Goal: Contribute content: Contribute content

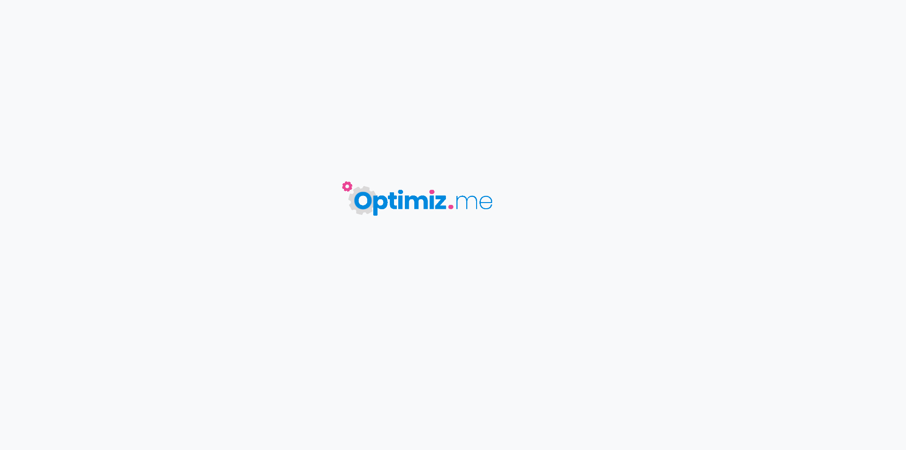
type input "Portes interchangeables Centaurus BT200 - Lost Vape"
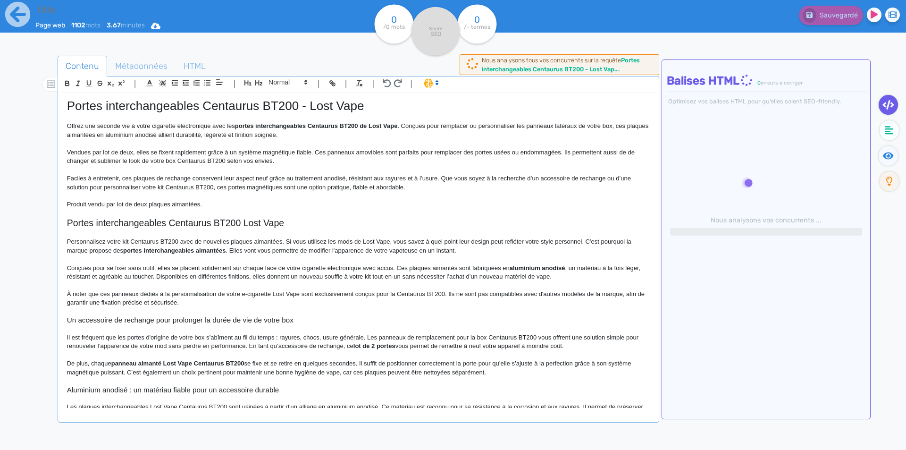
type input "Portes interchangeables Centaurus BT200 - Lost Vape"
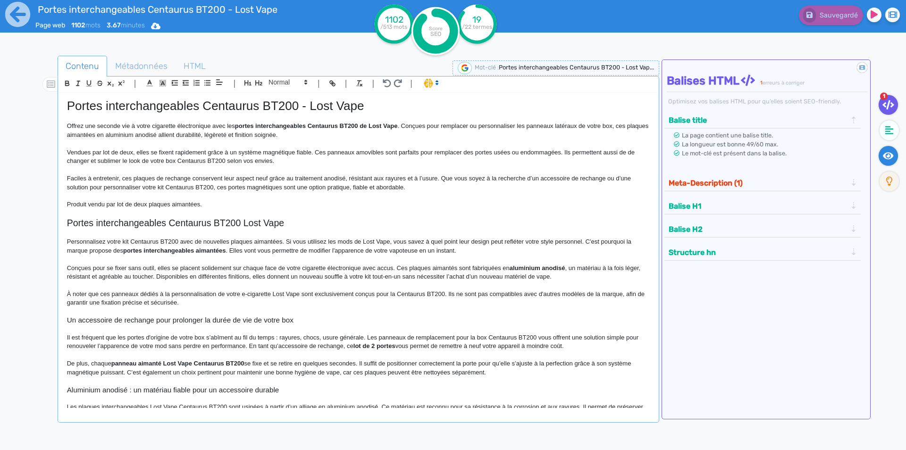
click at [887, 158] on icon at bounding box center [888, 155] width 11 height 7
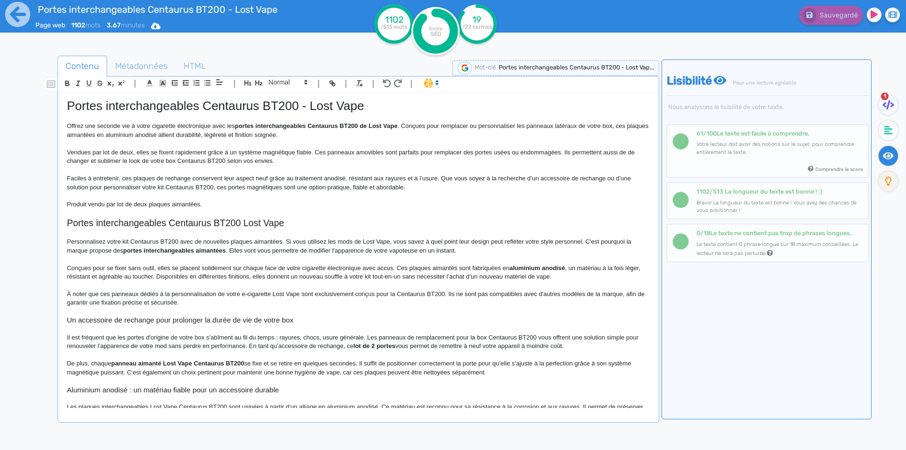
click at [169, 135] on p "Offrez une seconde vie à votre cigarette électronique avec les portes interchan…" at bounding box center [358, 130] width 583 height 17
click at [281, 225] on h2 "Portes interchangeables Centaurus BT200 Lost Vape" at bounding box center [358, 223] width 583 height 11
click at [161, 179] on p "Faciles à entretenir, ces plaques de rechange conservent leur aspect neuf grâce…" at bounding box center [358, 182] width 583 height 17
drag, startPoint x: 161, startPoint y: 179, endPoint x: 170, endPoint y: 177, distance: 9.3
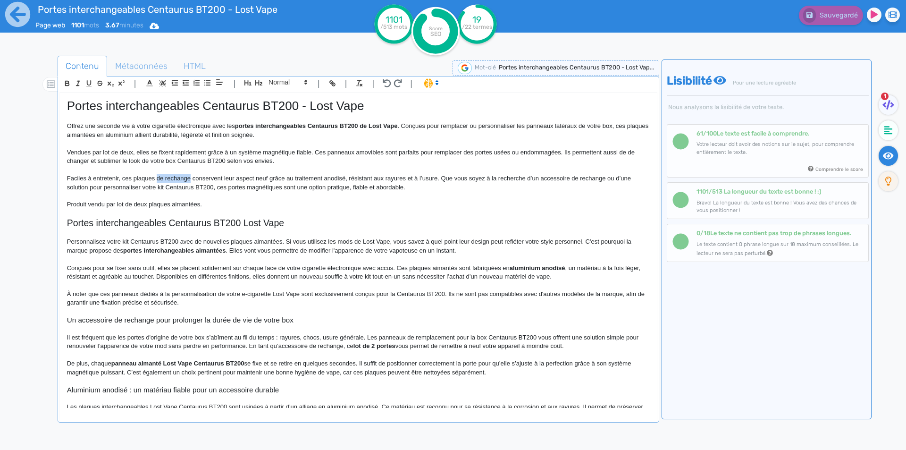
click at [170, 177] on p "Faciles à entretenir, ces plaques de rechange conservent leur aspect neuf grâce…" at bounding box center [358, 182] width 583 height 17
click at [299, 231] on p at bounding box center [358, 233] width 583 height 8
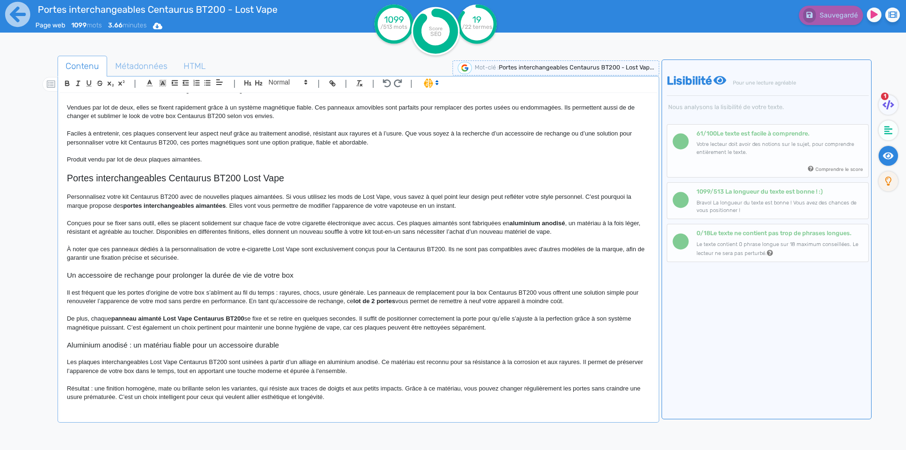
scroll to position [47, 0]
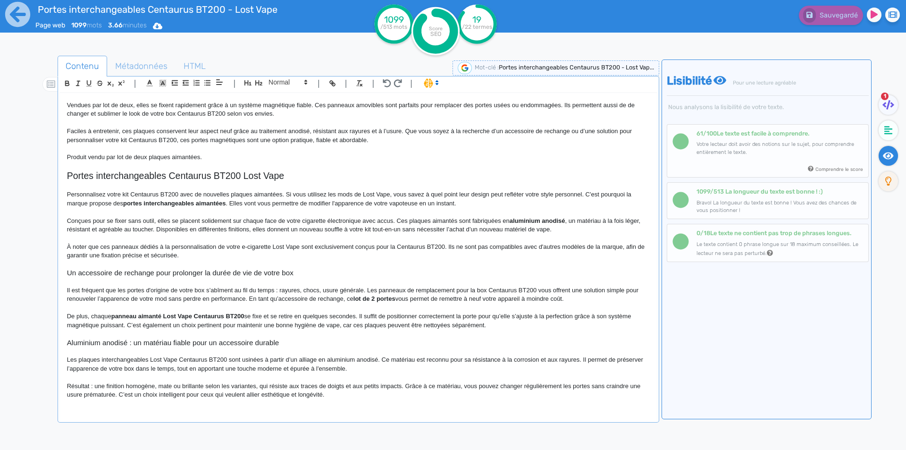
click at [455, 220] on p "Conçues pour se fixer sans outil, elles se placent solidement sur chaque face d…" at bounding box center [358, 225] width 583 height 17
click at [453, 285] on p at bounding box center [358, 282] width 583 height 8
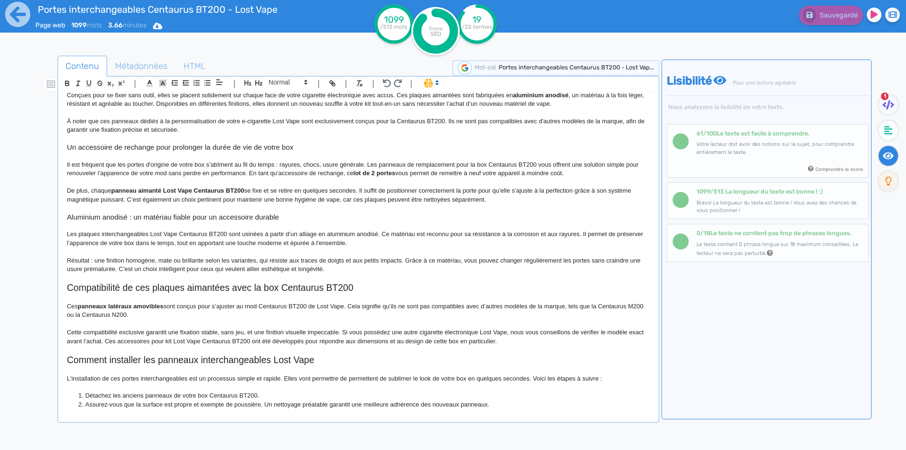
scroll to position [189, 0]
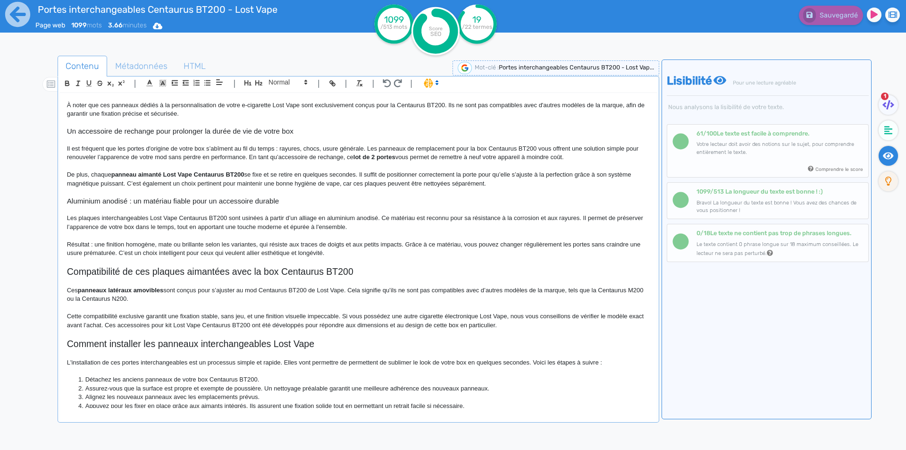
click at [295, 147] on p "Il est fréquent que les portes d'origine de votre box s’abîment au fil du temps…" at bounding box center [358, 152] width 583 height 17
click at [296, 146] on p "Il est fréquent que les portes d'origine de votre box s’abîment au fil du temps…" at bounding box center [358, 152] width 583 height 17
click at [287, 147] on p "Il est fréquent que les portes d'origine de votre box s’abîment au fil du temps…" at bounding box center [358, 152] width 583 height 17
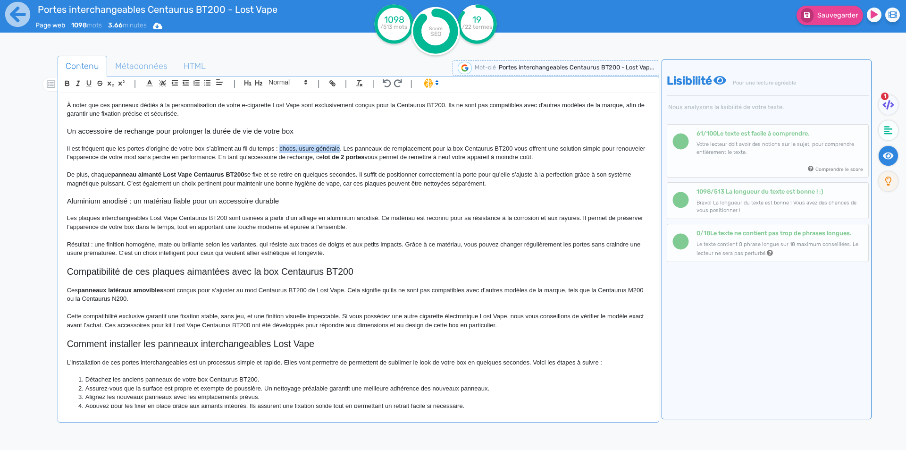
drag, startPoint x: 287, startPoint y: 147, endPoint x: 325, endPoint y: 146, distance: 37.8
click at [325, 146] on p "Il est fréquent que les portes d'origine de votre box s’abîment au fil du temps…" at bounding box center [358, 152] width 583 height 17
click at [808, 15] on icon at bounding box center [807, 15] width 6 height 6
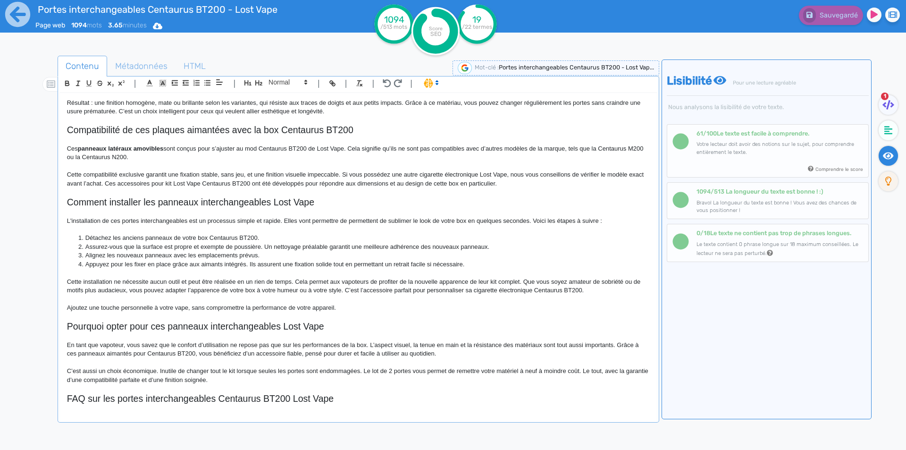
scroll to position [378, 0]
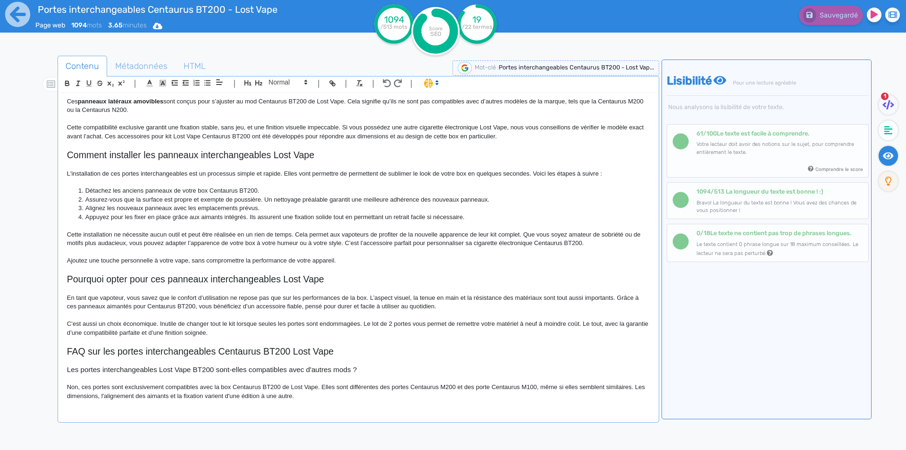
click at [355, 171] on p "L'installation de ces portes interchangeables est un processus simple et rapide…" at bounding box center [358, 173] width 583 height 8
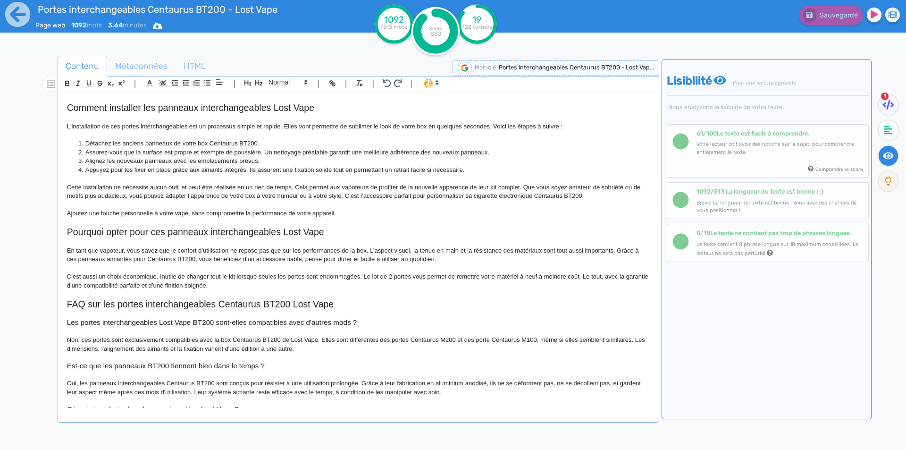
scroll to position [454, 0]
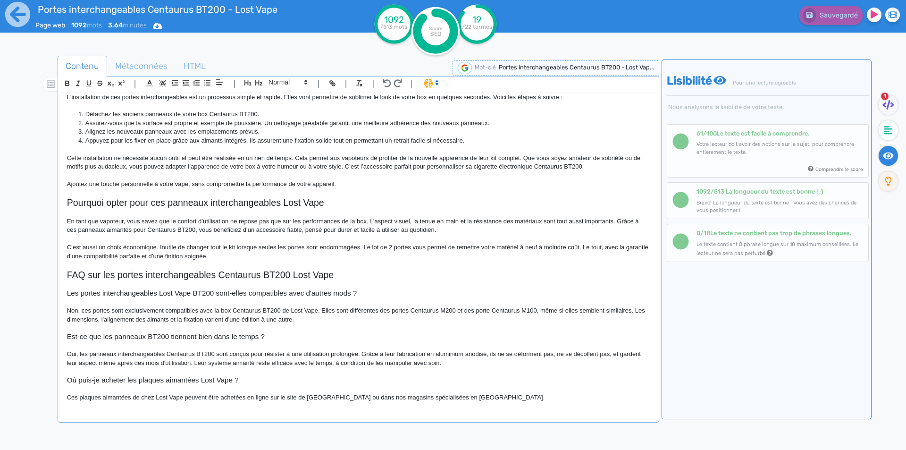
click at [404, 247] on p "C’est aussi un choix économique. Inutile de changer tout le kit lorsque seules …" at bounding box center [358, 251] width 583 height 17
click at [893, 102] on icon at bounding box center [889, 104] width 12 height 9
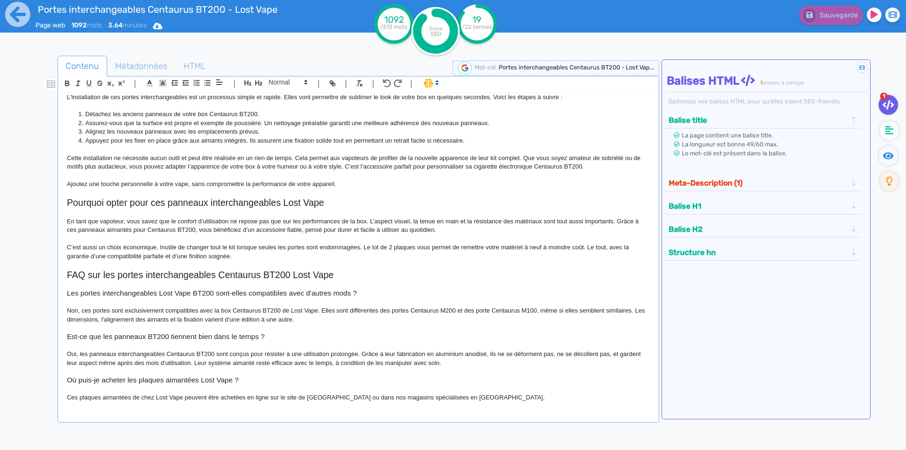
click at [761, 182] on button "Meta-Description (1)" at bounding box center [758, 183] width 184 height 16
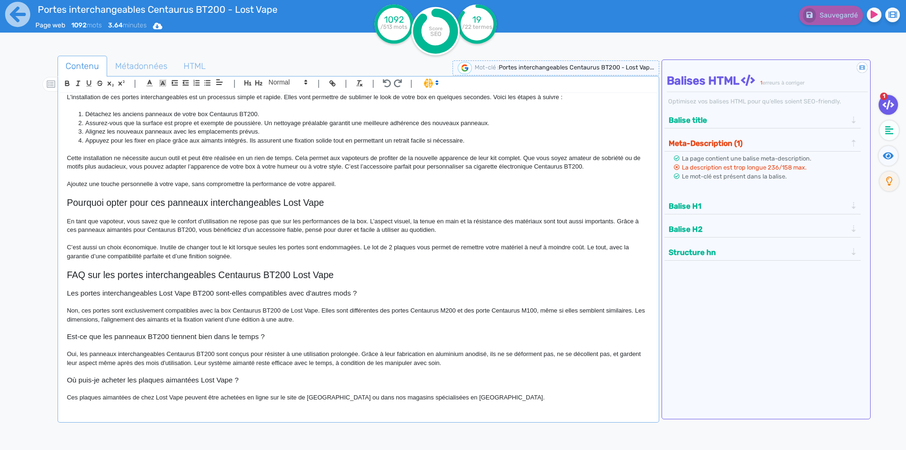
click at [261, 311] on p "Non, ces portes sont exclusivement compatibles avec la box Centaurus BT200 de L…" at bounding box center [358, 314] width 583 height 17
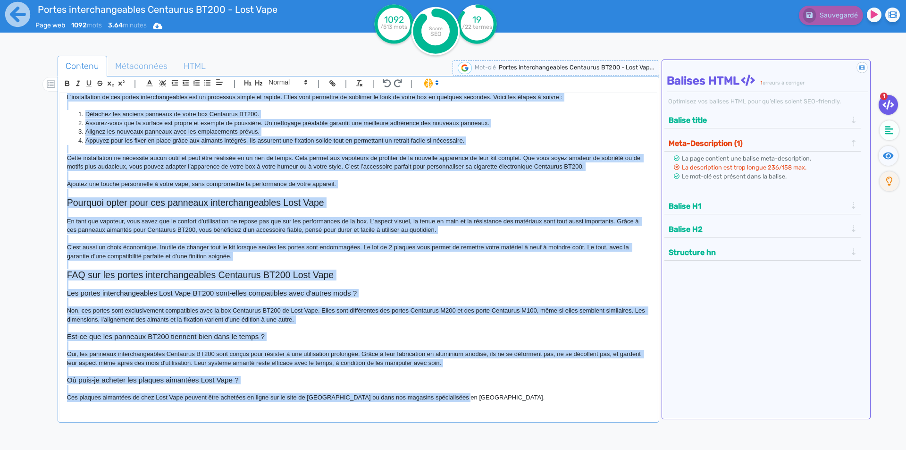
copy div "Loremi dolorsitametcons Adipiscin EL075 - Sedd Eius Tempor inc utlabor etd m al…"
click at [517, 167] on p "Cette installation ne nécessite aucun outil et peut être réalisée en un rien de…" at bounding box center [358, 162] width 583 height 17
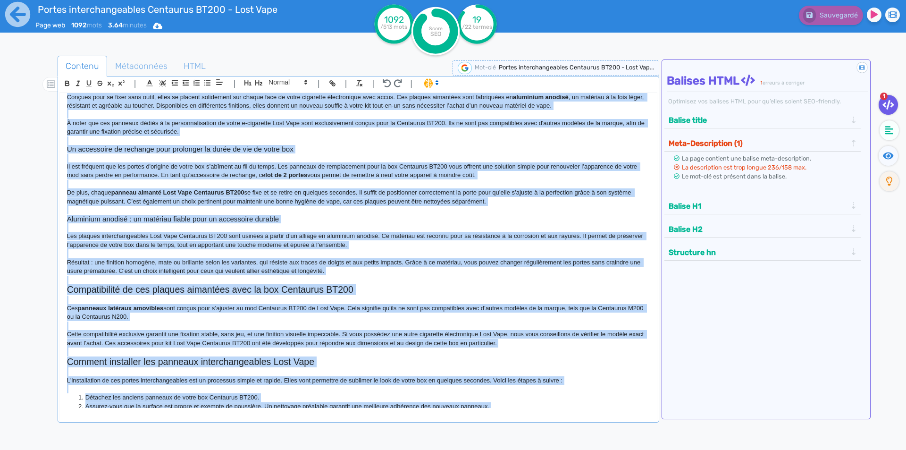
scroll to position [0, 0]
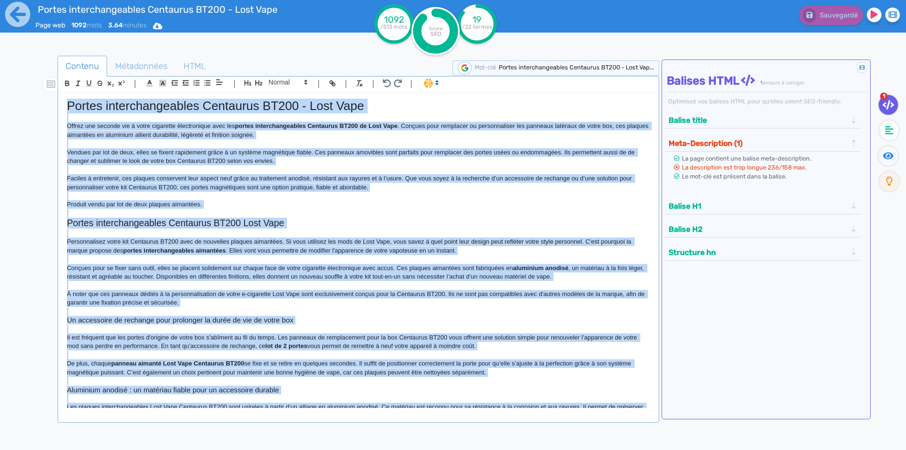
click at [549, 162] on p "Vendues par lot de deux, elles se fixent rapidement grâce à un système magnétiq…" at bounding box center [358, 156] width 583 height 17
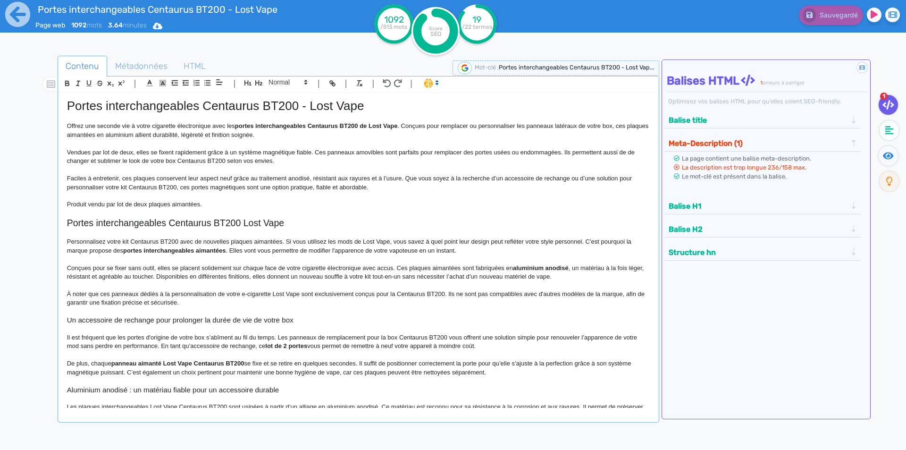
click at [631, 152] on p "Vendues par lot de deux, elles se fixent rapidement grâce à un système magnétiq…" at bounding box center [358, 156] width 583 height 17
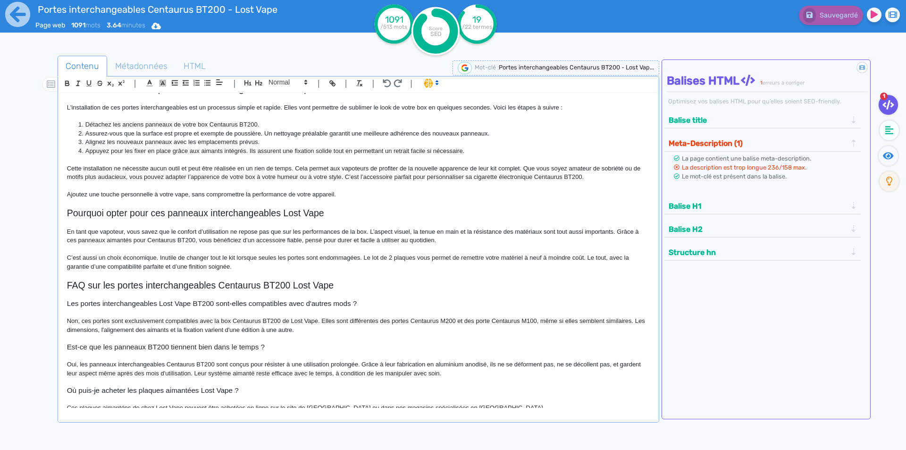
scroll to position [454, 0]
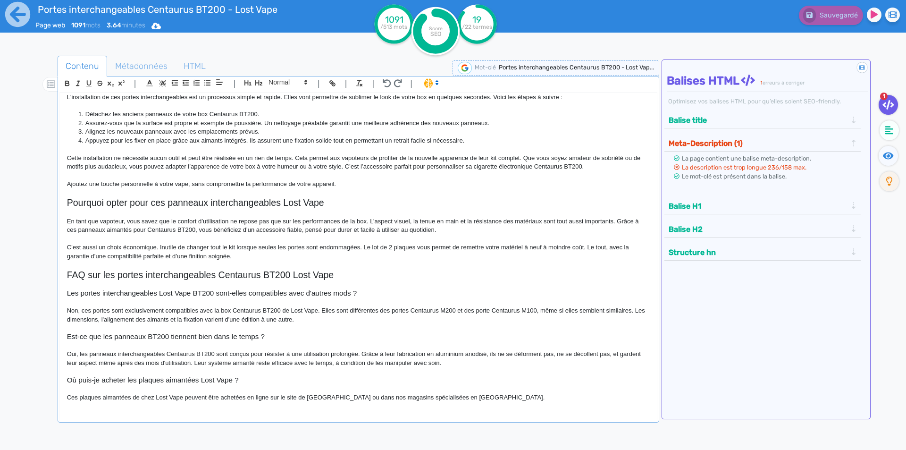
click at [490, 310] on p "Non, ces portes sont exclusivement compatibles avec la box Centaurus BT200 de L…" at bounding box center [358, 314] width 583 height 17
click at [429, 397] on p "Ces plaques aimantées de chez Lost Vape peuvent être achetées en ligne sur le s…" at bounding box center [358, 397] width 583 height 8
click at [837, 13] on span "Sauvegarder" at bounding box center [837, 15] width 41 height 8
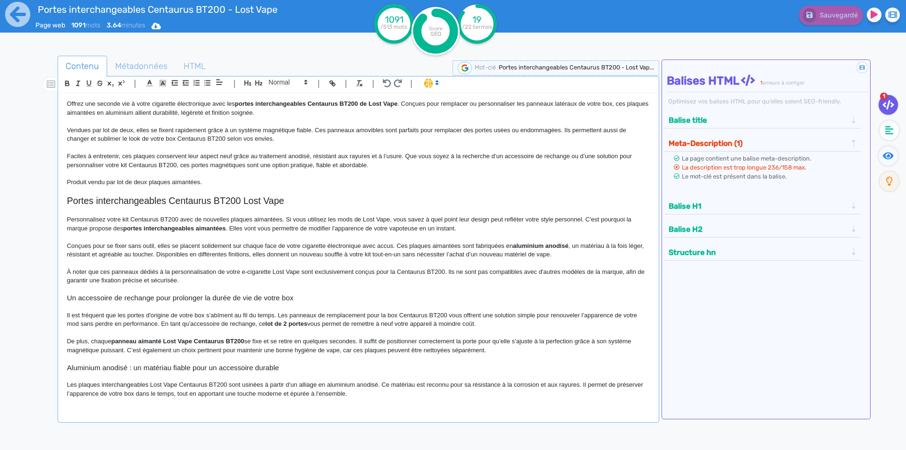
scroll to position [0, 0]
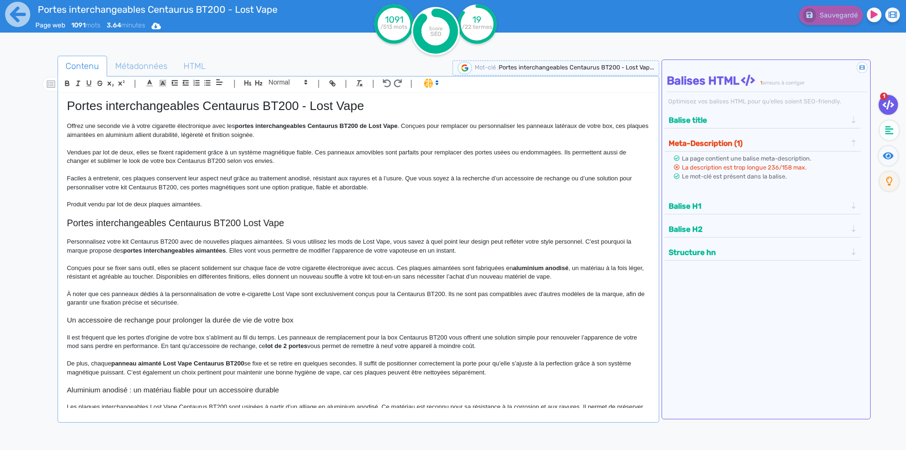
click at [254, 102] on h1 "Portes interchangeables Centaurus BT200 - Lost Vape" at bounding box center [358, 106] width 583 height 15
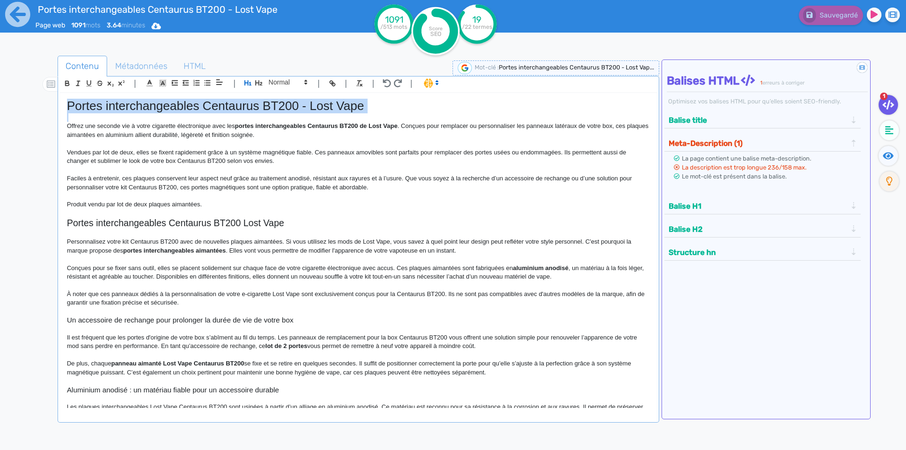
click at [254, 102] on h1 "Portes interchangeables Centaurus BT200 - Lost Vape" at bounding box center [358, 106] width 583 height 15
copy h1 "Portes interchangeables Centaurus BT200 - Lost Vape"
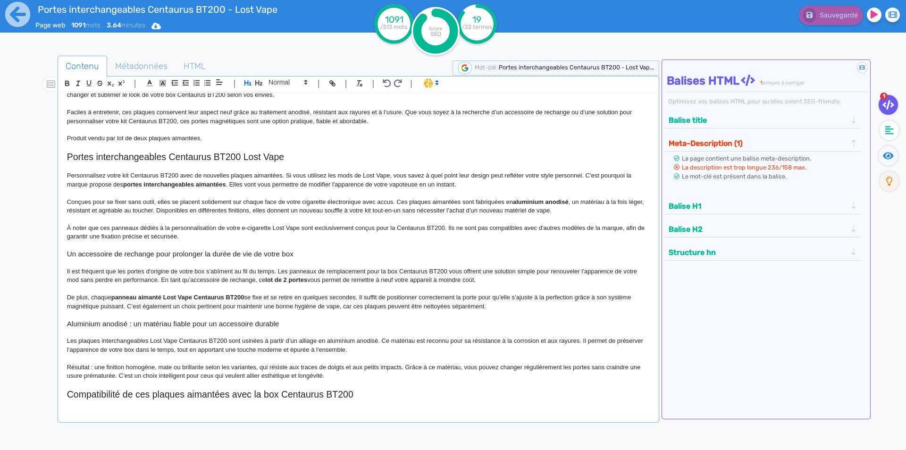
scroll to position [94, 0]
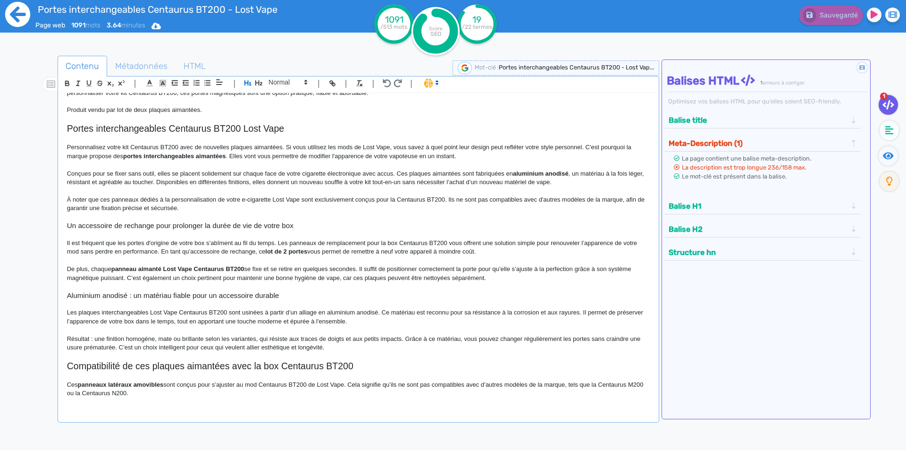
click at [15, 14] on icon at bounding box center [18, 14] width 26 height 26
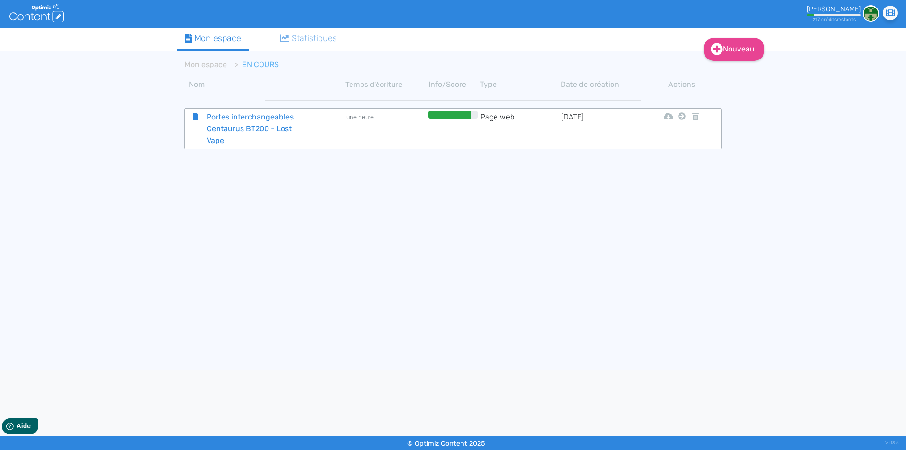
click at [294, 134] on span "Portes interchangeables Centaurus BT200 - Lost Vape" at bounding box center [253, 128] width 106 height 35
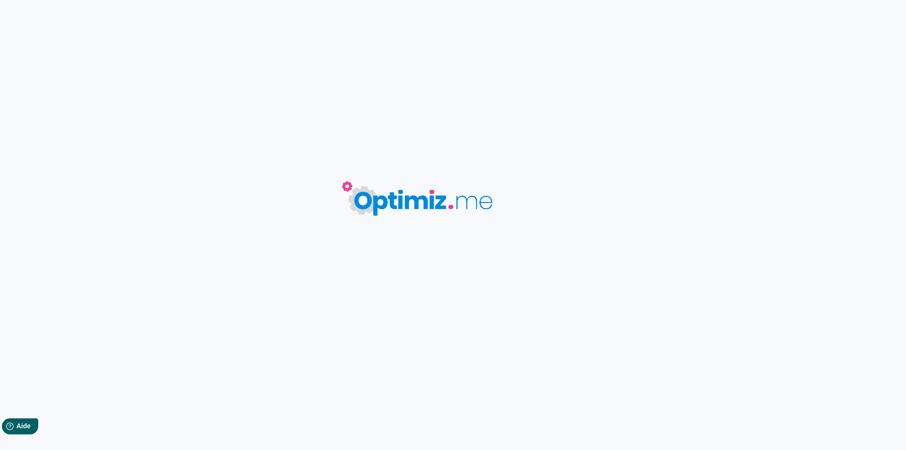
type input "Portes interchangeables Centaurus BT200 - Lost Vape"
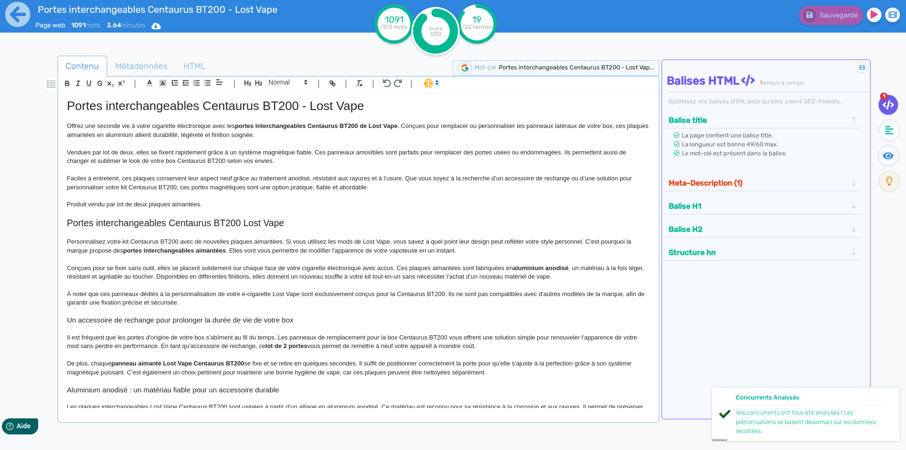
click at [229, 106] on h1 "Portes interchangeables Centaurus BT200 - Lost Vape" at bounding box center [358, 106] width 583 height 15
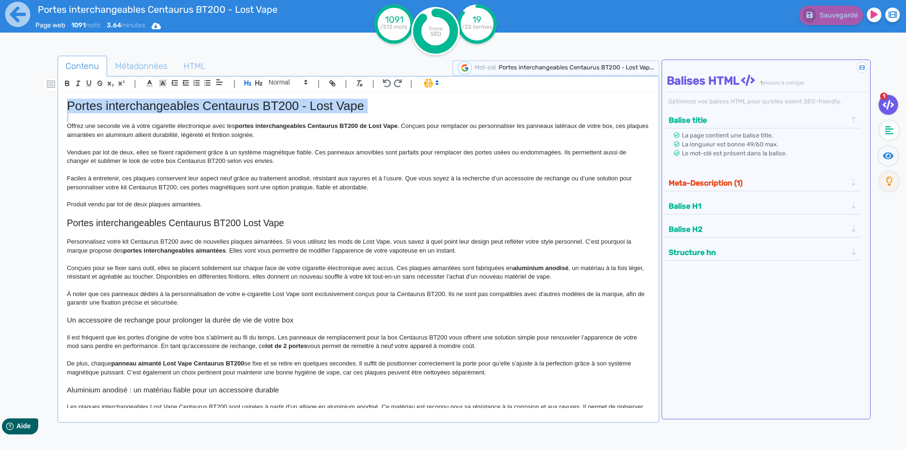
click at [229, 106] on h1 "Portes interchangeables Centaurus BT200 - Lost Vape" at bounding box center [358, 106] width 583 height 15
copy h1 "Portes interchangeables Centaurus BT200 - Lost Vape"
drag, startPoint x: 172, startPoint y: 236, endPoint x: 180, endPoint y: 235, distance: 7.7
click at [172, 236] on p at bounding box center [358, 233] width 583 height 8
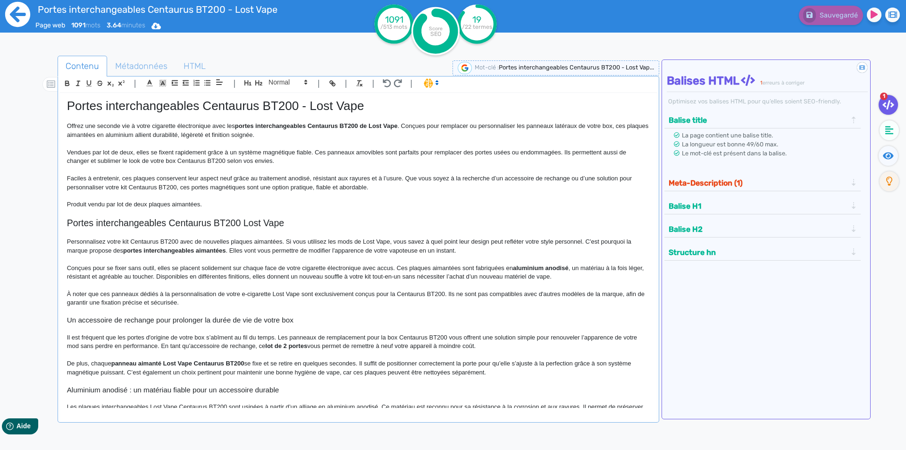
click at [14, 10] on icon at bounding box center [18, 14] width 26 height 26
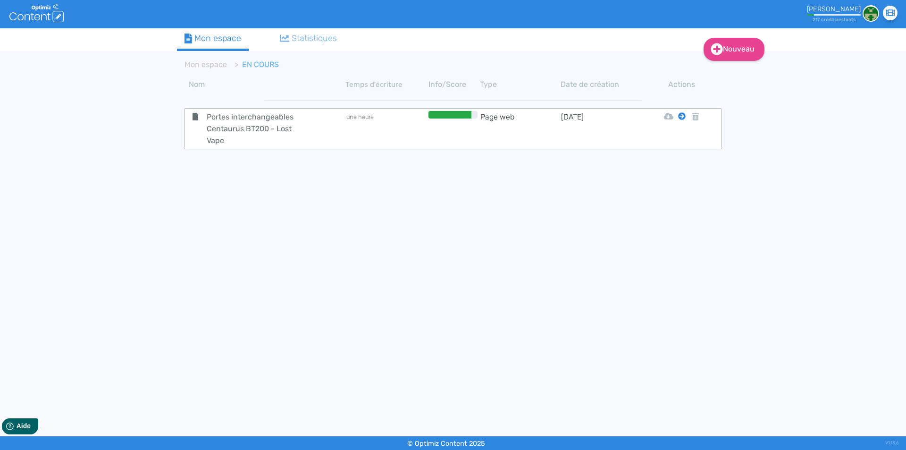
click at [681, 118] on icon at bounding box center [682, 116] width 8 height 8
click at [680, 134] on button "Mon Espace" at bounding box center [677, 139] width 81 height 15
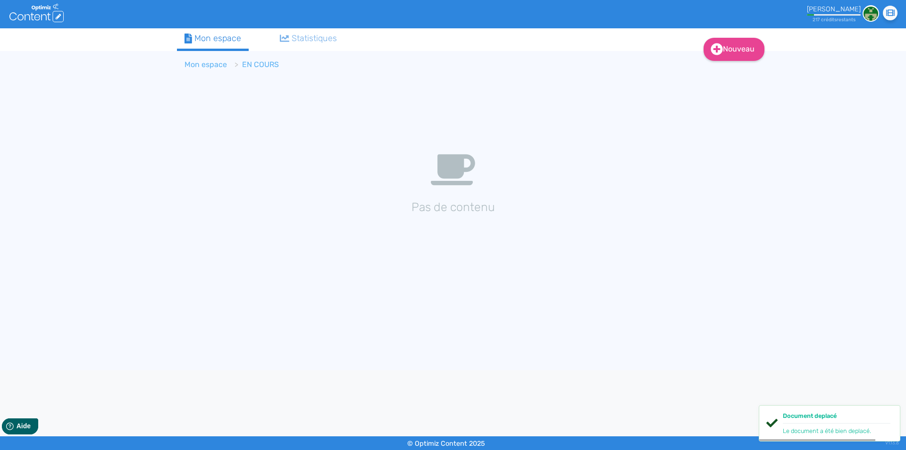
click at [208, 66] on link "Mon espace" at bounding box center [206, 64] width 42 height 9
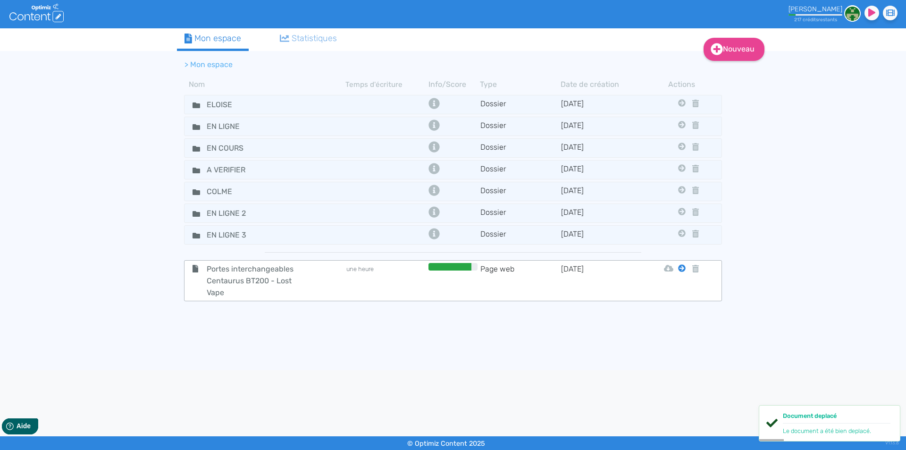
click at [678, 268] on icon at bounding box center [682, 268] width 8 height 8
click at [681, 269] on icon at bounding box center [682, 268] width 8 height 8
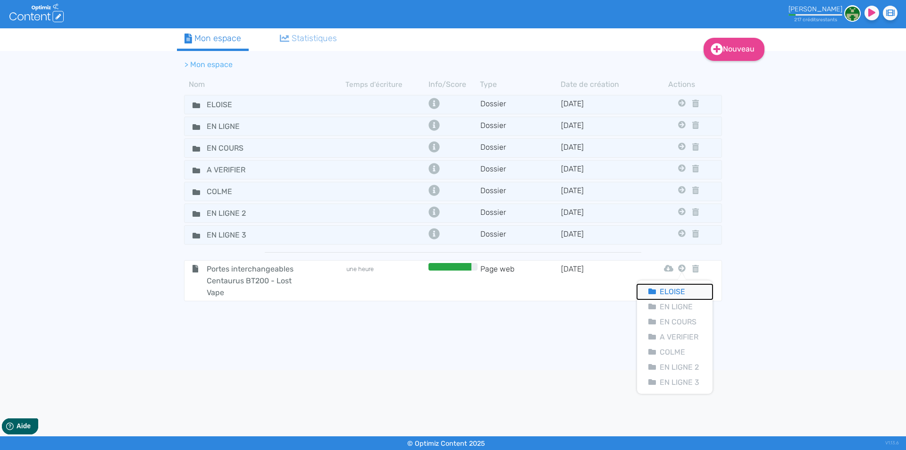
click at [675, 289] on button "Eloise" at bounding box center [675, 291] width 76 height 15
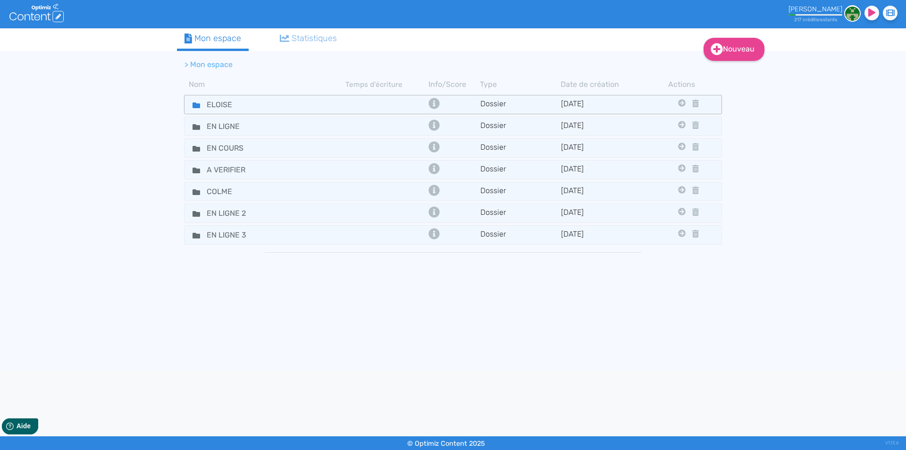
click at [190, 104] on fa-icon at bounding box center [192, 105] width 14 height 14
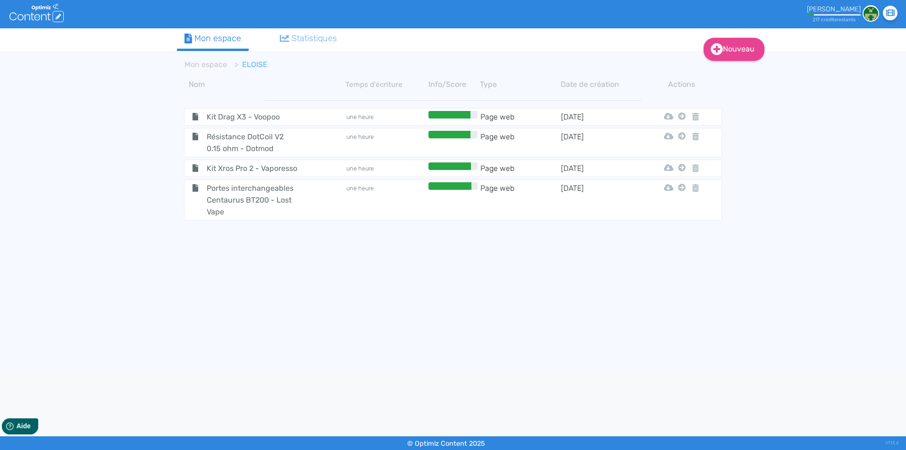
click at [207, 118] on span "Kit Drag X3 - Voopoo" at bounding box center [253, 117] width 106 height 12
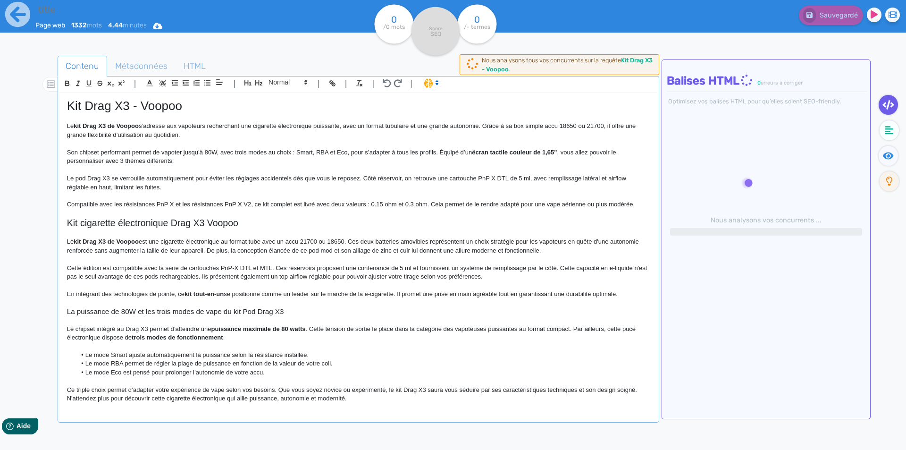
type input "Kit Drag X3 - Voopoo"
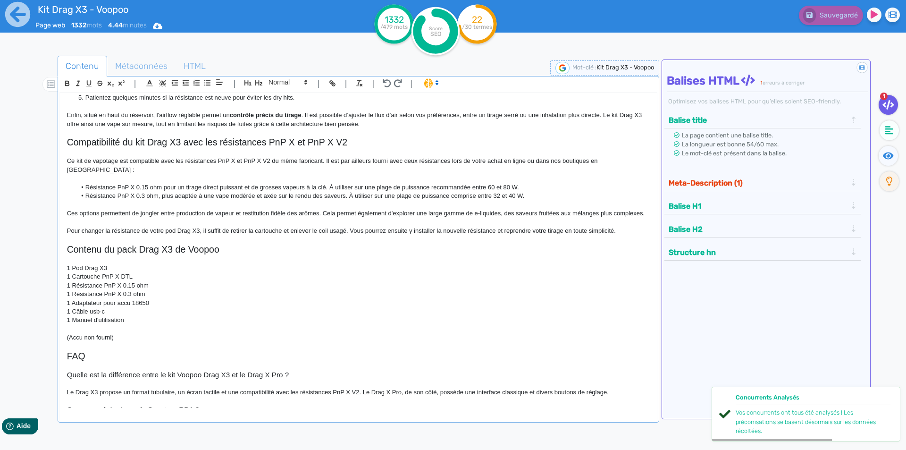
scroll to position [519, 0]
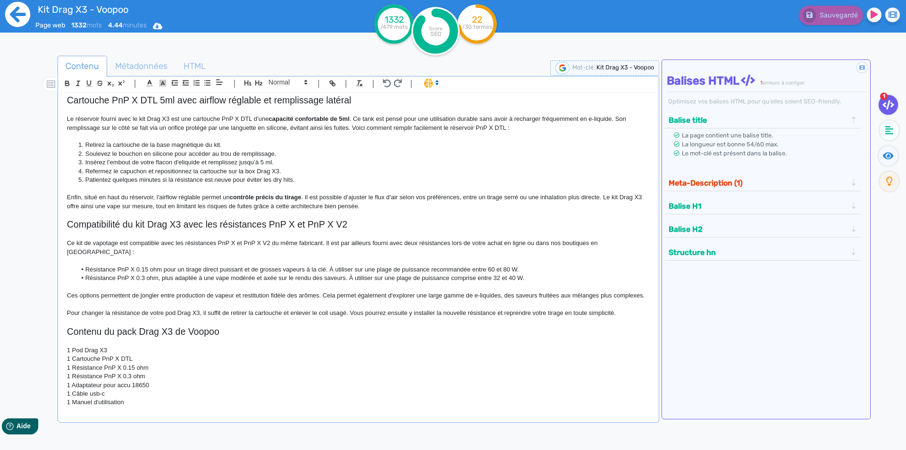
click at [7, 5] on icon at bounding box center [18, 14] width 26 height 26
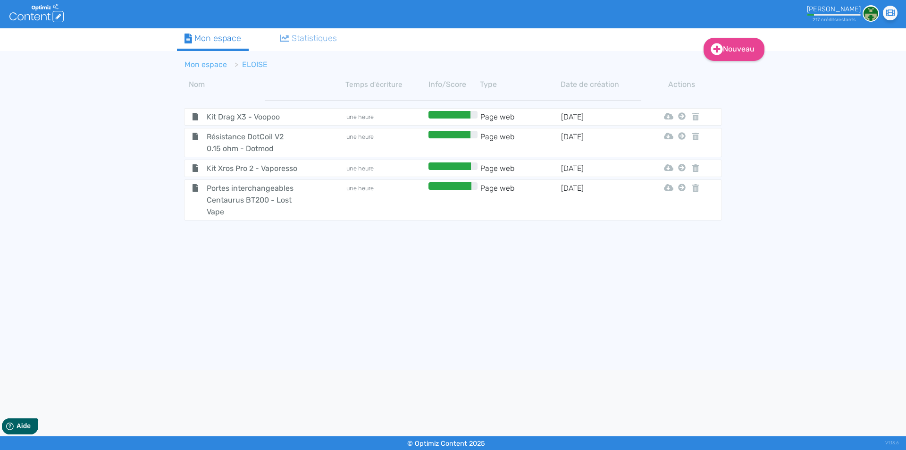
click at [202, 61] on link "Mon espace" at bounding box center [206, 64] width 42 height 9
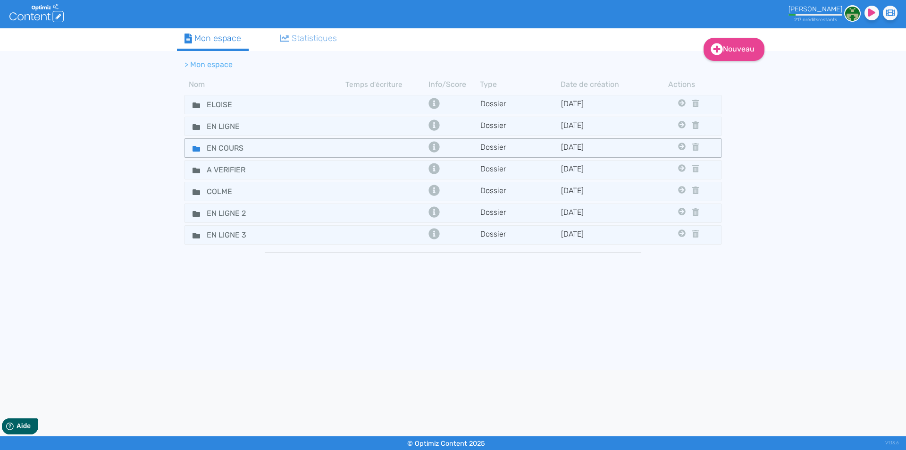
click at [193, 147] on icon at bounding box center [197, 149] width 8 height 8
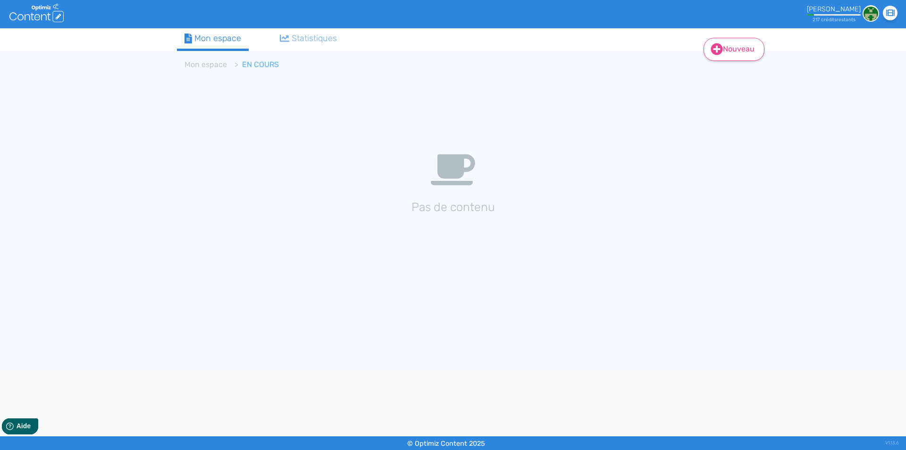
click at [729, 53] on link "Nouveau" at bounding box center [734, 49] width 61 height 23
click at [724, 72] on button "Contenu" at bounding box center [741, 73] width 76 height 15
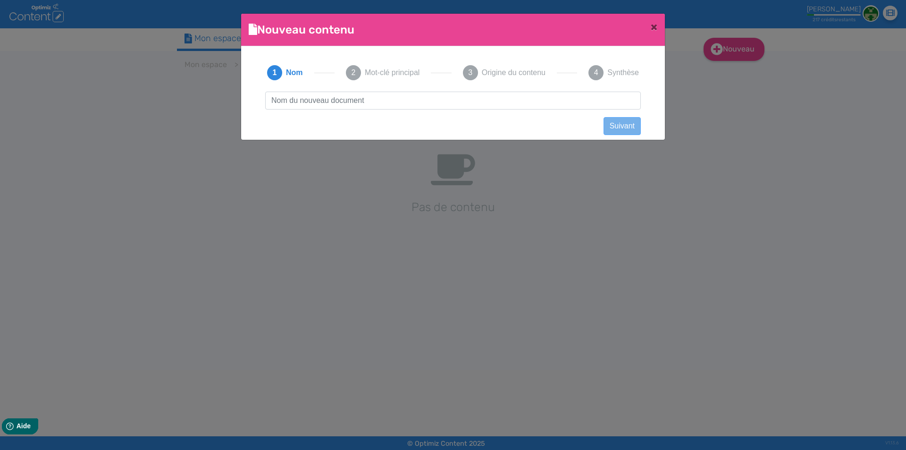
scroll to position [1, 0]
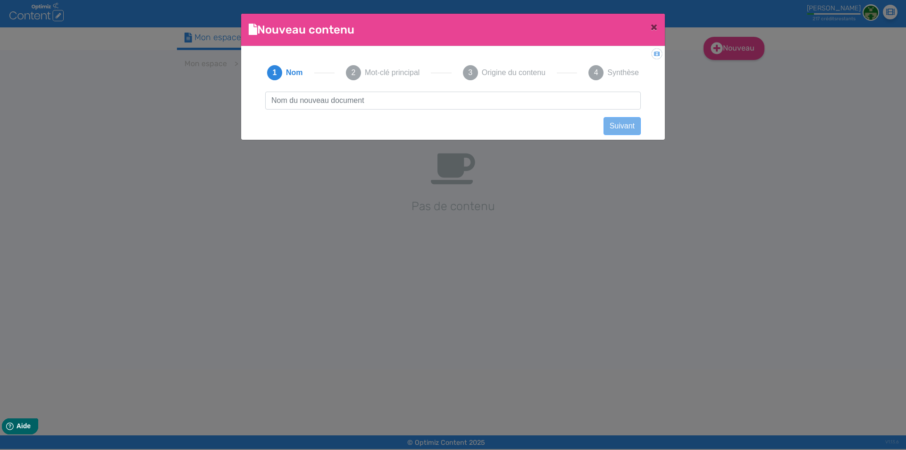
type input "Kit Drag S3 - Voopoo"
drag, startPoint x: 347, startPoint y: 98, endPoint x: 489, endPoint y: 97, distance: 142.5
click at [489, 97] on input "Kit Drag S3 - Voopoo" at bounding box center [453, 101] width 376 height 18
click button "Suivant" at bounding box center [622, 126] width 37 height 18
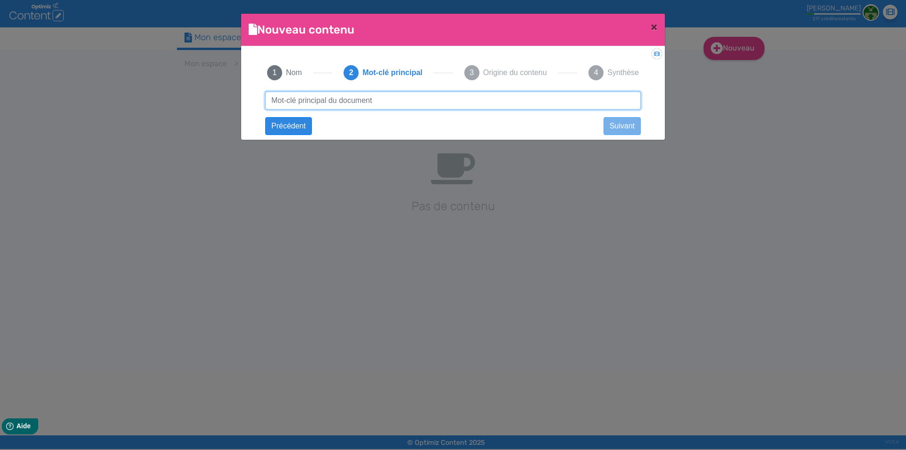
paste input "Kit Drag S3 - Voopoo"
type input "Kit Drag S3 - Voopoo"
drag, startPoint x: 415, startPoint y: 103, endPoint x: 474, endPoint y: 93, distance: 59.9
click at [474, 93] on input "Kit Drag S3 - Voopoo" at bounding box center [453, 101] width 376 height 18
click button "Suivant" at bounding box center [0, 0] width 0 height 0
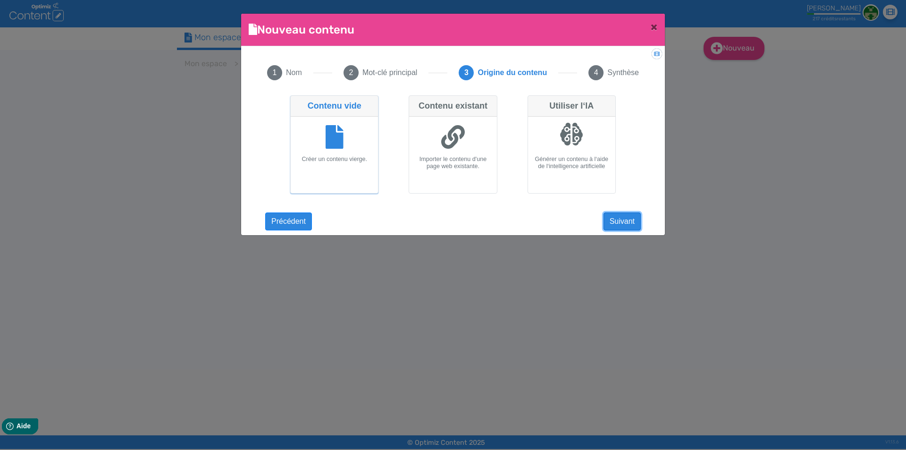
click at [627, 220] on button "Suivant" at bounding box center [622, 221] width 37 height 18
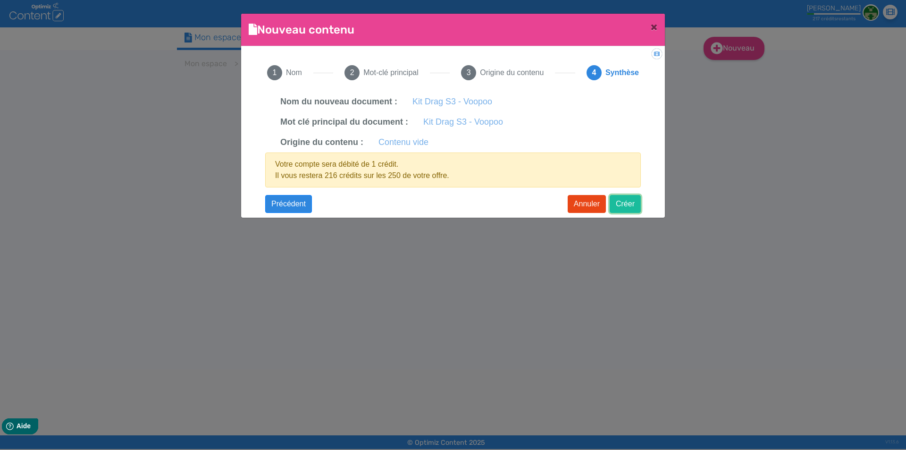
click at [628, 207] on button "Créer" at bounding box center [625, 204] width 31 height 18
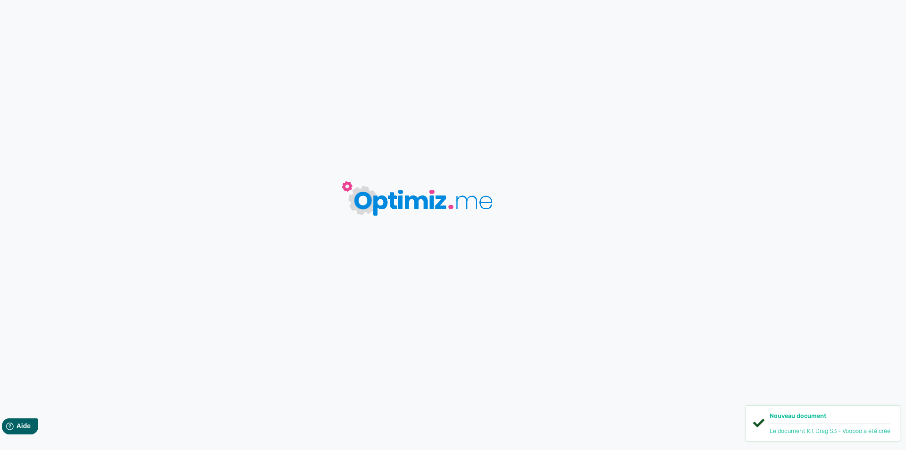
type input "Kit Drag S3 - Voopoo"
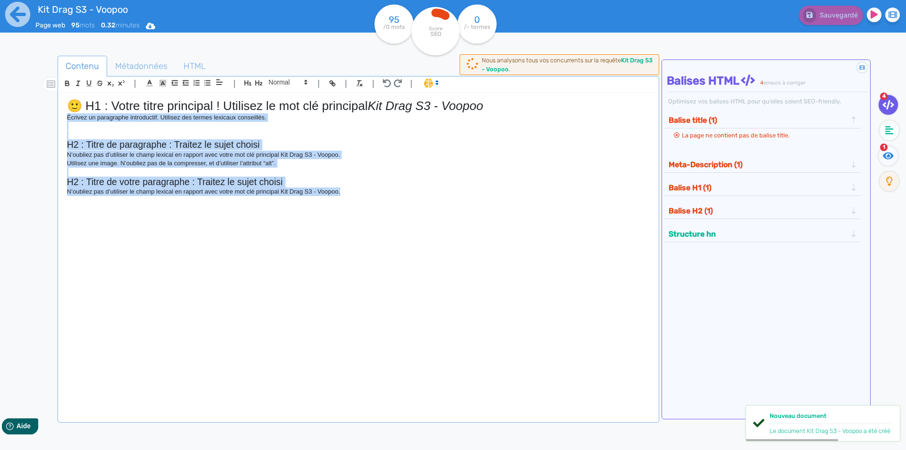
drag, startPoint x: 27, startPoint y: 136, endPoint x: 44, endPoint y: 118, distance: 24.7
click at [44, 118] on div "Contenu Métadonnées HTML | | H3 H4 H5 H6 Normal | | | | 🙂 H1 : Votre titre prin…" at bounding box center [466, 281] width 879 height 456
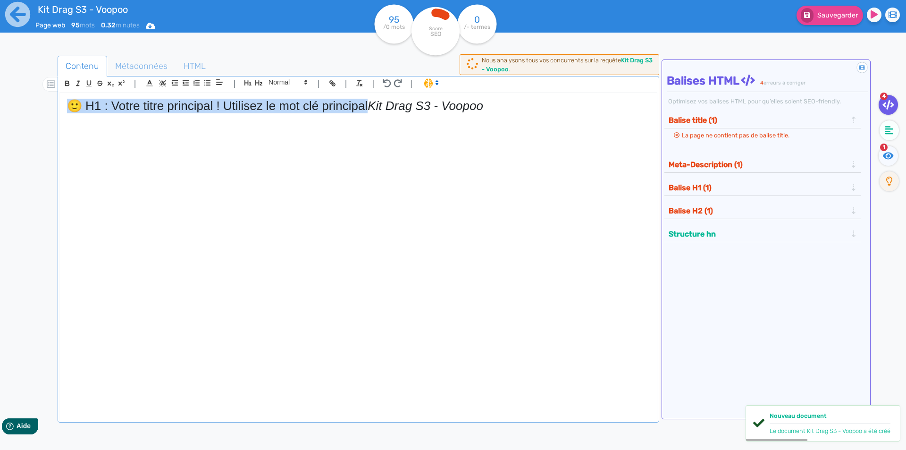
drag, startPoint x: 250, startPoint y: 110, endPoint x: 0, endPoint y: 109, distance: 249.7
click at [0, 109] on div "Kit Drag S3 - Voopoo Page web 95 mots 0.32 minutes Html Pdf Word 95 /0 mots Sco…" at bounding box center [453, 254] width 906 height 509
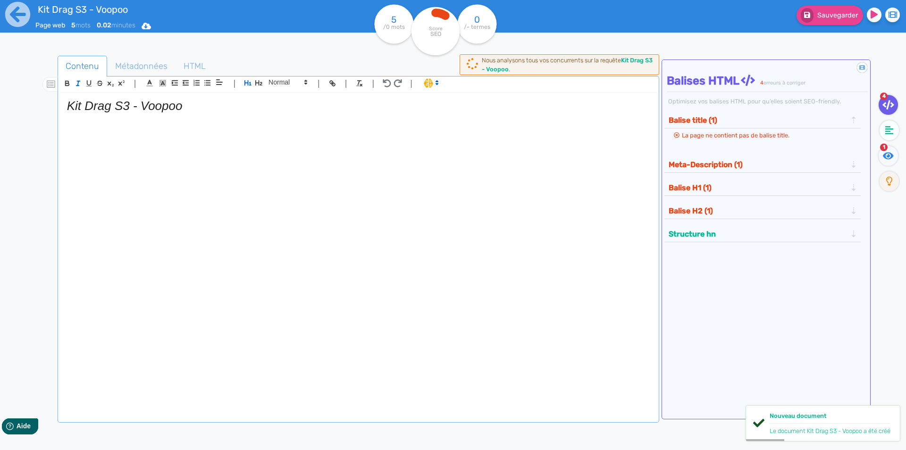
click at [90, 109] on em "Kit Drag S3 - Voopoo" at bounding box center [125, 106] width 116 height 14
click at [75, 81] on icon "button" at bounding box center [78, 83] width 8 height 8
click at [225, 103] on h1 "Kit Drag S3 - Voopoo" at bounding box center [358, 106] width 583 height 15
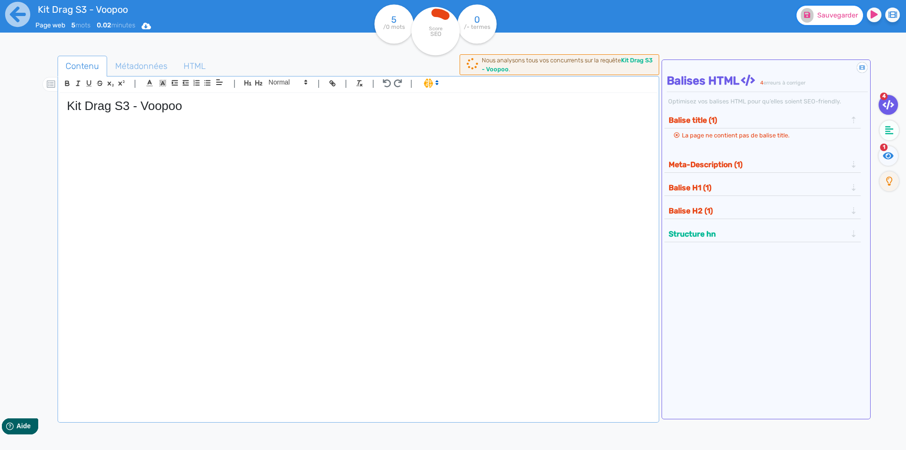
drag, startPoint x: 808, startPoint y: 11, endPoint x: 802, endPoint y: 12, distance: 5.2
click at [808, 8] on fa-icon at bounding box center [807, 15] width 13 height 15
click at [12, 14] on icon at bounding box center [18, 14] width 26 height 26
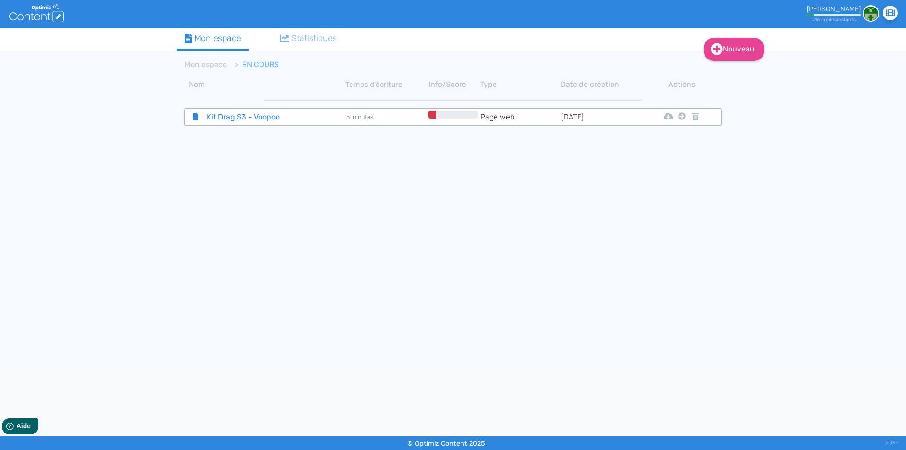
click at [287, 114] on span "Kit Drag S3 - Voopoo" at bounding box center [253, 117] width 106 height 12
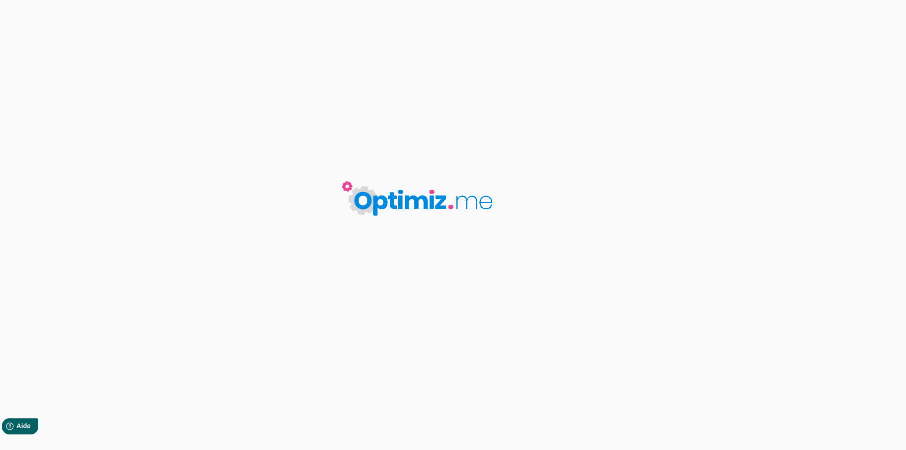
type input "Kit Drag S3 - Voopoo"
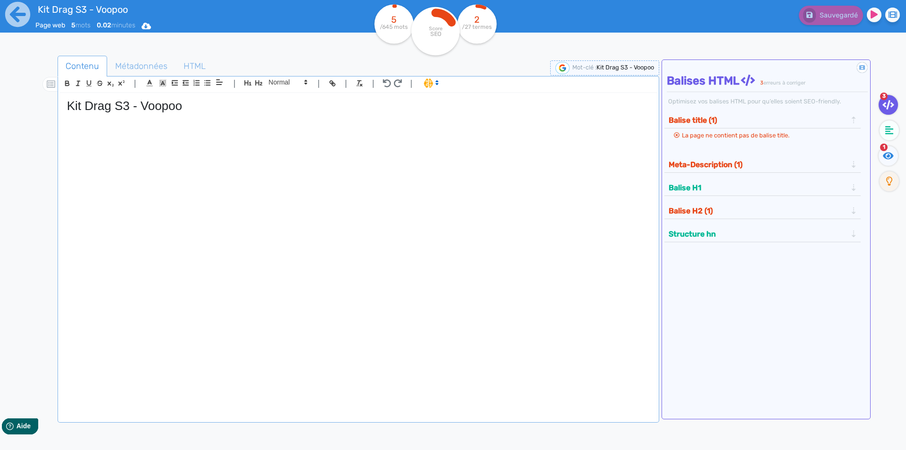
click at [155, 198] on div "Kit Drag S3 - Voopoo" at bounding box center [358, 250] width 597 height 315
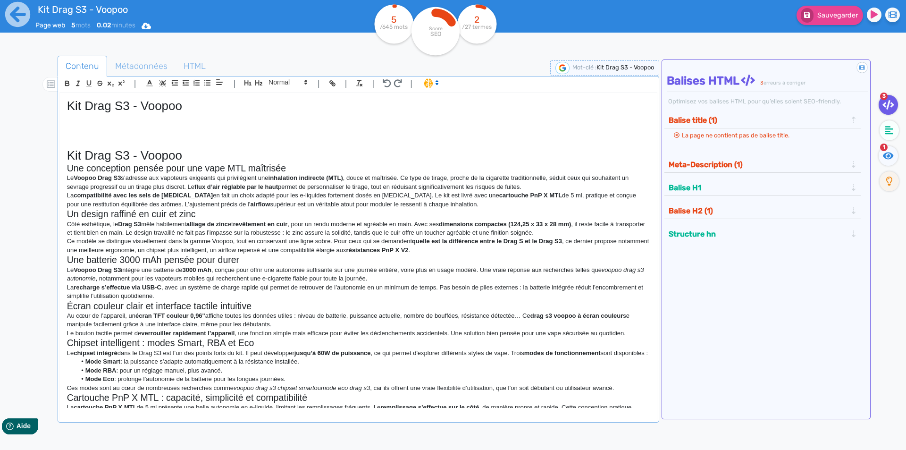
click at [150, 151] on h1 "Kit Drag S3 - Voopoo" at bounding box center [358, 155] width 583 height 15
click at [255, 82] on icon "button" at bounding box center [259, 83] width 8 height 8
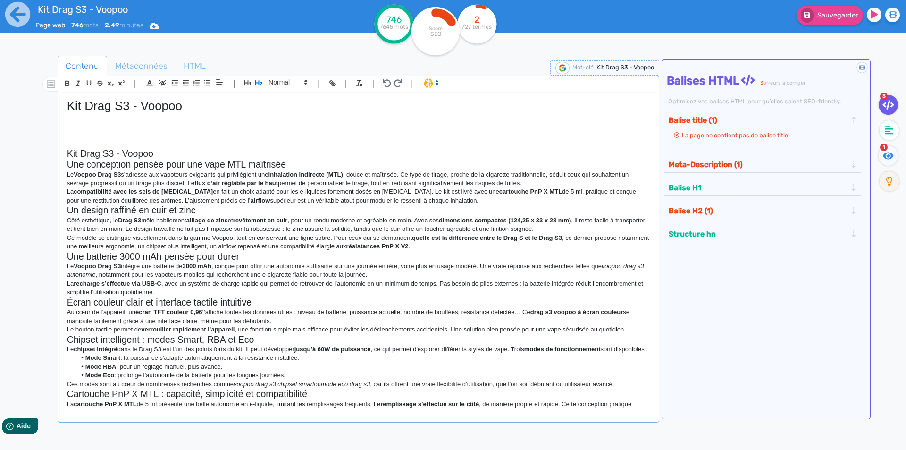
click at [120, 154] on h2 "Kit Drag S3 - Voopoo" at bounding box center [358, 153] width 583 height 11
click at [826, 17] on span "Sauvegarder" at bounding box center [837, 15] width 41 height 8
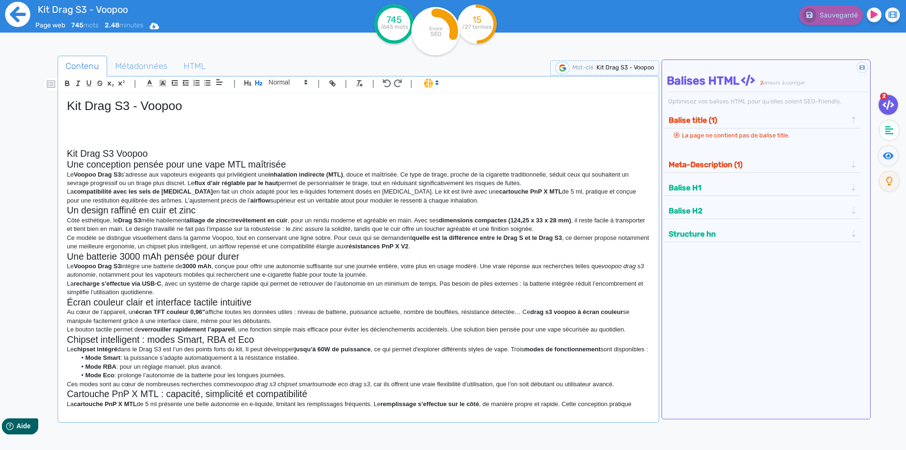
click at [15, 14] on icon at bounding box center [18, 14] width 26 height 26
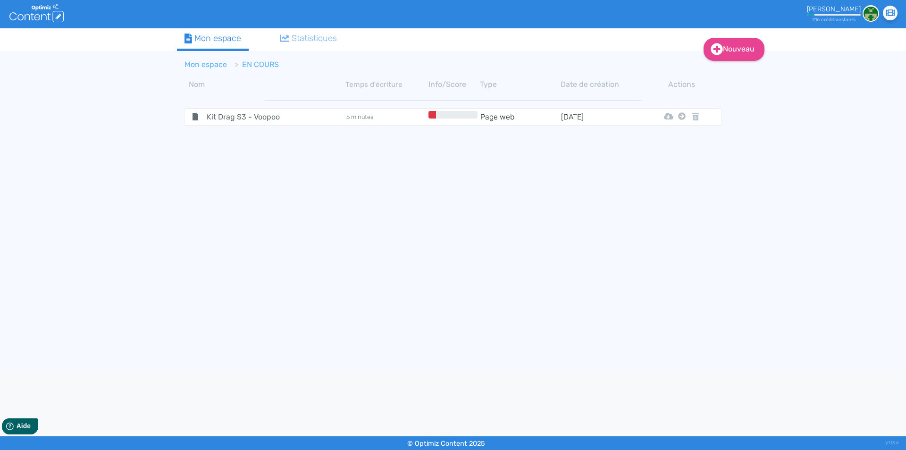
click at [195, 62] on link "Mon espace" at bounding box center [206, 64] width 42 height 9
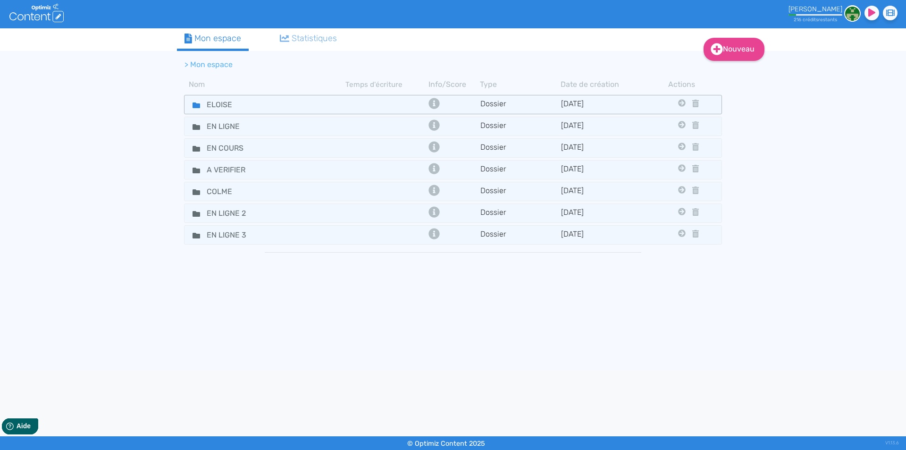
click at [188, 106] on fa-icon at bounding box center [192, 105] width 14 height 14
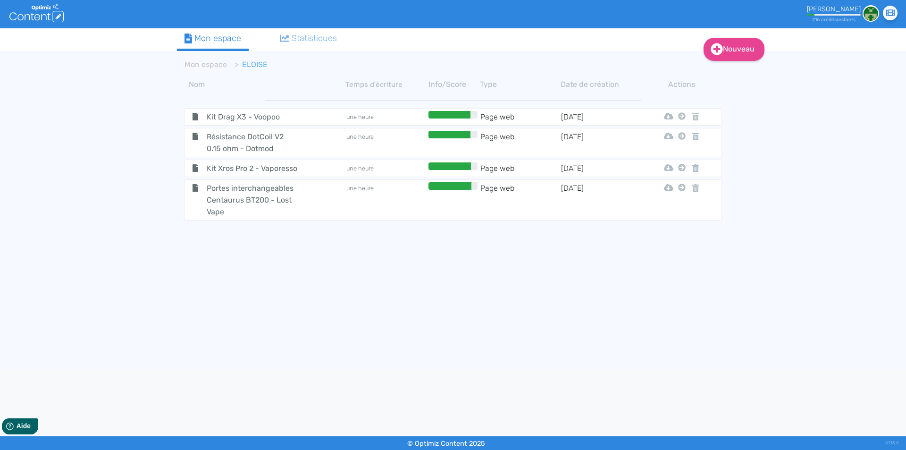
click at [212, 116] on span "Kit Drag X3 - Voopoo" at bounding box center [253, 117] width 106 height 12
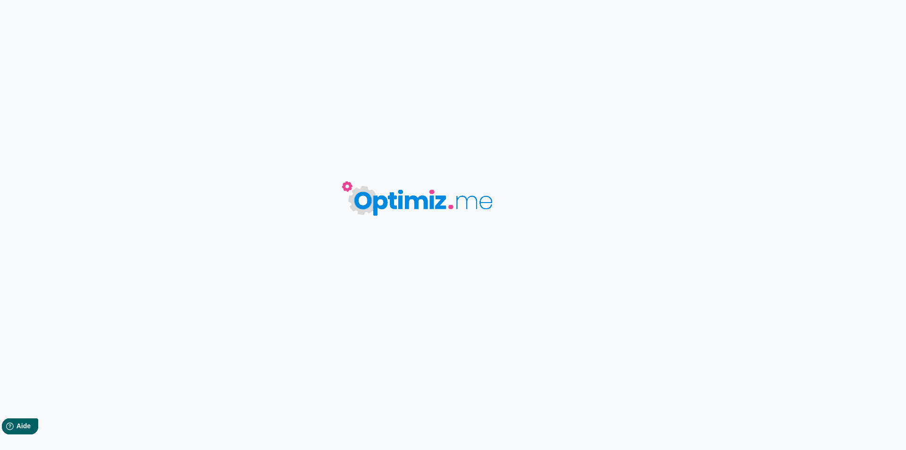
type input "Kit Drag X3 - Voopoo"
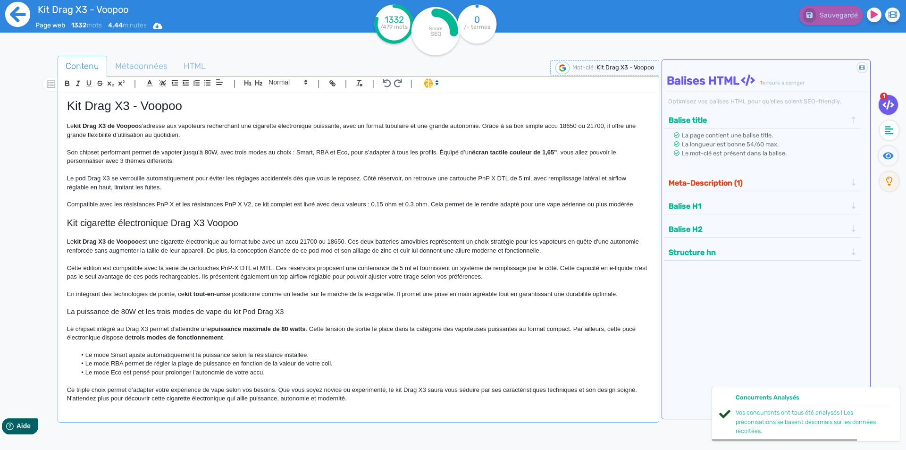
click at [13, 15] on icon at bounding box center [18, 14] width 26 height 26
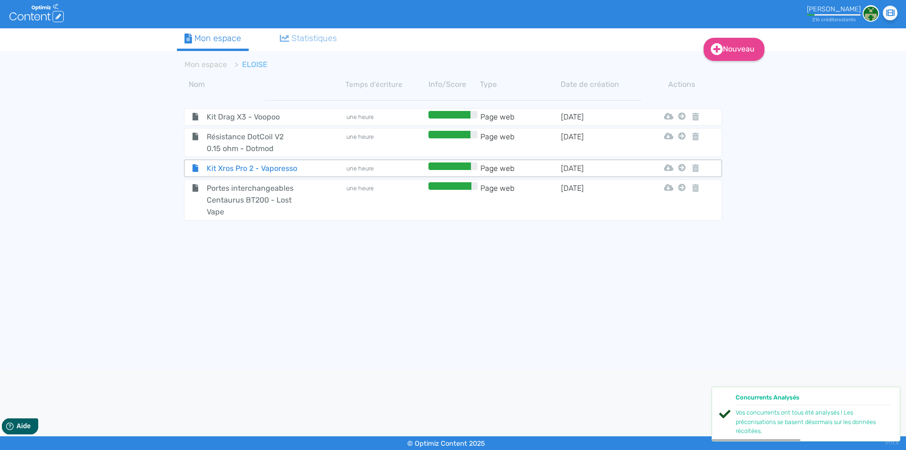
click at [215, 165] on span "Kit Xros Pro 2 - Vaporesso" at bounding box center [253, 168] width 106 height 12
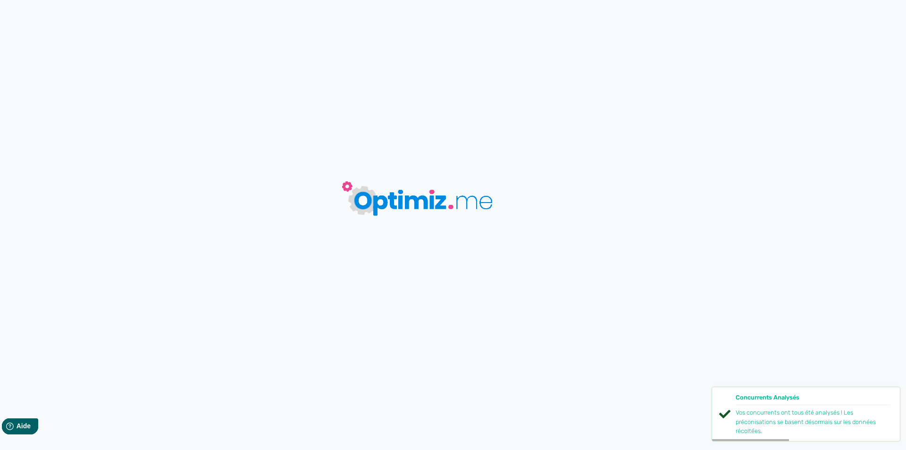
type input "Kit Xros Pro 2 - Vaporesso"
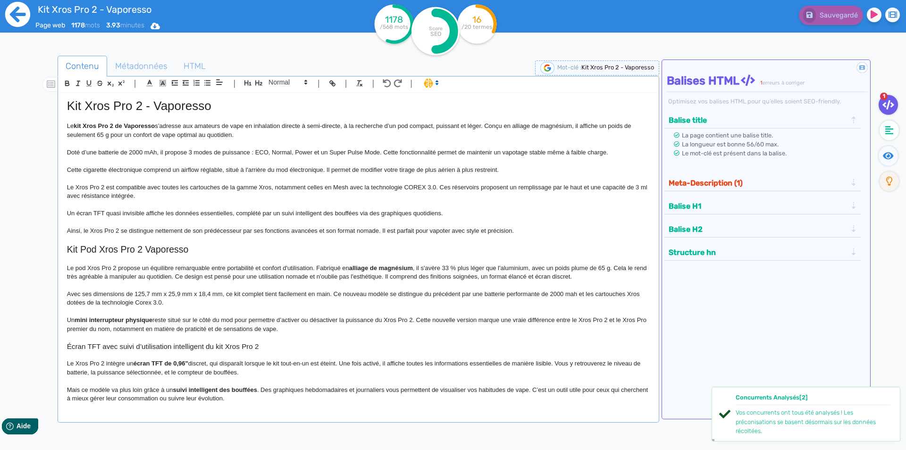
click at [18, 11] on icon at bounding box center [17, 14] width 25 height 25
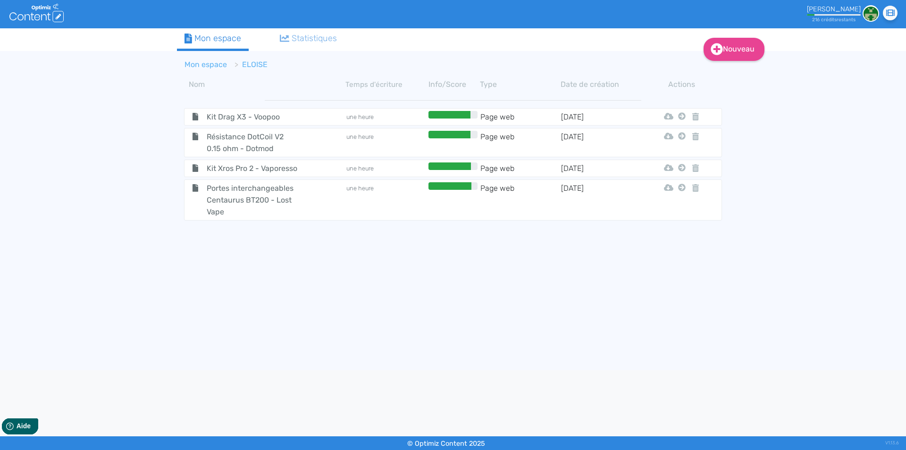
click at [202, 68] on link "Mon espace" at bounding box center [206, 64] width 42 height 9
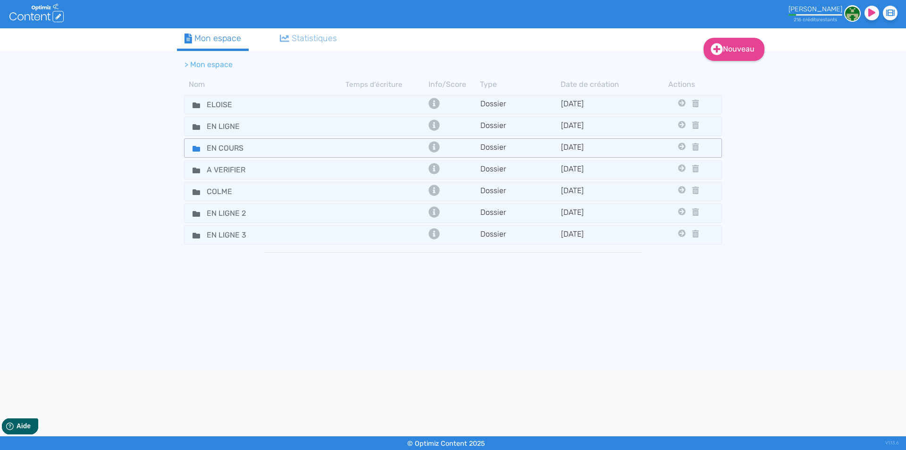
click at [191, 144] on fa-icon at bounding box center [192, 148] width 14 height 14
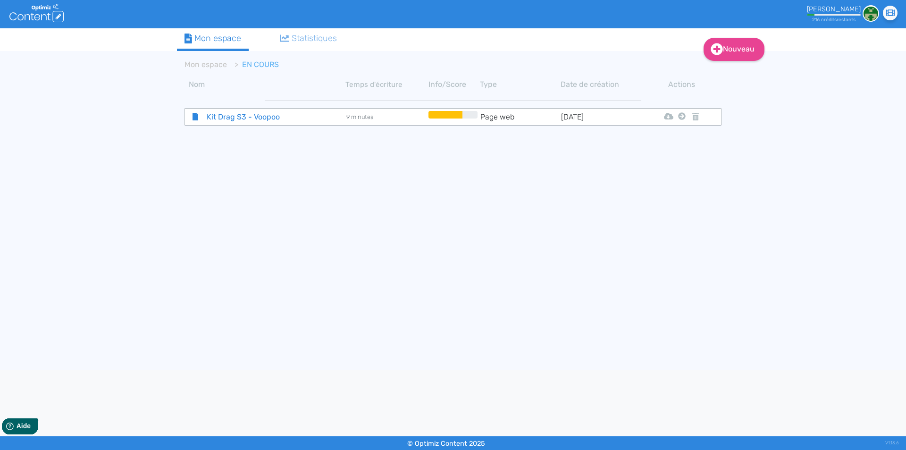
click at [213, 111] on span "Kit Drag S3 - Voopoo" at bounding box center [253, 117] width 106 height 12
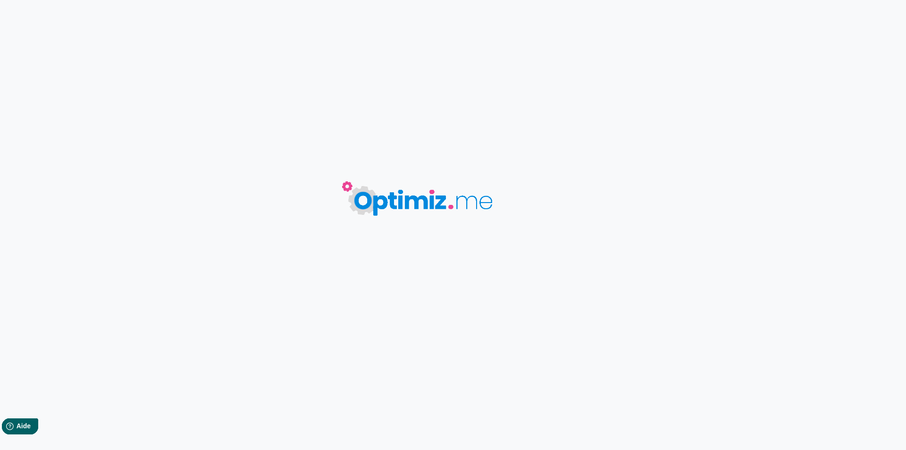
type input "Kit Drag S3 - Voopoo"
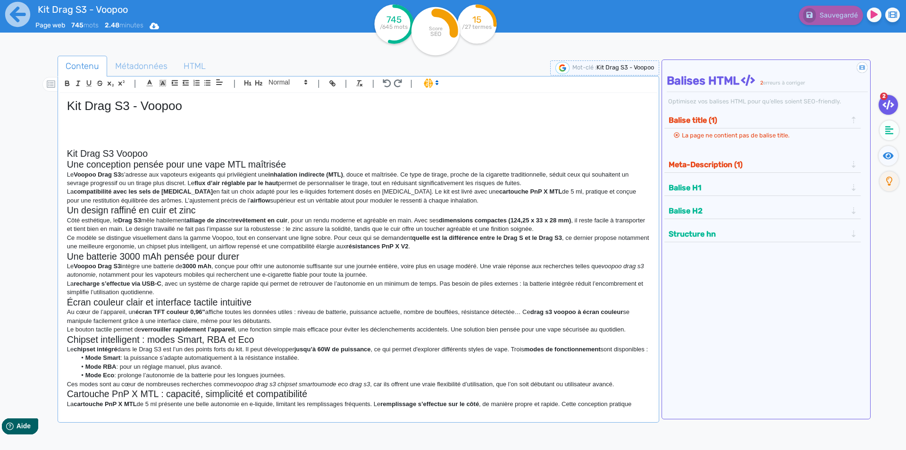
click at [114, 153] on h2 "Kit Drag S3 Voopoo" at bounding box center [358, 153] width 583 height 11
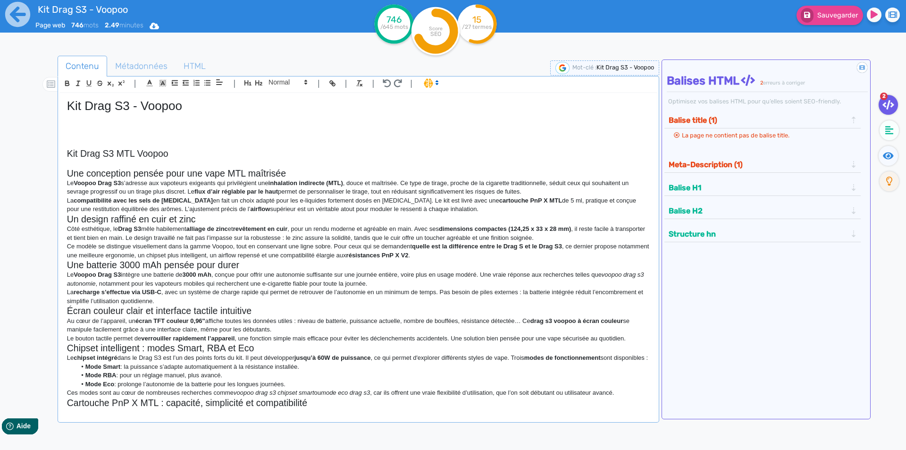
click at [262, 170] on h2 "Une conception pensée pour une vape MTL maîtrisée" at bounding box center [358, 173] width 583 height 11
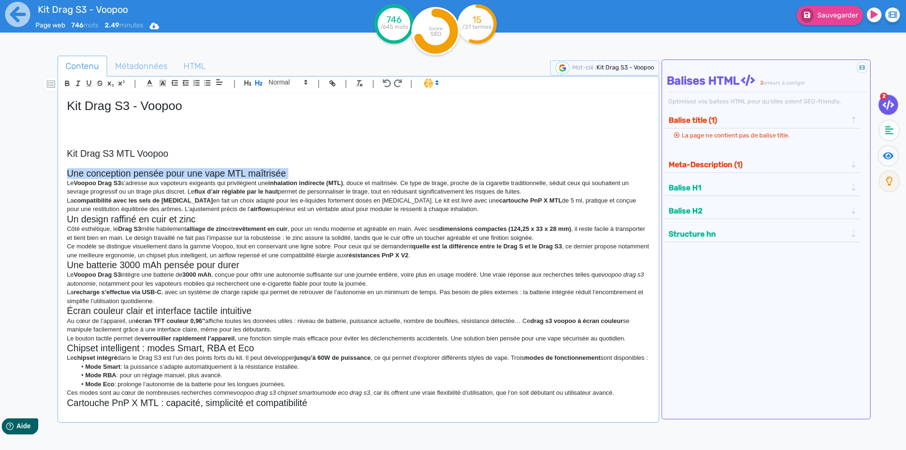
click at [262, 170] on h2 "Une conception pensée pour une vape MTL maîtrisée" at bounding box center [358, 173] width 583 height 11
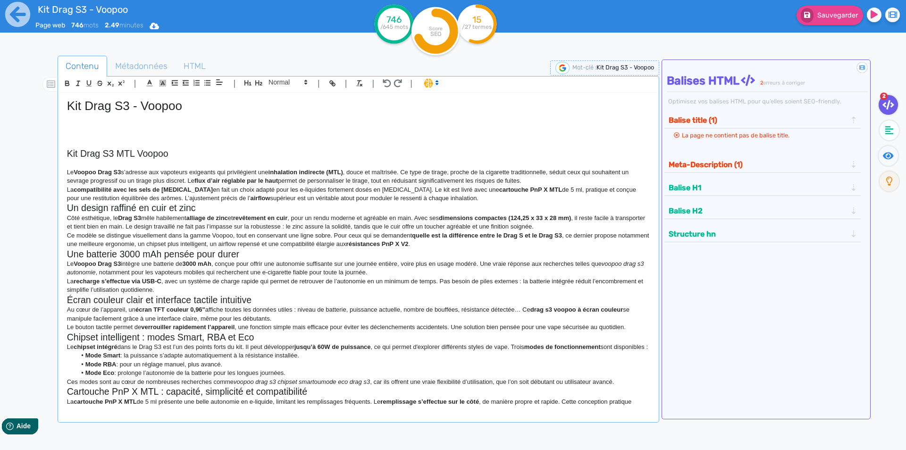
click at [540, 184] on p "Le Voopoo Drag S3 s’adresse aux vapoteurs exigeants qui privilégient une inhala…" at bounding box center [358, 176] width 583 height 17
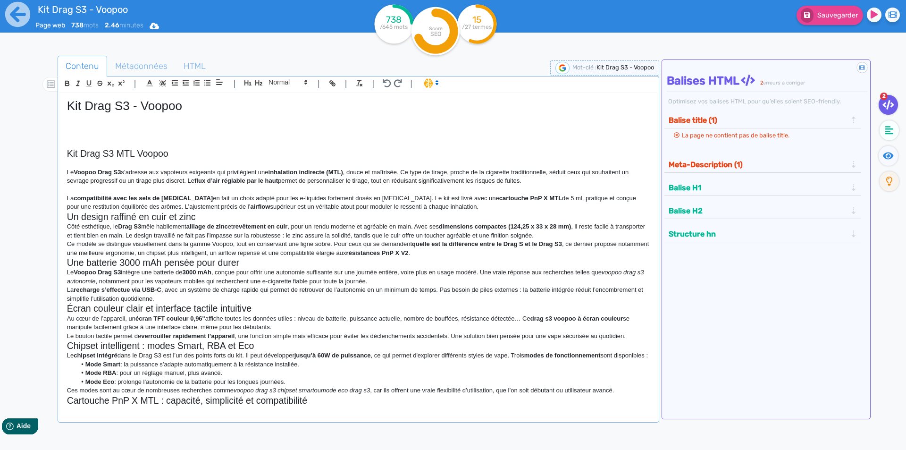
click at [499, 198] on strong "cartouche PnP X MTL" at bounding box center [530, 197] width 63 height 7
click at [478, 203] on p "La compatibilité avec les sels de [MEDICAL_DATA] en fait un choix adapté pour l…" at bounding box center [358, 202] width 583 height 17
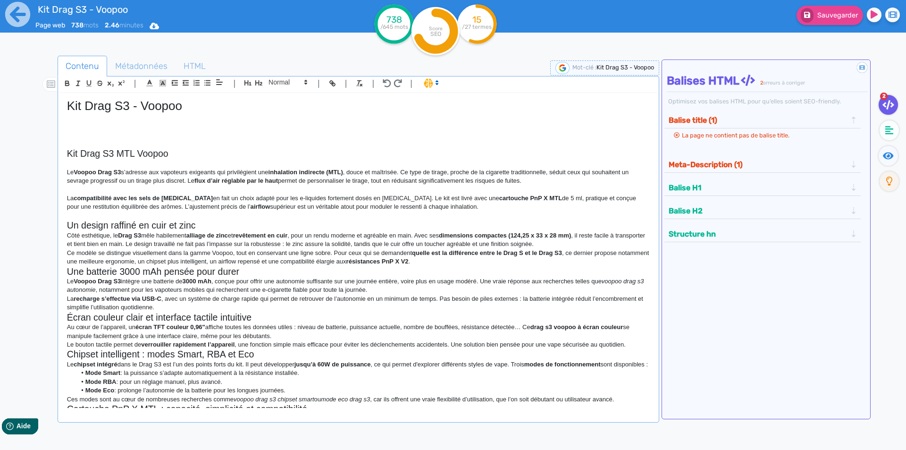
click at [265, 219] on p at bounding box center [358, 215] width 583 height 8
click at [336, 220] on h2 "Un design raffiné en cuir et zinc" at bounding box center [358, 225] width 583 height 11
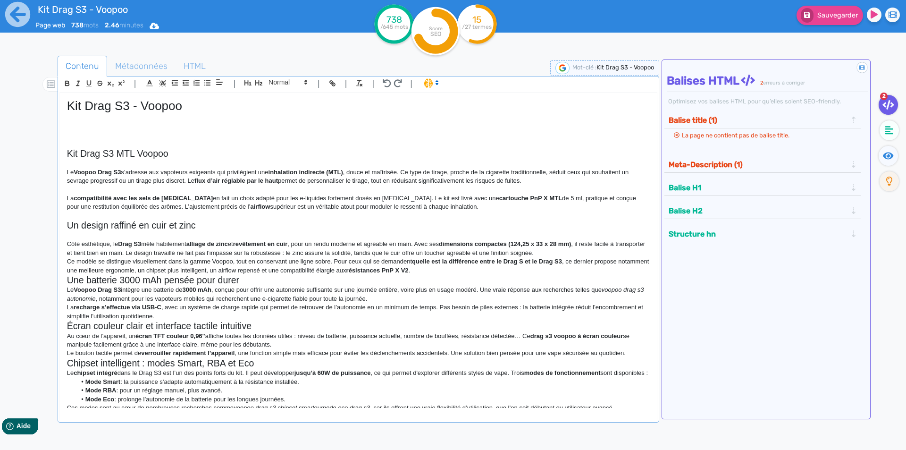
click at [584, 251] on p "Côté esthétique, le Drag S3 mêle habilement alliage de zinc et revêtement en cu…" at bounding box center [358, 248] width 583 height 17
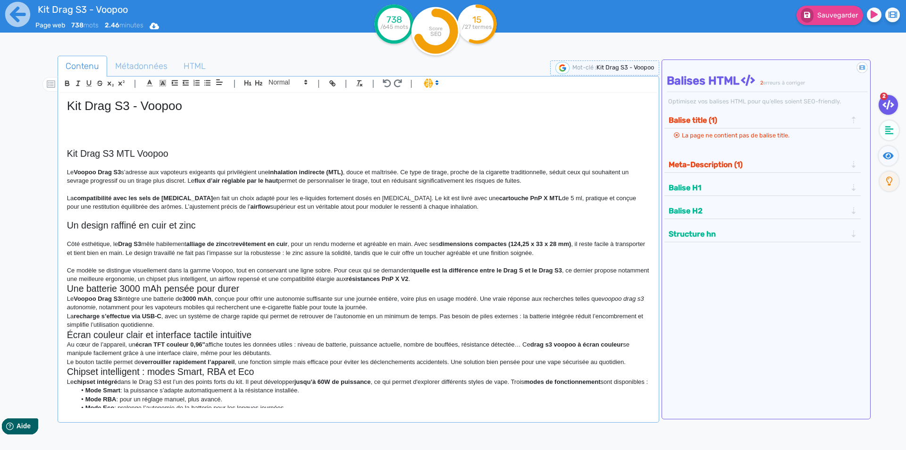
click at [461, 280] on p "Ce modèle se distingue visuellement dans la gamme Voopoo, tout en conservant un…" at bounding box center [358, 274] width 583 height 17
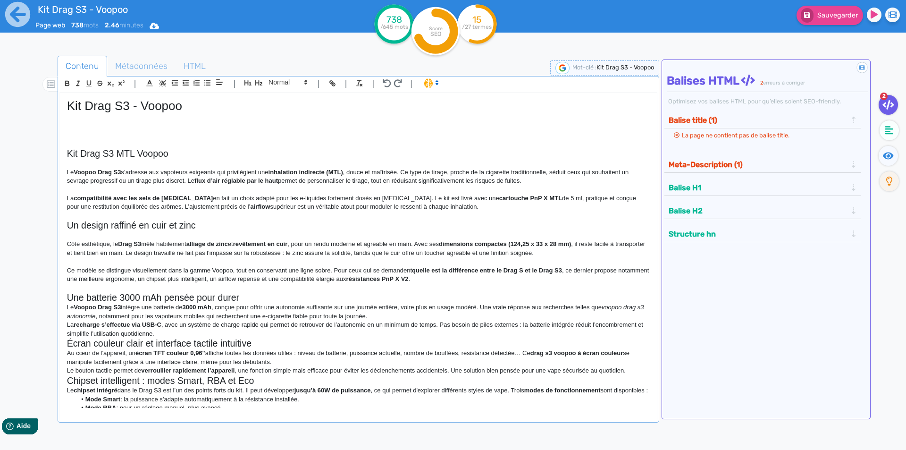
click at [330, 296] on h2 "Une batterie 3000 mAh pensée pour durer" at bounding box center [358, 297] width 583 height 11
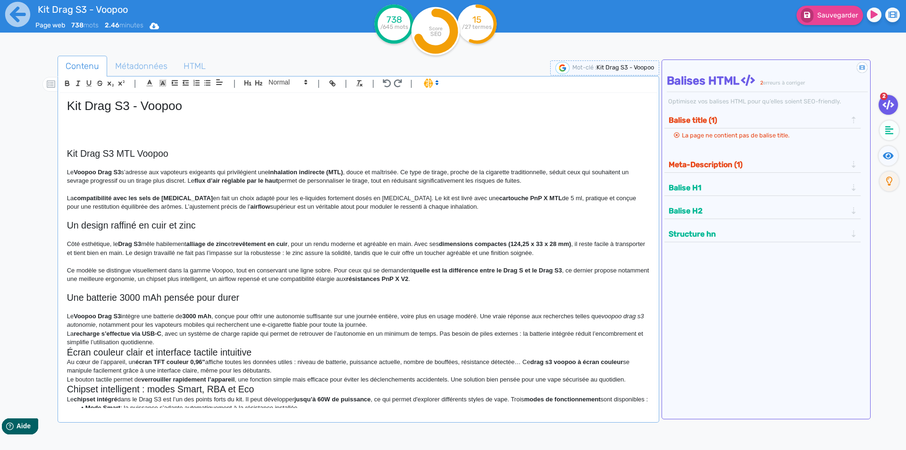
drag, startPoint x: 395, startPoint y: 332, endPoint x: 397, endPoint y: 326, distance: 6.4
click at [395, 330] on p "La recharge s’effectue via USB-C , avec un système de charge rapide qui permet …" at bounding box center [358, 337] width 583 height 17
click at [397, 323] on p "Le Voopoo Drag S3 intègre une batterie de 3000 mAh , conçue pour offrir une aut…" at bounding box center [358, 320] width 583 height 17
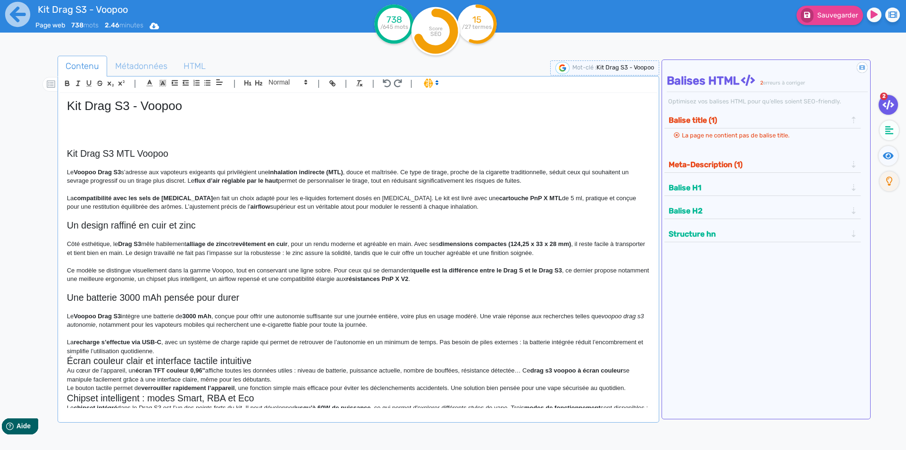
drag, startPoint x: 342, startPoint y: 337, endPoint x: 337, endPoint y: 343, distance: 8.3
click at [342, 337] on p at bounding box center [358, 333] width 583 height 8
click at [336, 344] on p "La recharge s’effectue via USB-C , avec un système de charge rapide qui permet …" at bounding box center [358, 346] width 583 height 17
click at [322, 357] on h2 "Écran couleur clair et interface tactile intuitive" at bounding box center [358, 360] width 583 height 11
click at [335, 351] on p "La recharge s’effectue via USB-C , avec un système de charge rapide qui permet …" at bounding box center [358, 346] width 583 height 17
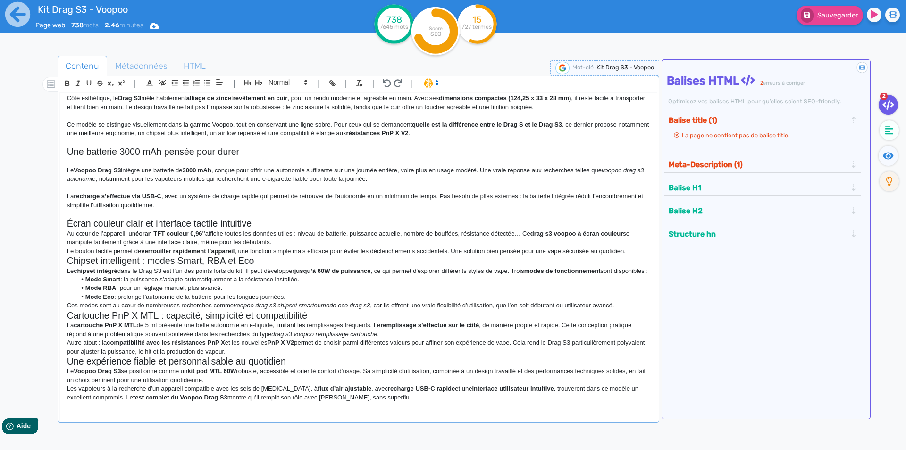
scroll to position [154, 0]
click at [283, 218] on h2 "Écran couleur clair et interface tactile intuitive" at bounding box center [358, 223] width 583 height 11
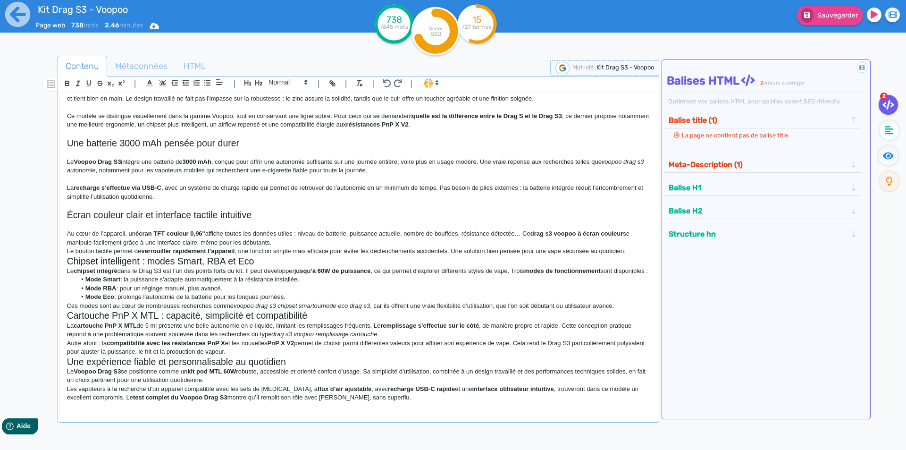
click at [292, 238] on p "Au cœur de l’appareil, un écran TFT couleur 0,96" affiche toutes les données ut…" at bounding box center [358, 237] width 583 height 17
click at [288, 241] on p "Au cœur de l’appareil, un écran TFT couleur 0,96" affiche toutes les données ut…" at bounding box center [358, 237] width 583 height 17
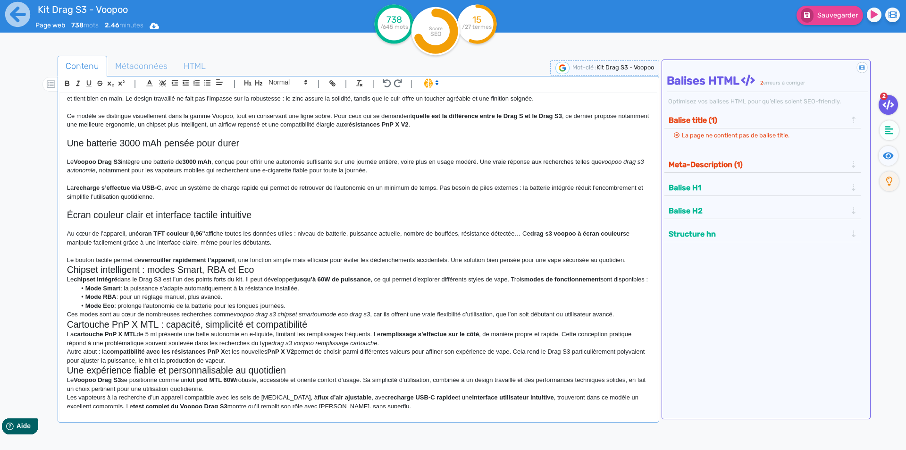
click at [635, 257] on p "Le bouton tactile permet de verrouiller rapidement l’appareil , une fonction si…" at bounding box center [358, 260] width 583 height 8
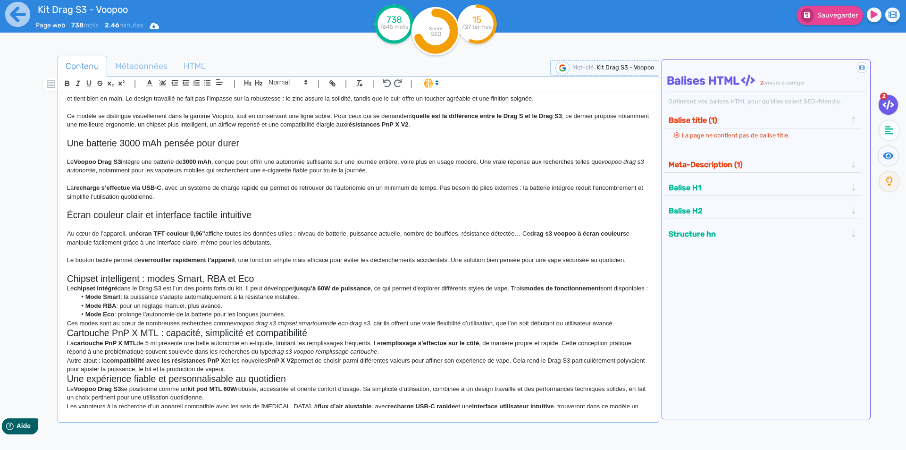
click at [285, 275] on h2 "Chipset intelligent : modes Smart, RBA et Eco" at bounding box center [358, 278] width 583 height 11
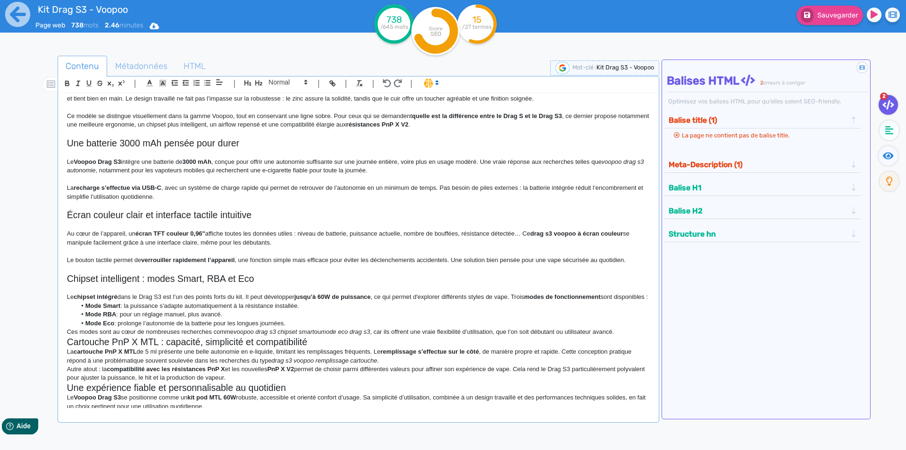
click at [268, 301] on p "Le chipset intégré dans le Drag S3 est l’un des points forts du kit. Il peut dé…" at bounding box center [358, 297] width 583 height 8
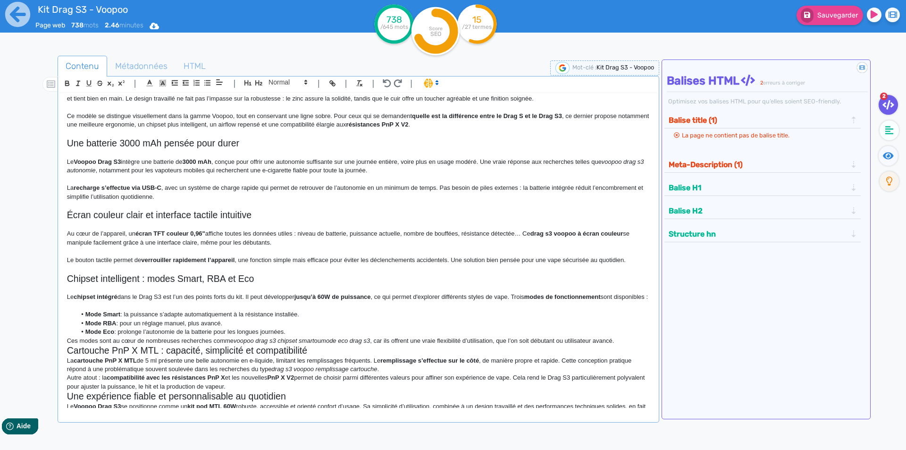
click at [311, 319] on li "Mode Smart : la puissance s’adapte automatiquement à la résistance installée." at bounding box center [362, 314] width 573 height 8
click at [311, 336] on li "Mode Eco : prolonge l’autonomie de la batterie pour les longues journées." at bounding box center [362, 332] width 573 height 8
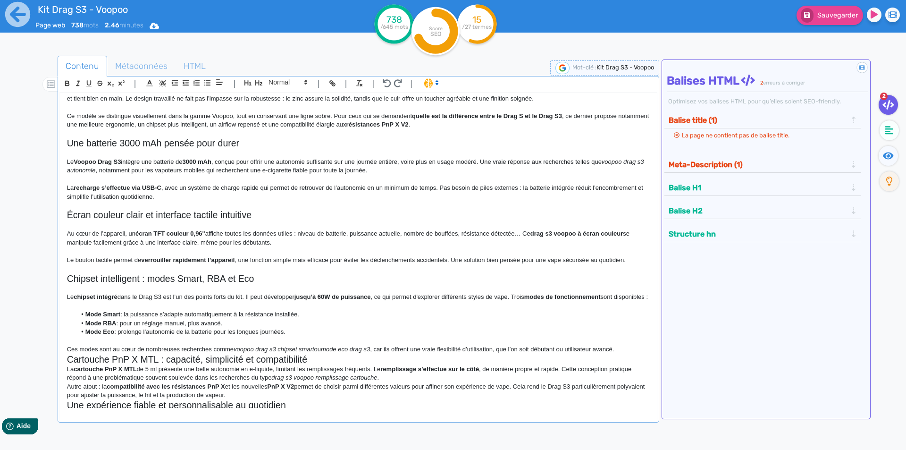
drag, startPoint x: 640, startPoint y: 352, endPoint x: 627, endPoint y: 360, distance: 15.1
click at [634, 356] on div "Kit Drag S3 - Voopoo Kit Drag S3 MTL Voopoo Le Voopoo Drag S3 s’adresse aux vap…" at bounding box center [358, 250] width 597 height 315
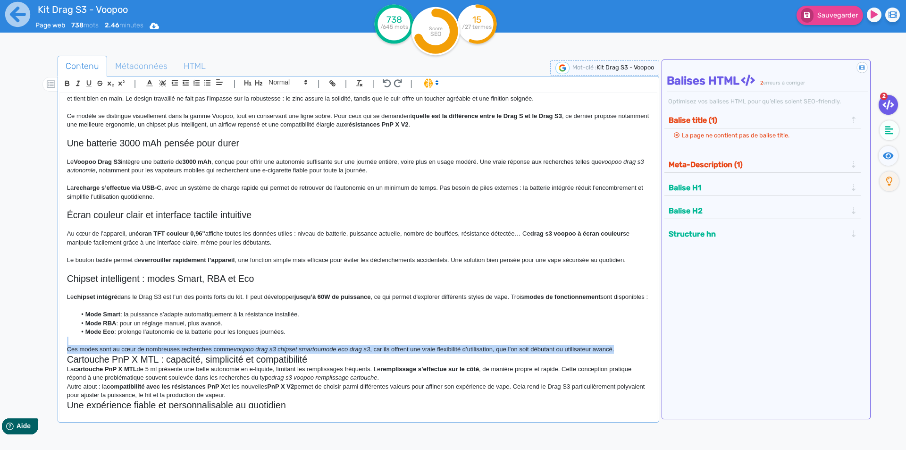
click at [627, 353] on p "Ces modes sont au cœur de nombreuses recherches comme voopoo drag s3 chipset sm…" at bounding box center [358, 349] width 583 height 8
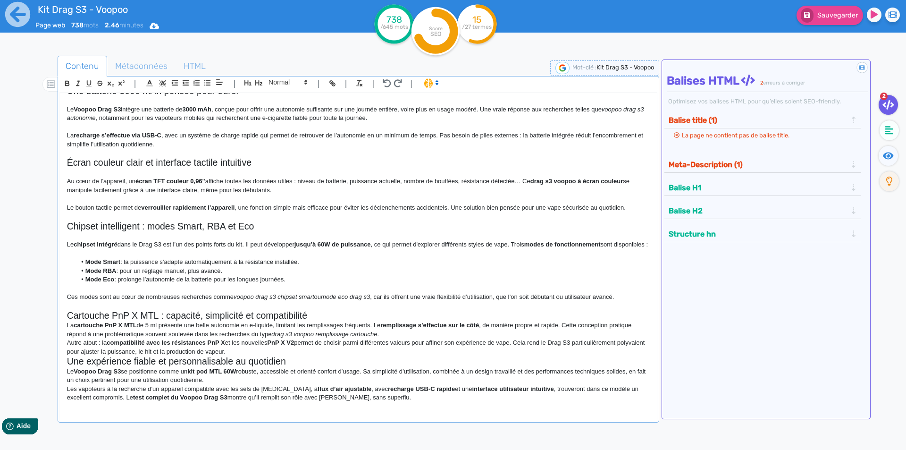
scroll to position [215, 0]
click at [330, 315] on h2 "Cartouche PnP X MTL : capacité, simplicité et compatibilité" at bounding box center [358, 315] width 583 height 11
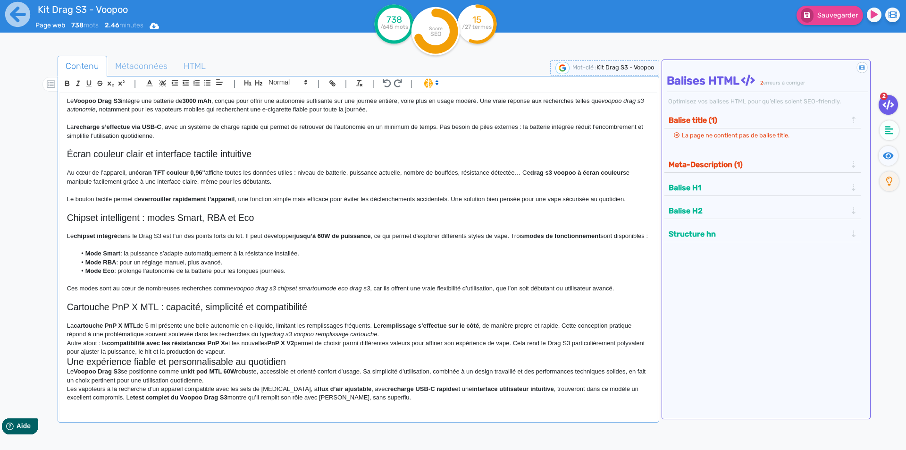
click at [401, 351] on p "Autre atout : la compatibilité avec les résistances PnP X et les nouvelles PnP …" at bounding box center [358, 347] width 583 height 17
click at [399, 339] on p "La cartouche PnP X MTL de 5 ml présente une belle autonomie en e-liquide, limit…" at bounding box center [358, 329] width 583 height 17
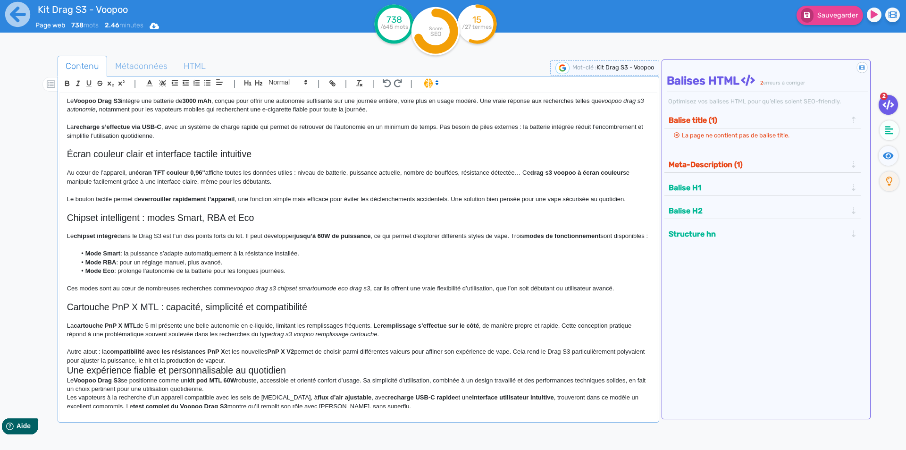
click at [346, 365] on p "Autre atout : la compatibilité avec les résistances PnP X et les nouvelles PnP …" at bounding box center [358, 355] width 583 height 17
click at [338, 365] on p "Autre atout : la compatibilité avec les résistances PnP X et les nouvelles PnP …" at bounding box center [358, 355] width 583 height 17
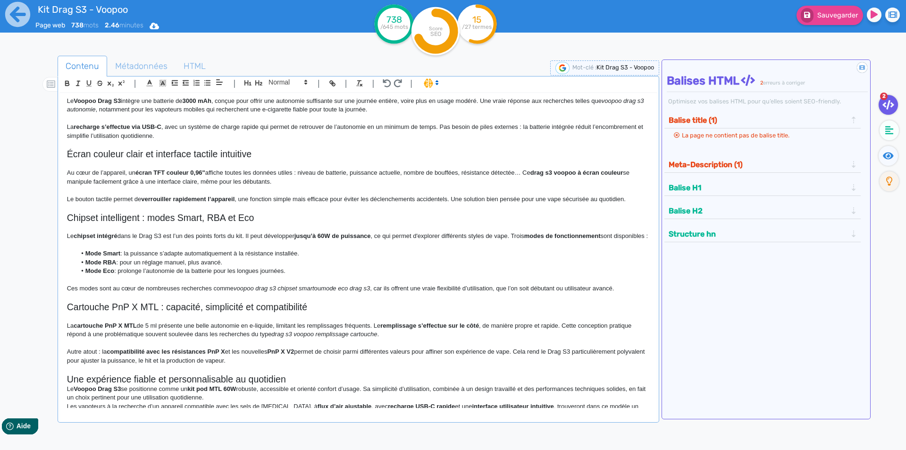
click at [323, 385] on h2 "Une expérience fiable et personnalisable au quotidien" at bounding box center [358, 379] width 583 height 11
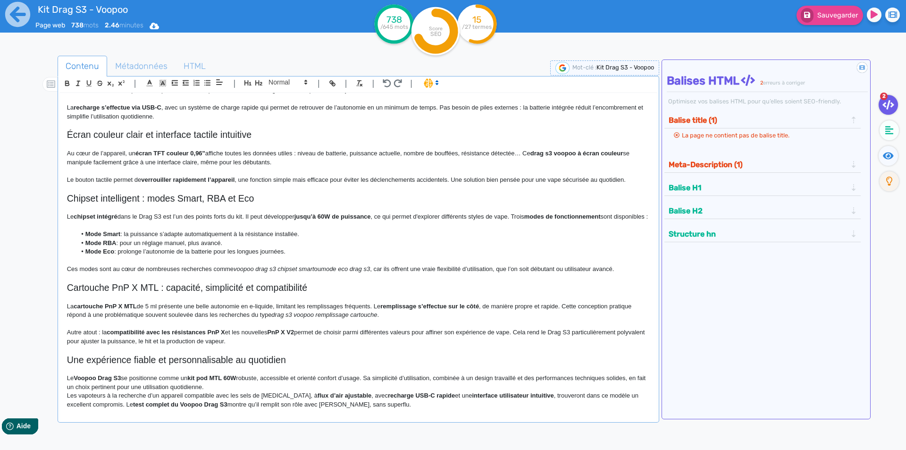
scroll to position [250, 0]
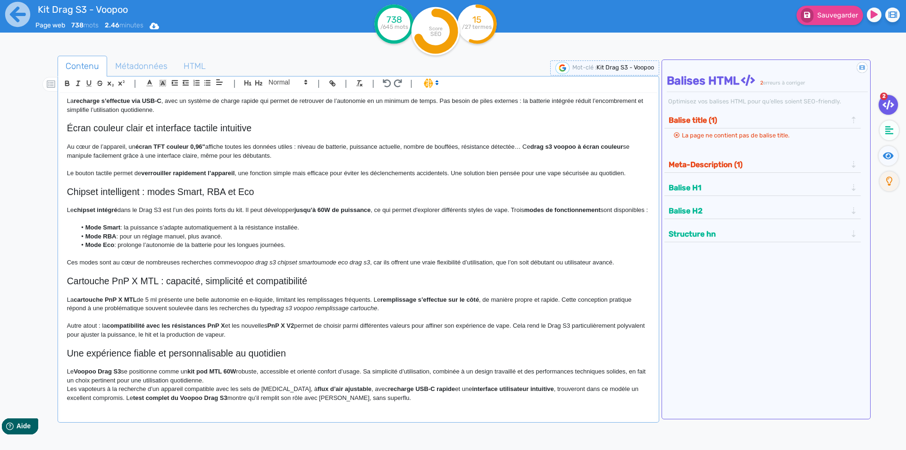
click at [316, 379] on p "Le Voopoo Drag S3 se positionne comme un kit pod MTL 60W robuste, accessible et…" at bounding box center [358, 375] width 583 height 17
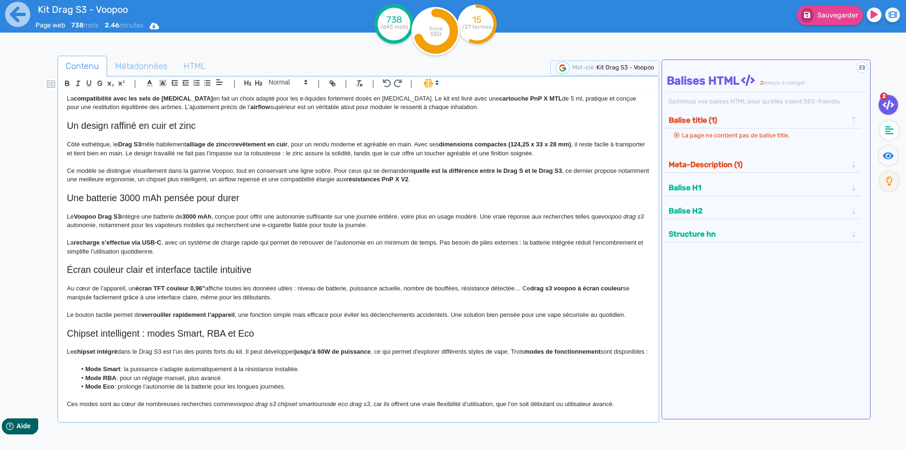
scroll to position [0, 0]
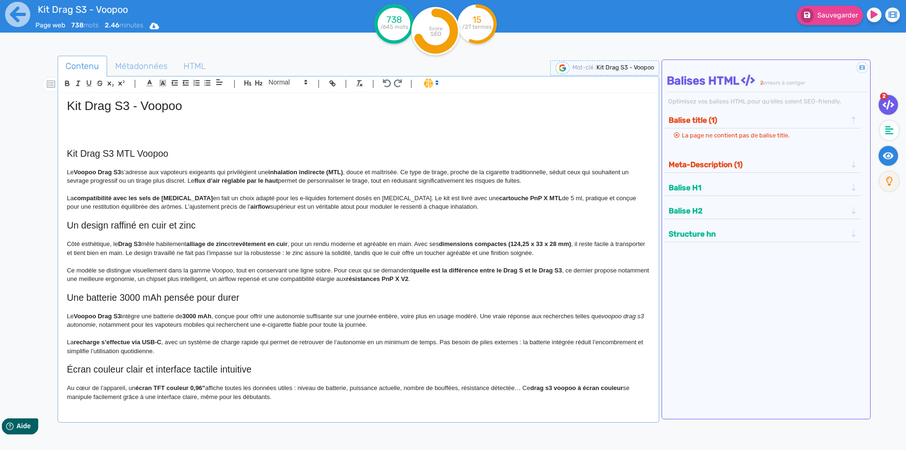
click at [880, 158] on fa-icon at bounding box center [888, 156] width 19 height 20
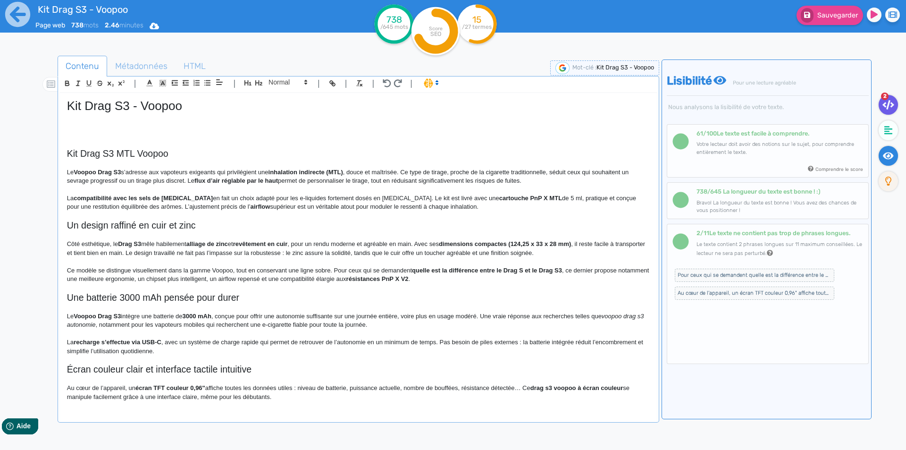
click at [890, 108] on icon at bounding box center [889, 104] width 12 height 9
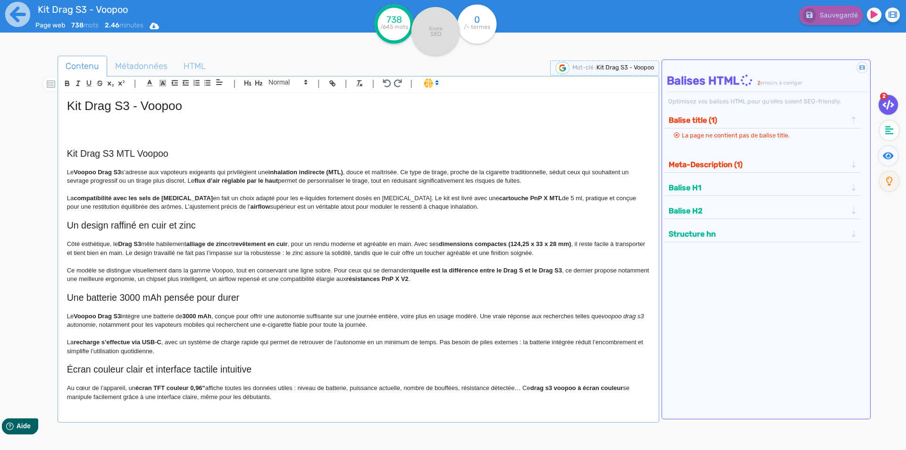
click at [90, 171] on strong "Voopoo Drag S3" at bounding box center [97, 171] width 47 height 7
drag, startPoint x: 90, startPoint y: 171, endPoint x: 118, endPoint y: 173, distance: 28.9
click at [120, 174] on strong "Voopoo Drag S3" at bounding box center [97, 171] width 47 height 7
click at [79, 172] on strong "Voopoo Drag S3" at bounding box center [97, 171] width 47 height 7
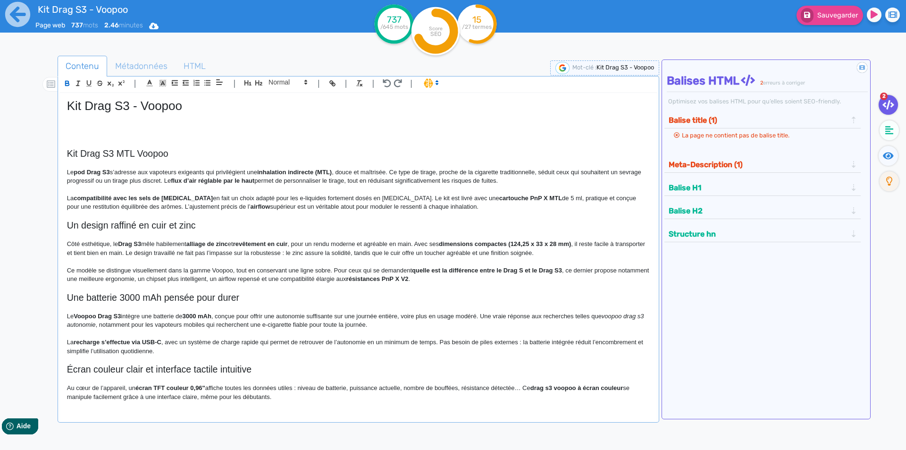
click at [81, 171] on strong "pod Drag S3" at bounding box center [92, 171] width 36 height 7
drag, startPoint x: 81, startPoint y: 171, endPoint x: 107, endPoint y: 170, distance: 26.4
click at [131, 183] on p "Le pod Drag S3 s’adresse aux vapoteurs exigeants qui privilégient une inhalatio…" at bounding box center [358, 176] width 583 height 17
click at [349, 172] on p "Le pod Drag S3 s’adresse aux vapoteurs exigeants qui privilégient une inhalatio…" at bounding box center [358, 176] width 583 height 17
drag, startPoint x: 349, startPoint y: 172, endPoint x: 370, endPoint y: 169, distance: 21.4
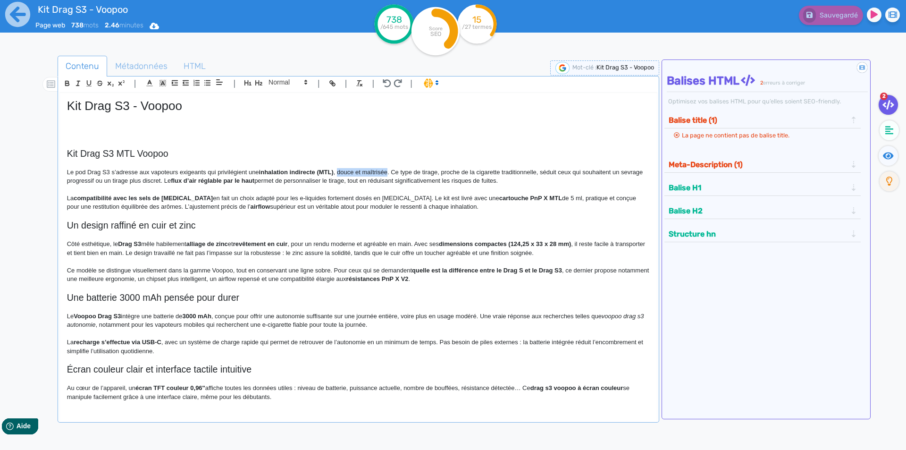
click at [370, 169] on p "Le pod Drag S3 s’adresse aux vapoteurs exigeants qui privilégient une inhalatio…" at bounding box center [358, 176] width 583 height 17
click at [259, 170] on p "Le pod Drag S3 s’adresse aux vapoteurs exigeants qui privilégient une inhalatio…" at bounding box center [358, 176] width 583 height 17
click at [265, 169] on p "Le pod Drag S3 s’adresse aux vapoteurs exigeants qui privilégient une vape en i…" at bounding box center [358, 176] width 583 height 17
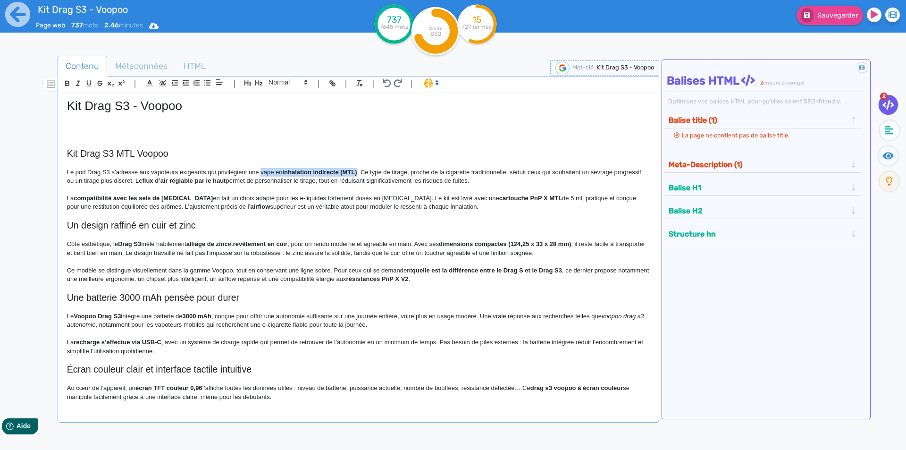
click at [356, 174] on p "Le pod Drag S3 s’adresse aux vapoteurs exigeants qui privilégient une vape en i…" at bounding box center [358, 176] width 583 height 17
click at [356, 193] on p at bounding box center [358, 189] width 583 height 8
click at [374, 173] on p "Le pod Drag S3 s’adresse aux vapoteurs exigeants qui privilégient une vape en i…" at bounding box center [358, 176] width 583 height 17
drag, startPoint x: 374, startPoint y: 173, endPoint x: 400, endPoint y: 173, distance: 26.0
click at [400, 173] on p "Le pod Drag S3 s’adresse aux vapoteurs exigeants qui privilégient une vape en i…" at bounding box center [358, 176] width 583 height 17
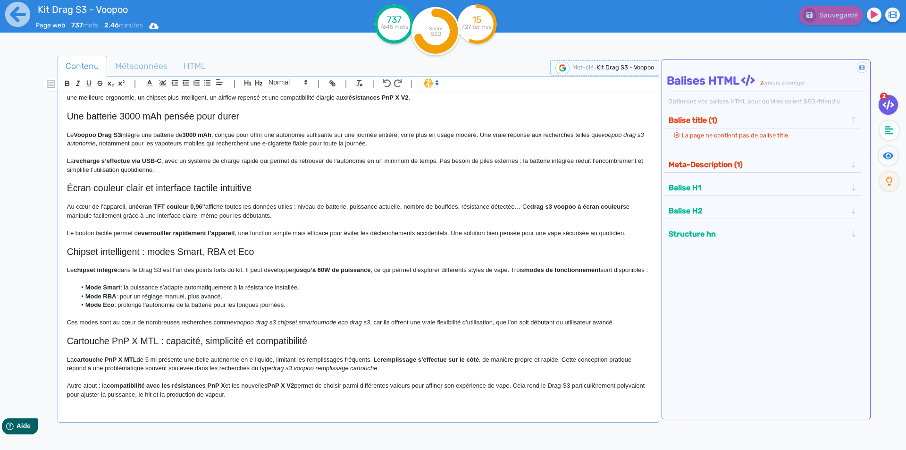
scroll to position [259, 0]
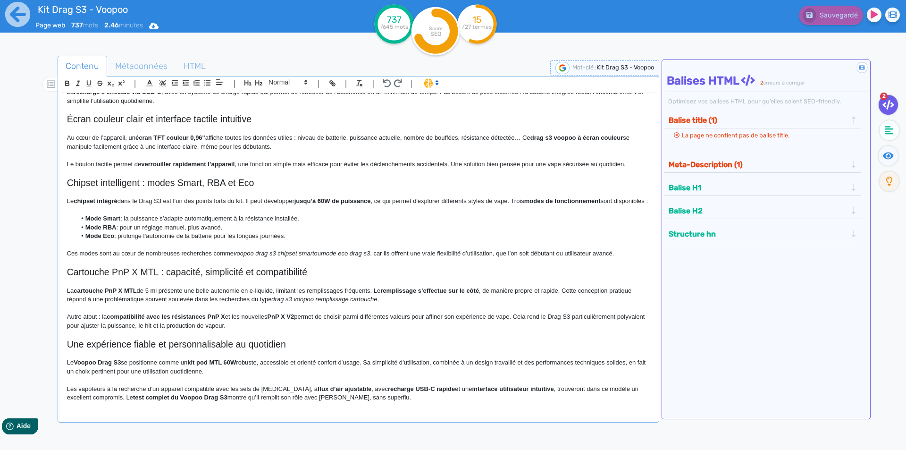
click at [194, 362] on strong "kit pod MTL 60W" at bounding box center [211, 362] width 49 height 7
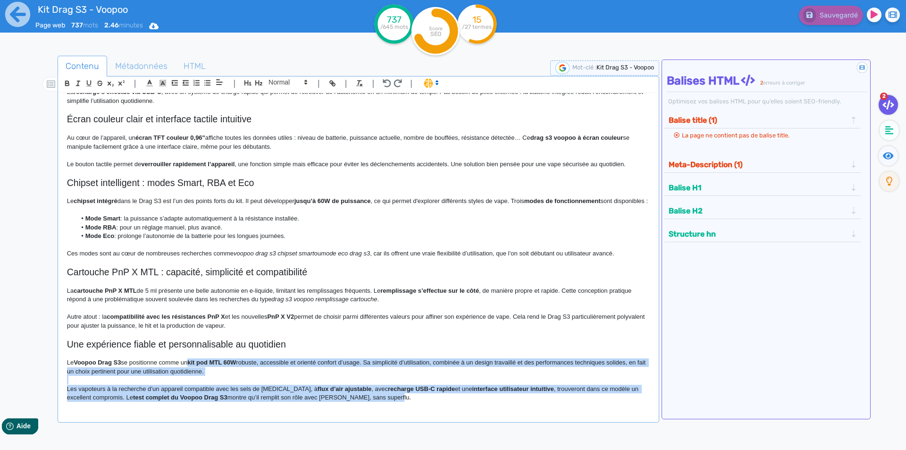
drag, startPoint x: 194, startPoint y: 362, endPoint x: 477, endPoint y: 425, distance: 290.6
click at [477, 425] on div "Contenu Métadonnées HTML | | H3 H4 H5 H6 Normal | | | | Kit Drag S3 - Voopoo Ki…" at bounding box center [359, 283] width 602 height 454
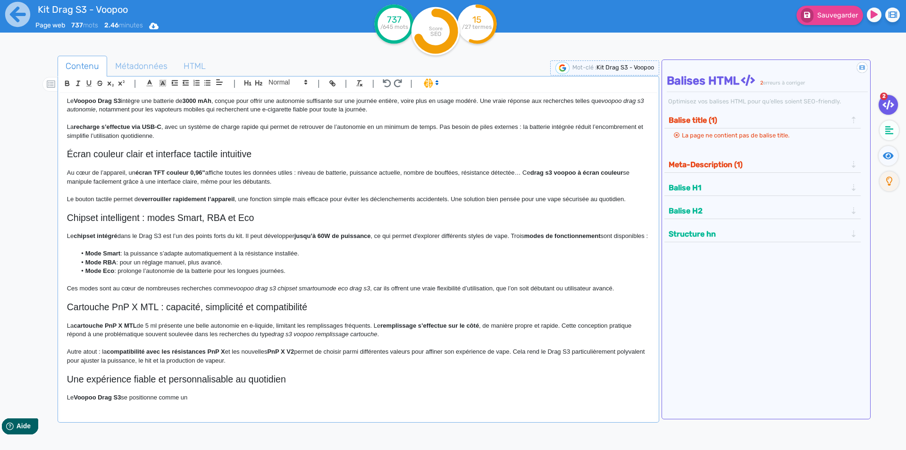
scroll to position [0, 0]
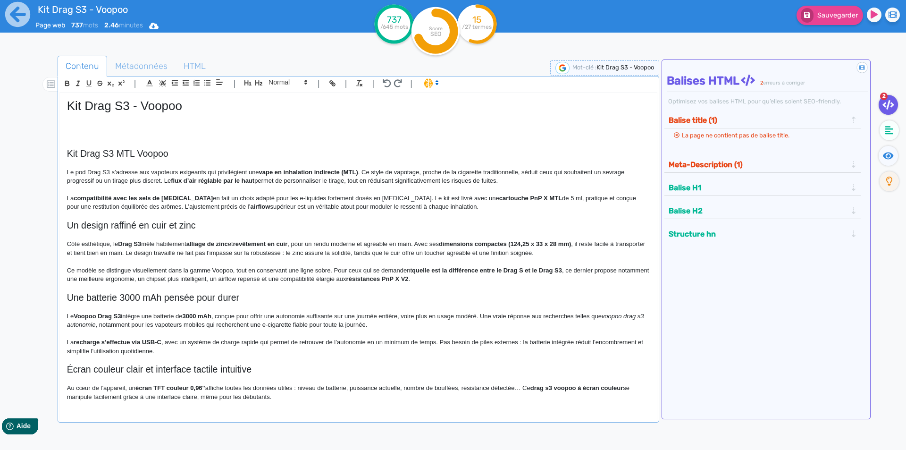
click at [517, 178] on p "Le pod Drag S3 s’adresse aux vapoteurs exigeants qui privilégient une vape en i…" at bounding box center [358, 176] width 583 height 17
click at [163, 178] on p "Le pod Drag S3 s’adresse aux vapoteurs exigeants qui privilégient une vape en i…" at bounding box center [358, 176] width 583 height 17
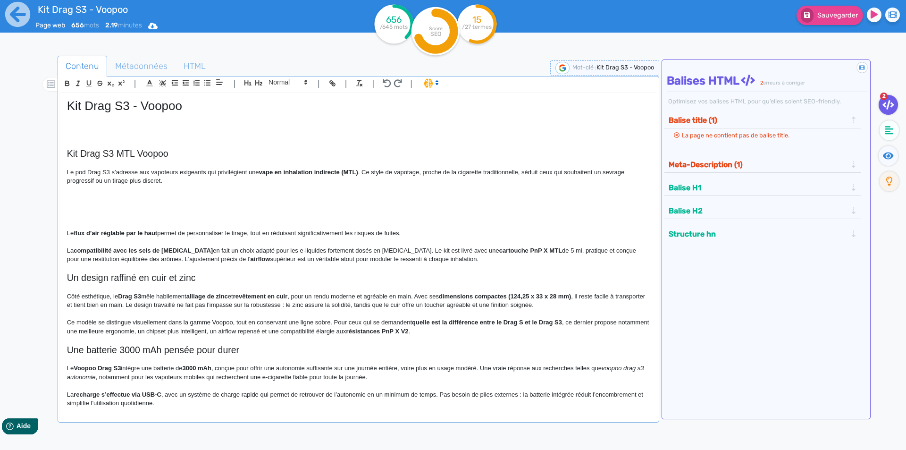
click at [112, 195] on p at bounding box center [358, 198] width 583 height 8
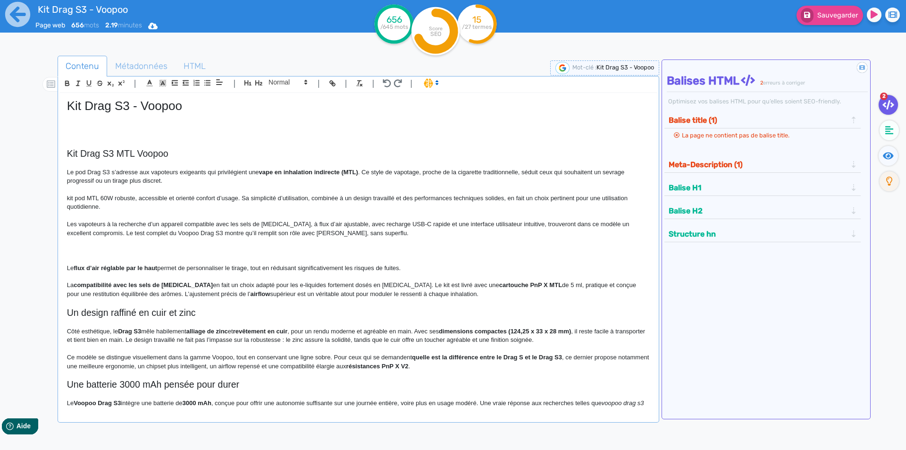
click at [69, 198] on p "kit pod MTL 60W robuste, accessible et orienté confort d’usage. Sa simplicité d…" at bounding box center [358, 202] width 583 height 17
click at [65, 198] on div "Kit Drag S3 - Voopoo Kit Drag S3 MTL Voopoo Le pod Drag S3 s’adresse aux vapote…" at bounding box center [358, 250] width 597 height 315
click at [189, 194] on p "Il se positionne ainsi comme un kit pod MTL 60W robuste, accessible et orienté …" at bounding box center [358, 202] width 583 height 17
click at [274, 197] on p "Il se positionne ainsi comme un kit pod MTL robuste, accessible et orienté conf…" at bounding box center [358, 202] width 583 height 17
drag, startPoint x: 274, startPoint y: 197, endPoint x: 294, endPoint y: 198, distance: 19.4
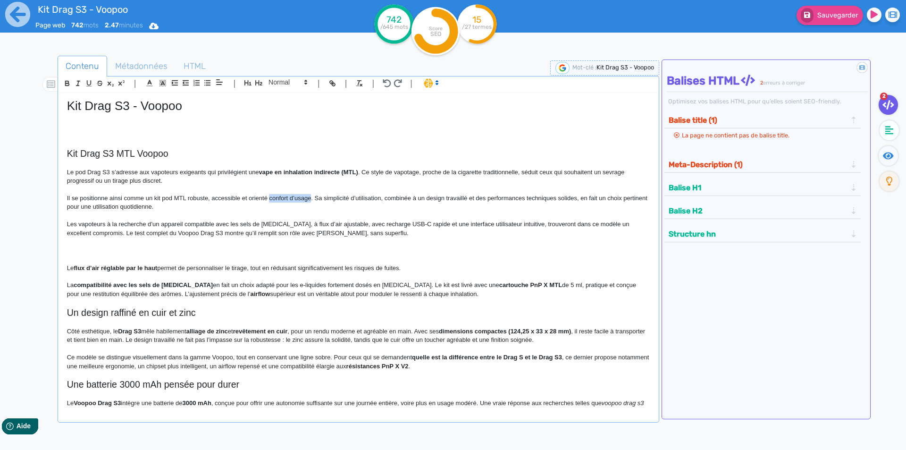
click at [294, 198] on p "Il se positionne ainsi comme un kit pod MTL robuste, accessible et orienté conf…" at bounding box center [358, 202] width 583 height 17
click at [528, 197] on p "Il se positionne ainsi comme un kit pod MTL robuste, accessible et orienté rend…" at bounding box center [358, 202] width 583 height 17
click at [203, 210] on p "Il se positionne ainsi comme un kit pod MTL robuste, accessible et orienté rend…" at bounding box center [358, 202] width 583 height 17
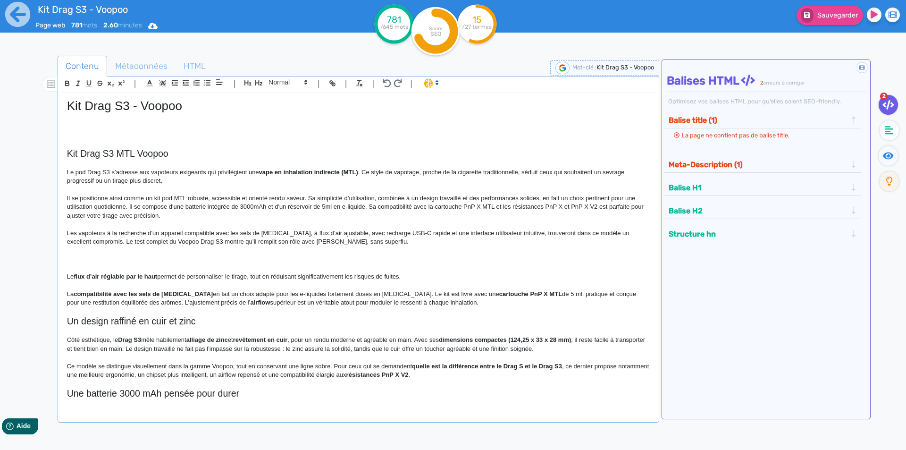
click at [370, 205] on p "Il se positionne ainsi comme un kit pod MTL robuste, accessible et orienté rend…" at bounding box center [358, 207] width 583 height 26
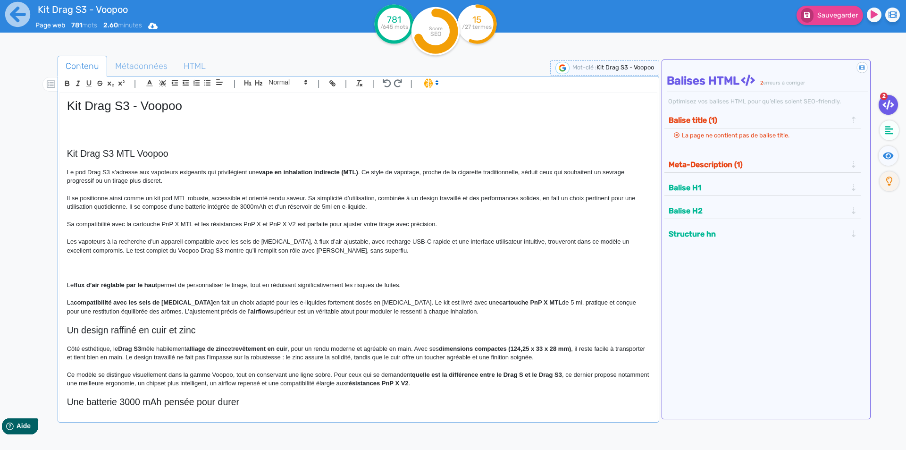
click at [455, 226] on p "Sa compatibilité avec la cartouche PnP X MTL et les résistances PnP X et PnP X …" at bounding box center [358, 224] width 583 height 8
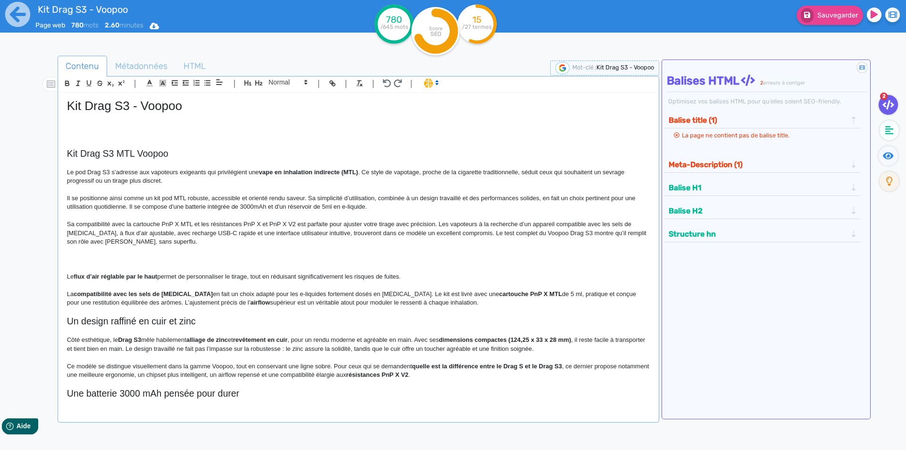
click at [534, 224] on p "Sa compatibilité avec la cartouche PnP X MTL et les résistances PnP X et PnP X …" at bounding box center [358, 233] width 583 height 26
drag, startPoint x: 534, startPoint y: 224, endPoint x: 562, endPoint y: 224, distance: 27.8
click at [562, 224] on p "Sa compatibilité avec la cartouche PnP X MTL et les résistances PnP X et PnP X …" at bounding box center [358, 233] width 583 height 26
click at [101, 235] on p "Sa compatibilité avec la cartouche PnP X MTL et les résistances PnP X et PnP X …" at bounding box center [358, 233] width 583 height 26
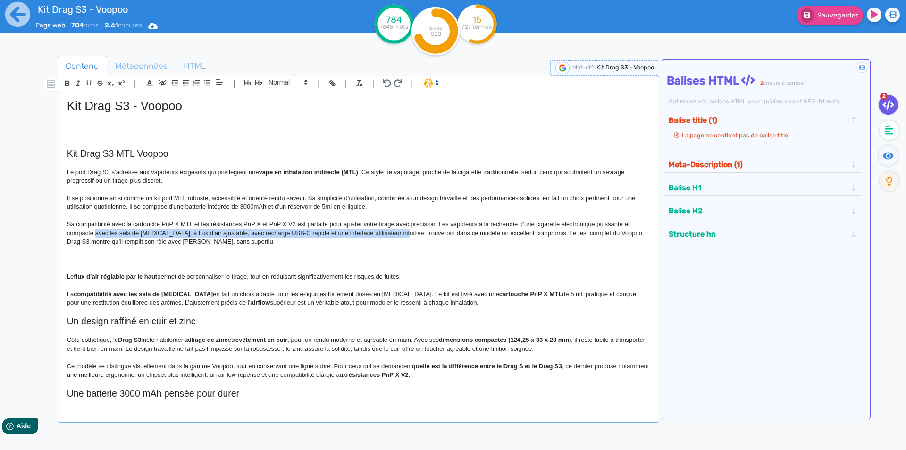
drag, startPoint x: 101, startPoint y: 235, endPoint x: 389, endPoint y: 235, distance: 287.9
click at [389, 235] on p "Sa compatibilité avec la cartouche PnP X MTL et les résistances PnP X et PnP X …" at bounding box center [358, 233] width 583 height 26
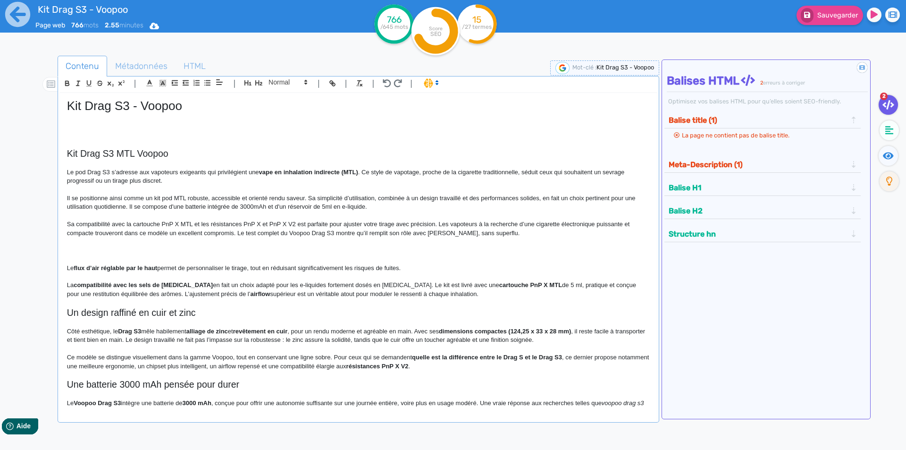
click at [194, 233] on p "Sa compatibilité avec la cartouche PnP X MTL et les résistances PnP X et PnP X …" at bounding box center [358, 228] width 583 height 17
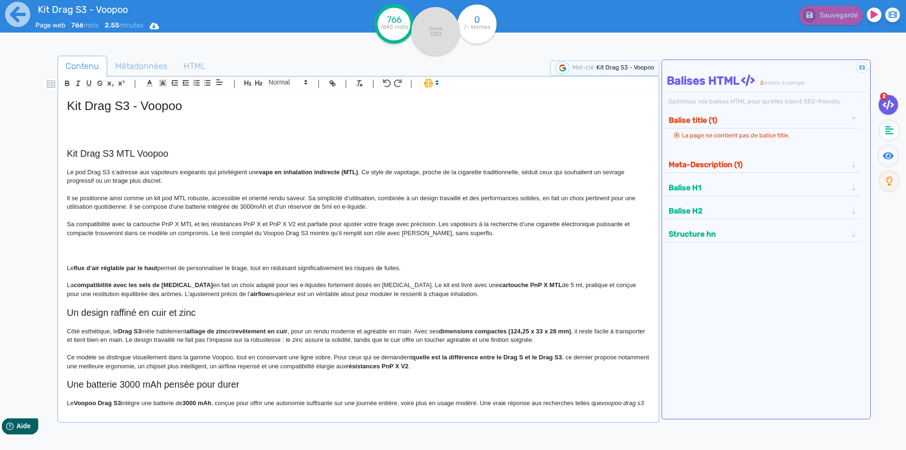
click at [190, 233] on p "Sa compatibilité avec la cartouche PnP X MTL et les résistances PnP X et PnP X …" at bounding box center [358, 228] width 583 height 17
click at [237, 235] on p "Sa compatibilité avec la cartouche PnP X MTL et les résistances PnP X et PnP X …" at bounding box center [358, 228] width 583 height 17
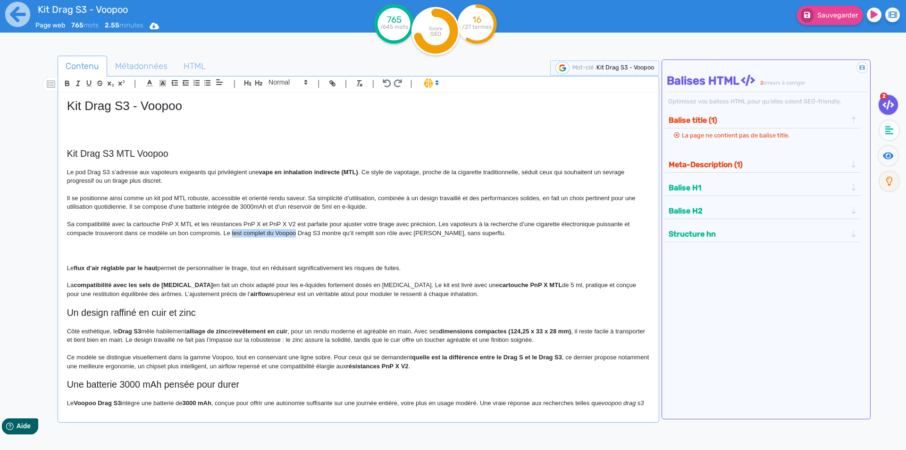
drag, startPoint x: 237, startPoint y: 235, endPoint x: 289, endPoint y: 235, distance: 51.9
click at [289, 235] on p "Sa compatibilité avec la cartouche PnP X MTL et les résistances PnP X et PnP X …" at bounding box center [358, 228] width 583 height 17
click at [313, 247] on p at bounding box center [358, 250] width 583 height 8
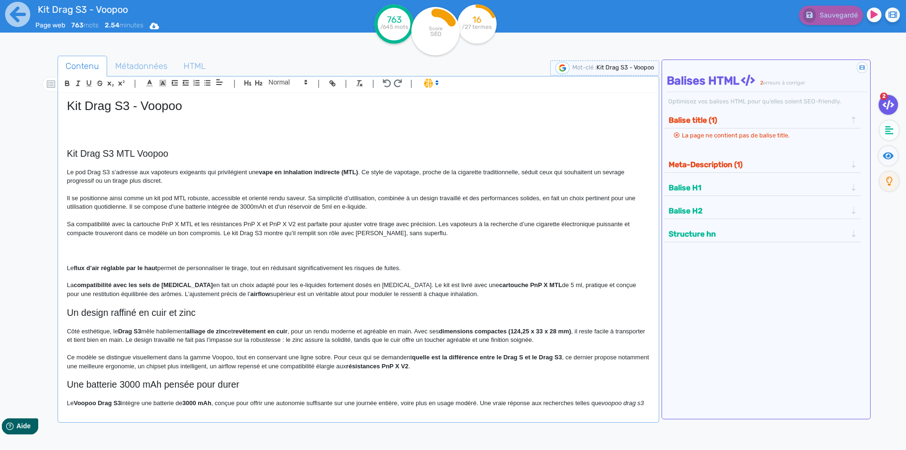
click at [350, 233] on p "Sa compatibilité avec la cartouche PnP X MTL et les résistances PnP X et PnP X …" at bounding box center [358, 228] width 583 height 17
drag, startPoint x: 350, startPoint y: 233, endPoint x: 361, endPoint y: 230, distance: 11.3
click at [361, 230] on p "Sa compatibilité avec la cartouche PnP X MTL et les résistances PnP X et PnP X …" at bounding box center [358, 228] width 583 height 17
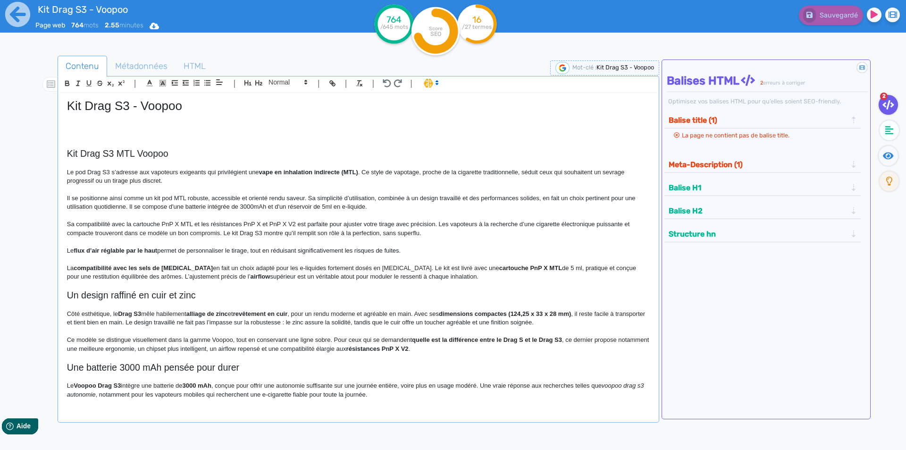
click at [437, 272] on p "La compatibilité avec les sels de [MEDICAL_DATA] en fait un choix adapté pour l…" at bounding box center [358, 272] width 583 height 17
drag, startPoint x: 437, startPoint y: 274, endPoint x: 67, endPoint y: 254, distance: 370.1
click at [67, 254] on div "Kit Drag S3 - Voopoo Kit Drag S3 MTL Voopoo Le pod Drag S3 s’adresse aux vapote…" at bounding box center [358, 250] width 597 height 315
click at [81, 253] on strong "flux d’air réglable par le haut" at bounding box center [116, 250] width 84 height 7
drag, startPoint x: 81, startPoint y: 253, endPoint x: 105, endPoint y: 252, distance: 24.1
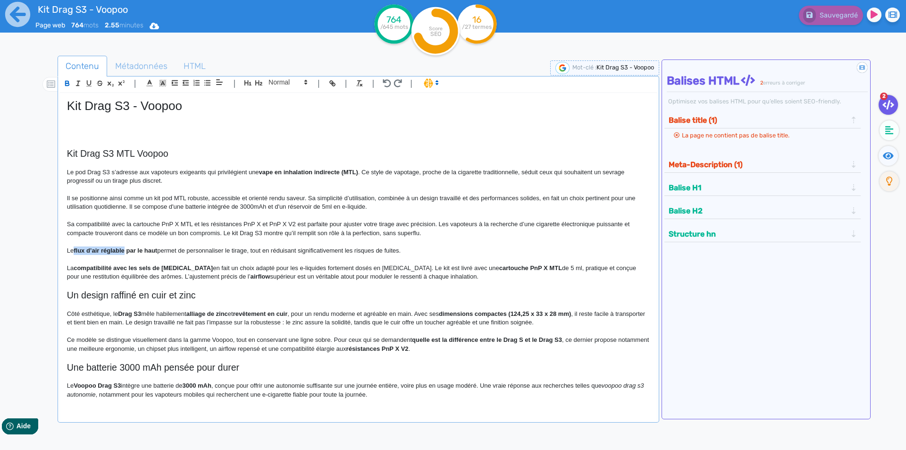
click at [105, 252] on strong "flux d’air réglable par le haut" at bounding box center [116, 250] width 84 height 7
click at [235, 240] on p at bounding box center [358, 241] width 583 height 8
click at [66, 248] on div "Kit Drag S3 - Voopoo Kit Drag S3 MTL Voopoo Le pod Drag S3 s’adresse aux vapote…" at bounding box center [358, 250] width 597 height 315
click at [894, 159] on fa-icon at bounding box center [888, 156] width 19 height 20
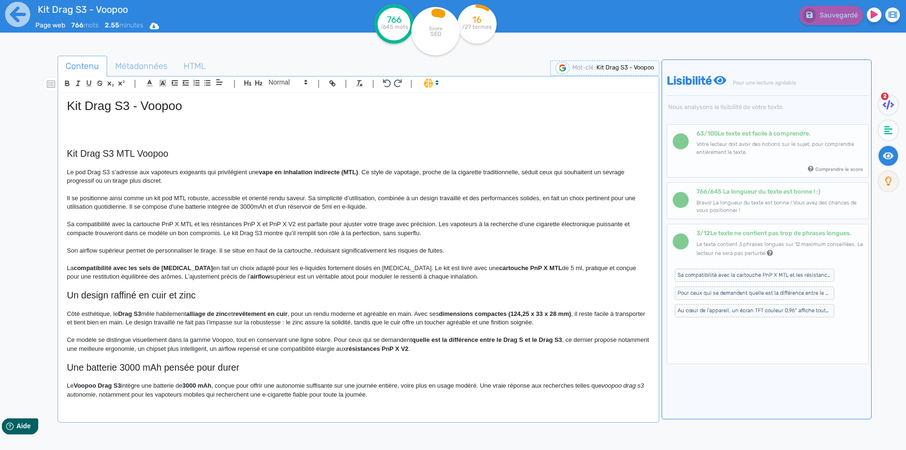
click at [460, 245] on p at bounding box center [358, 241] width 583 height 8
click at [459, 252] on p "Son airflow supérieur permet de personnaliser le tirage. Il se situe en haut de…" at bounding box center [358, 250] width 583 height 8
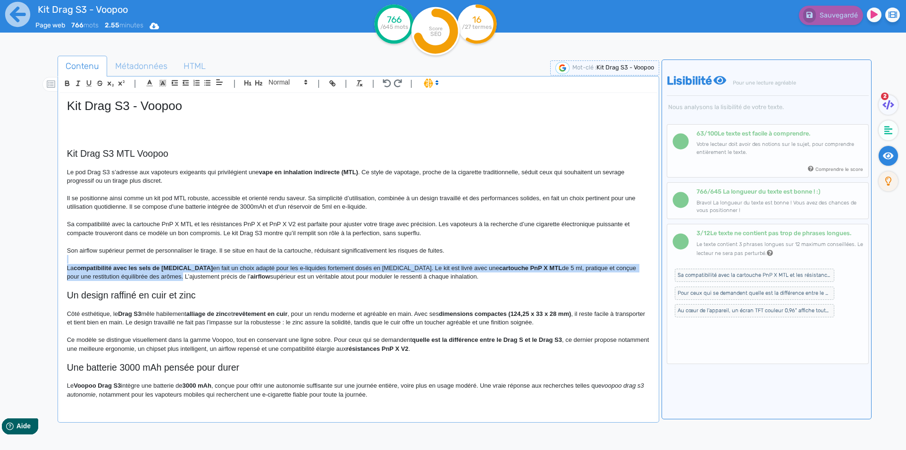
drag, startPoint x: 449, startPoint y: 249, endPoint x: 127, endPoint y: 273, distance: 322.3
click at [127, 273] on div "Kit Drag S3 - Voopoo Kit Drag S3 MTL Voopoo Le pod Drag S3 s’adresse aux vapote…" at bounding box center [358, 250] width 597 height 315
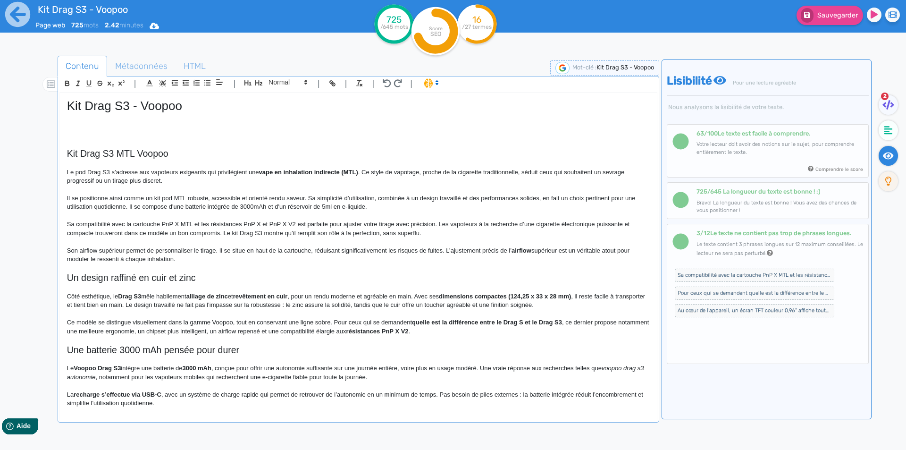
click at [488, 248] on p "Son airflow supérieur permet de personnaliser le tirage. Il se situe en haut de…" at bounding box center [358, 254] width 583 height 17
drag, startPoint x: 488, startPoint y: 248, endPoint x: 531, endPoint y: 248, distance: 43.4
click at [531, 248] on p "Son airflow supérieur permet de personnaliser le tirage. Il se situe en haut de…" at bounding box center [358, 254] width 583 height 17
click at [840, 23] on button "Sauvegarder" at bounding box center [830, 15] width 67 height 19
click at [400, 224] on p "Sa compatibilité avec la cartouche PnP X MTL et les résistances PnP X et PnP X …" at bounding box center [358, 228] width 583 height 17
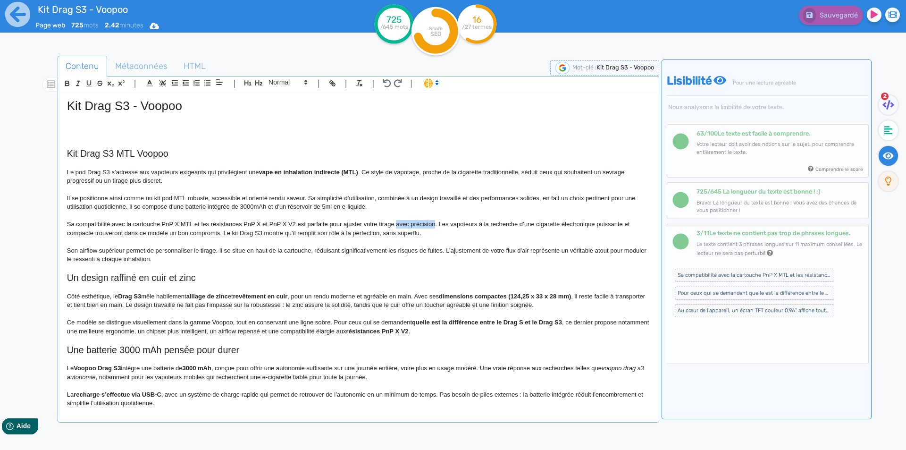
drag, startPoint x: 400, startPoint y: 224, endPoint x: 414, endPoint y: 223, distance: 13.7
click at [414, 223] on p "Sa compatibilité avec la cartouche PnP X MTL et les résistances PnP X et PnP X …" at bounding box center [358, 228] width 583 height 17
click at [848, 21] on button "Sauvegarder" at bounding box center [830, 15] width 67 height 19
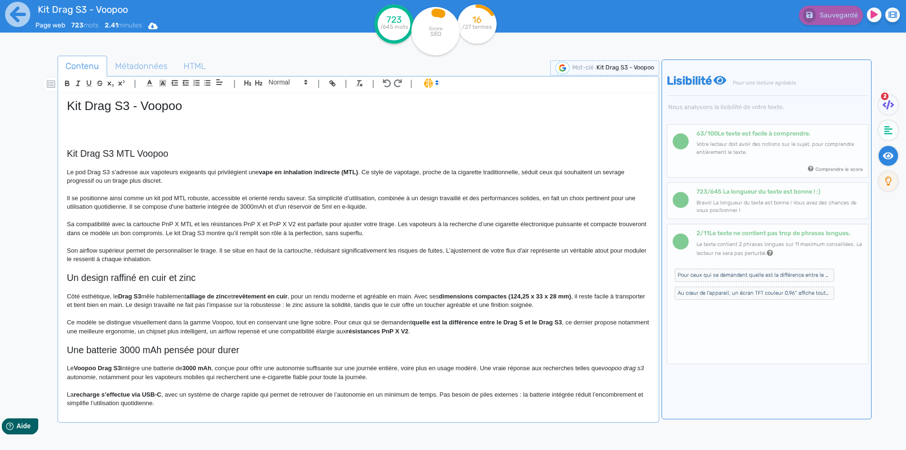
click at [686, 278] on span "Pour ceux qui se demandent quelle est la différence entre le Drag S et le Drag …" at bounding box center [755, 275] width 160 height 13
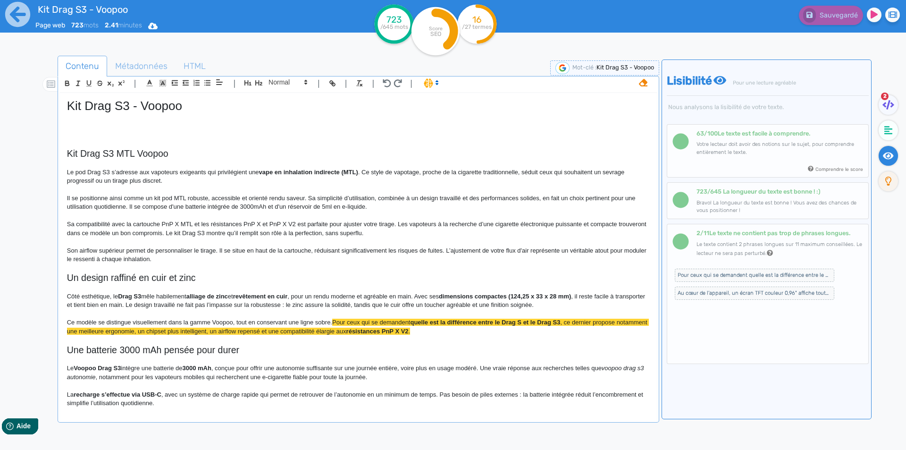
click at [361, 256] on p "Son airflow supérieur permet de personnaliser le tirage. Il se situe en haut de…" at bounding box center [358, 254] width 583 height 17
click at [161, 279] on span "Un design raffiné en cuir et zinc" at bounding box center [131, 277] width 129 height 10
click at [284, 84] on span at bounding box center [287, 81] width 46 height 11
click at [279, 99] on span at bounding box center [288, 99] width 38 height 17
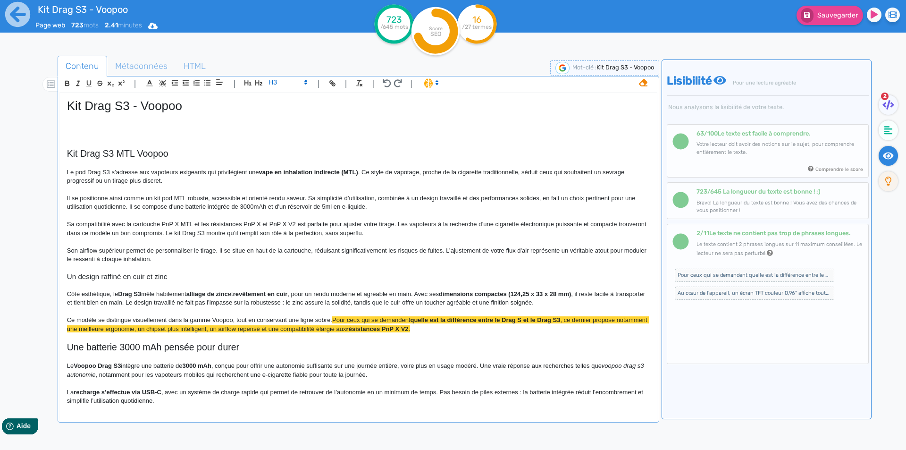
click at [66, 280] on div "Kit Drag S3 - Voopoo Kit Drag S3 MTL Voopoo Le pod Drag S3 s’adresse aux vapote…" at bounding box center [358, 250] width 597 height 315
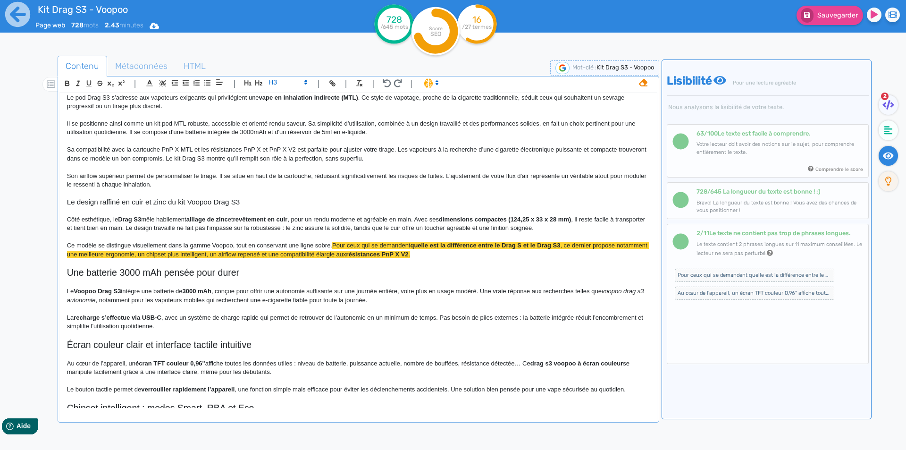
scroll to position [94, 0]
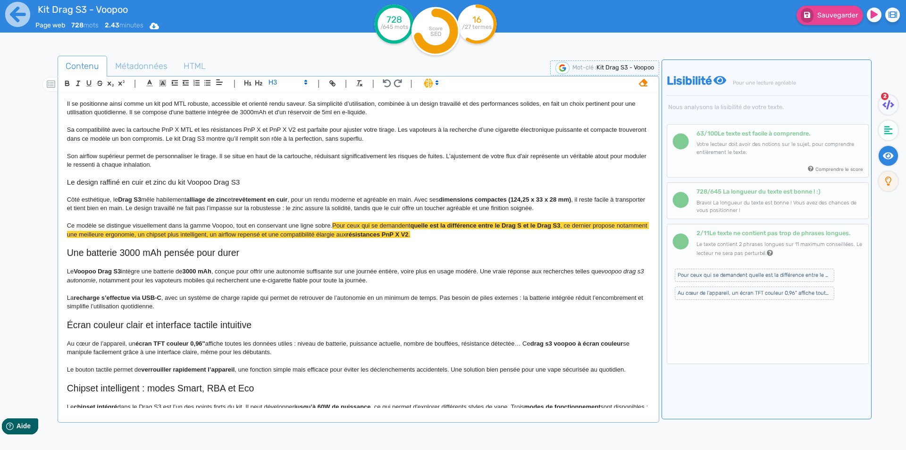
click at [117, 199] on span "Côté esthétique, le" at bounding box center [92, 199] width 51 height 7
click at [127, 201] on strong "Drag S3" at bounding box center [129, 199] width 23 height 7
drag, startPoint x: 127, startPoint y: 201, endPoint x: 141, endPoint y: 200, distance: 14.2
click at [141, 200] on strong "Drag S3" at bounding box center [129, 199] width 23 height 7
drag, startPoint x: 176, startPoint y: 202, endPoint x: 176, endPoint y: 208, distance: 5.7
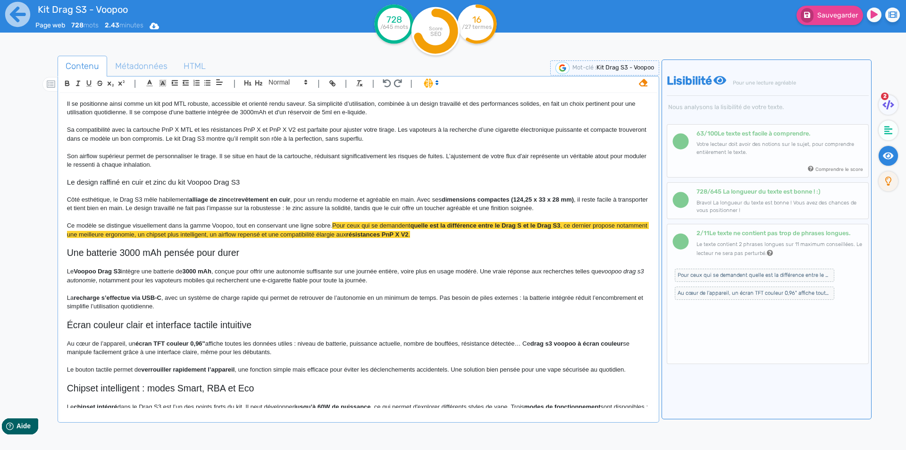
click at [177, 202] on span "Côté esthétique, le Drag S3 mêle habilement" at bounding box center [128, 199] width 122 height 7
click at [168, 200] on span "Côté esthétique, le Drag S3 mêle habilement" at bounding box center [128, 199] width 122 height 7
click at [151, 202] on span "Côté esthétique, le Drag S3 mêle habilement" at bounding box center [128, 199] width 122 height 7
drag, startPoint x: 151, startPoint y: 202, endPoint x: 164, endPoint y: 201, distance: 12.4
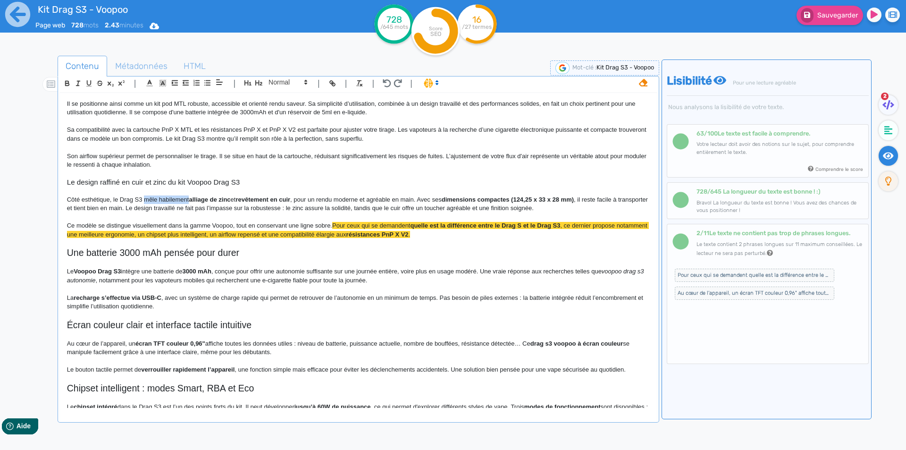
click at [164, 201] on span "Côté esthétique, le Drag S3 mêle habilement" at bounding box center [128, 199] width 122 height 7
click at [220, 201] on span "et" at bounding box center [217, 199] width 5 height 7
click at [182, 198] on strong "alliage de zinc" at bounding box center [194, 199] width 42 height 7
drag, startPoint x: 182, startPoint y: 198, endPoint x: 282, endPoint y: 199, distance: 100.1
click at [215, 199] on strong "alliage de zinc" at bounding box center [194, 199] width 42 height 7
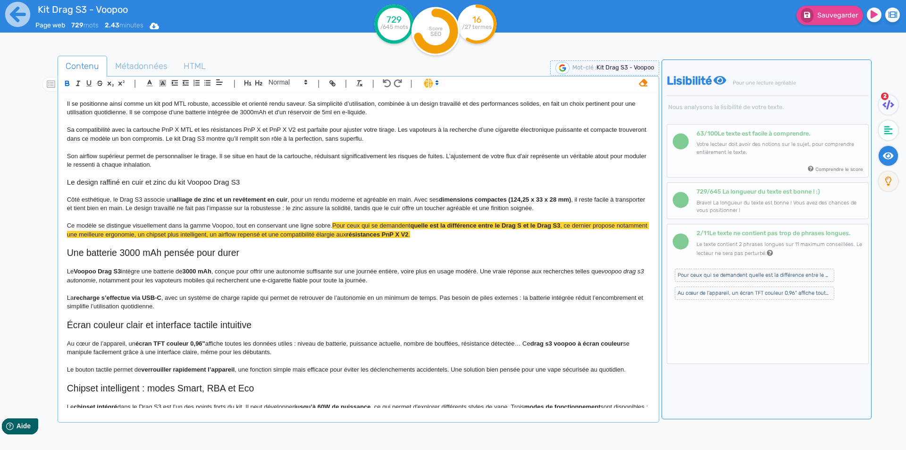
click at [287, 200] on strong "alliage de zinc et un revêtement en cuir" at bounding box center [230, 199] width 114 height 7
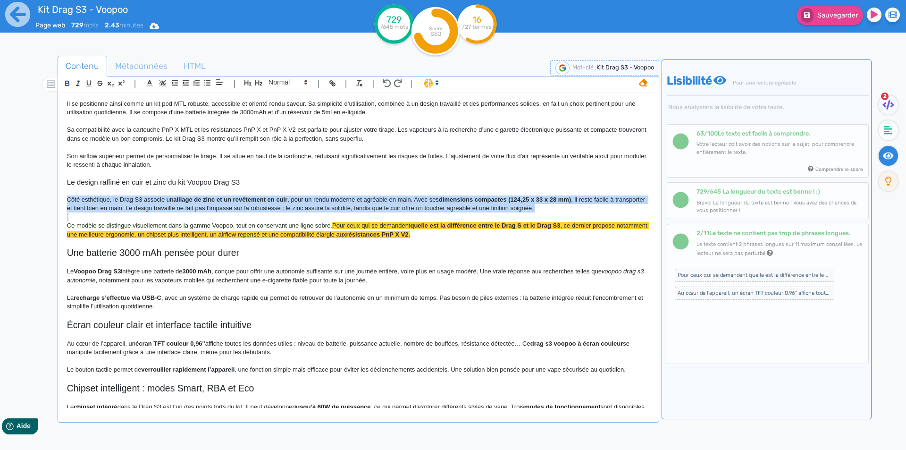
click at [287, 200] on strong "alliage de zinc et un revêtement en cuir" at bounding box center [230, 199] width 114 height 7
click at [278, 199] on strong "alliage de zinc et un revêtement en cuir" at bounding box center [230, 199] width 114 height 7
click at [284, 200] on strong "alliage de zinc et un revêtement en cuir" at bounding box center [230, 199] width 114 height 7
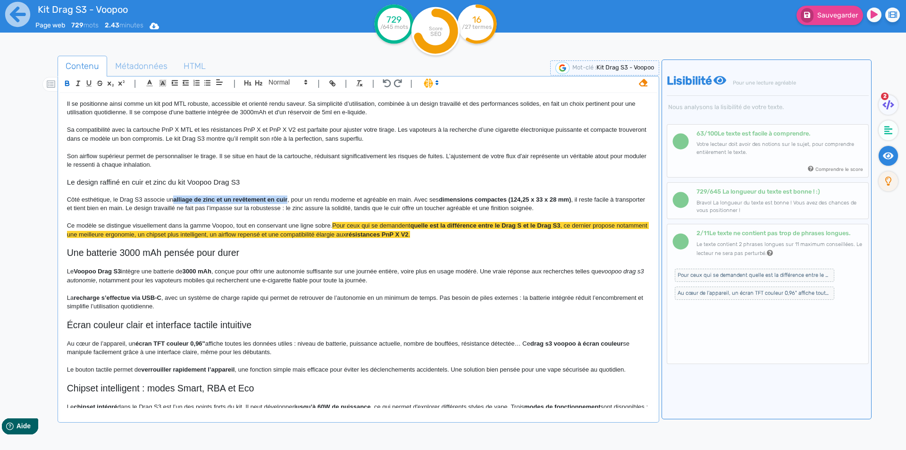
drag, startPoint x: 284, startPoint y: 200, endPoint x: 177, endPoint y: 198, distance: 107.1
click at [294, 203] on p "Côté esthétique, le Drag S3 associe un alliage de zinc et un revêtement en cuir…" at bounding box center [358, 203] width 583 height 17
click at [281, 200] on span "Côté esthétique, le Drag S3 associe un alliage de zinc et un revêtement en cuir…" at bounding box center [250, 199] width 366 height 7
click at [284, 201] on span "Côté esthétique, le Drag S3 associe un alliage de zinc et un revêtement en cuir…" at bounding box center [249, 199] width 364 height 7
click at [565, 198] on strong "dimensions compactes (124,25 x 33 x 28 mm)" at bounding box center [359, 204] width 584 height 16
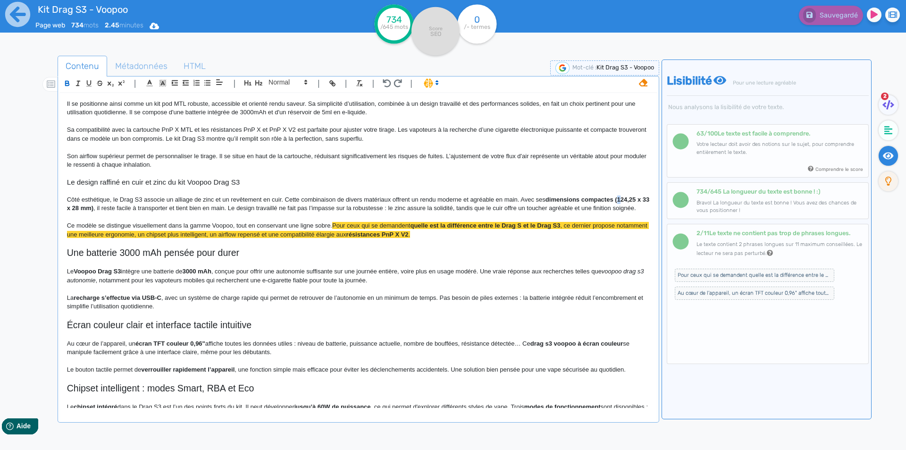
click at [618, 199] on strong "dimensions compactes (124,25 x 33 x 28 mm)" at bounding box center [359, 204] width 584 height 16
click at [619, 201] on strong "dimensions compactes (124,25 x 33 x 28 mm)" at bounding box center [359, 204] width 584 height 16
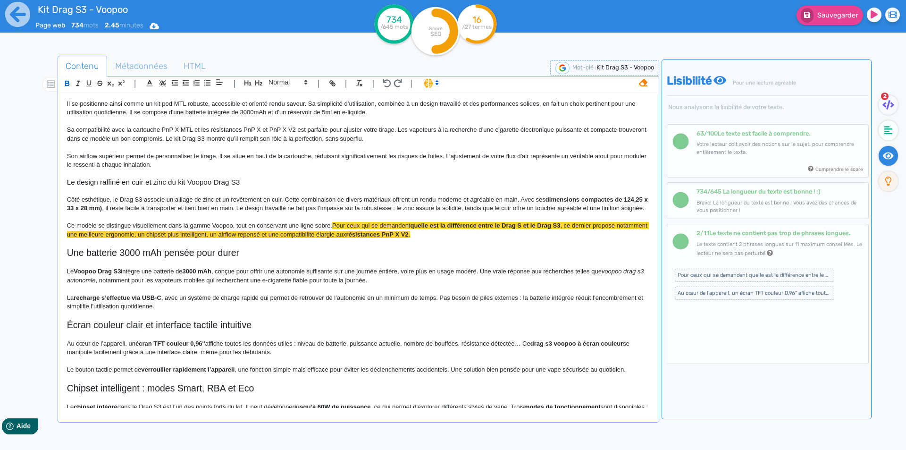
click at [127, 208] on span ", il reste facile à transporter et tient bien en main. Le design travaillé ne f…" at bounding box center [373, 207] width 542 height 7
click at [456, 201] on span "Côté esthétique, le Drag S3 associe un alliage de zinc et un revêtement en cuir…" at bounding box center [306, 199] width 479 height 7
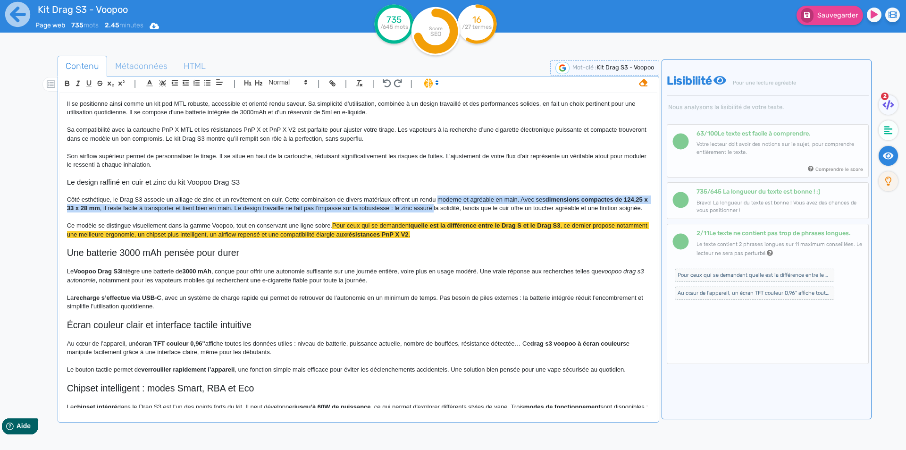
drag, startPoint x: 456, startPoint y: 201, endPoint x: 458, endPoint y: 207, distance: 6.8
click at [458, 207] on p "Côté esthétique, le Drag S3 associe un alliage de zinc et un revêtement en cuir…" at bounding box center [358, 203] width 583 height 17
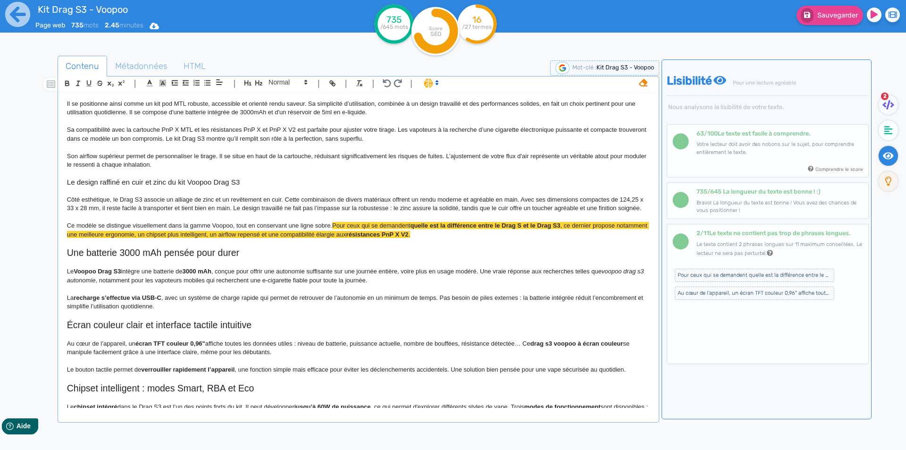
click at [243, 221] on p at bounding box center [358, 217] width 583 height 8
click at [178, 209] on span "Côté esthétique, le Drag S3 associe un alliage de zinc et un revêtement en cuir…" at bounding box center [356, 204] width 578 height 16
drag, startPoint x: 178, startPoint y: 209, endPoint x: 226, endPoint y: 209, distance: 47.2
click at [226, 209] on span "Côté esthétique, le Drag S3 associe un alliage de zinc et un revêtement en cuir…" at bounding box center [356, 204] width 578 height 16
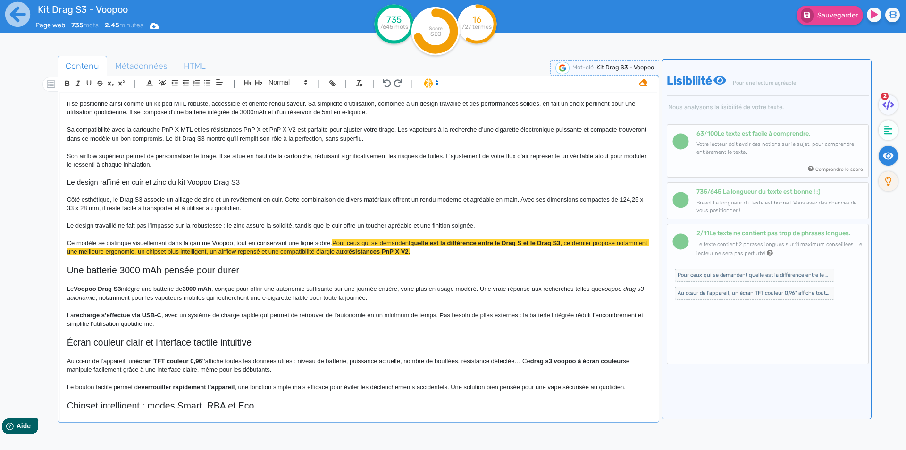
click at [121, 222] on span "﻿ Le design travaillé ne fait pas l’impasse sur la robustesse : le zinc assure …" at bounding box center [271, 225] width 408 height 7
click at [121, 222] on span "Le design travaillé ne fait pas l’impasse sur la robustesse : le zinc assure la…" at bounding box center [271, 225] width 408 height 7
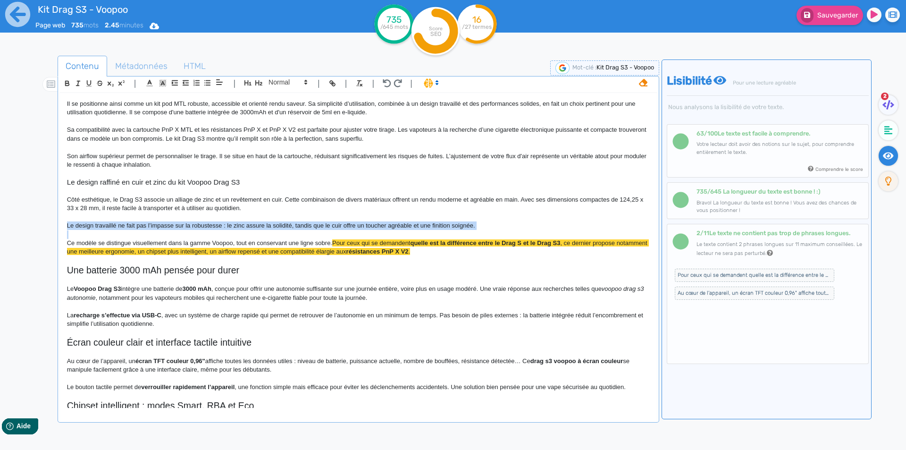
click at [121, 222] on span "Le design travaillé ne fait pas l’impasse sur la robustesse : le zinc assure la…" at bounding box center [271, 225] width 408 height 7
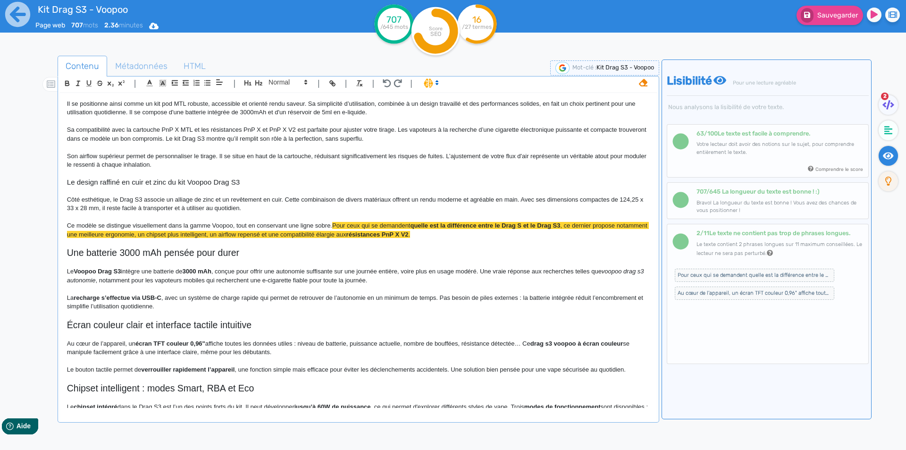
click at [219, 184] on span "Le design raffiné en cuir et zinc du kit Voopoo Drag S3" at bounding box center [153, 182] width 173 height 8
copy span "Le design raffiné en cuir et zinc du kit Voopoo Drag S3"
click at [244, 246] on p at bounding box center [358, 243] width 583 height 8
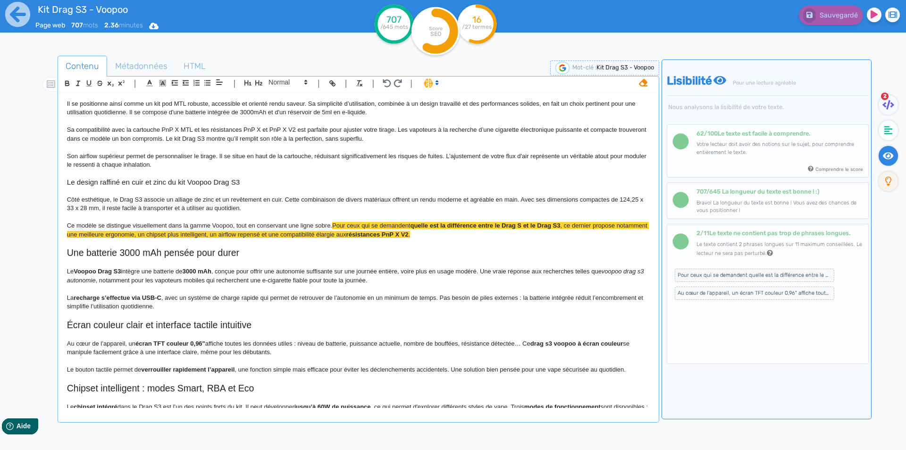
scroll to position [142, 0]
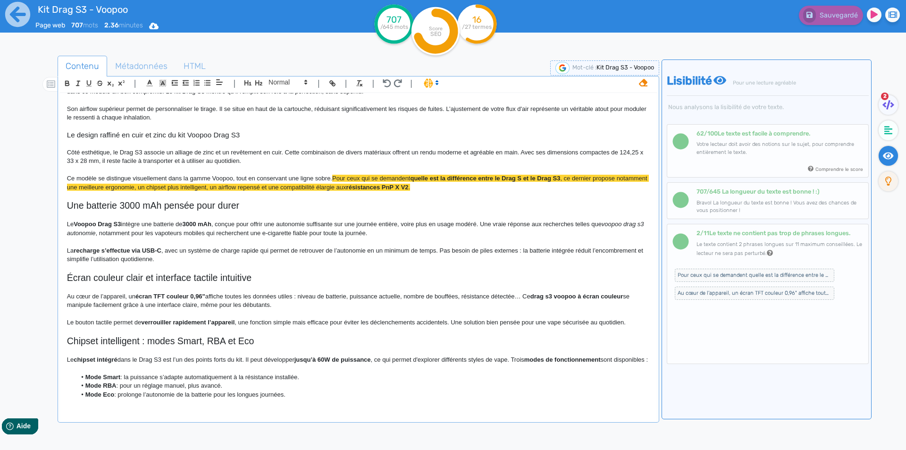
click at [68, 205] on span "Une batterie 3000 mAh pensée pour durer" at bounding box center [153, 205] width 172 height 10
click at [64, 204] on div "Kit Drag S3 - Voopoo Kit Drag S3 MTL Voopoo Le pod Drag S3 s’adresse aux vapote…" at bounding box center [358, 250] width 597 height 315
click at [112, 207] on span "La batterie 3000 mAh pensée pour durer" at bounding box center [150, 205] width 166 height 10
click at [173, 207] on span "La batterie de 3000 mAh pensée pour durer" at bounding box center [156, 205] width 178 height 10
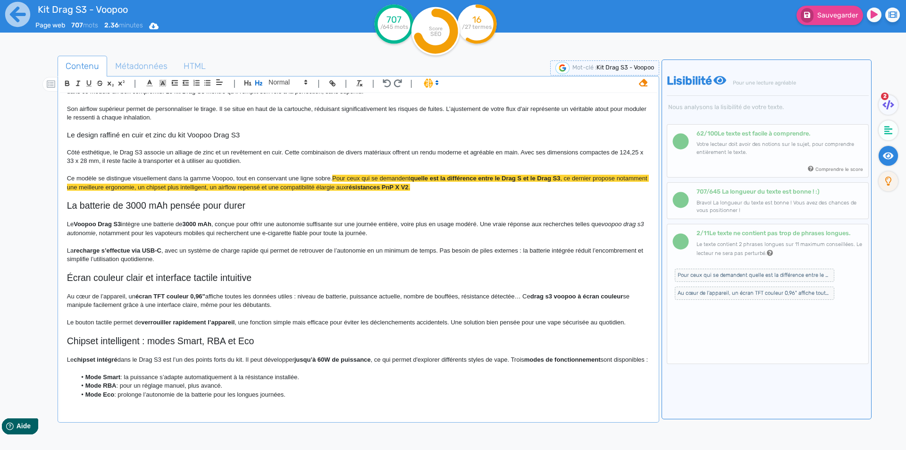
click at [118, 205] on span "La batterie de 3000 mAh pensée pour durer" at bounding box center [156, 205] width 178 height 10
click at [153, 205] on span "La batterie 3000 mAh pensée pour durer" at bounding box center [150, 205] width 166 height 10
click at [216, 205] on span "La batterie 3000 mAh du kit Drag S3 pensée pour durer" at bounding box center [180, 205] width 227 height 10
click at [243, 212] on p at bounding box center [358, 215] width 583 height 8
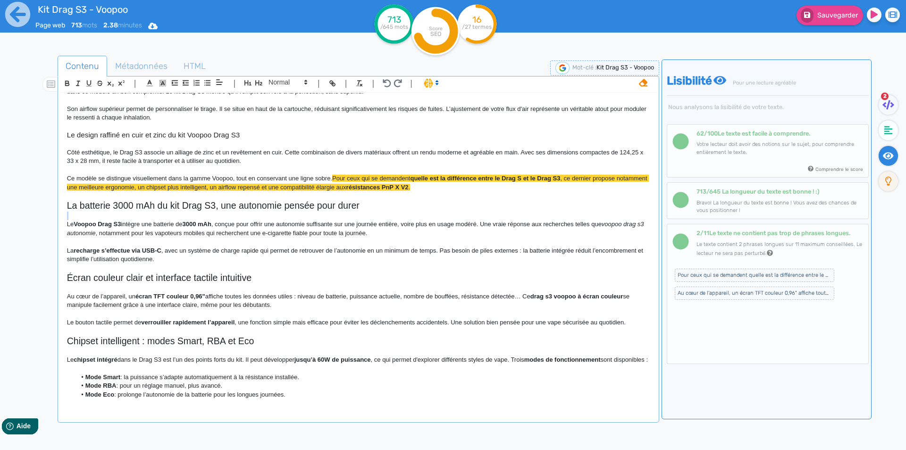
click at [243, 212] on p at bounding box center [358, 215] width 583 height 8
click at [219, 207] on span "La batterie 3000 mAh du kit Drag S3, une autonomie pensée pour durer" at bounding box center [213, 205] width 293 height 10
click at [212, 203] on span "La batterie 3000 mAh du kit Drag S3 : une autonomie pensée pour durer" at bounding box center [214, 205] width 295 height 10
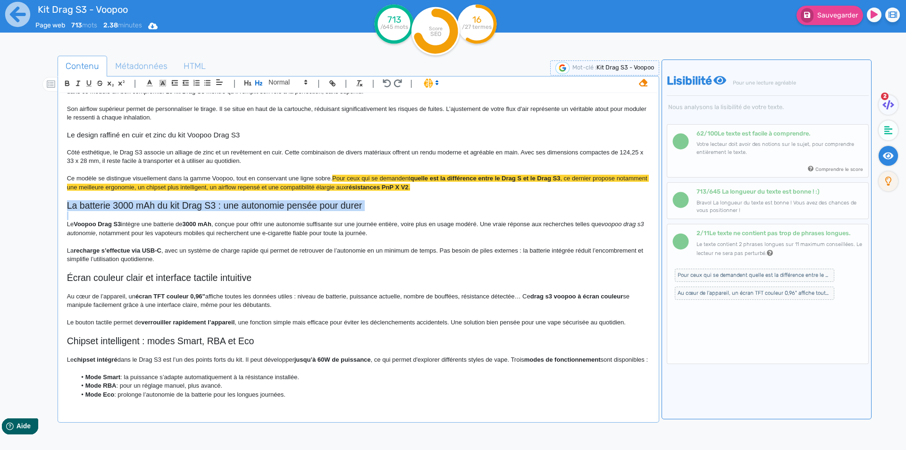
copy span "La batterie 3000 mAh du kit Drag S3 : une autonomie pensée pour durer"
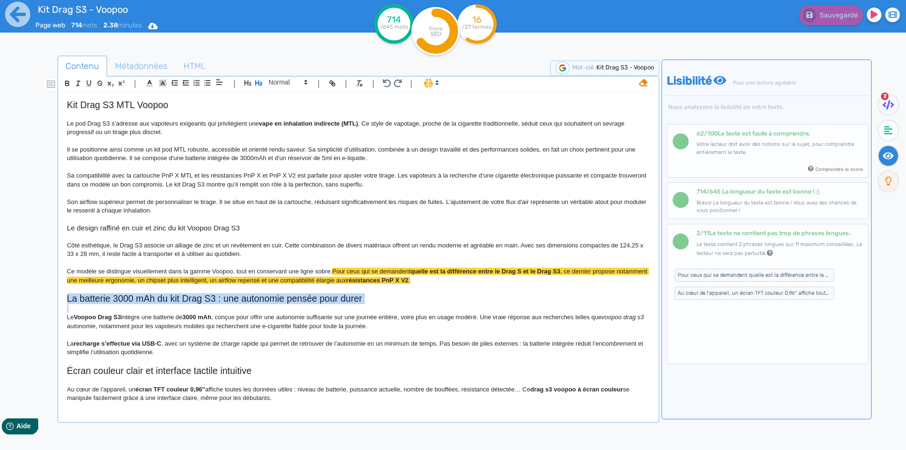
scroll to position [47, 0]
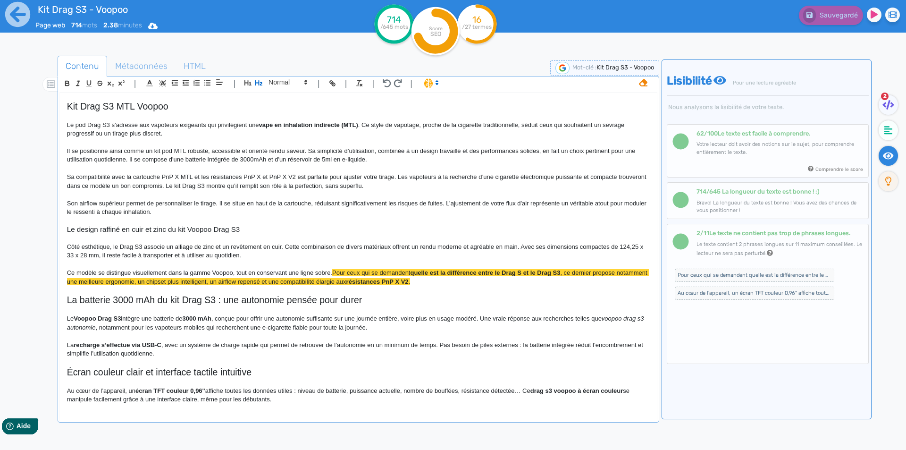
click at [250, 232] on h3 "Le design raffiné en cuir et zinc du kit Voopoo Drag S3" at bounding box center [358, 229] width 583 height 8
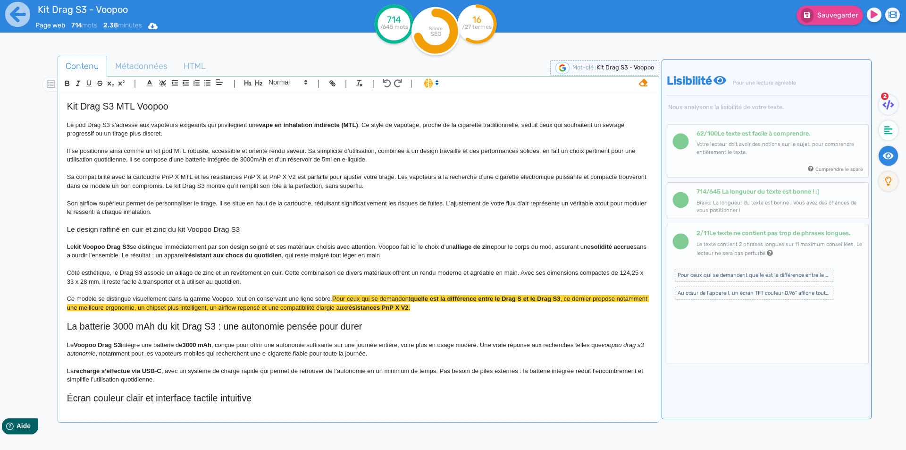
click at [92, 246] on strong "kit Voopoo Drag S3" at bounding box center [102, 246] width 56 height 7
click at [81, 244] on strong "Drag S3" at bounding box center [85, 246] width 23 height 7
drag, startPoint x: 81, startPoint y: 244, endPoint x: 94, endPoint y: 244, distance: 12.7
click at [94, 244] on strong "Drag S3" at bounding box center [85, 246] width 23 height 7
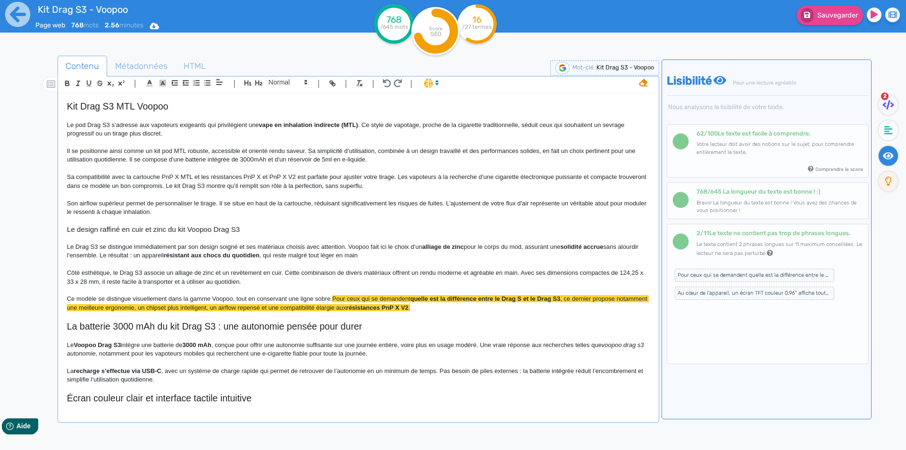
click at [117, 251] on p "Le Drag S3 se distingue immédiatement par son design soigné et ses matériaux ch…" at bounding box center [358, 251] width 583 height 17
click at [151, 251] on p "Le Drag S3 se distingue immédiatement par son design soigné et ses matériaux ch…" at bounding box center [358, 251] width 583 height 17
click at [447, 249] on strong "alliage de zinc" at bounding box center [461, 246] width 42 height 7
drag, startPoint x: 447, startPoint y: 249, endPoint x: 476, endPoint y: 246, distance: 29.4
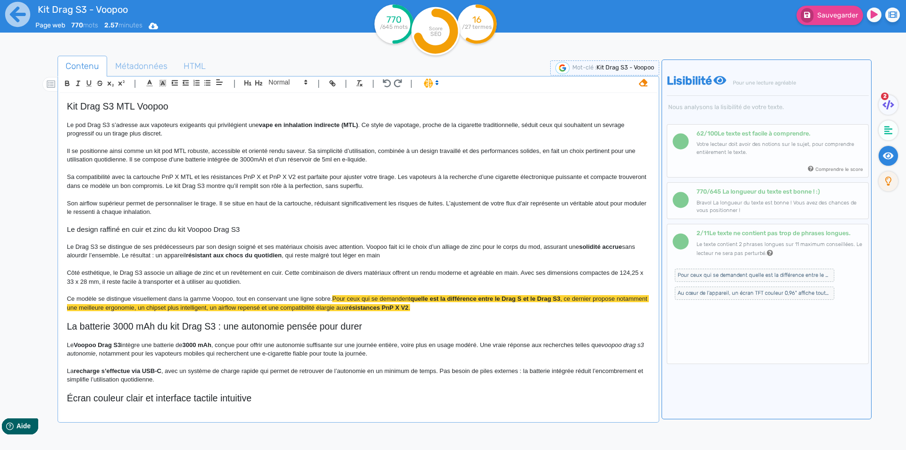
click at [502, 246] on p "Le Drag S3 se distingue de ses prédécesseurs par son design soigné et ses matér…" at bounding box center [358, 251] width 583 height 17
click at [590, 245] on strong "solidité accrue" at bounding box center [600, 246] width 43 height 7
drag, startPoint x: 590, startPoint y: 245, endPoint x: 609, endPoint y: 245, distance: 18.4
click at [163, 255] on p "Le Drag S3 se distingue de ses prédécesseurs par son design soigné et ses matér…" at bounding box center [358, 251] width 583 height 17
click at [194, 255] on strong "résistant aux chocs du quotidien" at bounding box center [234, 255] width 96 height 7
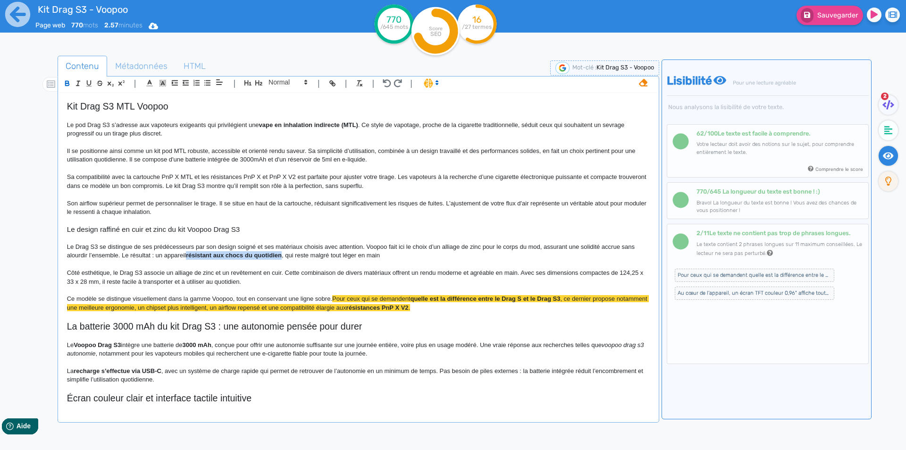
drag, startPoint x: 194, startPoint y: 255, endPoint x: 269, endPoint y: 255, distance: 75.5
click at [223, 245] on p "Le Drag S3 se distingue de ses prédécesseurs par son design soigné et ses matér…" at bounding box center [358, 251] width 583 height 17
click at [405, 252] on p "Le Drag S3 se distingue de ses prédécesseurs par son design soigné et ses matér…" at bounding box center [358, 251] width 583 height 17
click at [67, 273] on span "Côté esthétique, le Drag S3 associe un alliage de zinc et un revêtement en cuir…" at bounding box center [356, 277] width 578 height 16
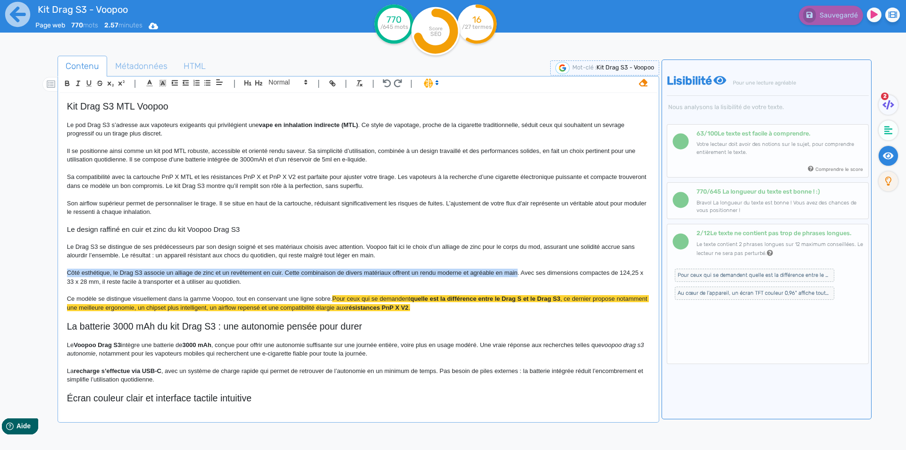
drag, startPoint x: 67, startPoint y: 273, endPoint x: 511, endPoint y: 269, distance: 443.7
click at [511, 269] on span "Côté esthétique, le Drag S3 associe un alliage de zinc et un revêtement en cuir…" at bounding box center [356, 277] width 578 height 16
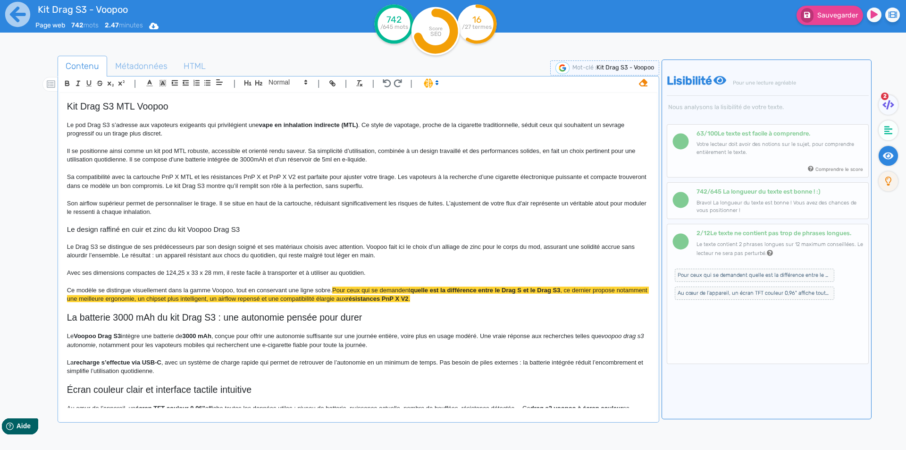
click at [366, 274] on p "Avec ses dimensions compactes de 124,25 x 33 x 28 mm, il reste facile à transpo…" at bounding box center [358, 273] width 583 height 8
click at [338, 269] on span "Avec ses dimensions compactes de 124,25 x 33 x 28 mm, il reste facile à transpo…" at bounding box center [216, 272] width 299 height 7
click at [337, 269] on span "Avec ses dimensions compactes de 124,25 x 33 x 28 mm, il reste facile à transpo…" at bounding box center [216, 272] width 299 height 7
click at [335, 269] on span "Avec ses dimensions compactes de 124,25 x 33 x 28 mm, il reste facile à transpo…" at bounding box center [216, 272] width 299 height 7
drag, startPoint x: 335, startPoint y: 269, endPoint x: 344, endPoint y: 272, distance: 9.9
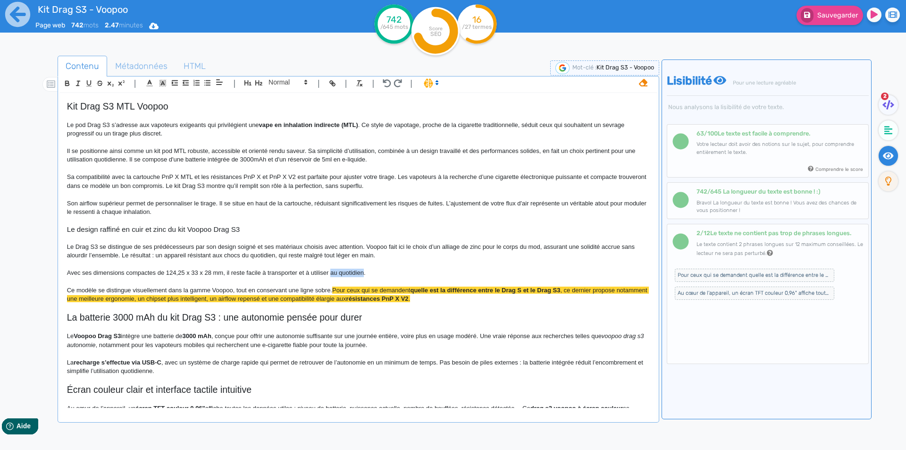
click at [344, 272] on span "Avec ses dimensions compactes de 124,25 x 33 x 28 mm, il reste facile à transpo…" at bounding box center [216, 272] width 299 height 7
click at [338, 273] on p "Avec ses dimensions compactes de 124,25 x 33 x 28 mm, il reste facile à transpo…" at bounding box center [358, 273] width 583 height 8
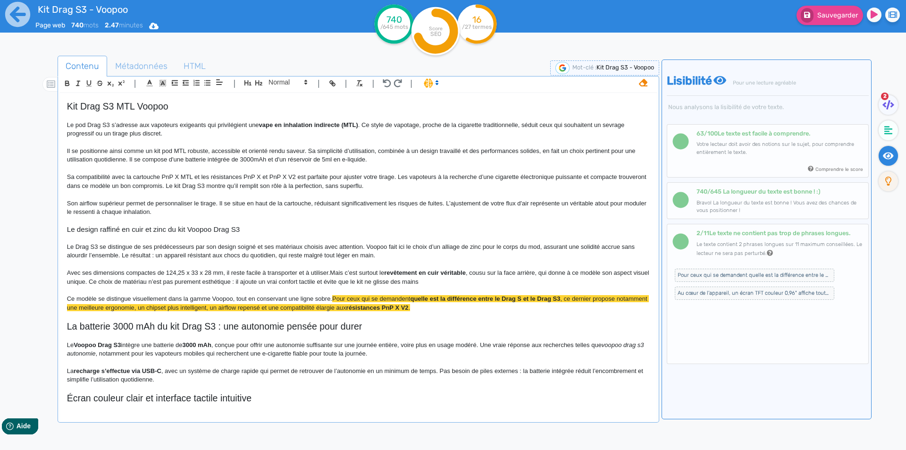
click at [402, 270] on strong "revêtement en cuir véritable" at bounding box center [425, 272] width 82 height 7
drag, startPoint x: 402, startPoint y: 270, endPoint x: 448, endPoint y: 270, distance: 46.3
click at [448, 270] on strong "revêtement en cuir véritable" at bounding box center [425, 272] width 82 height 7
click at [454, 275] on strong "revêtement en cuir véritable" at bounding box center [425, 272] width 82 height 7
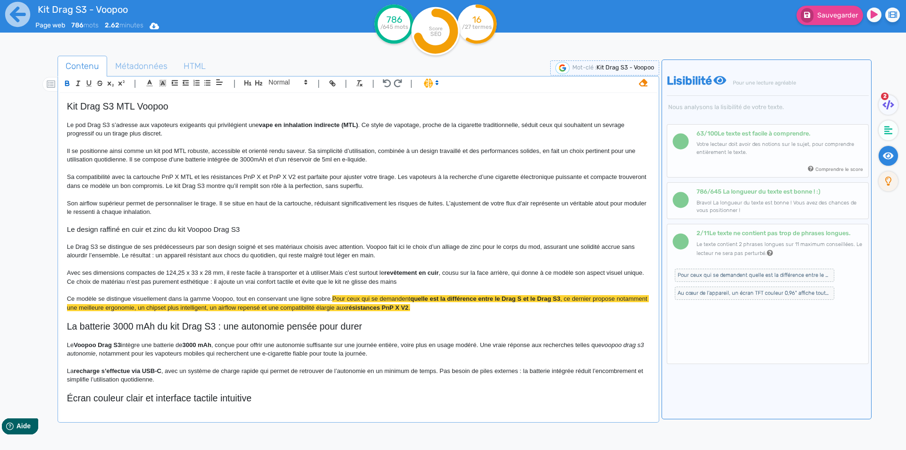
click at [403, 271] on strong "revêtement en cuir" at bounding box center [411, 272] width 55 height 7
drag, startPoint x: 403, startPoint y: 271, endPoint x: 434, endPoint y: 272, distance: 31.2
click at [467, 269] on p "Avec ses dimensions compactes de 124,25 x 33 x 28 mm, il reste facile à transpo…" at bounding box center [358, 277] width 583 height 17
click at [557, 272] on p "Avec ses dimensions compactes de 124,25 x 33 x 28 mm, il reste facile à transpo…" at bounding box center [358, 277] width 583 height 17
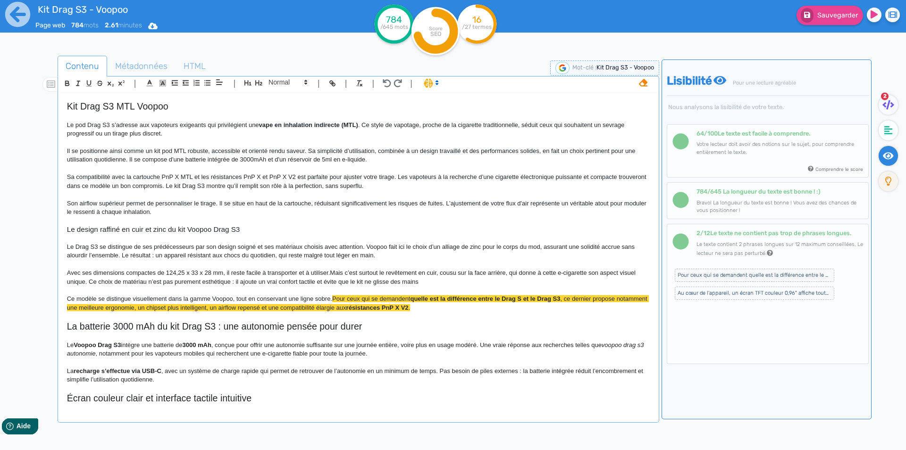
click at [183, 282] on p "Avec ses dimensions compactes de 124,25 x 33 x 28 mm, il reste facile à transpo…" at bounding box center [358, 277] width 583 height 17
click at [211, 281] on p "Avec ses dimensions compactes de 124,25 x 33 x 28 mm, il reste facile à transpo…" at bounding box center [358, 277] width 583 height 17
click at [413, 282] on p "Avec ses dimensions compactes de 124,25 x 33 x 28 mm, il reste facile à transpo…" at bounding box center [358, 277] width 583 height 17
click at [821, 11] on button "Sauvegarder" at bounding box center [830, 15] width 67 height 19
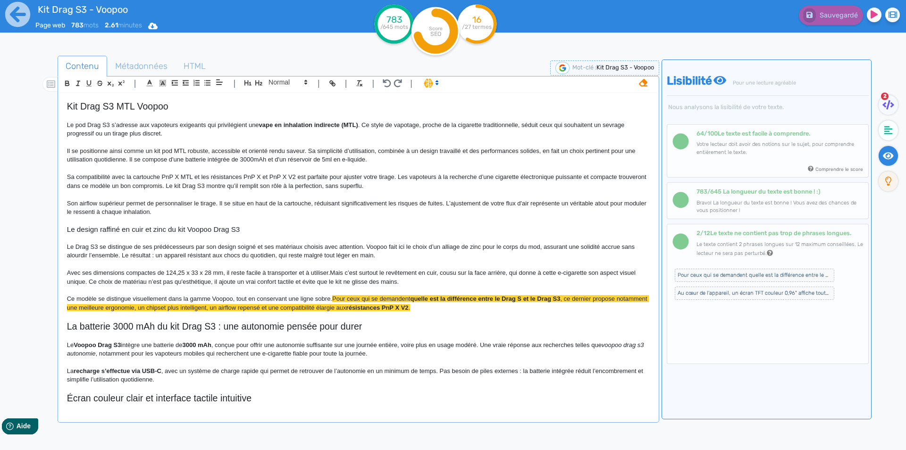
click at [70, 297] on span "Ce modèle se distingue visuellement dans la gamme Voopoo, tout en conservant un…" at bounding box center [199, 298] width 265 height 7
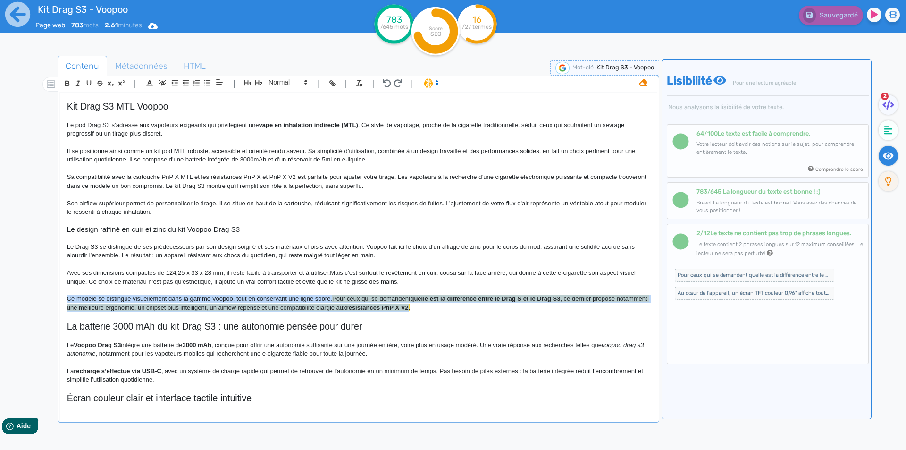
drag, startPoint x: 70, startPoint y: 298, endPoint x: 439, endPoint y: 311, distance: 369.3
click at [439, 311] on p "Ce modèle se distingue visuellement dans la gamme Voopoo, tout en conservant un…" at bounding box center [358, 303] width 583 height 17
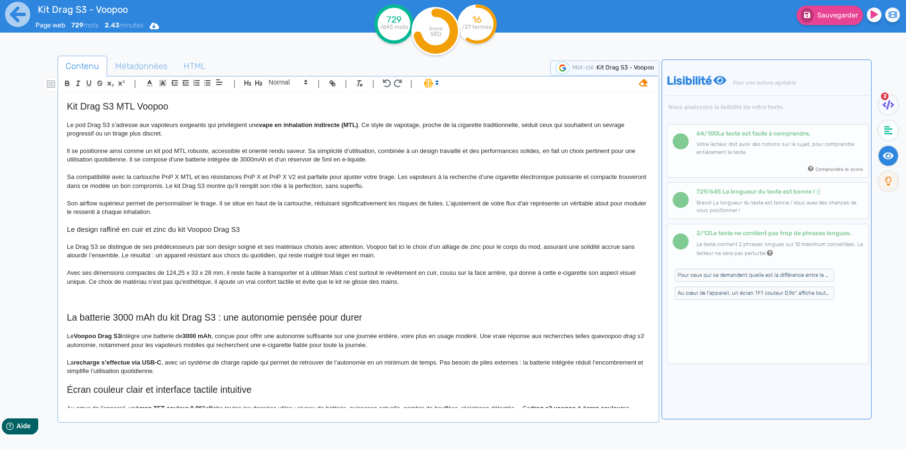
click at [828, 25] on div "Sauvegarder" at bounding box center [725, 23] width 362 height 46
click at [829, 19] on span "Sauvegarder" at bounding box center [837, 15] width 41 height 8
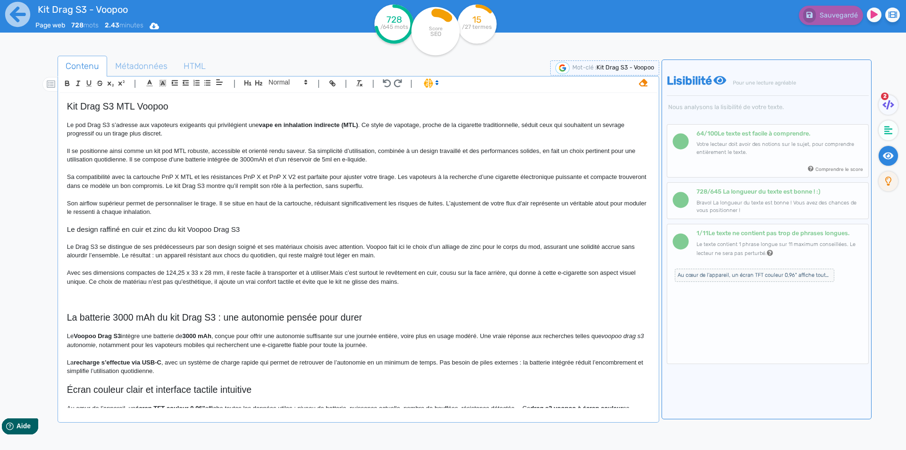
click at [106, 296] on p at bounding box center [358, 299] width 583 height 8
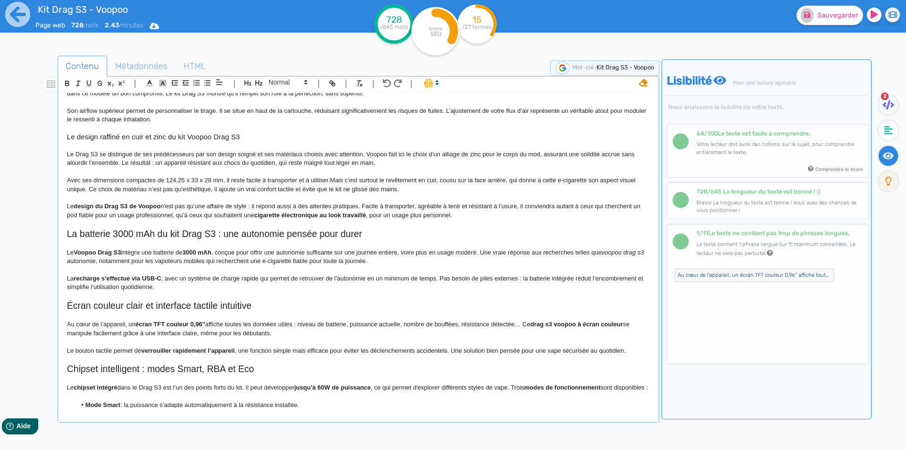
scroll to position [142, 0]
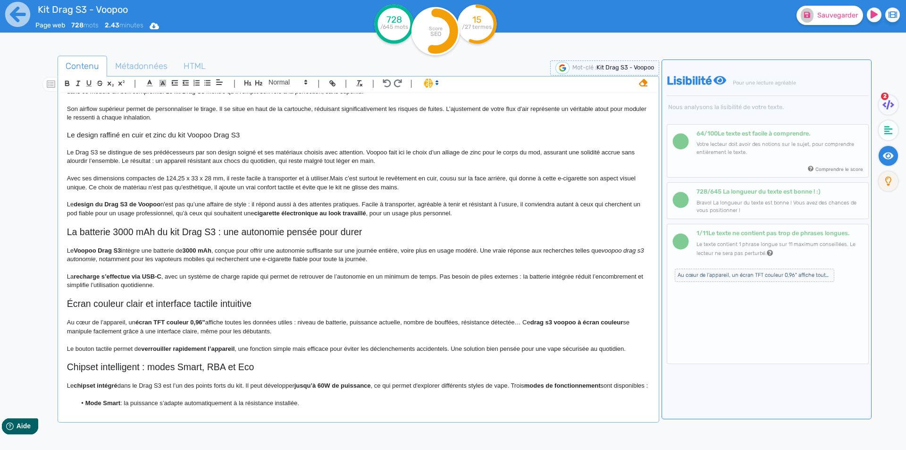
click at [80, 204] on strong "design du Drag S3 de Voopoo" at bounding box center [117, 204] width 87 height 7
drag, startPoint x: 80, startPoint y: 204, endPoint x: 151, endPoint y: 204, distance: 71.7
click at [187, 205] on p "Le design du Drag S3 de Voopoo n'est pas qu’une affaire de style : il répond au…" at bounding box center [358, 208] width 583 height 17
click at [250, 200] on p at bounding box center [358, 196] width 583 height 8
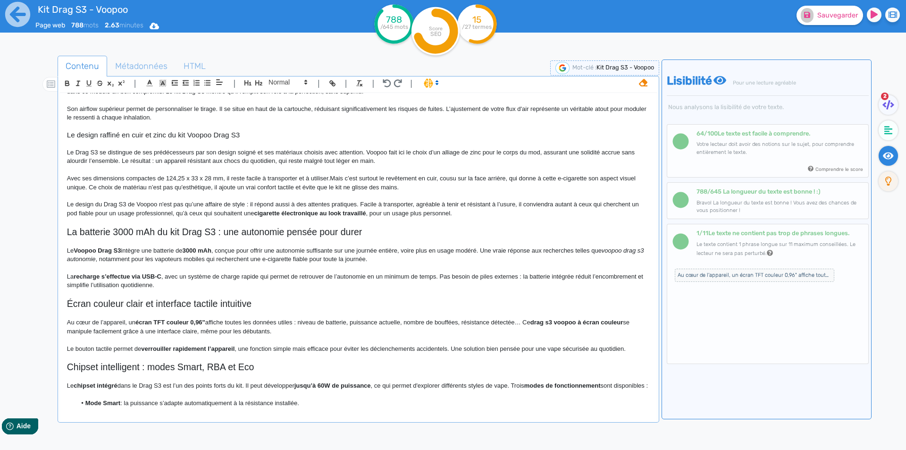
click at [252, 207] on p "Le design du Drag S3 de Voopoo n'est pas qu’une affaire de style : il répond au…" at bounding box center [358, 208] width 583 height 17
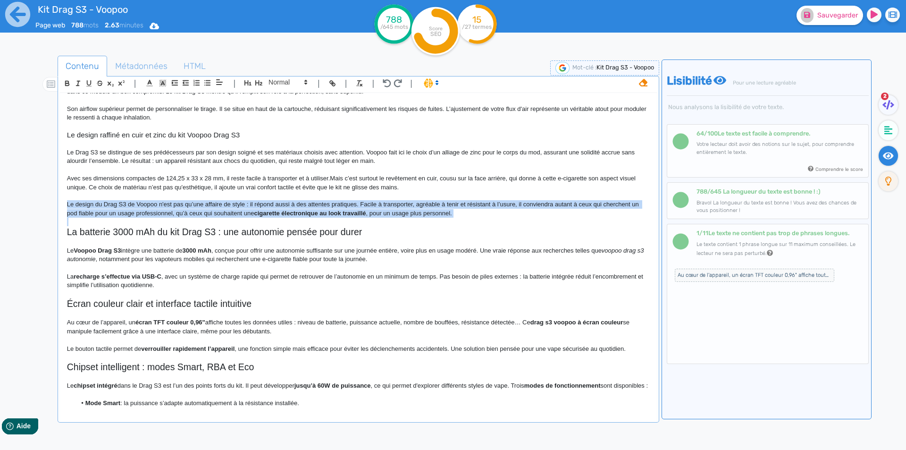
click at [252, 207] on p "Le design du Drag S3 de Voopoo n'est pas qu’une affaire de style : il répond au…" at bounding box center [358, 208] width 583 height 17
click at [250, 203] on p "Le design du Drag S3 de Voopoo n'est pas qu’une affaire de style : il répond au…" at bounding box center [358, 208] width 583 height 17
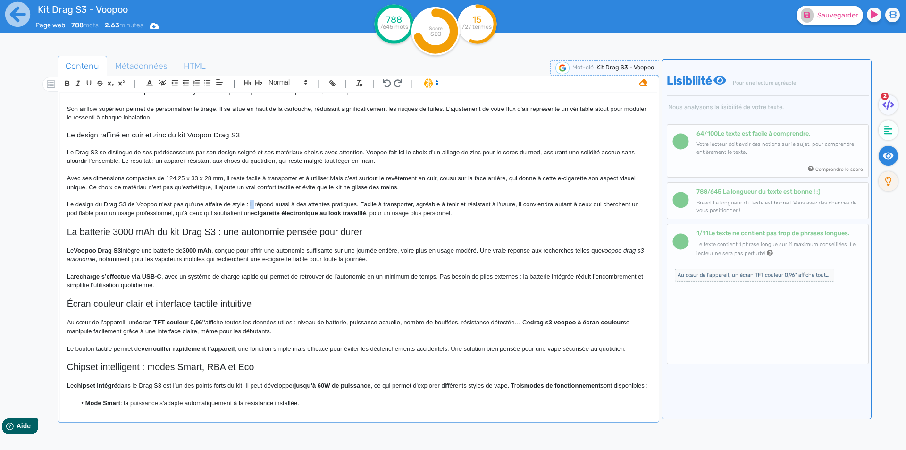
click at [250, 203] on p "Le design du Drag S3 de Voopoo n'est pas qu’une affaire de style : il répond au…" at bounding box center [358, 208] width 583 height 17
drag, startPoint x: 355, startPoint y: 205, endPoint x: 362, endPoint y: 207, distance: 6.8
click at [362, 207] on p "Le design du Drag S3 de Voopoo n'est pas qu’une affaire de style. Il répond aus…" at bounding box center [358, 208] width 583 height 17
click at [539, 206] on p "Le design du Drag S3 de Voopoo n'est pas qu’une affaire de style. Il répond aus…" at bounding box center [358, 208] width 583 height 17
click at [99, 214] on p "Le design du Drag S3 de Voopoo n'est pas qu’une affaire de style. Il répond aus…" at bounding box center [358, 208] width 583 height 17
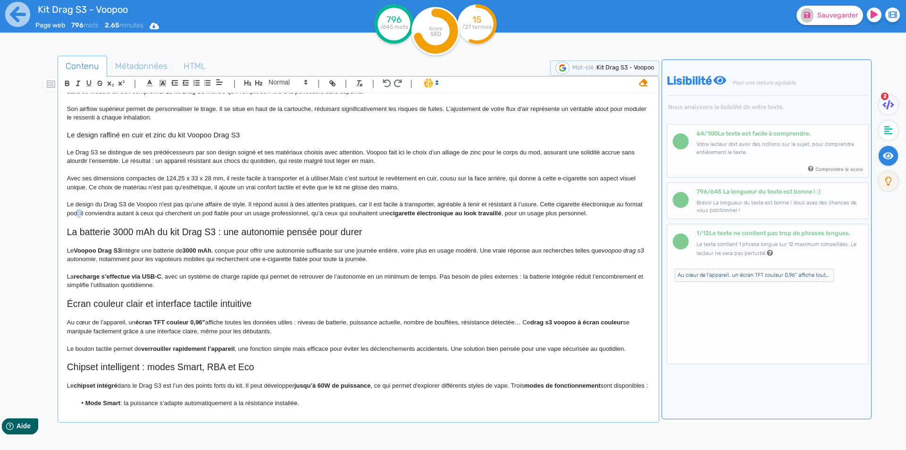
click at [99, 214] on p "Le design du Drag S3 de Voopoo n'est pas qu’une affaire de style. Il répond aus…" at bounding box center [358, 208] width 583 height 17
click at [140, 214] on p "Le design du Drag S3 de Voopoo n'est pas qu’une affaire de style. Il répond aus…" at bounding box center [358, 208] width 583 height 17
click at [113, 212] on p "Le design du Drag S3 de Voopoo n'est pas qu’une affaire de style. Il répond aus…" at bounding box center [358, 208] width 583 height 17
click at [141, 215] on p "Le design du Drag S3 de Voopoo n'est pas qu’une affaire de style. Il répond aus…" at bounding box center [358, 208] width 583 height 17
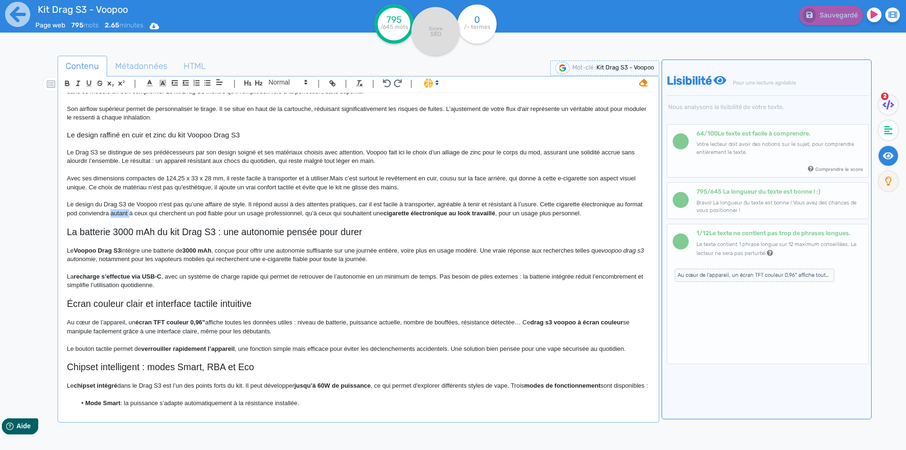
click at [141, 215] on p "Le design du Drag S3 de Voopoo n'est pas qu’une affaire de style. Il répond aus…" at bounding box center [358, 208] width 583 height 17
click at [75, 214] on p "Le design du Drag S3 de Voopoo n'est pas qu’une affaire de style. Il répond aus…" at bounding box center [358, 208] width 583 height 17
drag, startPoint x: 75, startPoint y: 214, endPoint x: 92, endPoint y: 214, distance: 16.5
click at [92, 214] on p "Le design du Drag S3 de Voopoo n'est pas qu’une affaire de style. Il répond aus…" at bounding box center [358, 208] width 583 height 17
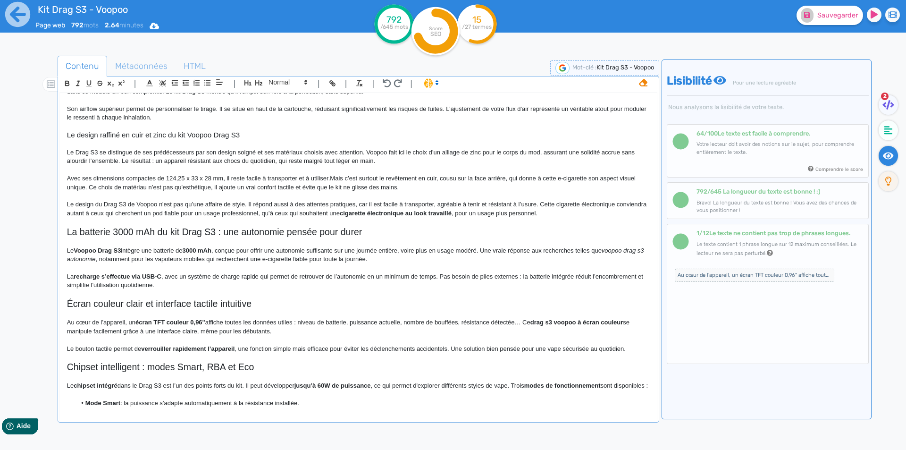
click at [217, 214] on p "Le design du Drag S3 de Voopoo n'est pas qu’une affaire de style. Il répond aus…" at bounding box center [358, 208] width 583 height 17
drag, startPoint x: 217, startPoint y: 214, endPoint x: 293, endPoint y: 214, distance: 76.5
click at [293, 214] on p "Le design du Drag S3 de Voopoo n'est pas qu’une affaire de style. Il répond aus…" at bounding box center [358, 208] width 583 height 17
click at [119, 212] on p "Le design du Drag S3 de Voopoo n'est pas qu’une affaire de style. Il répond aus…" at bounding box center [358, 208] width 583 height 17
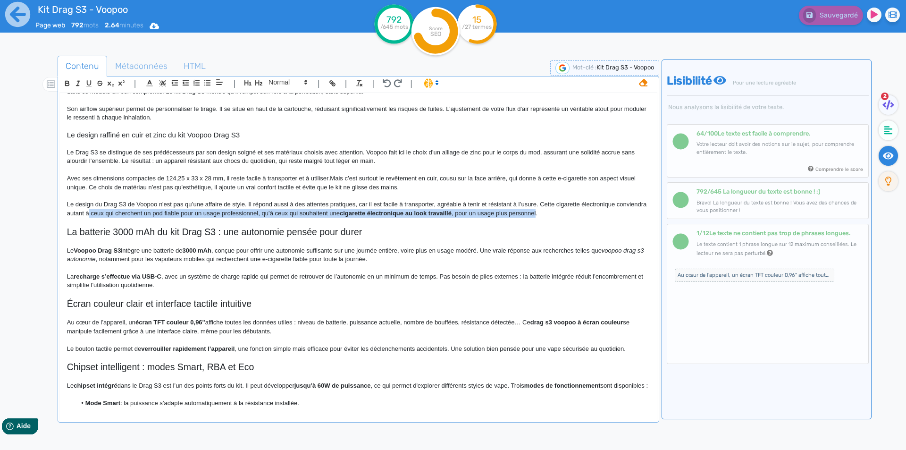
drag, startPoint x: 119, startPoint y: 212, endPoint x: 548, endPoint y: 210, distance: 429.0
click at [548, 210] on p "Le design du Drag S3 de Voopoo n'est pas qu’une affaire de style. Il répond aus…" at bounding box center [358, 208] width 583 height 17
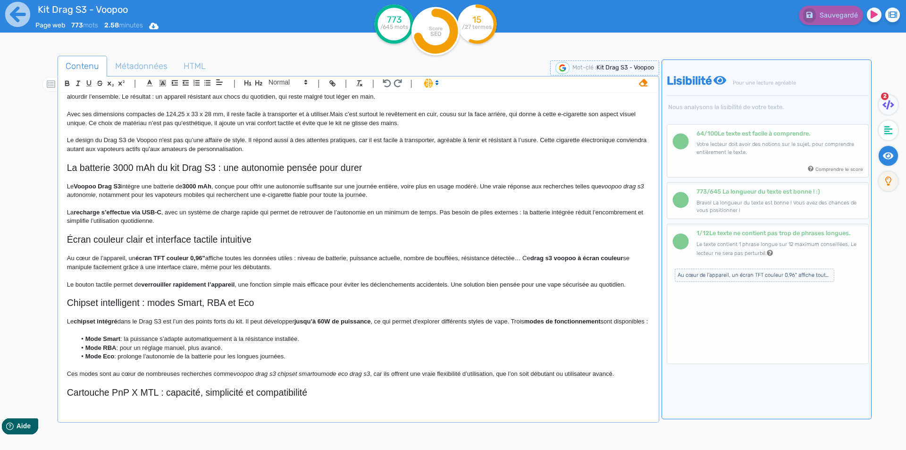
scroll to position [236, 0]
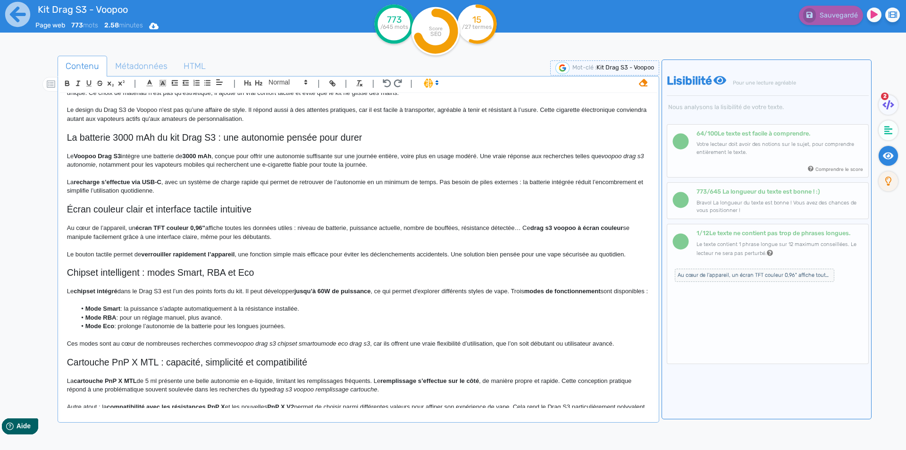
click at [66, 207] on div "Kit Drag S3 - Voopoo Kit Drag S3 MTL Voopoo Le pod Drag S3 s’adresse aux vapote…" at bounding box center [358, 250] width 597 height 315
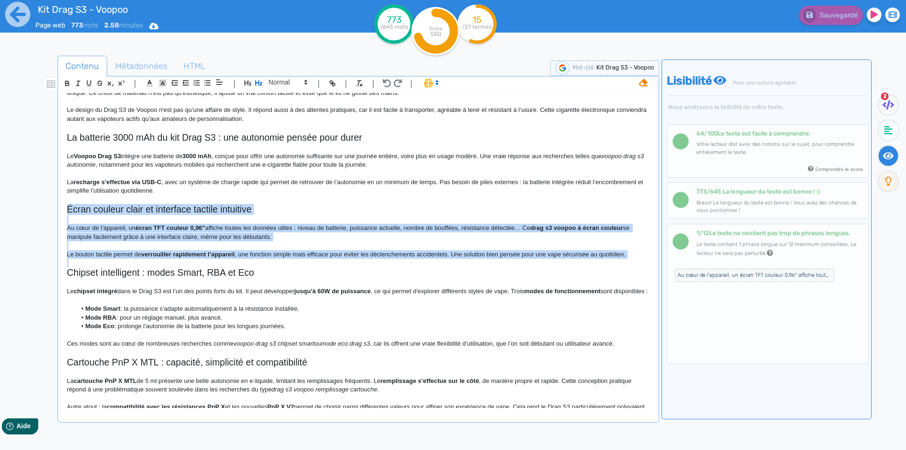
drag, startPoint x: 66, startPoint y: 207, endPoint x: 631, endPoint y: 252, distance: 566.8
click at [631, 252] on div "Kit Drag S3 - Voopoo Kit Drag S3 MTL Voopoo Le pod Drag S3 s’adresse aux vapote…" at bounding box center [358, 250] width 597 height 315
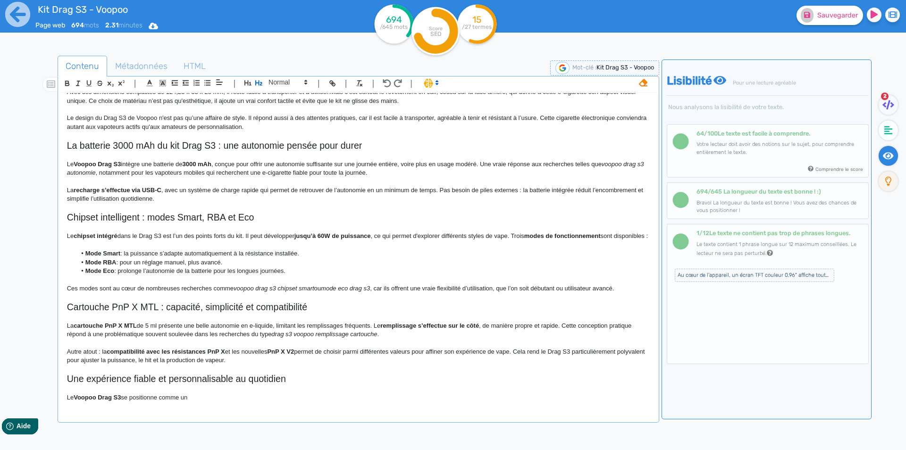
scroll to position [142, 0]
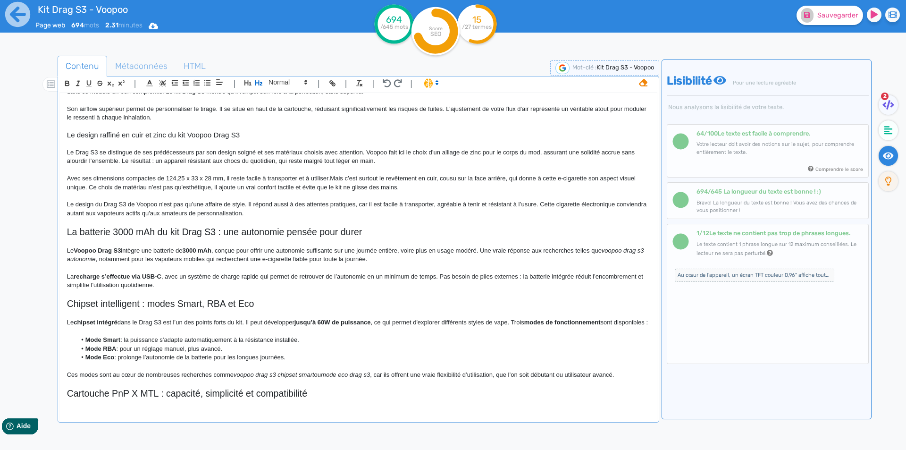
click at [304, 215] on p "Le design du Drag S3 de Voopoo n'est pas qu’une affaire de style. Il répond aus…" at bounding box center [358, 208] width 583 height 17
click at [328, 212] on p "Le design du Drag S3 de Voopoo n'est pas qu’une affaire de style. Il répond aus…" at bounding box center [358, 208] width 583 height 17
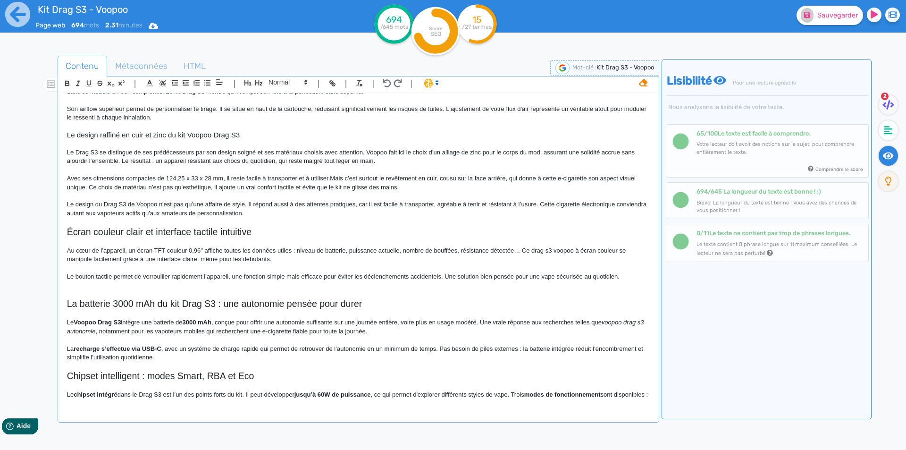
click at [109, 228] on h2 "Écran couleur clair et interface tactile intuitive" at bounding box center [358, 232] width 583 height 11
click at [289, 71] on ul "Contenu Métadonnées HTML" at bounding box center [359, 66] width 602 height 21
click at [287, 82] on span at bounding box center [287, 81] width 46 height 11
click at [286, 105] on span at bounding box center [288, 99] width 38 height 17
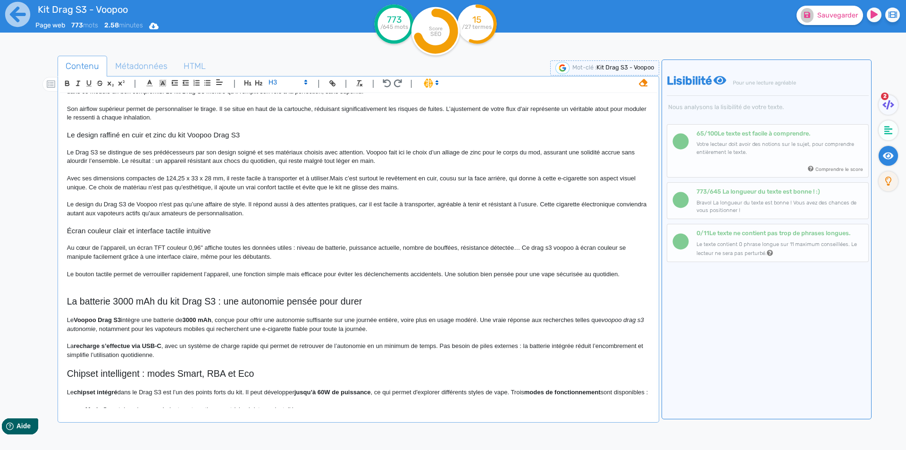
click at [142, 230] on h3 "Écran couleur clair et interface tactile intuitive" at bounding box center [358, 231] width 583 height 8
click at [262, 235] on div "Kit Drag S3 - Voopoo Kit Drag S3 MTL Voopoo Le pod Drag S3 s’adresse aux vapote…" at bounding box center [358, 250] width 597 height 315
click at [262, 230] on h3 "Écran couleur clair et bouton switch tactile intuitif du pod Drag S3" at bounding box center [358, 231] width 583 height 8
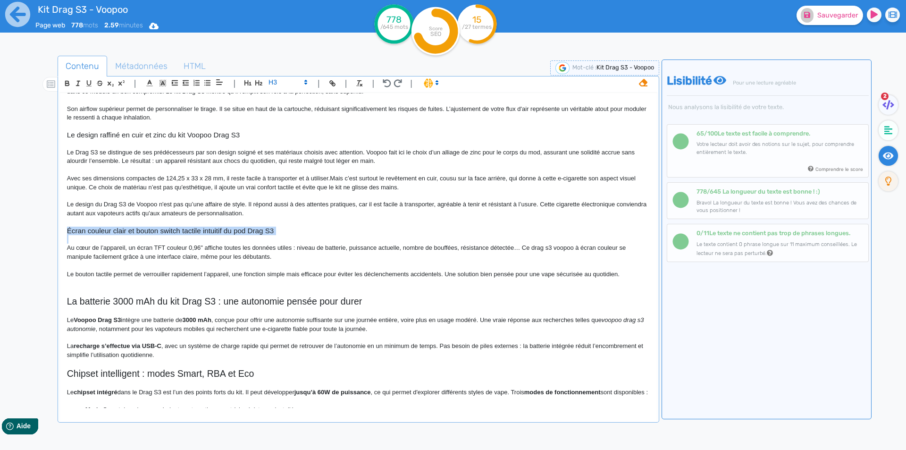
click at [262, 230] on h3 "Écran couleur clair et bouton switch tactile intuitif du pod Drag S3" at bounding box center [358, 231] width 583 height 8
copy h3 "Écran couleur clair et bouton switch tactile intuitif du pod Drag S3"
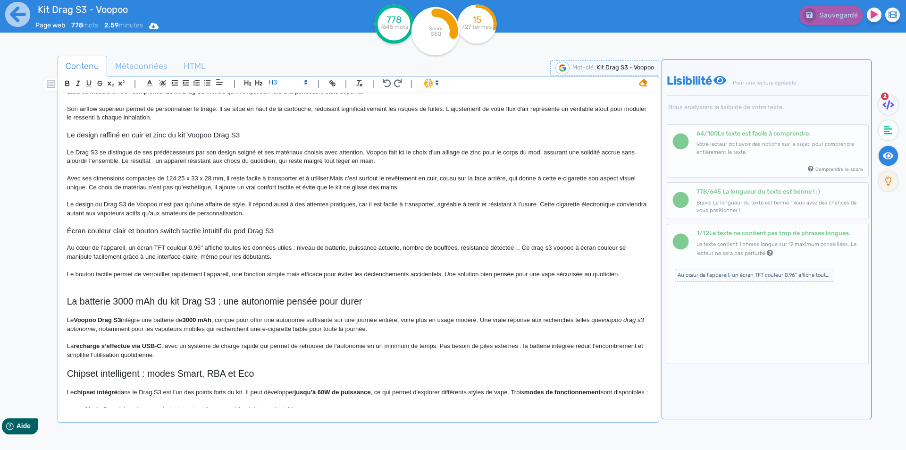
click at [161, 267] on p at bounding box center [358, 265] width 583 height 8
click at [100, 245] on p "Au cœur de l’appareil, un écran TFT couleur 0,96" affiche toutes les données ut…" at bounding box center [358, 252] width 583 height 17
click at [155, 247] on p "Au cœur de cet appareil, un écran TFT couleur 0,96" affiche toutes les données …" at bounding box center [358, 252] width 583 height 17
click at [209, 247] on p "Au cœur de cet appareil, un écran TFT couleur 0,96" affiche toutes les données …" at bounding box center [358, 252] width 583 height 17
click at [219, 252] on p "Au cœur de cet appareil, un écran TFT couleur 0,96" affiche toutes les données …" at bounding box center [358, 252] width 583 height 17
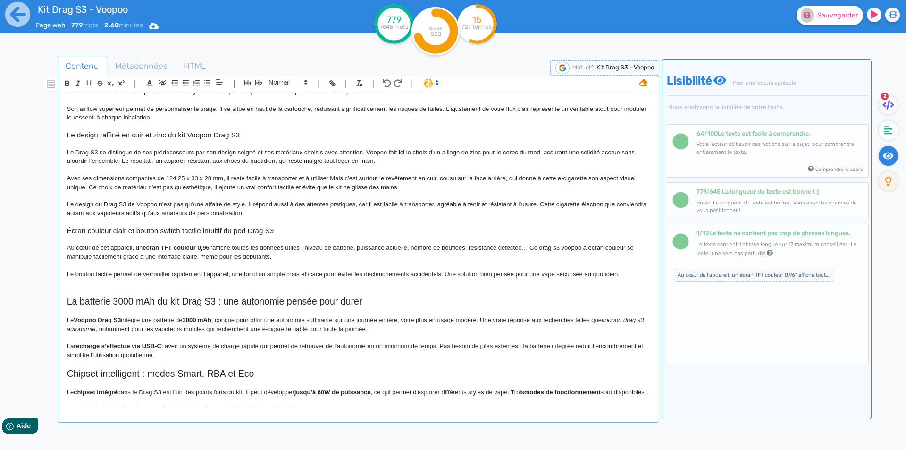
click at [307, 248] on p "Au cœur de cet appareil, un écran TFT couleur 0,96" affiche toutes les données …" at bounding box center [358, 252] width 583 height 17
click at [478, 248] on p "Au cœur de cet appareil, un écran TFT couleur 0,96" affiche toutes les données …" at bounding box center [358, 252] width 583 height 17
click at [539, 250] on p "Au cœur de cet appareil, un écran TFT couleur 0,96" affiche toutes les données …" at bounding box center [358, 252] width 583 height 17
click at [608, 249] on p "Au cœur de cet appareil, un écran TFT couleur 0,96" affiche toutes les données …" at bounding box center [358, 252] width 583 height 17
drag, startPoint x: 608, startPoint y: 249, endPoint x: 91, endPoint y: 257, distance: 517.3
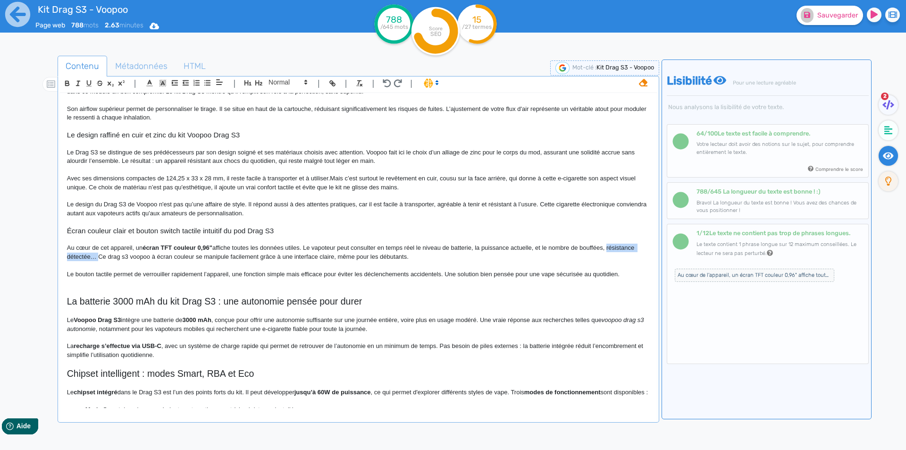
click at [91, 257] on p "Au cœur de cet appareil, un écran TFT couleur 0,96" affiche toutes les données …" at bounding box center [358, 252] width 583 height 17
click at [65, 275] on div "Kit Drag S3 - Voopoo Kit Drag S3 MTL Voopoo Le pod Drag S3 s’adresse aux vapote…" at bounding box center [358, 250] width 597 height 315
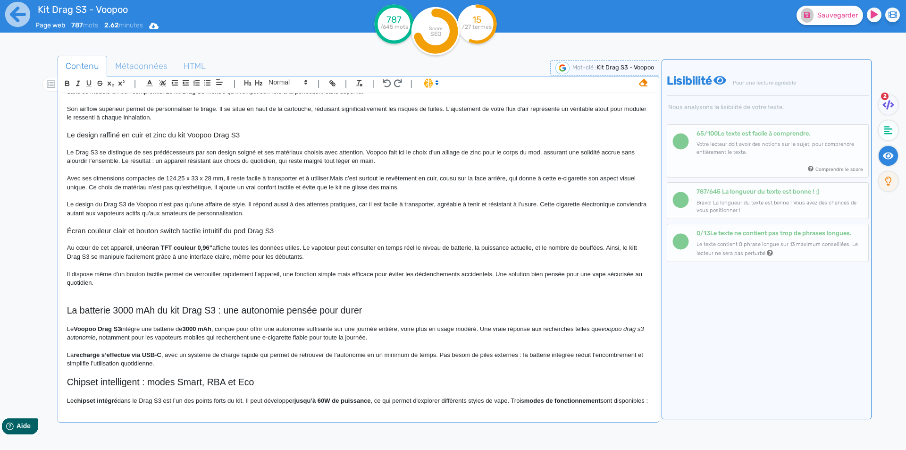
click at [157, 276] on p "Il dispose même d'un bouton tactile permet de verrouiller rapidement l’appareil…" at bounding box center [358, 278] width 583 height 17
click at [322, 274] on p "Il dispose même d'un bouton de réglage tactile, qui permet de verrouiller rapid…" at bounding box center [358, 278] width 583 height 17
click at [442, 274] on p "Il dispose même d'un bouton de réglage tactile, qui permet de verrouiller rapid…" at bounding box center [358, 278] width 583 height 17
click at [430, 273] on p "Il dispose même d'un bouton de réglage tactile, qui permet de verrouiller rapid…" at bounding box center [358, 278] width 583 height 17
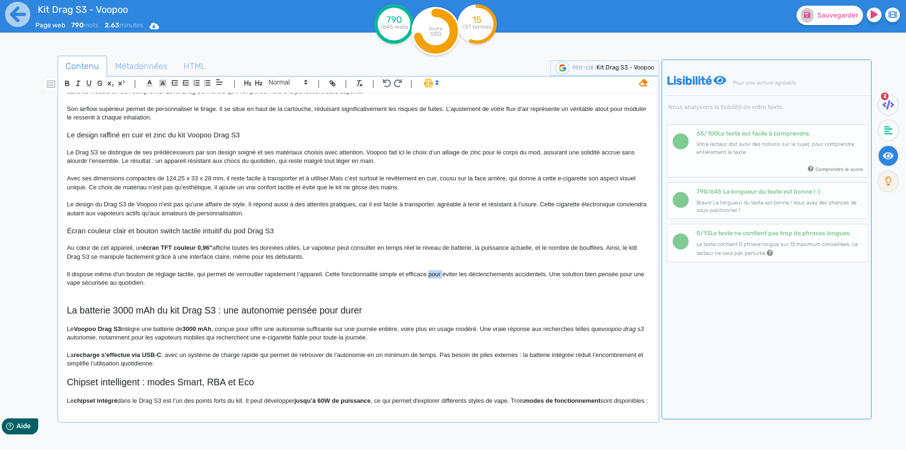
click at [430, 273] on p "Il dispose même d'un bouton de réglage tactile, qui permet de verrouiller rapid…" at bounding box center [358, 278] width 583 height 17
click at [641, 247] on p "Au cœur de cet appareil, un écran TFT couleur 0,96" affiche toutes les données …" at bounding box center [358, 252] width 583 height 17
click at [172, 283] on p "Il dispose même d'un bouton de réglage tactile, qui permet de verrouiller rapid…" at bounding box center [358, 278] width 583 height 17
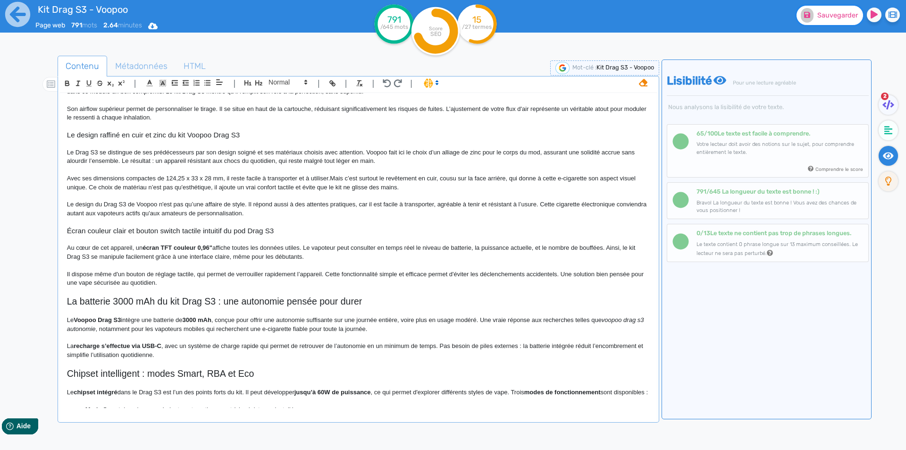
click at [815, 21] on button "Sauvegarder" at bounding box center [830, 15] width 67 height 19
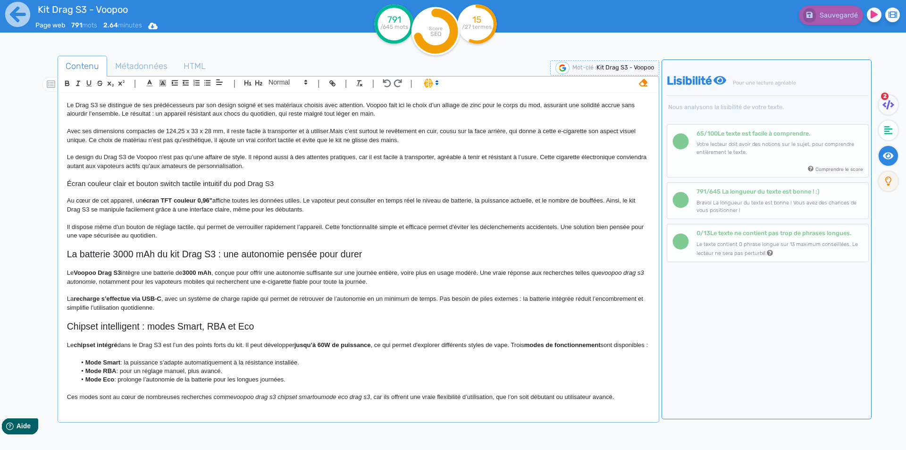
click at [179, 271] on span "intègre une batterie de" at bounding box center [151, 272] width 61 height 7
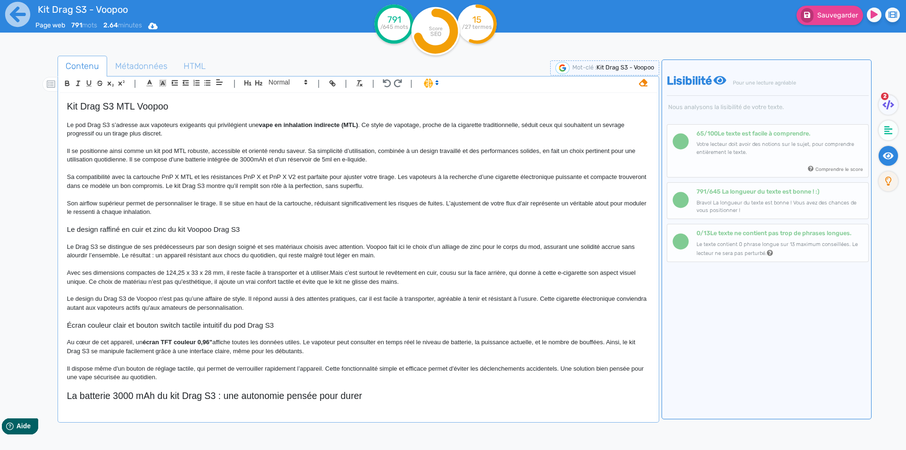
click at [195, 160] on span "Il se positionne ainsi comme un kit pod MTL robuste, accessible et orienté rend…" at bounding box center [352, 155] width 570 height 16
click at [259, 157] on p "Il se positionne ainsi comme un kit pod MTL robuste, accessible et orienté rend…" at bounding box center [358, 155] width 583 height 17
click at [246, 172] on p at bounding box center [358, 168] width 583 height 8
click at [295, 156] on p "Il se positionne ainsi comme un kit pod MTL robuste, accessible et orienté rend…" at bounding box center [358, 155] width 583 height 17
click at [298, 156] on span "et d'un réservoir de 5ml en e-liquide." at bounding box center [318, 159] width 99 height 7
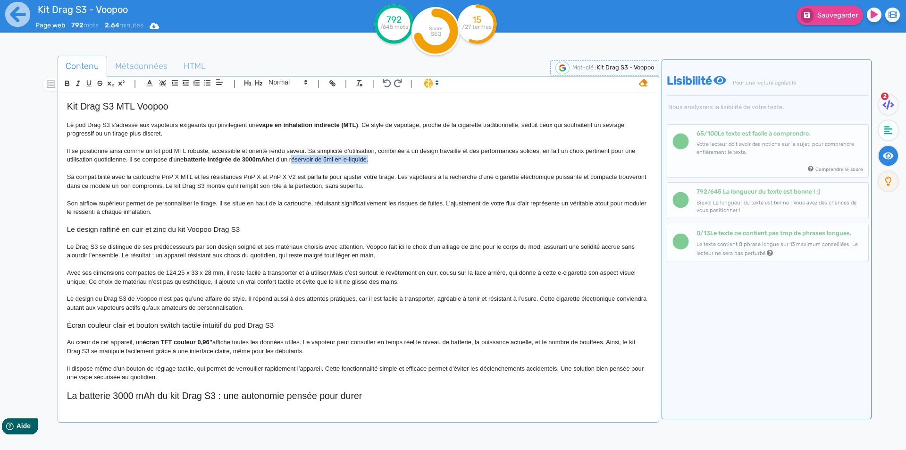
click at [357, 159] on p "Il se positionne ainsi comme un kit pod MTL robuste, accessible et orienté rend…" at bounding box center [358, 155] width 583 height 17
click at [347, 182] on p "Sa compatibilité avec la cartouche PnP X MTL et les résistances PnP X et PnP X …" at bounding box center [358, 181] width 583 height 17
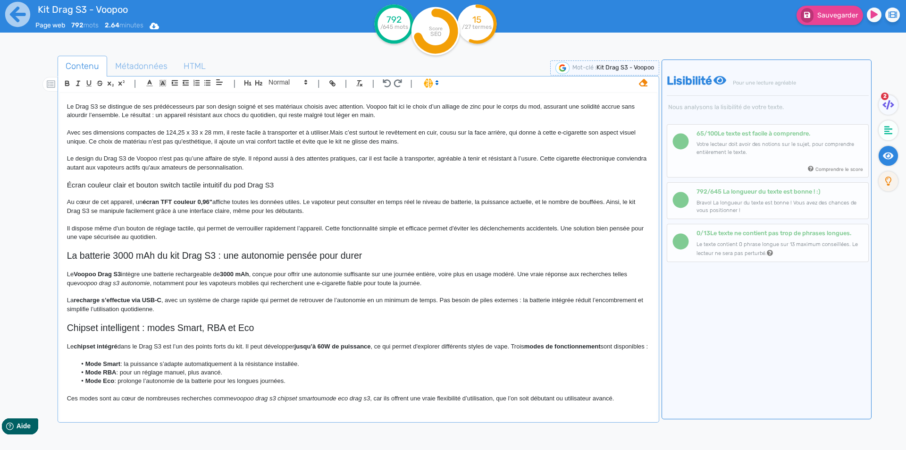
scroll to position [189, 0]
click at [232, 270] on strong "3000 mAh" at bounding box center [234, 272] width 29 height 7
drag, startPoint x: 232, startPoint y: 270, endPoint x: 246, endPoint y: 275, distance: 14.9
click at [246, 275] on span "intègre une batterie rechargeable de 3000 mAh, conçue pour offrir une autonomie…" at bounding box center [348, 277] width 563 height 16
click at [253, 271] on span "intègre une batterie rechargeable de 3000 mAh, conçue pour offrir une autonomie…" at bounding box center [348, 277] width 563 height 16
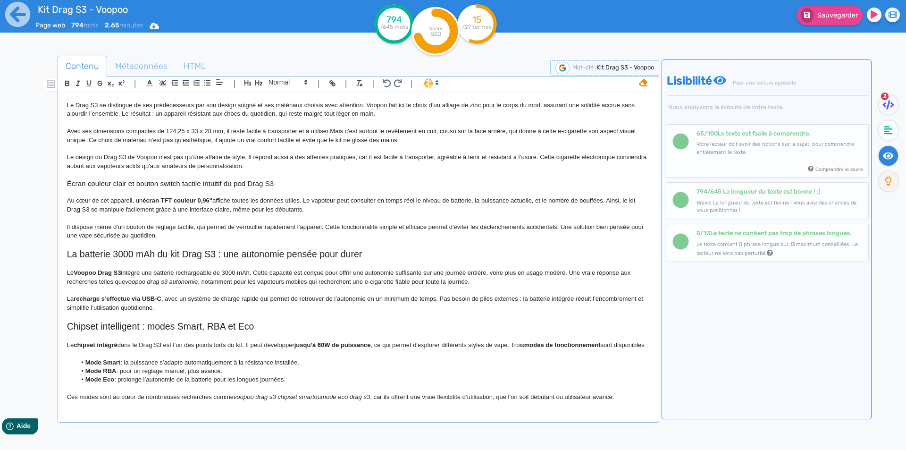
click at [492, 276] on span "intègre une batterie rechargeable de 3000 mAh. Cette capacité est conçue pour o…" at bounding box center [349, 277] width 565 height 16
click at [488, 274] on span "intègre une batterie rechargeable de 3000 mAh. Cette capacité est conçue pour o…" at bounding box center [349, 277] width 565 height 16
click at [534, 273] on span "intègre une batterie rechargeable de 3000 mAh. Cette capacité est conçue pour o…" at bounding box center [349, 277] width 565 height 16
drag, startPoint x: 534, startPoint y: 273, endPoint x: 589, endPoint y: 274, distance: 55.2
click at [589, 274] on span "intègre une batterie rechargeable de 3000 mAh. Cette capacité est conçue pour o…" at bounding box center [349, 277] width 565 height 16
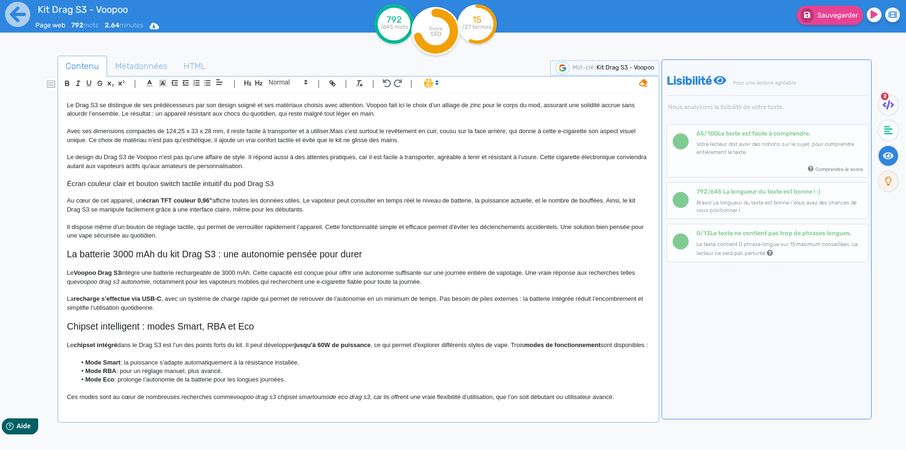
click at [531, 275] on span "intègre une batterie rechargeable de 3000 mAh. Cette capacité est conçue pour o…" at bounding box center [352, 277] width 570 height 16
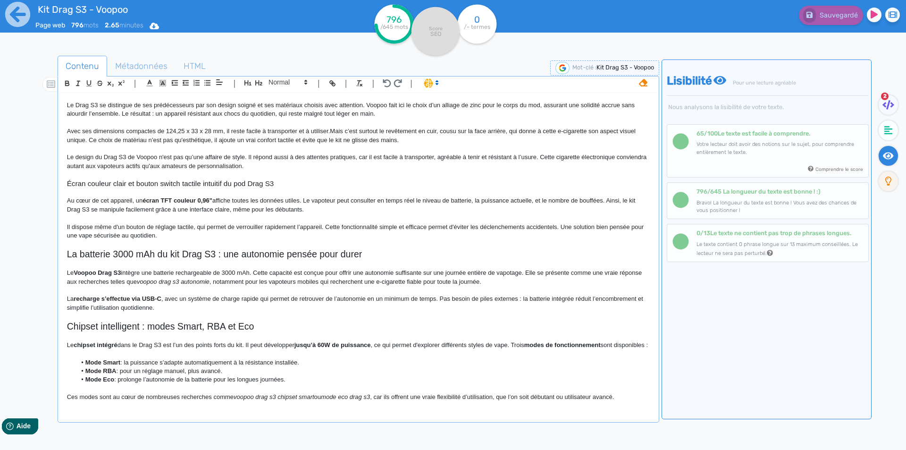
click at [93, 281] on span "intègre une batterie rechargeable de 3000 mAh. Cette capacité est conçue pour o…" at bounding box center [355, 277] width 577 height 16
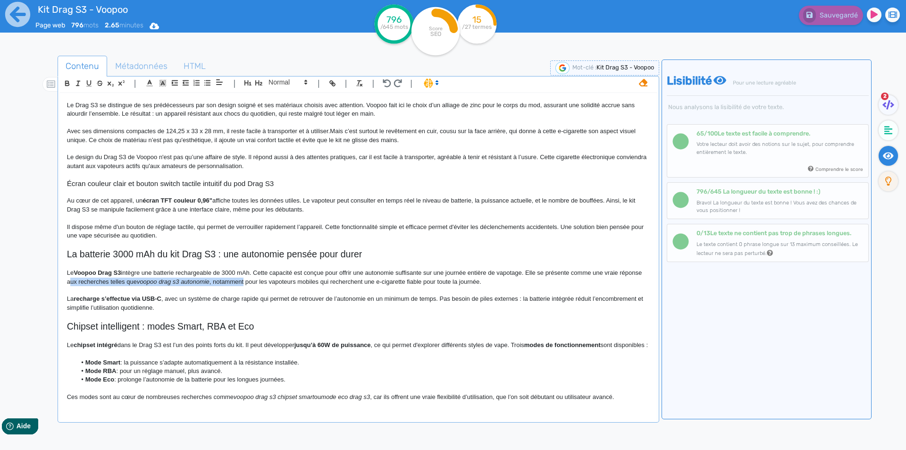
drag, startPoint x: 93, startPoint y: 281, endPoint x: 254, endPoint y: 282, distance: 161.4
click at [254, 282] on p "Le Voopoo Drag S3 intègre une batterie rechargeable de 3000 mAh. Cette capacité…" at bounding box center [358, 277] width 583 height 17
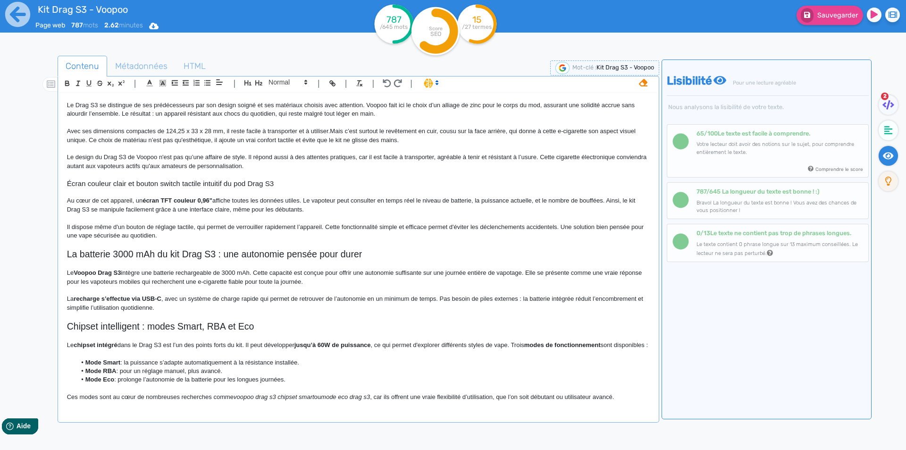
click at [154, 280] on span "intègre une batterie rechargeable de 3000 mAh. Cette capacité est conçue pour o…" at bounding box center [355, 277] width 577 height 16
click at [278, 284] on span "intègre une batterie rechargeable de 3000 mAh. Cette capacité est conçue pour o…" at bounding box center [355, 277] width 577 height 16
drag, startPoint x: 278, startPoint y: 284, endPoint x: 310, endPoint y: 284, distance: 32.1
click at [310, 284] on span "intègre une batterie rechargeable de 3000 mAh. Cette capacité est conçue pour o…" at bounding box center [355, 277] width 577 height 16
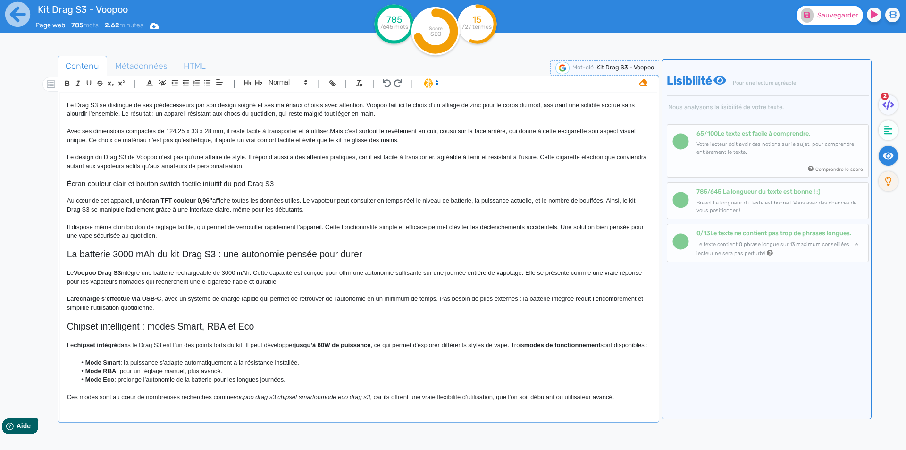
click at [825, 18] on span "Sauvegarder" at bounding box center [837, 15] width 41 height 8
click at [224, 284] on span "intègre une batterie rechargeable de 3000 mAh. Cette capacité est conçue pour o…" at bounding box center [355, 277] width 577 height 16
click at [82, 298] on strong "recharge s’effectue via USB-C" at bounding box center [118, 298] width 88 height 7
drag, startPoint x: 82, startPoint y: 298, endPoint x: 160, endPoint y: 301, distance: 78.9
click at [205, 301] on span "La recharge s’effectue via USB-C, avec un système de charge rapide qui permet d…" at bounding box center [354, 303] width 574 height 16
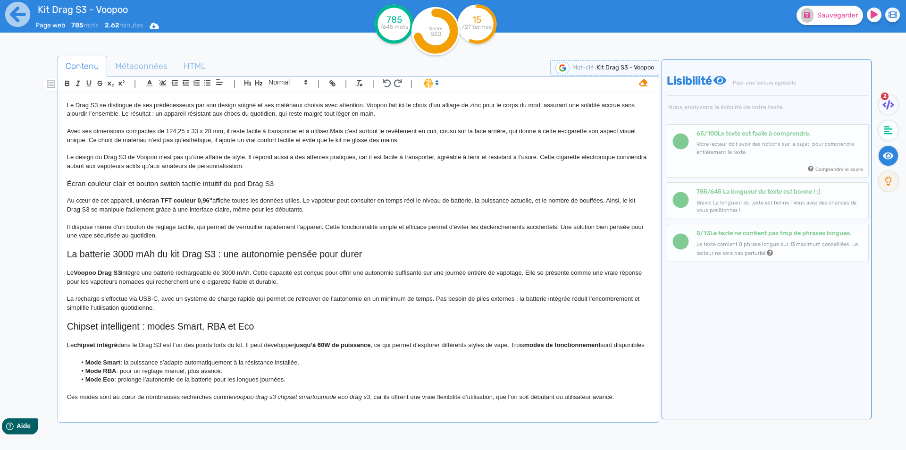
click at [256, 298] on span "La recharge s’effectue via USB-C, avec un système de charge rapide qui permet d…" at bounding box center [354, 303] width 574 height 16
click at [373, 300] on span "La recharge s’effectue via USB-C, avec un système de charge rapide. Ce dernier …" at bounding box center [339, 303] width 545 height 16
drag, startPoint x: 373, startPoint y: 299, endPoint x: 346, endPoint y: 301, distance: 26.5
click at [346, 301] on span "La recharge s’effectue via USB-C, avec un système de charge rapide. Ce dernier …" at bounding box center [339, 303] width 545 height 16
click at [525, 299] on span "La recharge s’effectue via USB-C, avec un système de charge rapide. Ce dernier …" at bounding box center [348, 303] width 562 height 16
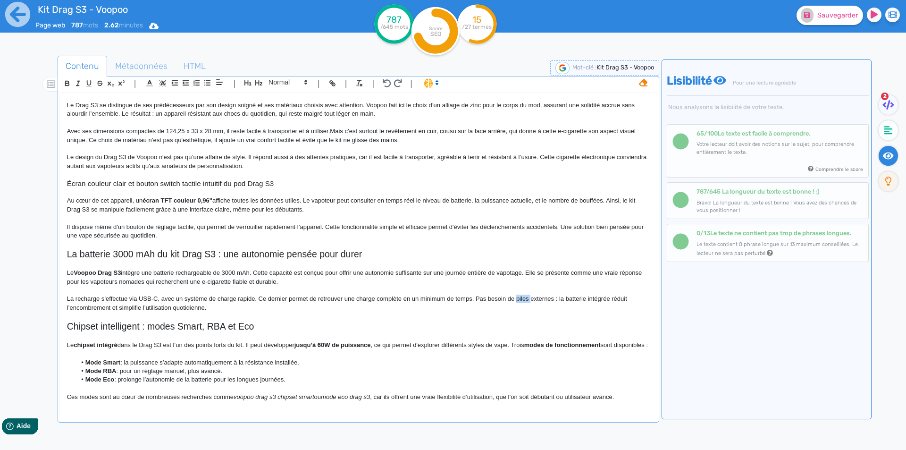
click at [525, 299] on span "La recharge s’effectue via USB-C, avec un système de charge rapide. Ce dernier …" at bounding box center [348, 303] width 562 height 16
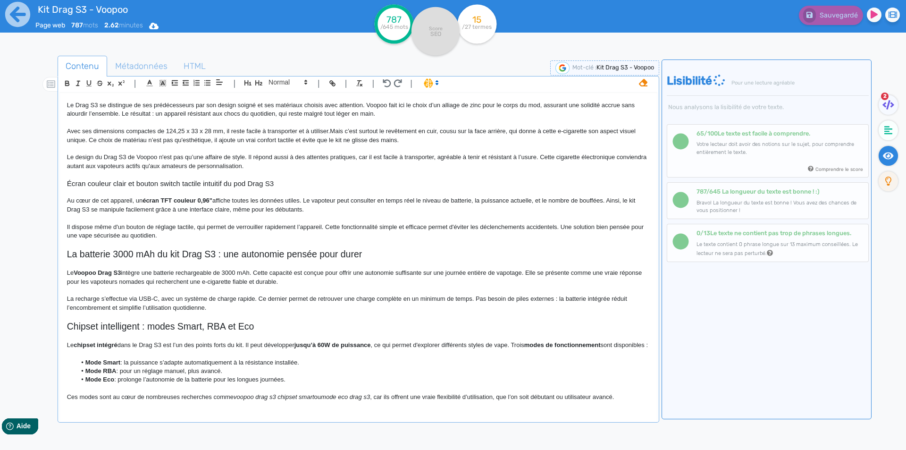
click at [533, 300] on span "La recharge s’effectue via USB-C, avec un système de charge rapide. Ce dernier …" at bounding box center [348, 303] width 562 height 16
drag, startPoint x: 559, startPoint y: 298, endPoint x: 553, endPoint y: 299, distance: 6.2
click at [553, 299] on span "La recharge s’effectue via USB-C, avec un système de charge rapide. Ce dernier …" at bounding box center [348, 303] width 562 height 16
click at [94, 305] on span "La recharge s’effectue via USB-C, avec un système de charge rapide. Ce dernier …" at bounding box center [351, 303] width 569 height 16
click at [228, 307] on p "La recharge s’effectue via USB-C, avec un système de charge rapide. Ce dernier …" at bounding box center [358, 303] width 583 height 17
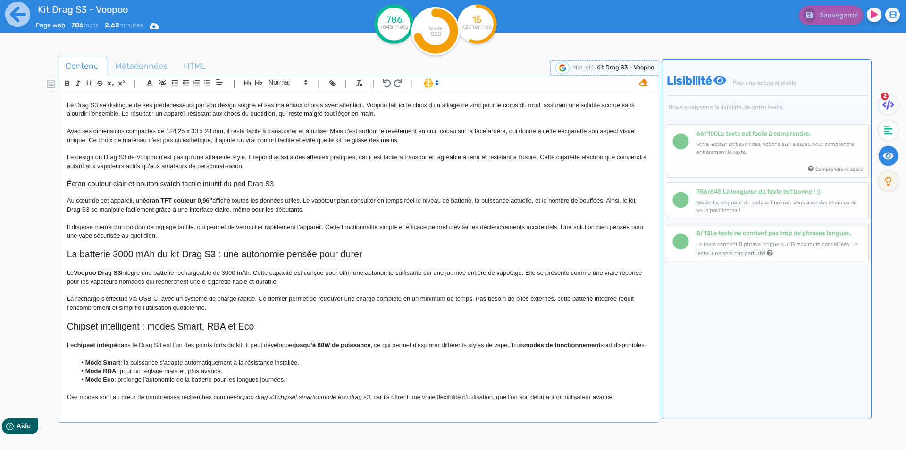
click at [174, 308] on span "La recharge s’effectue via USB-C, avec un système de charge rapide. Ce dernier …" at bounding box center [351, 303] width 569 height 16
click at [177, 303] on p "La recharge s’effectue via USB-C, avec un système de charge rapide. Ce dernier …" at bounding box center [358, 303] width 583 height 17
click at [176, 305] on span "La recharge s’effectue via USB-C, avec un système de charge rapide. Ce dernier …" at bounding box center [351, 303] width 569 height 16
drag, startPoint x: 176, startPoint y: 305, endPoint x: 200, endPoint y: 308, distance: 24.2
click at [200, 308] on span "La recharge s’effectue via USB-C, avec un système de charge rapide. Ce dernier …" at bounding box center [351, 303] width 569 height 16
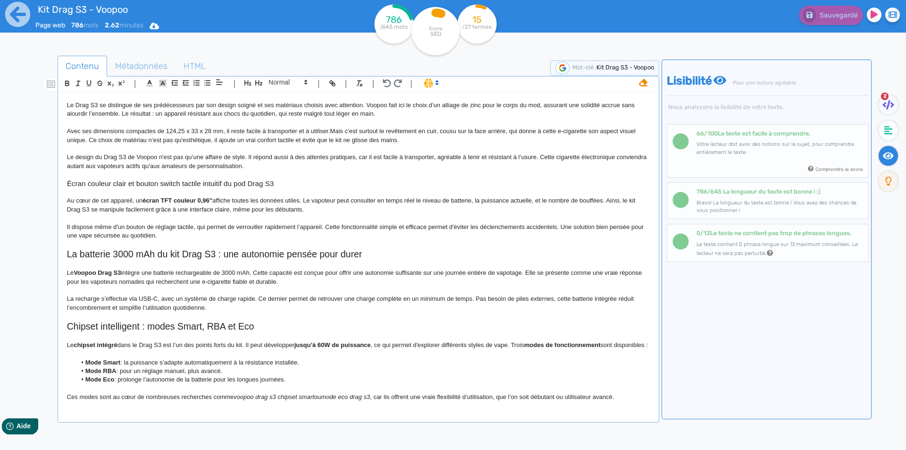
click at [205, 307] on span "La recharge s’effectue via USB-C, avec un système de charge rapide. Ce dernier …" at bounding box center [351, 303] width 569 height 16
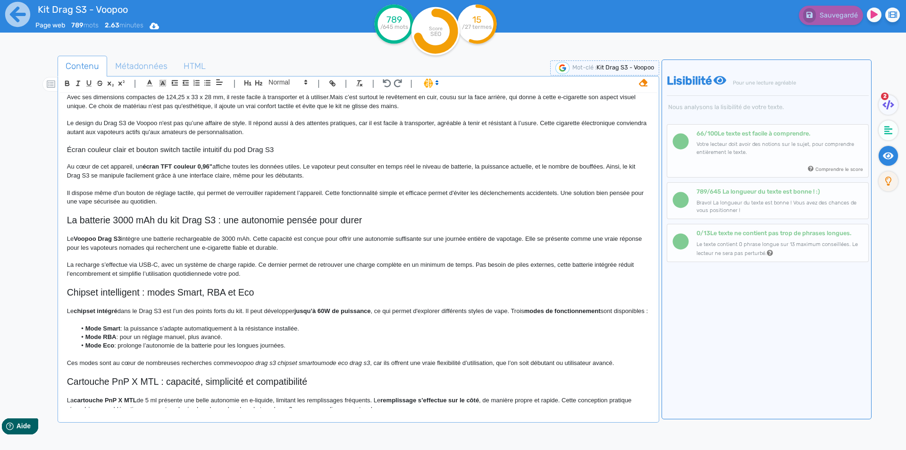
scroll to position [236, 0]
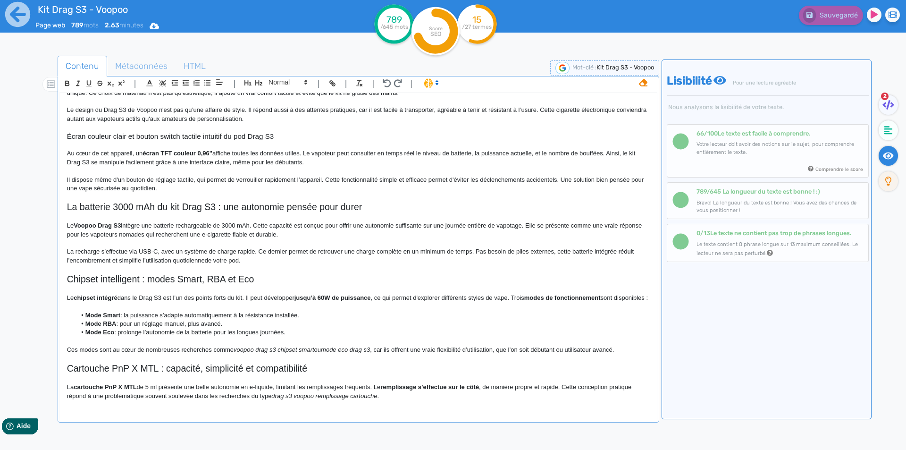
click at [141, 277] on span "Chipset intelligent : modes Smart, RBA et Eco" at bounding box center [160, 279] width 187 height 10
click at [76, 300] on strong "chipset intégré" at bounding box center [95, 297] width 43 height 7
click at [85, 297] on strong "chipset intégré" at bounding box center [95, 297] width 43 height 7
drag, startPoint x: 85, startPoint y: 297, endPoint x: 103, endPoint y: 297, distance: 17.5
click at [103, 297] on strong "chipset intégré" at bounding box center [95, 297] width 43 height 7
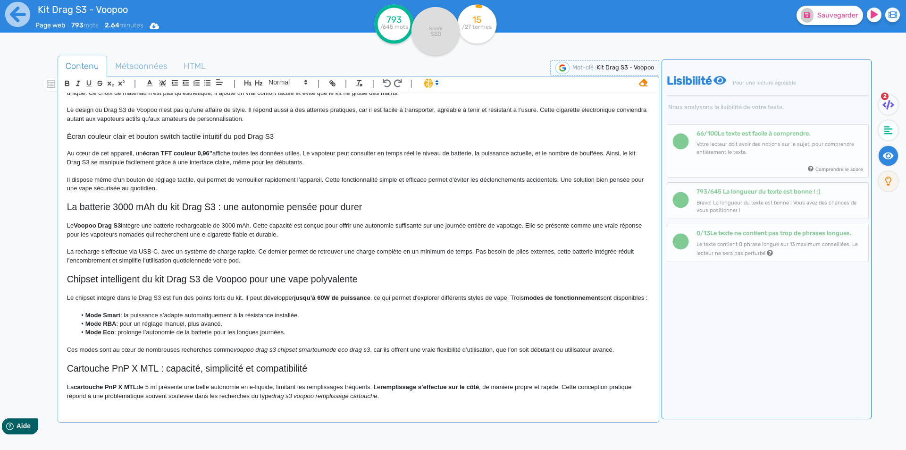
click at [145, 299] on span "Le chipset intégré dans le Drag S3 est l’un des points forts du kit. Il peut dé…" at bounding box center [180, 297] width 227 height 7
click at [141, 297] on span "Le chipset intégré dans le Drag S3 est l’un des points forts du kit. Il peut dé…" at bounding box center [180, 297] width 227 height 7
click at [139, 297] on span "Le chipset intégré dans le Drag S3 est l’un des points forts du kit. Il peut dé…" at bounding box center [180, 297] width 227 height 7
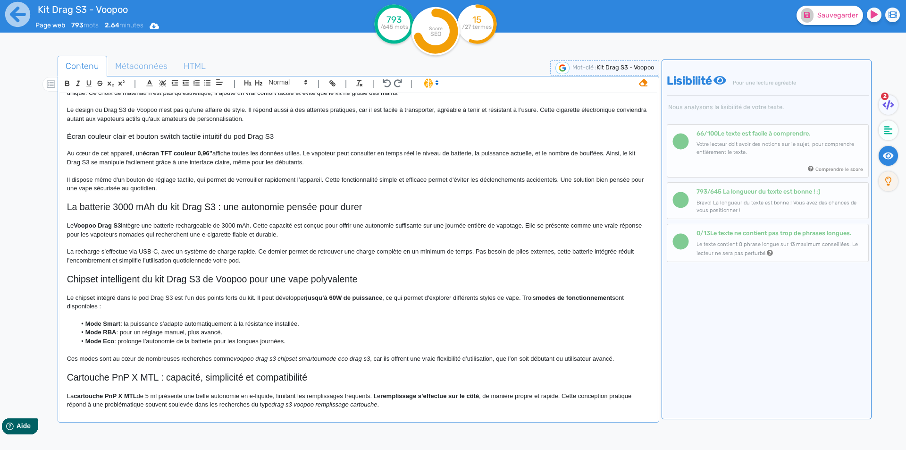
click at [241, 299] on span "Le chipset intégré dans le pod Drag S3 est l’un des points forts du kit. Il peu…" at bounding box center [186, 297] width 239 height 7
click at [262, 298] on span "Le chipset intégré dans le pod Drag S3 est l’un des points forts de ce kit. Il …" at bounding box center [190, 297] width 247 height 7
click at [260, 300] on span "Le chipset intégré dans le pod Drag S3 est l’un des points forts de ce kit ciga…" at bounding box center [221, 297] width 308 height 7
drag, startPoint x: 260, startPoint y: 300, endPoint x: 299, endPoint y: 300, distance: 39.6
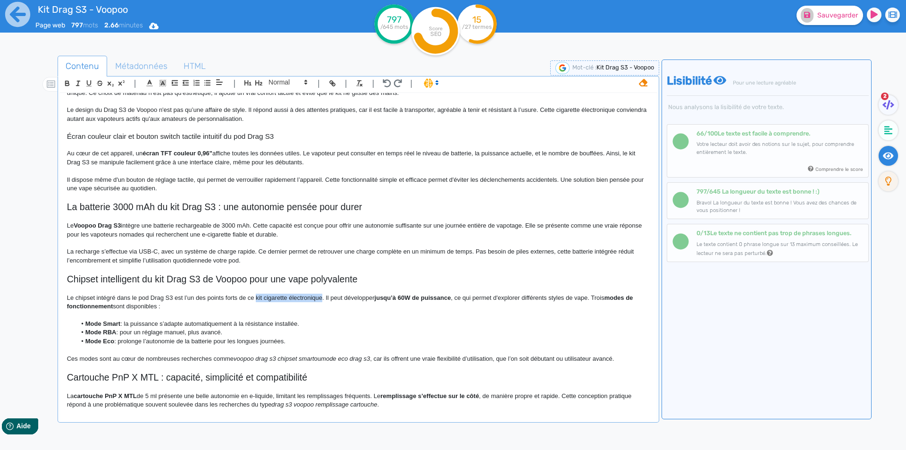
click at [299, 300] on span "Le chipset intégré dans le pod Drag S3 est l’un des points forts de ce kit ciga…" at bounding box center [221, 297] width 308 height 7
copy span "kit cigarette électronique"
click at [262, 298] on span "Le chipset intégré dans le pod Drag S3 est l’un des points forts de ce kit ciga…" at bounding box center [221, 297] width 308 height 7
click at [263, 298] on span "Le chipset intégré dans le pod Drag S3 est l’un des points forts de ce kit ciga…" at bounding box center [221, 297] width 308 height 7
click at [289, 301] on span "Le chipset intégré dans le pod Drag S3 est l’un des points forts de ce kit comp…" at bounding box center [239, 297] width 345 height 7
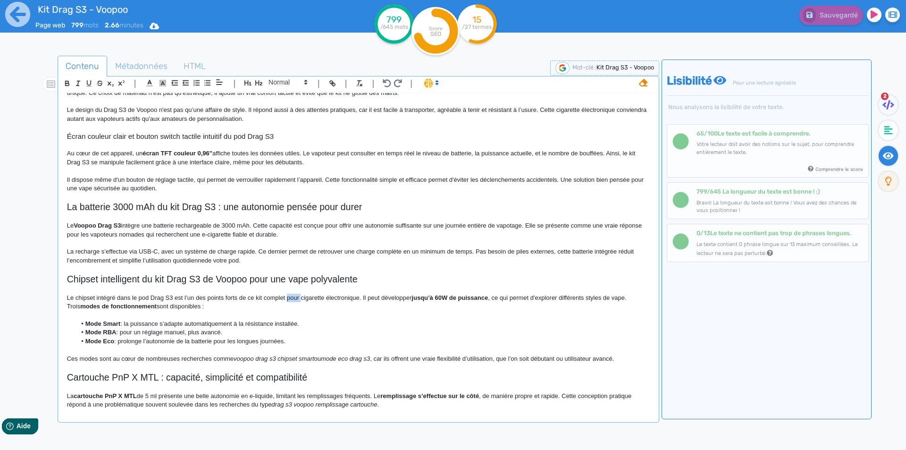
click at [289, 300] on span "Le chipset intégré dans le pod Drag S3 est l’un des points forts de ce kit comp…" at bounding box center [239, 297] width 345 height 7
click at [621, 298] on span ", ce qui permet d'explorer différents styles de vape. Trois" at bounding box center [345, 302] width 556 height 16
click at [89, 325] on strong "Mode Smart" at bounding box center [102, 323] width 35 height 7
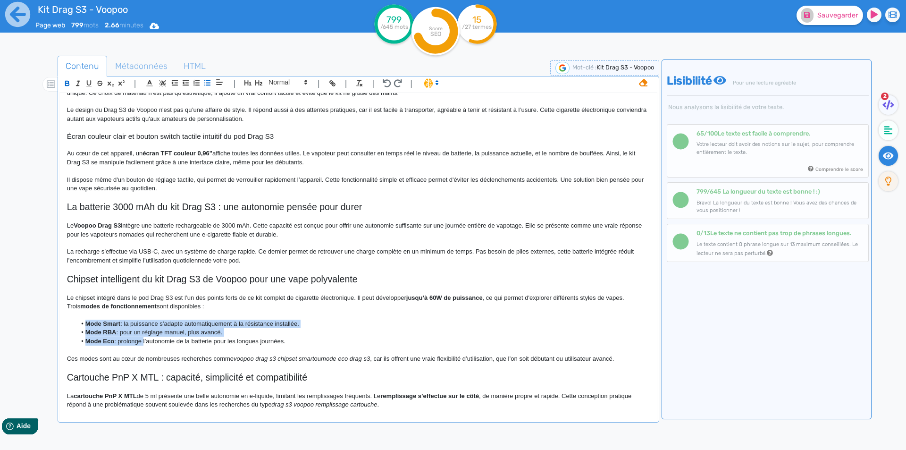
drag, startPoint x: 89, startPoint y: 325, endPoint x: 126, endPoint y: 343, distance: 40.5
click at [126, 343] on ul "Mode Smart : la puissance s’adapte automatiquement à la résistance installée. M…" at bounding box center [358, 333] width 583 height 26
click at [126, 343] on span "Mode Eco : prolonge l’autonomie de la batterie pour les longues journées." at bounding box center [185, 340] width 201 height 7
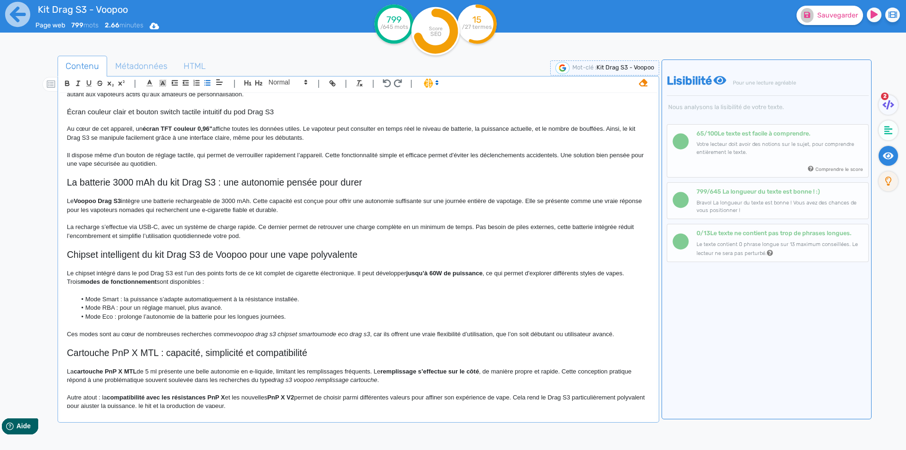
scroll to position [283, 0]
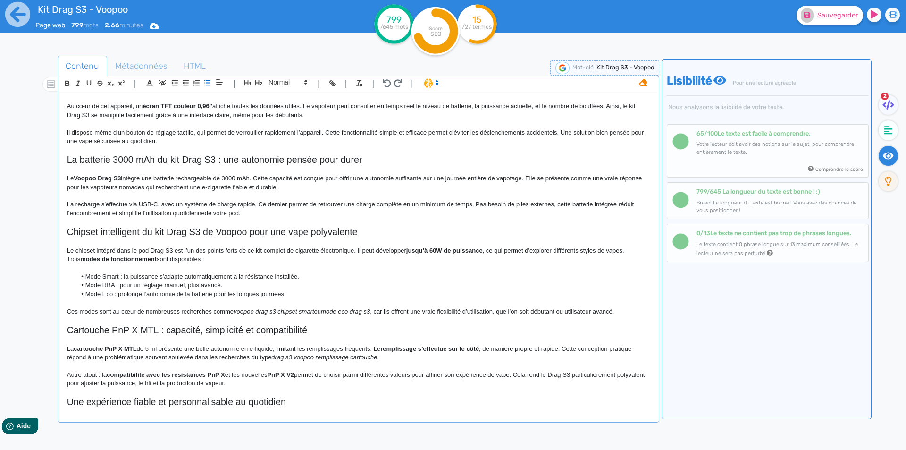
click at [185, 286] on span "Mode RBA : pour un réglage manuel, plus avancé." at bounding box center [153, 284] width 137 height 7
click at [218, 311] on span "Ces modes sont au cœur de nombreuses recherches comme" at bounding box center [150, 311] width 167 height 7
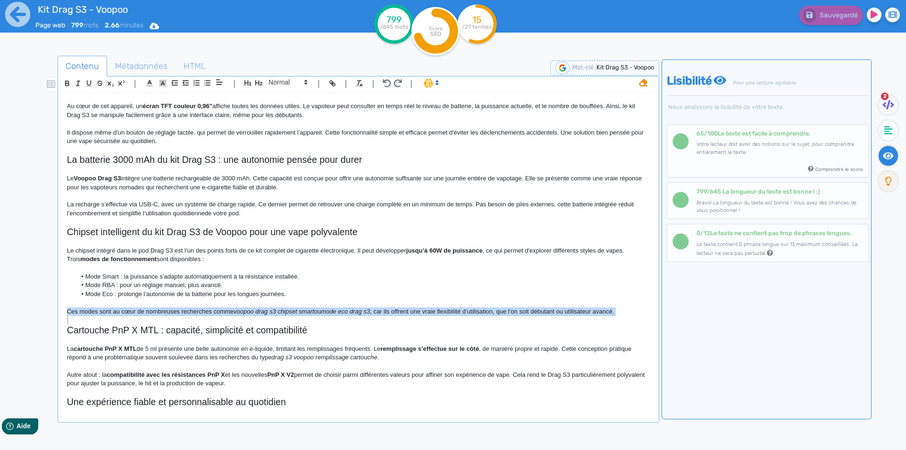
click at [218, 311] on span "Ces modes sont au cœur de nombreuses recherches comme" at bounding box center [150, 311] width 167 height 7
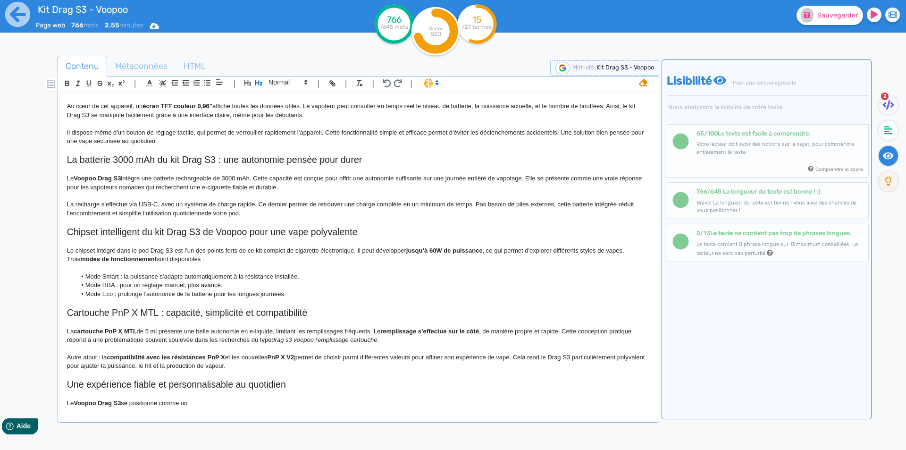
scroll to position [289, 0]
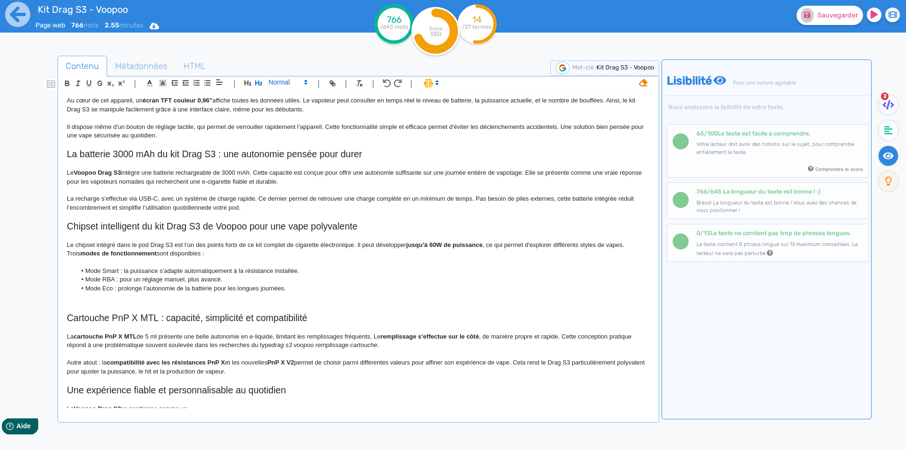
click at [292, 87] on span at bounding box center [287, 81] width 46 height 11
click at [286, 158] on span at bounding box center [288, 158] width 38 height 15
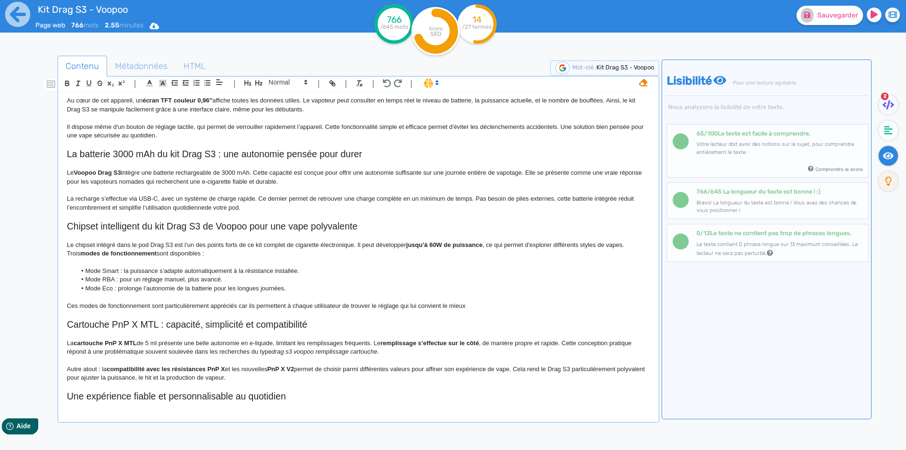
click at [116, 306] on p "Ces modes de fonctionnement sont particulièrement appréciés car ils permettent …" at bounding box center [358, 306] width 583 height 8
drag, startPoint x: 116, startPoint y: 306, endPoint x: 79, endPoint y: 304, distance: 36.9
click at [79, 304] on p "Ces modes de fonctionnement sont particulièrement appréciés car ils permettent …" at bounding box center [358, 306] width 583 height 8
click at [196, 307] on p "Ces fonctionnalités avancées sont particulièrement appréciés car ils permettent…" at bounding box center [358, 306] width 583 height 8
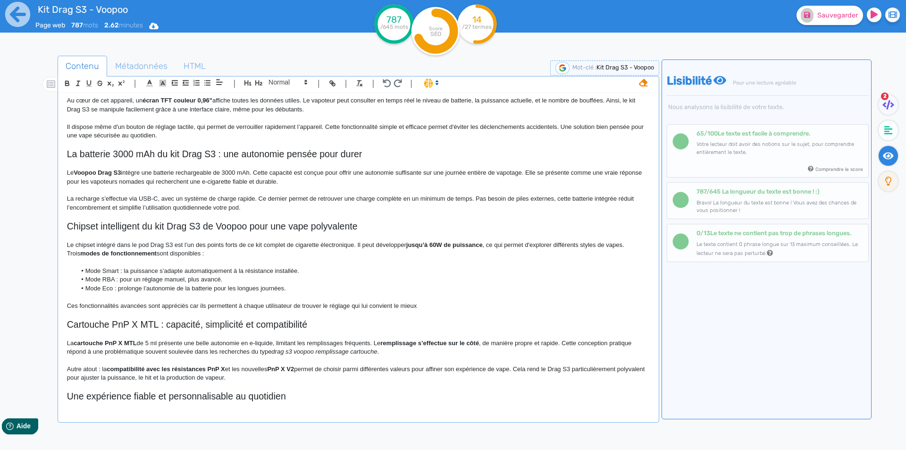
click at [185, 308] on p "Ces fonctionnalités avancées sont appréciés car ils permettent à chaque utilisa…" at bounding box center [358, 306] width 583 height 8
click at [193, 304] on p "Ces fonctionnalités avancées sont appréciées car ils permettent à chaque utilis…" at bounding box center [358, 306] width 583 height 8
click at [495, 304] on p "Ces fonctionnalités avancées sont appréciées par de nombreux utilisateurs. Elle…" at bounding box center [358, 306] width 583 height 8
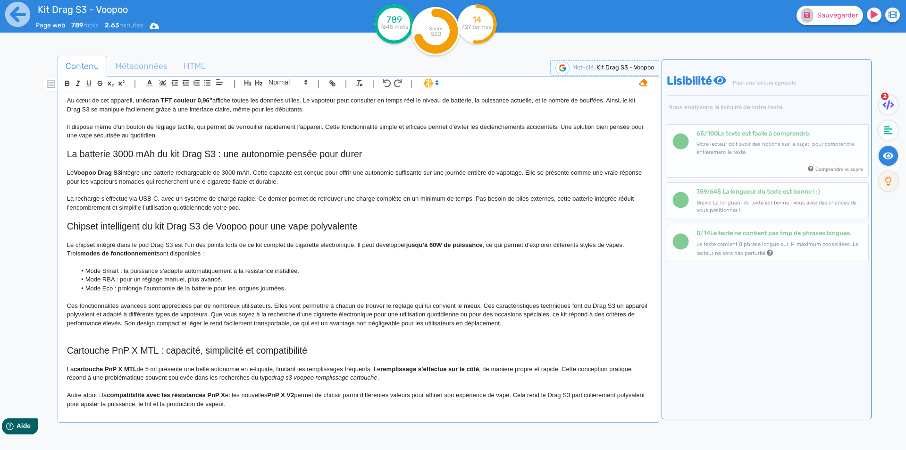
click at [560, 302] on p "Ces fonctionnalités avancées sont appréciées par de nombreux utilisateurs. Elle…" at bounding box center [358, 315] width 583 height 26
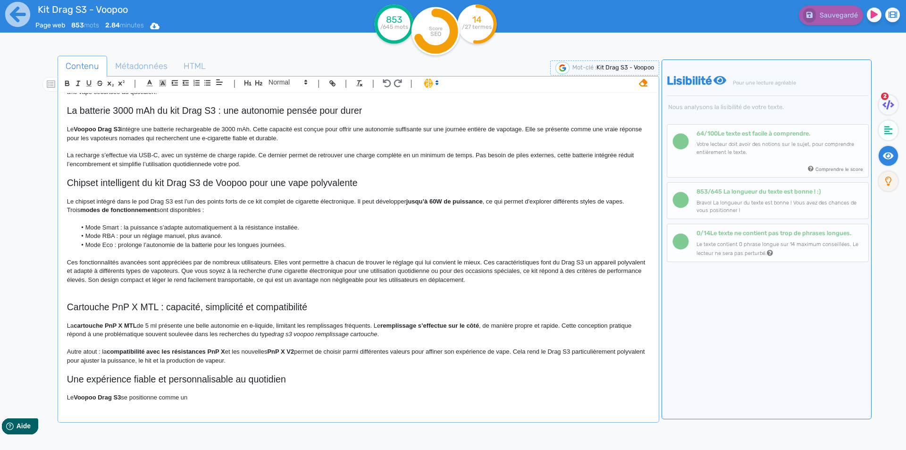
click at [222, 280] on p "Ces fonctionnalités avancées sont appréciées par de nombreux utilisateurs. Elle…" at bounding box center [358, 271] width 583 height 26
click at [217, 286] on p at bounding box center [358, 288] width 583 height 8
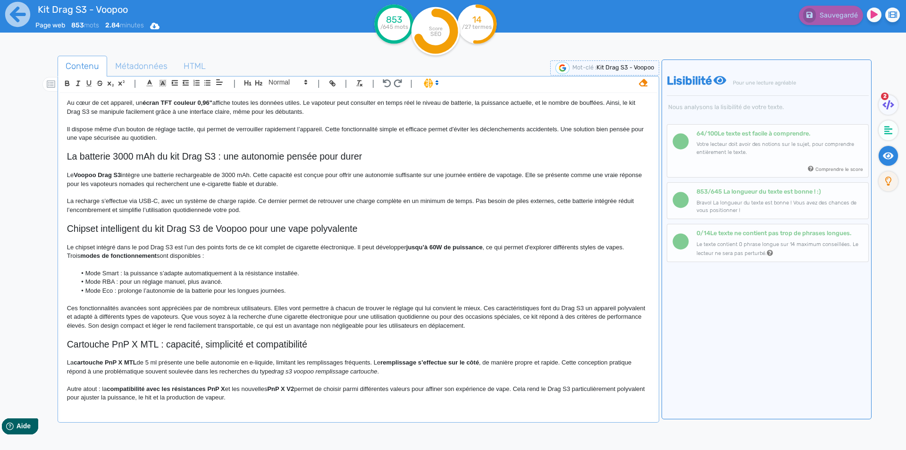
scroll to position [324, 0]
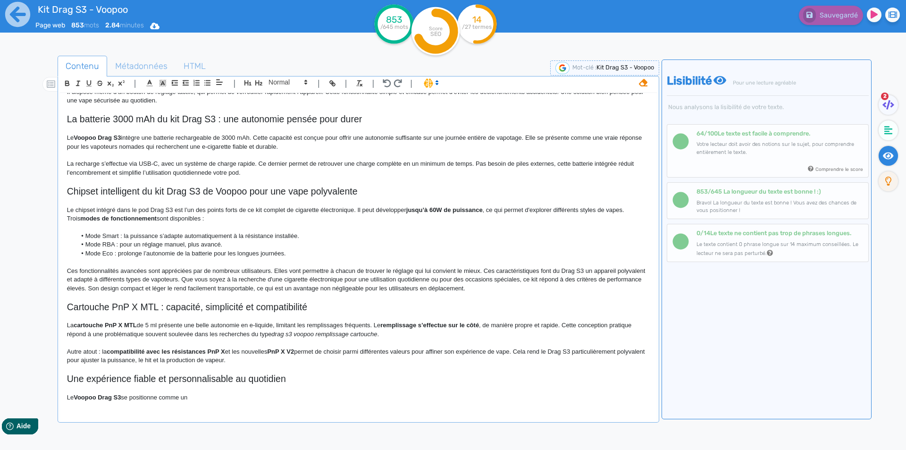
click at [208, 189] on span "Chipset intelligent du kit Drag S3 de Voopoo pour une vape polyvalente" at bounding box center [212, 191] width 291 height 10
click at [484, 269] on p "Ces fonctionnalités avancées sont appréciées par de nombreux utilisateurs. Elle…" at bounding box center [358, 280] width 583 height 26
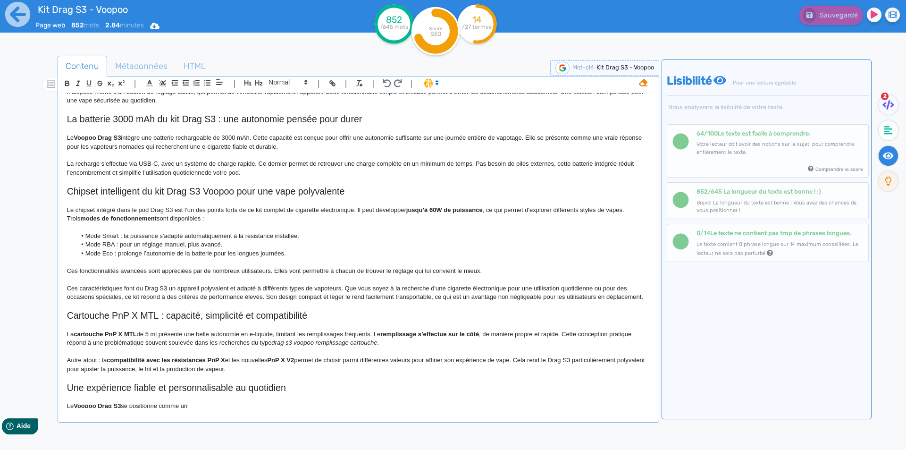
click at [350, 286] on p "Ces caractéristiques font du Drag S3 un appareil polyvalent et adapté à différe…" at bounding box center [358, 292] width 583 height 17
drag, startPoint x: 350, startPoint y: 286, endPoint x: 258, endPoint y: 294, distance: 91.9
click at [258, 294] on p "Ces caractéristiques font du Drag S3 un appareil polyvalent et adapté à différe…" at bounding box center [358, 292] width 583 height 17
click at [349, 287] on p "Ces caractéristiques font du Drag S3 un appareil polyvalent et adapté à différe…" at bounding box center [358, 292] width 583 height 17
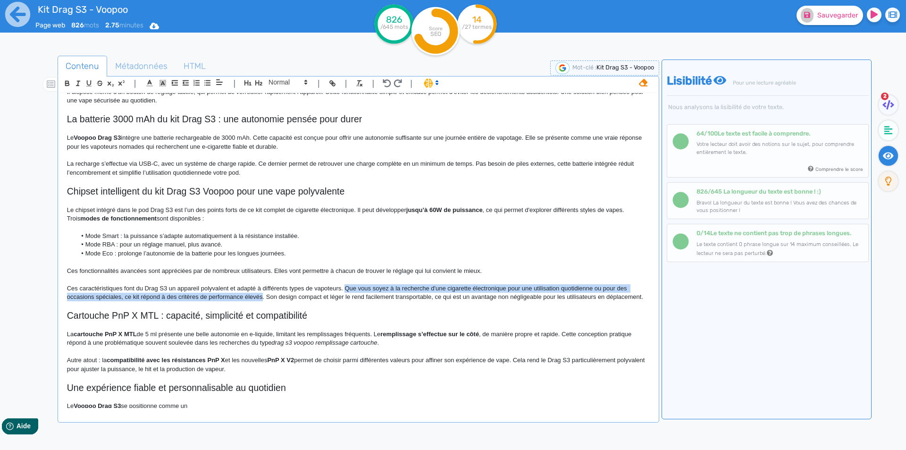
drag, startPoint x: 349, startPoint y: 287, endPoint x: 252, endPoint y: 295, distance: 97.6
click at [252, 295] on p "Ces caractéristiques font du Drag S3 un appareil polyvalent et adapté à différe…" at bounding box center [358, 292] width 583 height 17
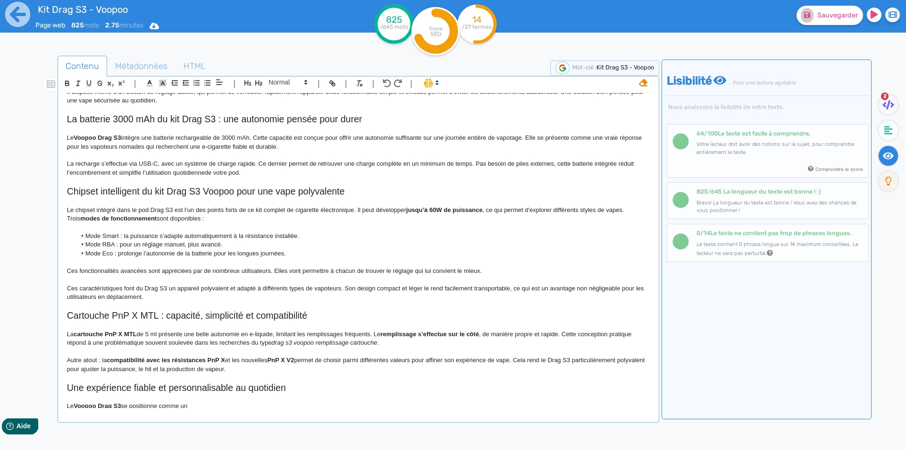
click at [368, 286] on p "Ces caractéristiques font du Drag S3 un appareil polyvalent et adapté à différe…" at bounding box center [358, 292] width 583 height 17
drag, startPoint x: 368, startPoint y: 286, endPoint x: 414, endPoint y: 284, distance: 45.8
click at [414, 284] on p "Ces caractéristiques font du Drag S3 un appareil polyvalent et adapté à différe…" at bounding box center [358, 292] width 583 height 17
click at [413, 285] on strong "design compact et léger" at bounding box center [391, 288] width 70 height 7
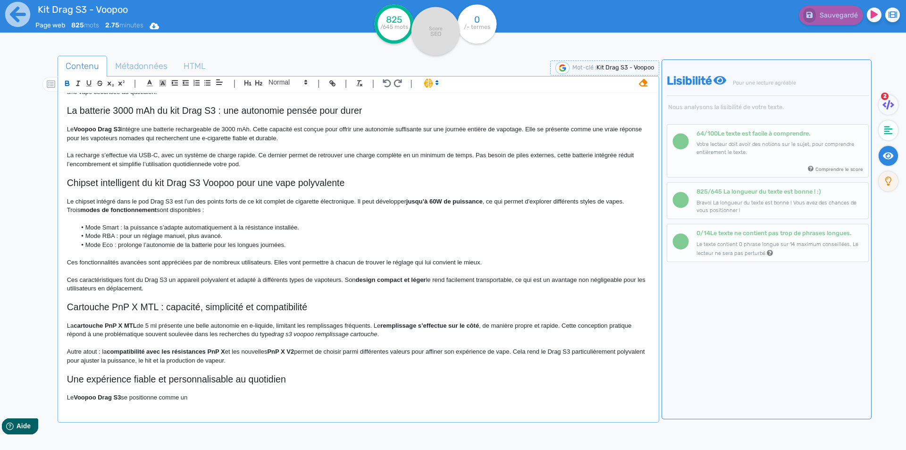
click at [85, 325] on strong "cartouche PnP X MTL" at bounding box center [105, 325] width 63 height 7
drag, startPoint x: 85, startPoint y: 325, endPoint x: 133, endPoint y: 325, distance: 48.1
click at [149, 328] on span "La cartouche PnP X MTL de 5 ml présente une belle autonomie en e-liquide, limit…" at bounding box center [224, 325] width 314 height 7
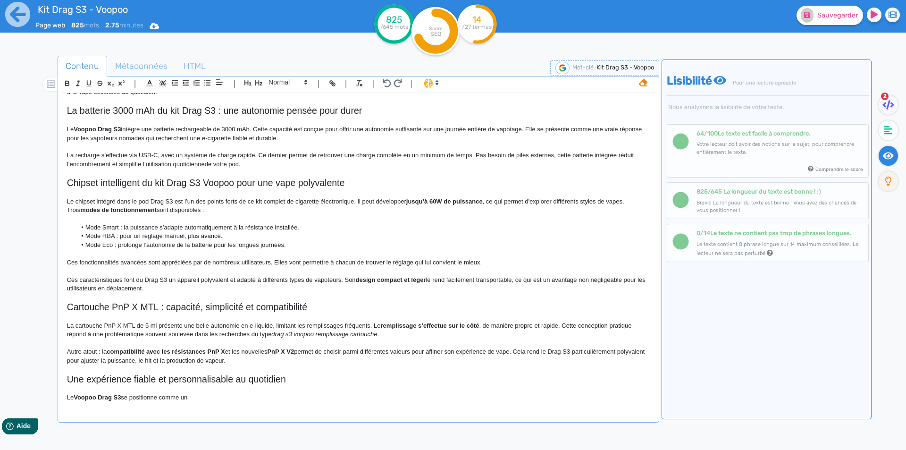
click at [376, 325] on span "La cartouche PnP X MTL de 5 ml présente une belle autonomie en e-liquide, limit…" at bounding box center [224, 325] width 314 height 7
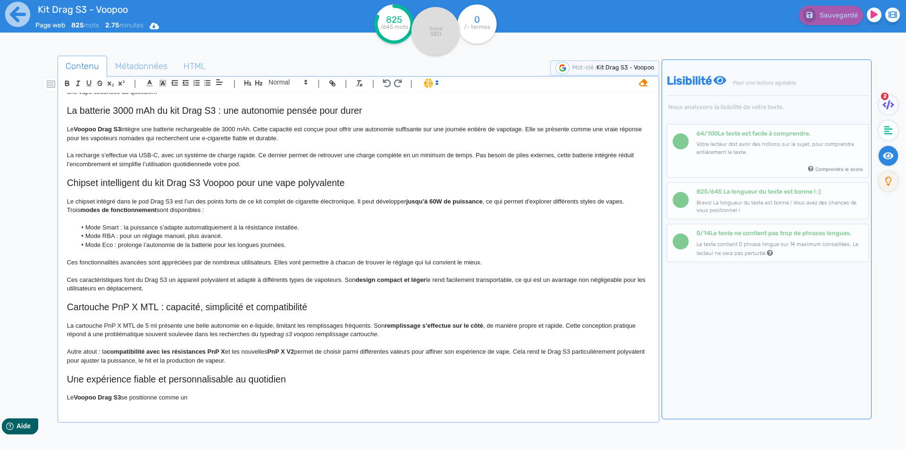
click at [575, 328] on span ", de manière propre et rapide. Cette conception pratique répond à une problémat…" at bounding box center [352, 330] width 571 height 16
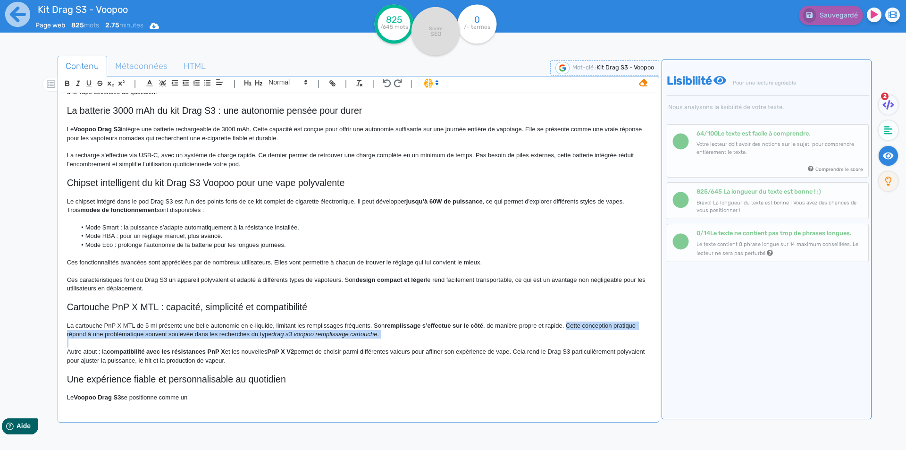
drag, startPoint x: 575, startPoint y: 328, endPoint x: 576, endPoint y: 332, distance: 4.7
click at [576, 332] on p "La cartouche PnP X MTL de 5 ml présente une belle autonomie en e-liquide, limit…" at bounding box center [358, 329] width 583 height 17
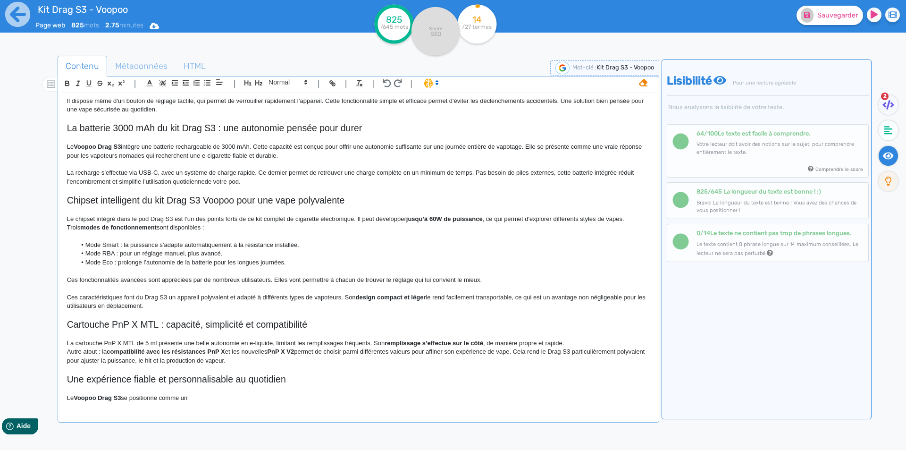
scroll to position [315, 0]
click at [601, 343] on span ", de manière propre et rapide. Autre atout : la" at bounding box center [544, 342] width 122 height 7
click at [602, 344] on span ", de manière propre et rapide. Autre atout : la" at bounding box center [544, 342] width 122 height 7
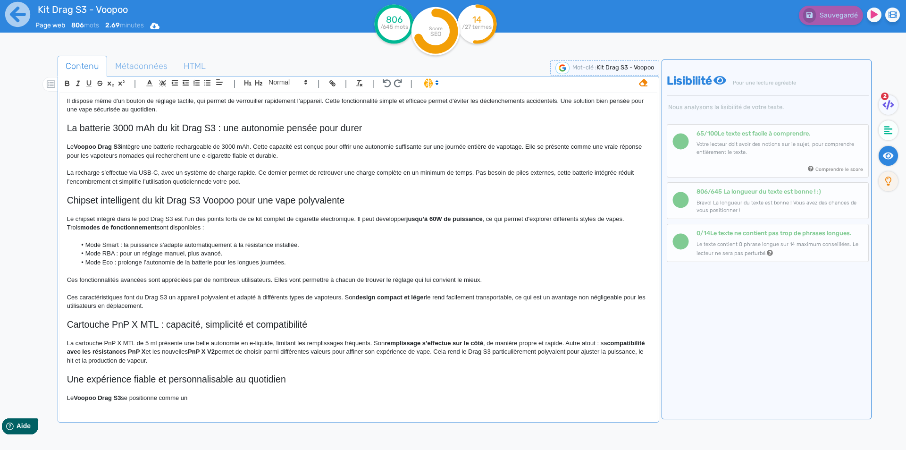
click at [567, 343] on span ", de manière propre et rapide. Autre atout : sa" at bounding box center [545, 342] width 124 height 7
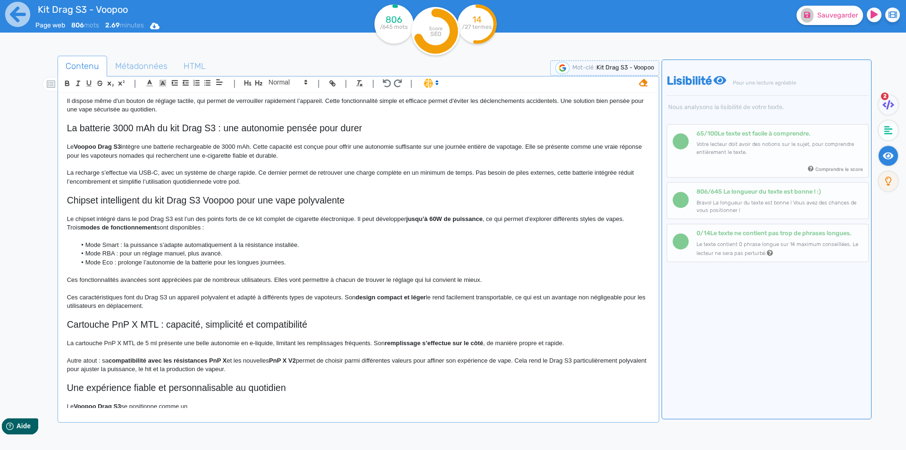
scroll to position [324, 0]
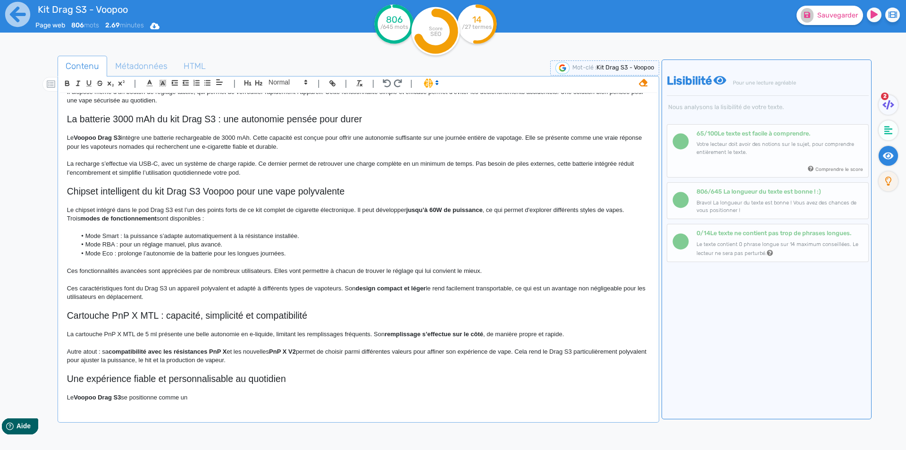
click at [172, 311] on span "Cartouche PnP X MTL : capacité, simplicité et compatibilité" at bounding box center [187, 315] width 240 height 10
copy span "Cartouche PnP X MTL : capacité, simplicité et compatibilité"
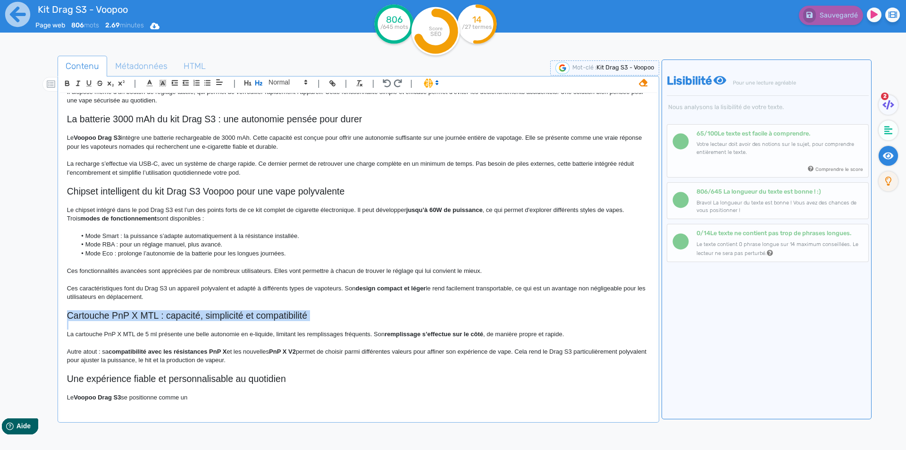
click at [66, 328] on div "Kit Drag S3 - Voopoo Kit Drag S3 MTL Voopoo Le pod Drag S3 s’adresse aux vapote…" at bounding box center [358, 250] width 597 height 315
click at [66, 329] on div "Kit Drag S3 - Voopoo Kit Drag S3 MTL Voopoo Le pod Drag S3 s’adresse aux vapote…" at bounding box center [358, 250] width 597 height 315
click at [66, 330] on div "Kit Drag S3 - Voopoo Kit Drag S3 MTL Voopoo Le pod Drag S3 s’adresse aux vapote…" at bounding box center [358, 250] width 597 height 315
click at [67, 328] on p at bounding box center [358, 325] width 583 height 8
click at [67, 337] on span "La cartouche PnP X MTL de 5 ml présente une belle autonomie en e-liquide, limit…" at bounding box center [226, 333] width 318 height 7
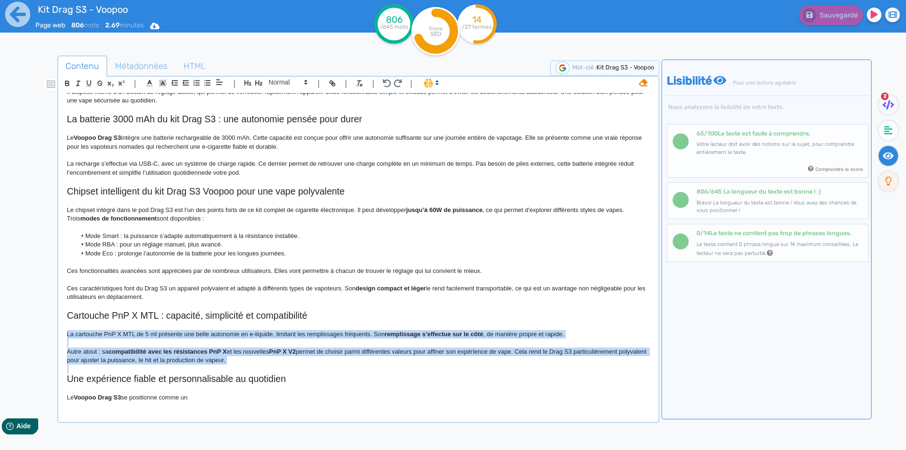
drag, startPoint x: 67, startPoint y: 337, endPoint x: 265, endPoint y: 362, distance: 199.8
click at [265, 362] on div "Kit Drag S3 - Voopoo Kit Drag S3 MTL Voopoo Le pod Drag S3 s’adresse aux vapote…" at bounding box center [358, 250] width 597 height 315
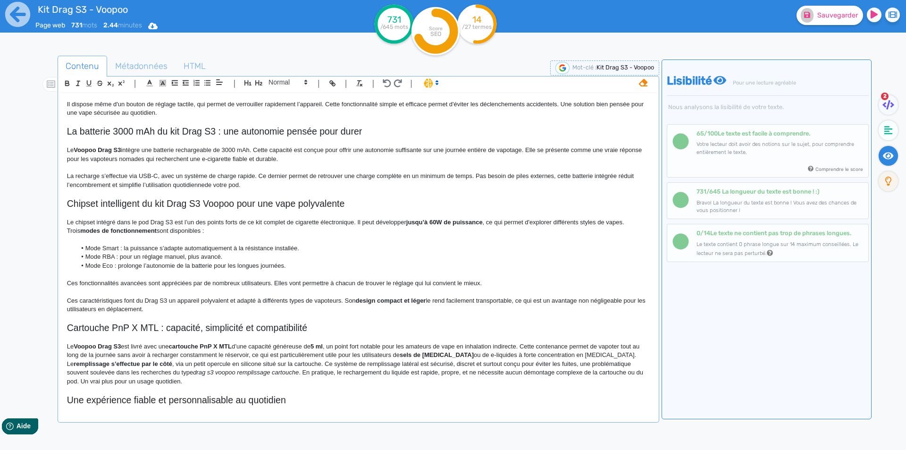
scroll to position [332, 0]
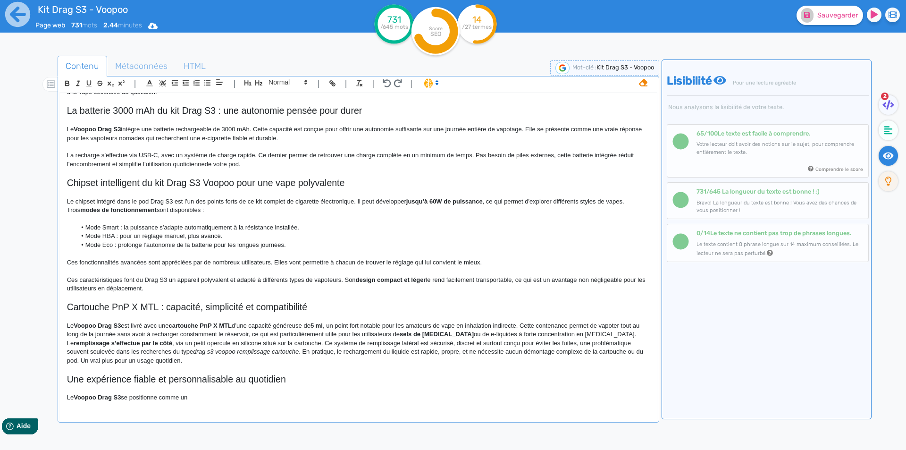
click at [73, 325] on p "Le Voopoo Drag S3 est livré avec une cartouche PnP X MTL d’une capacité généreu…" at bounding box center [358, 329] width 583 height 17
click at [79, 328] on p "Le kit Voopoo Drag S3 est livré avec une cartouche PnP X MTL d’une capacité gén…" at bounding box center [358, 329] width 583 height 17
click at [125, 327] on p "Le kit Voopoo Drag S3 est livré avec une cartouche PnP X MTL d’une capacité gén…" at bounding box center [358, 329] width 583 height 17
click at [148, 330] on p "Le kit Voopoo Drag S3 est livré avec une cartouche PnP X MTL d’une capacité gén…" at bounding box center [358, 329] width 583 height 17
click at [127, 326] on strong "kit Voopoo Drag S3" at bounding box center [102, 325] width 56 height 7
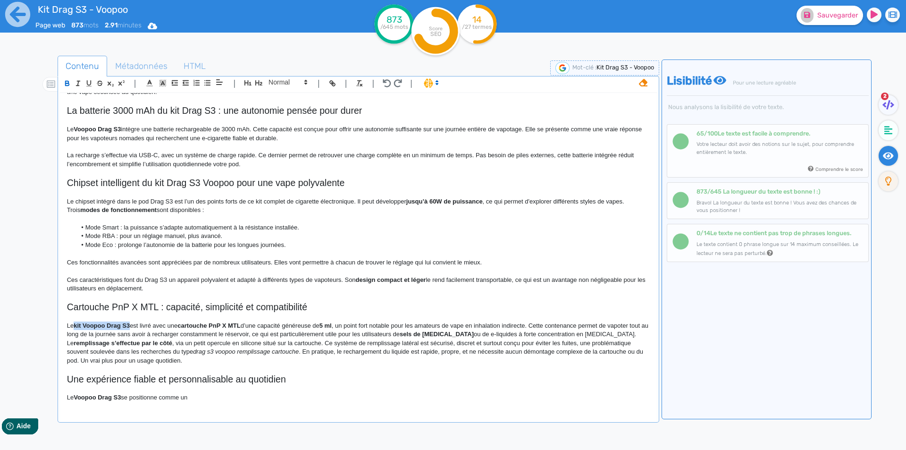
drag, startPoint x: 127, startPoint y: 326, endPoint x: 76, endPoint y: 327, distance: 51.4
click at [76, 327] on strong "kit Voopoo Drag S3" at bounding box center [102, 325] width 56 height 7
click at [123, 346] on p "Le remplissage s’effectue par le côté , via un petit opercule en silicone situé…" at bounding box center [358, 352] width 583 height 26
click at [191, 325] on strong "cartouche PnP X MTL" at bounding box center [209, 325] width 63 height 7
drag, startPoint x: 191, startPoint y: 325, endPoint x: 235, endPoint y: 324, distance: 43.9
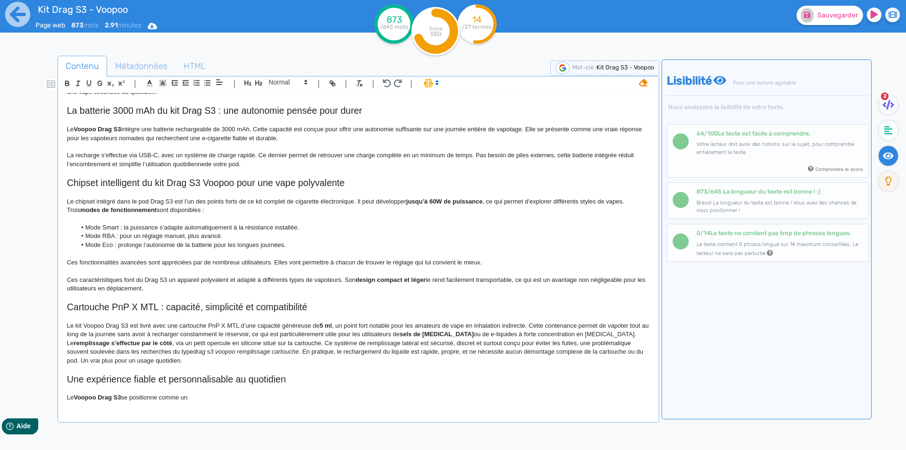
click at [282, 327] on p "Le kit Voopoo Drag S3 est livré avec une cartouche PnP X MTL d’une capacité gén…" at bounding box center [358, 329] width 583 height 17
click at [323, 325] on strong "5 ml" at bounding box center [326, 325] width 12 height 7
click at [269, 324] on p "Le kit Voopoo Drag S3 est livré avec une cartouche PnP X MTL d’une capacité gén…" at bounding box center [358, 329] width 583 height 17
drag, startPoint x: 269, startPoint y: 324, endPoint x: 329, endPoint y: 324, distance: 59.9
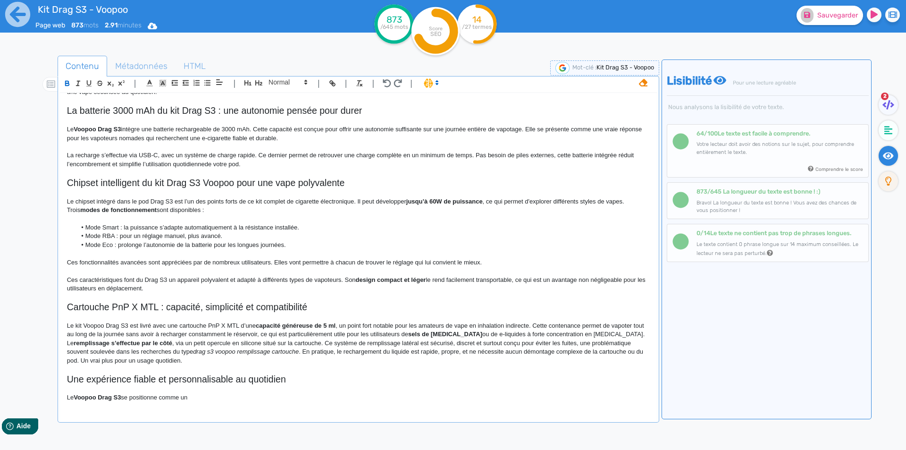
click at [329, 324] on p "Le kit Voopoo Drag S3 est livré avec une cartouche PnP X MTL d’une capacité gén…" at bounding box center [358, 329] width 583 height 17
click at [329, 341] on p "Le remplissage s’effectue par le côté , via un petit opercule en silicone situé…" at bounding box center [358, 352] width 583 height 26
click at [335, 327] on strong "capacité généreuse de 5 ml" at bounding box center [296, 325] width 80 height 7
drag, startPoint x: 335, startPoint y: 327, endPoint x: 259, endPoint y: 327, distance: 76.0
click at [356, 344] on p "Le remplissage s’effectue par le côté , via un petit opercule en silicone situé…" at bounding box center [358, 352] width 583 height 26
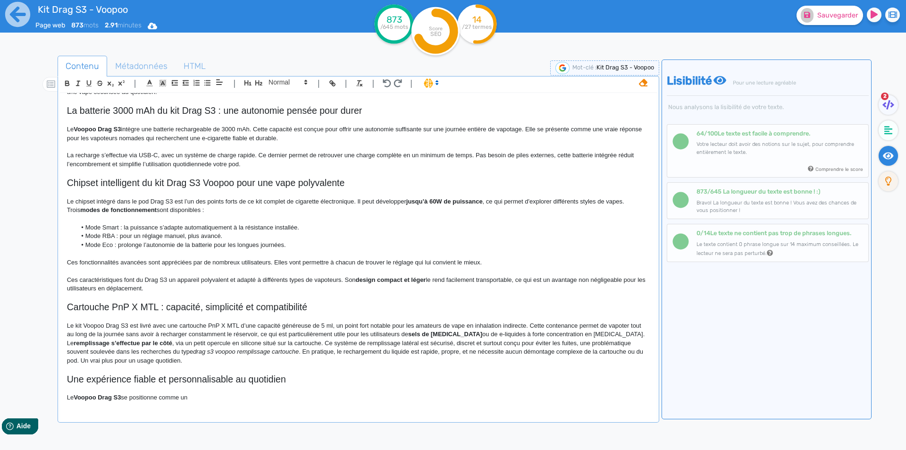
click at [339, 325] on p "Le kit Voopoo Drag S3 est livré avec une cartouche PnP X MTL d’une capacité gén…" at bounding box center [358, 329] width 583 height 17
click at [339, 326] on p "Le kit Voopoo Drag S3 est livré avec une cartouche PnP X MTL d’une capacité gén…" at bounding box center [358, 329] width 583 height 17
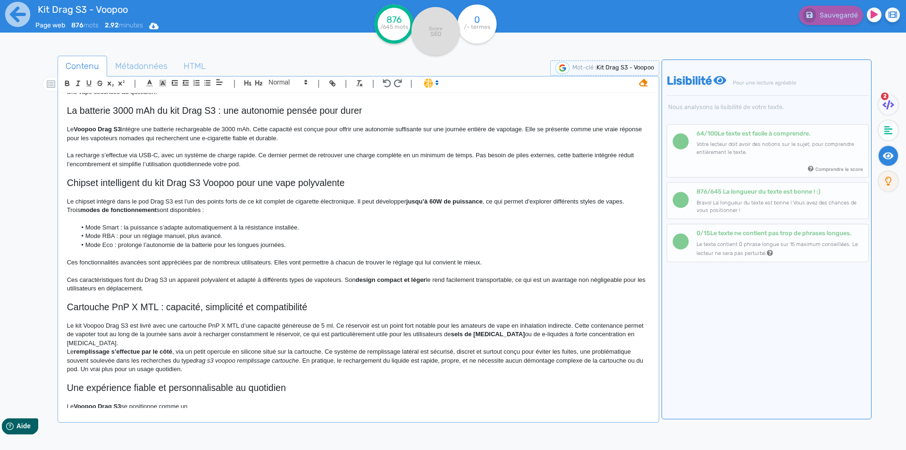
click at [583, 323] on p "Le kit Voopoo Drag S3 est livré avec une cartouche PnP X MTL d’une capacité gén…" at bounding box center [358, 334] width 583 height 26
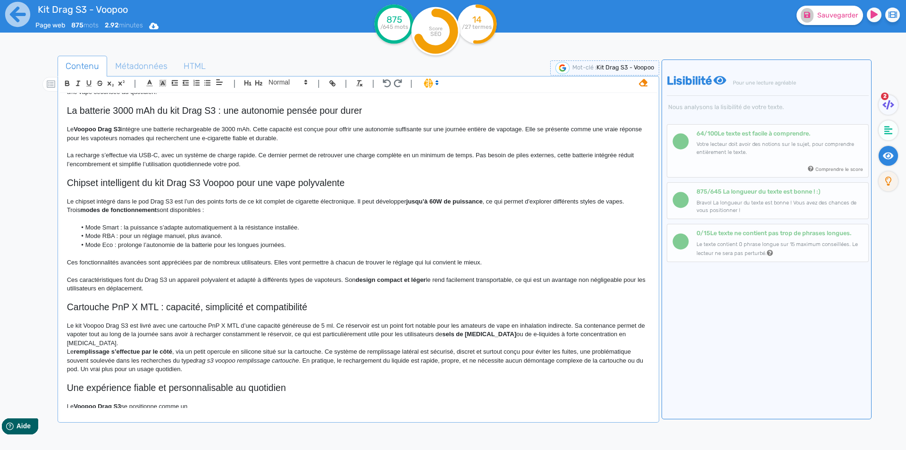
click at [200, 334] on p "Le kit Voopoo Drag S3 est livré avec une cartouche PnP X MTL d’une capacité gén…" at bounding box center [358, 334] width 583 height 26
click at [289, 331] on p "Le kit Voopoo Drag S3 est livré avec une cartouche PnP X MTL d’une capacité gén…" at bounding box center [358, 334] width 583 height 26
click at [281, 335] on p "Le kit Voopoo Drag S3 est livré avec une cartouche PnP X MTL d’une capacité gén…" at bounding box center [358, 334] width 583 height 26
drag, startPoint x: 281, startPoint y: 335, endPoint x: 286, endPoint y: 334, distance: 4.8
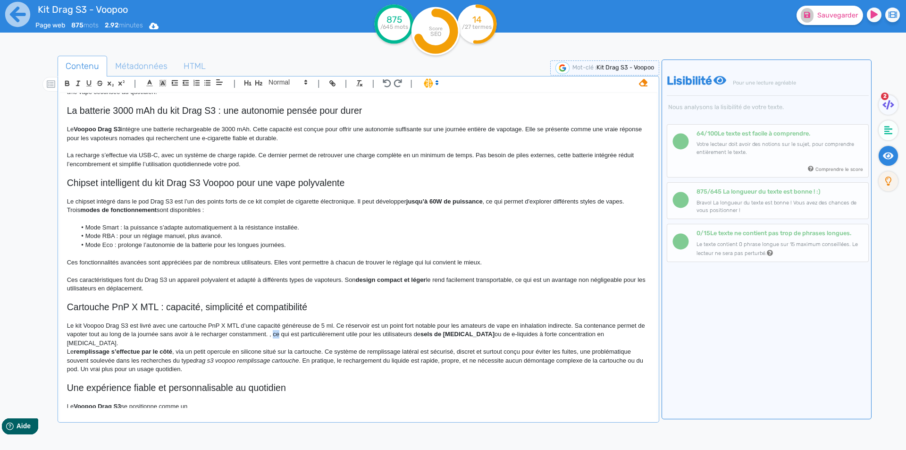
click at [286, 334] on p "Le kit Voopoo Drag S3 est livré avec une cartouche PnP X MTL d’une capacité gén…" at bounding box center [358, 334] width 583 height 26
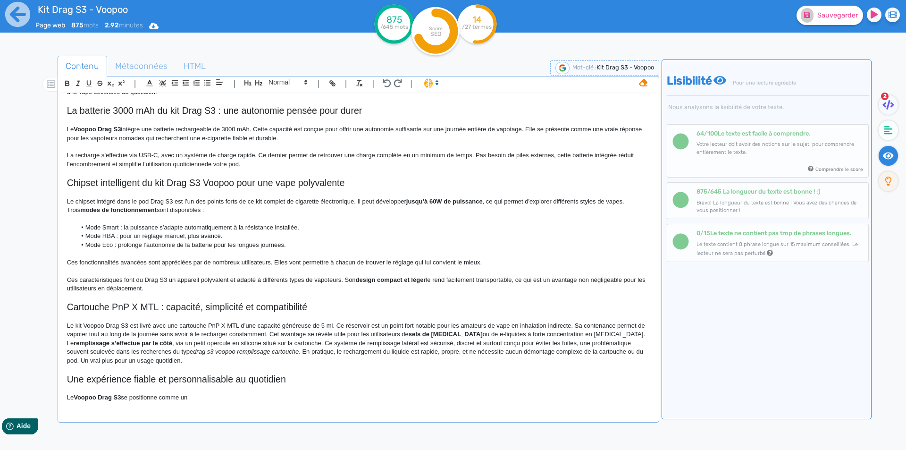
click at [396, 337] on p "Le kit Voopoo Drag S3 est livré avec une cartouche PnP X MTL d’une capacité gén…" at bounding box center [358, 329] width 583 height 17
click at [397, 337] on p "Le kit Voopoo Drag S3 est livré avec une cartouche PnP X MTL d’une capacité gén…" at bounding box center [358, 329] width 583 height 17
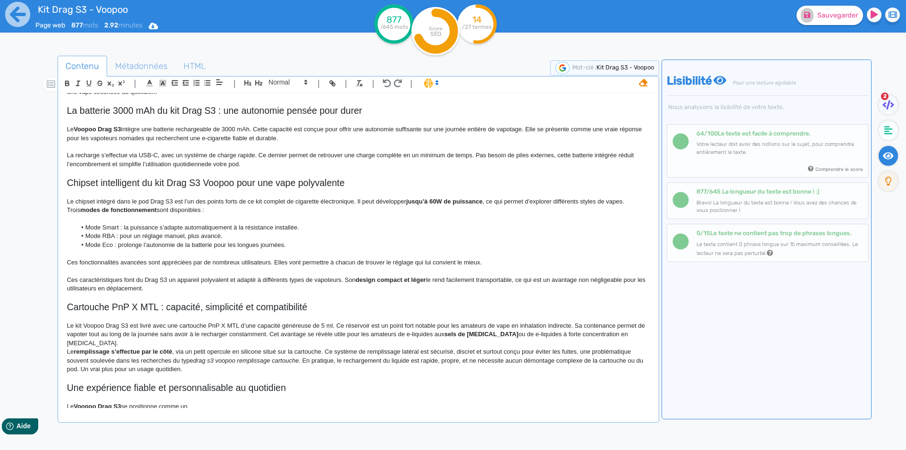
click at [462, 334] on strong "sels de [MEDICAL_DATA]" at bounding box center [482, 333] width 74 height 7
drag, startPoint x: 462, startPoint y: 334, endPoint x: 489, endPoint y: 334, distance: 27.4
click at [505, 334] on p "Le kit Voopoo Drag S3 est livré avec une cartouche PnP X MTL d’une capacité gén…" at bounding box center [358, 334] width 583 height 26
click at [509, 336] on p "Le kit Voopoo Drag S3 est livré avec une cartouche PnP X MTL d’une capacité gén…" at bounding box center [358, 334] width 583 height 26
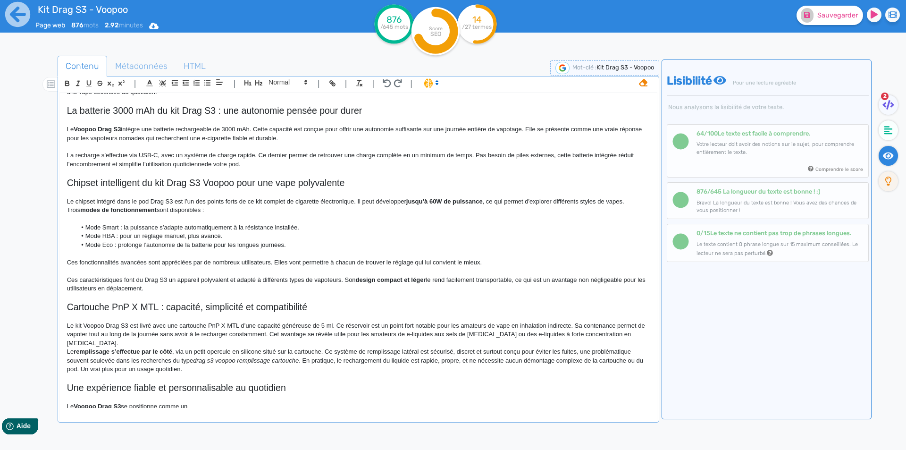
click at [640, 333] on p "Le kit Voopoo Drag S3 est livré avec une cartouche PnP X MTL d’une capacité gén…" at bounding box center [358, 334] width 583 height 26
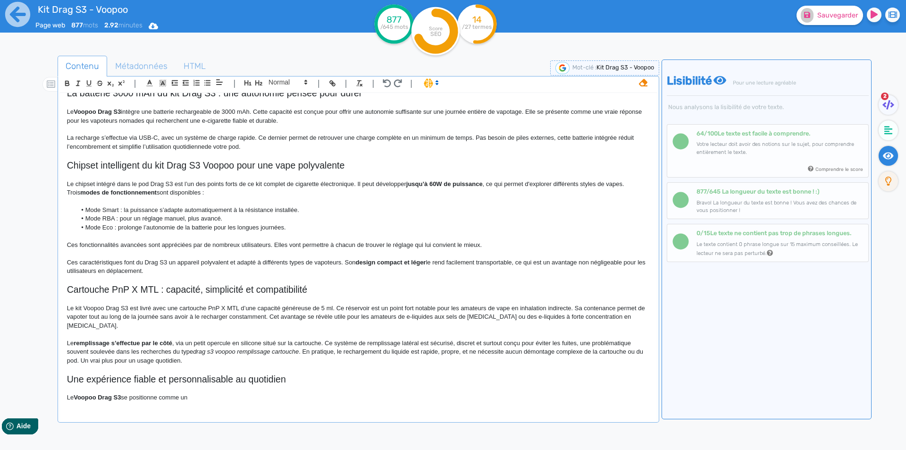
scroll to position [341, 0]
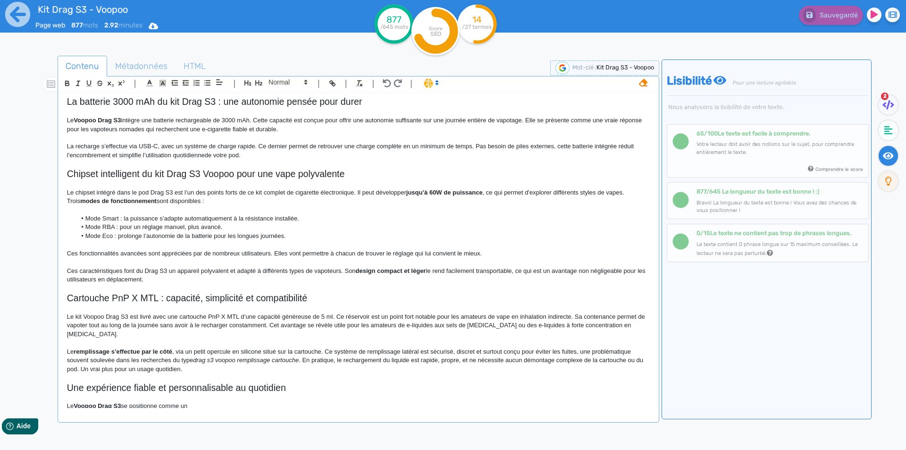
click at [202, 347] on p "Le remplissage s’effectue par le côté , via un petit opercule en silicone situé…" at bounding box center [358, 360] width 583 height 26
drag, startPoint x: 202, startPoint y: 343, endPoint x: 308, endPoint y: 342, distance: 106.7
click at [308, 347] on p "Le remplissage s’effectue par le côté , via un petit opercule en silicone situé…" at bounding box center [358, 360] width 583 height 26
click at [190, 347] on p "Le remplissage s’effectue par le côté , via un au niveau du top cap. Ce système…" at bounding box center [358, 360] width 583 height 26
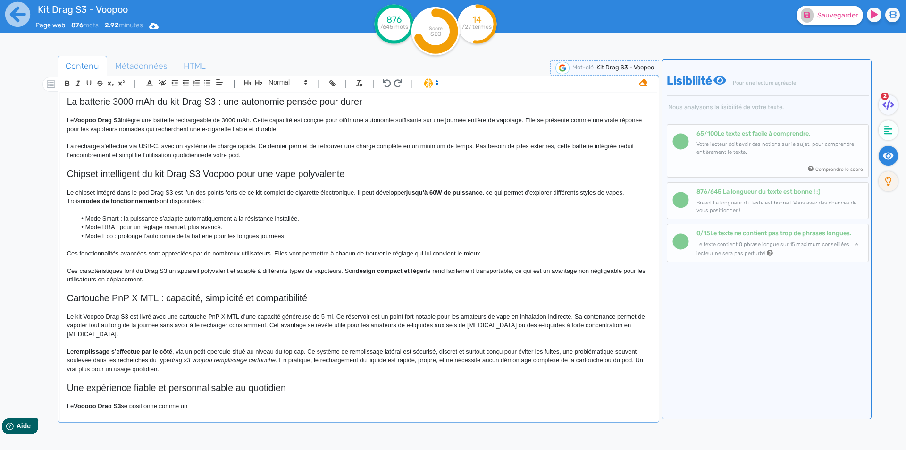
click at [359, 347] on p "Le remplissage s’effectue par le côté , via un petit opercule situé au niveau d…" at bounding box center [358, 360] width 583 height 26
click at [555, 347] on p "Le remplissage s’effectue par le côté , via un petit opercule situé au niveau d…" at bounding box center [358, 360] width 583 height 26
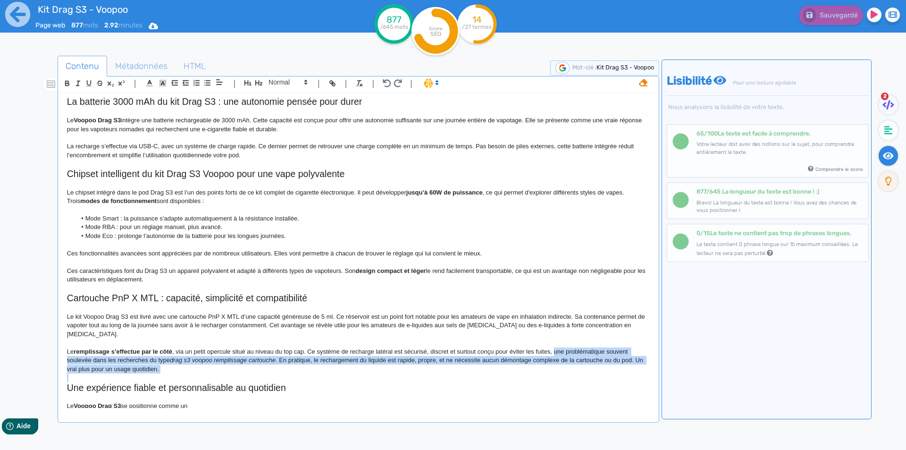
drag, startPoint x: 555, startPoint y: 341, endPoint x: 269, endPoint y: 360, distance: 286.2
click at [269, 360] on p "Le remplissage s’effectue par le côté , via un petit opercule situé au niveau d…" at bounding box center [358, 360] width 583 height 26
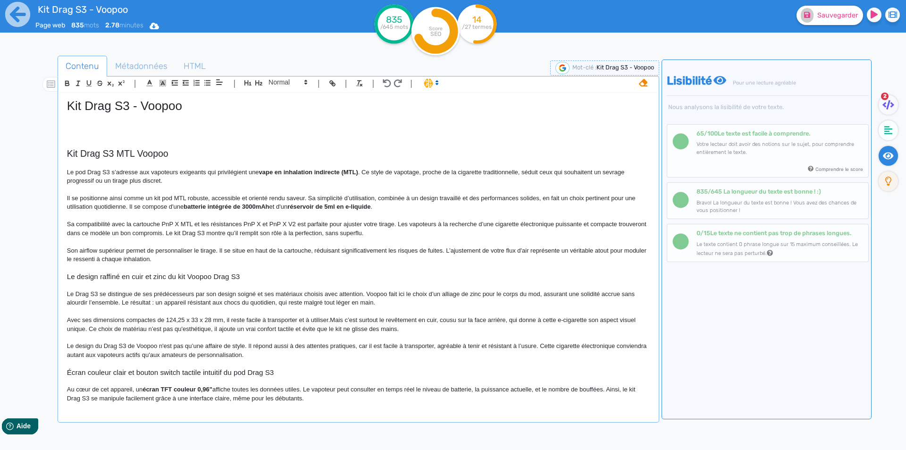
scroll to position [358, 0]
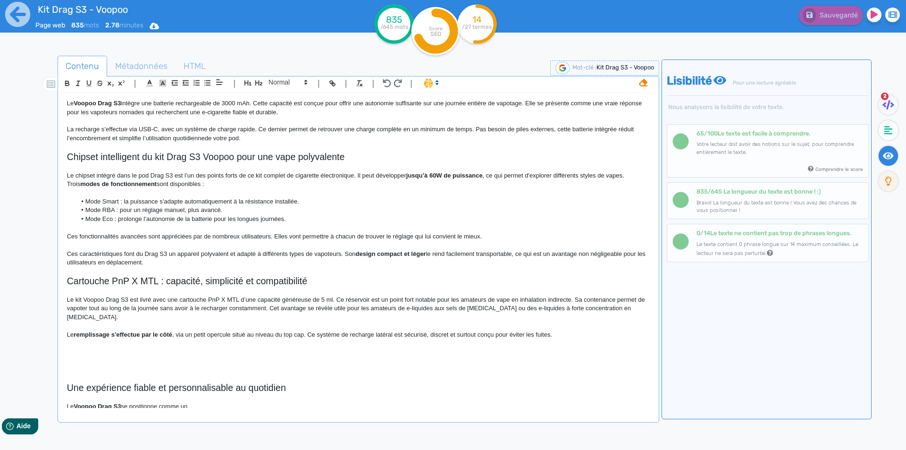
click at [520, 348] on p at bounding box center [358, 352] width 583 height 8
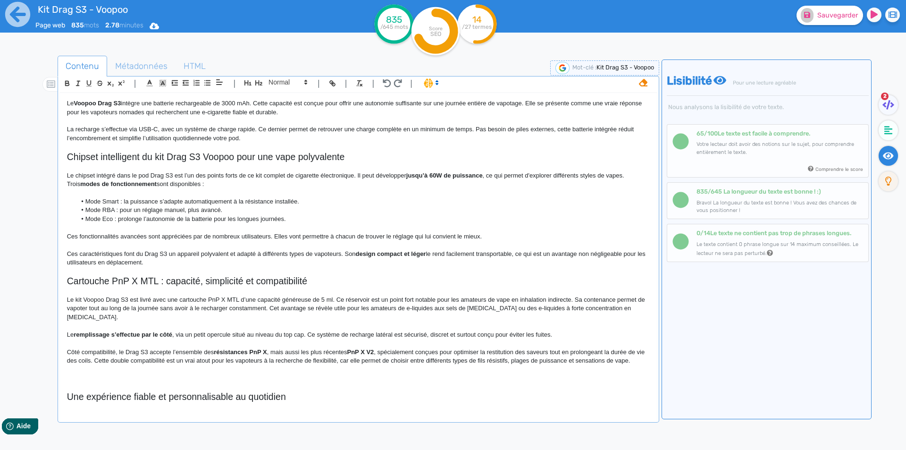
click at [125, 348] on p "Côté compatibilité, le Drag S3 accepte l’ensemble des résistances PnP X , mais …" at bounding box center [358, 356] width 583 height 17
click at [234, 348] on strong "résistances PnP X" at bounding box center [252, 351] width 53 height 7
drag, startPoint x: 234, startPoint y: 344, endPoint x: 277, endPoint y: 343, distance: 43.0
click at [277, 348] on strong "résistances PnP X" at bounding box center [252, 351] width 53 height 7
click at [318, 348] on p "Côté compatibilité, le pod Drag S3 accepte l’ensemble des résistances PnP X , m…" at bounding box center [358, 356] width 583 height 17
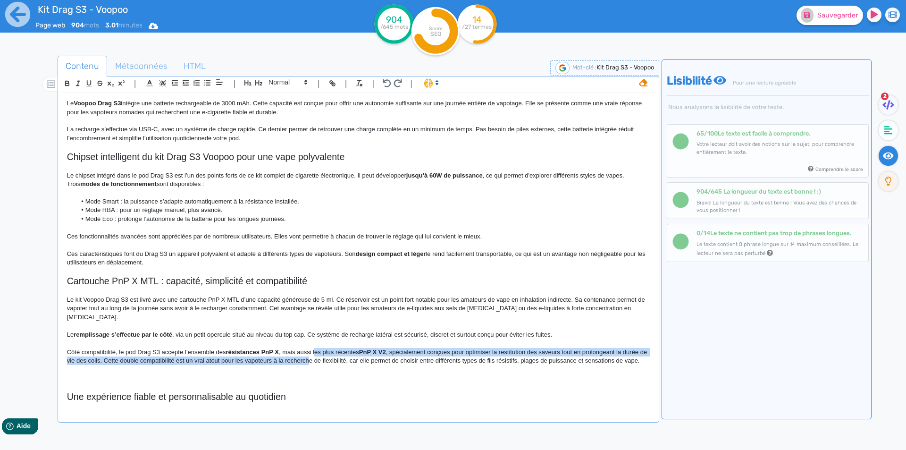
click at [317, 348] on p "Côté compatibilité, le pod Drag S3 accepte l’ensemble des résistances PnP X , m…" at bounding box center [358, 356] width 583 height 17
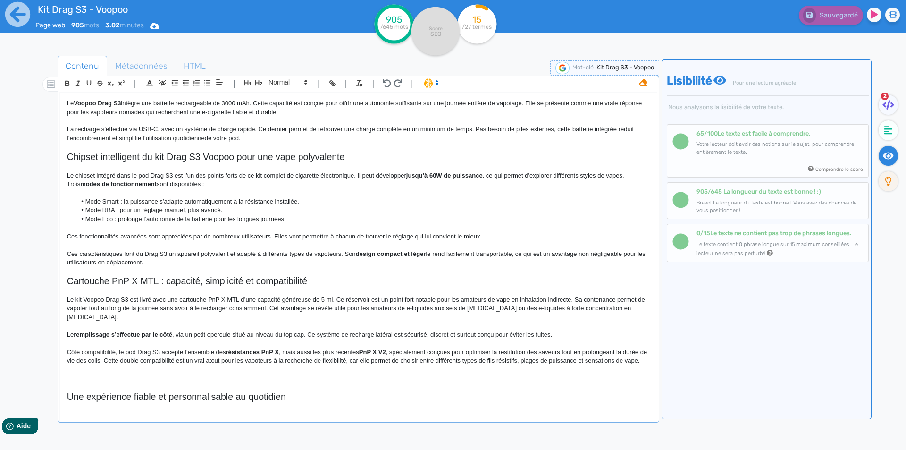
click at [349, 348] on p "Côté compatibilité, le pod Drag S3 accepte l’ensemble des résistances PnP X , m…" at bounding box center [358, 356] width 583 height 17
click at [290, 348] on p "Côté compatibilité, le pod Drag S3 accepte l’ensemble des résistances PnP X , m…" at bounding box center [358, 356] width 583 height 17
drag, startPoint x: 290, startPoint y: 343, endPoint x: 353, endPoint y: 344, distance: 63.7
click at [353, 348] on p "Côté compatibilité, le pod Drag S3 accepte l’ensemble des résistances PnP X , m…" at bounding box center [358, 356] width 583 height 17
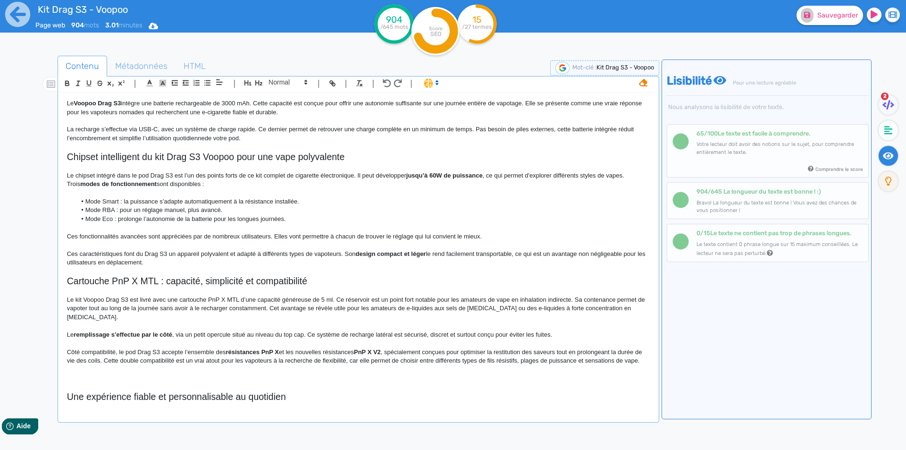
click at [343, 348] on p "Côté compatibilité, le pod Drag S3 accepte l’ensemble des résistances PnP X et …" at bounding box center [358, 356] width 583 height 17
drag, startPoint x: 343, startPoint y: 344, endPoint x: 383, endPoint y: 339, distance: 39.9
click at [383, 348] on p "Côté compatibilité, le pod Drag S3 accepte l’ensemble des résistances PnP X et …" at bounding box center [358, 356] width 583 height 17
click at [397, 350] on p "Côté compatibilité, le pod Drag S3 accepte l’ensemble des résistances PnP X et …" at bounding box center [358, 356] width 583 height 17
click at [392, 348] on p "Côté compatibilité, le pod Drag S3 accepte l’ensemble des résistances PnP X et …" at bounding box center [358, 356] width 583 height 17
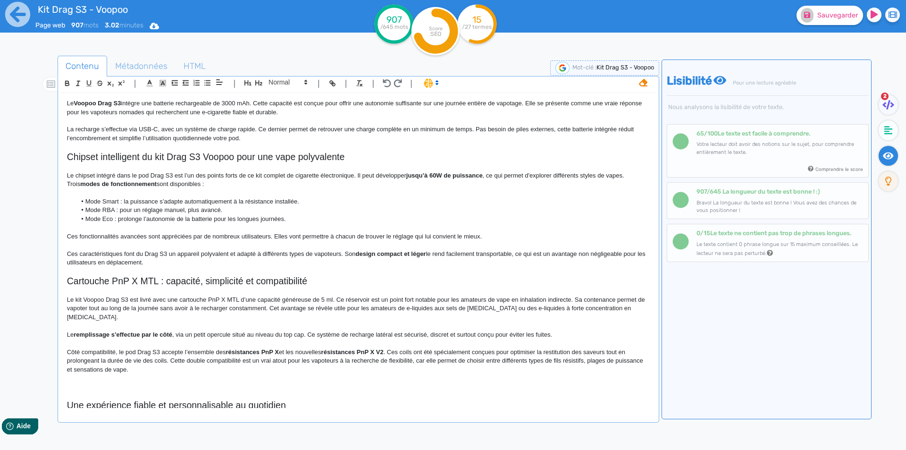
click at [458, 339] on p at bounding box center [358, 343] width 583 height 8
click at [454, 348] on p "Côté compatibilité, le pod Drag S3 accepte l’ensemble des résistances PnP X et …" at bounding box center [358, 361] width 583 height 26
click at [421, 348] on p "Côté compatibilité, le pod Drag S3 accepte l’ensemble des résistances PnP X et …" at bounding box center [358, 356] width 583 height 17
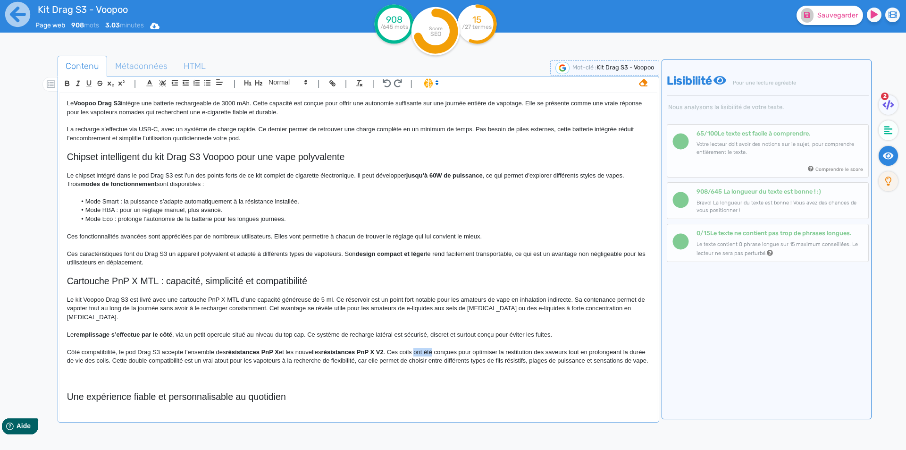
drag, startPoint x: 421, startPoint y: 342, endPoint x: 429, endPoint y: 342, distance: 8.0
click at [429, 348] on p "Côté compatibilité, le pod Drag S3 accepte l’ensemble des résistances PnP X et …" at bounding box center [358, 356] width 583 height 17
click at [452, 348] on p "Côté compatibilité, le pod Drag S3 accepte l’ensemble des résistances PnP X et …" at bounding box center [358, 356] width 583 height 17
click at [100, 351] on p "Côté compatibilité, le pod Drag S3 accepte l’ensemble des résistances PnP X et …" at bounding box center [358, 356] width 583 height 17
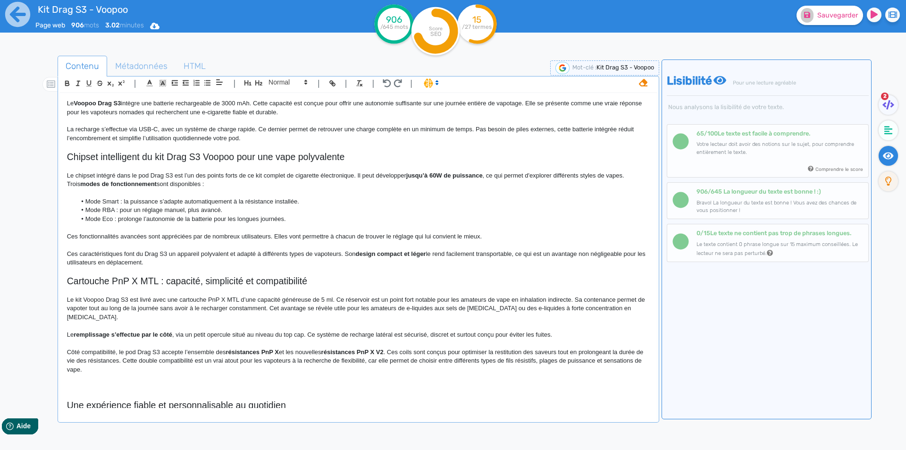
click at [375, 352] on p "Côté compatibilité, le pod Drag S3 accepte l’ensemble des résistances PnP X et …" at bounding box center [358, 361] width 583 height 26
click at [381, 350] on p "Côté compatibilité, le pod Drag S3 accepte l’ensemble des résistances PnP X et …" at bounding box center [358, 361] width 583 height 26
click at [377, 352] on p "Côté compatibilité, le pod Drag S3 accepte l’ensemble des résistances PnP X et …" at bounding box center [358, 361] width 583 height 26
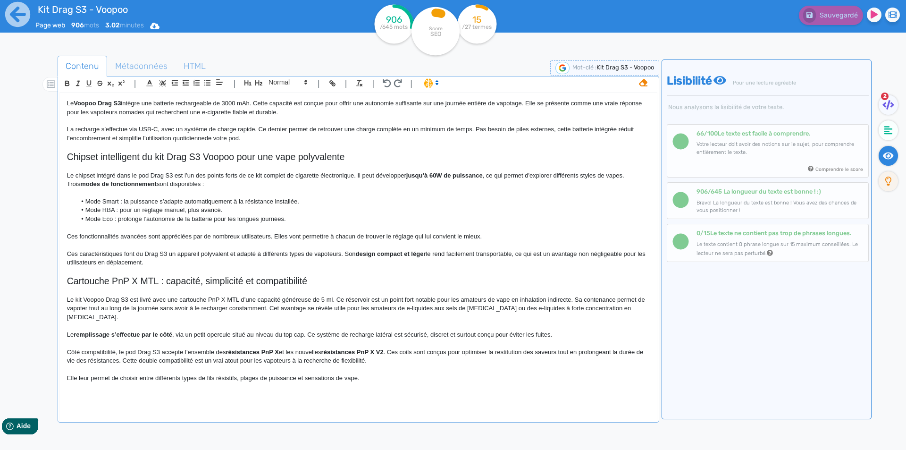
click at [374, 374] on p "Elle leur permet de choisir entre différents types de fils résistifs, plages de…" at bounding box center [358, 378] width 583 height 8
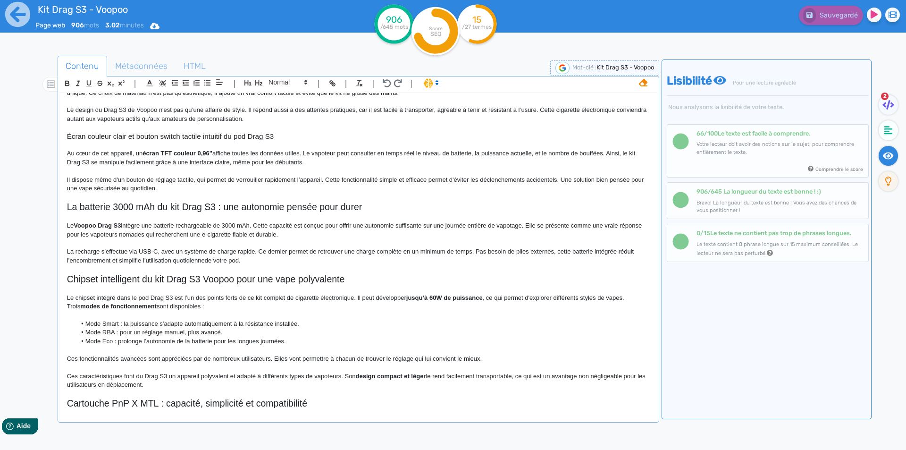
scroll to position [367, 0]
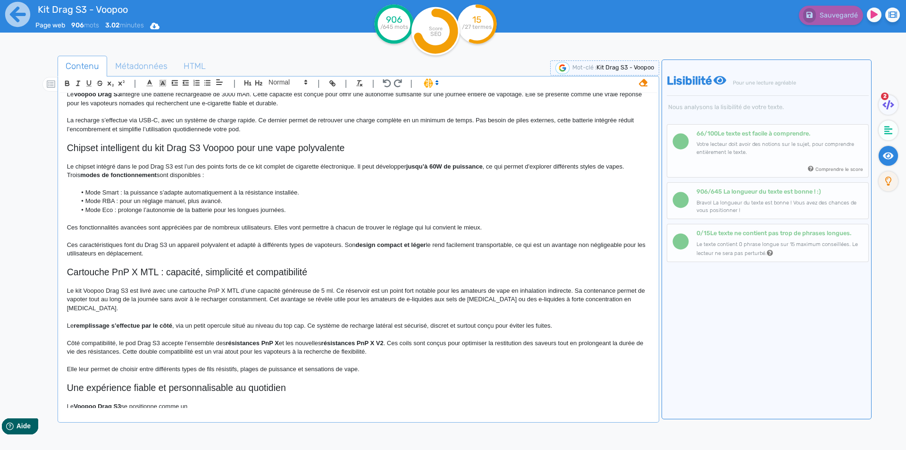
click at [396, 344] on p "Côté compatibilité, le pod Drag S3 accepte l’ensemble des résistances PnP X et …" at bounding box center [358, 347] width 583 height 17
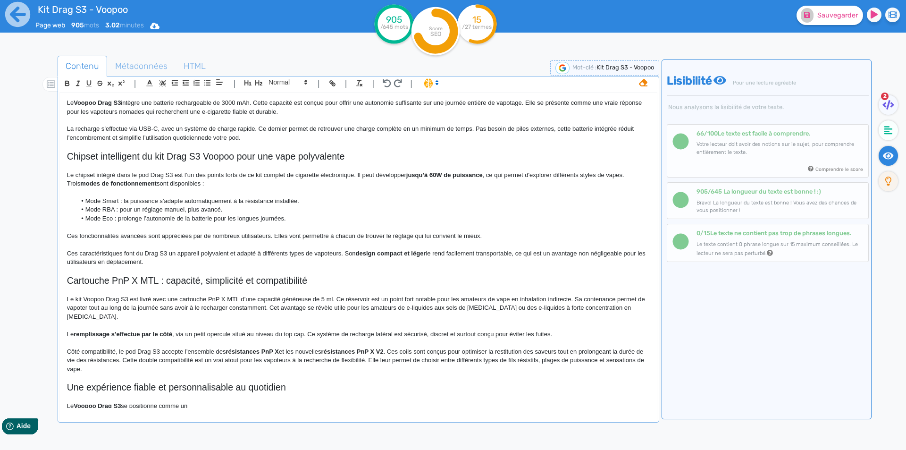
click at [502, 353] on p "Côté compatibilité, le pod Drag S3 accepte l’ensemble des résistances PnP X et …" at bounding box center [358, 360] width 583 height 26
drag, startPoint x: 502, startPoint y: 353, endPoint x: 541, endPoint y: 353, distance: 38.7
click at [541, 353] on p "Côté compatibilité, le pod Drag S3 accepte l’ensemble des résistances PnP X et …" at bounding box center [358, 360] width 583 height 26
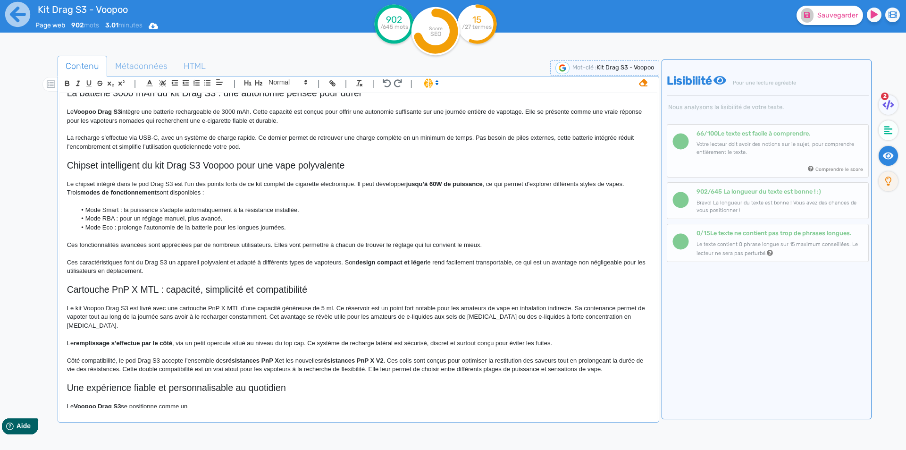
click at [489, 361] on p "Côté compatibilité, le pod Drag S3 accepte l’ensemble des résistances PnP X et …" at bounding box center [358, 364] width 583 height 17
click at [488, 361] on p "Côté compatibilité, le pod Drag S3 accepte l’ensemble des résistances PnP X et …" at bounding box center [358, 364] width 583 height 17
click at [623, 359] on p "Côté compatibilité, le pod Drag S3 accepte l’ensemble des résistances PnP X et …" at bounding box center [358, 364] width 583 height 17
click at [488, 361] on p "Côté compatibilité, le pod Drag S3 accepte l’ensemble des résistances PnP X et …" at bounding box center [358, 364] width 583 height 17
click at [628, 363] on p "Côté compatibilité, le pod Drag S3 accepte l’ensemble des résistances PnP X et …" at bounding box center [358, 364] width 583 height 17
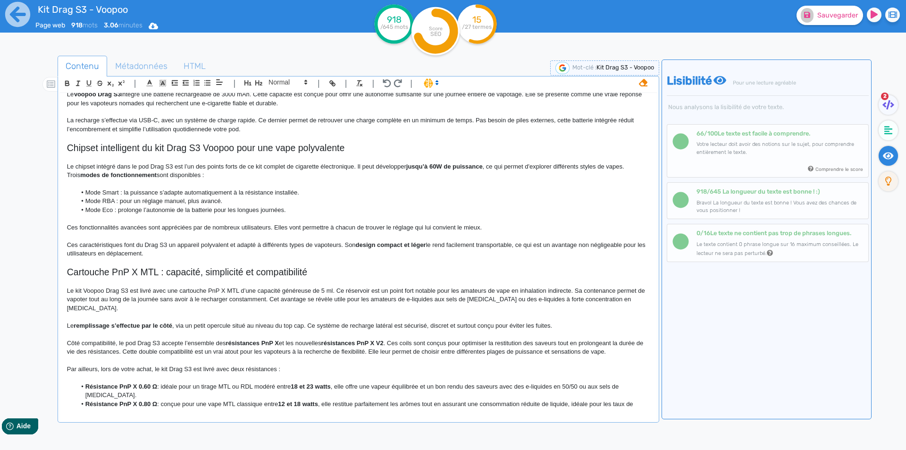
scroll to position [375, 0]
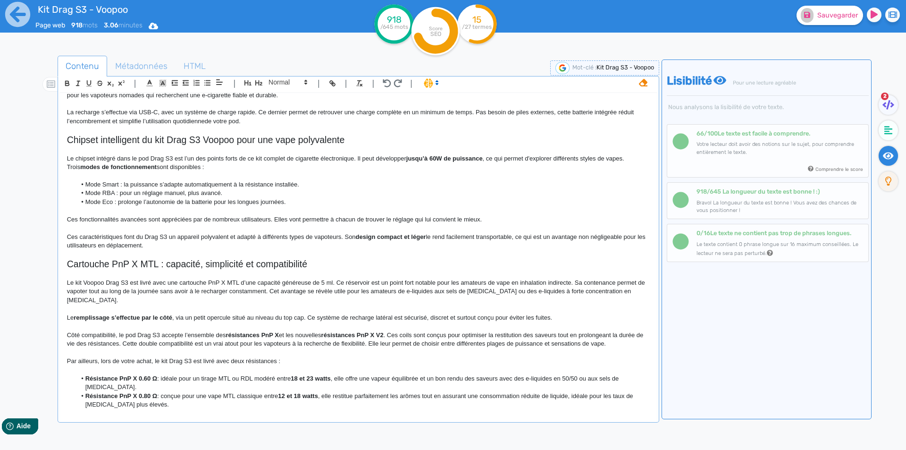
click at [94, 375] on strong "Résistance PnP X 0.60 Ω" at bounding box center [121, 378] width 72 height 7
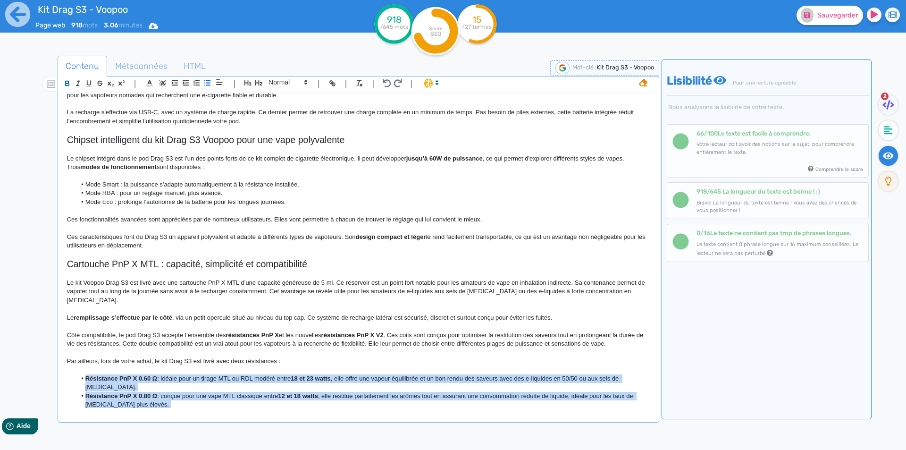
drag, startPoint x: 94, startPoint y: 367, endPoint x: 143, endPoint y: 396, distance: 56.3
click at [143, 396] on ul "Résistance PnP X 0.60 Ω : idéale pour un tirage MTL ou RDL modéré entre 18 et 2…" at bounding box center [358, 391] width 583 height 35
click at [156, 374] on li "Résistance PnP X 0.60 Ω : idéale pour un tirage MTL ou RDL modéré entre 18 et 2…" at bounding box center [362, 382] width 573 height 17
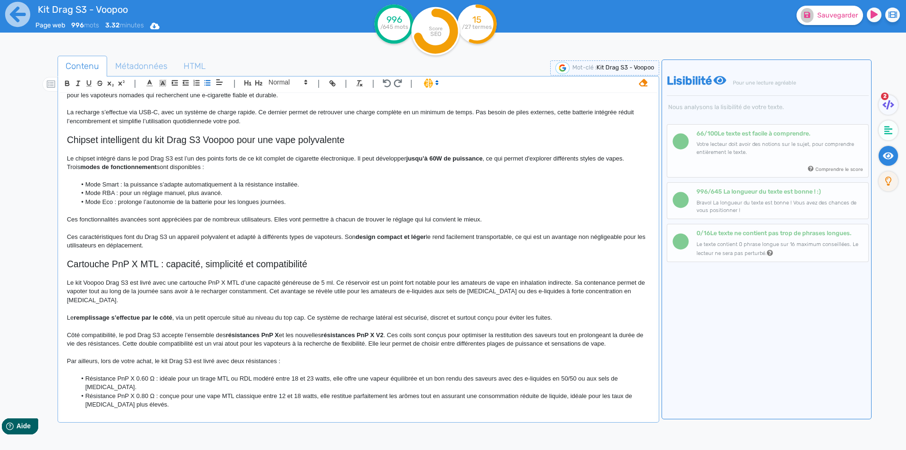
click at [149, 374] on li "Résistance PnP X 0.60 Ω : idéale pour un tirage MTL ou RDL modéré entre 18 et 2…" at bounding box center [362, 382] width 573 height 17
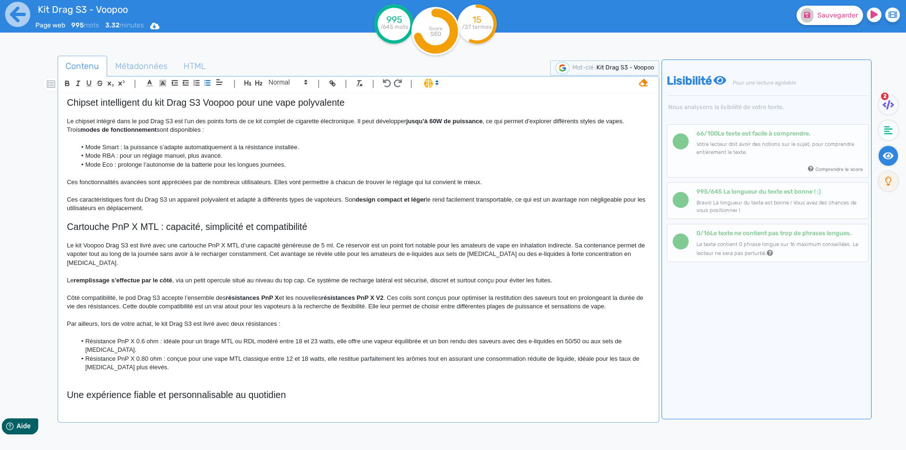
scroll to position [420, 0]
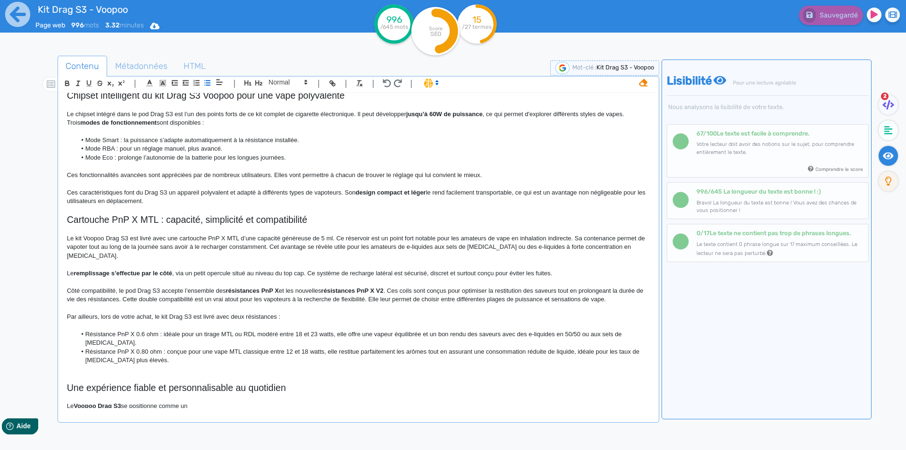
click at [97, 330] on li "Résistance PnP X 0.6 ohm : idéale pour un tirage MTL ou RDL modéré entre 18 et …" at bounding box center [362, 338] width 573 height 17
drag, startPoint x: 97, startPoint y: 321, endPoint x: 150, endPoint y: 322, distance: 52.9
click at [150, 330] on li "Résistance PnP X 0.6 ohm : idéale pour un tirage MTL ou RDL modéré entre 18 et …" at bounding box center [362, 338] width 573 height 17
copy li "Résistance PnP X 0.6 ohm"
click at [284, 330] on li "Résistance PnP X 0.6 ohm : idéale pour un tirage MTL ou RDL modéré entre 18 et …" at bounding box center [362, 338] width 573 height 17
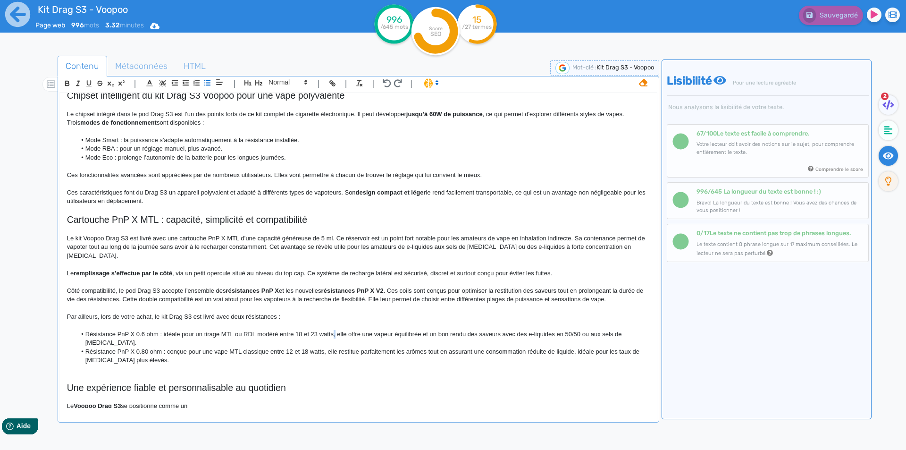
click at [335, 330] on li "Résistance PnP X 0.6 ohm : idéale pour un tirage MTL ou RDL modéré entre 18 et …" at bounding box center [362, 338] width 573 height 17
click at [362, 330] on li "Résistance PnP X 0.6 ohm : idéale pour un tirage MTL ou RDL modéré entre 18 et …" at bounding box center [362, 338] width 573 height 17
click at [358, 330] on li "Résistance PnP X 0.6 ohm : idéale pour un tirage MTL ou RDL modéré entre 18 et …" at bounding box center [362, 338] width 573 height 17
click at [411, 330] on li "Résistance PnP X 0.6 ohm : idéale pour un tirage MTL ou RDL modéré entre 18 et …" at bounding box center [362, 338] width 573 height 17
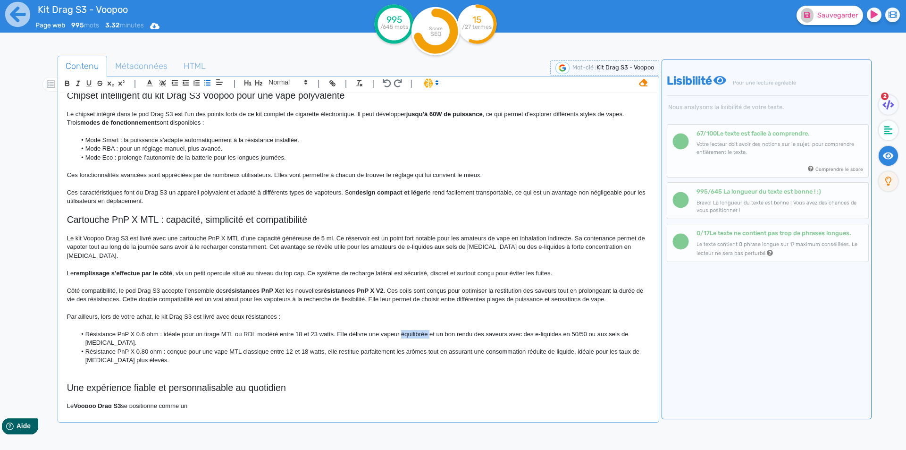
click at [411, 330] on li "Résistance PnP X 0.6 ohm : idéale pour un tirage MTL ou RDL modéré entre 18 et …" at bounding box center [362, 338] width 573 height 17
click at [144, 347] on li "Résistance PnP X 0.80 ohm : conçue pour une vape MTL classique entre 12 et 18 w…" at bounding box center [362, 355] width 573 height 17
click at [261, 347] on li "Résistance PnP X 0.8 ohm : conçue pour une vape MTL classique entre 12 et 18 wa…" at bounding box center [362, 355] width 573 height 17
click at [88, 347] on li "Résistance PnP X 0.8 ohm : conçue pour une vape MTL entre 12 et 18 watts, elle …" at bounding box center [362, 355] width 573 height 17
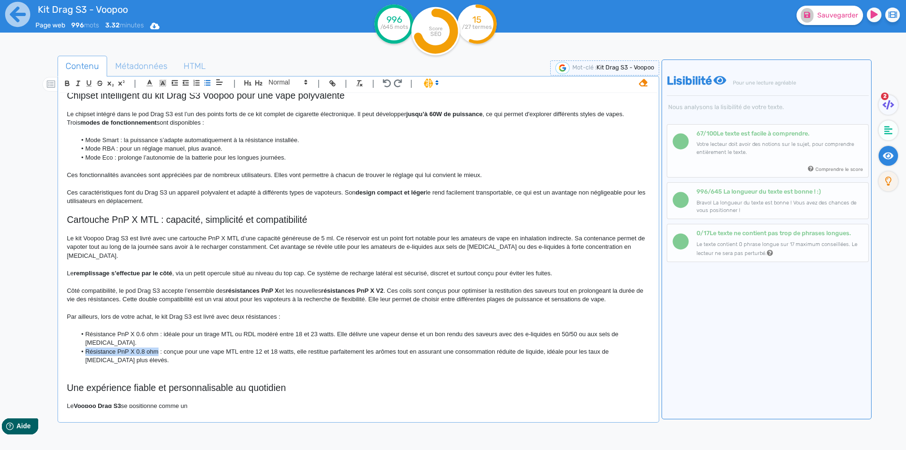
drag, startPoint x: 88, startPoint y: 343, endPoint x: 148, endPoint y: 343, distance: 59.9
click at [148, 347] on li "Résistance PnP X 0.8 ohm : conçue pour une vape MTL entre 12 et 18 watts, elle …" at bounding box center [362, 355] width 573 height 17
copy li "Résistance PnP X 0.8 ohm"
click at [277, 347] on li "Résistance PnP X 0.8 ohm : conçue pour une vape MTL entre 12 et 18 watts, elle …" at bounding box center [362, 355] width 573 height 17
click at [298, 347] on li "Résistance PnP X 0.8 ohm : conçue pour une vape MTL entre 12 et 15 watts, elle …" at bounding box center [362, 355] width 573 height 17
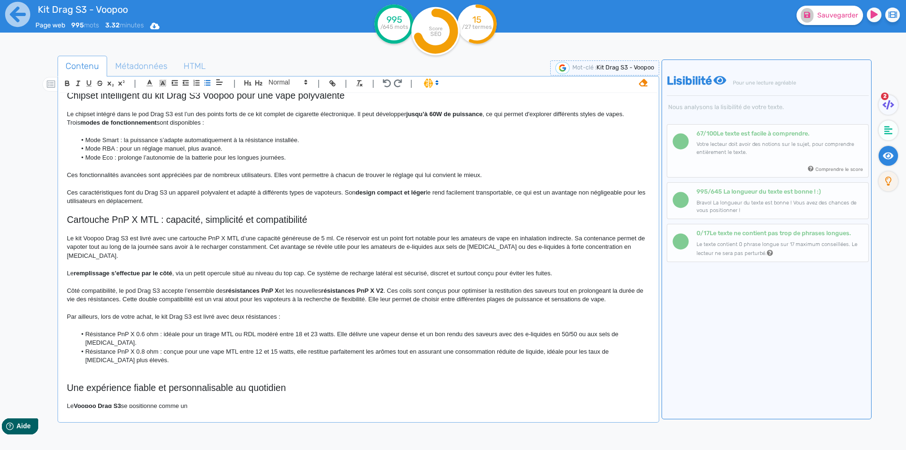
click at [294, 347] on li "Résistance PnP X 0.8 ohm : conçue pour une vape MTL entre 12 et 15 watts, elle …" at bounding box center [362, 355] width 573 height 17
click at [350, 347] on li "Résistance PnP X 0.8 ohm : conçue pour une vape MTL entre 12 et 15 watts. Elle …" at bounding box center [362, 355] width 573 height 17
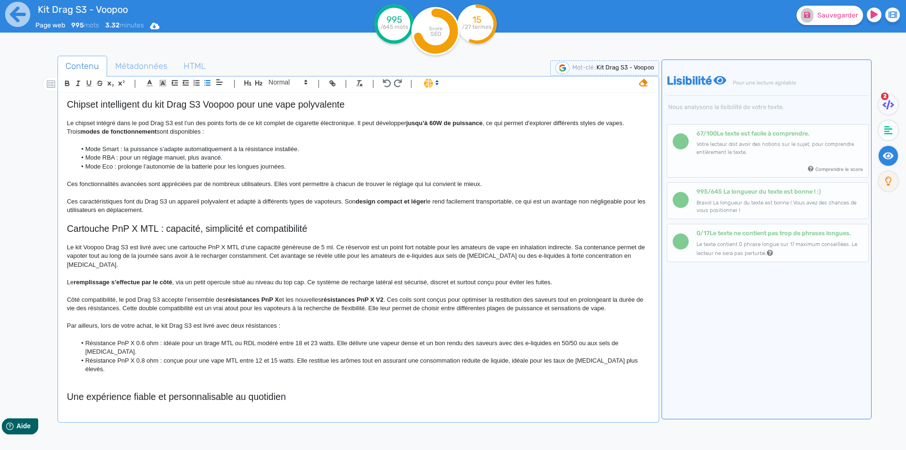
click at [361, 356] on li "Résistance PnP X 0.8 ohm : conçue pour une vape MTL entre 12 et 15 watts. Elle …" at bounding box center [362, 364] width 573 height 17
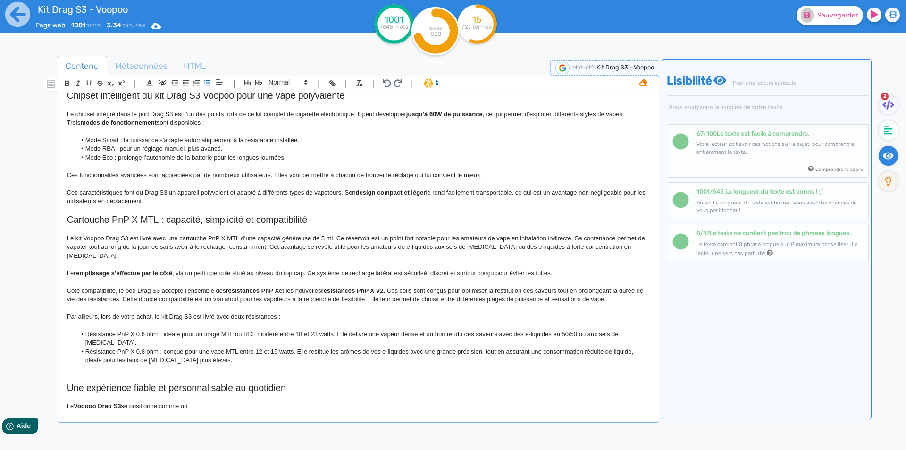
click at [632, 347] on li "Résistance PnP X 0.8 ohm : conçue pour une vape MTL entre 12 et 15 watts. Elle …" at bounding box center [362, 355] width 573 height 17
click at [195, 354] on li "Résistance PnP X 0.8 ohm : conçue pour une vape MTL entre 12 et 15 watts. Elle …" at bounding box center [362, 355] width 573 height 17
drag, startPoint x: 195, startPoint y: 354, endPoint x: 71, endPoint y: 354, distance: 124.1
click at [71, 354] on ul "Résistance PnP X 0.6 ohm : idéale pour un tirage MTL ou RDL modéré entre 18 et …" at bounding box center [358, 347] width 583 height 35
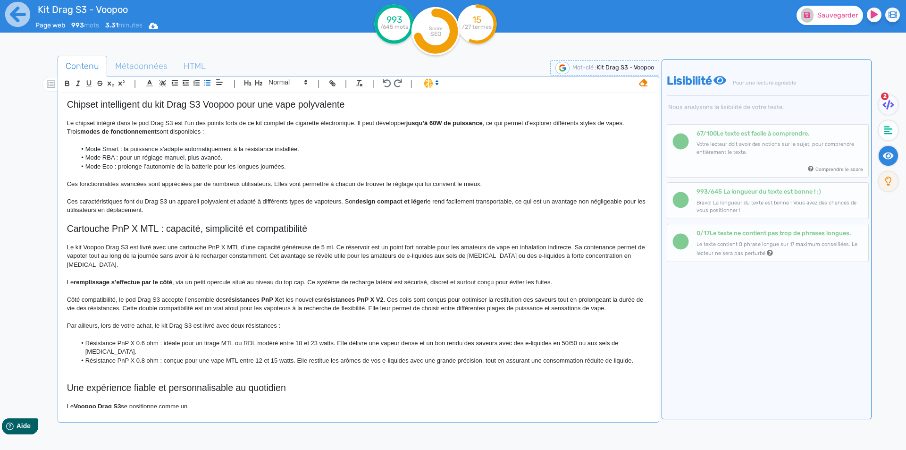
click at [852, 15] on span "Sauvegarder" at bounding box center [837, 15] width 41 height 8
click at [634, 356] on li "Résistance PnP X 0.8 ohm : conçue pour une vape MTL entre 12 et 15 watts. Elle …" at bounding box center [362, 360] width 573 height 8
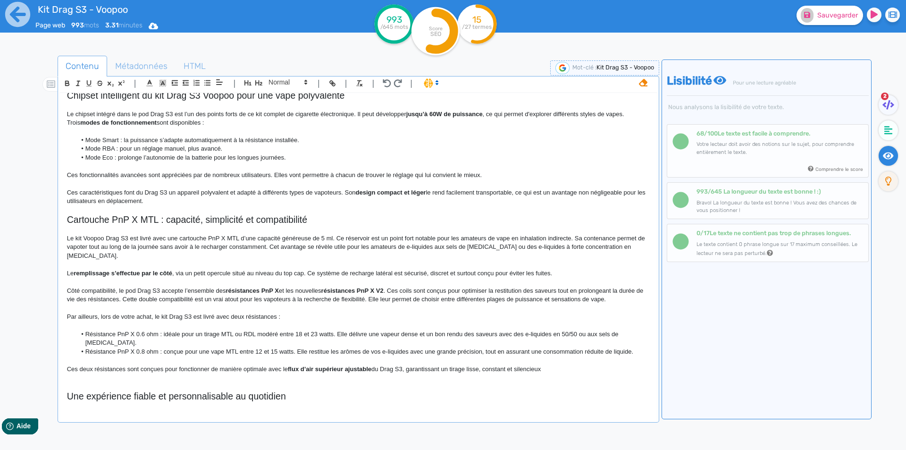
scroll to position [420, 0]
click at [102, 365] on p "Ces deux résistances sont conçues pour fonctionner de manière optimale avec le …" at bounding box center [358, 369] width 583 height 8
click at [188, 365] on p "Ces deux coils interchangeables sont conçues pour fonctionner de manière optima…" at bounding box center [358, 369] width 583 height 8
click at [322, 365] on strong "flux d’air supérieur ajustable" at bounding box center [356, 368] width 84 height 7
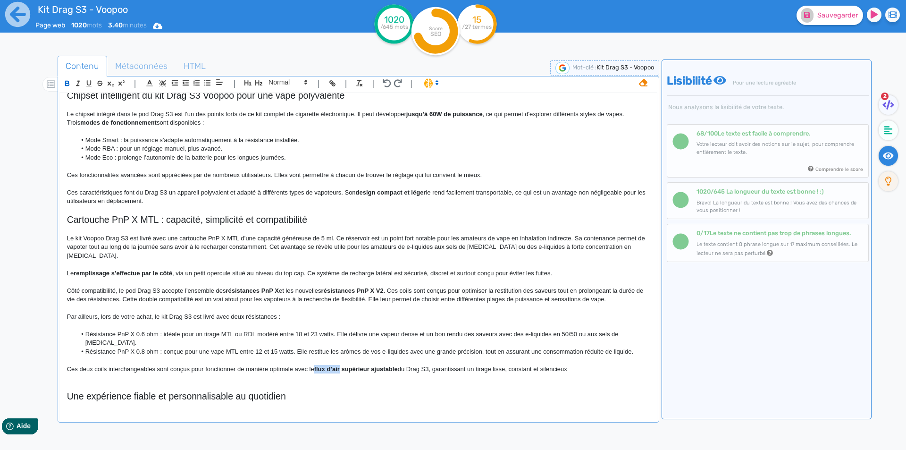
drag, startPoint x: 322, startPoint y: 362, endPoint x: 335, endPoint y: 362, distance: 12.3
click at [335, 365] on strong "flux d’air supérieur ajustable" at bounding box center [356, 368] width 84 height 7
click at [360, 365] on p "Ces deux coils interchangeables sont conçus pour fonctionner de manière optimal…" at bounding box center [358, 369] width 583 height 8
click at [354, 365] on strong "supérieur ajustable" at bounding box center [372, 368] width 56 height 7
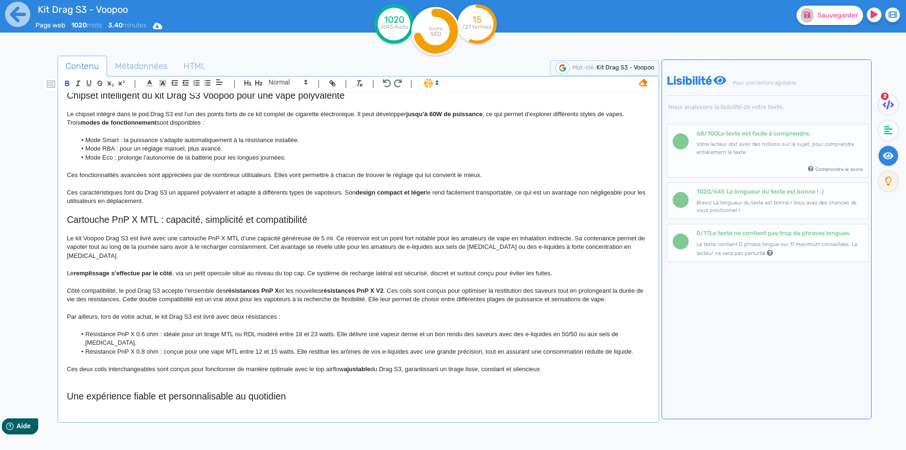
click at [405, 365] on p "Ces deux coils interchangeables sont conçus pour fonctionner de manière optimal…" at bounding box center [358, 369] width 583 height 8
click at [584, 365] on p "Ces deux coils interchangeables sont conçus pour fonctionner de manière optimal…" at bounding box center [358, 369] width 583 height 8
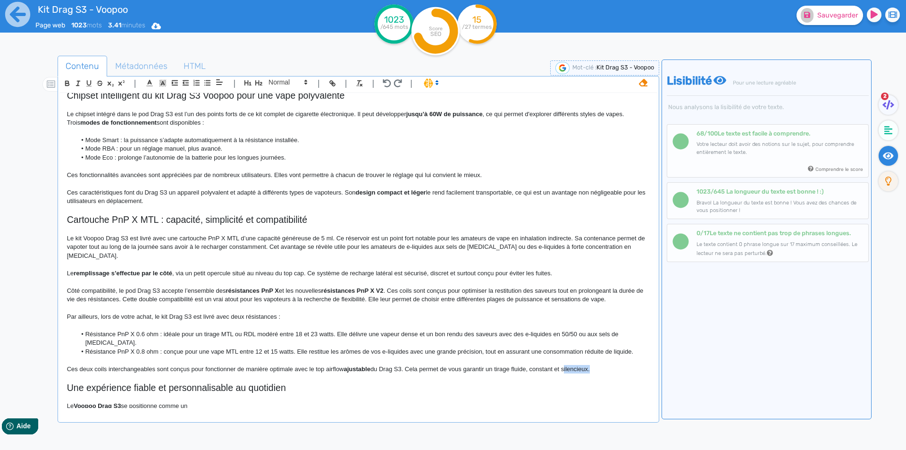
click at [583, 365] on p "Ces deux coils interchangeables sont conçus pour fonctionner de manière optimal…" at bounding box center [358, 369] width 583 height 8
click at [825, 18] on span "Sauvegarder" at bounding box center [837, 15] width 41 height 8
click at [567, 260] on p at bounding box center [358, 264] width 583 height 8
click at [566, 269] on p "Le remplissage s’effectue par le côté , via un petit opercule situé au niveau d…" at bounding box center [358, 273] width 583 height 8
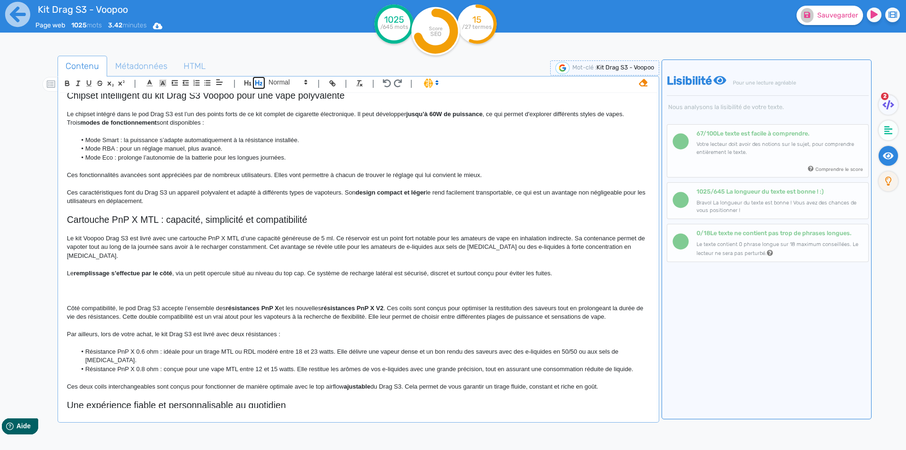
click at [257, 82] on icon "button" at bounding box center [259, 83] width 8 height 8
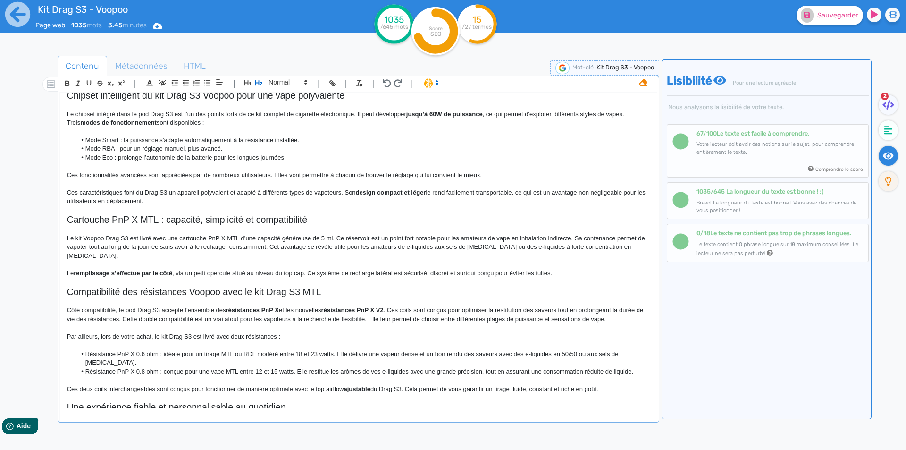
click at [311, 286] on h2 "Compatibilité des résistances Voopoo avec le kit Drag S3 MTL" at bounding box center [358, 291] width 583 height 11
click at [297, 286] on h2 "Compatibilité des résistances Voopoo avec le kit Drag S3 dédié au MTL" at bounding box center [358, 291] width 583 height 11
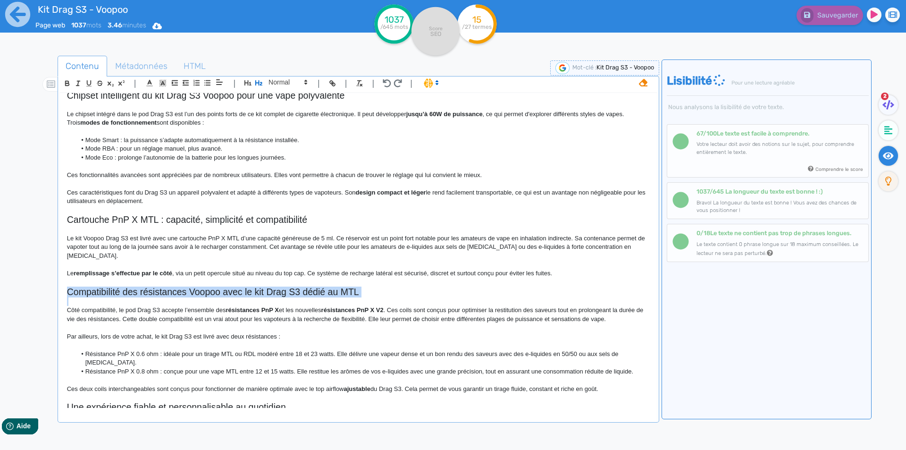
click at [113, 323] on p at bounding box center [358, 327] width 583 height 8
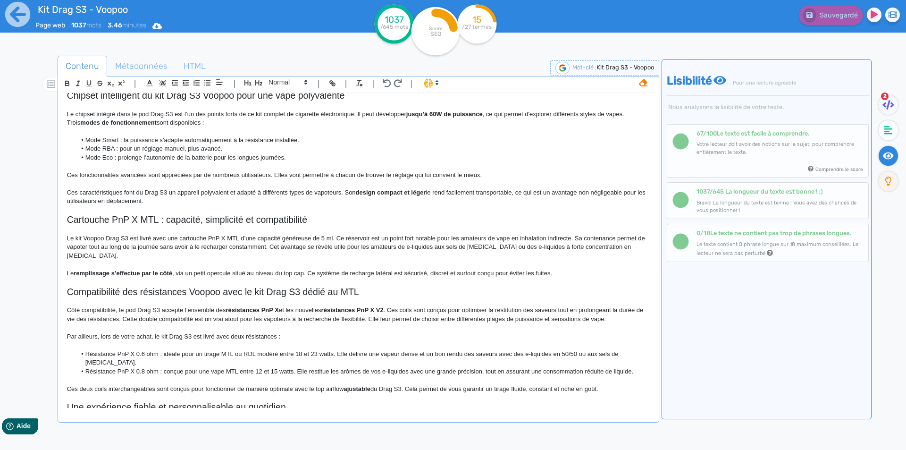
click at [93, 306] on p "Côté compatibilité, le pod Drag S3 accepte l’ensemble des résistances PnP X et …" at bounding box center [358, 314] width 583 height 17
click at [152, 376] on p at bounding box center [358, 380] width 583 height 8
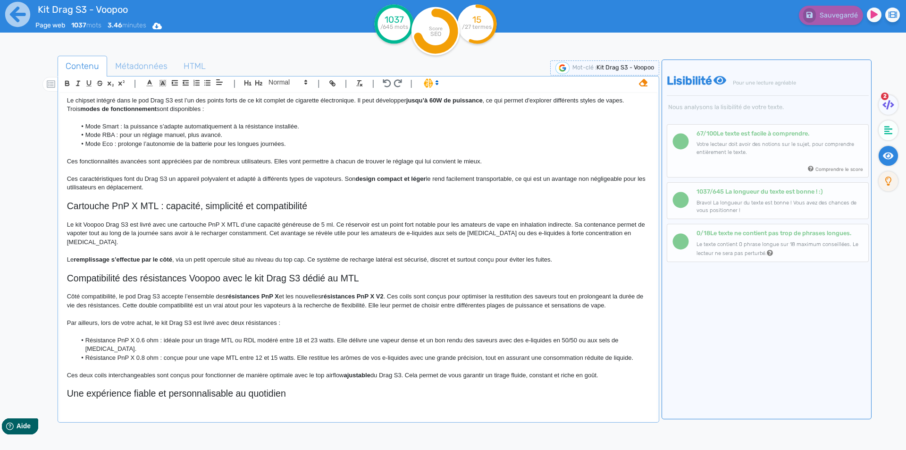
scroll to position [439, 0]
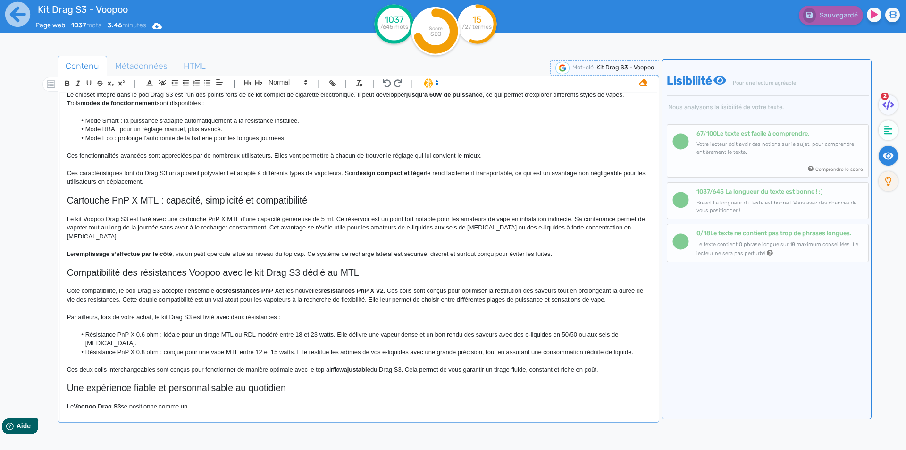
click at [170, 198] on span "Cartouche PnP X MTL : capacité, simplicité et compatibilité" at bounding box center [187, 200] width 240 height 10
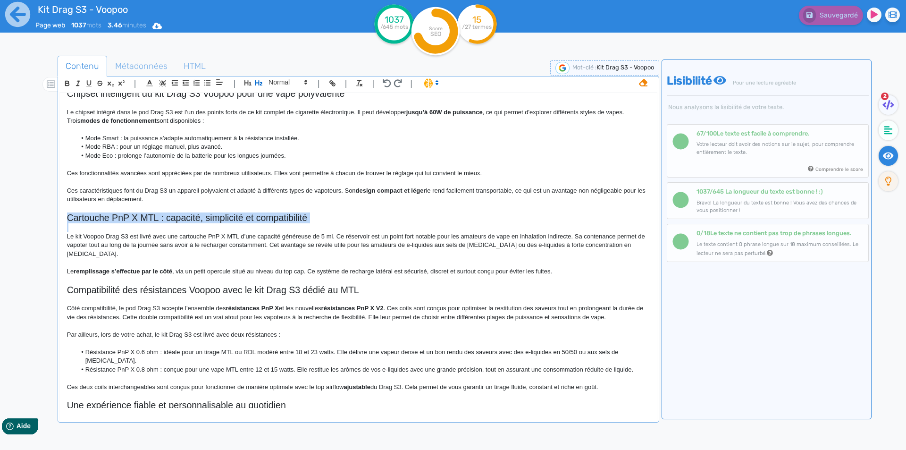
scroll to position [392, 0]
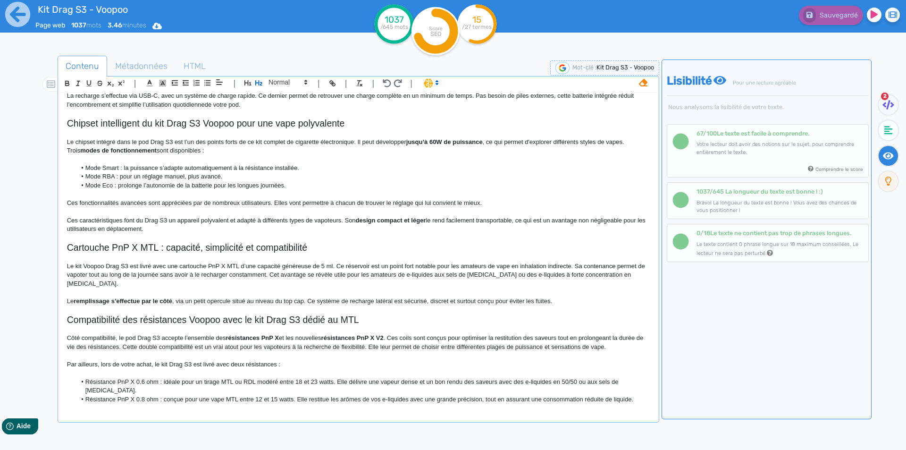
click at [210, 297] on p "Le remplissage s’effectue par le côté , via un petit opercule situé au niveau d…" at bounding box center [358, 301] width 583 height 8
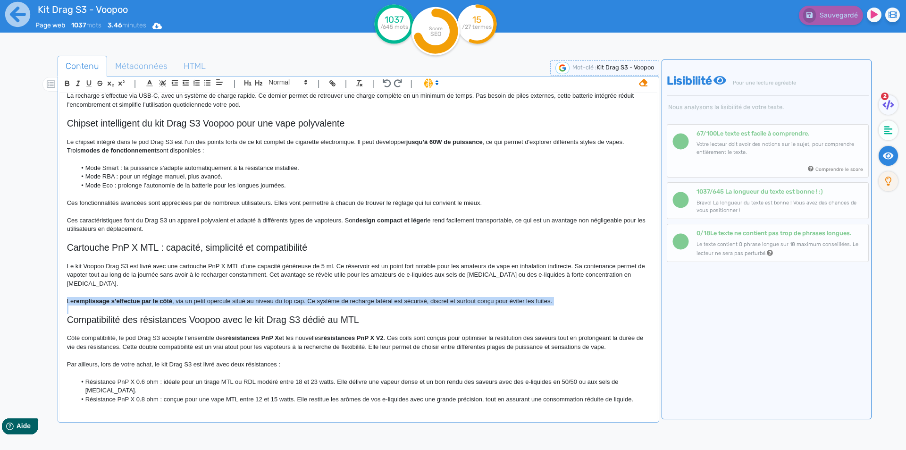
click at [210, 297] on p "Le remplissage s’effectue par le côté , via un petit opercule situé au niveau d…" at bounding box center [358, 301] width 583 height 8
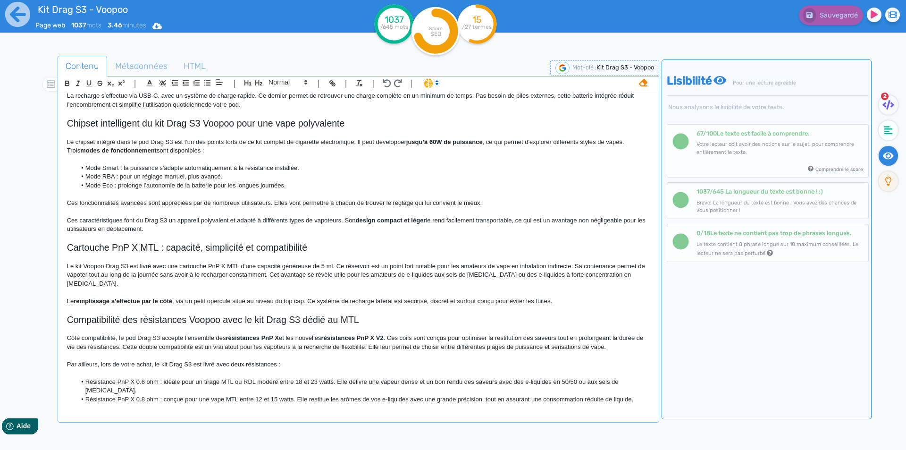
click at [646, 273] on div "Kit Drag S3 - Voopoo Kit Drag S3 MTL Voopoo Le pod Drag S3 s’adresse aux vapote…" at bounding box center [358, 250] width 597 height 315
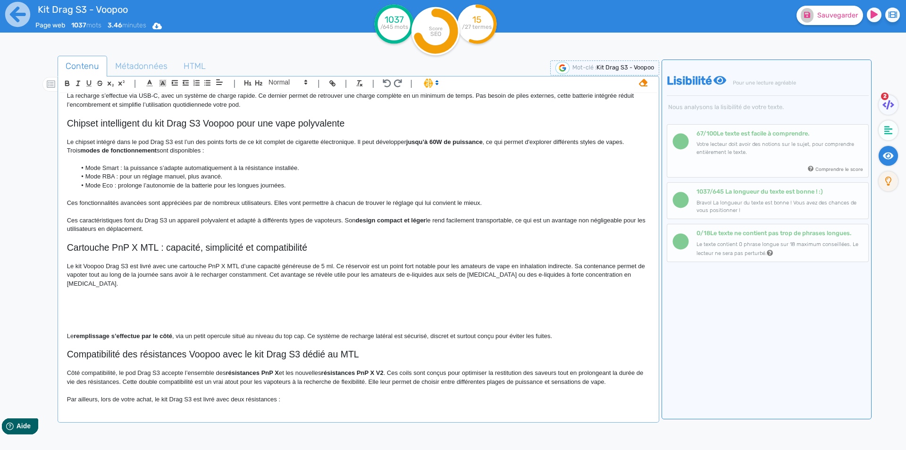
click at [152, 305] on p at bounding box center [358, 309] width 583 height 8
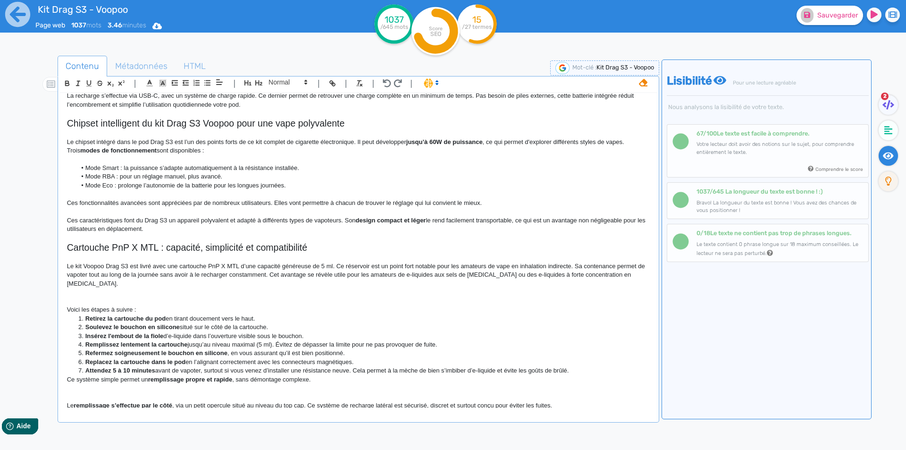
click at [148, 297] on p at bounding box center [358, 301] width 583 height 8
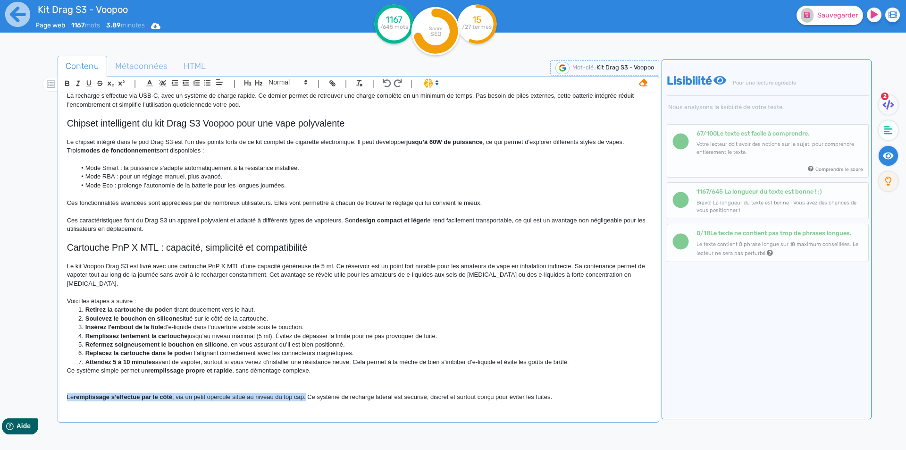
drag, startPoint x: 307, startPoint y: 386, endPoint x: 57, endPoint y: 390, distance: 250.6
click at [57, 390] on div "Contenu Métadonnées HTML | | H3 H4 H5 H6 Normal | | | | Kit Drag S3 - Voopoo Ki…" at bounding box center [466, 281] width 879 height 456
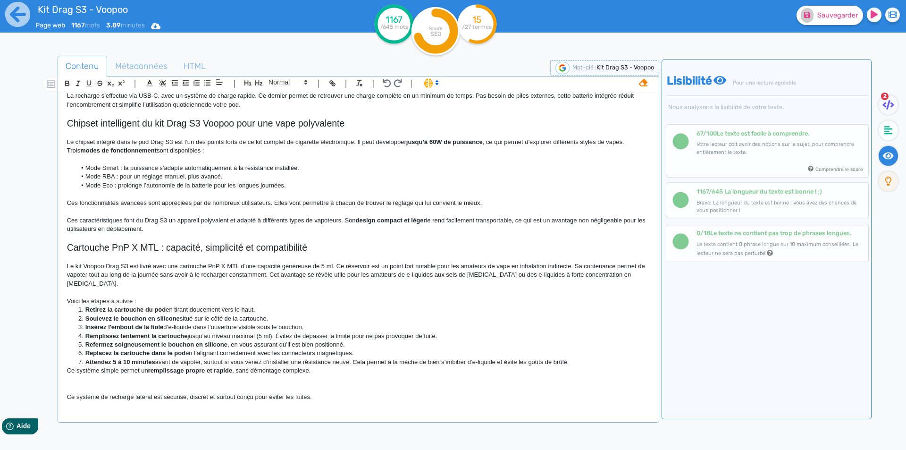
click at [82, 288] on p at bounding box center [358, 292] width 583 height 8
click at [427, 297] on p "Le remplissage s’effectue par le côté, via un petit opercule situé au niveau du…" at bounding box center [358, 301] width 583 height 8
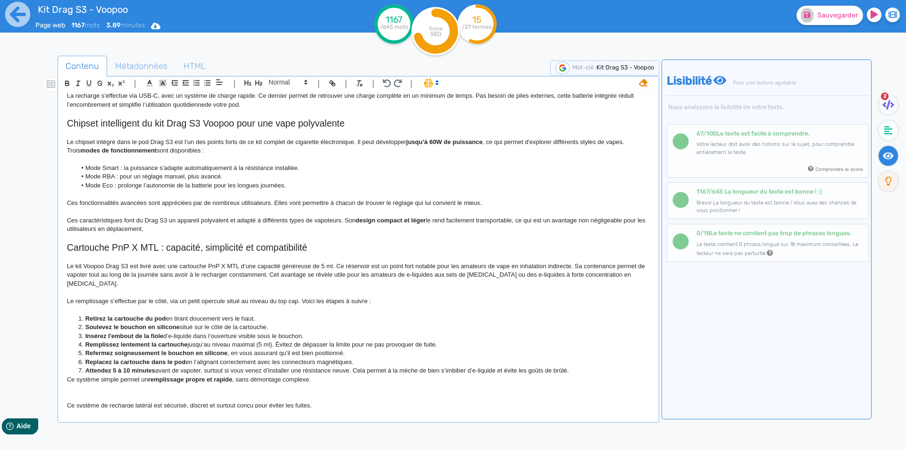
click at [596, 358] on li "Replacez la cartouche dans le pod en l’alignant correctement avec les connecteu…" at bounding box center [362, 362] width 573 height 8
click at [591, 366] on li "Attendez 5 à 10 minutes avant de vapoter, surtout si vous venez d’installer une…" at bounding box center [362, 370] width 573 height 8
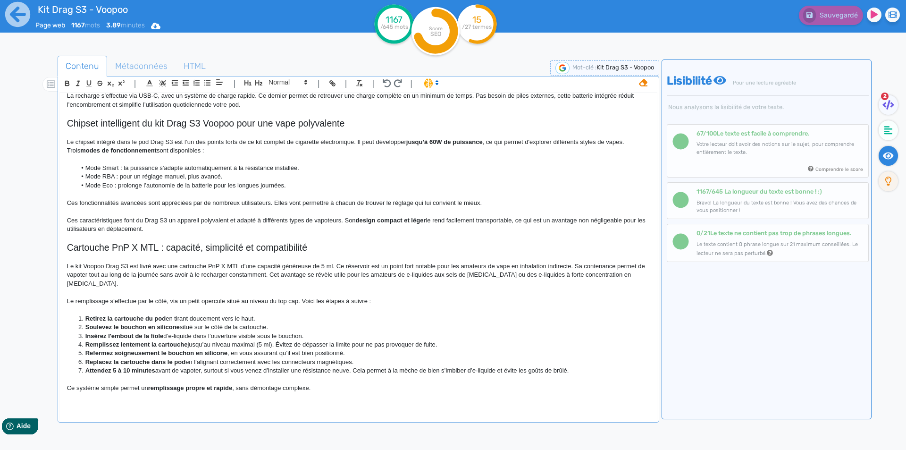
click at [258, 297] on p "Le remplissage s’effectue par le côté, via un petit opercule situé au niveau du…" at bounding box center [358, 301] width 583 height 8
drag, startPoint x: 258, startPoint y: 291, endPoint x: 283, endPoint y: 291, distance: 24.5
click at [283, 297] on p "Le remplissage s’effectue par le côté, via un petit opercule situé au niveau du…" at bounding box center [358, 301] width 583 height 8
click at [99, 305] on p at bounding box center [358, 309] width 583 height 8
click at [95, 315] on strong "Retirez la cartouche du pod" at bounding box center [125, 318] width 80 height 7
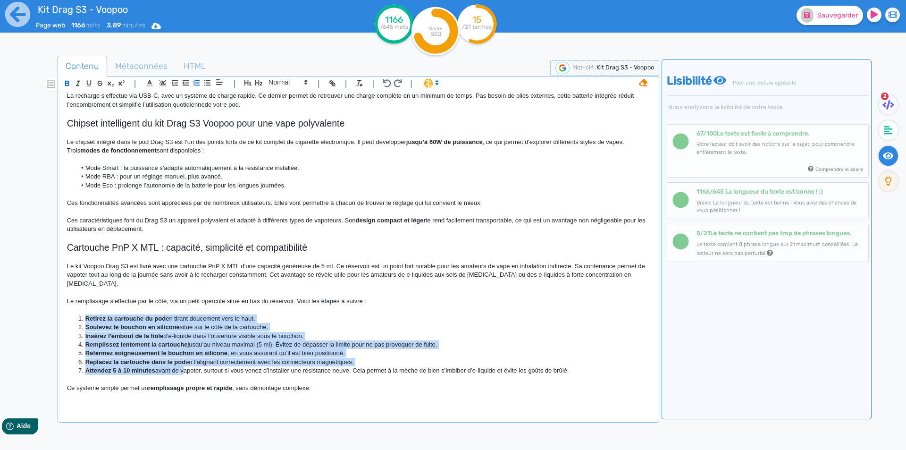
drag, startPoint x: 95, startPoint y: 307, endPoint x: 180, endPoint y: 360, distance: 99.7
click at [180, 360] on ol "Retirez la cartouche du pod en tirant doucement vers le haut. Soulevez le bouch…" at bounding box center [358, 344] width 583 height 61
click at [143, 332] on li "Insérez l'embout de la fiole d’e-liquide dans l’ouverture visible sous le bouch…" at bounding box center [362, 336] width 573 height 8
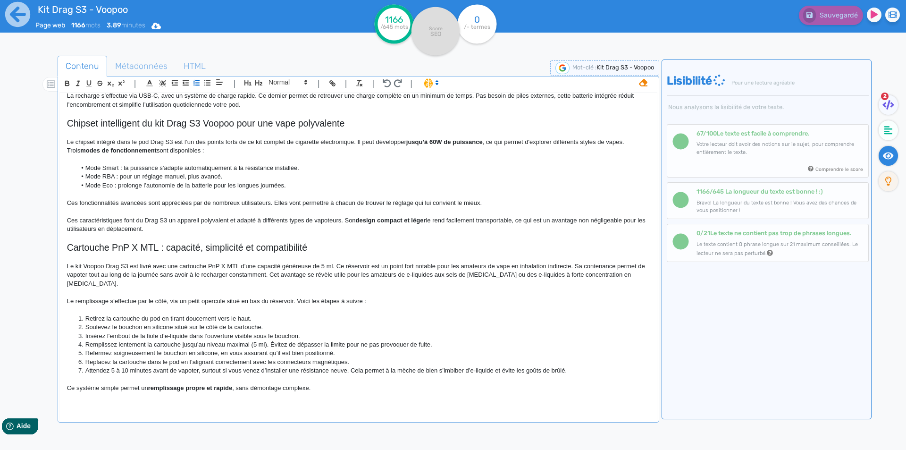
click at [194, 314] on li "Retirez la cartouche du pod en tirant doucement vers le haut." at bounding box center [362, 318] width 573 height 8
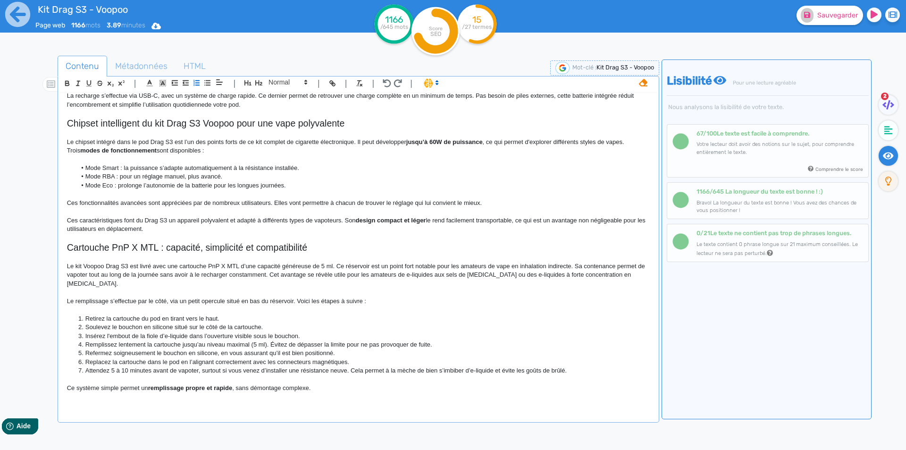
click at [155, 332] on li "Insérez l'embout de la fiole d’e-liquide dans l’ouverture visible sous le bouch…" at bounding box center [362, 336] width 573 height 8
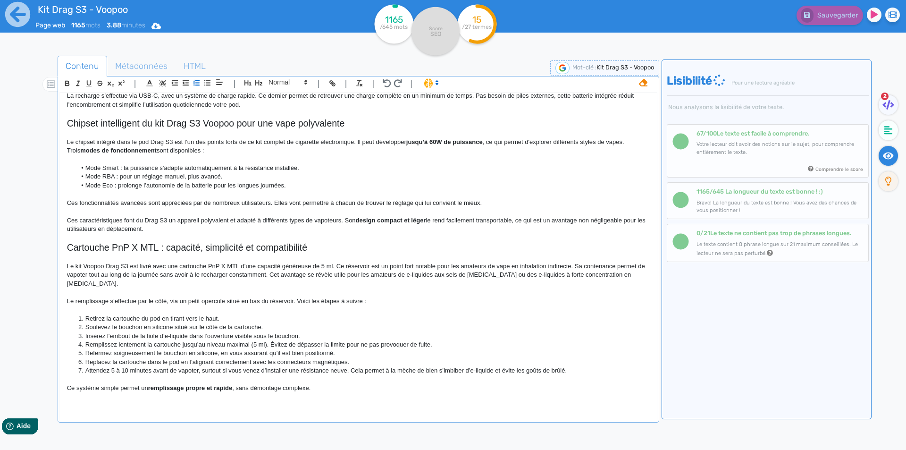
click at [153, 332] on li "Insérez l'embout de la fiole d’e-liquide dans l’ouverture visible sous le bouch…" at bounding box center [362, 336] width 573 height 8
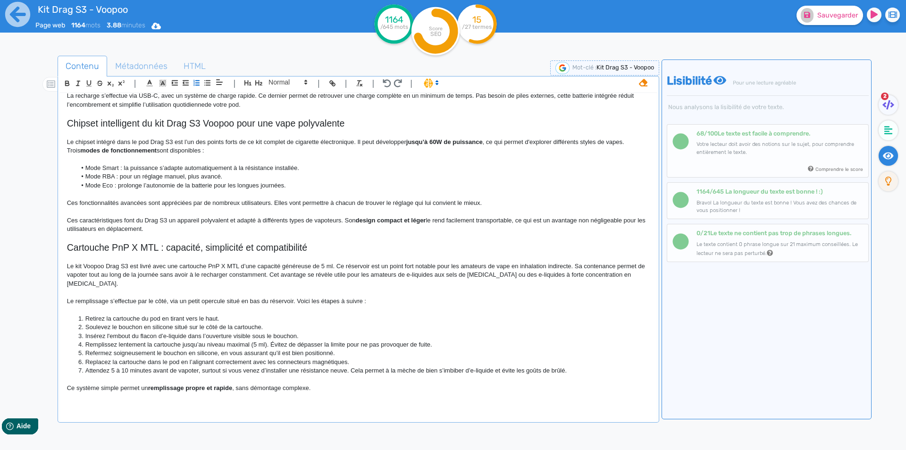
click at [167, 323] on li "Soulevez le bouchon en silicone situé sur le côté de la cartouche." at bounding box center [362, 327] width 573 height 8
click at [167, 332] on li "Insérez l'embout du flacon d’e-liquide dans l’ouverture visible sous le bouchon." at bounding box center [362, 336] width 573 height 8
click at [251, 332] on li "Insérez l'embout du flacon d’eliquide dans l’ouverture visible sous le bouchon." at bounding box center [362, 336] width 573 height 8
drag, startPoint x: 251, startPoint y: 325, endPoint x: 289, endPoint y: 327, distance: 37.8
click at [289, 332] on li "Insérez l'embout du flacon d’eliquide dans l’ouverture visible sous le bouchon." at bounding box center [362, 336] width 573 height 8
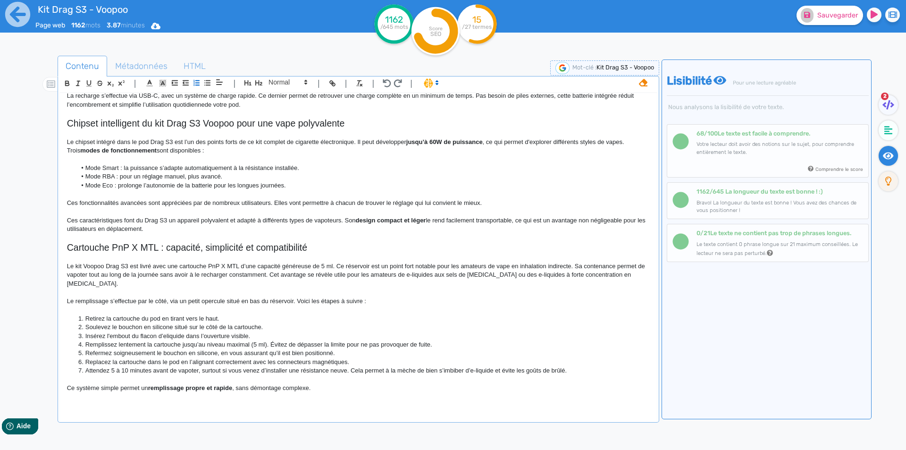
click at [128, 340] on li "Remplissez lentement la cartouche jusqu’au niveau maximal (5 ml). Évitez de dép…" at bounding box center [362, 344] width 573 height 8
drag, startPoint x: 171, startPoint y: 334, endPoint x: 225, endPoint y: 334, distance: 53.3
click at [225, 340] on li "Remplissez la cartouche jusqu’au niveau maximal (5 ml). Évitez de dépasser la l…" at bounding box center [362, 344] width 573 height 8
click at [188, 340] on li "Remplissez la cartouche jusqu’à 5 ml). Évitez de dépasser la limite pour ne pas…" at bounding box center [362, 344] width 573 height 8
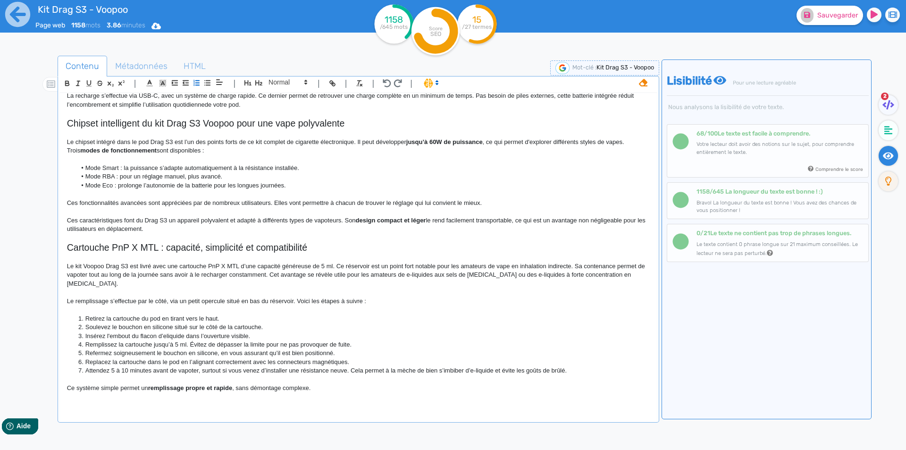
click at [192, 340] on li "Remplissez la cartouche jusqu’à 5 ml. Évitez de dépasser la limite pour ne pas …" at bounding box center [362, 344] width 573 height 8
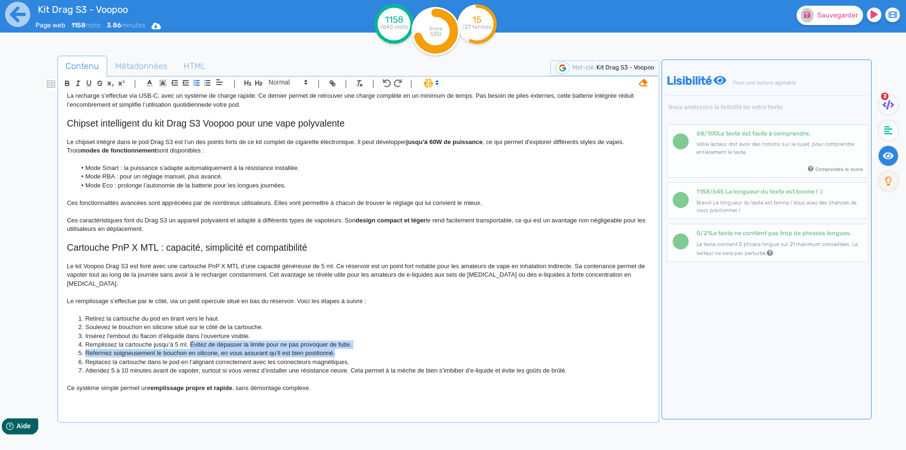
drag, startPoint x: 192, startPoint y: 337, endPoint x: 332, endPoint y: 341, distance: 140.2
click at [332, 341] on ol "Retirez la cartouche du pod en tirant vers le haut. Soulevez le bouchon en sili…" at bounding box center [358, 344] width 583 height 61
click at [337, 340] on li "Remplissez la cartouche jusqu’à 5 ml. Évitez de dépasser la limite pour ne pas …" at bounding box center [362, 344] width 573 height 8
click at [343, 340] on li "Remplissez la cartouche jusqu’à 5 ml. Évitez de dépasser la limite pour ne pas …" at bounding box center [362, 344] width 573 height 8
click at [341, 340] on li "Remplissez la cartouche jusqu’à 5 ml. Évitez de dépasser la limite pour ne pas …" at bounding box center [362, 344] width 573 height 8
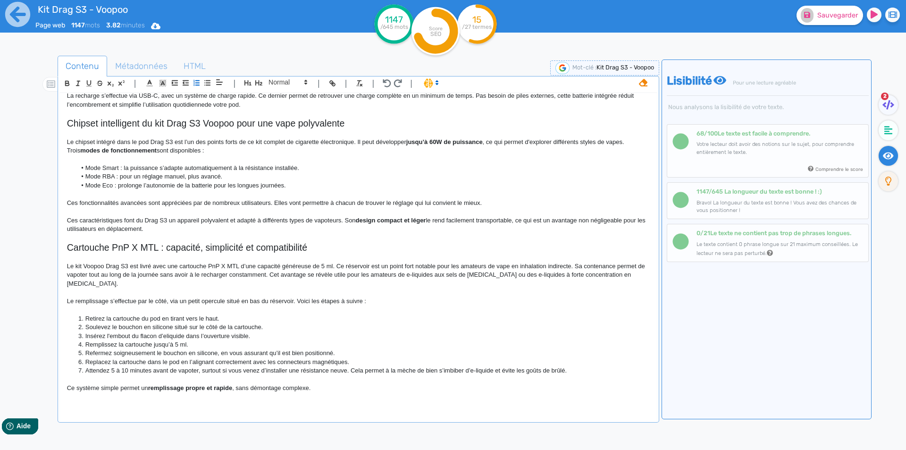
click at [116, 349] on li "Refermez soigneusement le bouchon en silicone, en vous assurant qu’il est bien …" at bounding box center [362, 353] width 573 height 8
click at [129, 349] on li "Refermez le bouchon en silicone, en vous assurant qu’il est bien positionné." at bounding box center [362, 353] width 573 height 8
click at [169, 358] on li "Replacez la cartouche dans le pod en l’alignant correctement avec les connecteu…" at bounding box center [362, 362] width 573 height 8
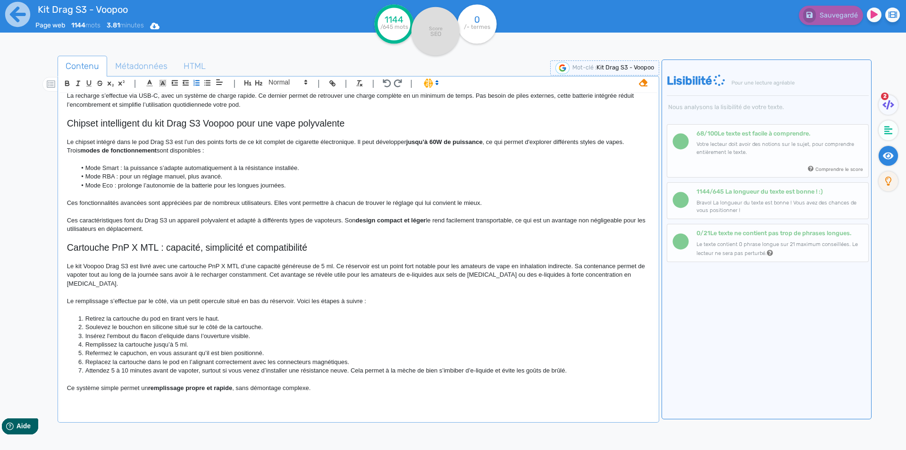
click at [169, 358] on li "Replacez la cartouche dans le pod en l’alignant correctement avec les connecteu…" at bounding box center [362, 362] width 573 height 8
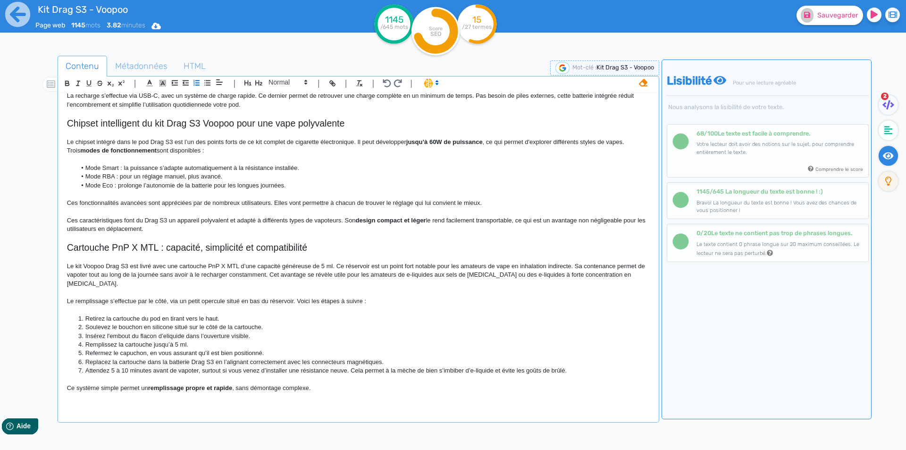
click at [219, 358] on li "Replacez la cartouche dans la batterie Drag S3 en l’alignant correctement avec …" at bounding box center [362, 362] width 573 height 8
drag, startPoint x: 219, startPoint y: 354, endPoint x: 358, endPoint y: 354, distance: 138.8
click at [358, 358] on li "Replacez la cartouche dans la batterie Drag S3 en l’alignant correctement avec …" at bounding box center [362, 362] width 573 height 8
click at [191, 358] on li "Replacez la cartouche dans la batterie Drag S3." at bounding box center [362, 362] width 573 height 8
click at [355, 366] on li "Attendez 5 à 10 minutes avant de vapoter, surtout si vous venez d’installer une…" at bounding box center [362, 370] width 573 height 8
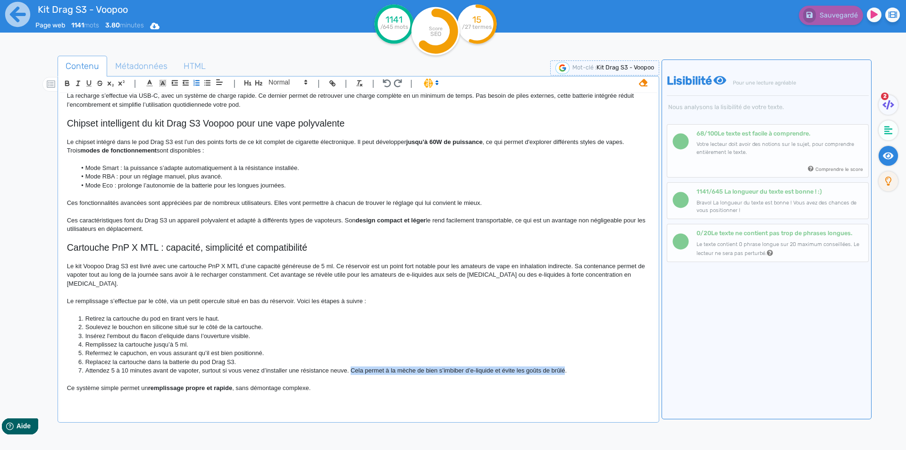
drag, startPoint x: 355, startPoint y: 361, endPoint x: 556, endPoint y: 359, distance: 201.5
click at [556, 366] on li "Attendez 5 à 10 minutes avant de vapoter, surtout si vous venez d’installer une…" at bounding box center [362, 370] width 573 height 8
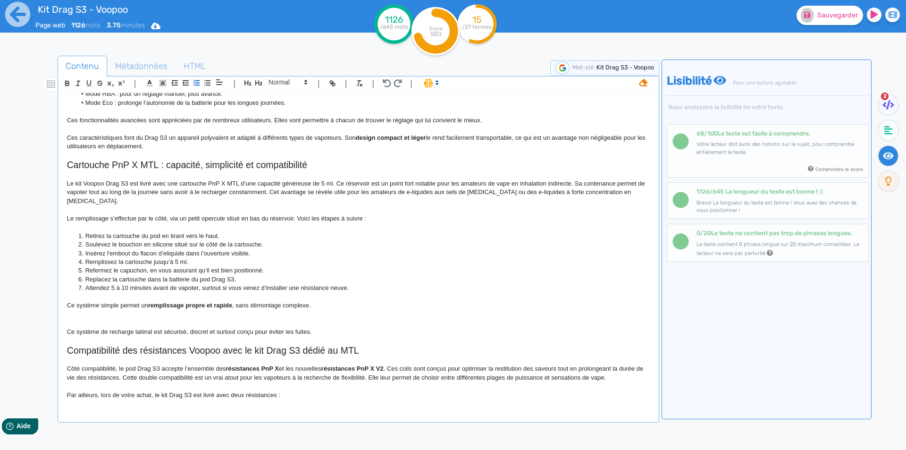
scroll to position [486, 0]
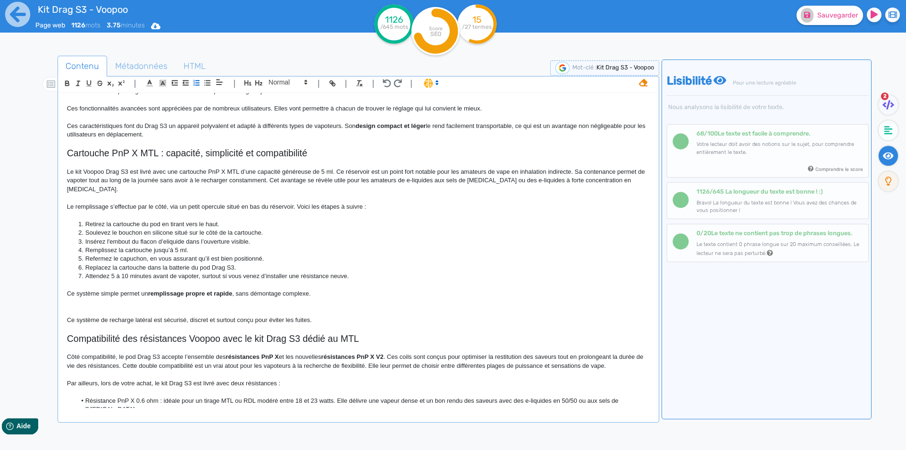
click at [216, 316] on p "Ce système de recharge latéral est sécurisé, discret et surtout conçu pour évit…" at bounding box center [358, 320] width 583 height 8
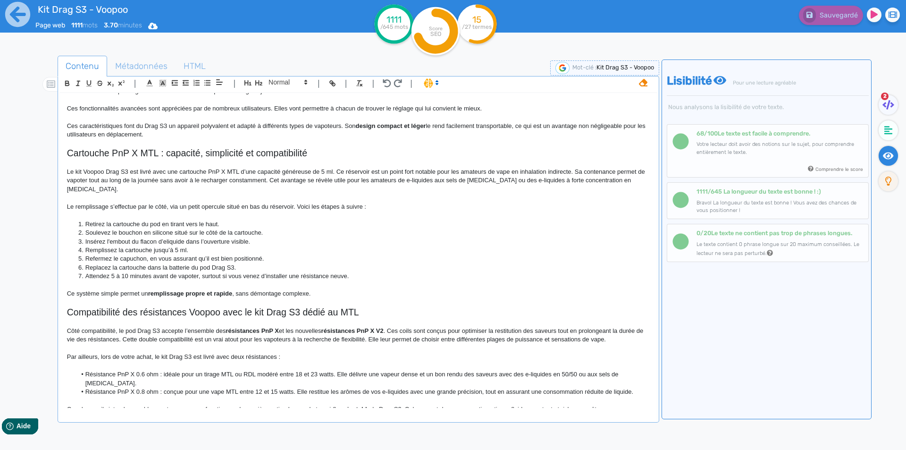
click at [169, 152] on span "Cartouche PnP X MTL : capacité, simplicité et compatibilité" at bounding box center [187, 153] width 240 height 10
drag, startPoint x: 169, startPoint y: 152, endPoint x: 296, endPoint y: 156, distance: 126.6
click at [296, 156] on span "Cartouche PnP X MTL : capacité, simplicité et compatibilité" at bounding box center [187, 153] width 240 height 10
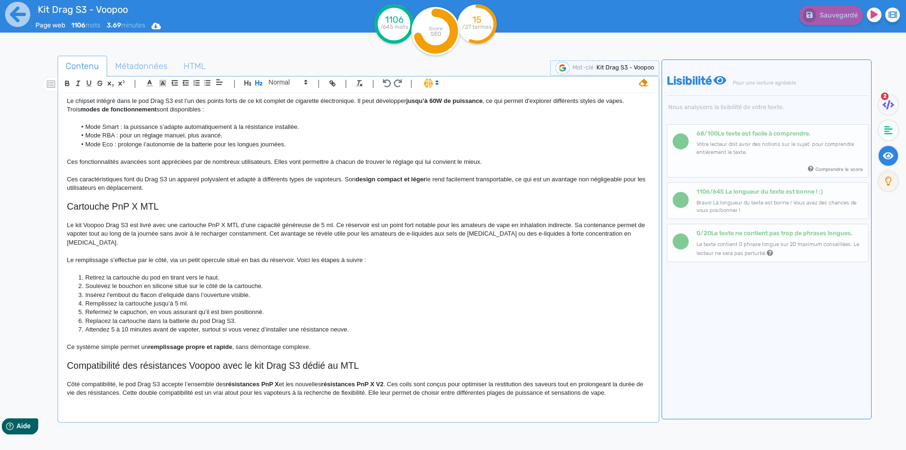
scroll to position [432, 0]
click at [137, 205] on span "Cartouche PnP X MTL" at bounding box center [113, 207] width 92 height 10
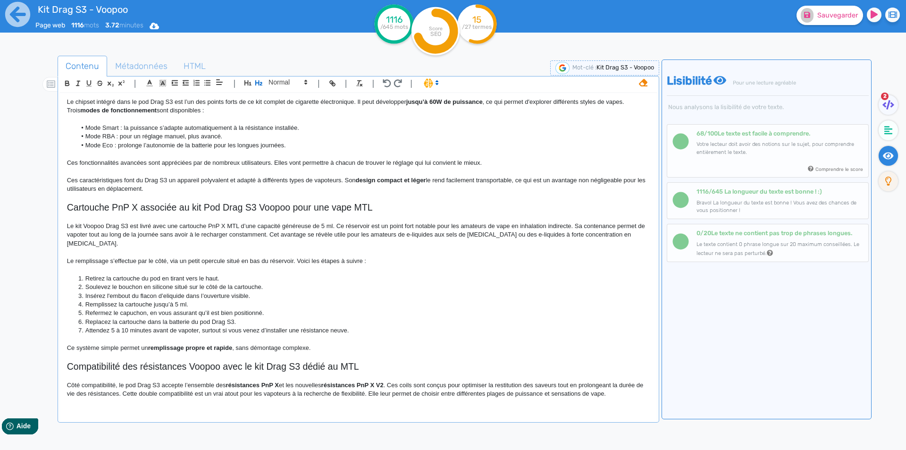
click at [267, 209] on span "Cartouche PnP X associée au kit Pod Drag S3 Voopoo pour une vape MTL" at bounding box center [220, 207] width 306 height 10
click at [309, 361] on h2 "Compatibilité des résistances Voopoo avec le kit Drag S3 dédié au MTL" at bounding box center [358, 366] width 583 height 11
drag, startPoint x: 309, startPoint y: 353, endPoint x: 335, endPoint y: 358, distance: 26.8
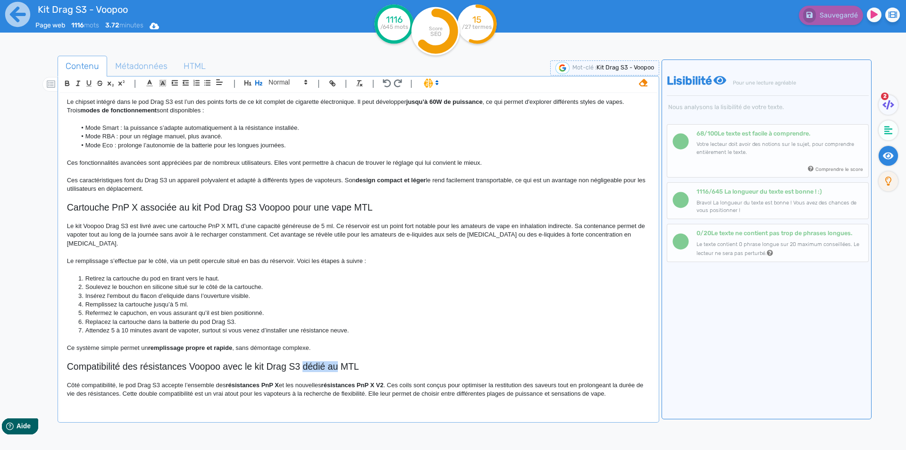
click at [335, 361] on h2 "Compatibilité des résistances Voopoo avec le kit Drag S3 dédié au MTL" at bounding box center [358, 366] width 583 height 11
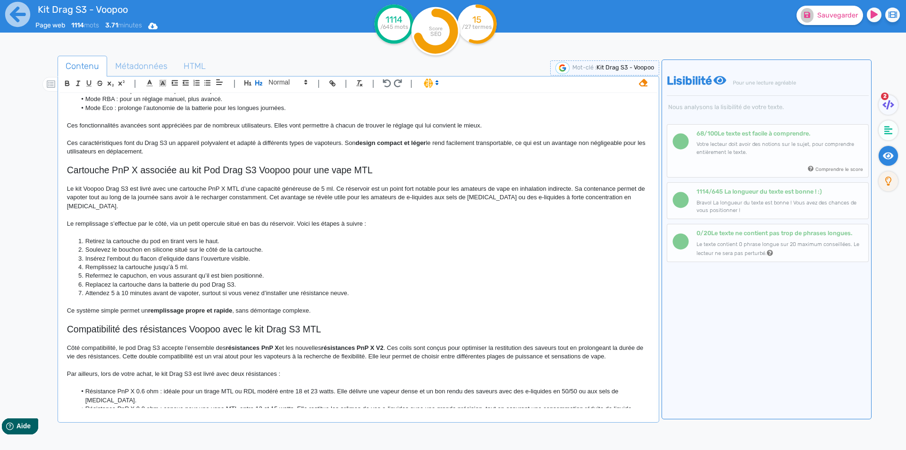
scroll to position [526, 0]
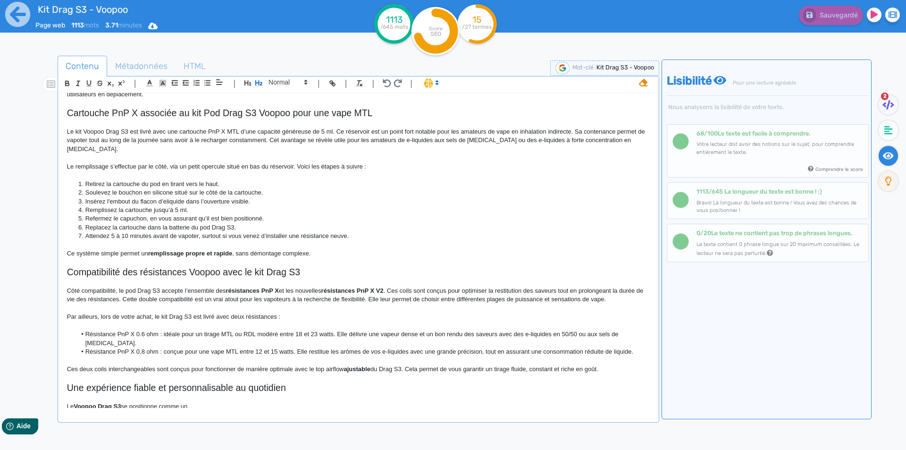
drag, startPoint x: 201, startPoint y: 404, endPoint x: 68, endPoint y: 378, distance: 135.6
click at [68, 378] on div "Kit Drag S3 - Voopoo Kit Drag S3 MTL Voopoo Le pod Drag S3 s’adresse aux vapote…" at bounding box center [358, 250] width 597 height 315
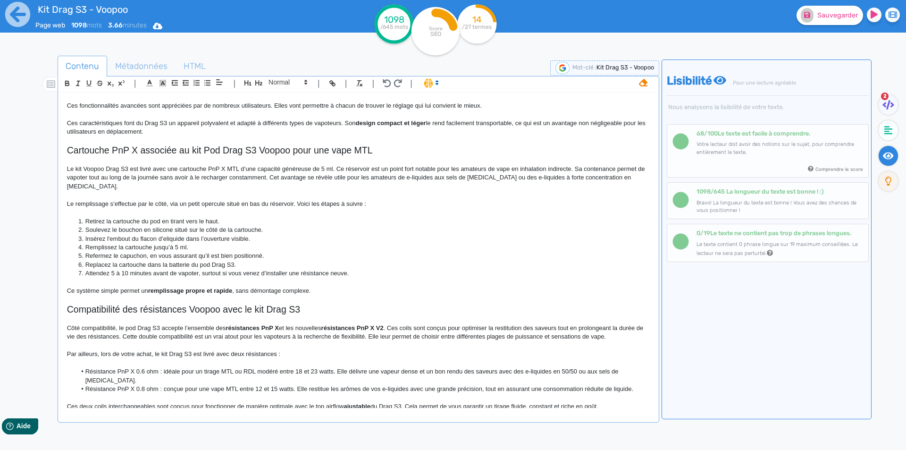
scroll to position [500, 0]
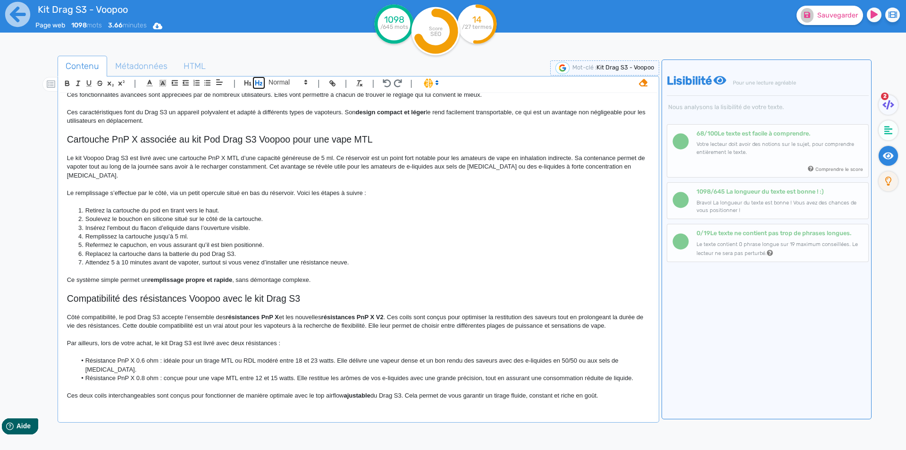
click at [261, 81] on icon "button" at bounding box center [259, 83] width 8 height 8
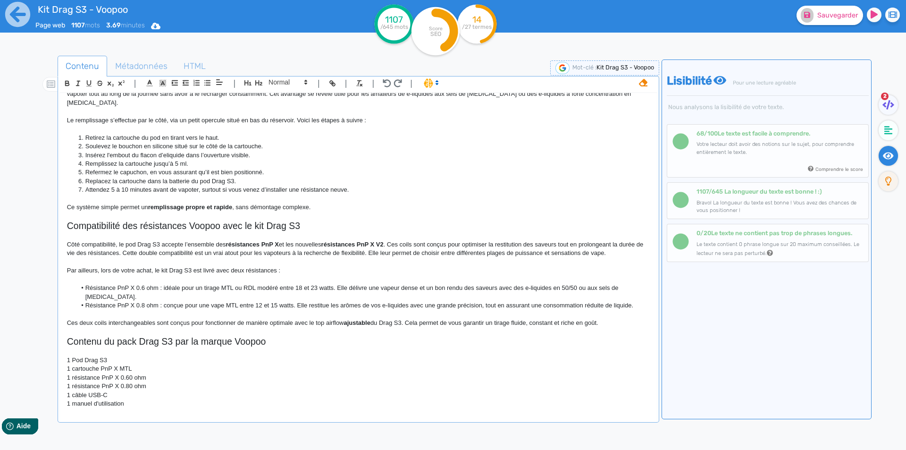
scroll to position [579, 0]
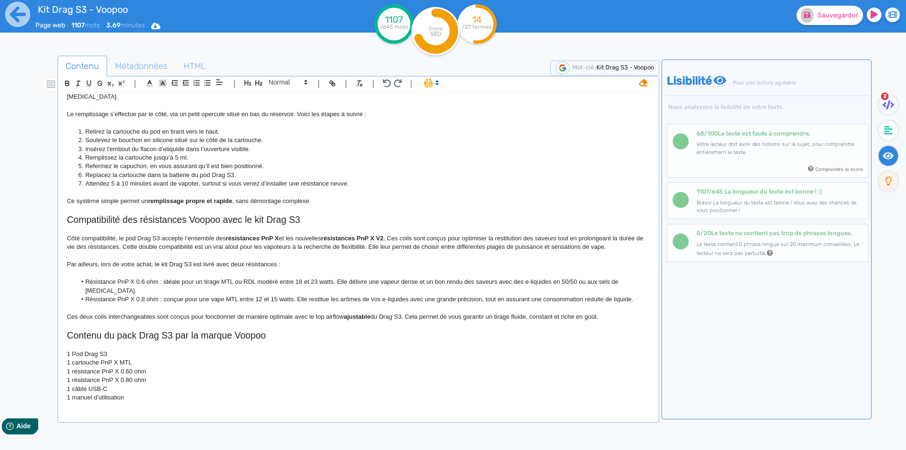
click at [74, 358] on p "1 cartouche PnP X MTL" at bounding box center [358, 362] width 583 height 8
click at [74, 358] on p "1 Cartouche PnP X MTL" at bounding box center [358, 362] width 583 height 8
click at [72, 367] on p "1 résistance PnP X 0.60 ohm" at bounding box center [358, 371] width 583 height 8
click at [73, 376] on p "1 résistance PnP X 0.80 ohm" at bounding box center [358, 380] width 583 height 8
click at [74, 376] on p "1 résistance PnP X 0.80 ohm" at bounding box center [358, 380] width 583 height 8
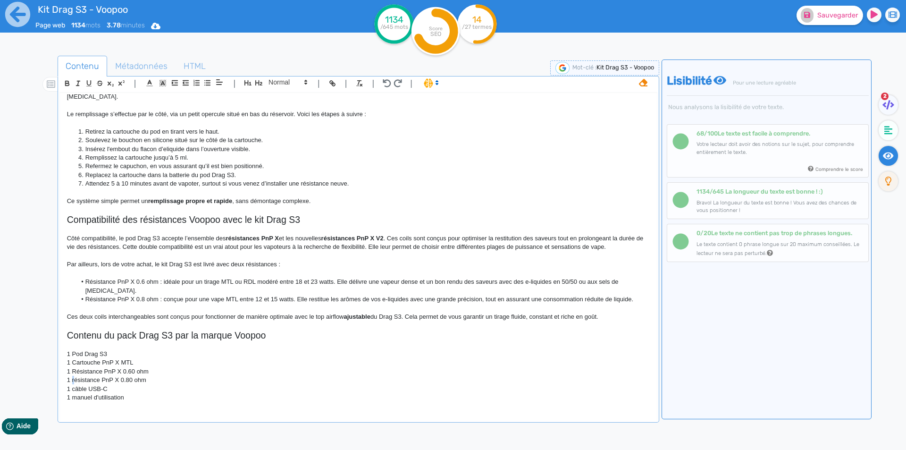
click at [75, 376] on p "1 résistance PnP X 0.80 ohm" at bounding box center [358, 380] width 583 height 8
click at [75, 385] on p "1 câble USB-C" at bounding box center [358, 389] width 583 height 8
click at [77, 393] on p "1 manuel d'utilisation" at bounding box center [358, 397] width 583 height 8
click at [135, 376] on p "1 Résistance PnP X 0.80 ohm" at bounding box center [358, 380] width 583 height 8
click at [135, 367] on p "1 Résistance PnP X 0.60 ohm" at bounding box center [358, 371] width 583 height 8
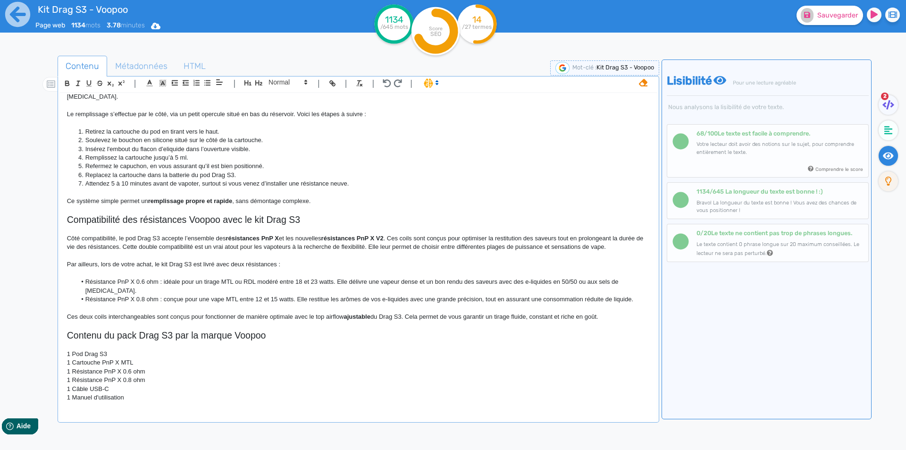
click at [115, 358] on p "1 Cartouche PnP X MTL" at bounding box center [358, 362] width 583 height 8
click at [176, 393] on p "1 Manuel d'utilisation" at bounding box center [358, 397] width 583 height 8
click at [812, 21] on button "Sauvegarder" at bounding box center [830, 15] width 67 height 19
drag, startPoint x: 94, startPoint y: 396, endPoint x: 89, endPoint y: 403, distance: 9.1
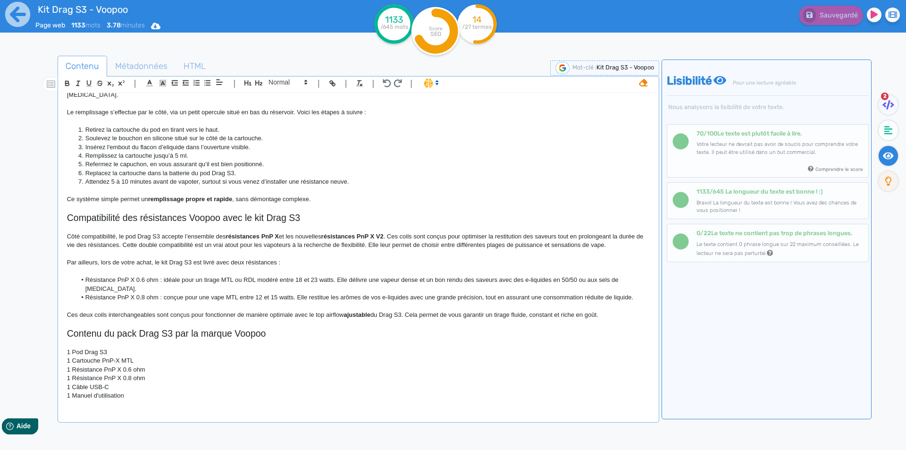
click at [94, 400] on p at bounding box center [358, 404] width 583 height 8
click at [84, 409] on p at bounding box center [358, 413] width 583 height 8
click at [269, 80] on span at bounding box center [287, 81] width 46 height 11
click at [262, 83] on icon "button" at bounding box center [258, 82] width 7 height 5
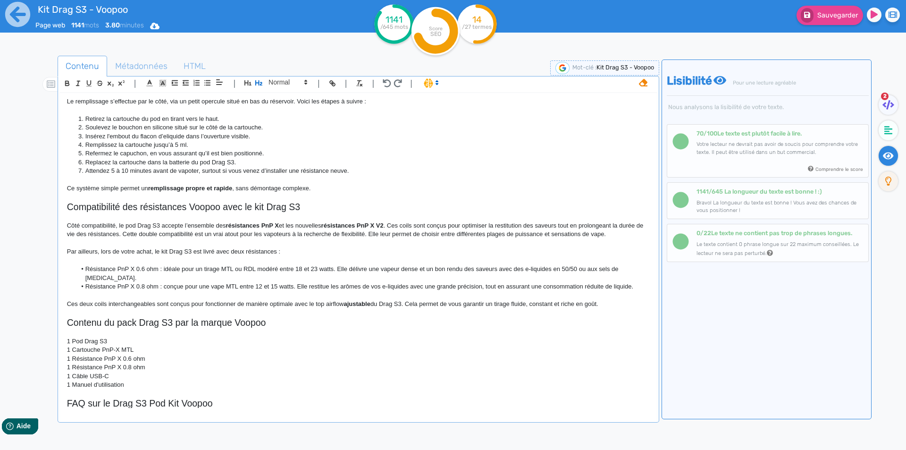
scroll to position [600, 0]
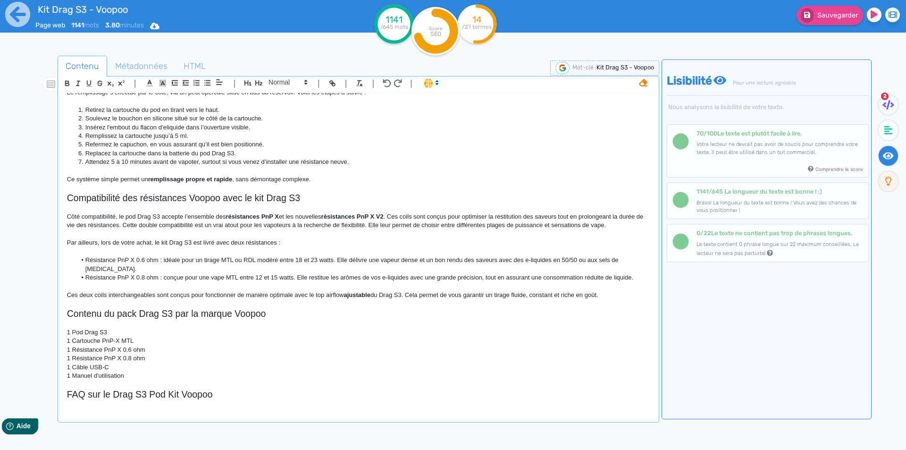
click at [196, 389] on h2 "FAQ sur le Drag S3 Pod Kit Voopoo" at bounding box center [358, 394] width 583 height 11
click at [114, 389] on h2 "FAQ sur le Drag S3 Pod Kit" at bounding box center [358, 394] width 583 height 11
click at [236, 389] on h2 "FAQ sur le Voopoo Drag S3 Pod Kit" at bounding box center [358, 394] width 583 height 11
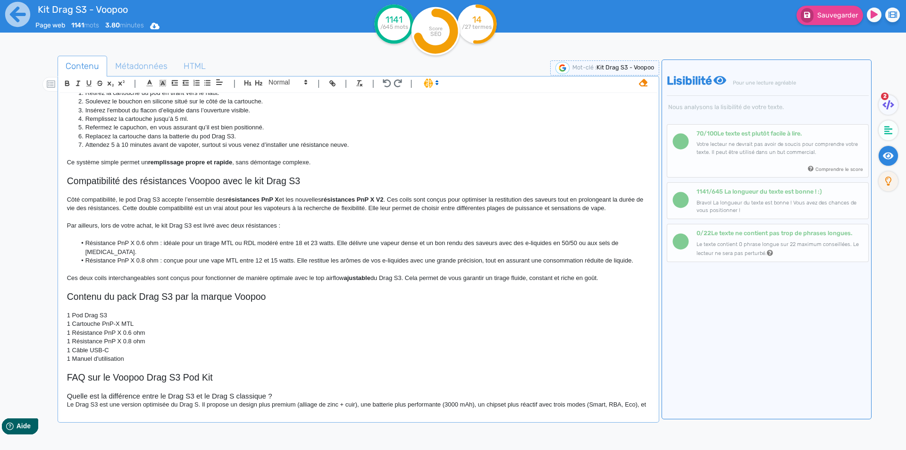
click at [234, 392] on h3 "Quelle est la différence entre le Drag S3 et le Drag S classique ?" at bounding box center [358, 396] width 583 height 8
click at [252, 392] on h3 "Quelle est la différence entre le Drag S3 et le Drag S2 classique ?" at bounding box center [358, 396] width 583 height 8
click at [165, 392] on h3 "Quelle est la différence entre le Drag S3 et le Drag S2 ?" at bounding box center [358, 396] width 583 height 8
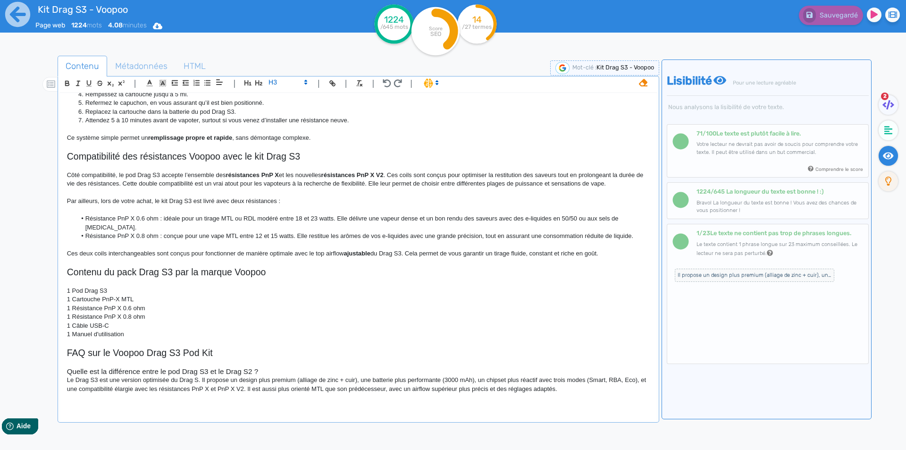
click at [269, 367] on h3 "Quelle est la différence entre le pod Drag S3 et le Drag S2 ?" at bounding box center [358, 371] width 583 height 8
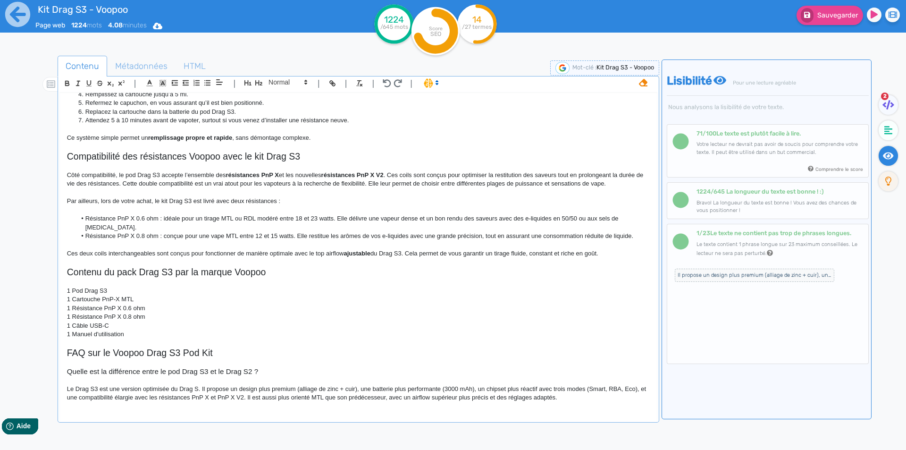
click at [76, 385] on p "Le Drag S3 est une version optimisée du Drag S. Il propose un design plus premi…" at bounding box center [358, 393] width 583 height 17
click at [206, 385] on p "Le kit Drag S3 est une version optimisée du Drag S. Il propose un design plus p…" at bounding box center [358, 393] width 583 height 17
click at [313, 385] on p "Le kit Drag S3 est une version optimisée du Drag S2. Il propose un design plus …" at bounding box center [358, 393] width 583 height 17
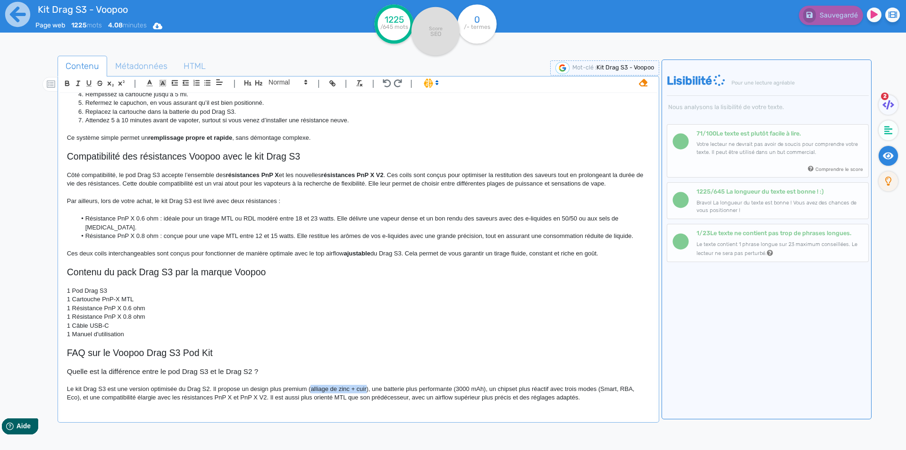
drag, startPoint x: 313, startPoint y: 379, endPoint x: 364, endPoint y: 379, distance: 51.4
click at [364, 385] on p "Le kit Drag S3 est une version optimisée du Drag S2. Il propose un design plus …" at bounding box center [358, 393] width 583 height 17
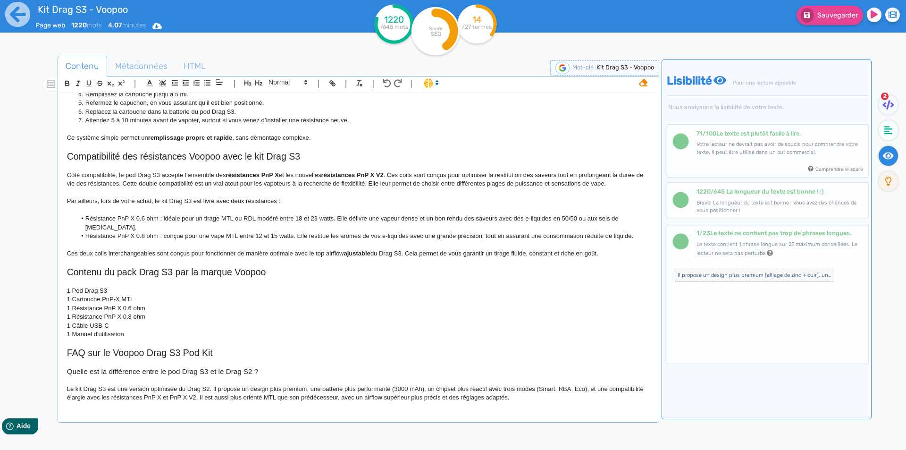
click at [277, 385] on p "Le kit Drag S3 est une version optimisée du Drag S2. Il propose un design plus …" at bounding box center [358, 393] width 583 height 17
click at [333, 385] on p "Le kit Drag S3 est une version optimisée du Drag S2. Il propose un design premi…" at bounding box center [358, 393] width 583 height 17
click at [380, 385] on p "Le kit Drag S3 est une version optimisée du Drag S2. Il propose un design premi…" at bounding box center [358, 393] width 583 height 17
click at [416, 385] on p "Le kit Drag S3 est une version optimisée du Drag S2. Il propose un design premi…" at bounding box center [358, 393] width 583 height 17
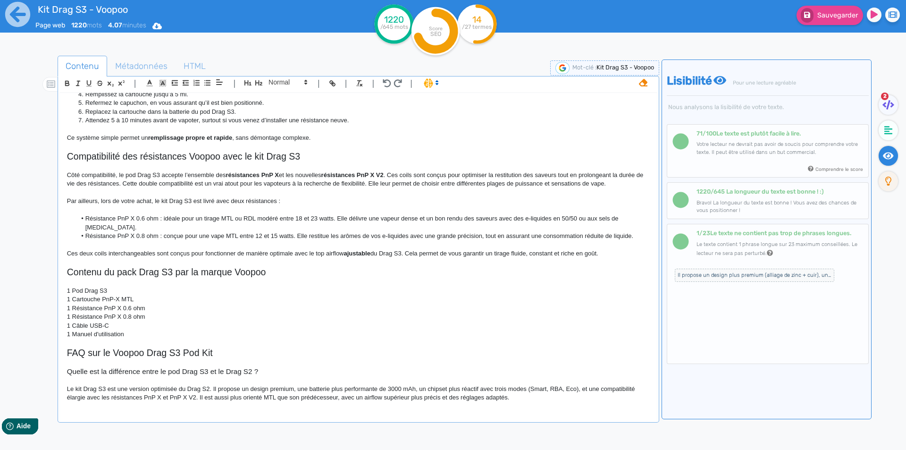
click at [486, 385] on p "Le kit Drag S3 est une version optimisée du Drag S2. Il propose un design premi…" at bounding box center [358, 393] width 583 height 17
drag, startPoint x: 486, startPoint y: 379, endPoint x: 557, endPoint y: 379, distance: 71.3
click at [557, 385] on p "Le kit Drag S3 est une version optimisée du Drag S2. Il propose un design premi…" at bounding box center [358, 393] width 583 height 17
click at [419, 385] on p "Le kit Drag S3 est une version optimisée du Drag S2. Il propose un design premi…" at bounding box center [358, 393] width 583 height 17
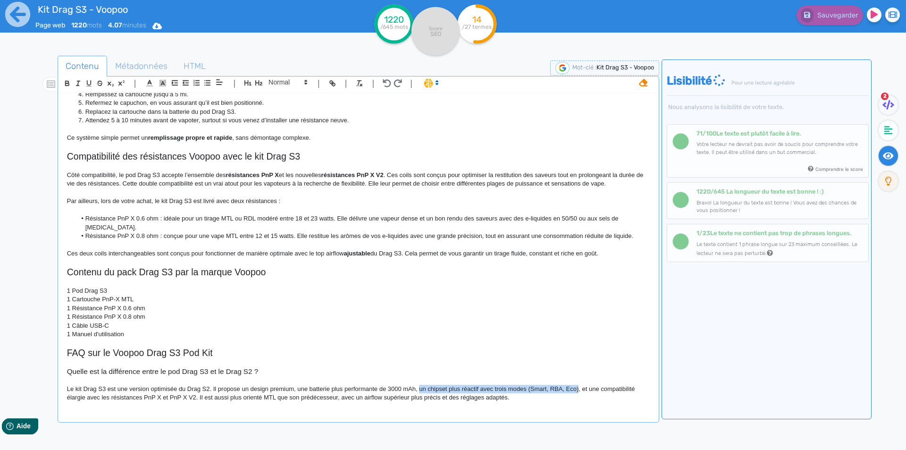
drag, startPoint x: 419, startPoint y: 382, endPoint x: 576, endPoint y: 379, distance: 157.7
click at [576, 385] on p "Le kit Drag S3 est une version optimisée du Drag S2. Il propose un design premi…" at bounding box center [358, 393] width 583 height 17
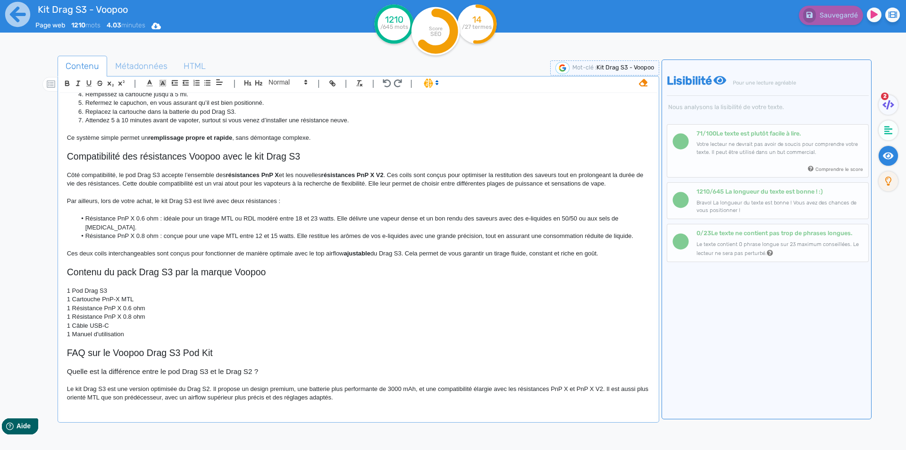
click at [605, 385] on p "Le kit Drag S3 est une version optimisée du Drag S2. Il propose un design premi…" at bounding box center [358, 393] width 583 height 17
click at [611, 385] on p "Le kit Drag S3 est une version optimisée du Drag S2. Il propose un design premi…" at bounding box center [358, 393] width 583 height 17
drag, startPoint x: 611, startPoint y: 380, endPoint x: 613, endPoint y: 391, distance: 10.9
click at [613, 391] on p "Le kit Drag S3 est une version optimisée du Drag S2. Il propose un design premi…" at bounding box center [358, 393] width 583 height 17
click at [215, 387] on p "Le kit Drag S3 est une version optimisée du Drag S2. Il propose un design premi…" at bounding box center [358, 393] width 583 height 17
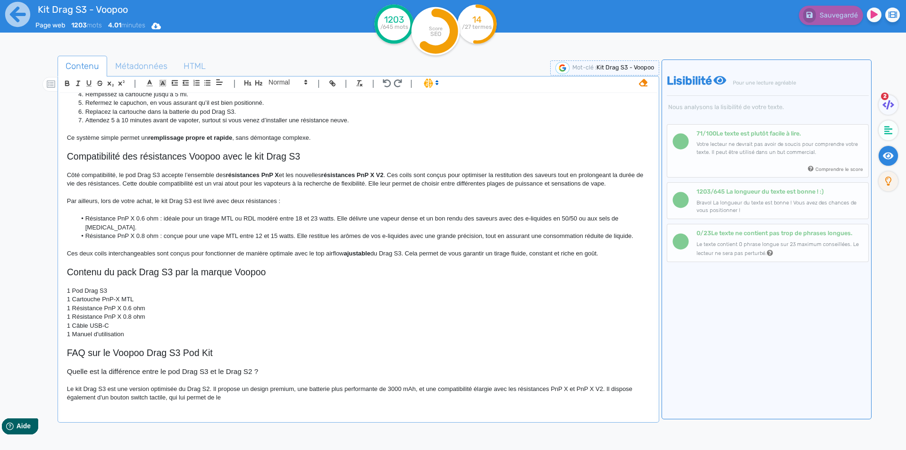
click at [179, 386] on p "Le kit Drag S3 est une version optimisée du Drag S2. Il propose un design premi…" at bounding box center [358, 393] width 583 height 17
drag, startPoint x: 179, startPoint y: 386, endPoint x: 254, endPoint y: 388, distance: 74.6
click at [254, 388] on p "Le kit Drag S3 est une version optimisée du Drag S2. Il propose un design premi…" at bounding box center [358, 393] width 583 height 17
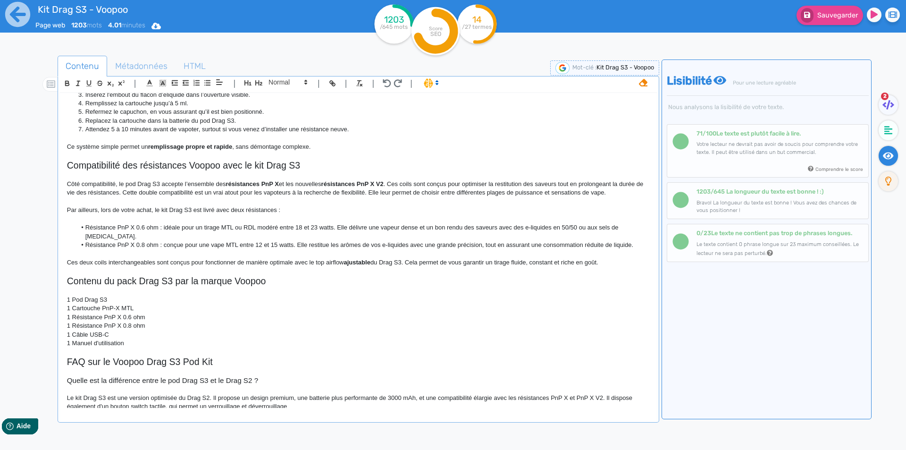
scroll to position [633, 0]
click at [818, 16] on span "Sauvegarder" at bounding box center [837, 15] width 41 height 8
click at [306, 399] on p "Le kit Drag S3 est une version optimisée du Drag S2. Il propose un design premi…" at bounding box center [358, 402] width 583 height 17
click at [826, 5] on div "Sauvegarder" at bounding box center [725, 13] width 377 height 23
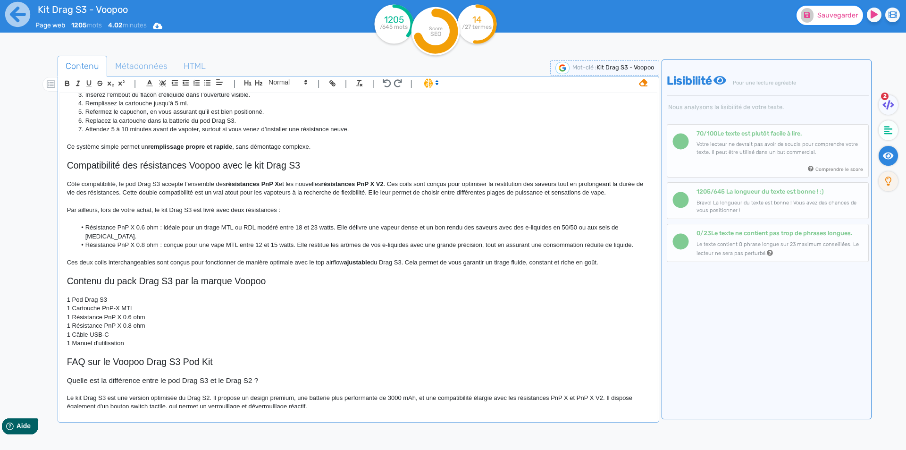
click at [826, 15] on span "Sauvegarder" at bounding box center [837, 15] width 41 height 8
click at [263, 304] on p "1 Cartouche PnP-X MTL" at bounding box center [358, 308] width 583 height 8
click at [367, 394] on p "Le kit Drag S3 est une version optimisée du Drag S2. Il propose un design premi…" at bounding box center [358, 402] width 583 height 17
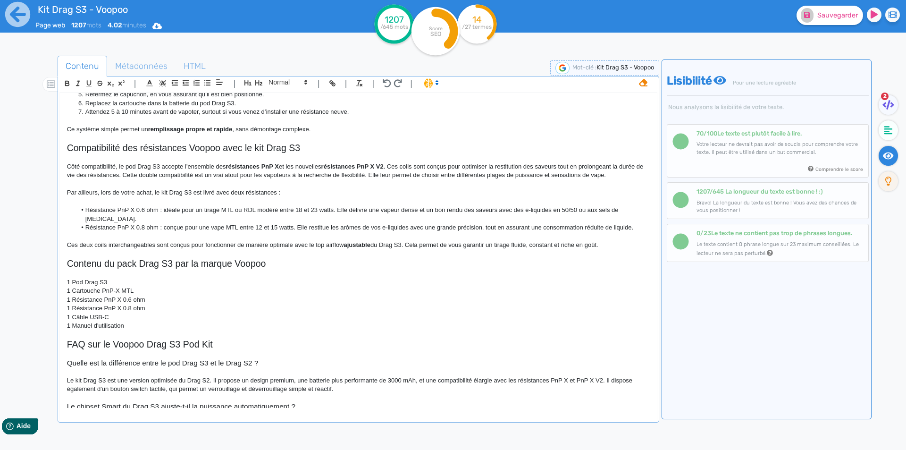
scroll to position [0, 0]
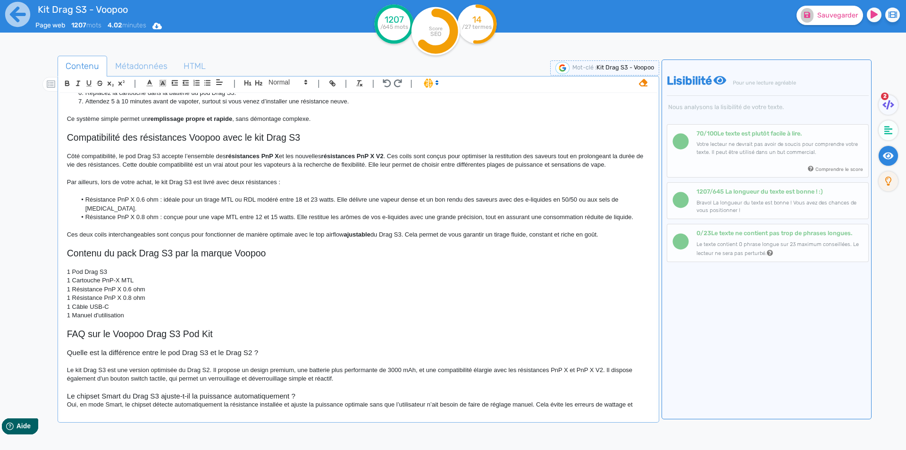
click at [308, 392] on h3 "Le chipset Smart du Drag S3 ajuste-t-il la puissance automatiquement ?" at bounding box center [358, 396] width 583 height 8
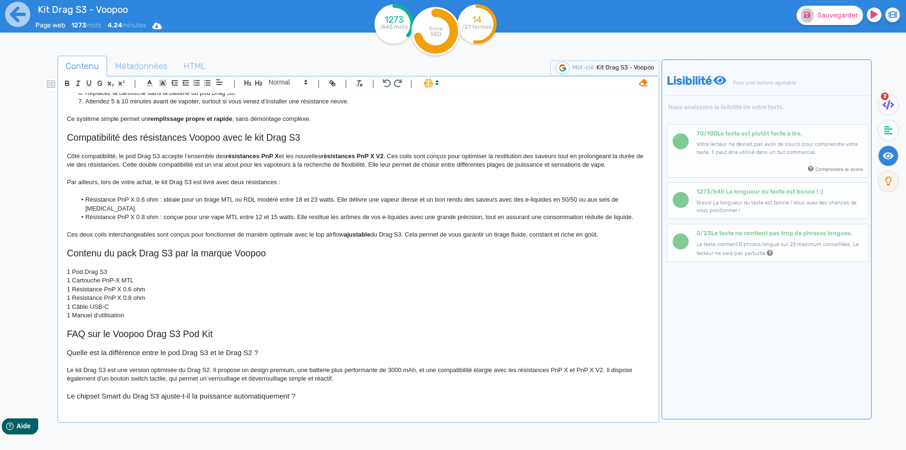
scroll to position [676, 0]
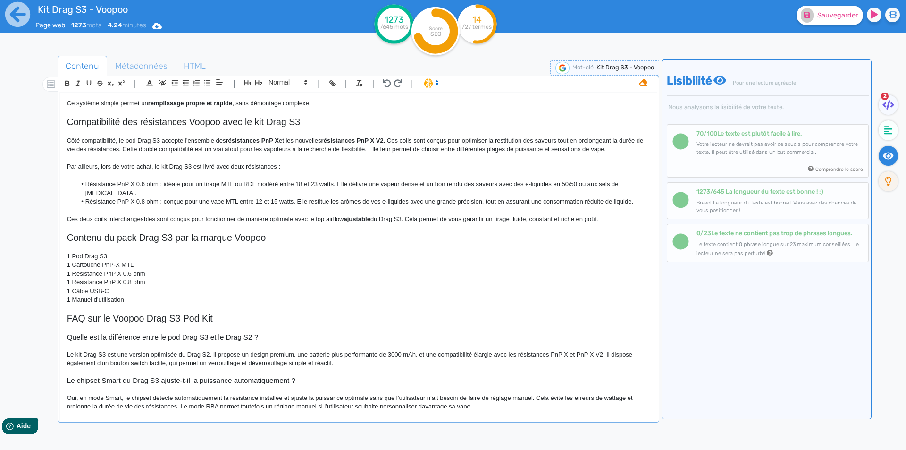
click at [198, 394] on p "Oui, en mode Smart, le chipset détecte automatiquement la résistance installée …" at bounding box center [358, 402] width 583 height 17
click at [309, 394] on p "Oui, en mode Smart, le chipset détecte la résistance installée et ajuste la pui…" at bounding box center [358, 402] width 583 height 17
click at [425, 397] on p "Oui, en mode Smart, le chipset détecte la résistance installée et ajuste la pui…" at bounding box center [358, 402] width 583 height 17
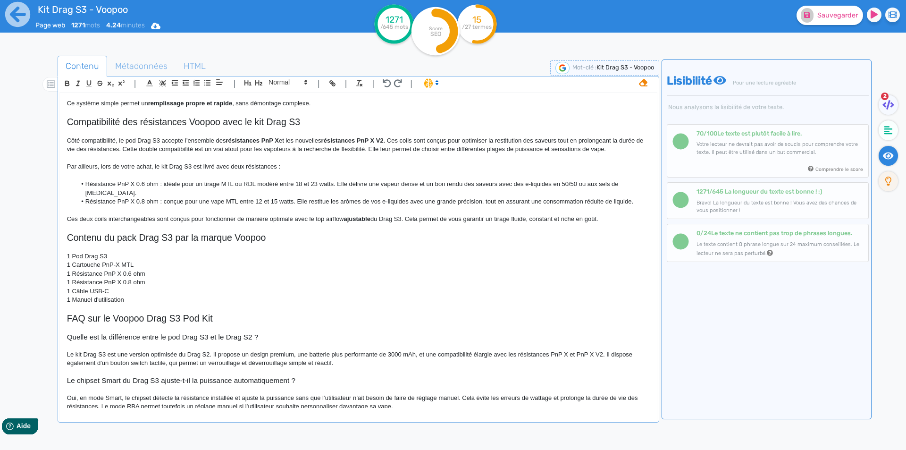
scroll to position [687, 0]
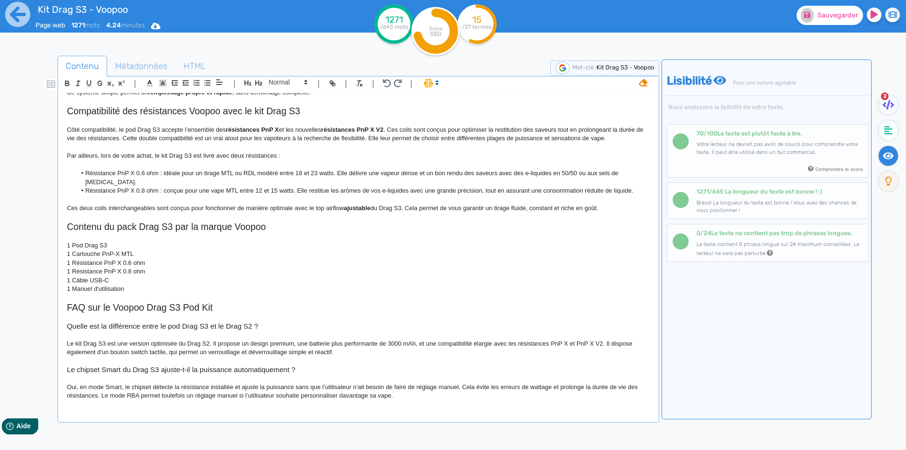
click at [798, 18] on button "Sauvegarder" at bounding box center [830, 15] width 67 height 19
click at [134, 409] on p at bounding box center [358, 413] width 583 height 8
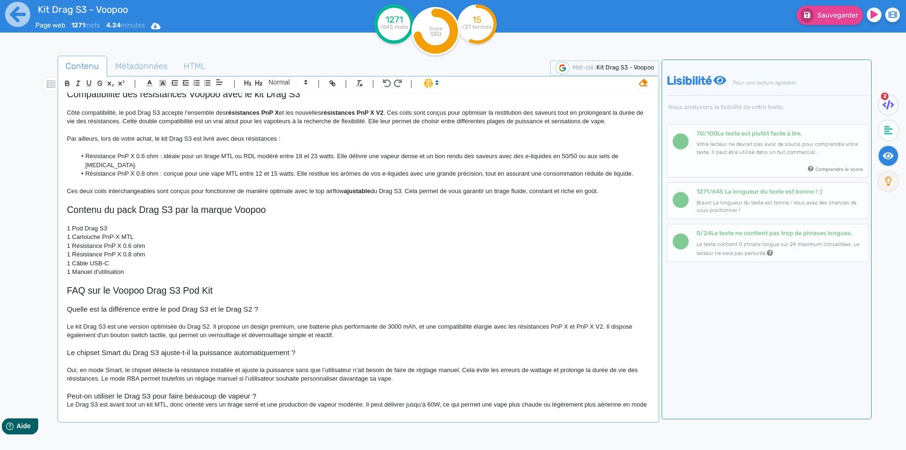
click at [278, 392] on h3 "Peut-on utiliser le Drag S3 pour faire beaucoup de vapeur ?" at bounding box center [358, 396] width 583 height 8
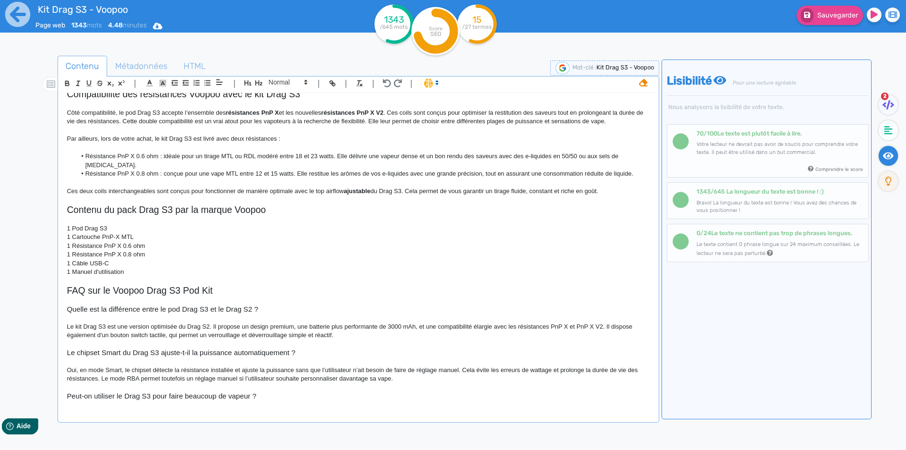
scroll to position [720, 0]
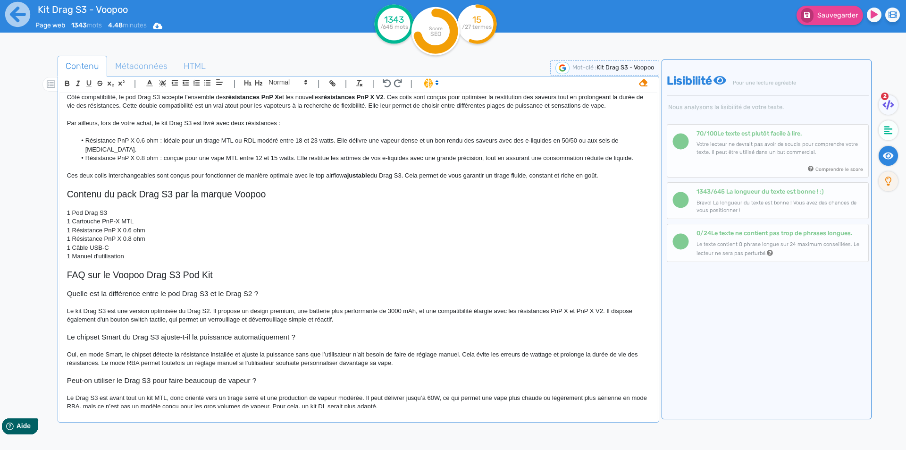
click at [155, 394] on p "Le Drag S3 est avant tout un kit MTL, donc orienté vers un tirage serré et une …" at bounding box center [358, 402] width 583 height 17
click at [369, 394] on p "Le Drag S3 est avant tout un kit Pod MTL, donc orienté vers un tirage serré et …" at bounding box center [358, 402] width 583 height 17
click at [372, 395] on p "Le Drag S3 est avant tout un kit Pod MTL, donc orienté vers un tirage serré et …" at bounding box center [358, 402] width 583 height 17
click at [523, 394] on p "Le Drag S3 est avant tout un kit Pod MTL, donc orienté vers un tirage serré et …" at bounding box center [358, 402] width 583 height 17
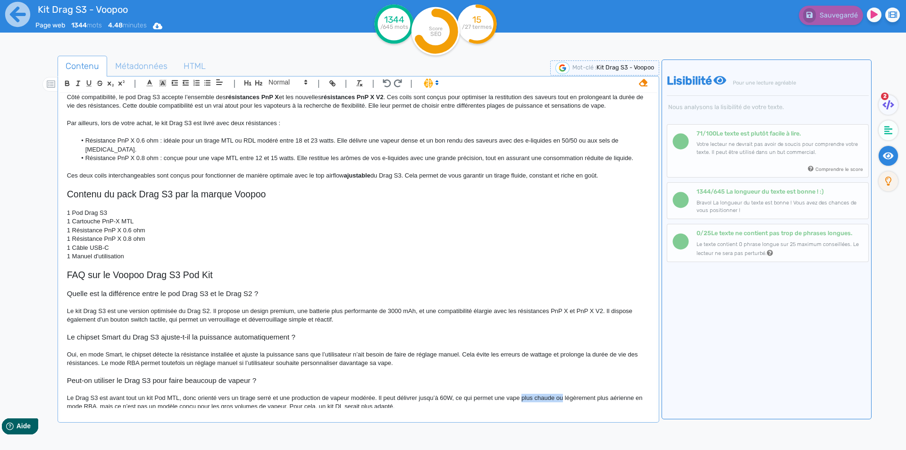
drag, startPoint x: 523, startPoint y: 389, endPoint x: 559, endPoint y: 389, distance: 36.3
click at [559, 394] on p "Le Drag S3 est avant tout un kit Pod MTL, donc orienté vers un tirage serré et …" at bounding box center [358, 402] width 583 height 17
click at [633, 394] on p "Le Drag S3 est avant tout un kit Pod MTL, donc orienté vers un tirage serré et …" at bounding box center [358, 402] width 583 height 17
click at [306, 397] on p "Le Drag S3 est avant tout un kit Pod MTL, donc orienté vers un tirage serré et …" at bounding box center [358, 402] width 583 height 17
drag, startPoint x: 306, startPoint y: 397, endPoint x: 322, endPoint y: 397, distance: 16.0
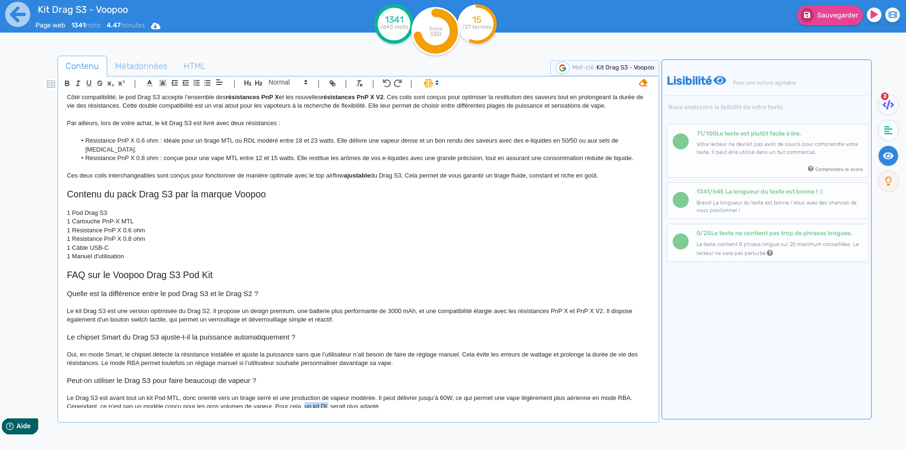
click at [322, 397] on p "Le Drag S3 est avant tout un kit Pod MTL, donc orienté vers un tirage serré et …" at bounding box center [358, 402] width 583 height 17
click at [311, 397] on p "Le Drag S3 est avant tout un kit Pod MTL, donc orienté vers un tirage serré et …" at bounding box center [358, 402] width 583 height 17
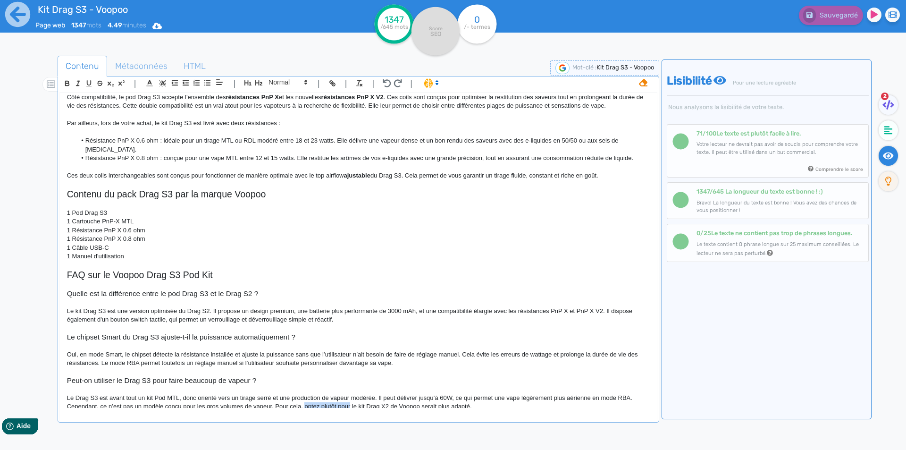
drag, startPoint x: 324, startPoint y: 396, endPoint x: 344, endPoint y: 400, distance: 20.6
click at [344, 400] on p "Le Drag S3 est avant tout un kit Pod MTL, donc orienté vers un tirage serré et …" at bounding box center [358, 402] width 583 height 17
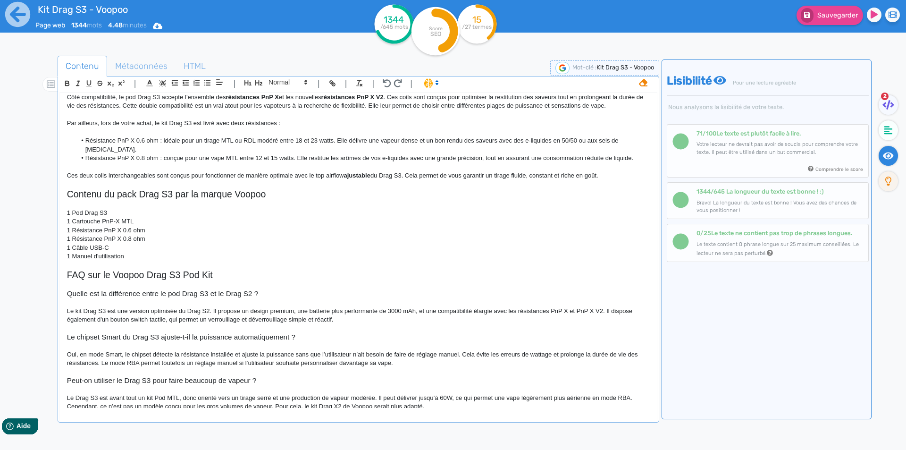
click at [341, 395] on p "Le Drag S3 est avant tout un kit Pod MTL, donc orienté vers un tirage serré et …" at bounding box center [358, 402] width 583 height 17
click at [421, 400] on p "Le Drag S3 est avant tout un kit Pod MTL, donc orienté vers un tirage serré et …" at bounding box center [358, 402] width 583 height 17
click at [429, 400] on p "Le Drag S3 est avant tout un kit Pod MTL, donc orienté vers un tirage serré et …" at bounding box center [358, 402] width 583 height 17
click at [841, 23] on button "Sauvegarder" at bounding box center [830, 15] width 67 height 19
click at [18, 14] on icon at bounding box center [18, 14] width 26 height 26
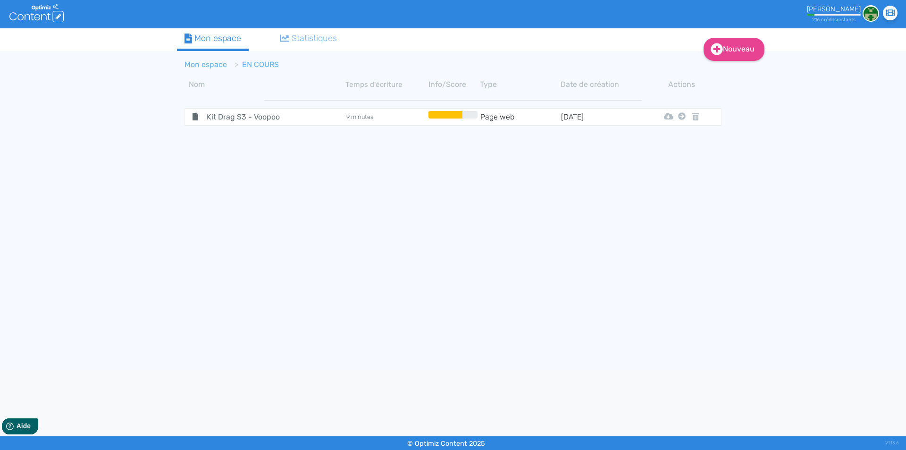
click at [207, 67] on link "Mon espace" at bounding box center [206, 64] width 42 height 9
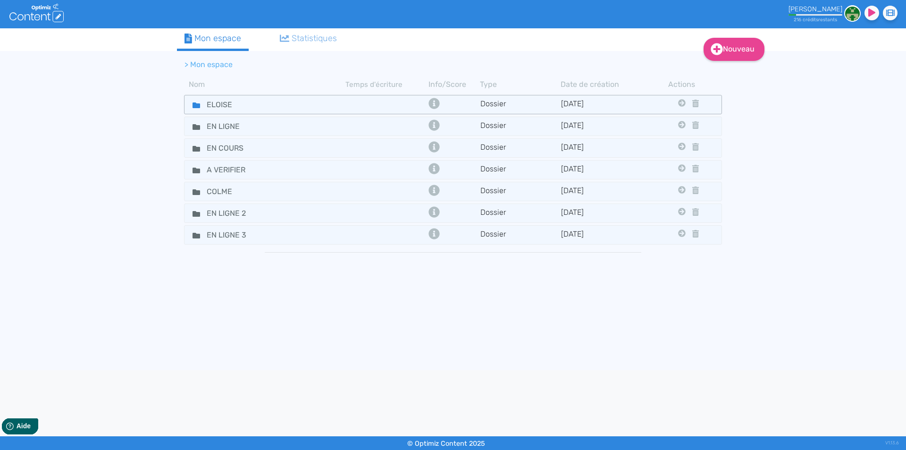
click at [189, 106] on fa-icon at bounding box center [192, 105] width 14 height 14
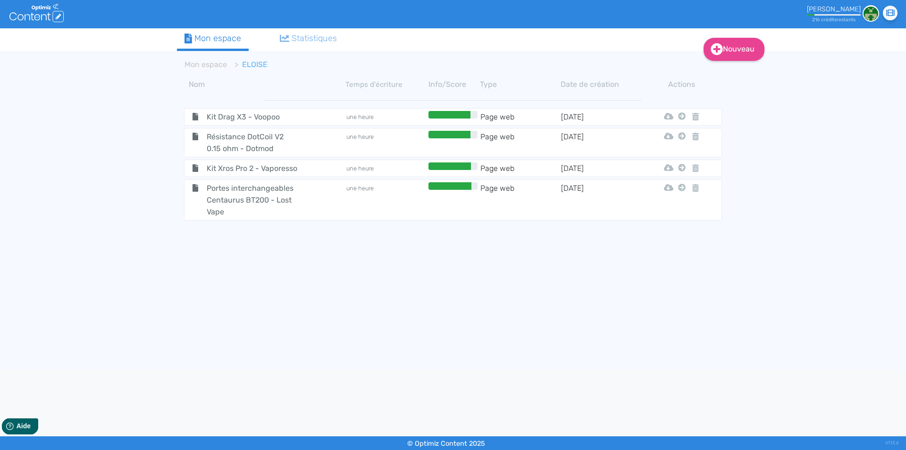
click at [205, 118] on span "Kit Drag X3 - Voopoo" at bounding box center [253, 117] width 106 height 12
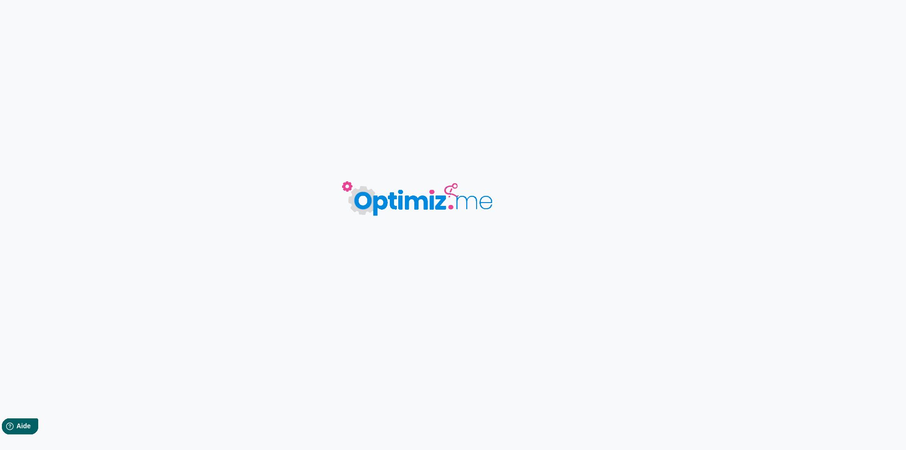
type input "Kit Drag X3 - Voopoo"
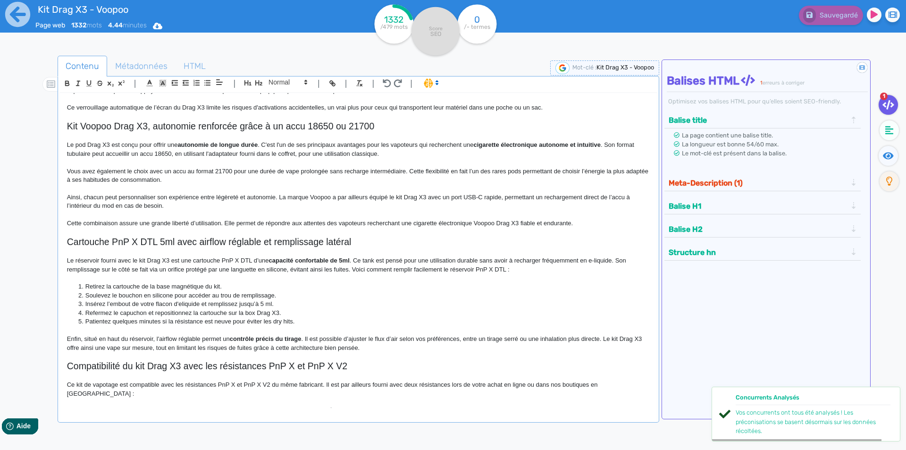
scroll to position [674, 0]
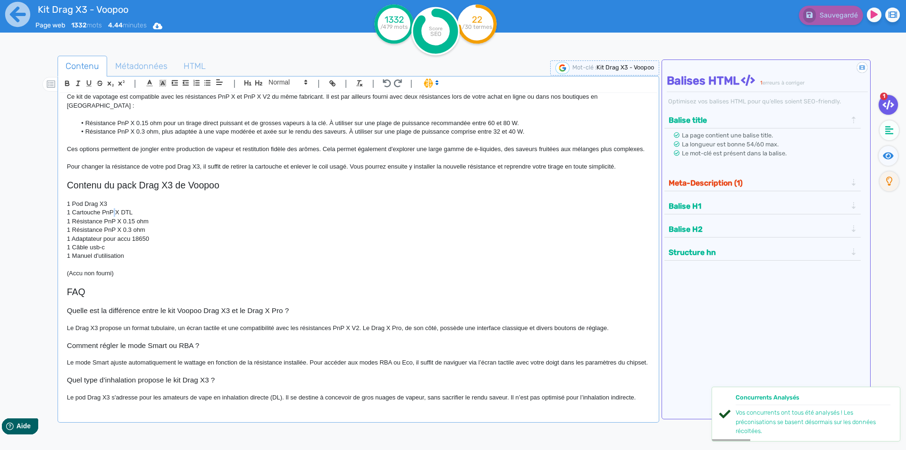
click at [112, 208] on p "1 Cartouche PnP X DTL" at bounding box center [358, 212] width 583 height 8
click at [810, 15] on icon at bounding box center [807, 15] width 6 height 6
click at [709, 183] on button "Meta-Description (1)" at bounding box center [758, 183] width 184 height 16
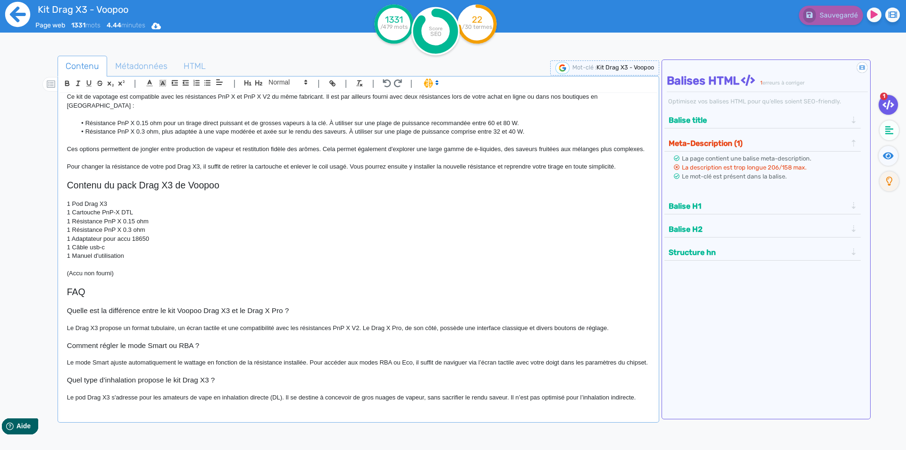
click at [14, 14] on icon at bounding box center [18, 14] width 26 height 26
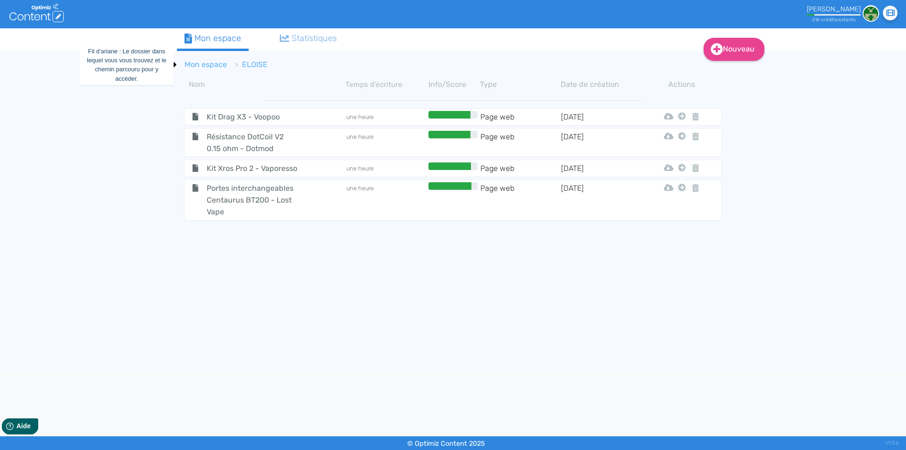
click at [201, 64] on link "Mon espace" at bounding box center [206, 64] width 42 height 9
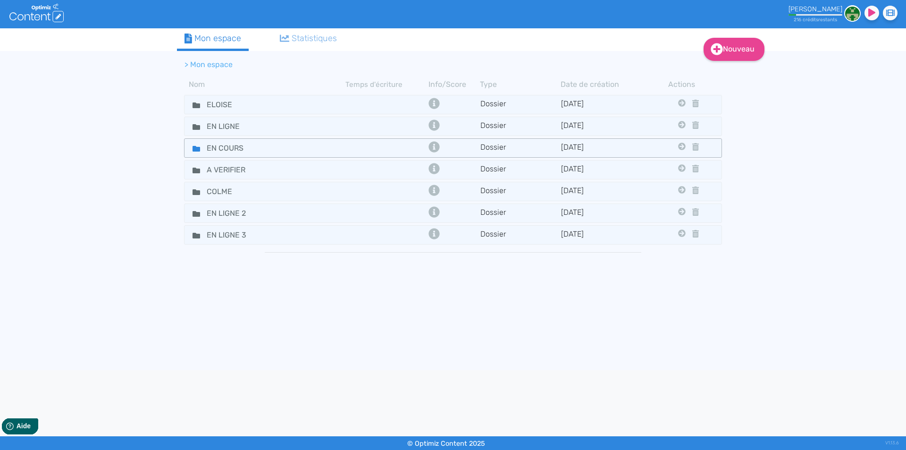
click at [188, 150] on fa-icon at bounding box center [192, 148] width 14 height 14
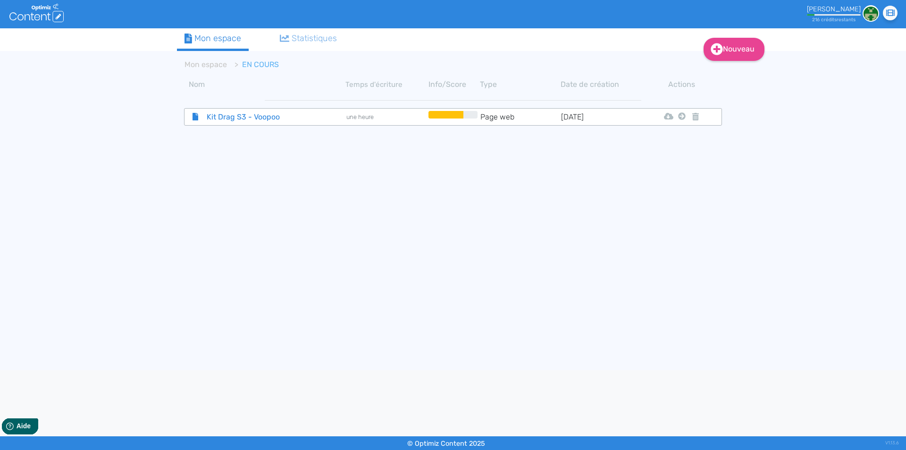
click at [227, 116] on span "Kit Drag S3 - Voopoo" at bounding box center [253, 117] width 106 height 12
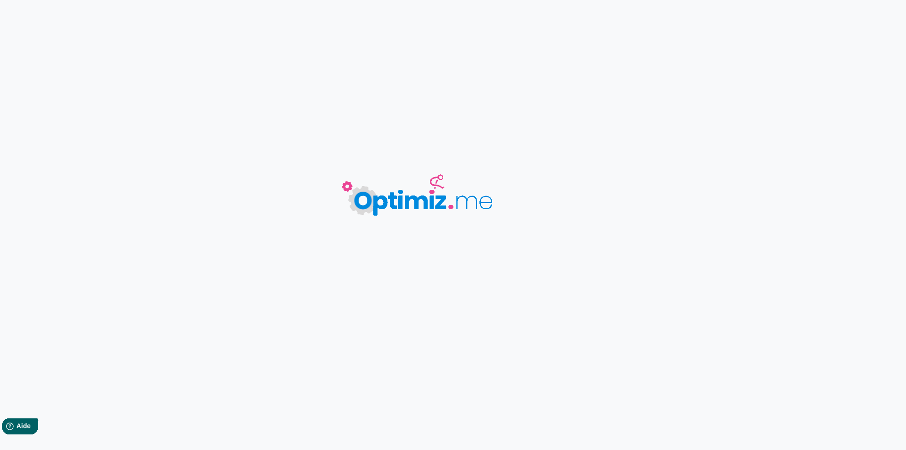
type input "Kit Drag S3 - Voopoo"
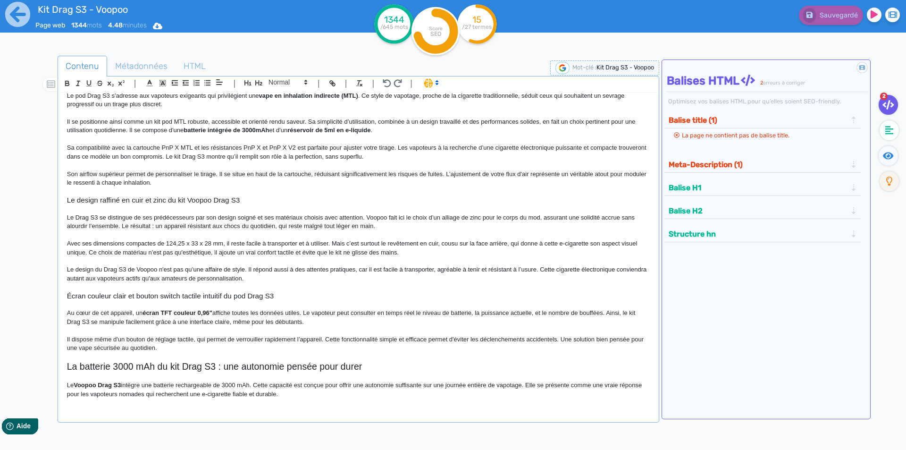
scroll to position [12, 0]
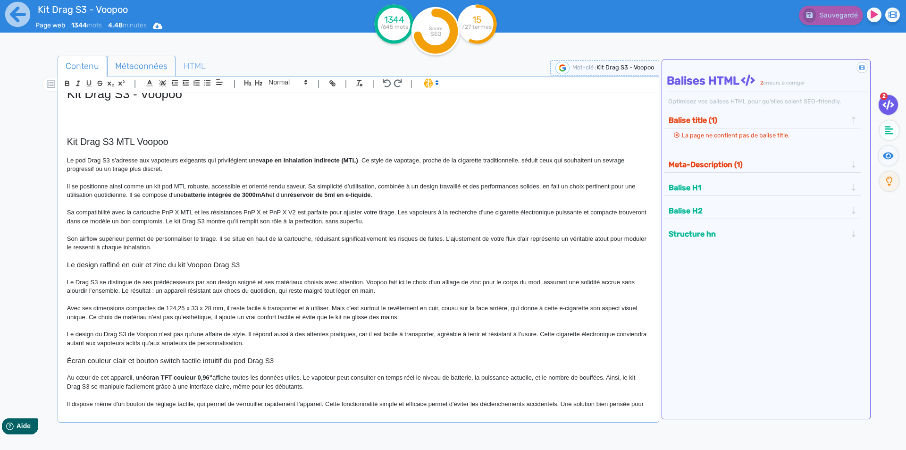
click at [121, 70] on span "Métadonnées" at bounding box center [141, 65] width 67 height 25
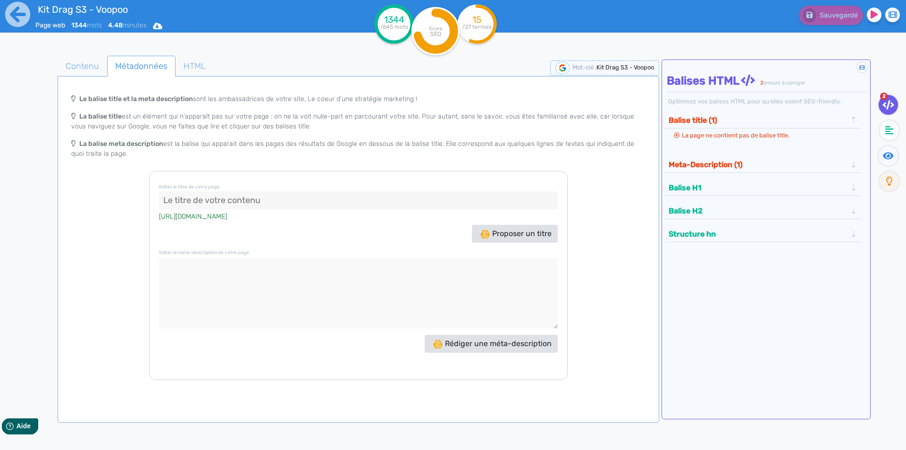
click at [207, 196] on input at bounding box center [358, 200] width 399 height 19
paste input "Kit Drag S3 Voopoo - Pod 60W MTL, 3000mAh, PnP X MTL"
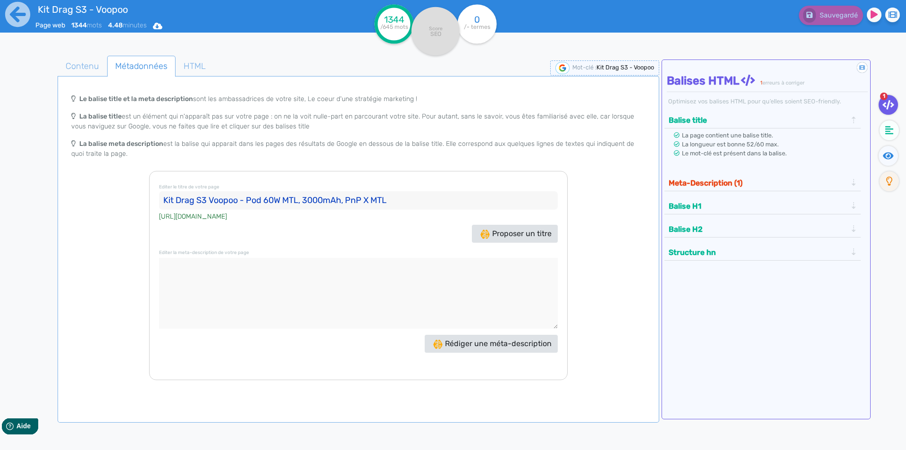
click at [243, 198] on input "Kit Drag S3 Voopoo - Pod 60W MTL, 3000mAh, PnP X MTL" at bounding box center [358, 200] width 399 height 19
click at [336, 201] on input "Kit Drag S3 Voopoo, pod 60W MTL, 3000mAh, PnP X MTL" at bounding box center [358, 200] width 399 height 19
drag, startPoint x: 338, startPoint y: 200, endPoint x: 406, endPoint y: 200, distance: 68.4
click at [406, 200] on input "Kit Drag S3 Voopoo, pod 60W MTL, 3000mAh, PnP X MTL" at bounding box center [358, 200] width 399 height 19
type input "Kit Drag S3 Voopoo, pod 60W MTL, 3000mAh"
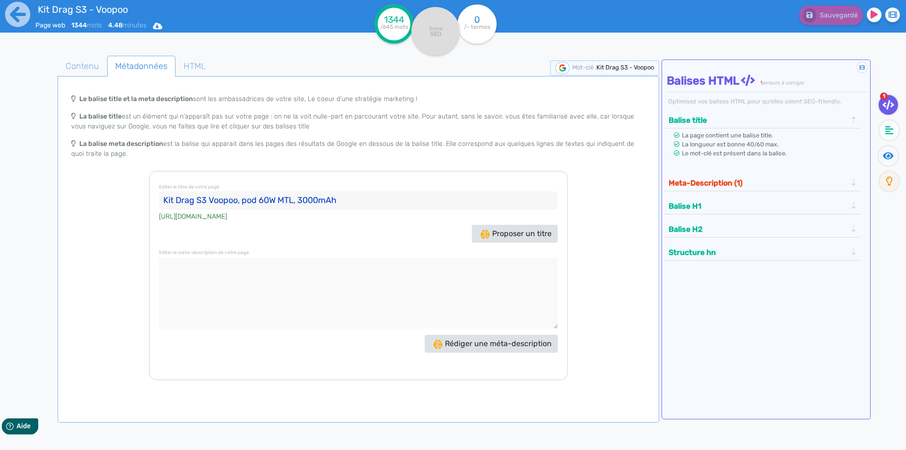
click at [335, 298] on textarea at bounding box center [358, 293] width 399 height 71
click at [70, 55] on span "Contenu" at bounding box center [82, 65] width 49 height 25
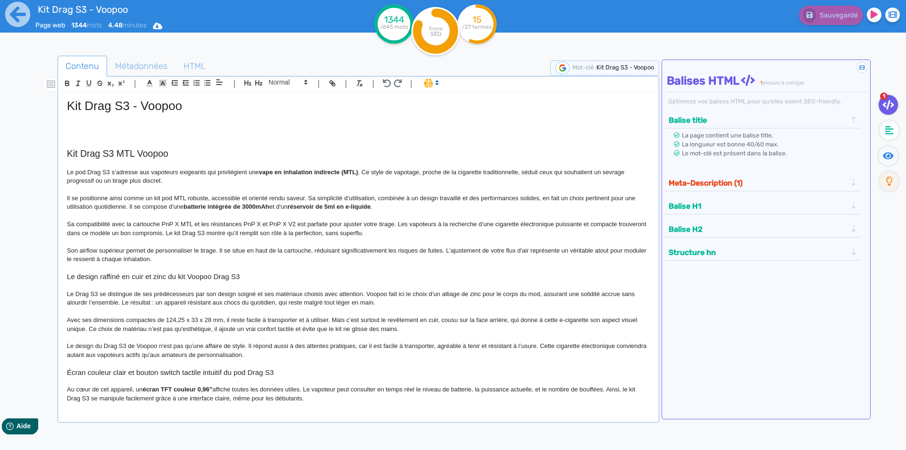
click at [103, 113] on p at bounding box center [358, 117] width 583 height 8
click at [100, 122] on p at bounding box center [358, 126] width 583 height 8
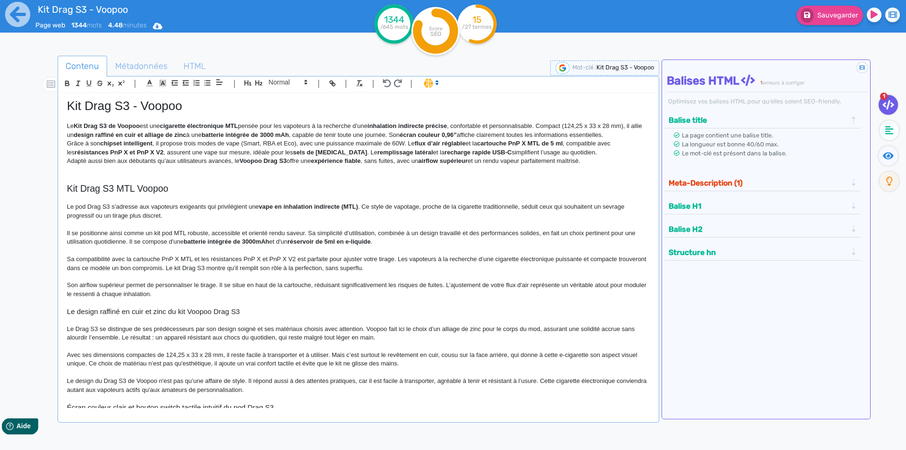
click at [76, 124] on strong "Kit Drag S3 de Voopoo" at bounding box center [107, 125] width 66 height 7
click at [76, 124] on p "Le k it Drag S3 de Voopoo est une cigarette électronique MTL pensée pour les va…" at bounding box center [358, 130] width 583 height 17
click at [135, 124] on p "Le k it Drag S3 de Voopoo est une cigarette électronique MTL pensée pour les va…" at bounding box center [358, 130] width 583 height 17
click at [177, 125] on strong "cigarette électronique MTL" at bounding box center [198, 125] width 78 height 7
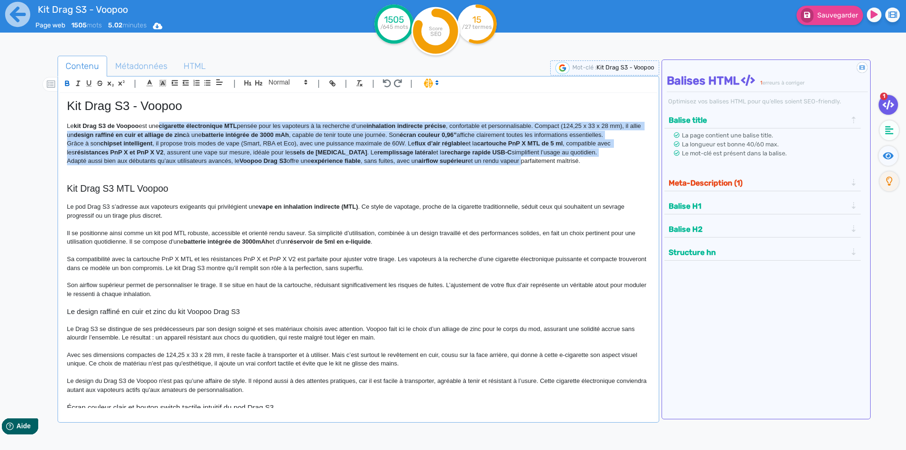
drag, startPoint x: 177, startPoint y: 125, endPoint x: 517, endPoint y: 160, distance: 341.7
click at [517, 160] on div "Kit Drag S3 - Voopoo Le kit Drag S3 de Voopoo est une cigarette électronique MT…" at bounding box center [358, 250] width 597 height 315
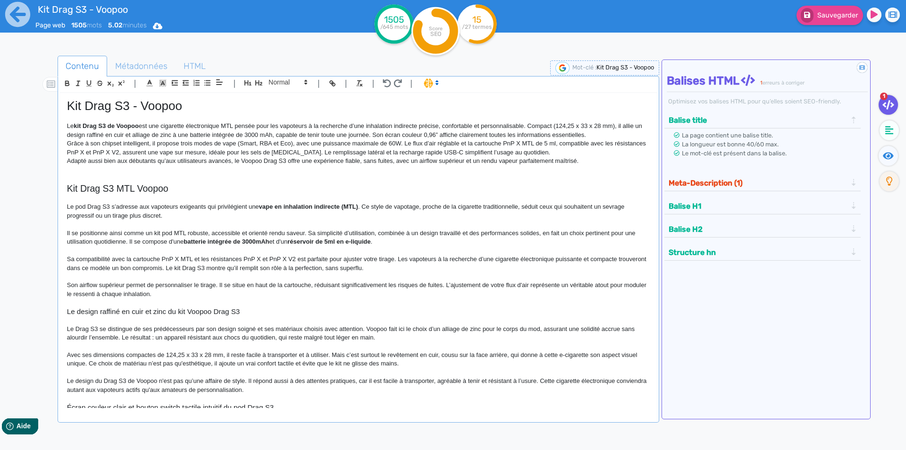
click at [484, 159] on p "Adapté aussi bien aux débutants qu’aux utilisateurs avancés, le Voopoo Drag S3 …" at bounding box center [358, 161] width 583 height 8
click at [233, 125] on p "Le kit Drag S3 de Voopoo est une cigarette électronique MTL pensée pour les vap…" at bounding box center [358, 130] width 583 height 17
click at [235, 126] on p "Le kit Drag S3 de Voopoo est une cigarette électronique MTL pensée pour les vap…" at bounding box center [358, 130] width 583 height 17
click at [236, 126] on p "Le kit Drag S3 de Voopoo est une cigarette électronique MTL pensée pour les vap…" at bounding box center [358, 130] width 583 height 17
click at [271, 128] on p "Le kit Drag S3 de Voopoo est une cigarette électronique MTL. Il est pensée pour…" at bounding box center [358, 130] width 583 height 17
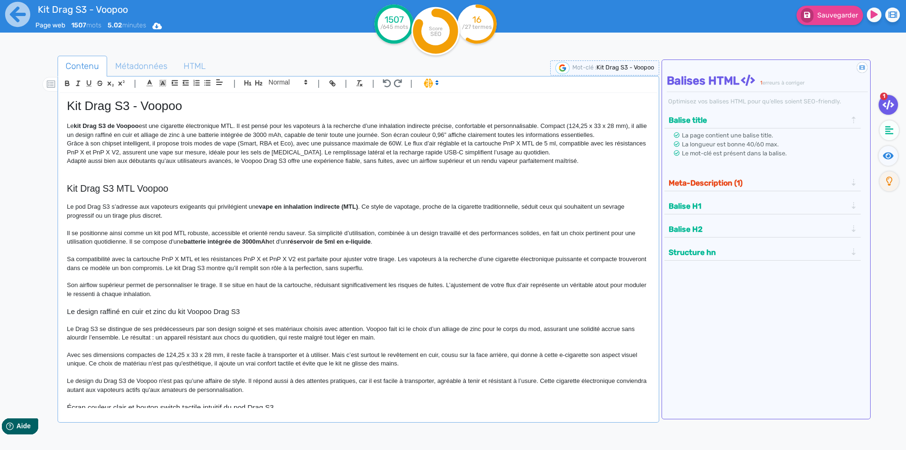
click at [545, 126] on p "Le kit Drag S3 de Voopoo est une cigarette électronique MTL. Il est pensé pour …" at bounding box center [358, 130] width 583 height 17
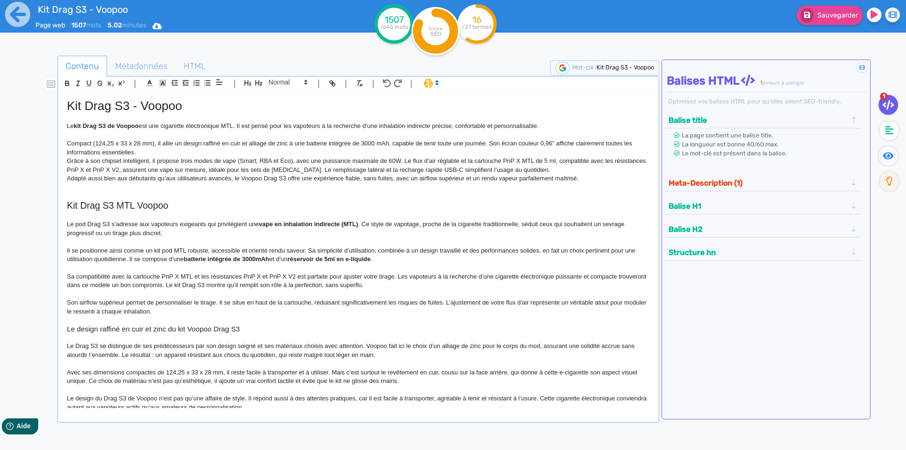
click at [96, 143] on p "Compact (124,25 x 33 x 28 mm), il allie un design raffiné en cuir et alliage de…" at bounding box center [358, 147] width 583 height 17
click at [156, 144] on p "Compact, ce pod mesure 124,25 de hauteur, 33 x 28 mm), il allie un design raffi…" at bounding box center [358, 147] width 583 height 17
click at [210, 143] on p "Compact, ce pod mesure 124,25 mm de hauteur, 33 x 28 mm), il allie un design ra…" at bounding box center [358, 147] width 583 height 17
click at [149, 143] on p "Compact, ce pod mesure 124,25 mm de hauteur, 33 mm de largeur, et 28 mm de diam…" at bounding box center [358, 147] width 583 height 17
click at [319, 141] on p "Compact, ce pod mesure 124.25 mm de hauteur, 33 mm de largeur, et 28 mm de diam…" at bounding box center [358, 147] width 583 height 17
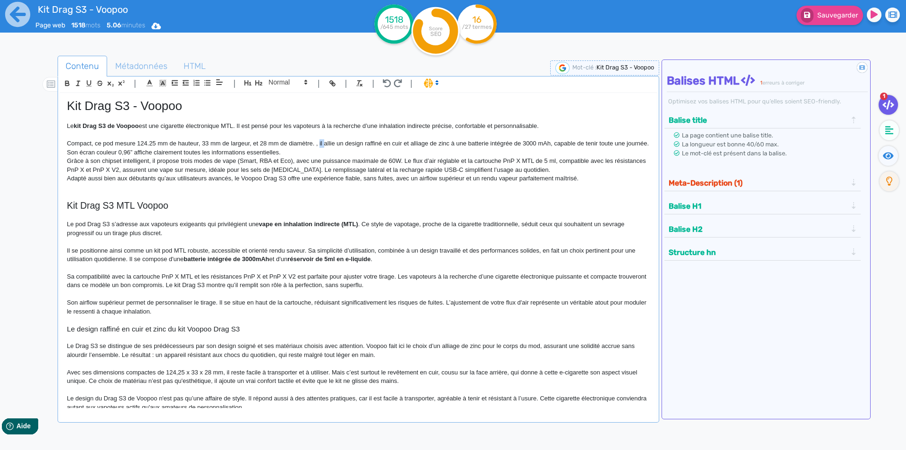
click at [319, 141] on p "Compact, ce pod mesure 124.25 mm de hauteur, 33 mm de largeur, et 28 mm de diam…" at bounding box center [358, 147] width 583 height 17
drag, startPoint x: 547, startPoint y: 143, endPoint x: 86, endPoint y: 152, distance: 461.2
click at [86, 152] on p "Compact, ce pod mesure 124.25 mm de hauteur, 33 mm de largeur, et 28 mm de diam…" at bounding box center [358, 147] width 583 height 17
click at [77, 152] on p "Compact, ce pod mesure 124.25 mm de hauteur, 33 mm de largeur, et 28 mm de diam…" at bounding box center [358, 147] width 583 height 17
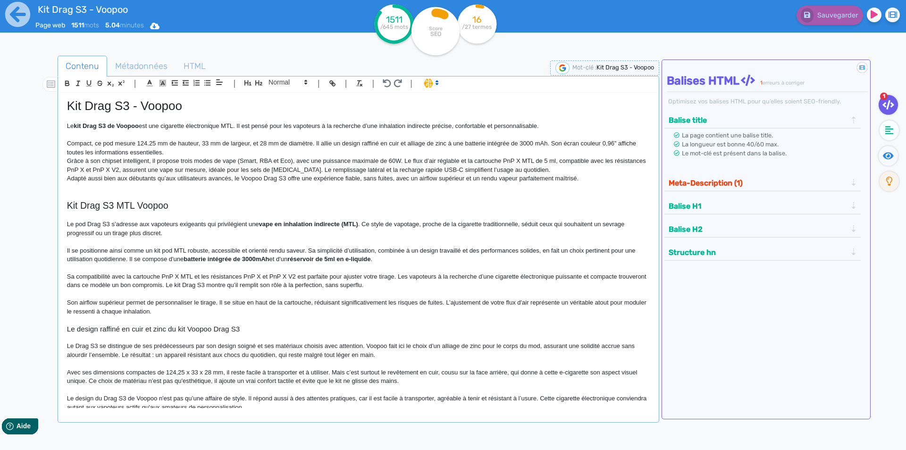
click at [163, 151] on p "Compact, ce pod mesure 124.25 mm de hauteur, 33 mm de largeur, et 28 mm de diam…" at bounding box center [358, 147] width 583 height 17
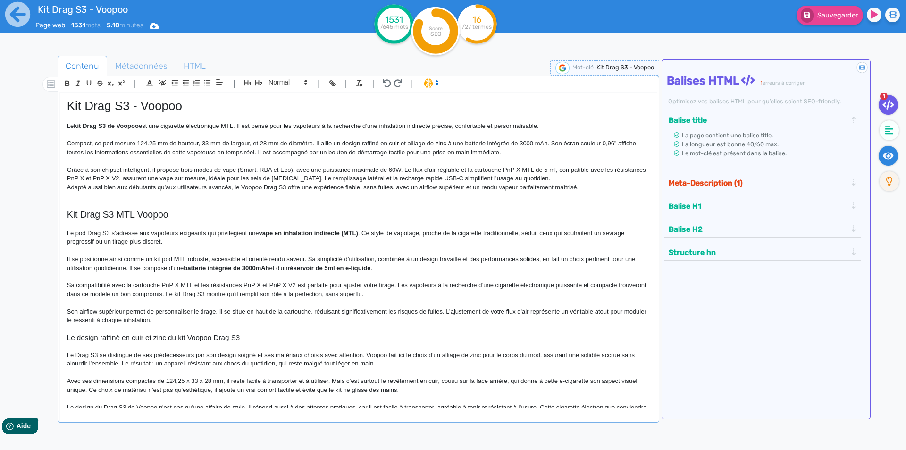
click at [885, 155] on icon at bounding box center [888, 155] width 11 height 7
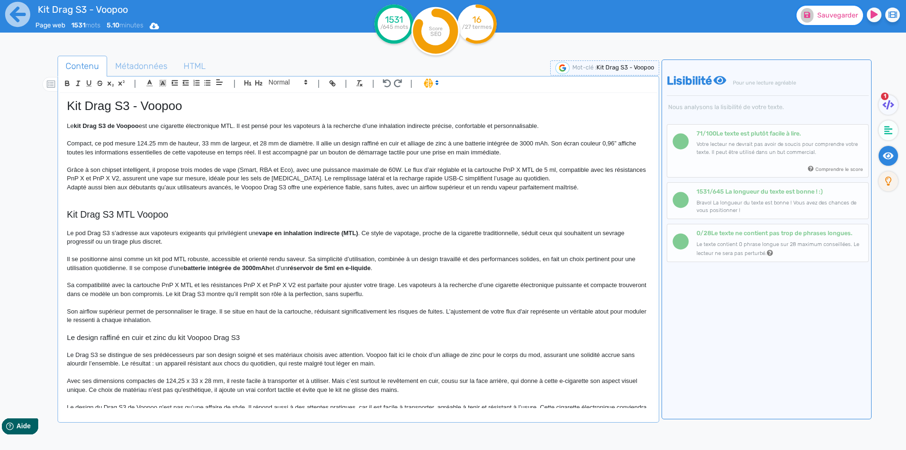
click at [834, 18] on span "Sauvegarder" at bounding box center [837, 15] width 41 height 8
click at [157, 170] on p "Grâce à son chipset intelligent, il propose trois modes de vape (Smart, RBA et …" at bounding box center [358, 174] width 583 height 17
click at [153, 170] on p "Grâce à son chipset intelligent, il propose trois modes de vape (Smart, RBA et …" at bounding box center [358, 174] width 583 height 17
click at [223, 166] on p "Grâce à son chipset intelligent, ce kit complet propose trois modes de vape (Sm…" at bounding box center [358, 174] width 583 height 17
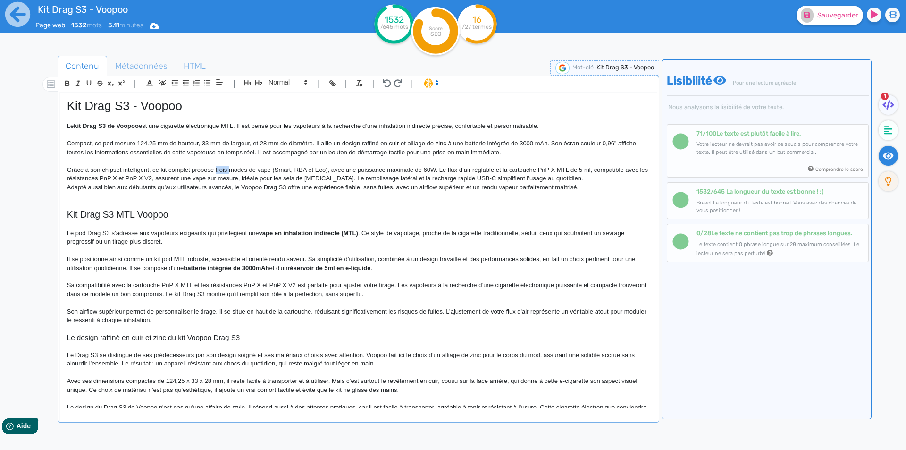
click at [223, 166] on p "Grâce à son chipset intelligent, ce kit complet propose trois modes de vape (Sm…" at bounding box center [358, 174] width 583 height 17
click at [266, 168] on p "Grâce à son chipset intelligent, ce kit complet propose 3 modes de vape (Smart,…" at bounding box center [358, 174] width 583 height 17
click at [321, 170] on p "Grâce à son chipset intelligent, ce kit complet propose 3 modes de vape : Smart…" at bounding box center [358, 174] width 583 height 17
click at [839, 12] on span "Sauvegarder" at bounding box center [837, 15] width 41 height 8
click at [434, 169] on p "Grâce à son chipset intelligent, ce kit complet propose 3 modes de vape : Smart…" at bounding box center [358, 174] width 583 height 17
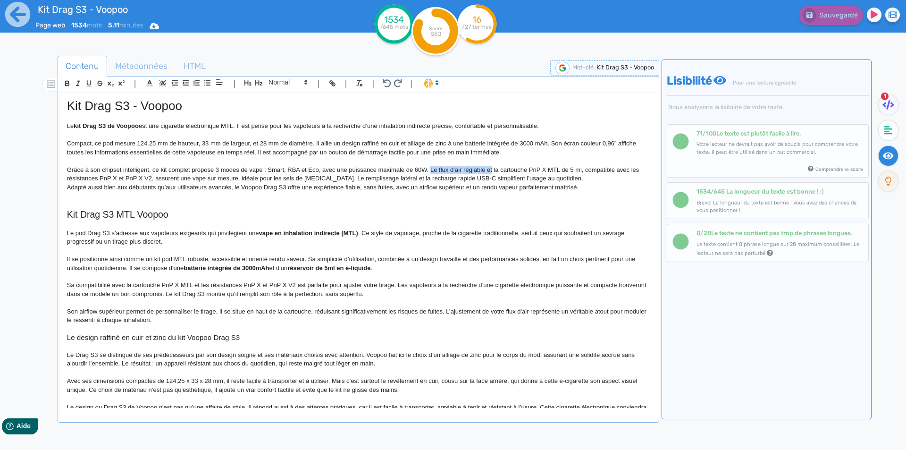
drag, startPoint x: 434, startPoint y: 169, endPoint x: 491, endPoint y: 169, distance: 57.1
click at [491, 169] on p "Grâce à son chipset intelligent, ce kit complet propose 3 modes de vape : Smart…" at bounding box center [358, 174] width 583 height 17
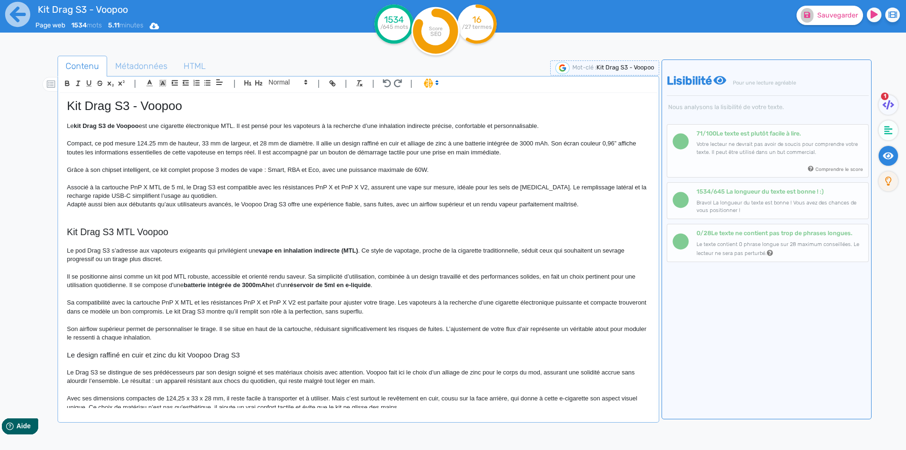
click at [366, 190] on p "Associé à la cartouche PnP X MTL de 5 ml, le Drag S3 est compatible avec les ré…" at bounding box center [358, 191] width 583 height 17
click at [395, 185] on p "Associé à la cartouche PnP X MTL de 5 ml, le Drag S3 est compatible avec les ré…" at bounding box center [358, 191] width 583 height 17
click at [497, 187] on p "Associé à la cartouche PnP X MTL de 5 ml, le Drag S3 est compatible avec les ré…" at bounding box center [358, 191] width 583 height 17
click at [171, 197] on p "Associé à la cartouche PnP X MTL de 5 ml, le Drag S3 est compatible avec les ré…" at bounding box center [358, 191] width 583 height 17
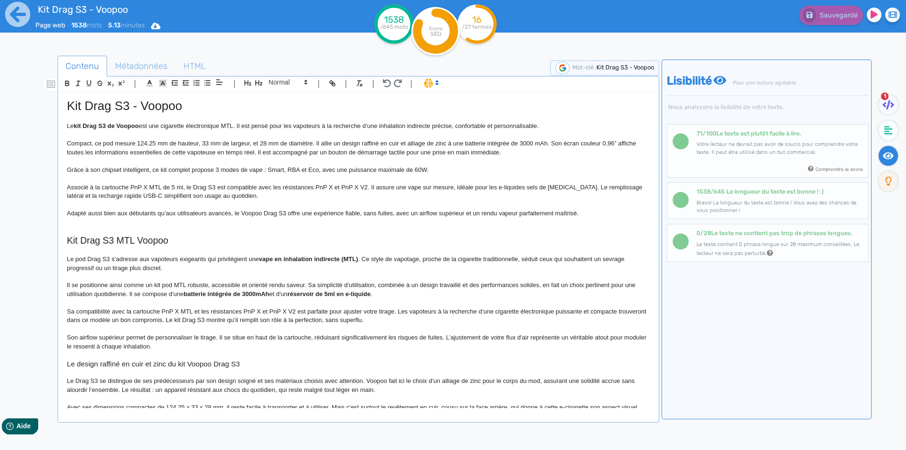
click at [531, 216] on p "Adapté aussi bien aux débutants qu’aux utilisateurs avancés, le Voopoo Drag S3 …" at bounding box center [358, 213] width 583 height 8
click at [564, 213] on p "Adapté aussi bien aux débutants qu’aux utilisateurs avancés, le Voopoo Drag S3 …" at bounding box center [358, 213] width 583 height 8
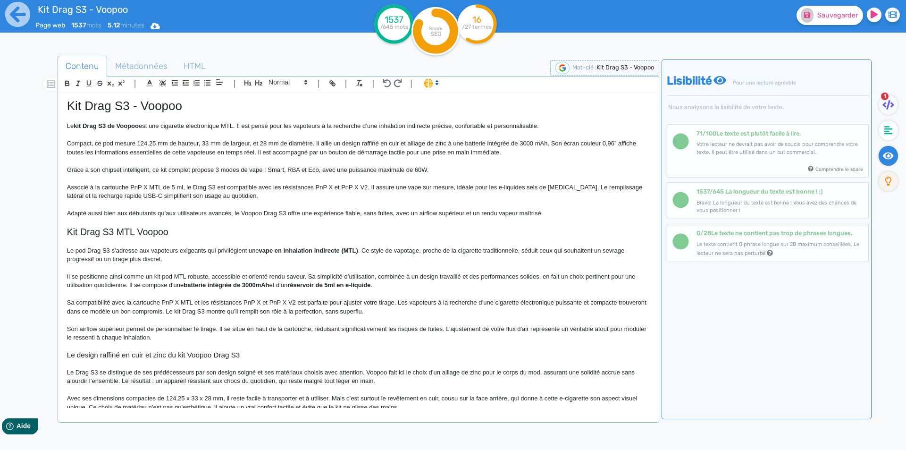
click at [533, 211] on p "Adapté aussi bien aux débutants qu’aux utilisateurs avancés, le Voopoo Drag S3 …" at bounding box center [358, 213] width 583 height 8
click at [505, 210] on p "Adapté aussi bien aux débutants qu’aux utilisateurs avancés, le Voopoo Drag S3 …" at bounding box center [358, 213] width 583 height 8
drag, startPoint x: 505, startPoint y: 210, endPoint x: 522, endPoint y: 210, distance: 16.1
click at [522, 210] on p "Adapté aussi bien aux débutants qu’aux utilisateurs avancés, le Voopoo Drag S3 …" at bounding box center [358, 213] width 583 height 8
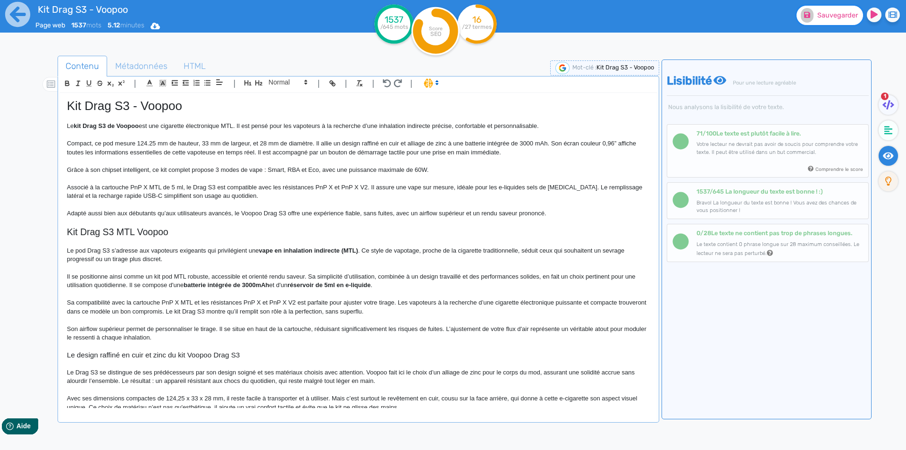
click at [838, 14] on span "Sauvegarder" at bounding box center [837, 15] width 41 height 8
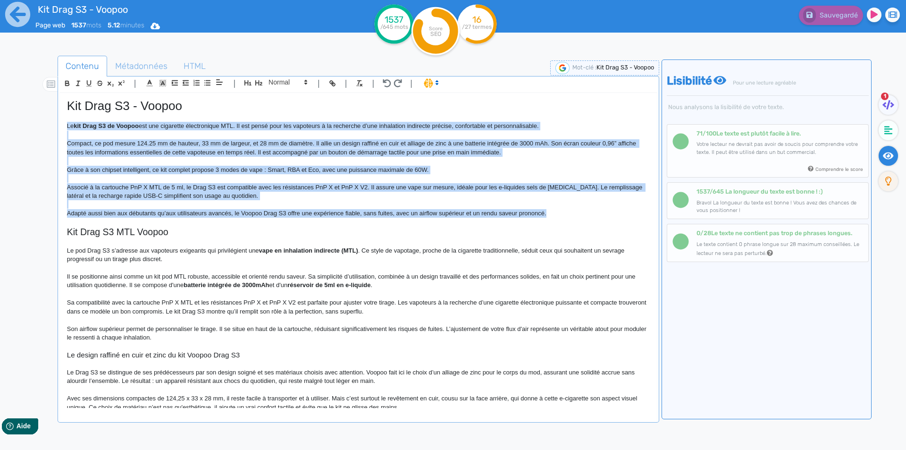
drag, startPoint x: 379, startPoint y: 189, endPoint x: 34, endPoint y: 122, distance: 351.9
click at [34, 122] on div "Contenu Métadonnées HTML | | H3 H4 H5 H6 Normal | | | | Kit Drag S3 - Voopoo Le…" at bounding box center [466, 281] width 879 height 456
copy div "Le kit Drag S3 de Voopoo est une cigarette électronique MTL. Il est pensé pour …"
click at [260, 205] on p at bounding box center [358, 204] width 583 height 8
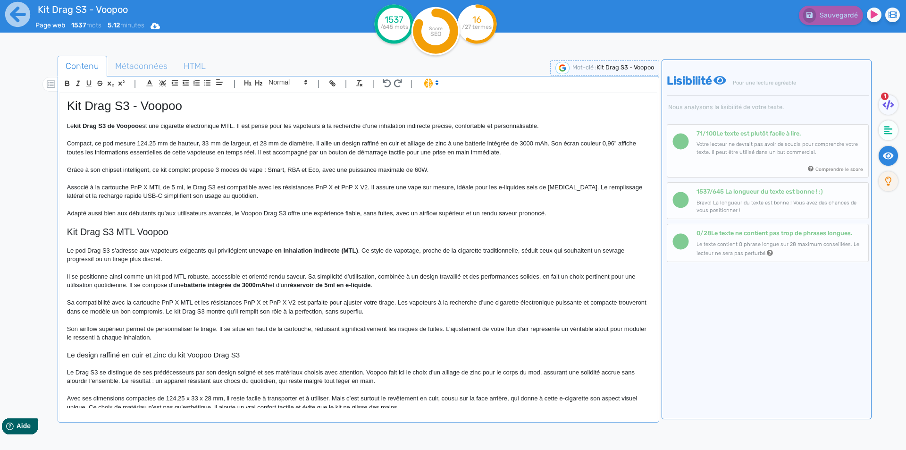
click at [330, 152] on p "Compact, ce pod mesure 124.25 mm de hauteur, 33 mm de largeur, et 28 mm de diam…" at bounding box center [358, 147] width 583 height 17
drag, startPoint x: 330, startPoint y: 152, endPoint x: 398, endPoint y: 154, distance: 68.5
click at [398, 154] on p "Compact, ce pod mesure 124.25 mm de hauteur, 33 mm de largeur, et 28 mm de diam…" at bounding box center [358, 147] width 583 height 17
click at [412, 210] on p "Adapté aussi bien aux débutants qu’aux utilisateurs avancés, le Voopoo Drag S3 …" at bounding box center [358, 213] width 583 height 8
click at [336, 154] on strong "bouton de démarrage tactile" at bounding box center [368, 152] width 82 height 7
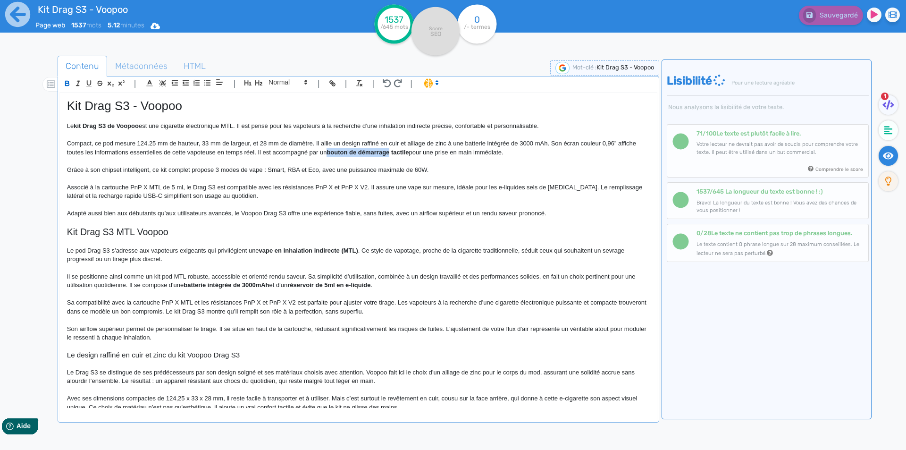
drag, startPoint x: 336, startPoint y: 154, endPoint x: 365, endPoint y: 154, distance: 29.7
click at [365, 154] on strong "bouton de démarrage tactile" at bounding box center [368, 152] width 82 height 7
copy strong "bouton de démarrage"
click at [356, 153] on strong "bouton de démarrage tactile" at bounding box center [368, 152] width 82 height 7
drag, startPoint x: 356, startPoint y: 153, endPoint x: 363, endPoint y: 150, distance: 7.4
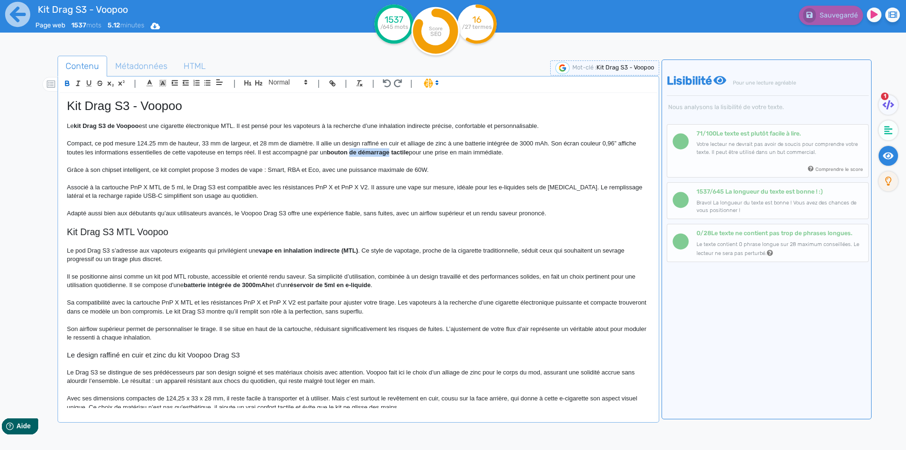
click at [363, 150] on strong "bouton de démarrage tactile" at bounding box center [368, 152] width 82 height 7
click at [833, 19] on button "Sauvegarder" at bounding box center [830, 15] width 67 height 19
click at [292, 215] on p "Adapté aussi bien aux débutants qu’aux utilisateurs avancés, le Voopoo Drag S3 …" at bounding box center [358, 213] width 583 height 8
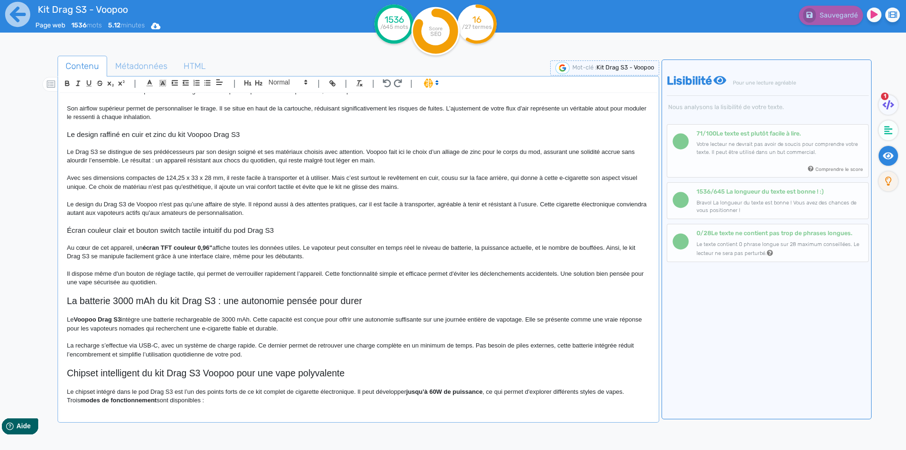
scroll to position [236, 0]
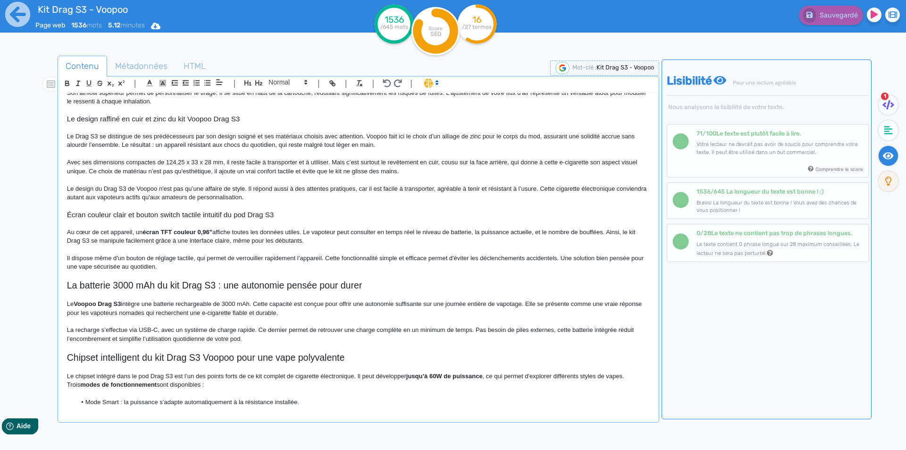
click at [114, 160] on p "Avec ses dimensions compactes de 124,25 x 33 x 28 mm, il reste facile à transpo…" at bounding box center [358, 166] width 583 height 17
click at [217, 163] on p "Avec ses dimensions compactes de 124,25 x 33 x 28 mm, il reste facile à transpo…" at bounding box center [358, 166] width 583 height 17
click at [226, 195] on p "Le design du Drag S3 de Voopoo n'est pas qu’une affaire de style. Il répond aus…" at bounding box center [358, 193] width 583 height 17
click at [387, 189] on p "Le design du Drag S3 de Voopoo n'est pas qu’une affaire de style. Il répond aus…" at bounding box center [358, 193] width 583 height 17
click at [412, 189] on p "Le design du Drag S3 de Voopoo n'est pas qu’une affaire de style. Il répond aus…" at bounding box center [358, 193] width 583 height 17
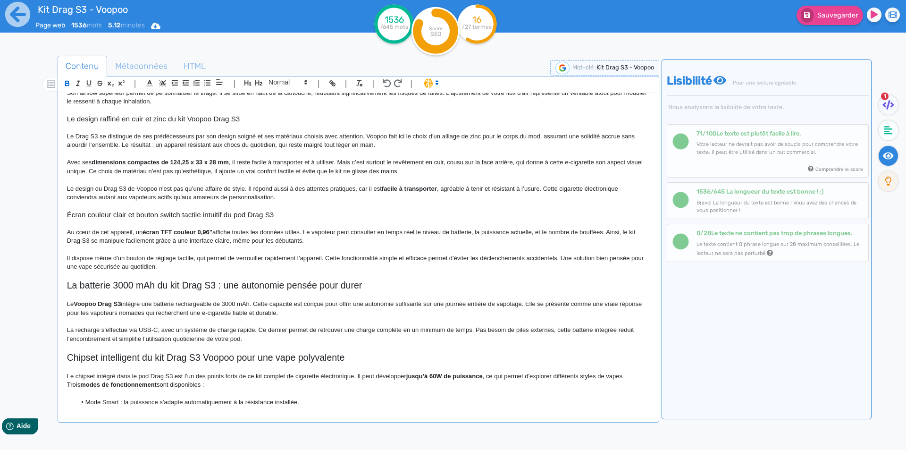
click at [341, 226] on p at bounding box center [358, 223] width 583 height 8
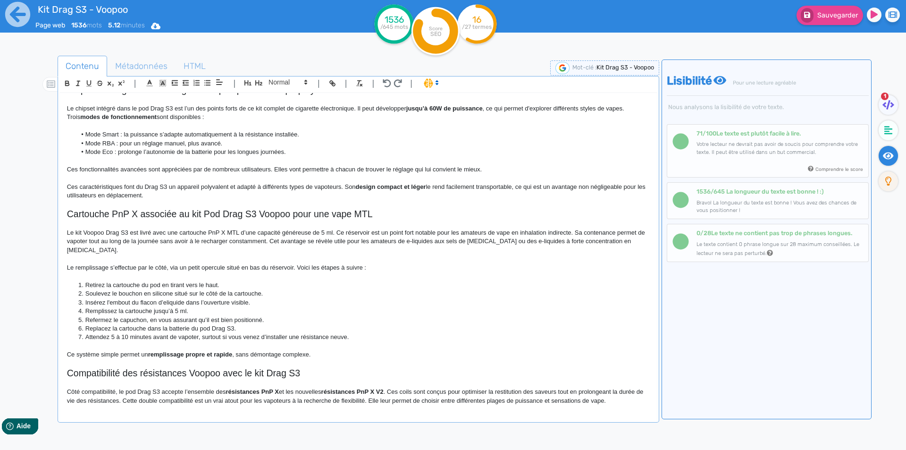
scroll to position [519, 0]
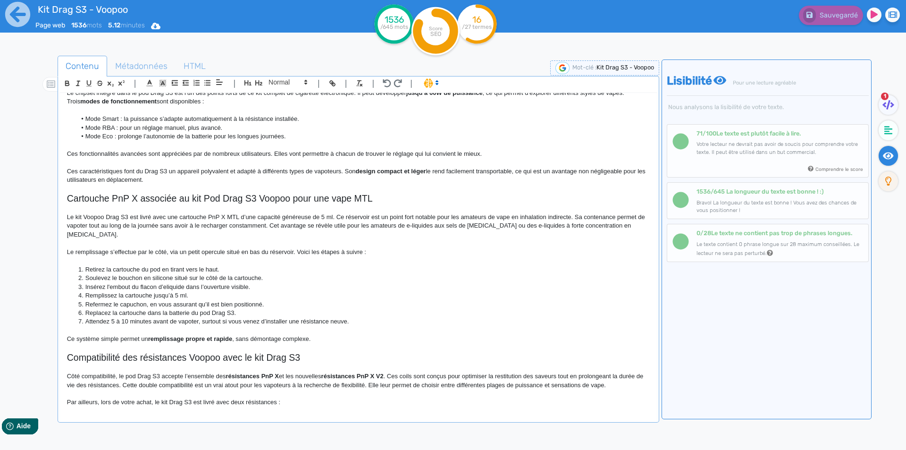
click at [504, 216] on p "Le kit Voopoo Drag S3 est livré avec une cartouche PnP X MTL d’une capacité gén…" at bounding box center [358, 226] width 583 height 26
click at [471, 217] on p "Le kit Voopoo Drag S3 est livré avec une cartouche PnP X MTL d’une capacité gén…" at bounding box center [358, 226] width 583 height 26
drag, startPoint x: 471, startPoint y: 217, endPoint x: 561, endPoint y: 216, distance: 89.2
click at [561, 216] on p "Le kit Voopoo Drag S3 est livré avec une cartouche PnP X MTL d’une capacité gén…" at bounding box center [358, 226] width 583 height 26
click at [410, 267] on li "Retirez la cartouche du pod en tirant vers le haut." at bounding box center [362, 269] width 573 height 8
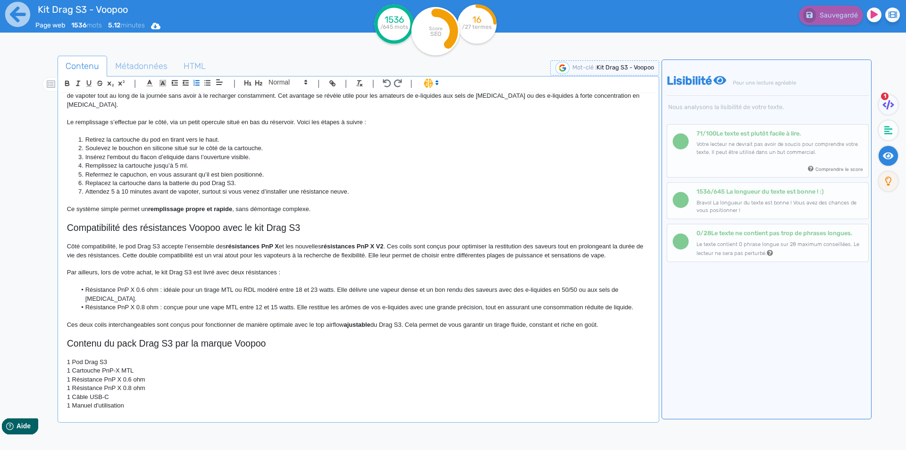
scroll to position [661, 0]
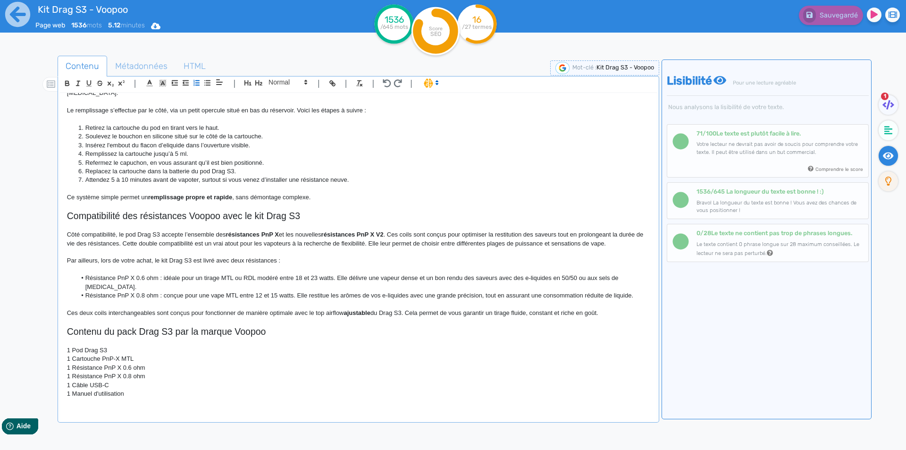
click at [353, 313] on strong "ajustable" at bounding box center [357, 312] width 26 height 7
drag, startPoint x: 353, startPoint y: 313, endPoint x: 321, endPoint y: 311, distance: 31.7
click at [321, 311] on p "Ces deux coils interchangeables sont conçus pour fonctionner de manière optimal…" at bounding box center [358, 313] width 583 height 8
click at [336, 288] on li "Résistance PnP X 0.6 ohm : idéale pour un tirage MTL ou RDL modéré entre 18 et …" at bounding box center [362, 282] width 573 height 17
click at [827, 14] on span "Sauvegarder" at bounding box center [837, 15] width 41 height 8
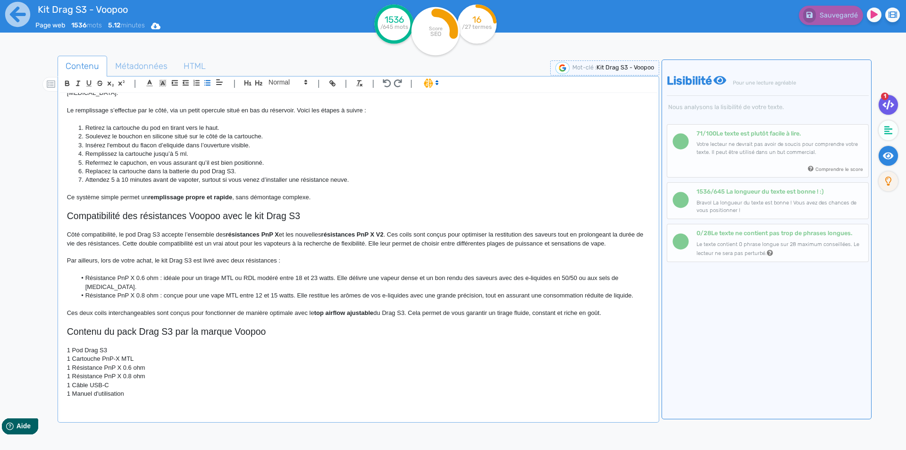
click at [882, 106] on fa-icon at bounding box center [888, 105] width 19 height 20
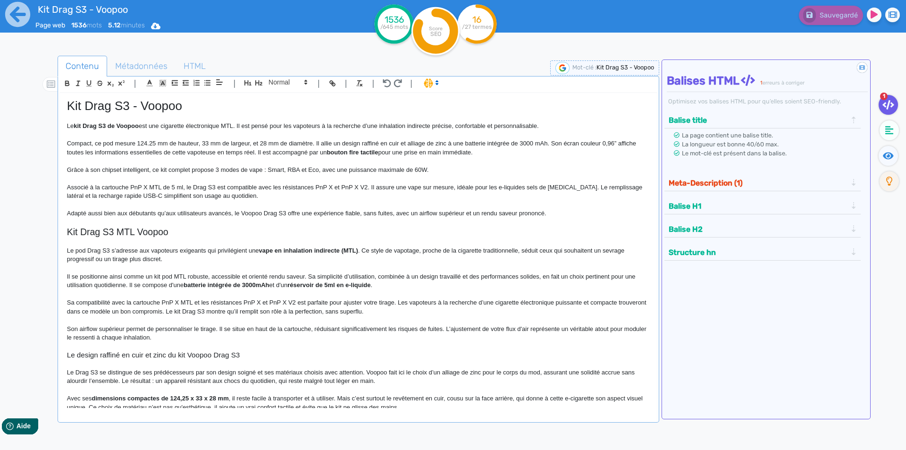
scroll to position [200, 0]
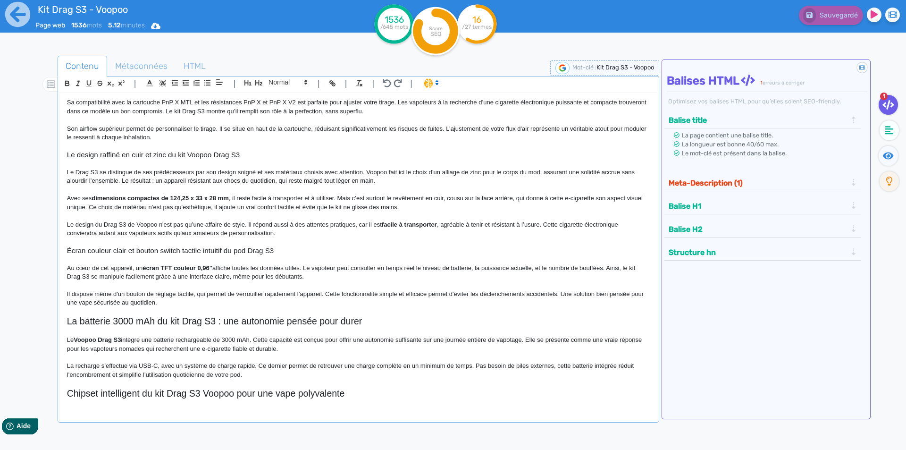
click at [144, 252] on h3 "Écran couleur clair et bouton switch tactile intuitif du pod Drag S3" at bounding box center [358, 250] width 583 height 8
drag, startPoint x: 144, startPoint y: 252, endPoint x: 206, endPoint y: 249, distance: 61.4
click at [206, 249] on h3 "Écran couleur clair et bouton switch tactile intuitif du pod Drag S3" at bounding box center [358, 250] width 583 height 8
click at [146, 251] on h3 "Écran couleur clair et capteur capacitif de déverrouillage du pod Drag S3" at bounding box center [358, 250] width 583 height 8
drag, startPoint x: 146, startPoint y: 251, endPoint x: 213, endPoint y: 249, distance: 67.0
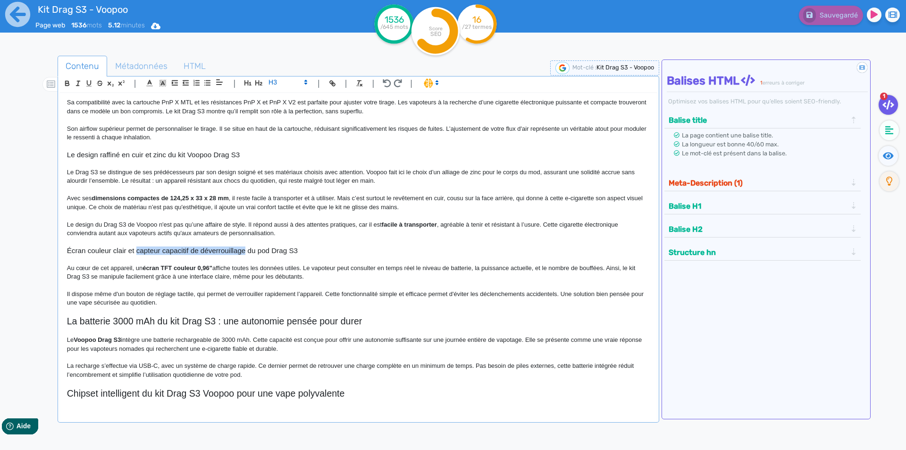
click at [213, 249] on h3 "Écran couleur clair et capteur capacitif de déverrouillage du pod Drag S3" at bounding box center [358, 250] width 583 height 8
copy h3 "capteur capacitif de déverrouillage"
click at [219, 250] on h3 "Écran couleur clair et capteur capacitif de déverrouillage du pod Drag S3" at bounding box center [358, 250] width 583 height 8
drag, startPoint x: 219, startPoint y: 250, endPoint x: 196, endPoint y: 248, distance: 22.8
click at [196, 248] on h3 "Écran couleur clair et capteur capacitif de déverrouillage du pod Drag S3" at bounding box center [358, 250] width 583 height 8
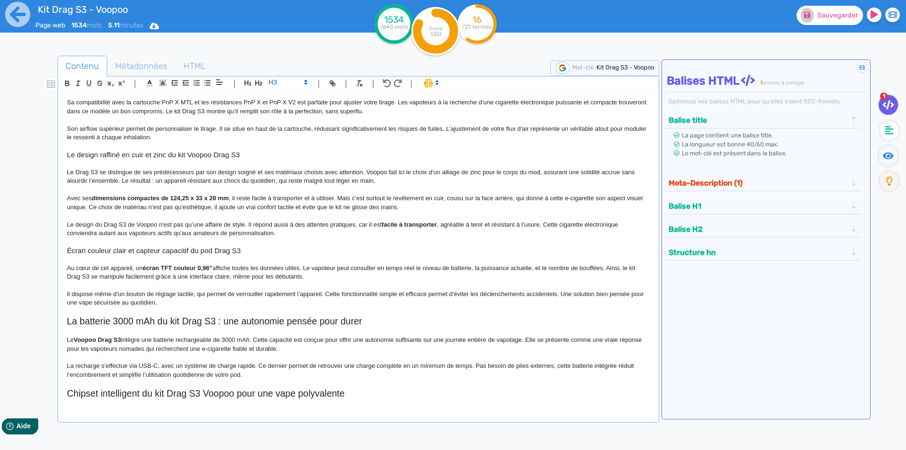
click at [833, 18] on span "Sauvegarder" at bounding box center [837, 15] width 41 height 8
click at [147, 62] on span "Métadonnées" at bounding box center [141, 65] width 67 height 25
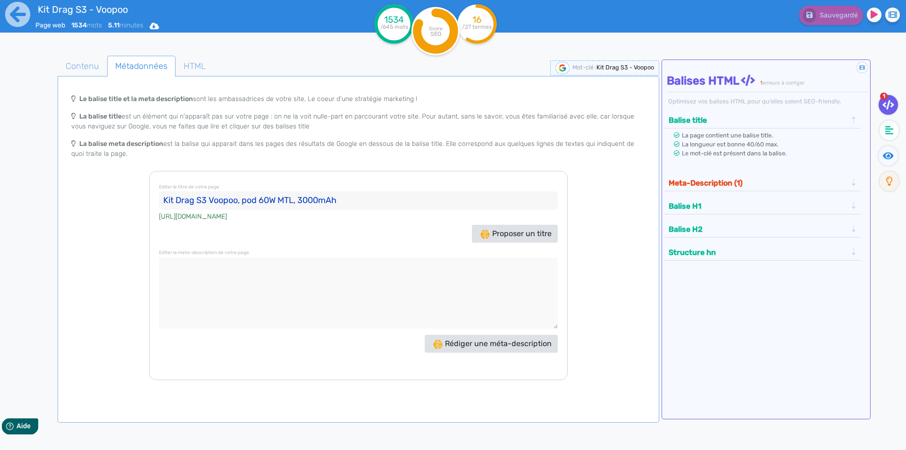
click at [256, 280] on textarea at bounding box center [358, 293] width 399 height 71
paste textarea "Le Voopoo Drag S3 est un kit pod MTL destiné aux vapoteurs en inhalation indire…"
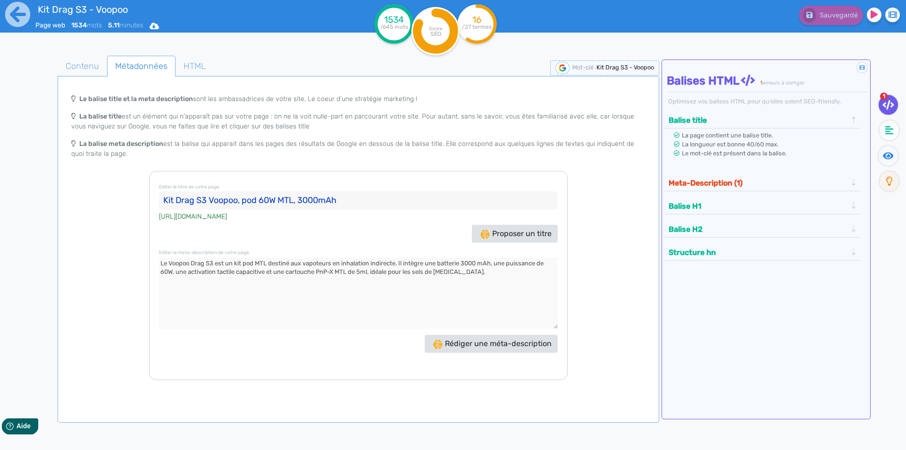
click at [379, 275] on textarea at bounding box center [358, 293] width 399 height 71
drag, startPoint x: 379, startPoint y: 275, endPoint x: 443, endPoint y: 270, distance: 64.3
click at [443, 270] on textarea at bounding box center [358, 293] width 399 height 71
type textarea "Le Voopoo Drag S3 est un kit pod MTL destiné aux vapoteurs en inhalation indire…"
click at [682, 177] on button "Meta-Description (1)" at bounding box center [758, 183] width 184 height 16
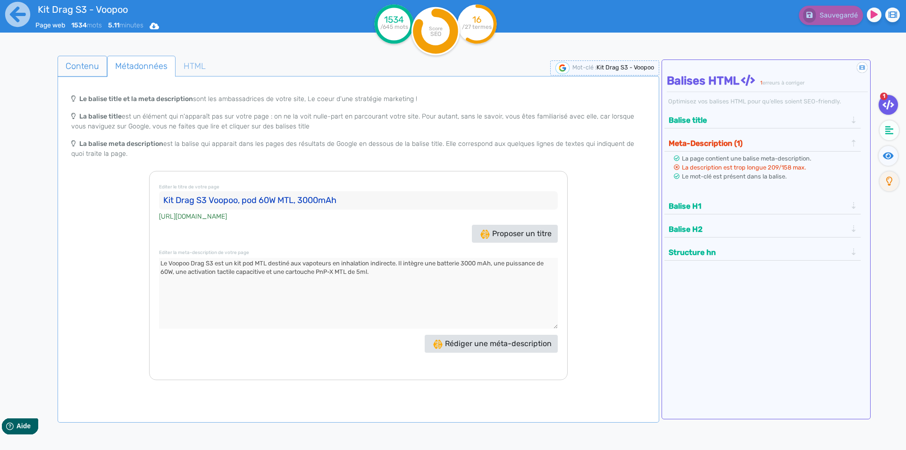
click at [61, 60] on span "Contenu" at bounding box center [82, 65] width 49 height 25
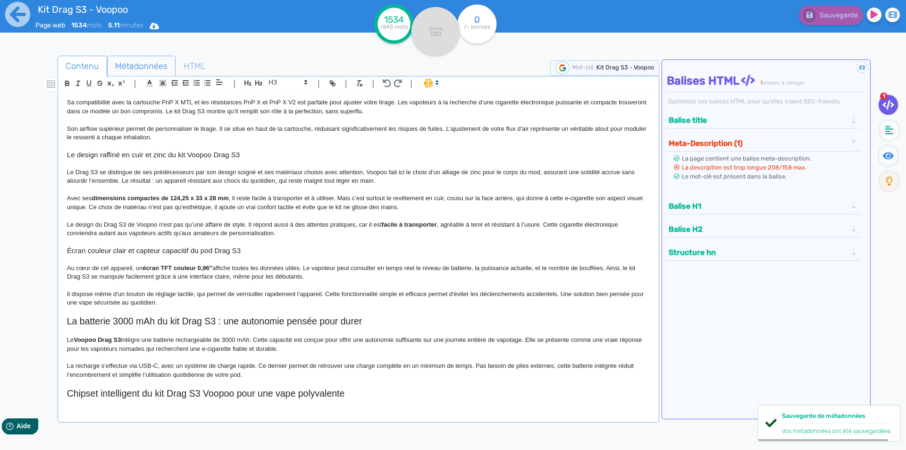
click at [124, 63] on span "Métadonnées" at bounding box center [141, 65] width 67 height 25
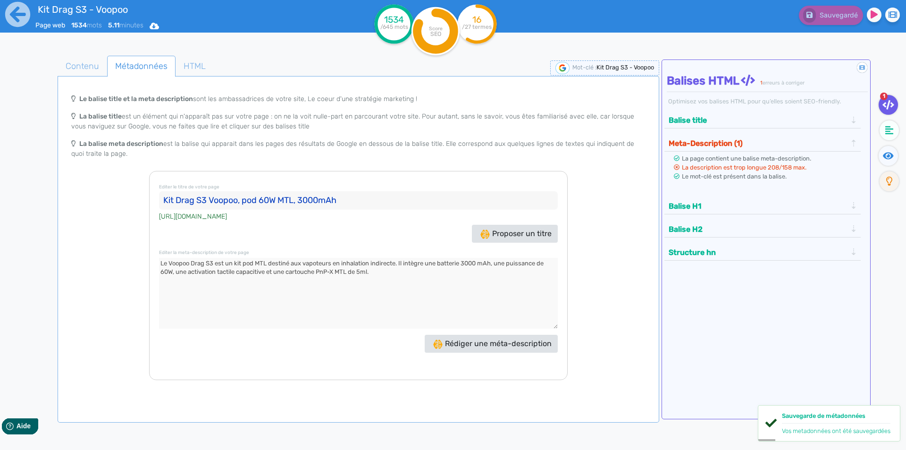
click at [80, 81] on app-google-snippet "Le balise title et la meta description sont les ambassadrices de votre site, Le…" at bounding box center [358, 234] width 598 height 361
click at [81, 69] on span "Contenu" at bounding box center [82, 65] width 49 height 25
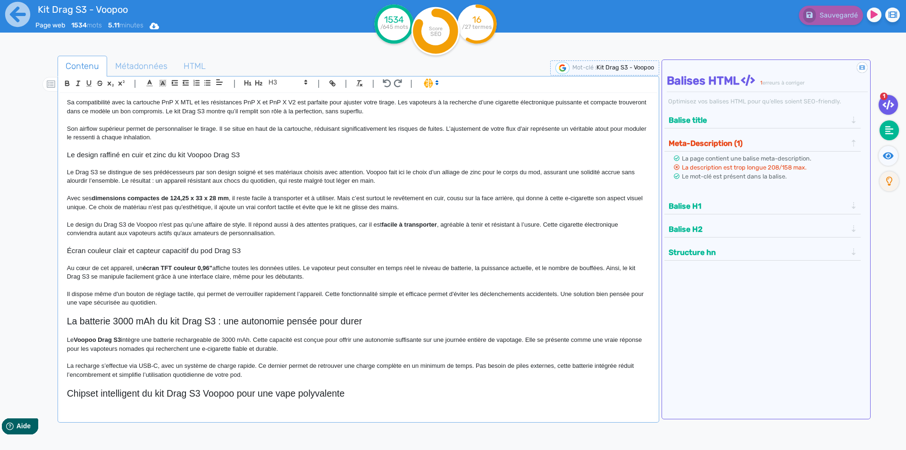
click at [888, 132] on icon at bounding box center [889, 130] width 8 height 9
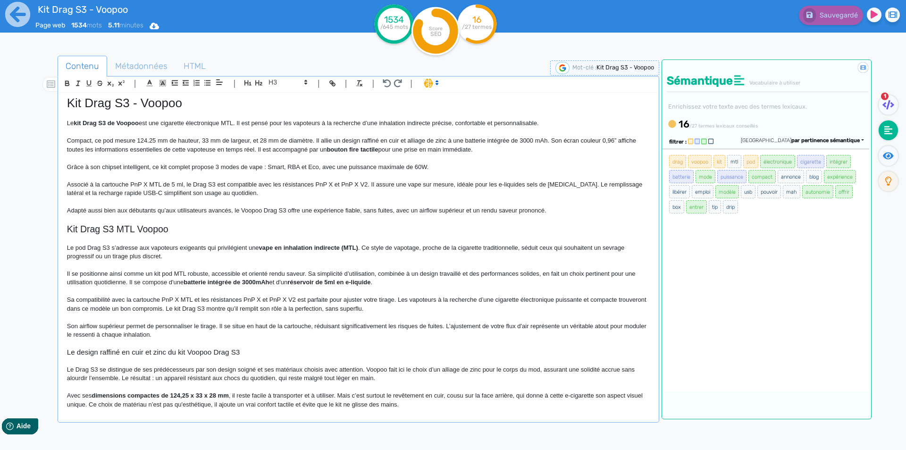
scroll to position [0, 0]
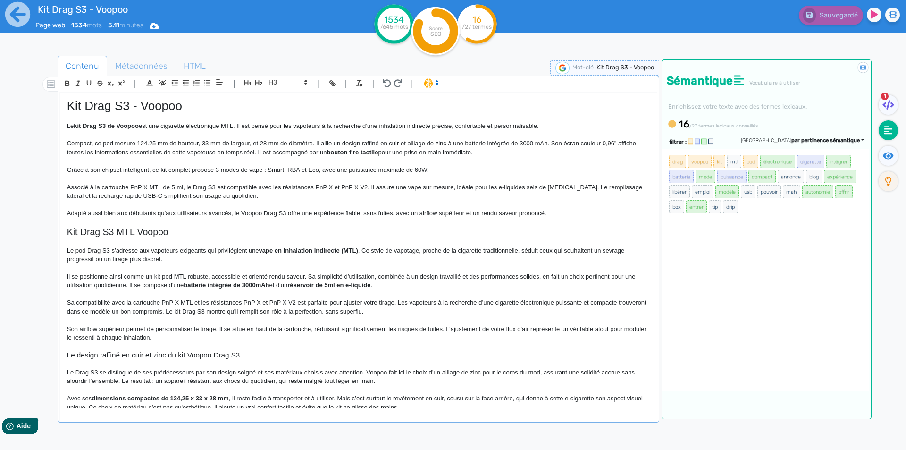
click at [345, 249] on strong "vape en inhalation indirecte (MTL)" at bounding box center [308, 250] width 99 height 7
click at [838, 22] on button "Sauvegarder" at bounding box center [830, 15] width 67 height 19
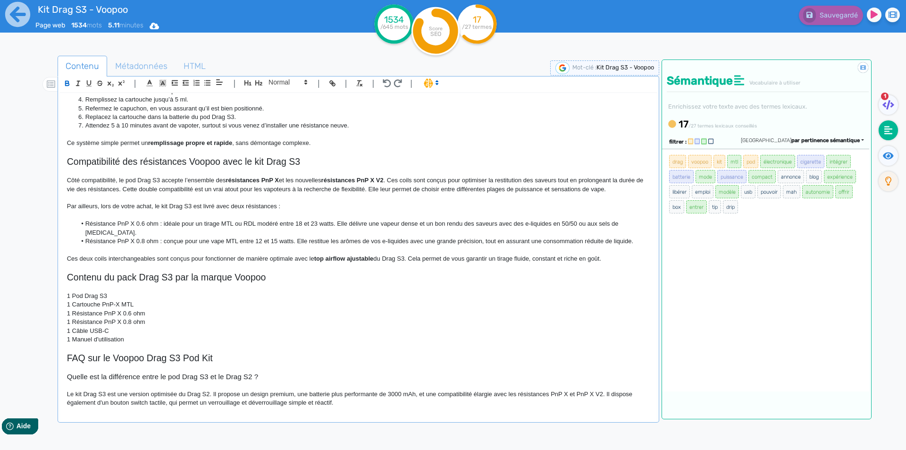
scroll to position [755, 0]
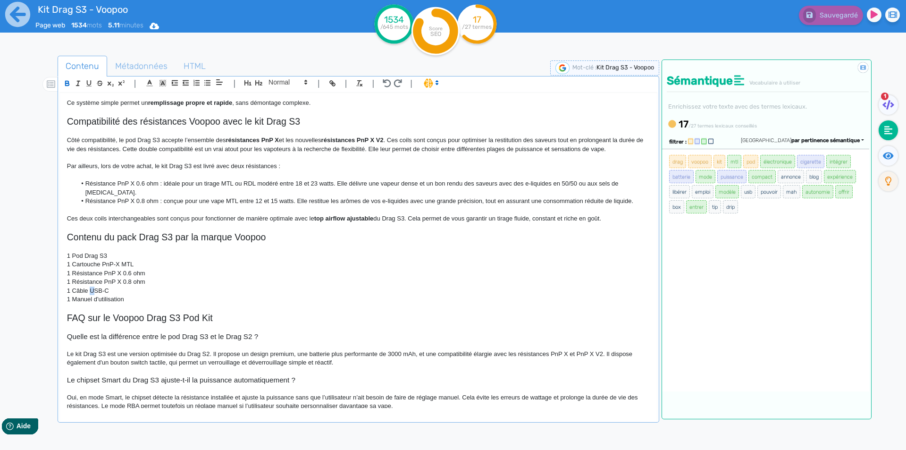
click at [90, 291] on p "1 Câble USB-C" at bounding box center [358, 290] width 583 height 8
click at [834, 20] on button "Sauvegarder" at bounding box center [830, 15] width 67 height 19
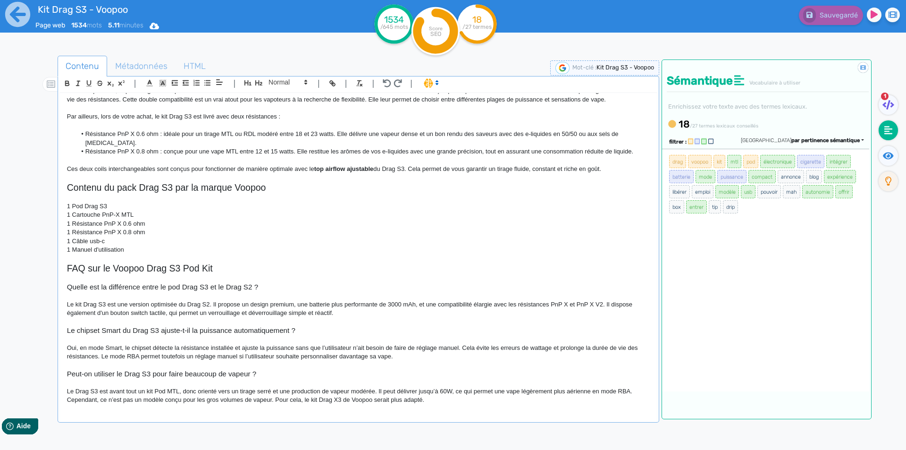
scroll to position [807, 0]
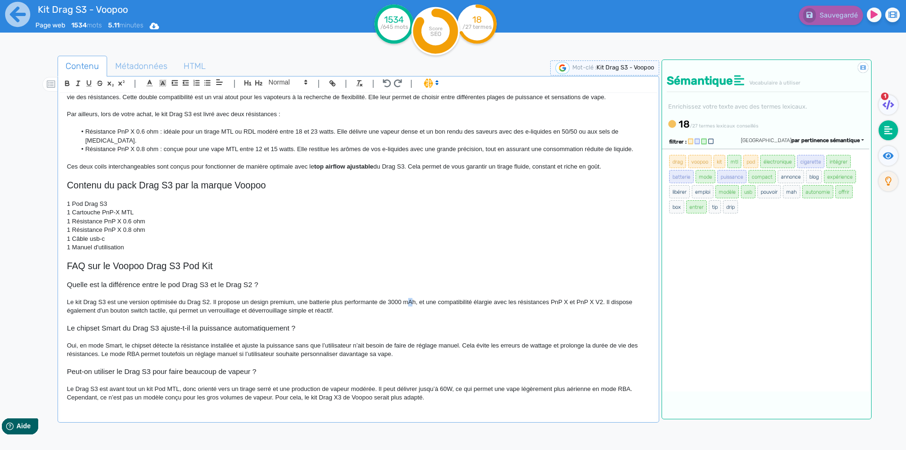
click at [412, 301] on p "Le kit Drag S3 est une version optimisée du Drag S2. Il propose un design premi…" at bounding box center [358, 306] width 583 height 17
click at [820, 17] on span "Sauvegarder" at bounding box center [837, 15] width 41 height 8
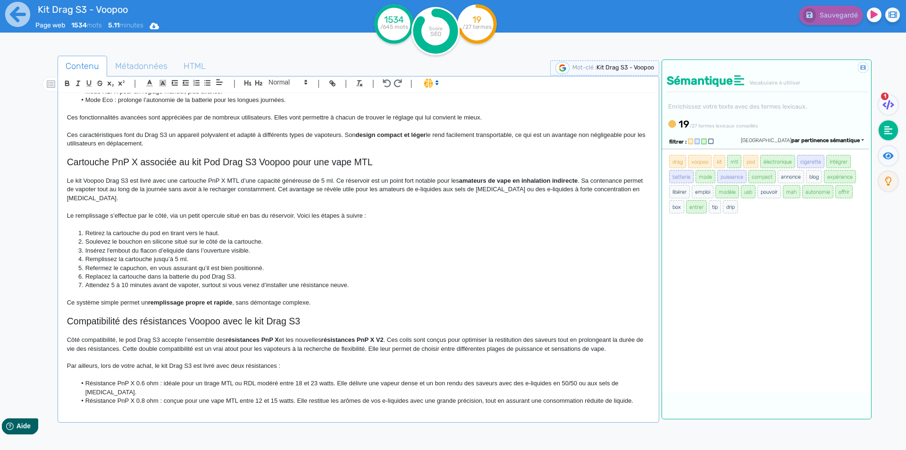
click at [151, 234] on li "Retirez la cartouche du pod en tirant vers le haut." at bounding box center [362, 233] width 573 height 8
click at [175, 235] on li "Retirez la cartouche de la box en tirant vers le haut." at bounding box center [362, 233] width 573 height 8
click at [833, 16] on span "Sauvegarder" at bounding box center [837, 15] width 41 height 8
click at [584, 180] on p "Le kit Voopoo Drag S3 est livré avec une cartouche PnP X MTL d’une capacité gén…" at bounding box center [358, 190] width 583 height 26
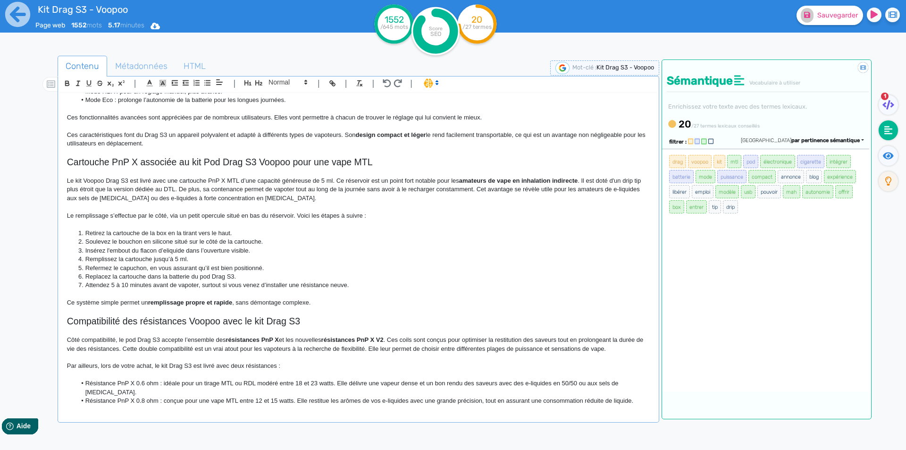
click at [484, 191] on p "Le kit Voopoo Drag S3 est livré avec une cartouche PnP X MTL d’une capacité gén…" at bounding box center [358, 190] width 583 height 26
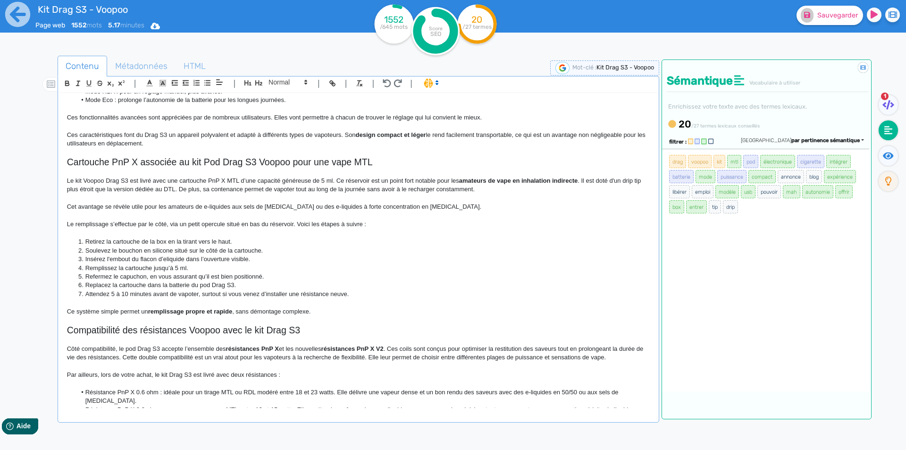
scroll to position [564, 0]
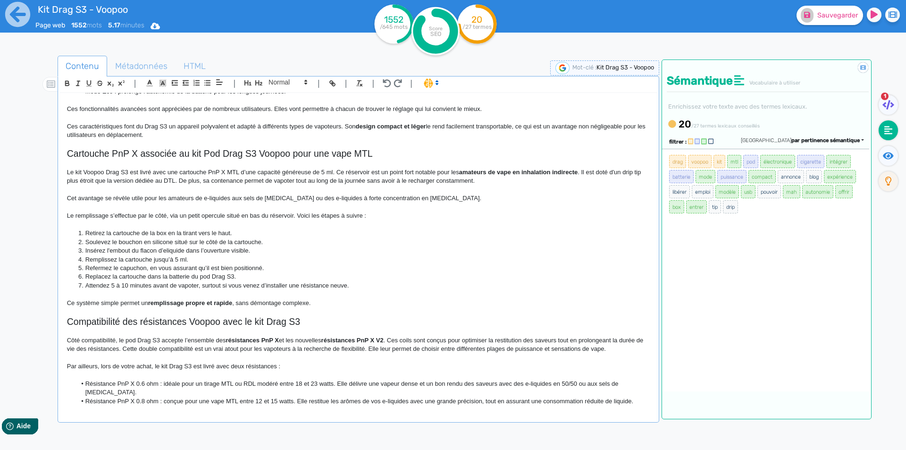
click at [470, 199] on p "Cet avantage se révèle utile pour les amateurs de e-liquides aux sels de nicoti…" at bounding box center [358, 198] width 583 height 8
click at [828, 20] on button "Sauvegarder" at bounding box center [830, 15] width 67 height 19
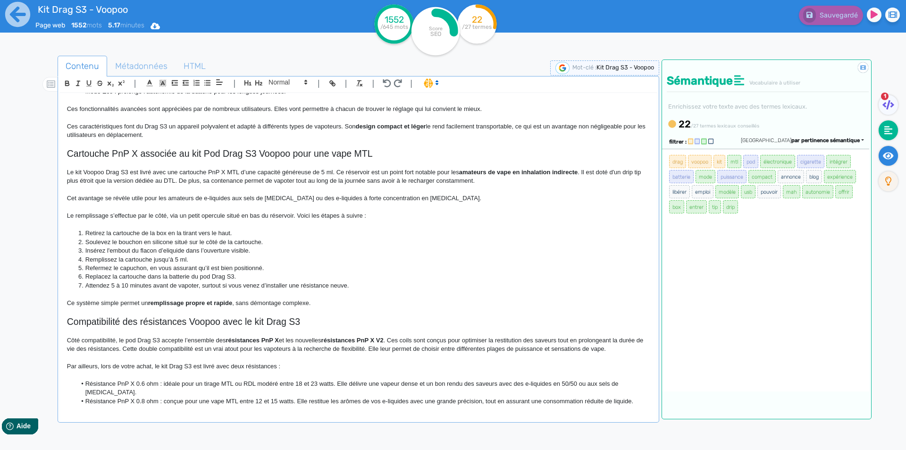
click at [887, 154] on icon at bounding box center [888, 155] width 11 height 9
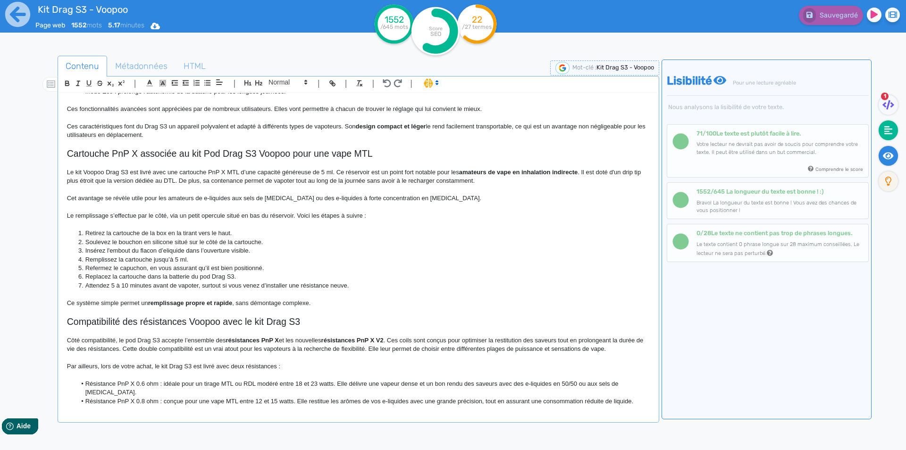
click at [883, 133] on fa-icon at bounding box center [888, 130] width 19 height 20
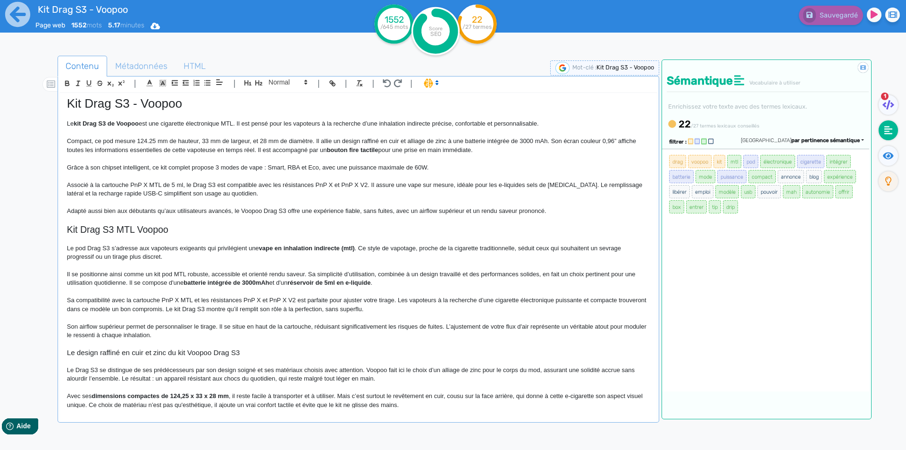
scroll to position [0, 0]
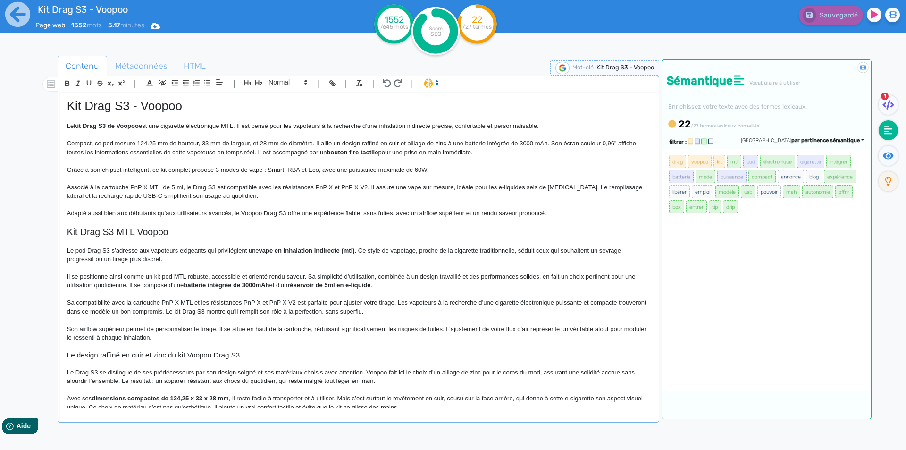
click at [305, 199] on p "Associé à la cartouche PnP X MTL de 5 ml, le Drag S3 est compatible avec les ré…" at bounding box center [358, 191] width 583 height 17
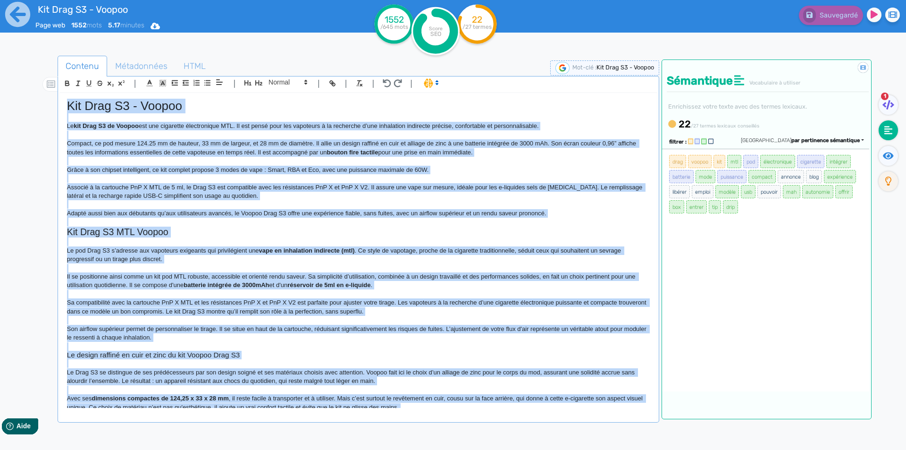
copy div "Kit Drag S3 - Voopoo Le kit Drag S3 de Voopoo est une cigarette électronique MT…"
click at [292, 208] on p at bounding box center [358, 204] width 583 height 8
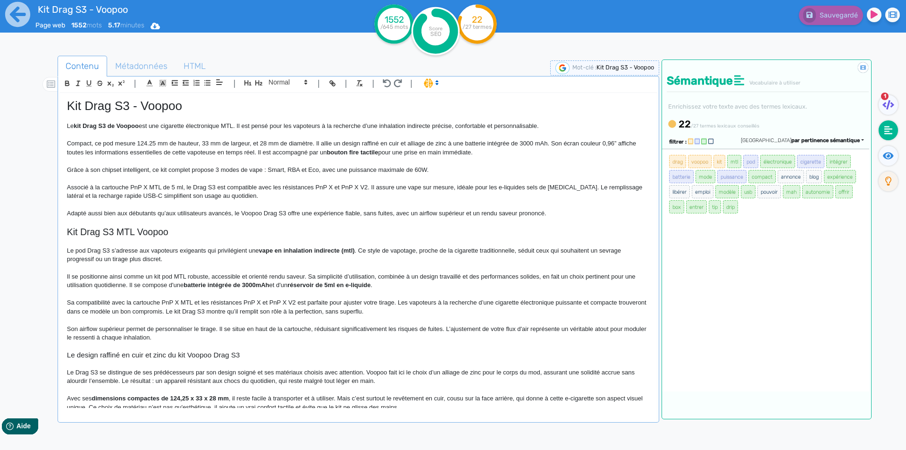
click at [112, 99] on h1 "Kit Drag S3 - Voopoo" at bounding box center [358, 106] width 583 height 15
copy h1 "Kit Drag S3 - Voopoo"
click at [191, 244] on p at bounding box center [358, 241] width 583 height 8
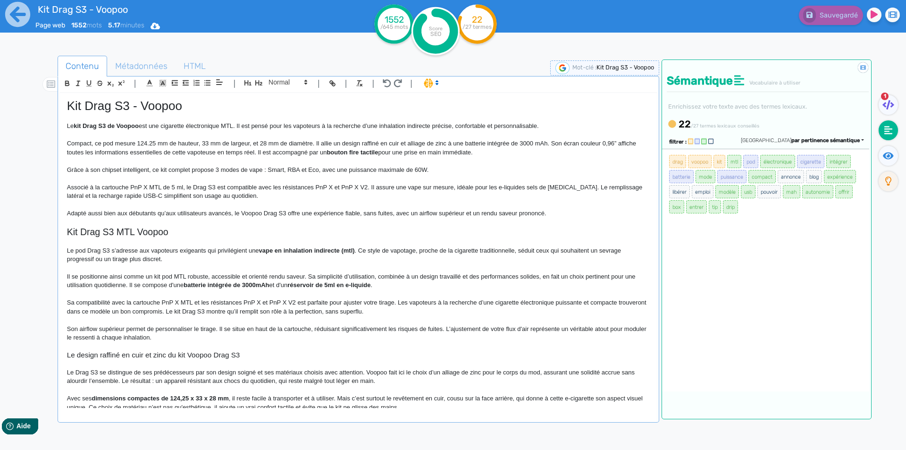
click at [97, 102] on h1 "Kit Drag S3 - Voopoo" at bounding box center [358, 106] width 583 height 15
copy h1 "Kit Drag S3 - Voopoo"
click at [16, 13] on icon at bounding box center [18, 14] width 26 height 26
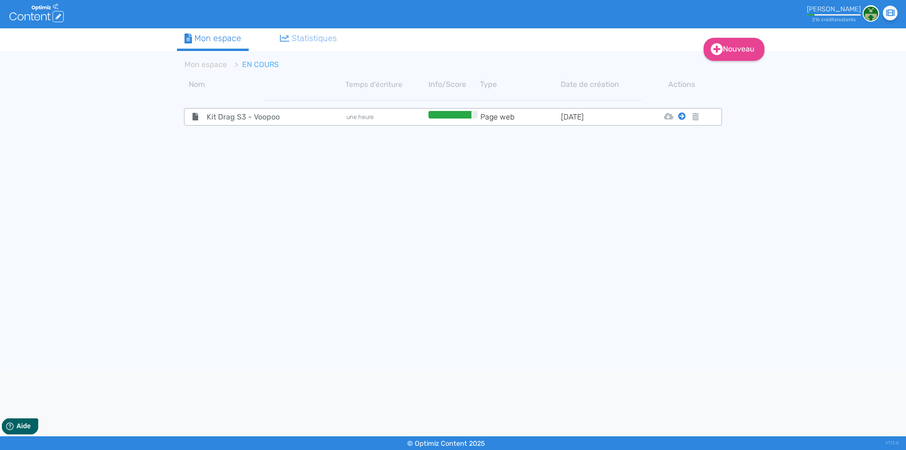
click at [683, 116] on icon at bounding box center [682, 116] width 8 height 8
click at [681, 136] on button "Mon Espace" at bounding box center [677, 139] width 81 height 15
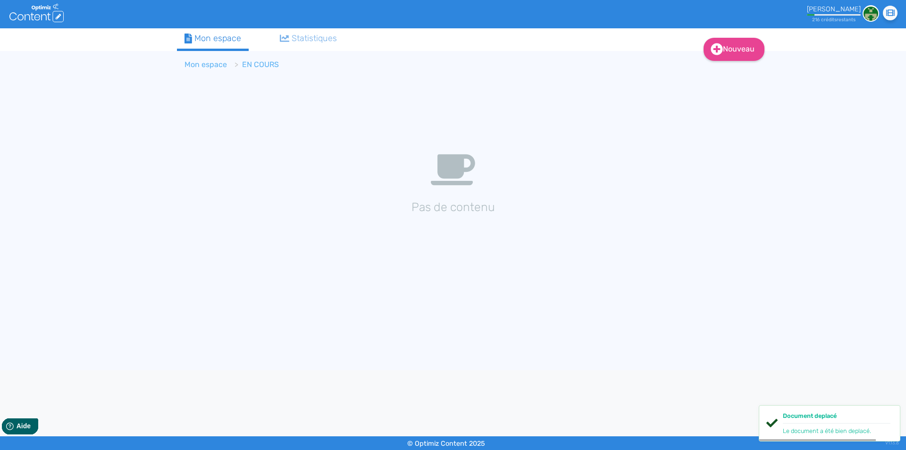
click at [210, 60] on link "Mon espace" at bounding box center [206, 64] width 42 height 9
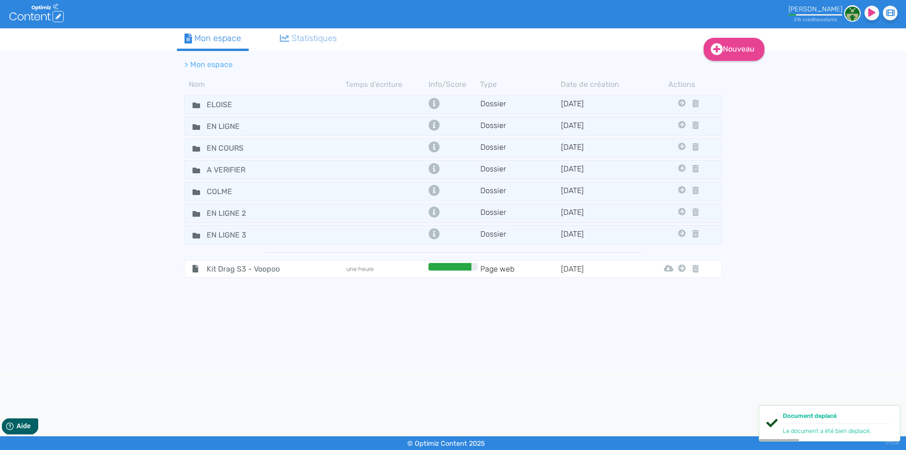
click at [680, 268] on icon at bounding box center [682, 268] width 8 height 8
click at [671, 286] on button "Eloise" at bounding box center [675, 291] width 76 height 15
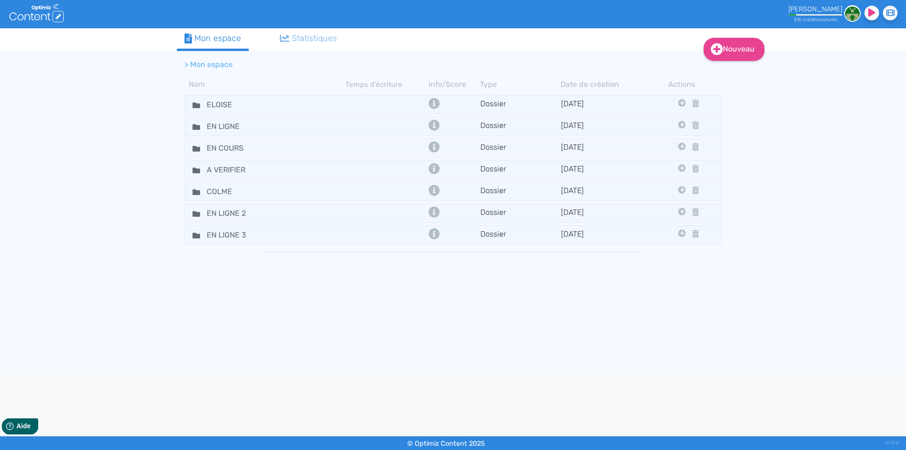
drag, startPoint x: 0, startPoint y: 142, endPoint x: 12, endPoint y: 140, distance: 12.4
click at [0, 142] on div "Nouveau Contenu Dossier Mon espace Statistiques > Mon espace Nom Temps d'écritu…" at bounding box center [453, 199] width 906 height 342
click at [196, 106] on icon at bounding box center [197, 105] width 8 height 6
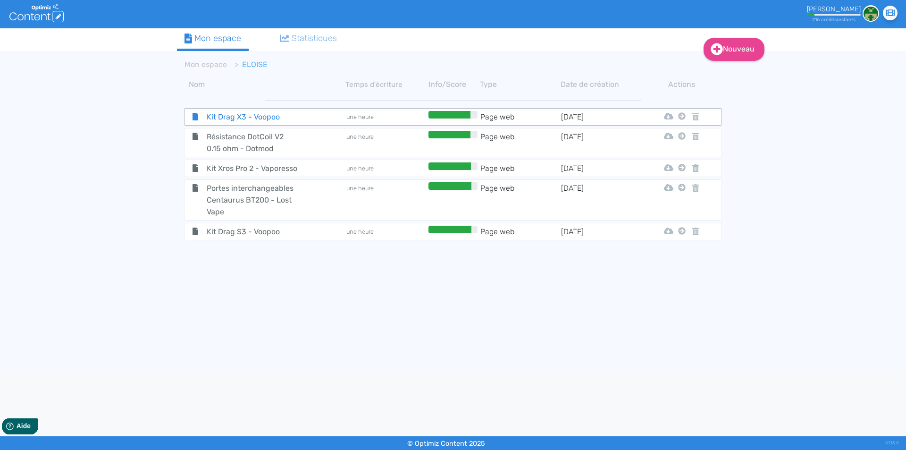
click at [211, 113] on span "Kit Drag X3 - Voopoo" at bounding box center [253, 117] width 106 height 12
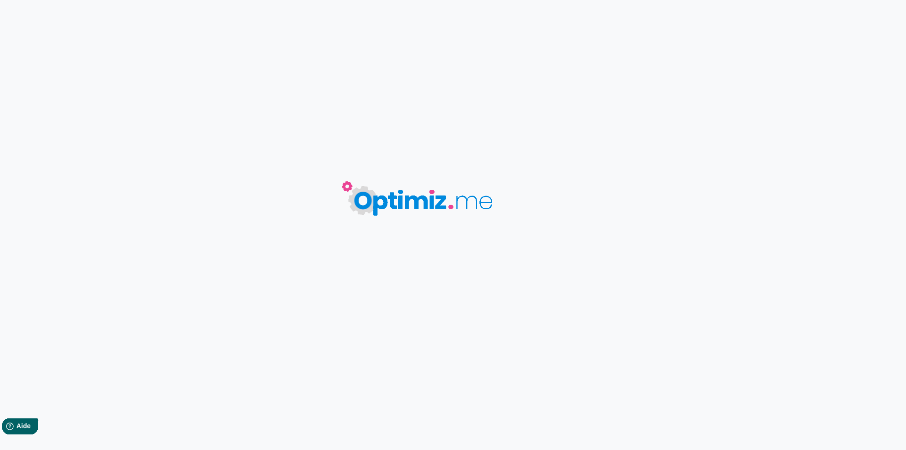
type input "Kit Drag X3 - Voopoo"
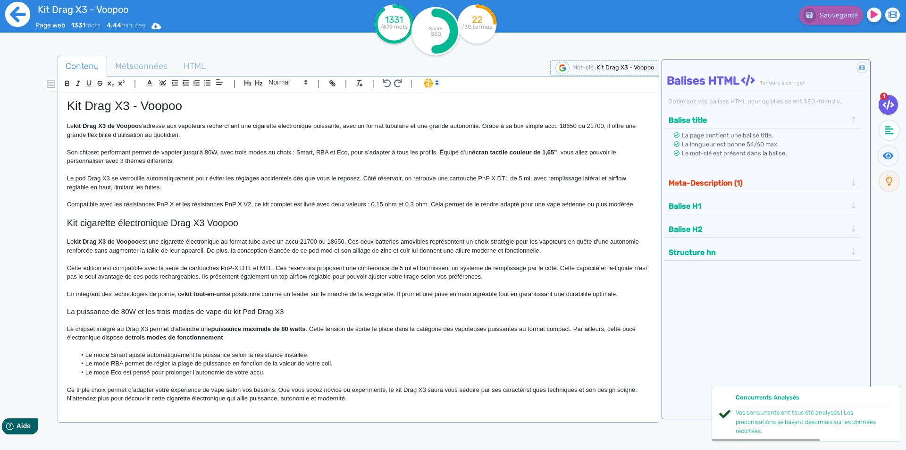
click at [12, 19] on icon at bounding box center [17, 14] width 25 height 25
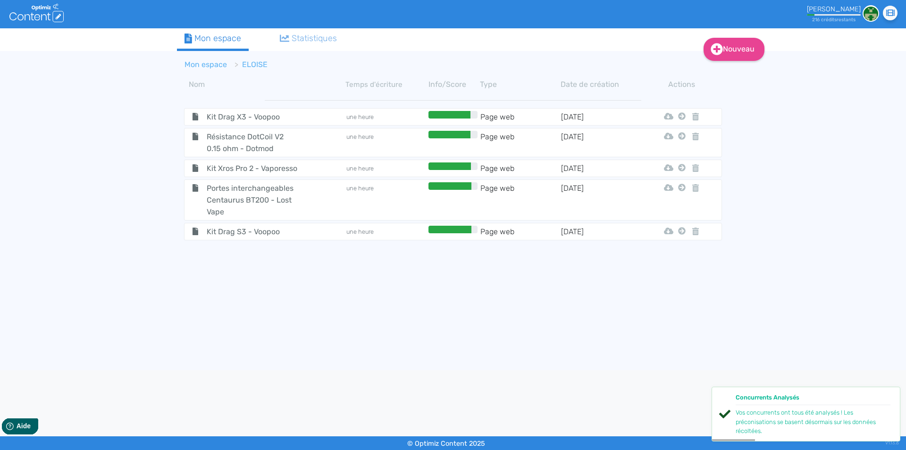
click at [202, 64] on link "Mon espace" at bounding box center [206, 64] width 42 height 9
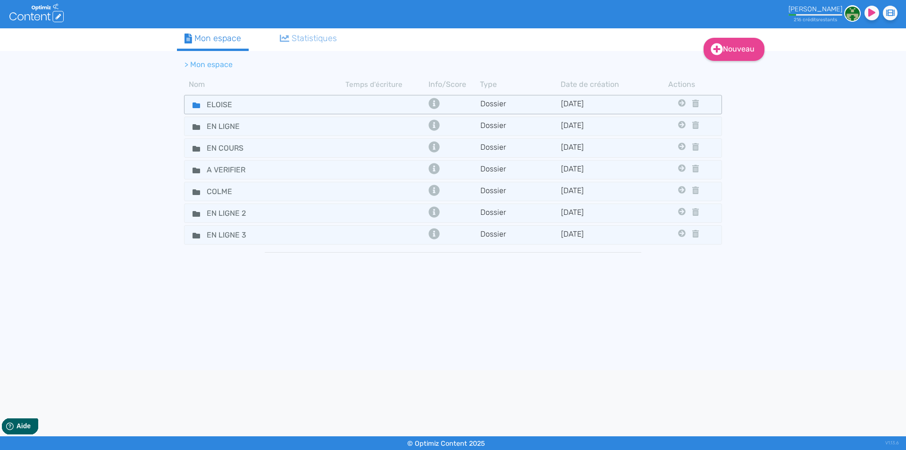
click at [194, 106] on icon at bounding box center [197, 105] width 8 height 6
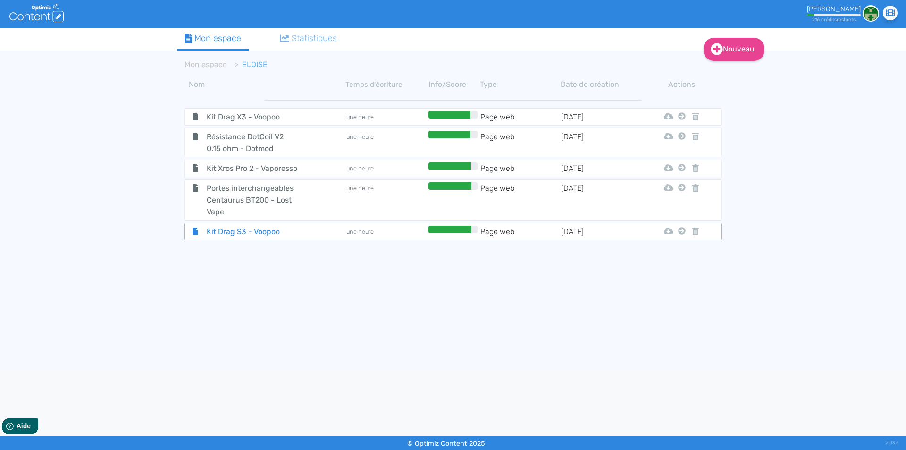
click at [213, 231] on span "Kit Drag S3 - Voopoo" at bounding box center [253, 232] width 106 height 12
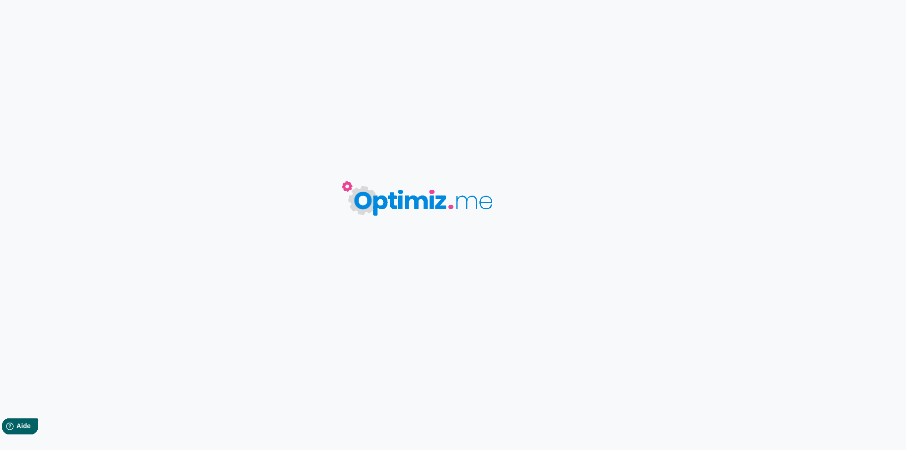
type input "Kit Drag S3 - Voopoo"
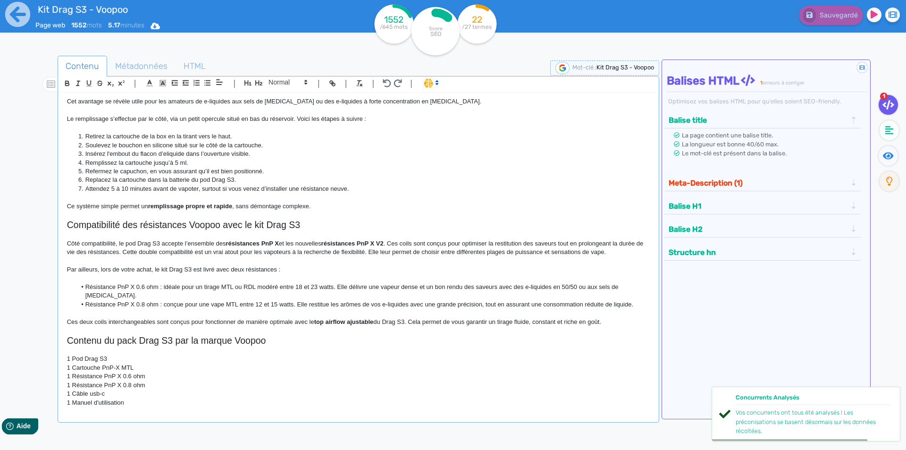
scroll to position [816, 0]
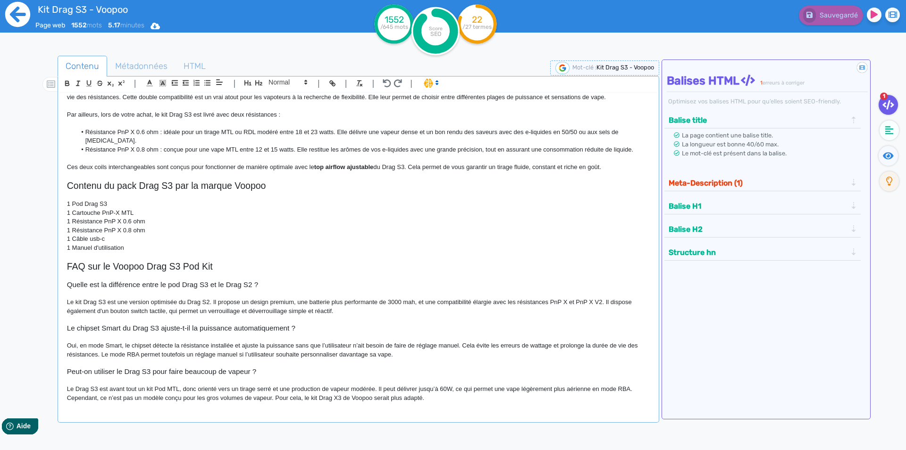
click at [21, 14] on icon at bounding box center [18, 14] width 26 height 26
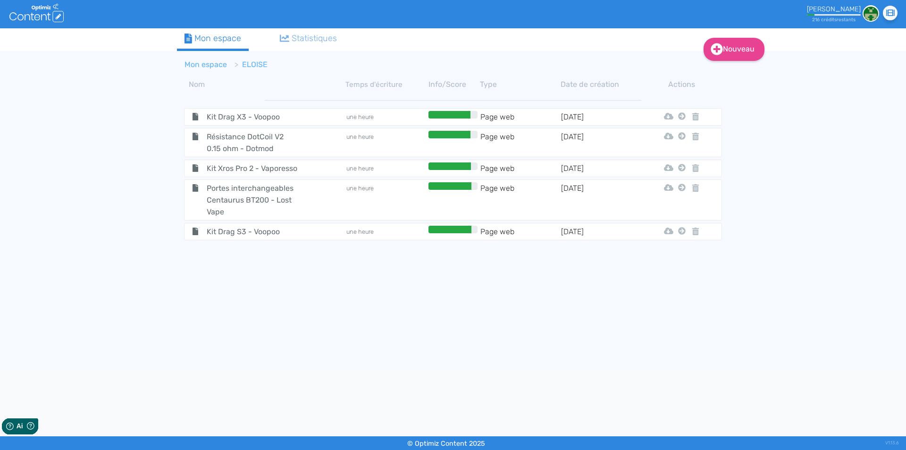
click at [203, 67] on link "Mon espace" at bounding box center [206, 64] width 42 height 9
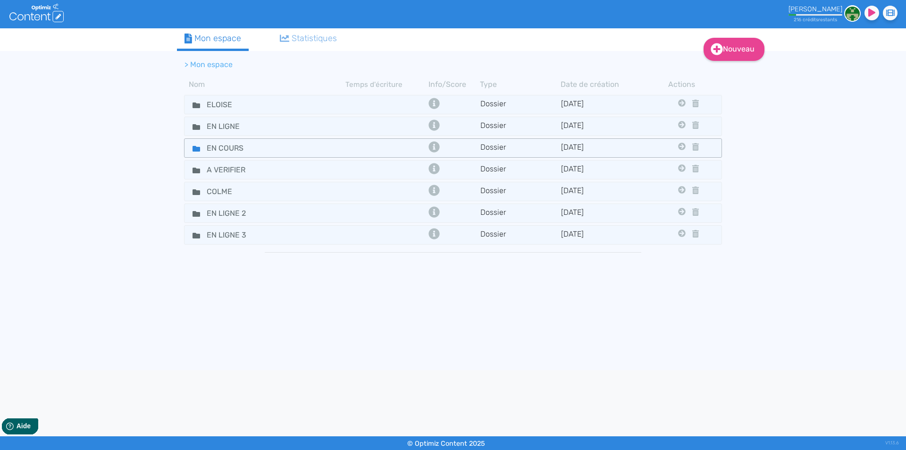
click at [196, 144] on fa-icon at bounding box center [192, 148] width 14 height 14
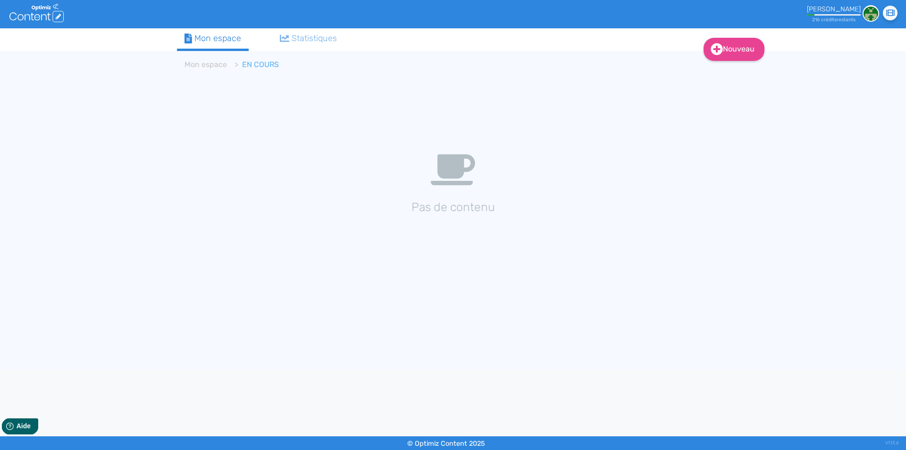
click at [269, 277] on div "Nouveau Contenu Dossier Mon espace Statistiques Mon espace EN COURS Pas de cont…" at bounding box center [453, 199] width 566 height 342
click at [728, 56] on link "Nouveau" at bounding box center [734, 49] width 61 height 23
click at [726, 73] on button "Contenu" at bounding box center [741, 73] width 76 height 15
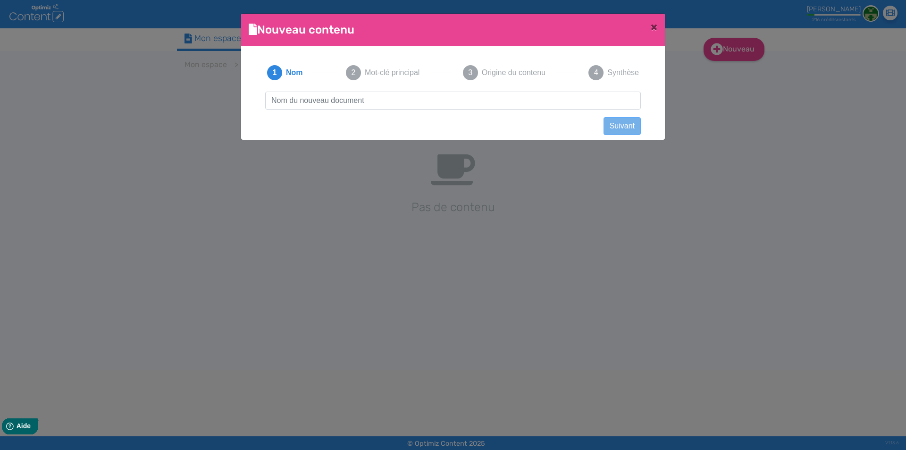
scroll to position [1, 0]
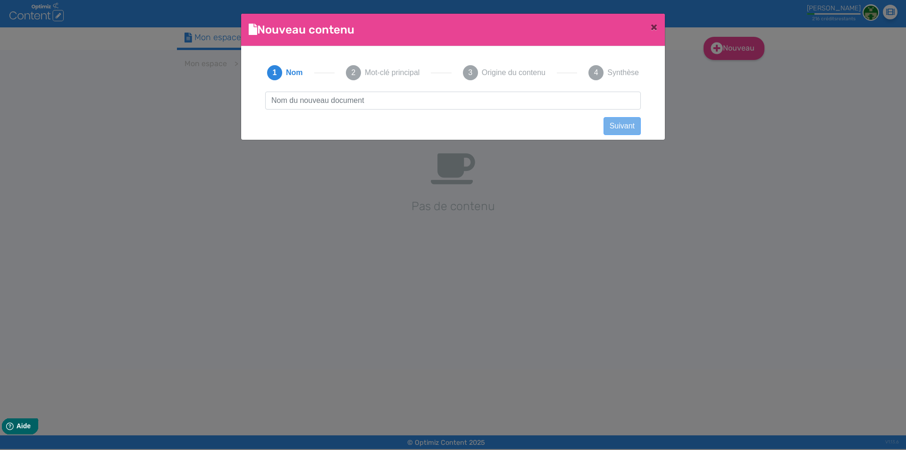
type input "Résistance DotCoil V2 0.3 ohm - Dotmod"
drag, startPoint x: 423, startPoint y: 101, endPoint x: 589, endPoint y: 72, distance: 168.6
click at [608, 87] on div "1 Nom 2 Mot-clé principal 3 Origine du contenu 4 Synthèse Résistance DotCoil V2…" at bounding box center [453, 90] width 395 height 73
click button "Suivant" at bounding box center [622, 126] width 37 height 18
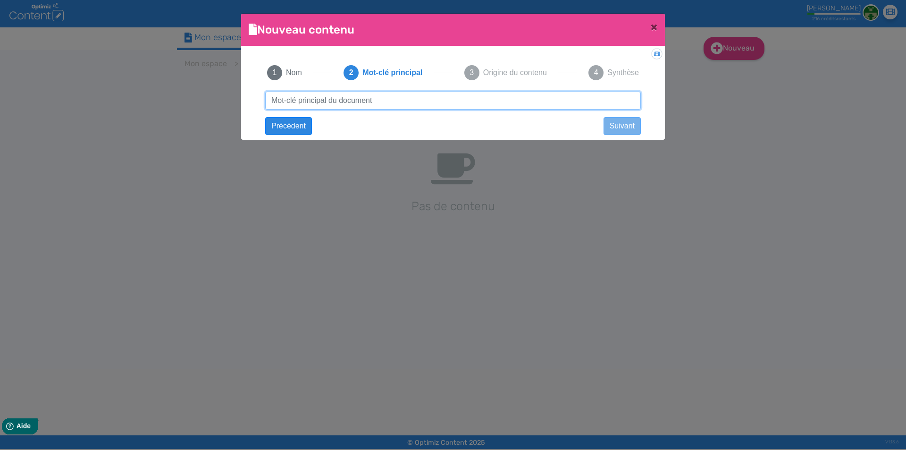
paste input "Résistance DotCoil V2 0.3 ohm - Dotmod"
type input "Résistance DotCoil V2 0.3 ohm - Dotmod"
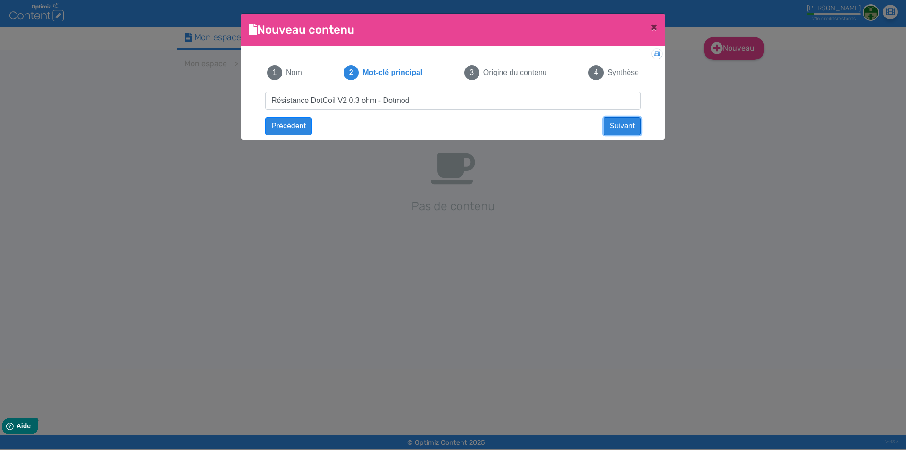
click at [621, 134] on button "Suivant" at bounding box center [622, 126] width 37 height 18
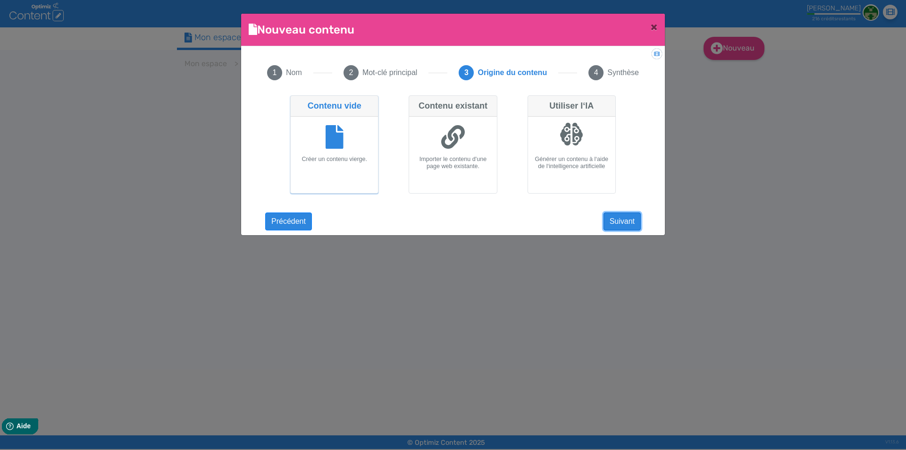
click at [619, 228] on button "Suivant" at bounding box center [622, 221] width 37 height 18
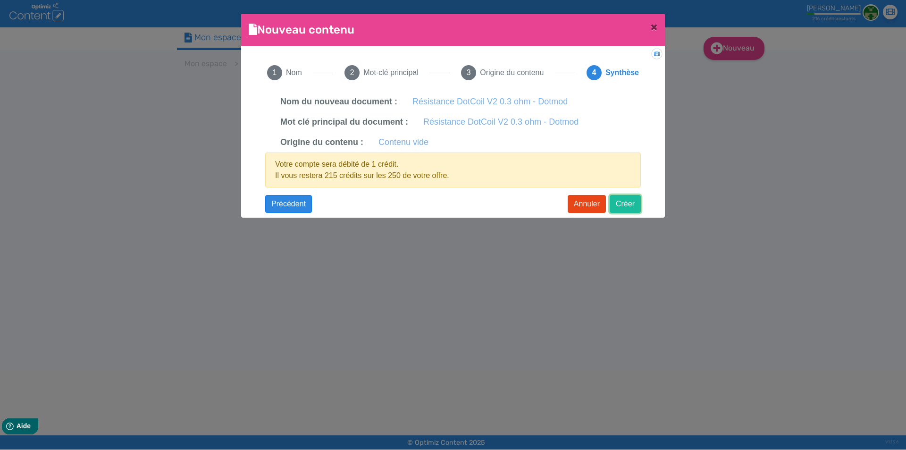
click at [623, 207] on button "Créer" at bounding box center [625, 204] width 31 height 18
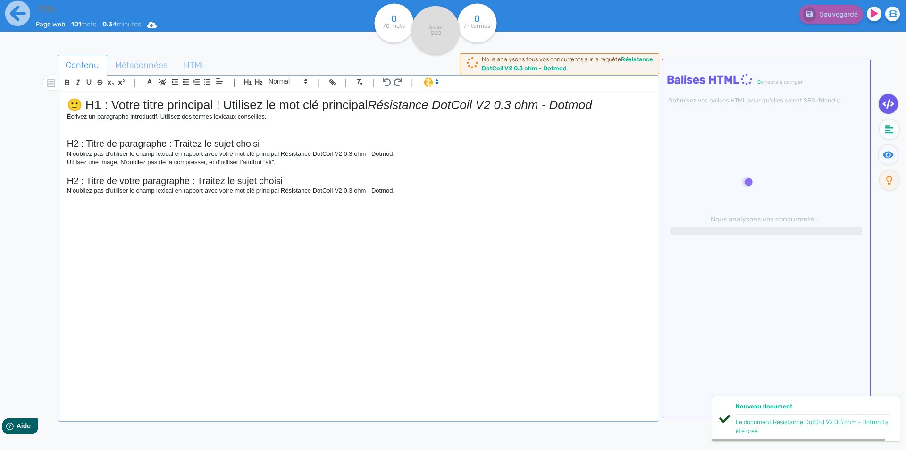
type input "Résistance DotCoil V2 0.3 ohm - Dotmod"
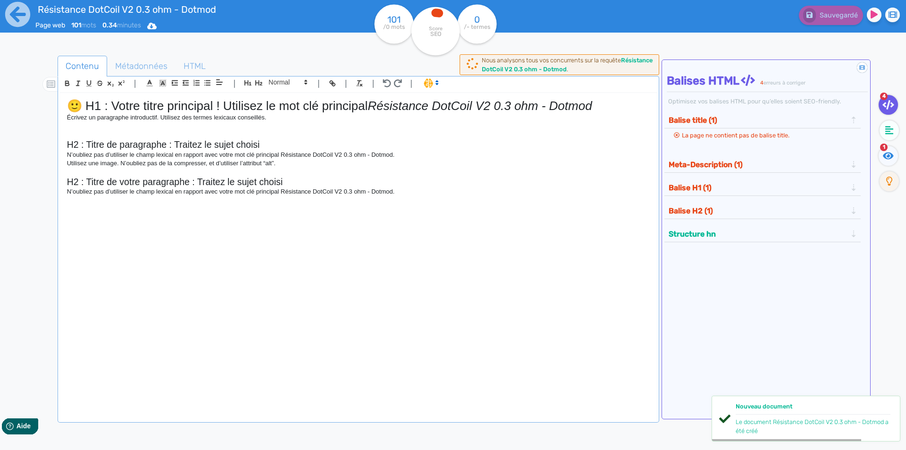
drag, startPoint x: 366, startPoint y: 237, endPoint x: 328, endPoint y: 220, distance: 41.0
click at [327, 221] on div "🙂 H1 : Votre titre principal ! Utilisez le mot clé principal Résistance DotCoil…" at bounding box center [358, 250] width 597 height 315
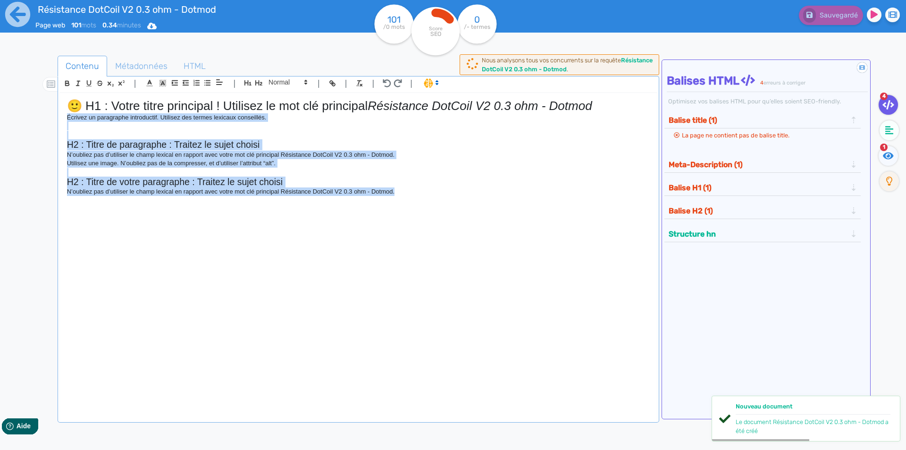
drag, startPoint x: 397, startPoint y: 202, endPoint x: 60, endPoint y: 121, distance: 347.1
click at [60, 121] on div "🙂 H1 : Votre titre principal ! Utilisez le mot clé principal Résistance DotCoil…" at bounding box center [358, 250] width 597 height 315
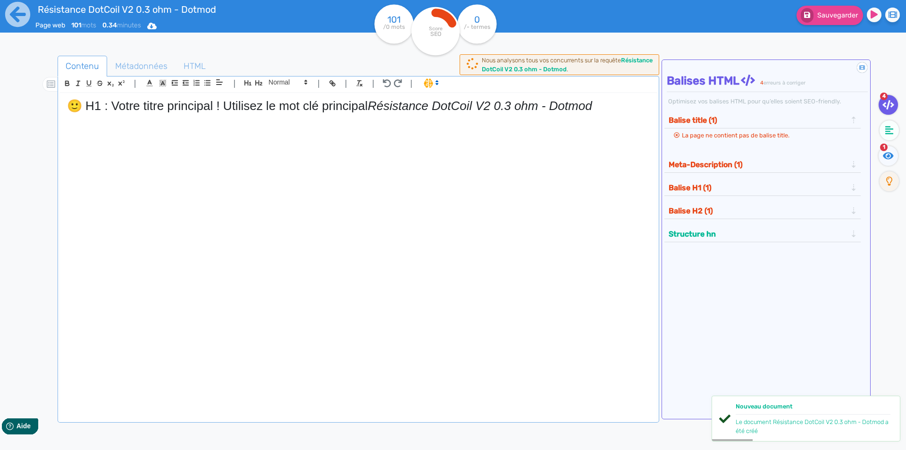
click at [352, 109] on h1 "🙂 H1 : Votre titre principal ! Utilisez le mot clé principal Résistance DotCoil…" at bounding box center [358, 106] width 583 height 15
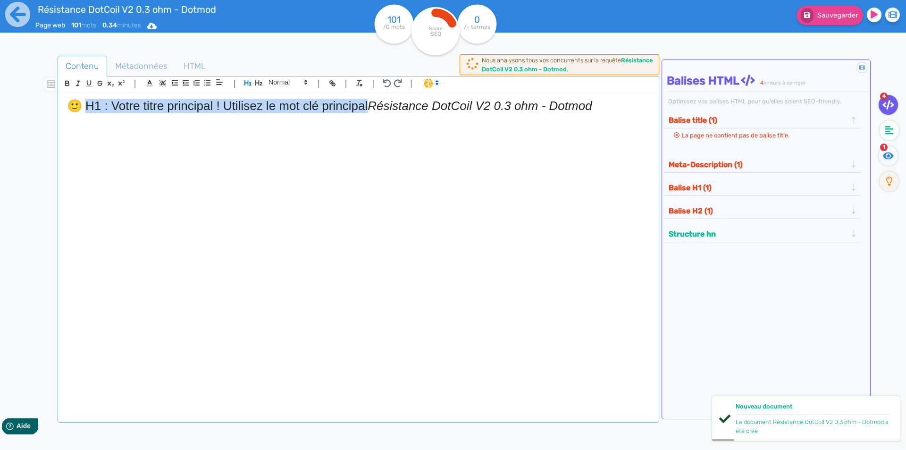
drag, startPoint x: 352, startPoint y: 109, endPoint x: 0, endPoint y: 84, distance: 352.1
click at [1, 84] on div "Résistance DotCoil V2 0.3 ohm - Dotmod Page web 101 mots 0.34 minutes Html Pdf …" at bounding box center [453, 254] width 906 height 509
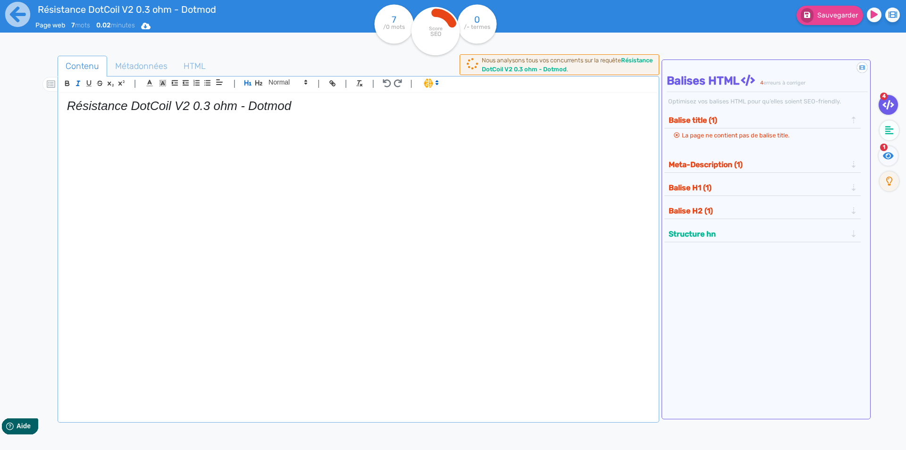
click at [81, 104] on em "Résistance DotCoil V2 0.3 ohm - Dotmod" at bounding box center [179, 106] width 224 height 14
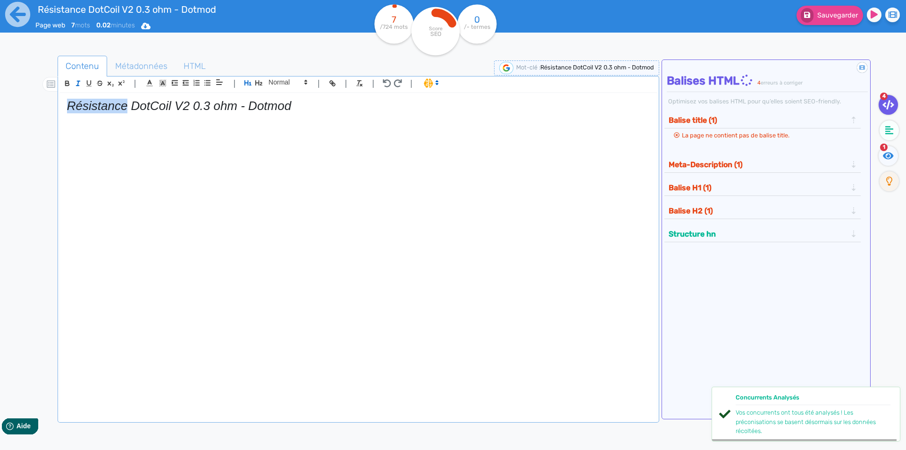
click at [82, 105] on em "Résistance DotCoil V2 0.3 ohm - Dotmod" at bounding box center [179, 106] width 224 height 14
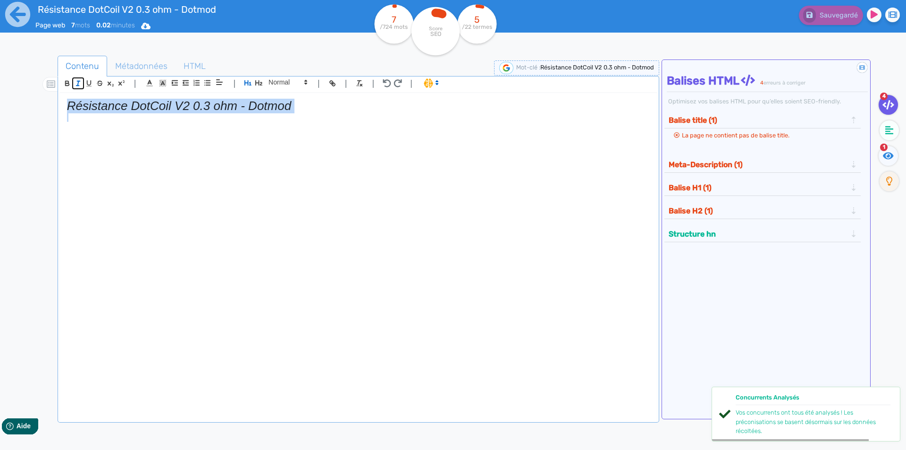
click at [77, 83] on icon "button" at bounding box center [78, 83] width 8 height 8
click at [299, 100] on h1 "Résistance DotCoil V2 0.3 ohm - Dotmod" at bounding box center [358, 106] width 583 height 15
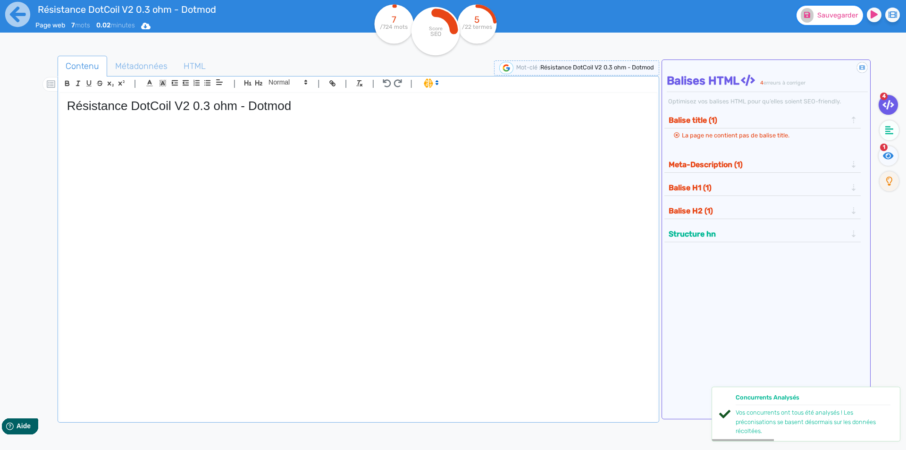
click at [816, 17] on button "Sauvegarder" at bounding box center [830, 15] width 67 height 19
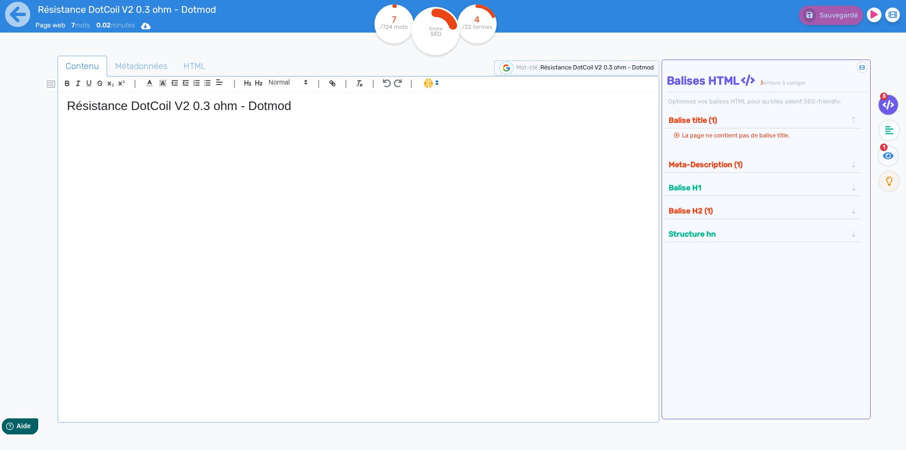
click at [174, 165] on div "Résistance DotCoil V2 0.3 ohm - Dotmod" at bounding box center [358, 250] width 597 height 315
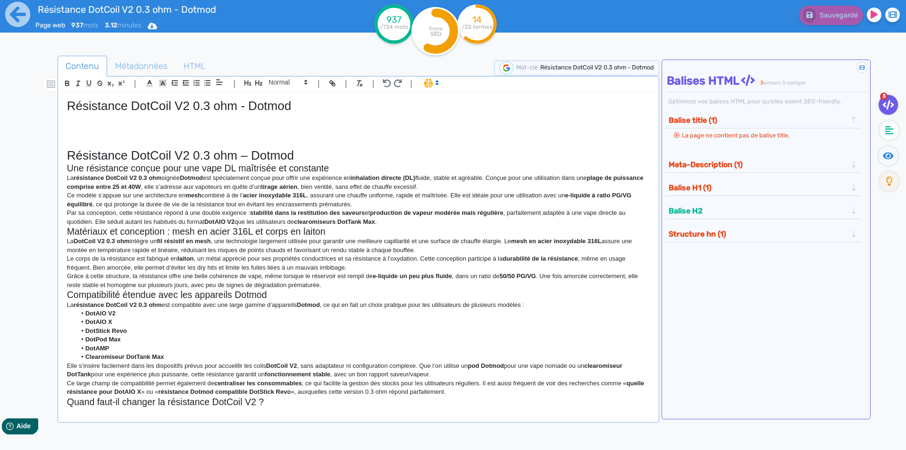
click at [244, 153] on h1 "Résistance DotCoil V2 0.3 ohm – Dotmod" at bounding box center [358, 155] width 583 height 15
click at [256, 85] on icon "button" at bounding box center [259, 83] width 8 height 8
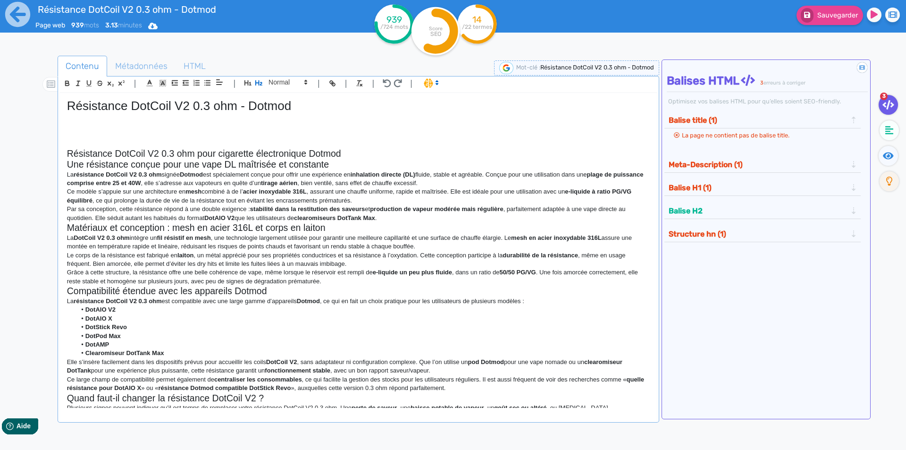
click at [234, 159] on h2 "Une résistance conçue pour une vape DL maîtrisée et constante" at bounding box center [358, 164] width 583 height 11
click at [235, 160] on h2 "Une résistance conçue pour une vape DL maîtrisée et constante" at bounding box center [358, 164] width 583 height 11
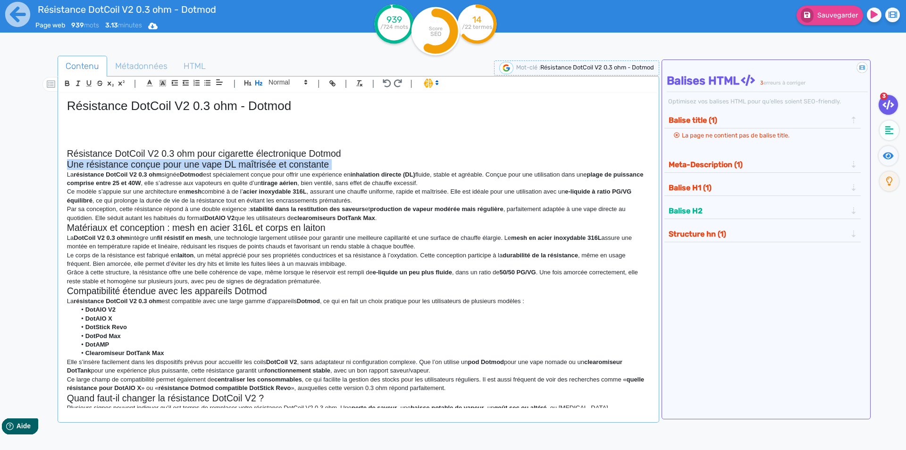
click at [235, 160] on h2 "Une résistance conçue pour une vape DL maîtrisée et constante" at bounding box center [358, 164] width 583 height 11
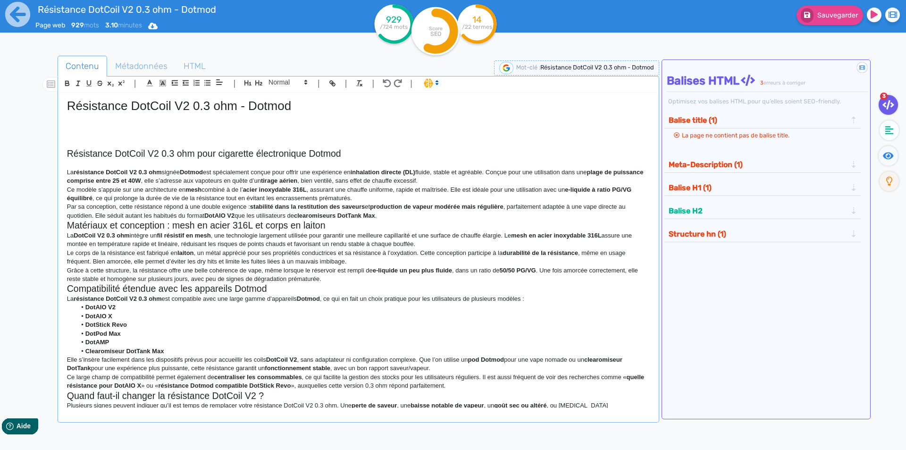
click at [373, 168] on strong "inhalation directe (DL)" at bounding box center [383, 171] width 65 height 7
click at [372, 163] on p at bounding box center [358, 163] width 583 height 8
drag, startPoint x: 453, startPoint y: 171, endPoint x: 457, endPoint y: 177, distance: 7.2
click at [453, 172] on p "La résistance DotCoil V2 0.3 ohm signée Dotmod est spécialement conçue pour off…" at bounding box center [358, 176] width 583 height 17
click at [457, 179] on p "La résistance DotCoil V2 0.3 ohm signée Dotmod est spécialement conçue pour off…" at bounding box center [358, 176] width 583 height 17
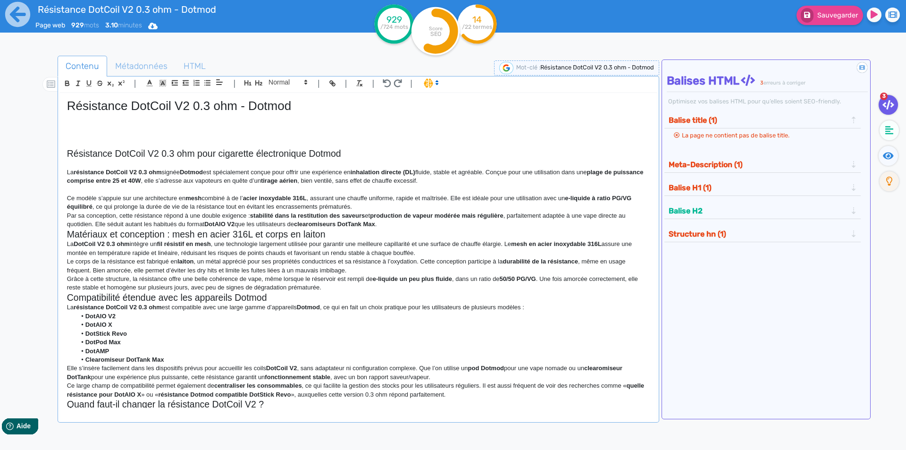
click at [369, 204] on p "Ce modèle s’appuie sur une architecture en mesh combiné à de l’ acier inoxydabl…" at bounding box center [358, 202] width 583 height 17
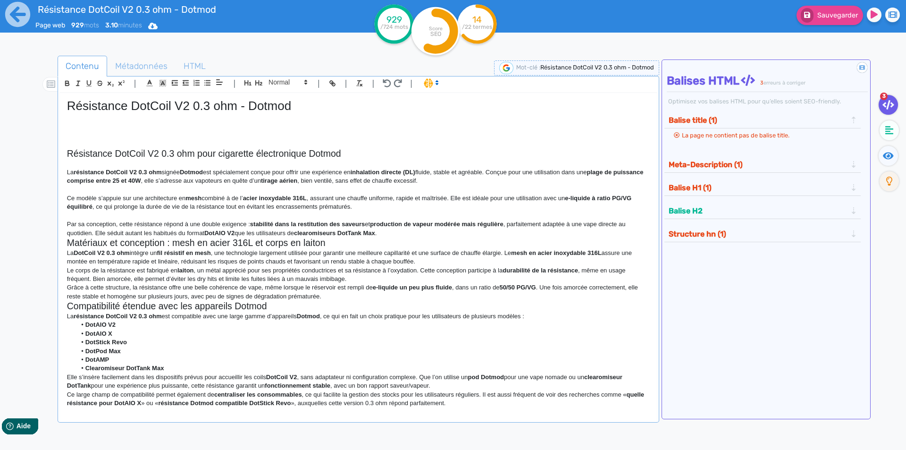
click at [396, 230] on p "Par sa conception, cette résistance répond à une double exigence : stabilité da…" at bounding box center [358, 228] width 583 height 17
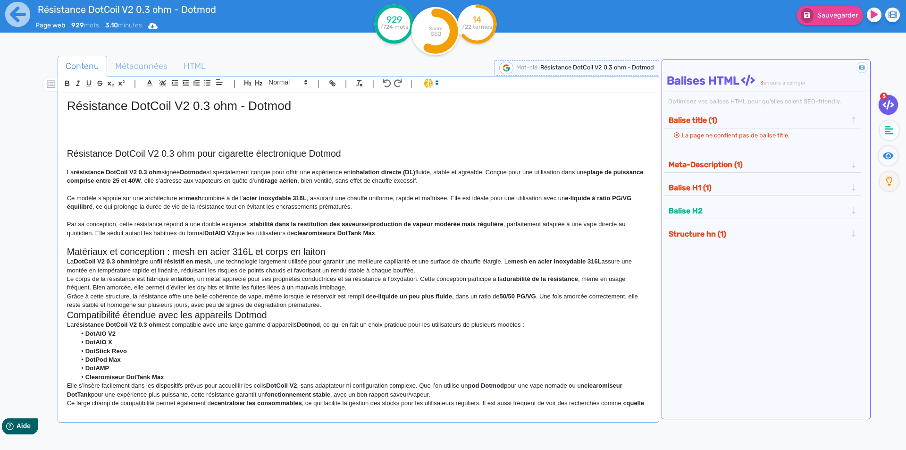
click at [361, 246] on h2 "Matériaux et conception : mesh en acier 316L et corps en laiton" at bounding box center [358, 251] width 583 height 11
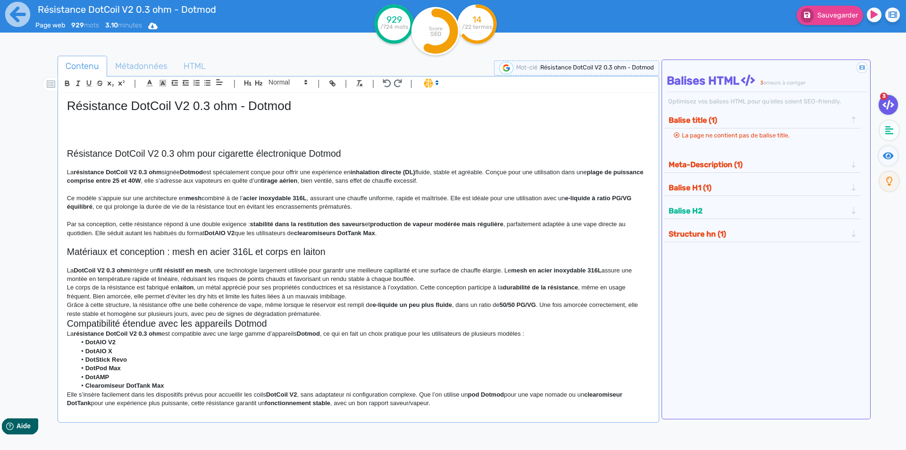
drag, startPoint x: 413, startPoint y: 278, endPoint x: 432, endPoint y: 282, distance: 18.9
click at [425, 281] on p "La DotCoil V2 0.3 ohm intègre un fil résistif en mesh , une technologie largeme…" at bounding box center [358, 274] width 583 height 17
click at [432, 282] on p "La DotCoil V2 0.3 ohm intègre un fil résistif en mesh , une technologie largeme…" at bounding box center [358, 274] width 583 height 17
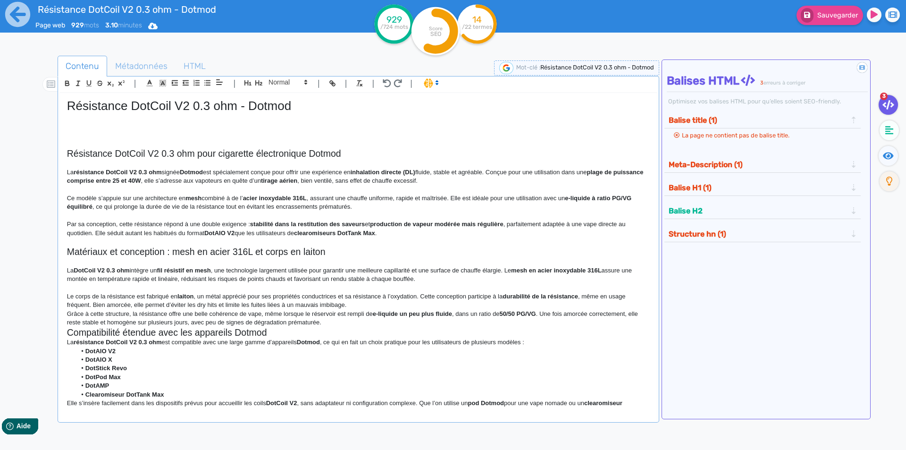
click at [391, 307] on p "Le corps de la résistance est fabriqué en laiton , un métal apprécié pour ses p…" at bounding box center [358, 300] width 583 height 17
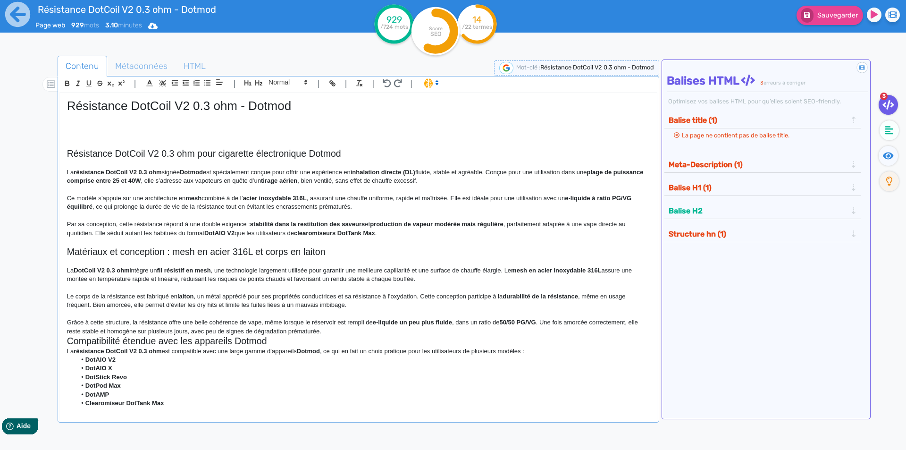
click at [337, 330] on p "Grâce à cette structure, la résistance offre une belle cohérence de vape, même …" at bounding box center [358, 326] width 583 height 17
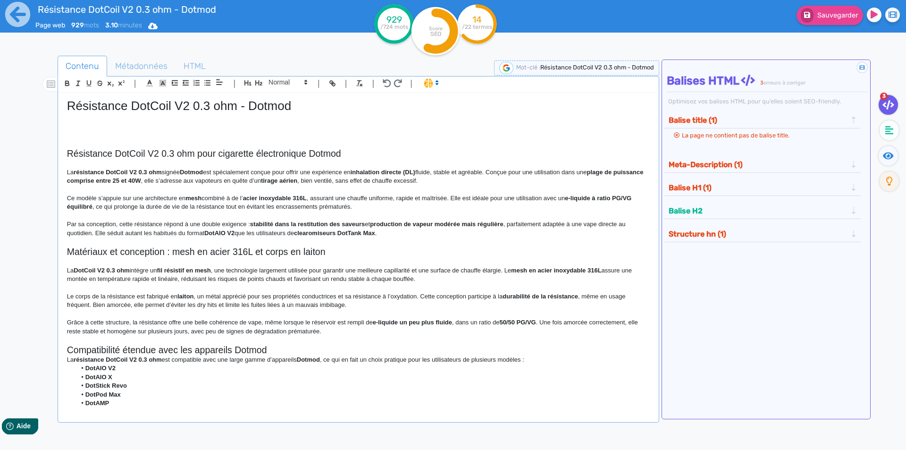
click at [328, 346] on h2 "Compatibilité étendue avec les appareils Dotmod" at bounding box center [358, 350] width 583 height 11
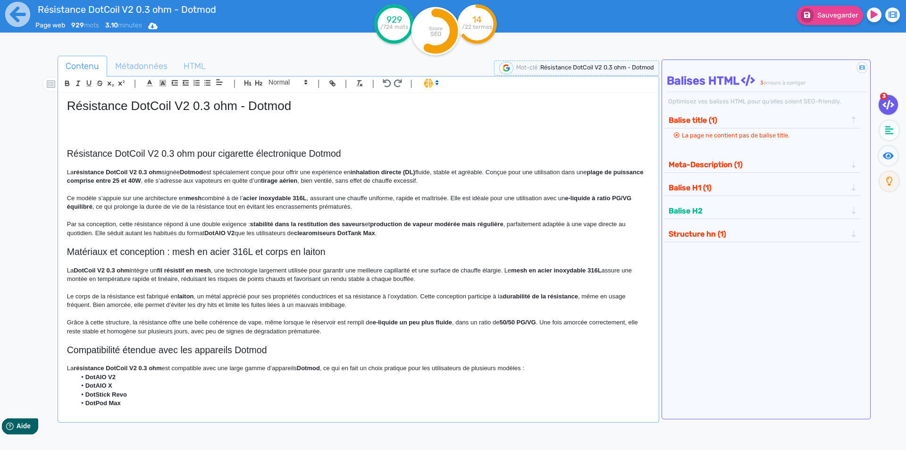
click at [560, 368] on p "La résistance DotCoil V2 0.3 ohm est compatible avec une large gamme d’appareil…" at bounding box center [358, 368] width 583 height 8
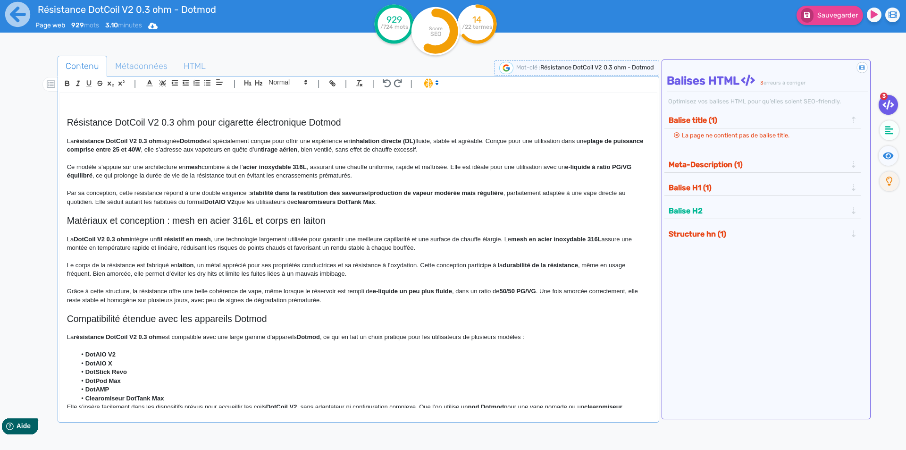
scroll to position [142, 0]
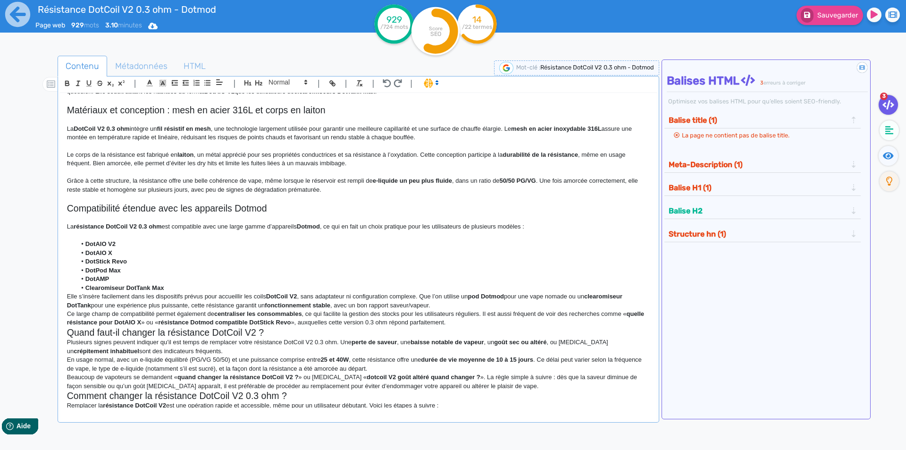
click at [177, 289] on li "Clearomiseur DotTank Max" at bounding box center [362, 288] width 573 height 8
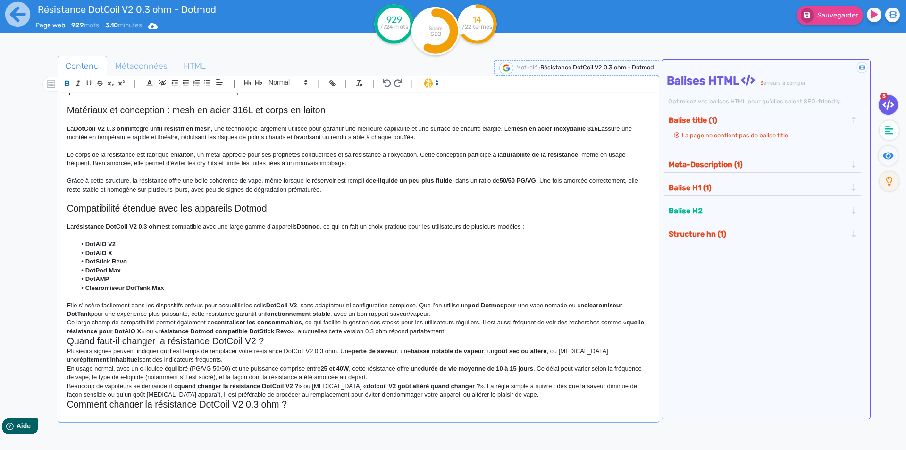
click at [476, 319] on p "Ce large champ de compatibilité permet également de centraliser les consommable…" at bounding box center [358, 326] width 583 height 17
click at [475, 314] on p "Elle s’insère facilement dans les dispositifs prévus pour accueillir les coils …" at bounding box center [358, 309] width 583 height 17
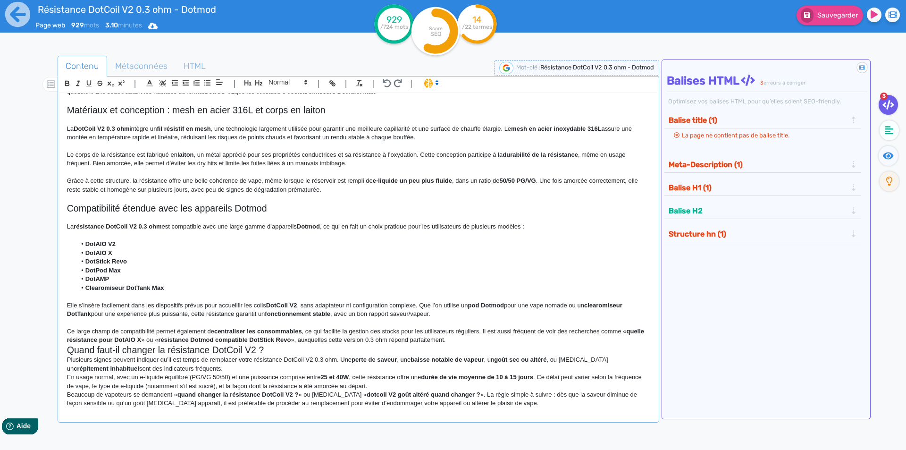
click at [481, 330] on p "Ce large champ de compatibilité permet également de centraliser les consommable…" at bounding box center [358, 335] width 583 height 17
click at [481, 338] on p "Ce large champ de compatibilité permet également de centraliser les consommable…" at bounding box center [358, 335] width 583 height 17
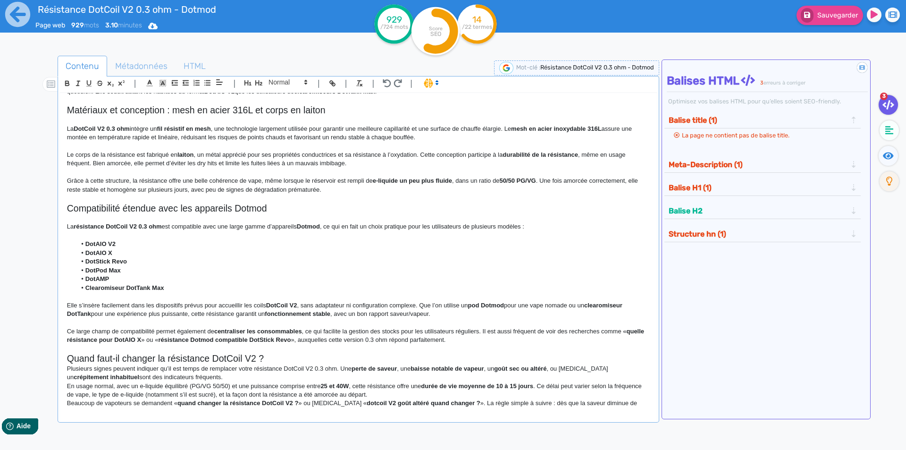
click at [298, 360] on h2 "Quand faut-il changer la résistance DotCoil V2 ?" at bounding box center [358, 358] width 583 height 11
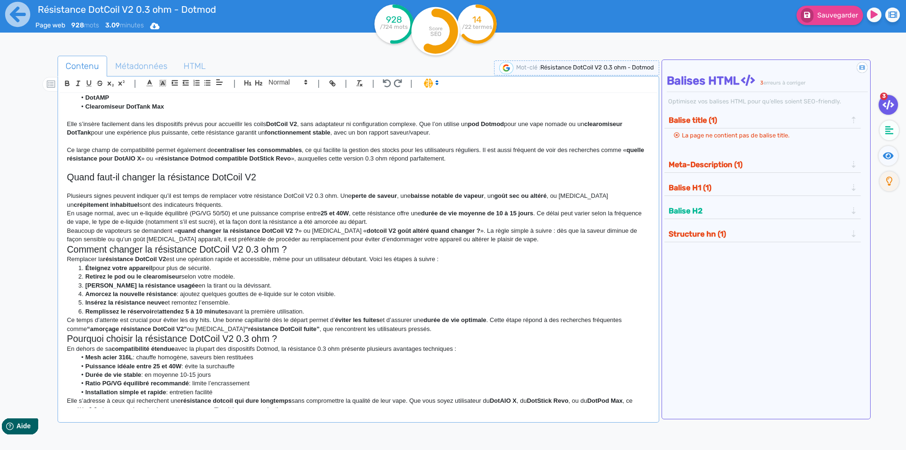
scroll to position [330, 0]
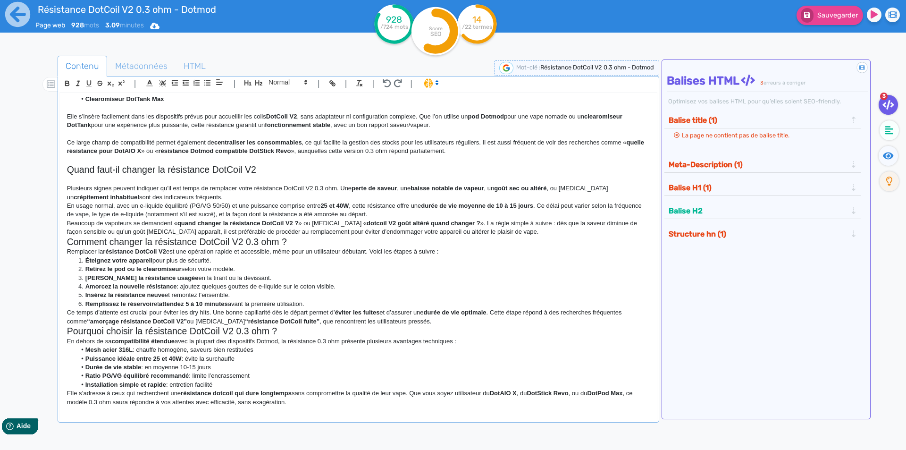
click at [208, 202] on p "En usage normal, avec un e-liquide équilibré (PG/VG 50/50) et une puissance com…" at bounding box center [358, 210] width 583 height 17
click at [211, 196] on p "Plusieurs signes peuvent indiquer qu’il est temps de remplacer votre résistance…" at bounding box center [358, 192] width 583 height 17
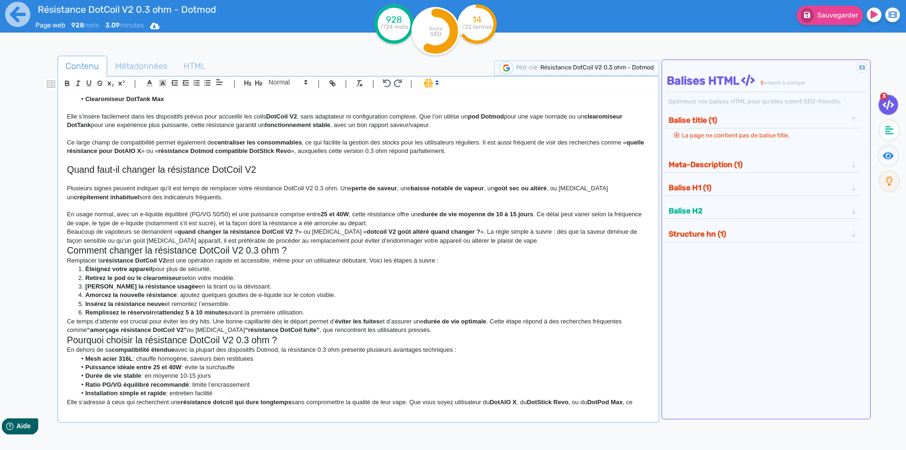
click at [418, 222] on p "En usage normal, avec un e-liquide équilibré (PG/VG 50/50) et une puissance com…" at bounding box center [358, 218] width 583 height 17
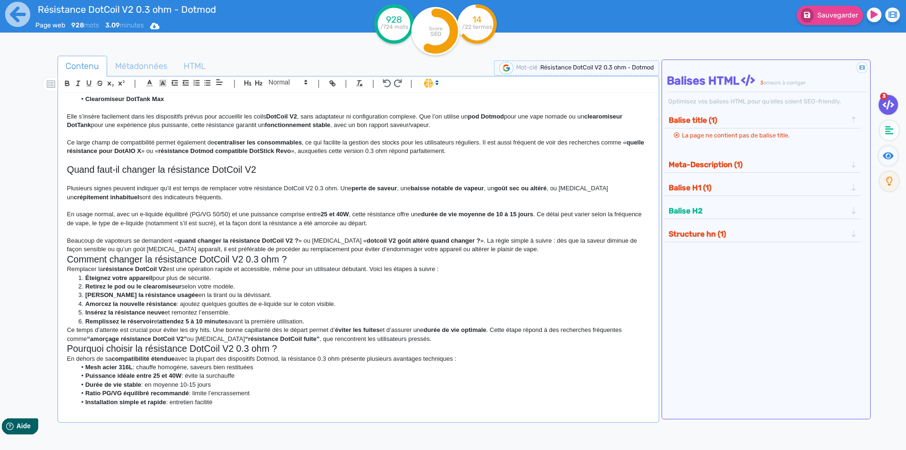
click at [538, 247] on p "Beaucoup de vapoteurs se demandent « quand changer la résistance DotCoil V2 ? »…" at bounding box center [358, 244] width 583 height 17
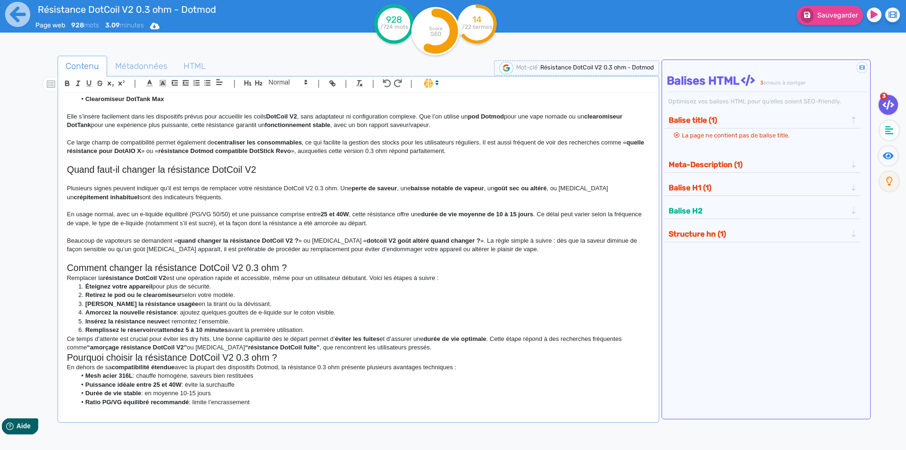
drag, startPoint x: 410, startPoint y: 248, endPoint x: 338, endPoint y: 265, distance: 74.3
click at [337, 258] on p at bounding box center [358, 258] width 583 height 8
click at [338, 265] on h2 "Comment changer la résistance DotCoil V2 0.3 ohm ?" at bounding box center [358, 267] width 583 height 11
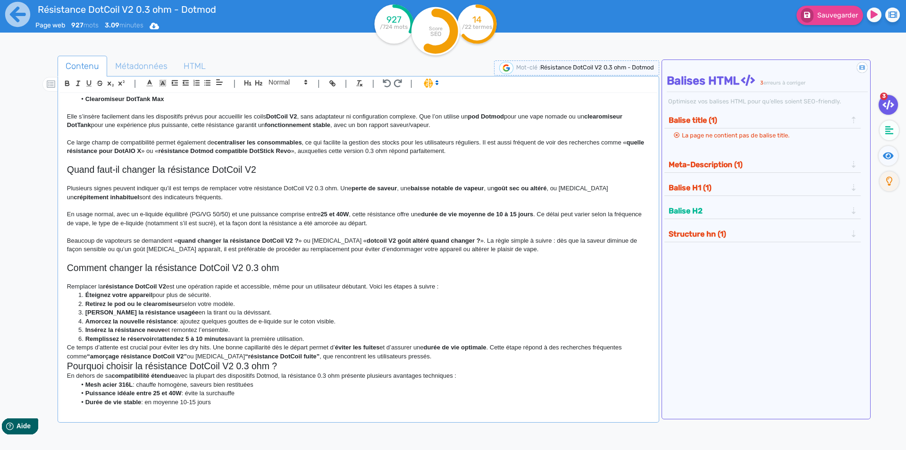
click at [453, 283] on p "Remplacer la résistance DotCoil V2 est une opération rapide et accessible, même…" at bounding box center [358, 286] width 583 height 8
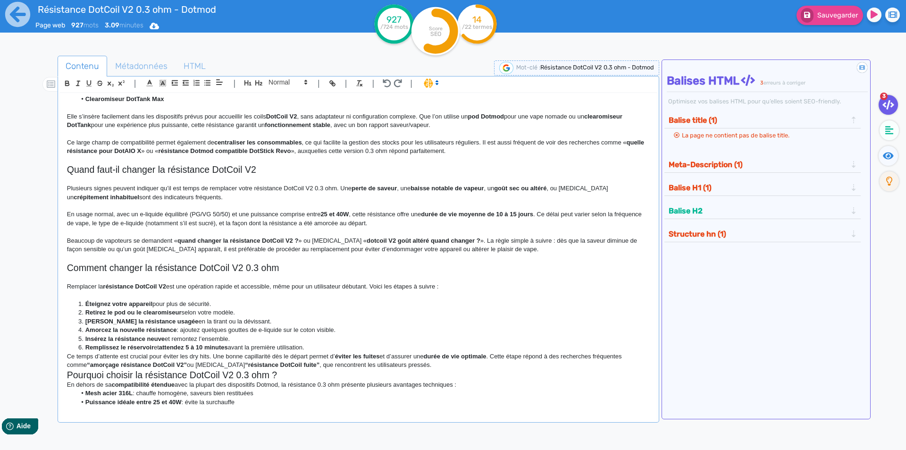
click at [321, 350] on li "Remplissez le réservoir et attendez 5 à 10 minutes avant la première utilisatio…" at bounding box center [362, 347] width 573 height 8
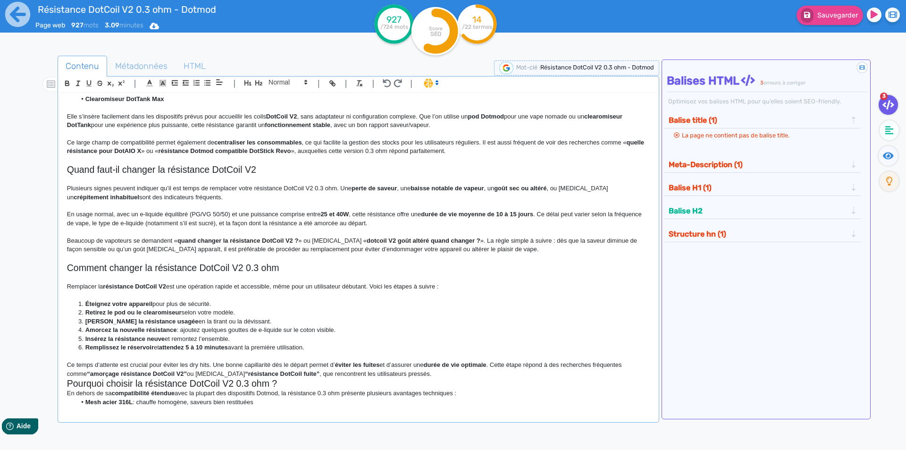
click at [434, 374] on p "Ce temps d’attente est crucial pour éviter les dry hits. Une bonne capillarité …" at bounding box center [358, 369] width 583 height 17
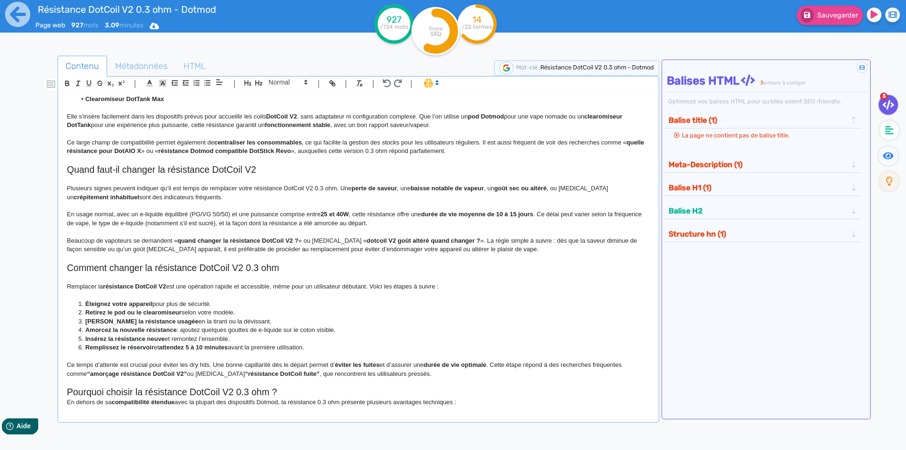
click at [397, 385] on p at bounding box center [358, 382] width 583 height 8
click at [396, 388] on h2 "Pourquoi choisir la résistance DotCoil V2 0.3 ohm ?" at bounding box center [358, 392] width 583 height 11
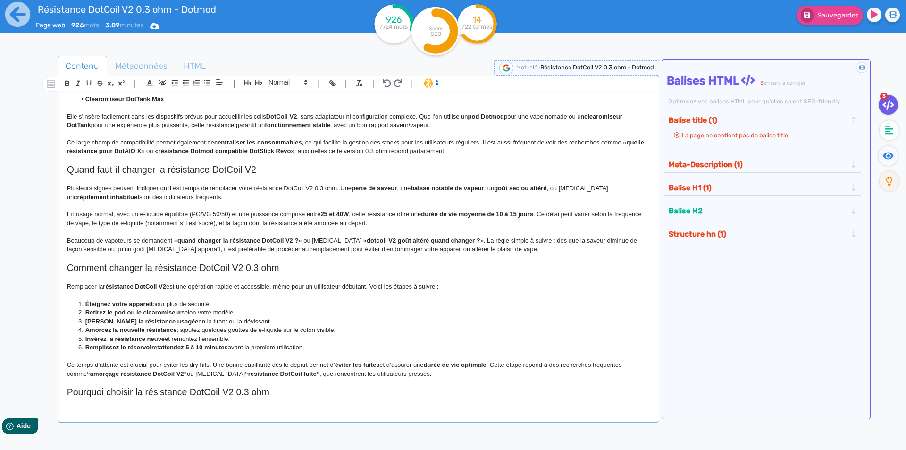
scroll to position [413, 0]
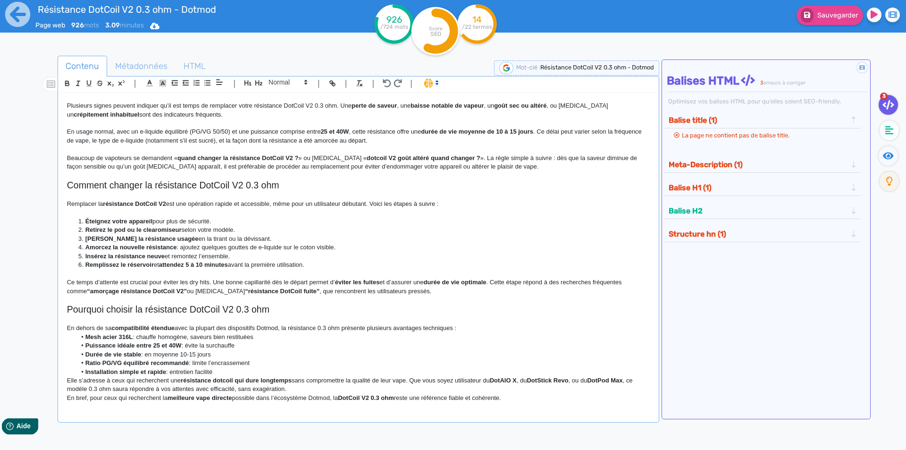
click at [463, 329] on p "En dehors de sa compatibilité étendue avec la plupart des dispositifs Dotmod, l…" at bounding box center [358, 328] width 583 height 8
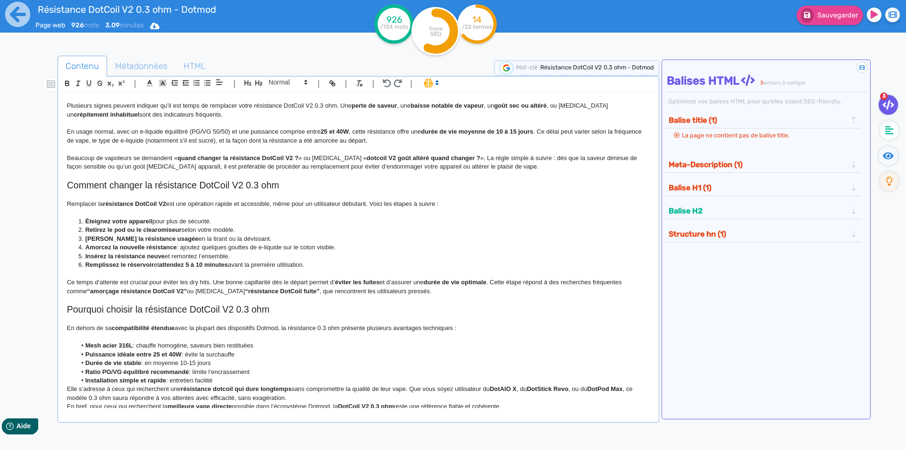
click at [326, 374] on li "Ratio PG/VG équilibré recommandé : limite l’encrassement" at bounding box center [362, 372] width 573 height 8
click at [325, 380] on li "Installation simple et rapide : entretien facilité" at bounding box center [362, 380] width 573 height 8
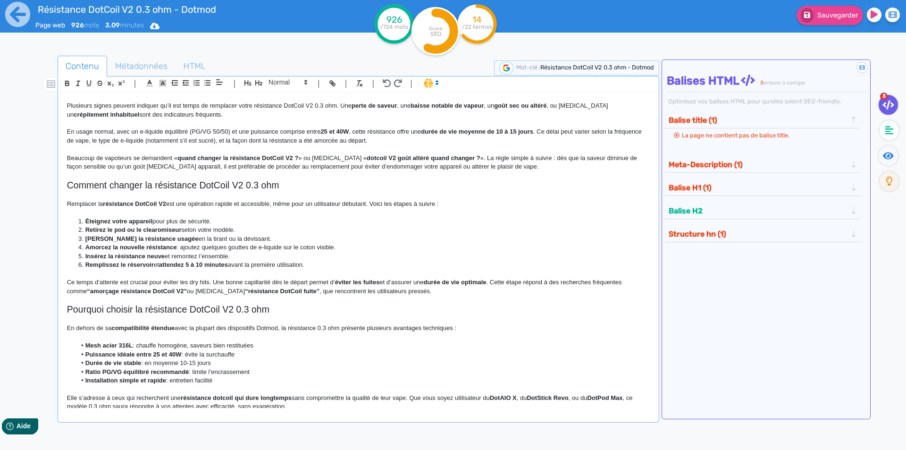
click at [327, 404] on p "Elle s’adresse à ceux qui recherchent une résistance dotcoil qui dure longtemps…" at bounding box center [358, 402] width 583 height 17
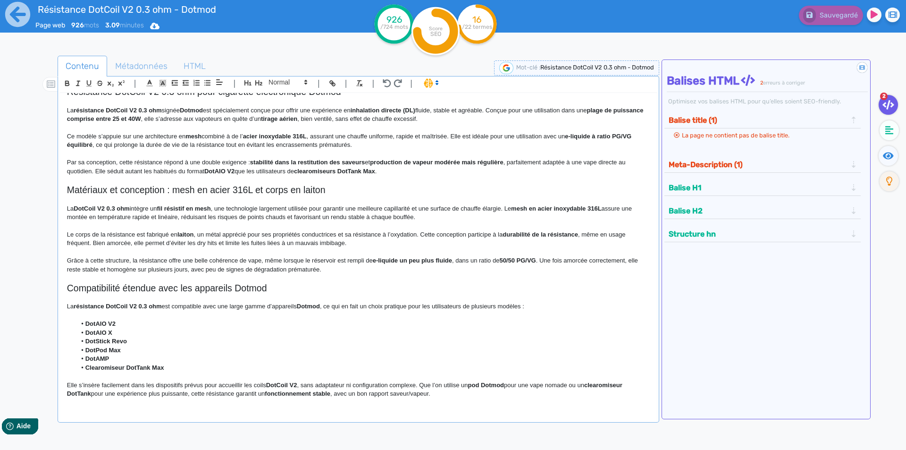
scroll to position [0, 0]
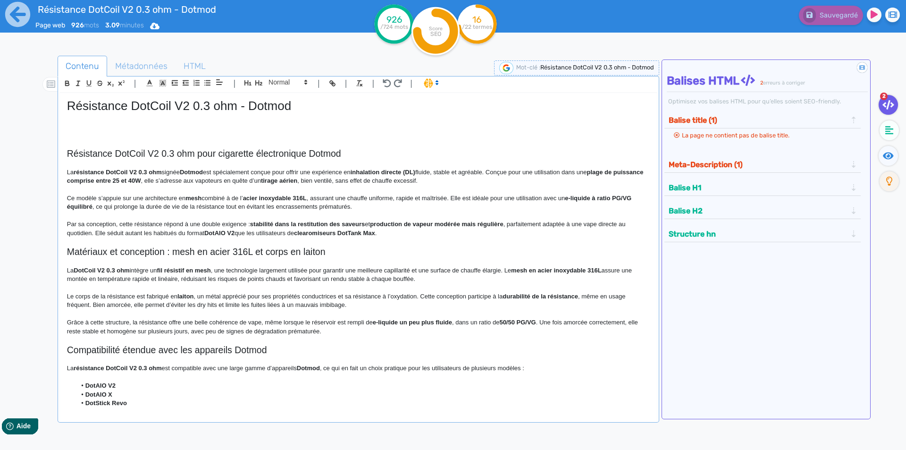
click at [97, 174] on strong "résistance DotCoil V2 0.3 ohm" at bounding box center [118, 171] width 88 height 7
drag, startPoint x: 97, startPoint y: 174, endPoint x: 191, endPoint y: 172, distance: 94.4
click at [161, 172] on strong "résistance DotCoil V2 0.3 ohm" at bounding box center [118, 171] width 88 height 7
click at [223, 172] on p "La résistance DotCoil V2 0.3 ohm signée Dotmod est spécialement conçue pour off…" at bounding box center [358, 176] width 583 height 17
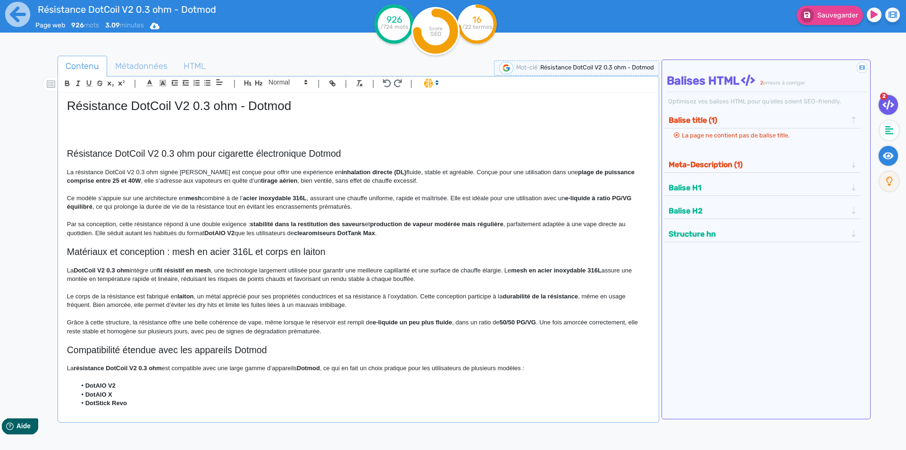
click at [896, 151] on fa-icon at bounding box center [888, 156] width 19 height 20
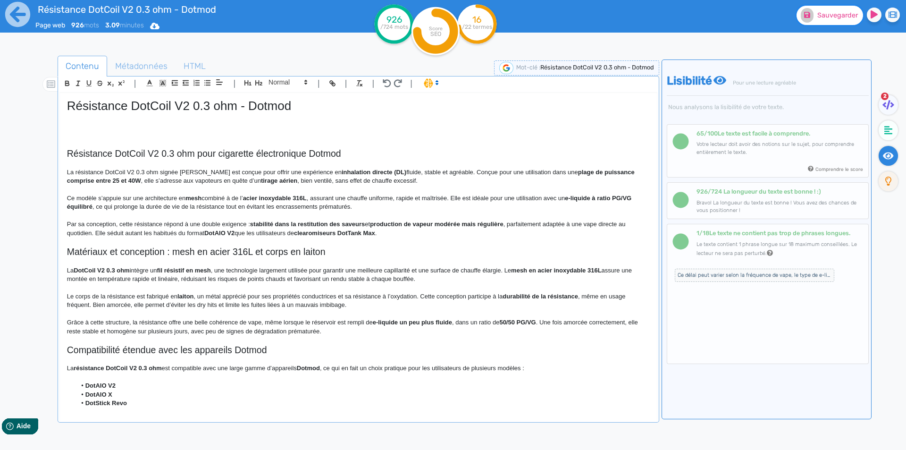
click at [812, 12] on fa-icon at bounding box center [807, 15] width 13 height 15
click at [386, 171] on p "La résistance DotCoil V2 0.3 ohm signée Dotmod est conçue pour offrir une expér…" at bounding box center [358, 176] width 583 height 17
drag, startPoint x: 386, startPoint y: 171, endPoint x: 434, endPoint y: 171, distance: 48.1
click at [434, 171] on p "La résistance DotCoil V2 0.3 ohm signée Dotmod est conçue pour offrir une expér…" at bounding box center [358, 176] width 583 height 17
click at [284, 168] on p "La résistance DotCoil V2 0.3 ohm signée Dotmod est conçue pour offrir une expér…" at bounding box center [358, 176] width 583 height 17
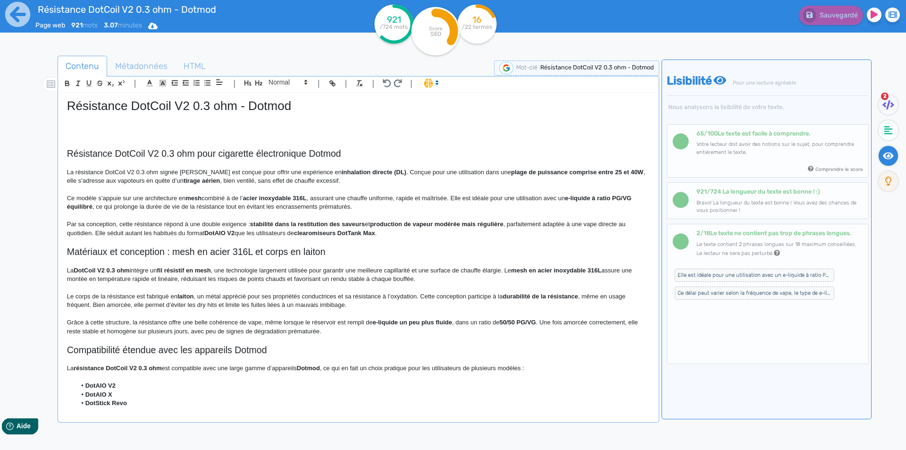
click at [389, 172] on p "La résistance DotCoil V2 0.3 ohm signée Dotmod est conçue pour offrir une expér…" at bounding box center [358, 176] width 583 height 17
click at [392, 170] on p "La résistance DotCoil V2 0.3 ohm signée Dotmod est conçue pour offrir une expér…" at bounding box center [358, 176] width 583 height 17
click at [395, 171] on p "La résistance DotCoil V2 0.3 ohm signée Dotmod est conçue pour offrir une expér…" at bounding box center [358, 176] width 583 height 17
click at [396, 174] on p "La résistance DotCoil V2 0.3 ohm signée Dotmod est conçue pour offrir une expér…" at bounding box center [358, 176] width 583 height 17
click at [608, 170] on p "La résistance DotCoil V2 0.3 ohm signée Dotmod est conçue pour offrir une expér…" at bounding box center [358, 176] width 583 height 17
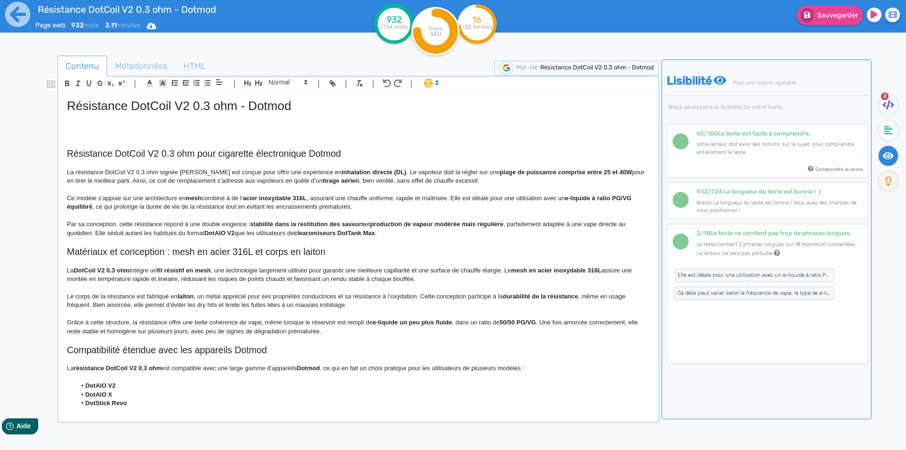
click at [323, 182] on strong "tirage aérien" at bounding box center [341, 180] width 36 height 7
drag, startPoint x: 309, startPoint y: 182, endPoint x: 337, endPoint y: 179, distance: 27.5
click at [345, 177] on p "La résistance DotCoil V2 0.3 ohm signée Dotmod est conçue pour offrir une expér…" at bounding box center [358, 176] width 583 height 17
drag, startPoint x: 345, startPoint y: 177, endPoint x: 365, endPoint y: 183, distance: 20.2
click at [365, 183] on p "La résistance DotCoil V2 0.3 ohm signée Dotmod est conçue pour offrir une expér…" at bounding box center [358, 176] width 583 height 17
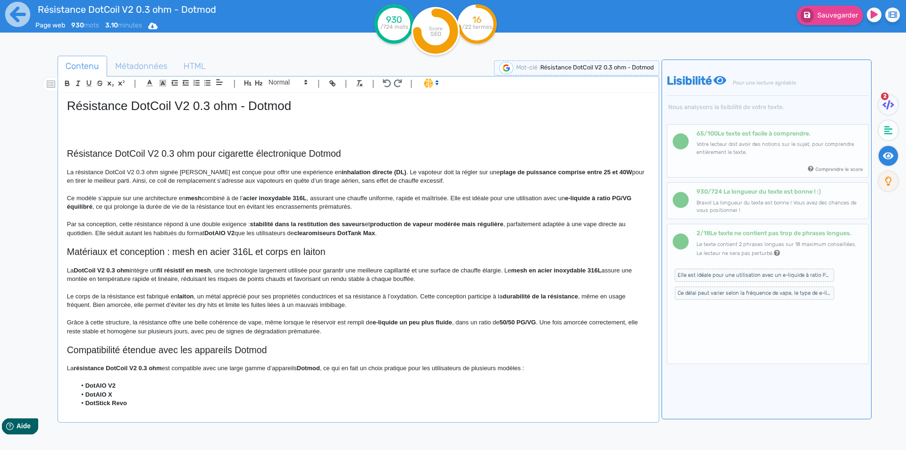
click at [346, 182] on p "La résistance DotCoil V2 0.3 ohm signée Dotmod est conçue pour offrir une expér…" at bounding box center [358, 176] width 583 height 17
drag, startPoint x: 346, startPoint y: 182, endPoint x: 409, endPoint y: 180, distance: 62.3
click at [409, 180] on p "La résistance DotCoil V2 0.3 ohm signée Dotmod est conçue pour offrir une expér…" at bounding box center [358, 176] width 583 height 17
click at [89, 198] on p "Ce modèle s’appuie sur une architecture en mesh combiné à de l’ acier inoxydabl…" at bounding box center [358, 202] width 583 height 17
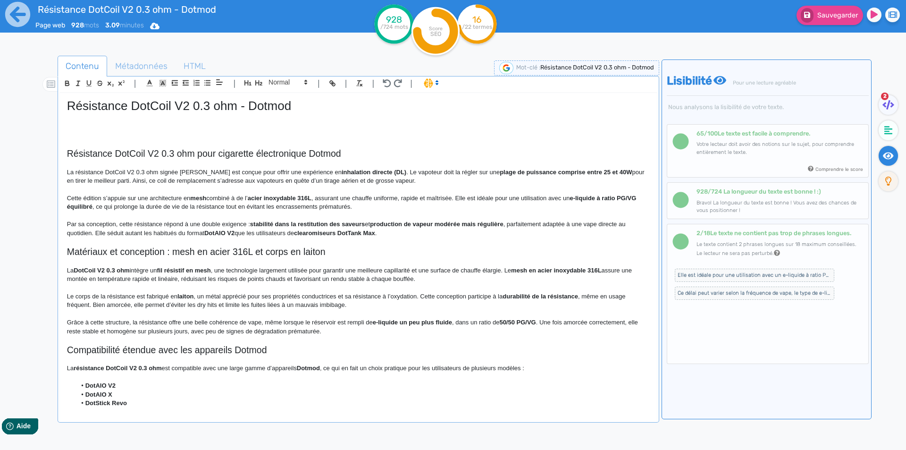
click at [168, 197] on p "Cette édition s’appuie sur une architecture en mesh combiné à de l’ acier inoxy…" at bounding box center [358, 202] width 583 height 17
click at [158, 199] on p "Cette édition s’appuie sur une structure en mesh combiné à de l’ acier inoxydab…" at bounding box center [358, 202] width 583 height 17
click at [187, 199] on p "Cette édition s’appuie sur une structure en mesh combiné à de l’ acier inoxydab…" at bounding box center [358, 202] width 583 height 17
click at [236, 197] on p "Cette édition s’appuie sur une structure en mesh combiné à de l’ acier inoxydab…" at bounding box center [358, 202] width 583 height 17
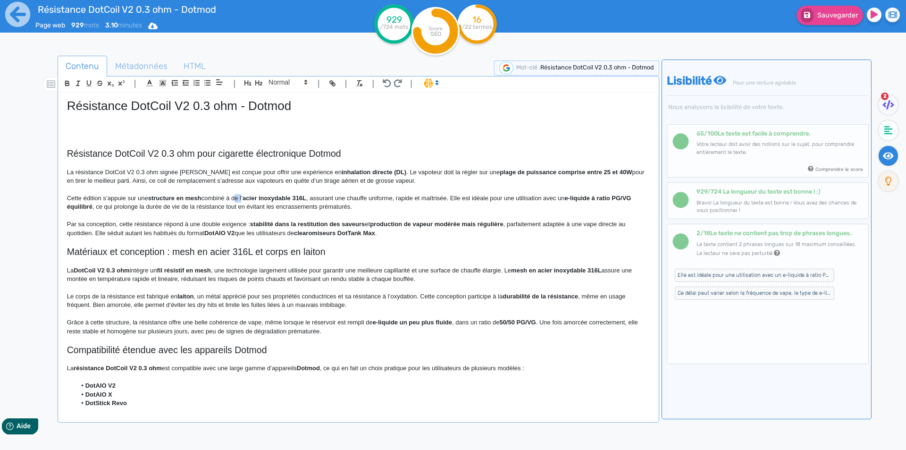
click at [236, 197] on p "Cette édition s’appuie sur une structure en mesh combiné à de l’ acier inoxydab…" at bounding box center [358, 202] width 583 height 17
drag, startPoint x: 252, startPoint y: 202, endPoint x: 224, endPoint y: 214, distance: 30.0
click at [223, 215] on p at bounding box center [358, 215] width 583 height 8
click at [257, 196] on p "Cette édition s’appuie sur une structure en mesh combiné à un fil résisitf en a…" at bounding box center [358, 202] width 583 height 17
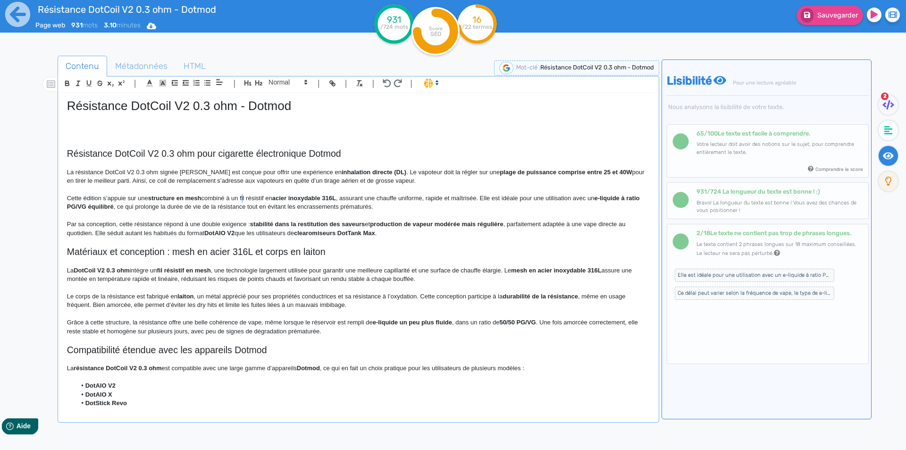
click at [244, 196] on p "Cette édition s’appuie sur une structure en mesh combiné à un fil résistif en a…" at bounding box center [358, 202] width 583 height 17
click at [244, 197] on p "Cette édition s’appuie sur une structure en mesh combiné à un fil résistif en a…" at bounding box center [358, 202] width 583 height 17
click at [247, 197] on p "Cette édition s’appuie sur une structure en mesh combiné à un fil résistif en a…" at bounding box center [358, 202] width 583 height 17
click at [246, 197] on p "Cette édition s’appuie sur une structure en mesh combiné à un fil résistif en a…" at bounding box center [358, 202] width 583 height 17
click at [339, 197] on p "Cette édition s’appuie sur une structure en mesh combiné à un fil résistif en a…" at bounding box center [358, 202] width 583 height 17
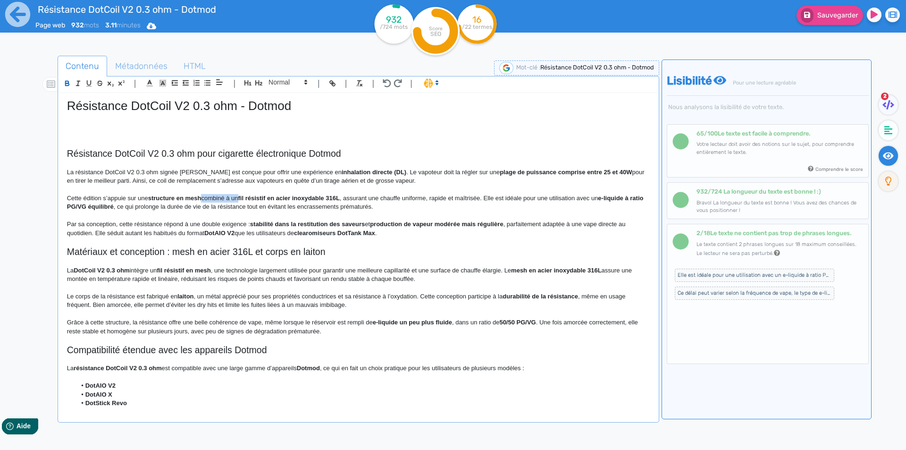
click at [352, 220] on strong "stabilité dans la restitution des saveurs" at bounding box center [307, 223] width 115 height 7
click at [345, 193] on p at bounding box center [358, 189] width 583 height 8
click at [346, 198] on p "Cette édition s’appuie sur une structure en mesh combiné à un fil résistif en a…" at bounding box center [358, 202] width 583 height 17
click at [531, 197] on p "Cette édition s’appuie sur une structure en mesh combiné à un fil résistif en a…" at bounding box center [358, 202] width 583 height 17
click at [530, 197] on p "Cette édition s’appuie sur une structure en mesh combiné à un fil résistif en a…" at bounding box center [358, 202] width 583 height 17
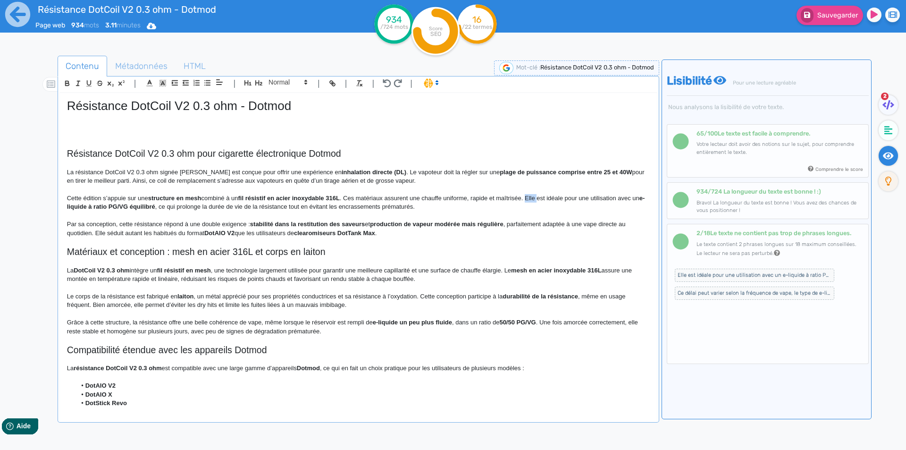
click at [536, 196] on p "Cette édition s’appuie sur une structure en mesh combiné à un fil résistif en a…" at bounding box center [358, 202] width 583 height 17
drag, startPoint x: 536, startPoint y: 196, endPoint x: 564, endPoint y: 195, distance: 28.3
click at [564, 195] on p "Cette édition s’appuie sur une structure en mesh combiné à un fil résistif en a…" at bounding box center [358, 202] width 583 height 17
click at [107, 207] on strong "e-liquide à ratio PG/VG équilibré" at bounding box center [357, 202] width 581 height 16
click at [181, 208] on p "Cette édition s’appuie sur une structure en mesh combiné à un fil résistif en a…" at bounding box center [358, 202] width 583 height 17
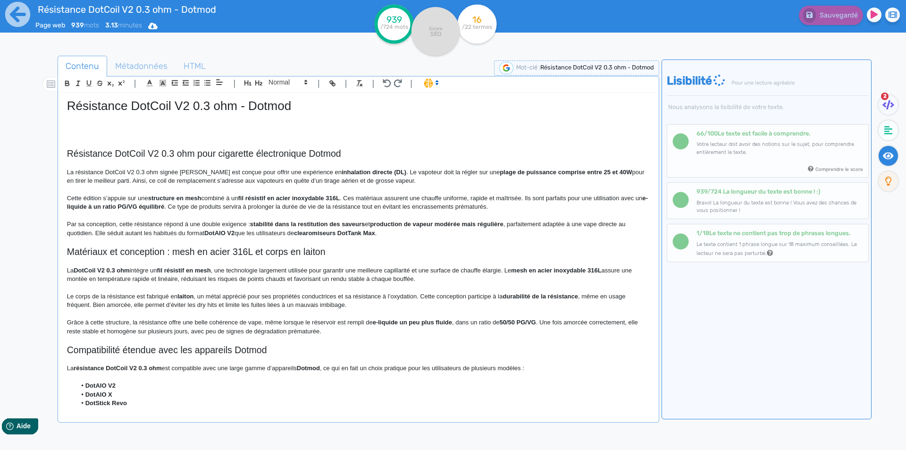
click at [163, 223] on p "Par sa conception, cette résistance répond à une double exigence : stabilité da…" at bounding box center [358, 228] width 583 height 17
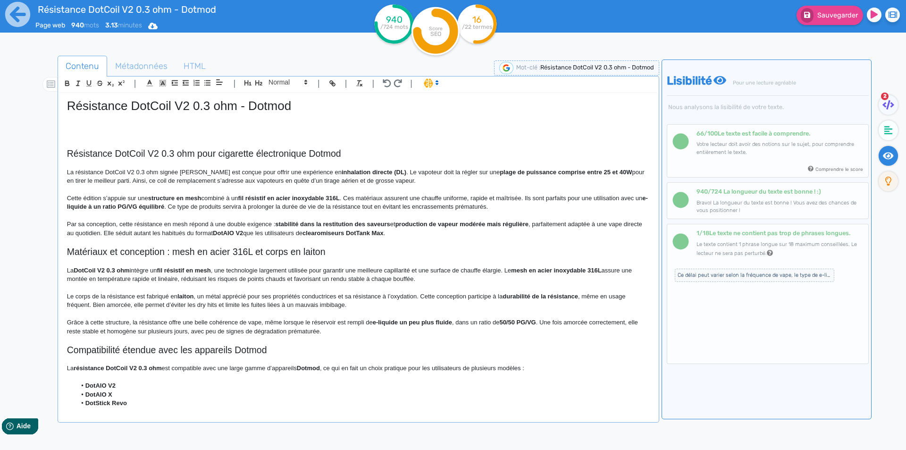
click at [275, 227] on p "Par sa conception, cette résistance en mesh répond à une double exigence : stab…" at bounding box center [358, 228] width 583 height 17
click at [196, 223] on p "Par sa conception, cette résistance en mesh répond à une double exigence : stab…" at bounding box center [358, 228] width 583 height 17
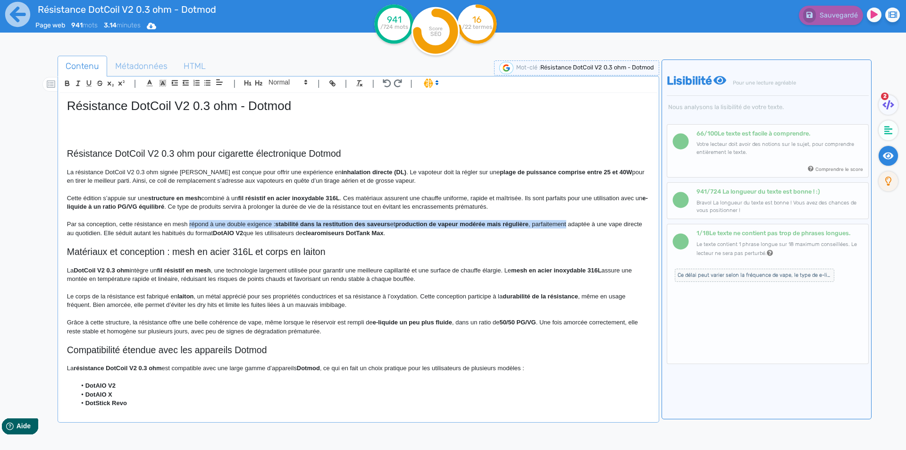
drag, startPoint x: 196, startPoint y: 223, endPoint x: 555, endPoint y: 223, distance: 358.7
click at [555, 223] on p "Par sa conception, cette résistance en mesh répond à une double exigence : stab…" at bounding box center [358, 228] width 583 height 17
click at [195, 227] on p "Par sa conception, cette résistance en mesh répond à une double exigence : stab…" at bounding box center [358, 228] width 583 height 17
drag, startPoint x: 195, startPoint y: 227, endPoint x: 135, endPoint y: 235, distance: 60.0
click at [135, 235] on p "Par sa conception, cette résistance en mesh répond à une double exigence : stab…" at bounding box center [358, 228] width 583 height 17
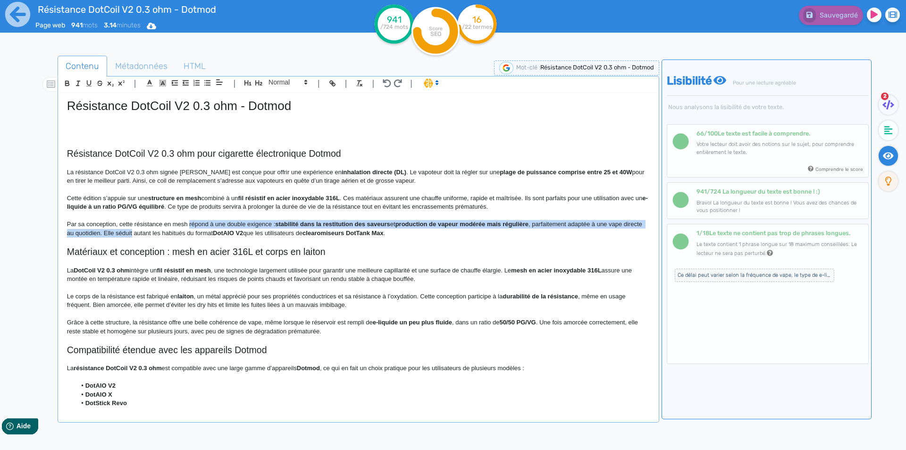
click at [123, 233] on p "Par sa conception, cette résistance en mesh répond à une double exigence : stab…" at bounding box center [358, 228] width 583 height 17
drag, startPoint x: 123, startPoint y: 233, endPoint x: 190, endPoint y: 222, distance: 67.4
click at [190, 222] on p "Par sa conception, cette résistance en mesh répond à une double exigence : stab…" at bounding box center [358, 228] width 583 height 17
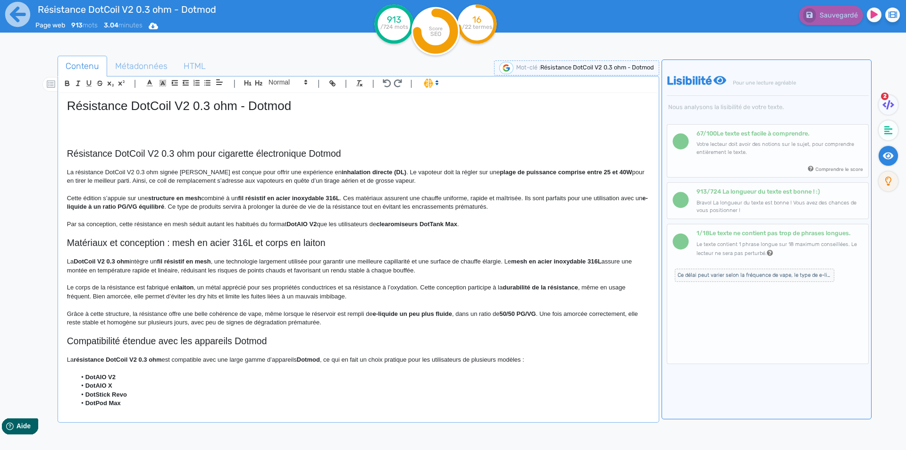
click at [279, 223] on p "Par sa conception, cette résistance en mesh séduit autant les habitués du forma…" at bounding box center [358, 224] width 583 height 8
click at [278, 221] on strong "DotAIO V2" at bounding box center [290, 223] width 30 height 7
drag, startPoint x: 278, startPoint y: 221, endPoint x: 304, endPoint y: 221, distance: 25.5
click at [381, 225] on strong "clearomiseurs DotTank Max" at bounding box center [407, 223] width 81 height 7
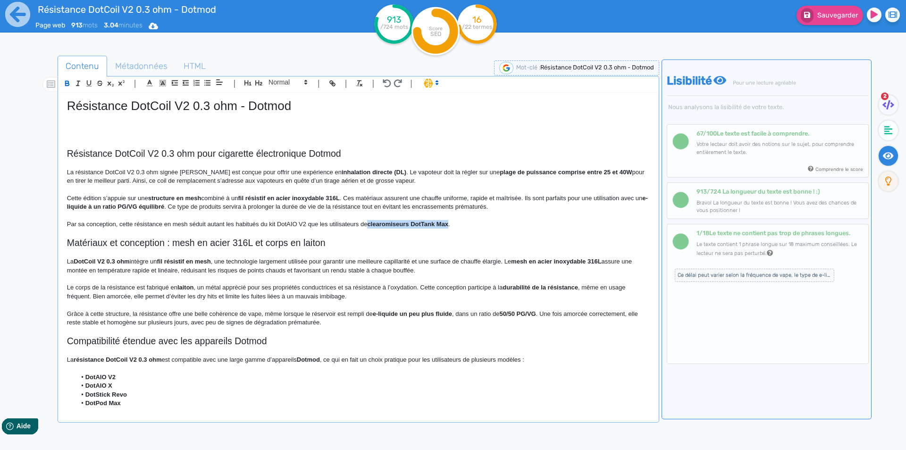
drag, startPoint x: 381, startPoint y: 225, endPoint x: 429, endPoint y: 225, distance: 48.1
click at [408, 238] on h2 "Matériaux et conception : mesh en acier 316L et corps en laiton" at bounding box center [358, 242] width 583 height 11
click at [507, 224] on p "Par sa conception, cette résistance en mesh séduit autant les habitués du kit D…" at bounding box center [358, 224] width 583 height 8
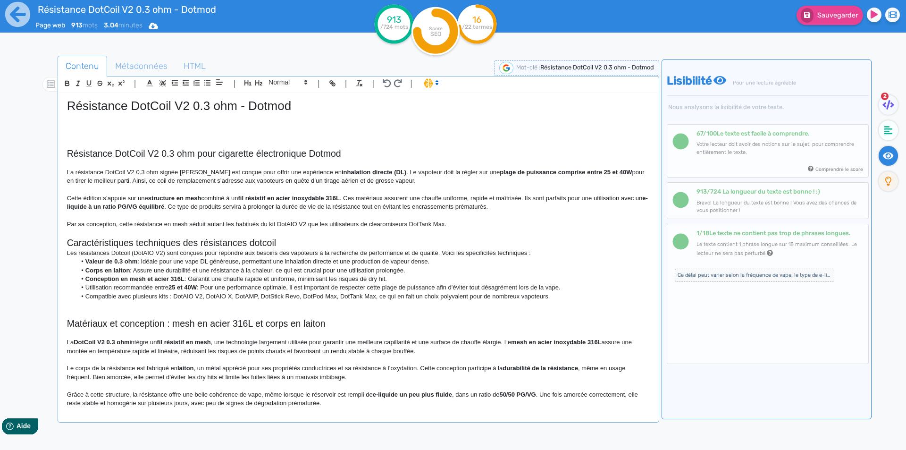
click at [152, 238] on h2 "Caractéristiques techniques des résistances dotcoil" at bounding box center [358, 242] width 583 height 11
click at [276, 79] on span at bounding box center [287, 81] width 46 height 11
click at [276, 98] on span at bounding box center [288, 99] width 38 height 17
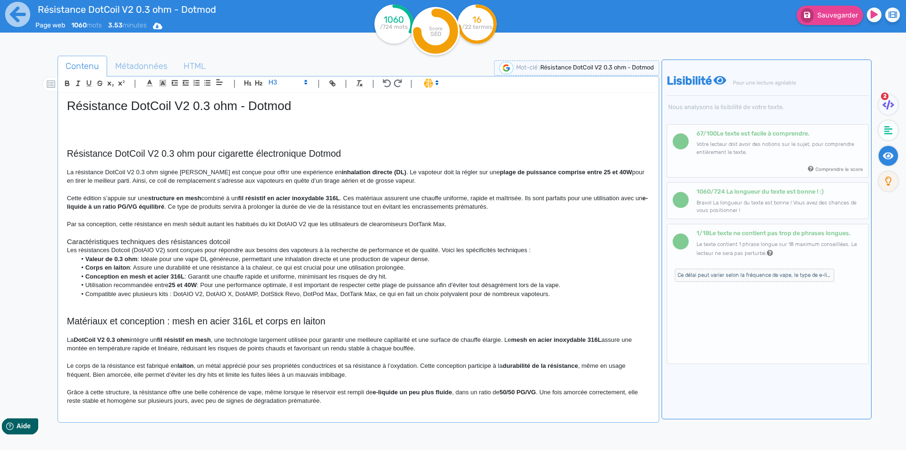
click at [136, 237] on h3 "Caractéristiques techniques des résistances dotcoil" at bounding box center [358, 241] width 583 height 8
click at [129, 239] on h3 "Caractéristiques des résistances dotcoil" at bounding box center [358, 241] width 583 height 8
click at [170, 241] on h3 "Caractéristiques de la résistances dotcoil" at bounding box center [358, 241] width 583 height 8
click at [174, 243] on h3 "Caractéristiques de la résistances dotcoil" at bounding box center [358, 241] width 583 height 8
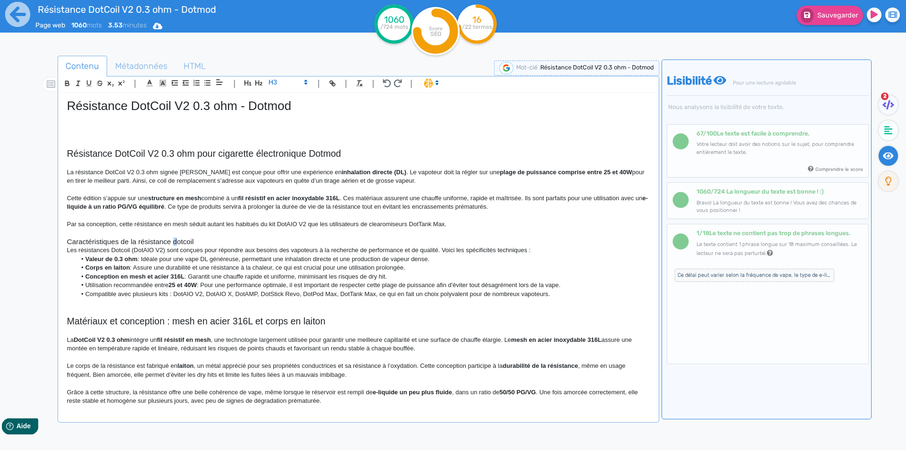
click at [174, 241] on h3 "Caractéristiques de la résistance dotcoil" at bounding box center [358, 241] width 583 height 8
click at [188, 241] on h3 "Caractéristiques de la résistance Dotcoil" at bounding box center [358, 241] width 583 height 8
click at [209, 238] on h3 "Caractéristiques de la résistance DotCoil" at bounding box center [358, 241] width 583 height 8
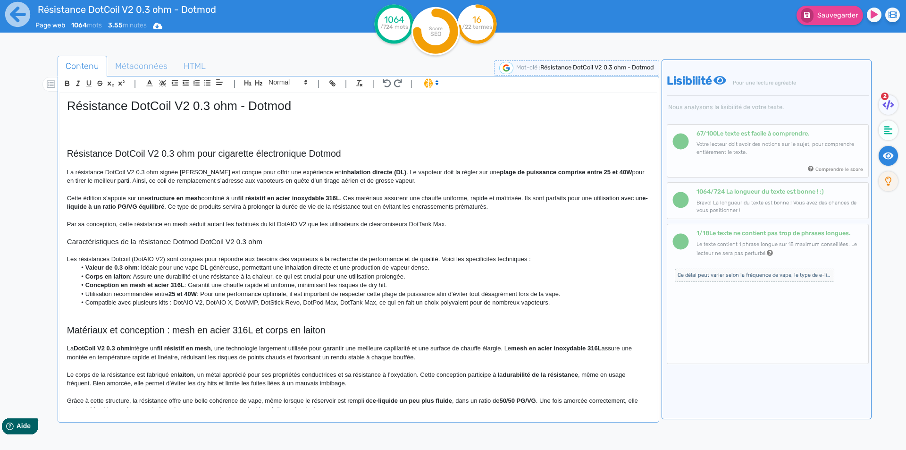
click at [68, 257] on p "Les résistances Dotcoil (DotAIO V2) sont conçues pour répondre aux besoins des …" at bounding box center [358, 259] width 583 height 8
click at [69, 257] on p "Les résistances Dotcoil (DotAIO V2) sont conçues pour répondre aux besoins des …" at bounding box center [358, 259] width 583 height 8
click at [157, 256] on p "La série de résistances Dotcoil (DotAIO V2) sont conçues pour répondre aux beso…" at bounding box center [358, 259] width 583 height 8
click at [162, 256] on p "La série de résistances Dotcoil V2) sont conçues pour répondre aux besoins des …" at bounding box center [358, 259] width 583 height 8
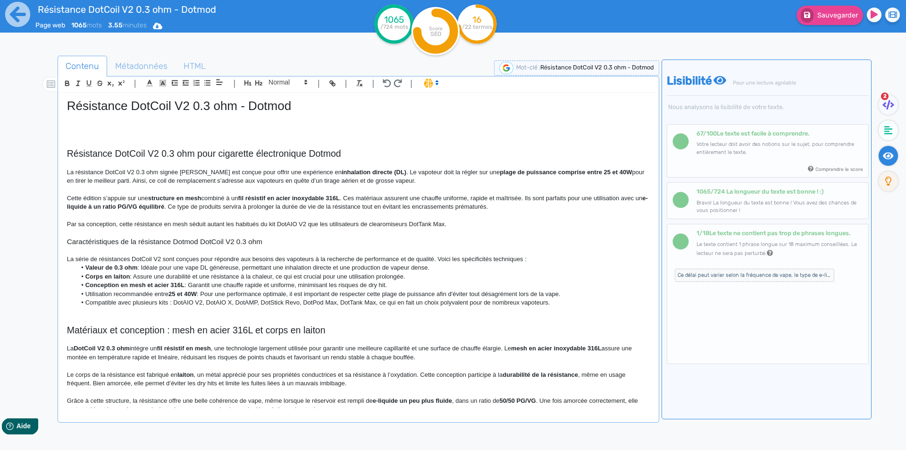
click at [171, 255] on p "La série de résistances DotCoil V2 sont conçues pour répondre aux besoins des v…" at bounding box center [358, 259] width 583 height 8
click at [170, 255] on p "La série de résistances DotCoil V2 sont conçues pour répondre aux besoins des v…" at bounding box center [358, 259] width 583 height 8
click at [192, 259] on p "La série de résistances DotCoil V2 est conçues pour répondre aux besoins des va…" at bounding box center [358, 259] width 583 height 8
click at [309, 258] on p "La série de résistances DotCoil V2 est conçue pour répondre aux besoins des vap…" at bounding box center [358, 259] width 583 height 8
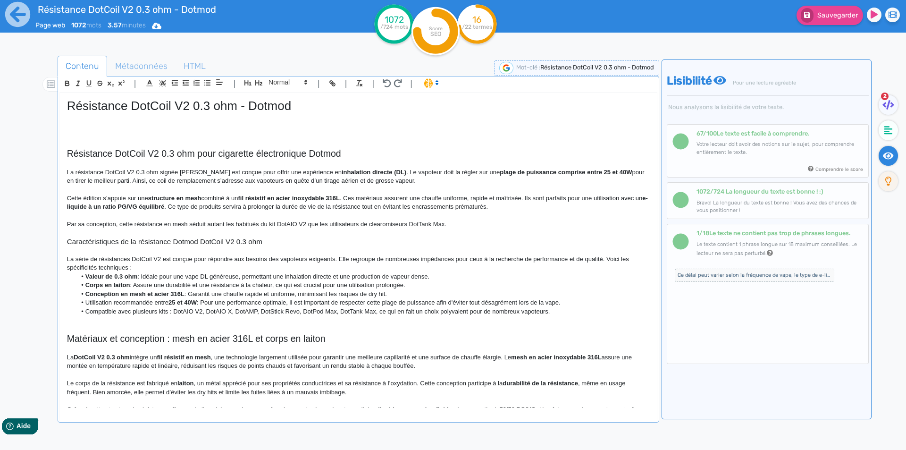
click at [150, 264] on p "La série de résistances DotCoil V2 est conçue pour répondre aux besoins des vap…" at bounding box center [358, 263] width 583 height 17
click at [112, 264] on p "La série de résistances DotCoil V2 est conçue pour répondre aux besoins des vap…" at bounding box center [358, 263] width 583 height 17
click at [112, 268] on p "La série de résistances DotCoil V2 est conçue pour répondre aux besoins des vap…" at bounding box center [358, 263] width 583 height 17
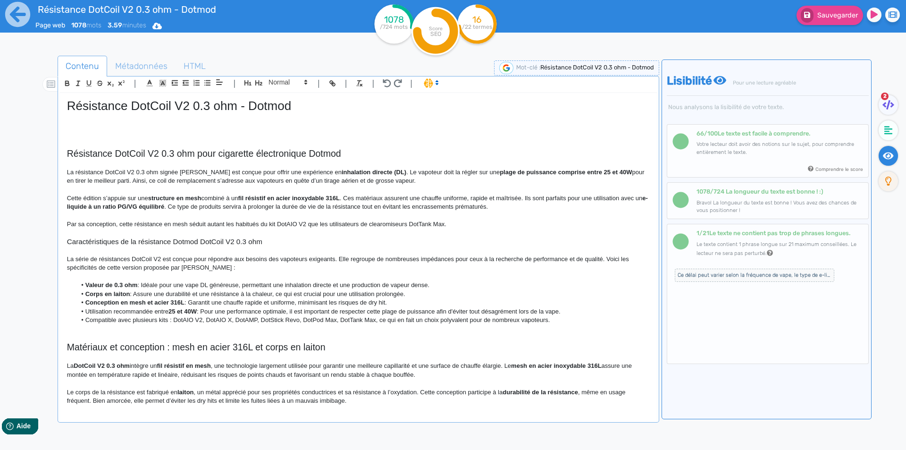
click at [97, 286] on strong "Valeur de 0.3 ohm" at bounding box center [111, 284] width 52 height 7
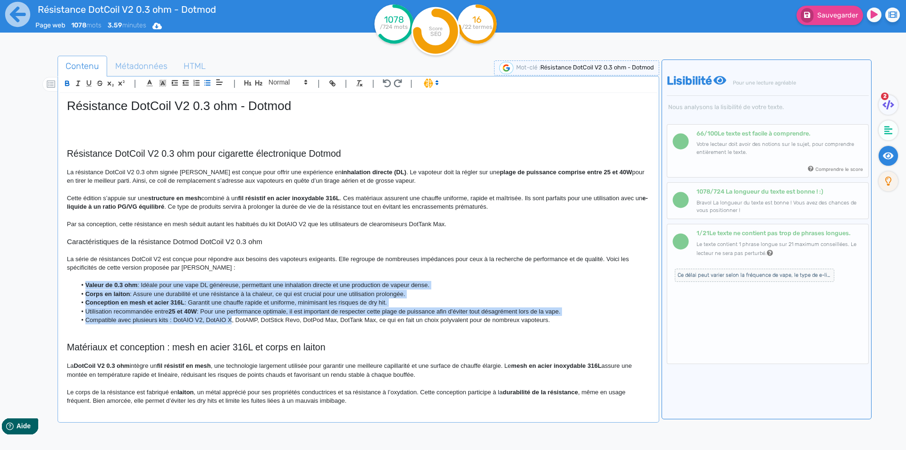
drag, startPoint x: 97, startPoint y: 286, endPoint x: 228, endPoint y: 316, distance: 135.1
click at [228, 316] on ul "Valeur de 0.3 ohm : Idéale pour une vape DL généreuse, permettant une inhalatio…" at bounding box center [358, 302] width 583 height 43
click at [218, 319] on li "Compatible avec plusieurs kits : DotAIO V2, DotAIO X, DotAMP, DotStick Revo, Do…" at bounding box center [362, 320] width 573 height 8
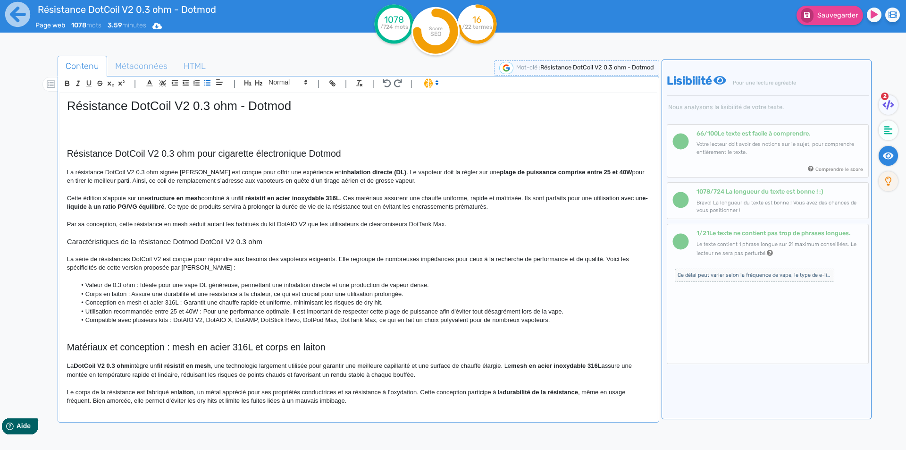
click at [411, 285] on li "Valeur de 0.3 ohm : Idéale pour une vape DL généreuse, permettant une inhalatio…" at bounding box center [362, 285] width 573 height 8
click at [133, 296] on li "Corps en laiton : Assure une durabilité et une résistance à la chaleur, ce qui …" at bounding box center [362, 294] width 573 height 8
drag, startPoint x: 145, startPoint y: 283, endPoint x: 140, endPoint y: 284, distance: 5.7
click at [140, 284] on li "Valeur de 0.3 ohm : Idéale pour une vape DL généreuse, permettant une inhalatio…" at bounding box center [362, 285] width 573 height 8
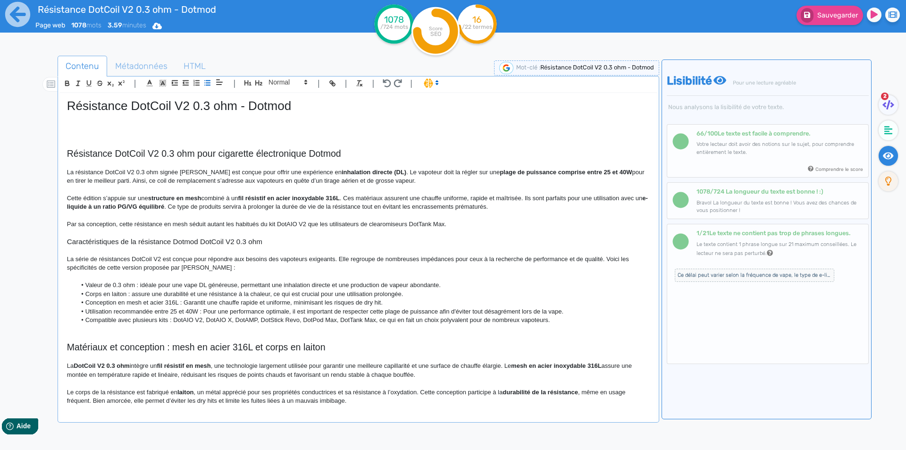
click at [164, 293] on li "Corps en laiton : assure une durabilité et une résistance à la chaleur, ce qui …" at bounding box center [362, 294] width 573 height 8
click at [226, 295] on li "Corps en laiton : assure une bonne durabilité et une résistance à la chaleur, c…" at bounding box center [362, 294] width 573 height 8
click at [308, 293] on li "Corps en laiton : assure une bonne durabilité et une forte résistance à la chal…" at bounding box center [362, 294] width 573 height 8
drag, startPoint x: 308, startPoint y: 293, endPoint x: 411, endPoint y: 295, distance: 102.9
click at [411, 295] on li "Corps en laiton : assure une bonne durabilité et une forte résistance à la chal…" at bounding box center [362, 294] width 573 height 8
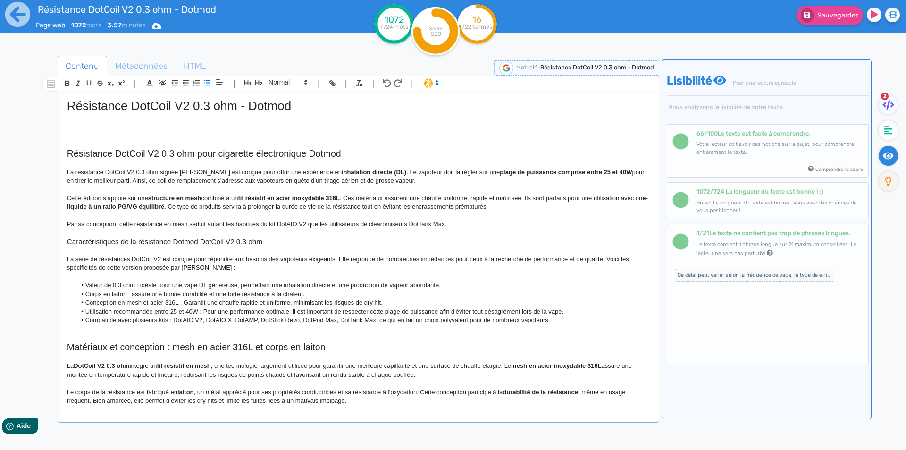
click at [210, 296] on li "Corps en laiton : assure une bonne durabilité et une forte résistance à la chal…" at bounding box center [362, 294] width 573 height 8
click at [185, 303] on li "Conception en mesh et acier 316L : Garantit une chauffe rapide et uniforme, min…" at bounding box center [362, 302] width 573 height 8
click at [205, 310] on li "Utilisation recommandée entre 25 et 40W : Pour une performance optimale, il est…" at bounding box center [362, 311] width 573 height 8
click at [293, 312] on li "Utilisation recommandée entre 25 et 40W : pour une performance optimale, il est…" at bounding box center [362, 311] width 573 height 8
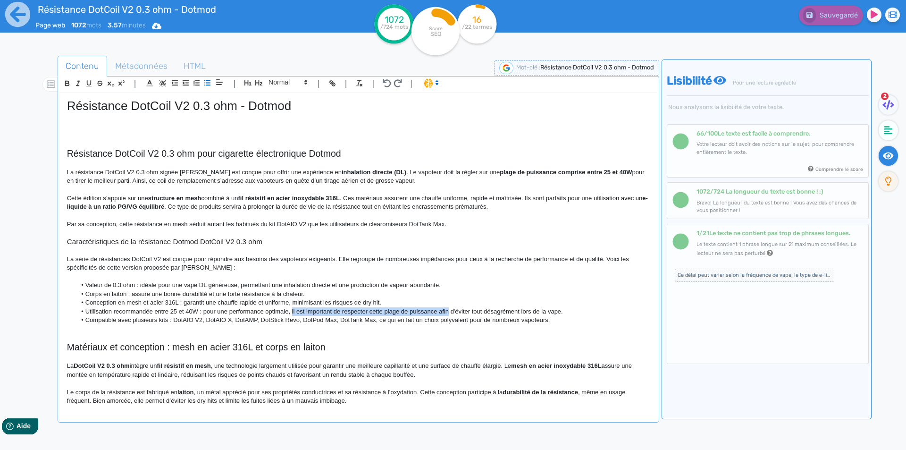
drag, startPoint x: 293, startPoint y: 312, endPoint x: 444, endPoint y: 309, distance: 151.5
click at [444, 309] on li "Utilisation recommandée entre 25 et 40W : pour une performance optimale, il est…" at bounding box center [362, 311] width 573 height 8
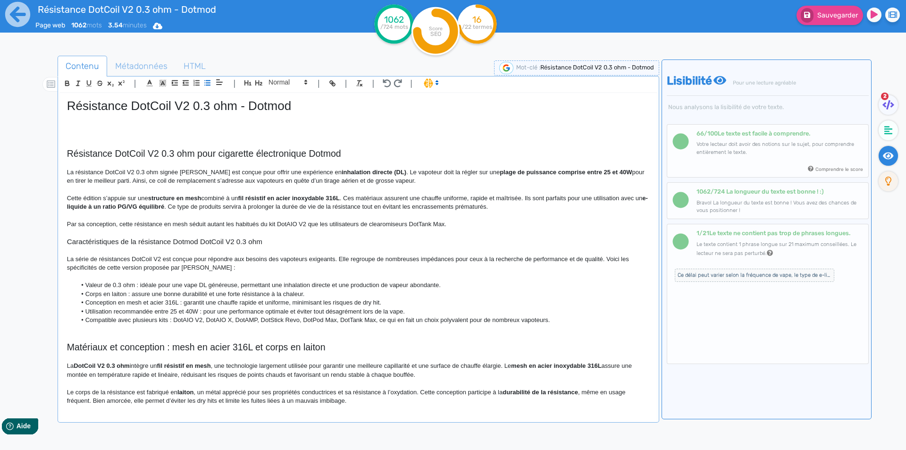
scroll to position [142, 0]
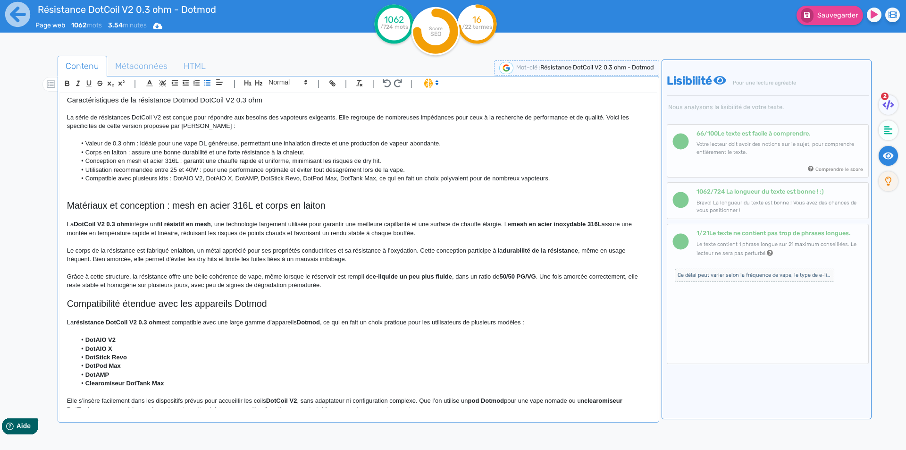
click at [181, 168] on li "Utilisation recommandée entre 25 et 40W : pour une performance optimale et évit…" at bounding box center [362, 170] width 573 height 8
click at [179, 174] on li "Utilisation recommandée entre 25 et 40W : pour une performance optimale et évit…" at bounding box center [362, 170] width 573 height 8
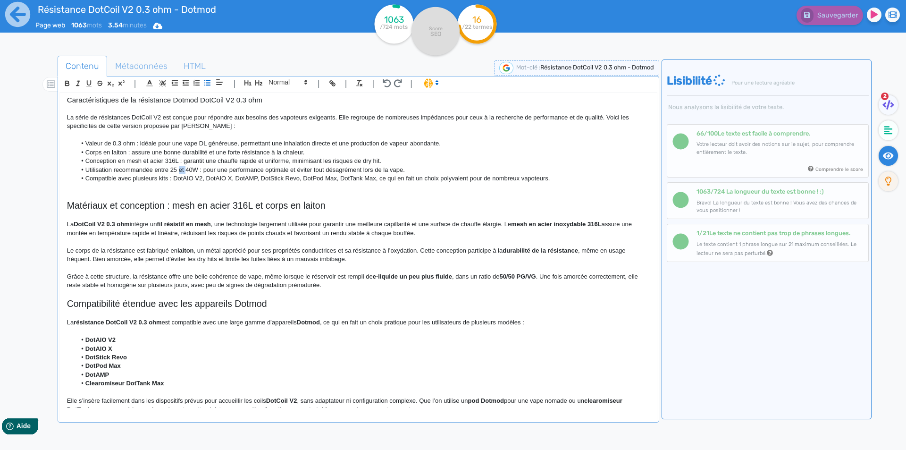
click at [176, 182] on li "Compatible avec plusieurs kits : DotAIO V2, DotAIO X, DotAMP, DotStick Revo, Do…" at bounding box center [362, 178] width 573 height 8
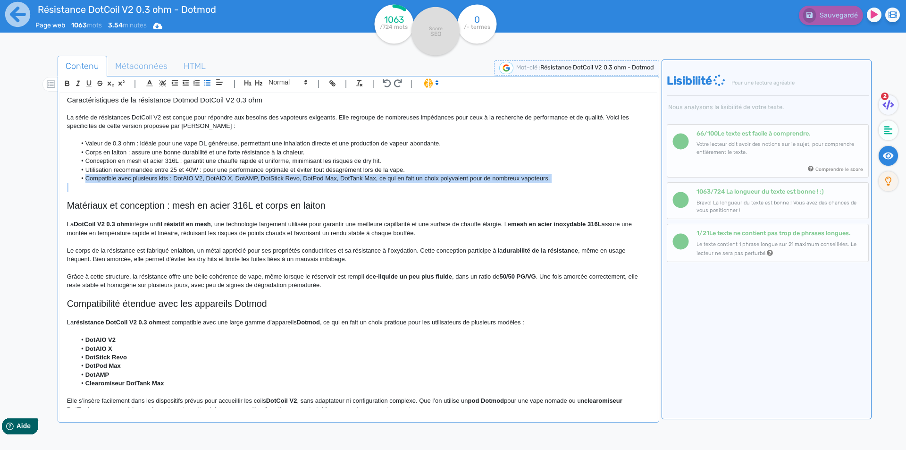
click at [176, 182] on li "Compatible avec plusieurs kits : DotAIO V2, DotAIO X, DotAMP, DotStick Revo, Do…" at bounding box center [362, 178] width 573 height 8
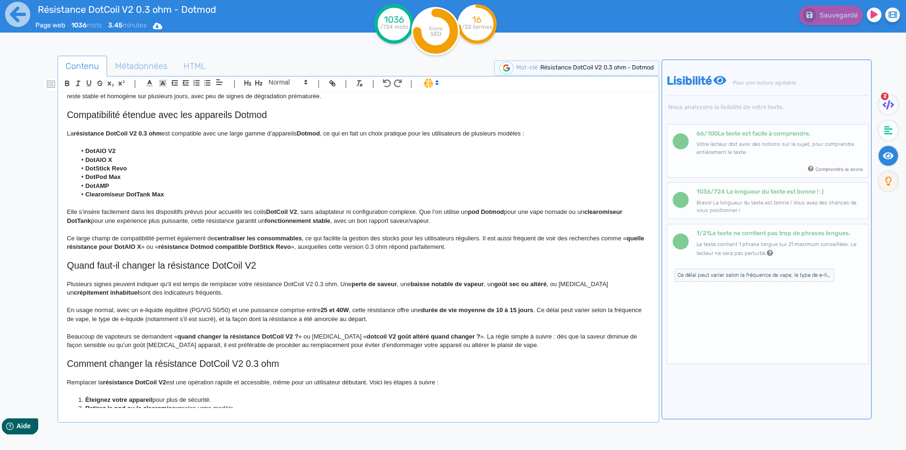
scroll to position [535, 0]
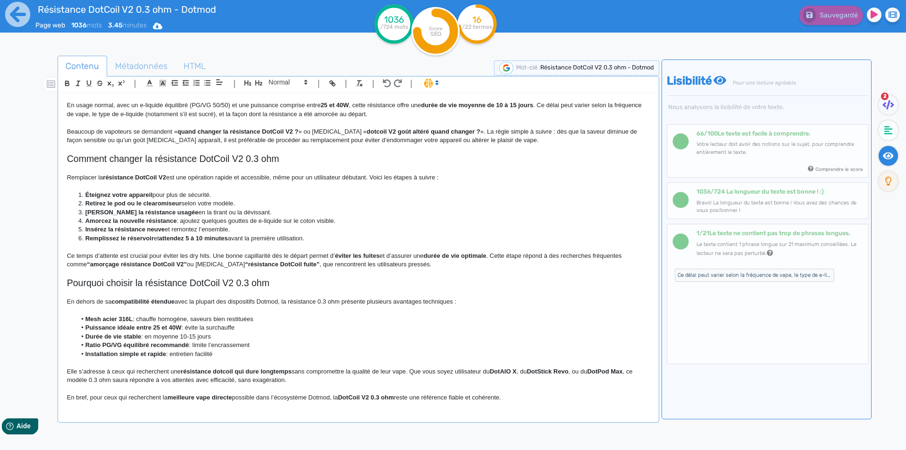
click at [126, 392] on p at bounding box center [358, 389] width 583 height 8
click at [124, 395] on p "En bref, pour ceux qui recherchent la meilleure vape directe possible dans l’éc…" at bounding box center [358, 397] width 583 height 8
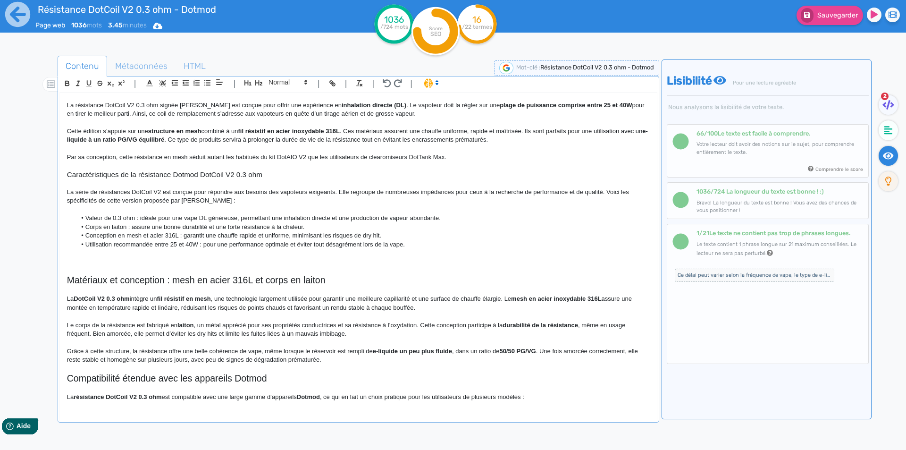
scroll to position [63, 0]
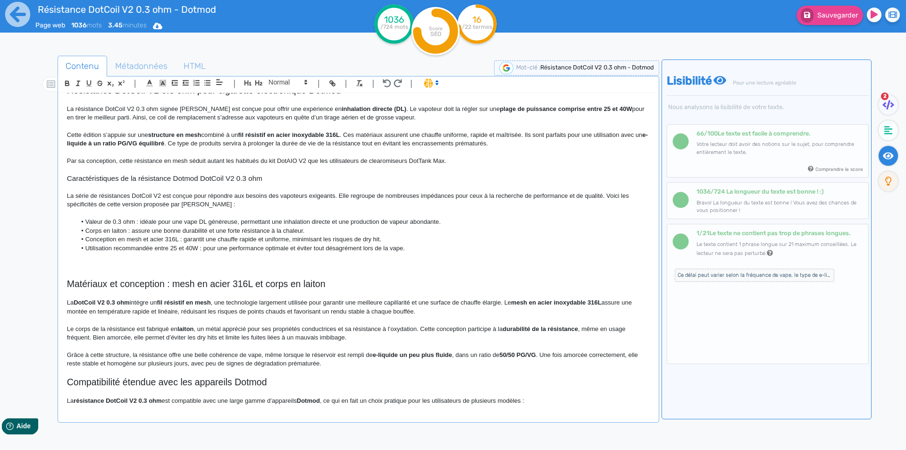
click at [97, 267] on p at bounding box center [358, 265] width 583 height 8
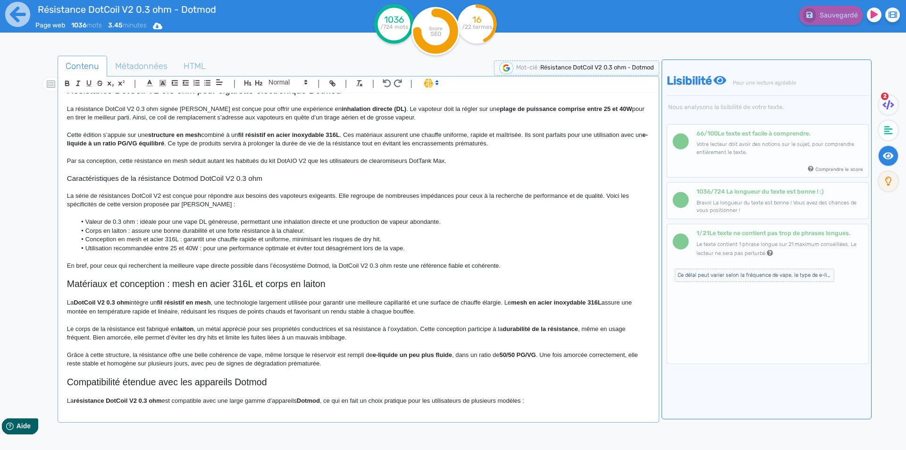
click at [519, 261] on p "En bref, pour ceux qui recherchent la meilleure vape directe possible dans l’éc…" at bounding box center [358, 265] width 583 height 8
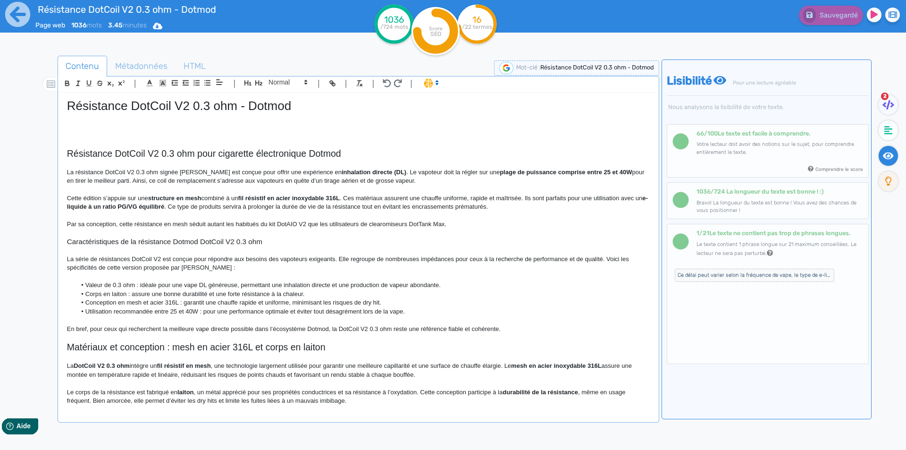
scroll to position [189, 0]
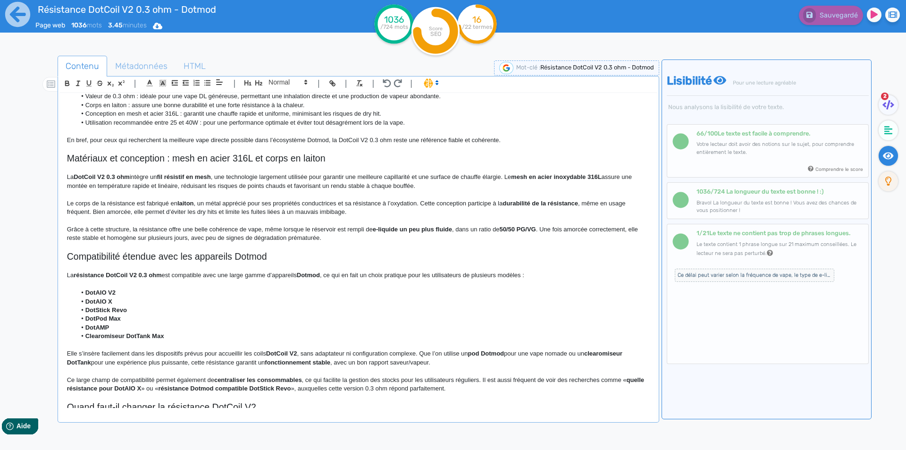
click at [76, 157] on h2 "Matériaux et conception : mesh en acier 316L et corps en laiton" at bounding box center [358, 158] width 583 height 11
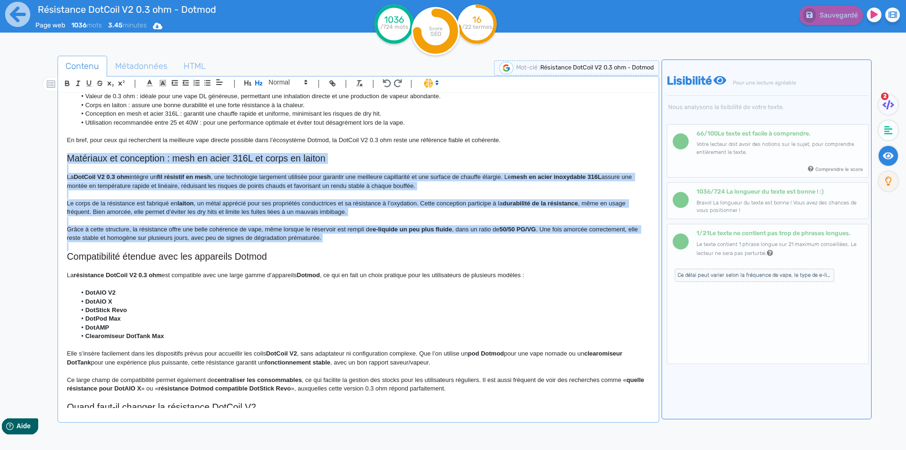
drag, startPoint x: 76, startPoint y: 157, endPoint x: 325, endPoint y: 238, distance: 262.5
click at [325, 238] on div "Résistance DotCoil V2 0.3 ohm - Dotmod Résistance DotCoil V2 0.3 ohm pour cigar…" at bounding box center [358, 250] width 597 height 315
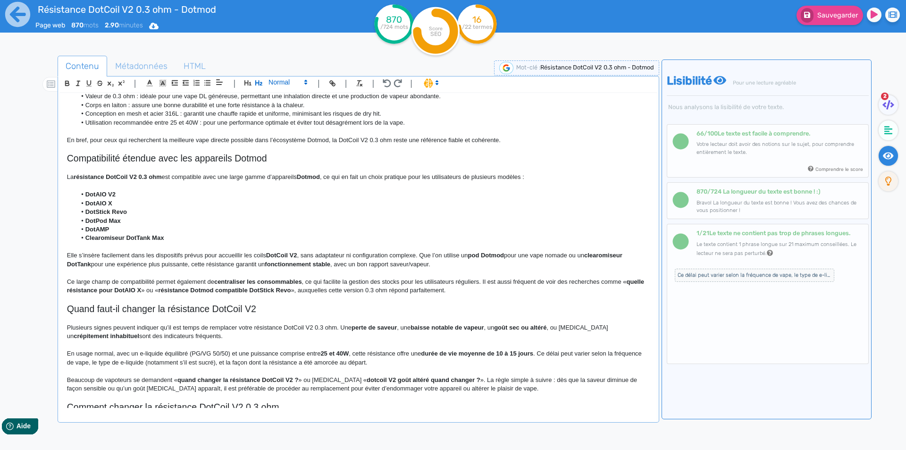
click at [289, 80] on span at bounding box center [287, 81] width 46 height 11
click at [285, 96] on span at bounding box center [288, 99] width 38 height 17
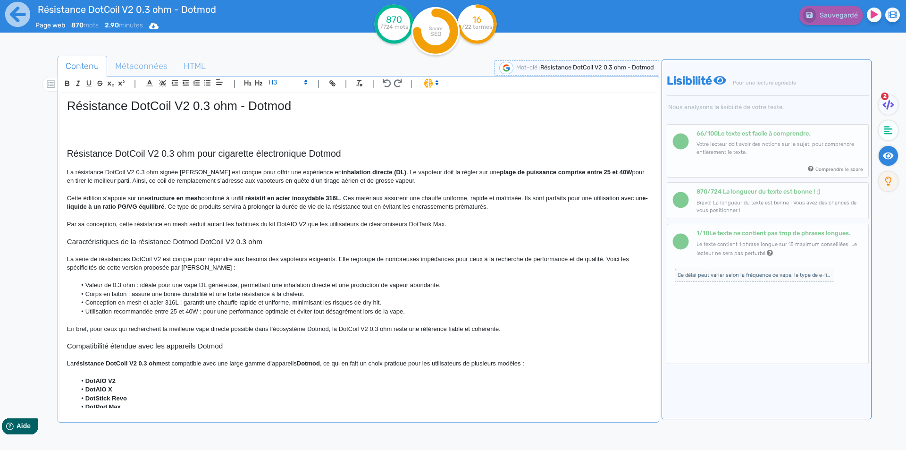
scroll to position [47, 0]
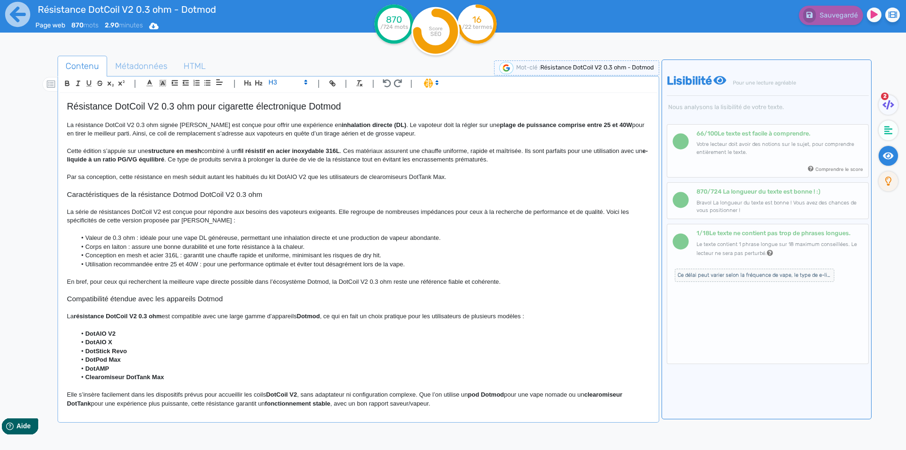
click at [92, 316] on strong "résistance DotCoil V2 0.3 ohm" at bounding box center [118, 315] width 88 height 7
drag, startPoint x: 92, startPoint y: 316, endPoint x: 151, endPoint y: 314, distance: 59.0
click at [151, 314] on strong "résistance DotCoil V2 0.3 ohm" at bounding box center [118, 315] width 88 height 7
click at [241, 289] on p at bounding box center [358, 290] width 583 height 8
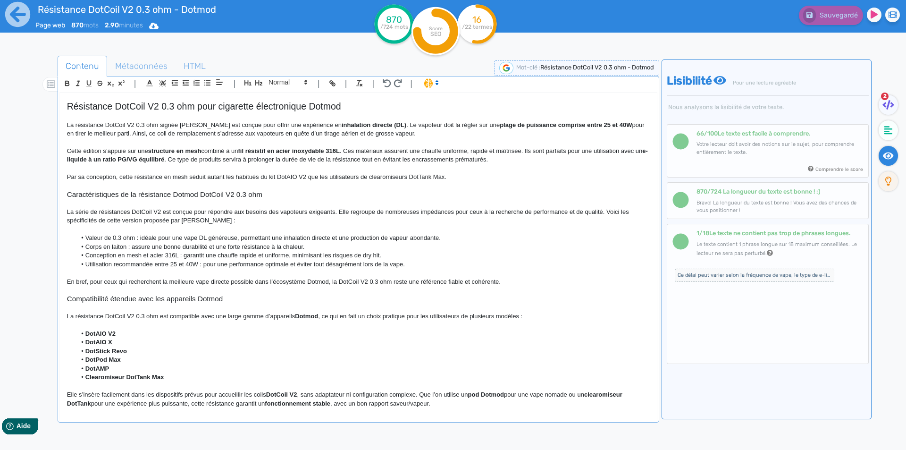
scroll to position [94, 0]
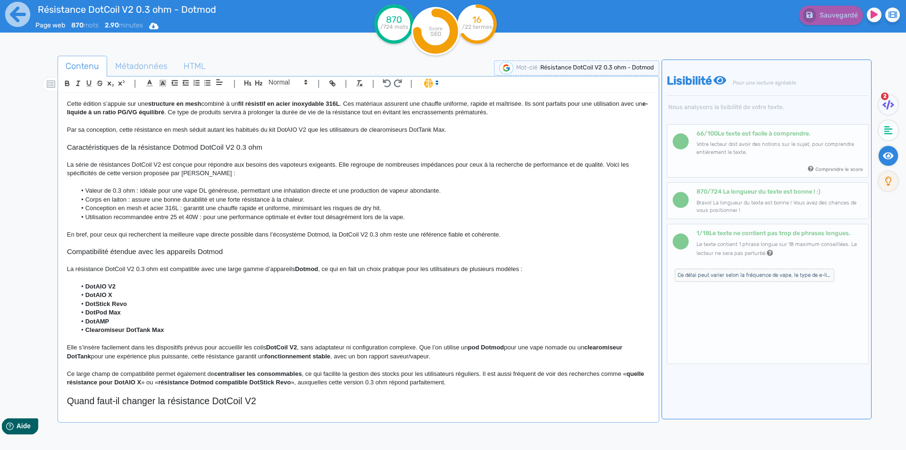
click at [277, 266] on p "La résistance DotCoil V2 0.3 ohm est compatible avec une large gamme d’appareil…" at bounding box center [358, 269] width 583 height 8
click at [338, 272] on strong "Dotmod" at bounding box center [348, 268] width 23 height 7
click at [340, 270] on strong "Dotmod" at bounding box center [348, 268] width 23 height 7
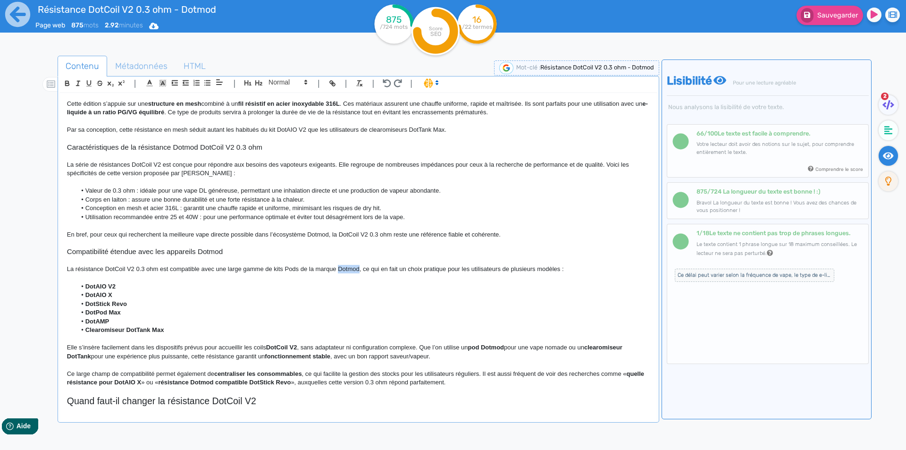
click at [277, 267] on p "La résistance DotCoil V2 0.3 ohm est compatible avec une large gamme de kits Po…" at bounding box center [358, 269] width 583 height 8
drag, startPoint x: 277, startPoint y: 267, endPoint x: 295, endPoint y: 268, distance: 18.9
click at [295, 268] on p "La résistance DotCoil V2 0.3 ohm est compatible avec une large gamme de kits Po…" at bounding box center [358, 269] width 583 height 8
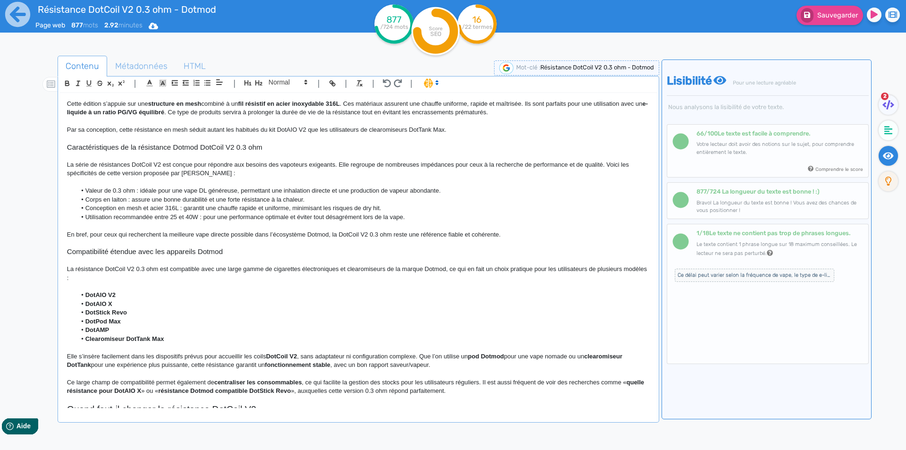
drag, startPoint x: 442, startPoint y: 277, endPoint x: 449, endPoint y: 267, distance: 11.8
click at [445, 275] on p "La résistance DotCoil V2 0.3 ohm est compatible avec une large gamme de cigaret…" at bounding box center [358, 273] width 583 height 17
click at [449, 267] on p "La résistance DotCoil V2 0.3 ohm est compatible avec une large gamme de cigaret…" at bounding box center [358, 273] width 583 height 17
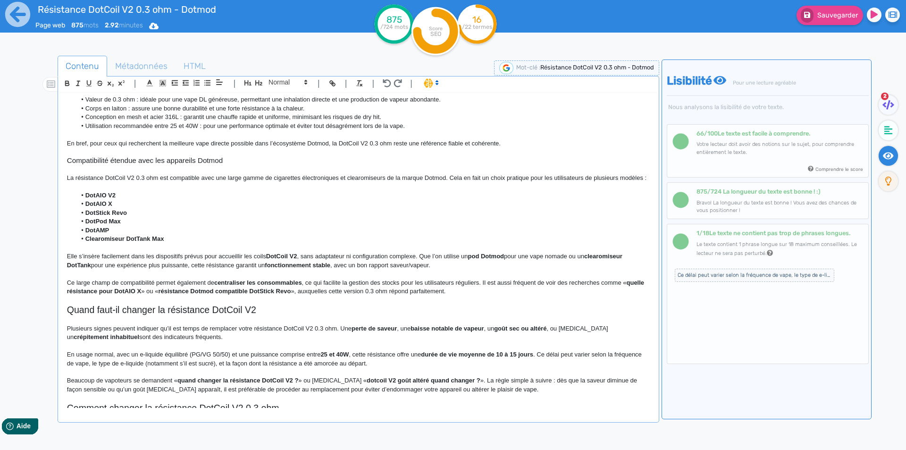
scroll to position [189, 0]
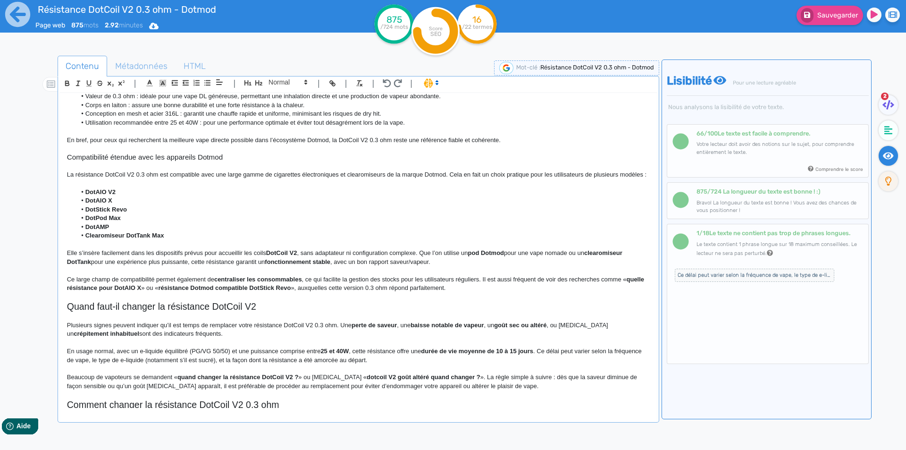
click at [87, 195] on strong "DotAIO V2" at bounding box center [100, 191] width 30 height 7
drag, startPoint x: 87, startPoint y: 198, endPoint x: 185, endPoint y: 241, distance: 106.7
click at [178, 249] on p at bounding box center [358, 244] width 583 height 8
click at [112, 231] on li "DotAMP" at bounding box center [362, 227] width 573 height 8
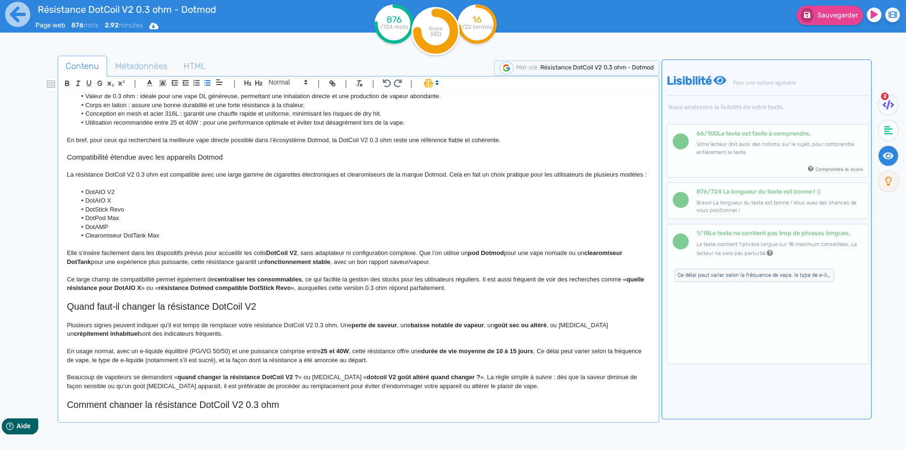
click at [112, 240] on li "Clearomiseur DotTank Max" at bounding box center [362, 235] width 573 height 8
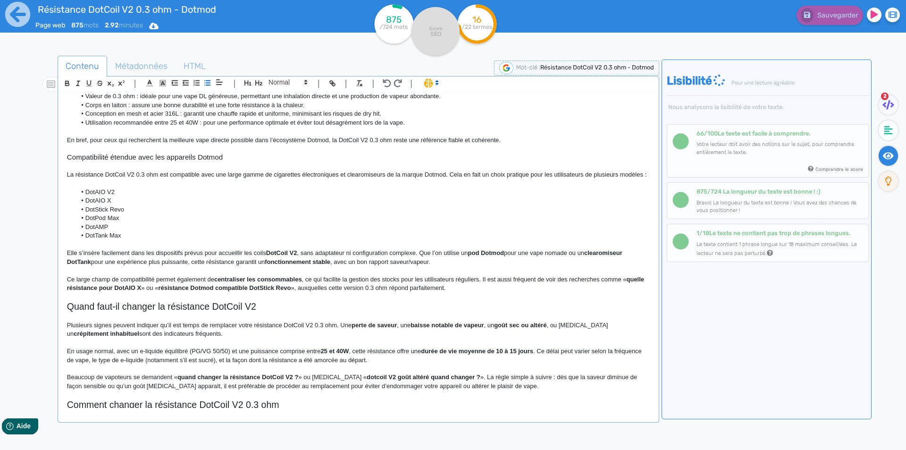
click at [86, 188] on p at bounding box center [358, 183] width 583 height 8
click at [85, 196] on li "DotAIO V2" at bounding box center [362, 192] width 573 height 8
click at [65, 259] on div "Résistance DotCoil V2 0.3 ohm - Dotmod Résistance DotCoil V2 0.3 ohm pour cigar…" at bounding box center [358, 250] width 597 height 315
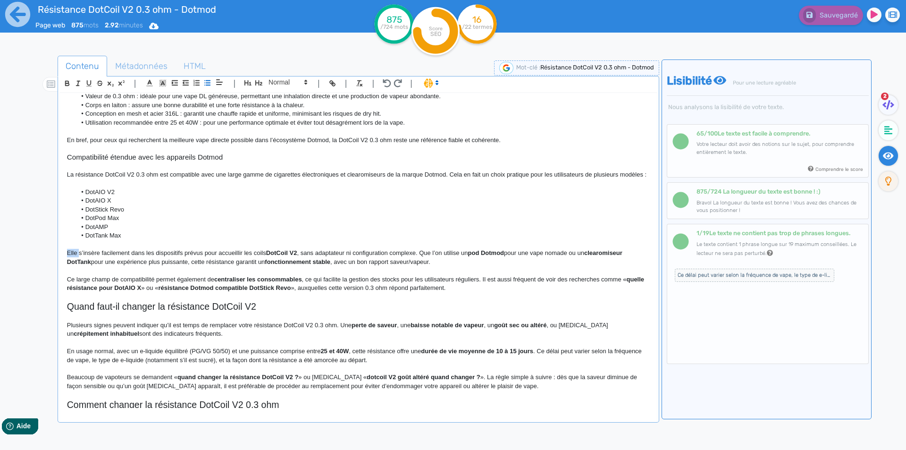
click at [65, 259] on div "Résistance DotCoil V2 0.3 ohm - Dotmod Résistance DotCoil V2 0.3 ohm pour cigar…" at bounding box center [358, 250] width 597 height 315
click at [101, 262] on p "Cette résistance de rechange s’insère facilement dans les dispositifs prévus po…" at bounding box center [358, 257] width 583 height 17
click at [137, 263] on p "Cette résistance de rechange s’insère facilement dans les dispositifs prévus po…" at bounding box center [358, 257] width 583 height 17
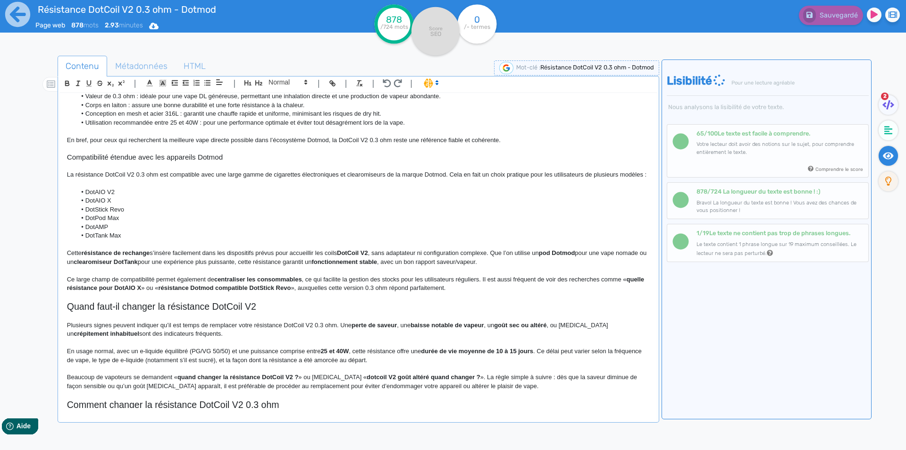
click at [258, 261] on p "Cette résistance de rechange s’insère facilement dans les dispositifs prévus po…" at bounding box center [358, 257] width 583 height 17
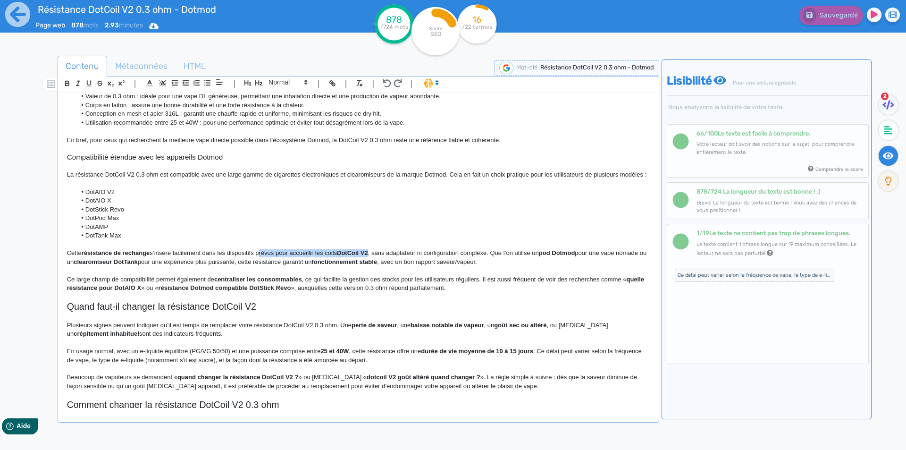
drag, startPoint x: 258, startPoint y: 261, endPoint x: 370, endPoint y: 261, distance: 111.4
click at [370, 261] on p "Cette résistance de rechange s’insère facilement dans les dispositifs prévus po…" at bounding box center [358, 257] width 583 height 17
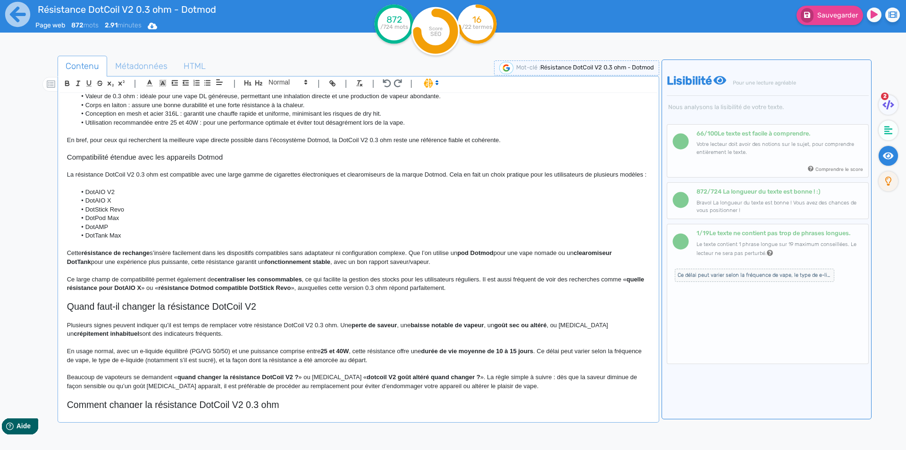
click at [325, 262] on p "Cette résistance de rechange s’insère facilement dans les dispositifs compatibl…" at bounding box center [358, 257] width 583 height 17
click at [342, 262] on p "Cette résistance de rechange s’insère facilement dans les dispositifs compatibl…" at bounding box center [358, 257] width 583 height 17
drag, startPoint x: 342, startPoint y: 262, endPoint x: 387, endPoint y: 257, distance: 45.1
click at [387, 257] on p "Cette résistance de rechange s’insère facilement dans les dispositifs compatibl…" at bounding box center [358, 257] width 583 height 17
click at [301, 265] on p "Cette résistance de rechange s’insère facilement dans les dispositifs compatibl…" at bounding box center [358, 257] width 583 height 17
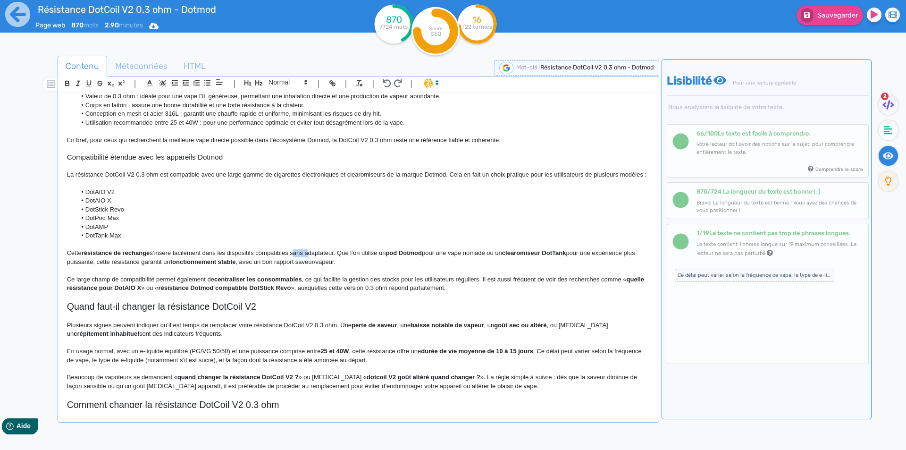
drag, startPoint x: 301, startPoint y: 264, endPoint x: 315, endPoint y: 261, distance: 14.2
click at [315, 261] on p "Cette résistance de rechange s’insère facilement dans les dispositifs compatibl…" at bounding box center [358, 257] width 583 height 17
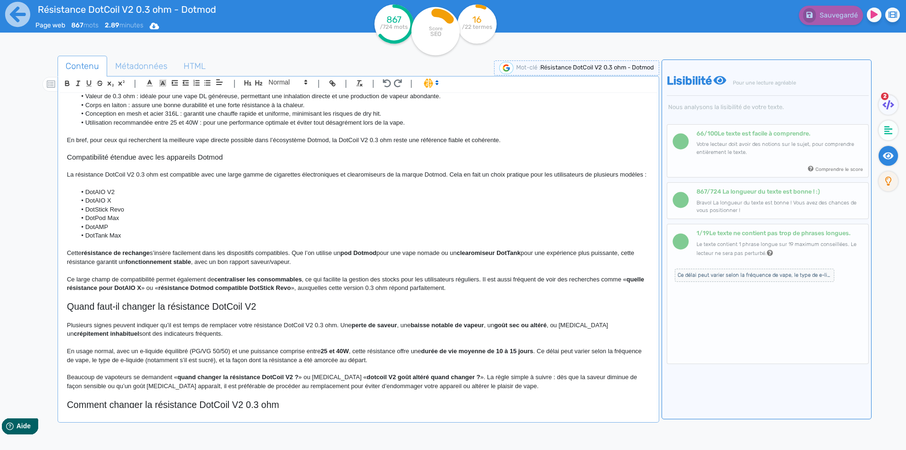
click at [480, 256] on strong "clearomiseur DotTank" at bounding box center [489, 252] width 64 height 7
drag, startPoint x: 480, startPoint y: 263, endPoint x: 507, endPoint y: 261, distance: 27.0
click at [507, 256] on strong "clearomiseur DotTank" at bounding box center [489, 252] width 64 height 7
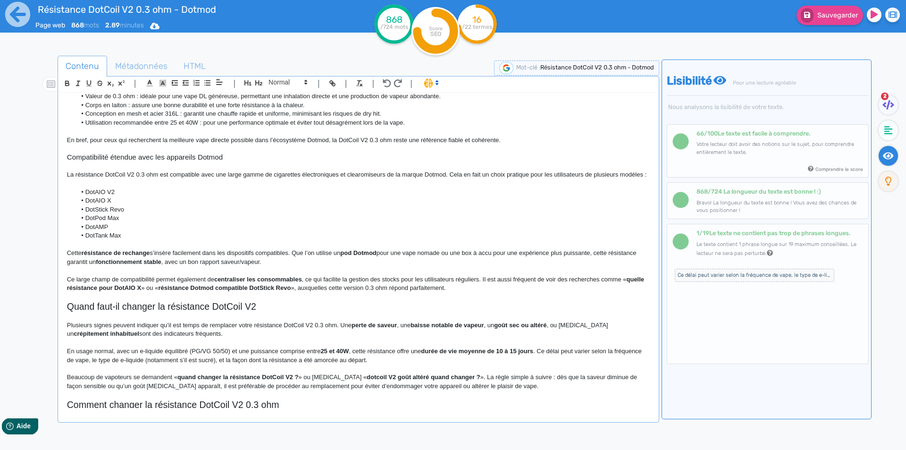
click at [350, 256] on strong "pod Dotmod" at bounding box center [358, 252] width 36 height 7
drag, startPoint x: 350, startPoint y: 263, endPoint x: 373, endPoint y: 266, distance: 22.8
click at [373, 266] on p "Cette résistance de rechange s’insère facilement dans les dispositifs compatibl…" at bounding box center [358, 257] width 583 height 17
click at [492, 263] on p "Cette résistance de rechange s’insère facilement dans les dispositifs compatibl…" at bounding box center [358, 257] width 583 height 17
click at [610, 262] on p "Cette résistance de rechange s’insère facilement dans les dispositifs compatibl…" at bounding box center [358, 257] width 583 height 17
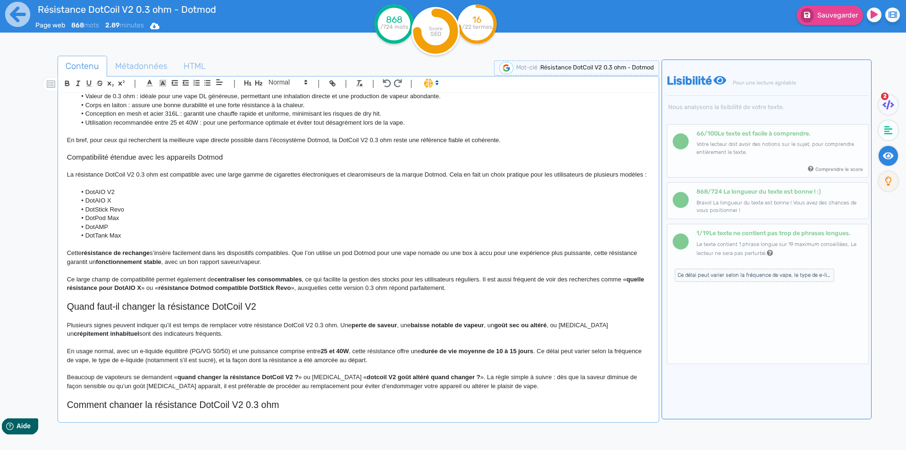
click at [602, 263] on p "Cette résistance de rechange s’insère facilement dans les dispositifs compatibl…" at bounding box center [358, 257] width 583 height 17
drag, startPoint x: 602, startPoint y: 263, endPoint x: 615, endPoint y: 261, distance: 13.4
click at [615, 261] on p "Cette résistance de rechange s’insère facilement dans les dispositifs compatibl…" at bounding box center [358, 257] width 583 height 17
click at [122, 265] on strong "fonctionnement stable" at bounding box center [107, 261] width 66 height 7
drag, startPoint x: 122, startPoint y: 272, endPoint x: 67, endPoint y: 272, distance: 55.2
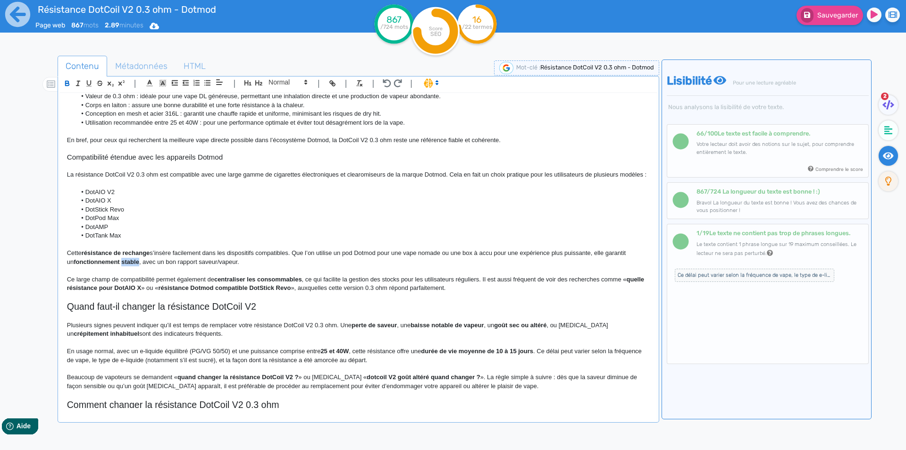
click at [74, 265] on strong "fonctionnement stable" at bounding box center [107, 261] width 66 height 7
click at [204, 266] on p "Cette résistance de rechange s’insère facilement dans les dispositifs compatibl…" at bounding box center [358, 257] width 583 height 17
click at [87, 290] on p "Ce large champ de compatibilité permet également de centraliser les consommable…" at bounding box center [358, 283] width 583 height 17
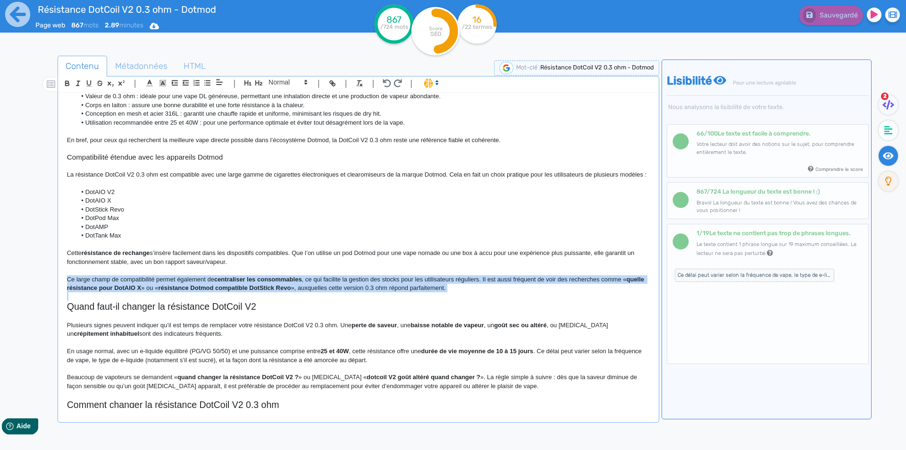
click at [87, 290] on p "Ce large champ de compatibilité permet également de centraliser les consommable…" at bounding box center [358, 283] width 583 height 17
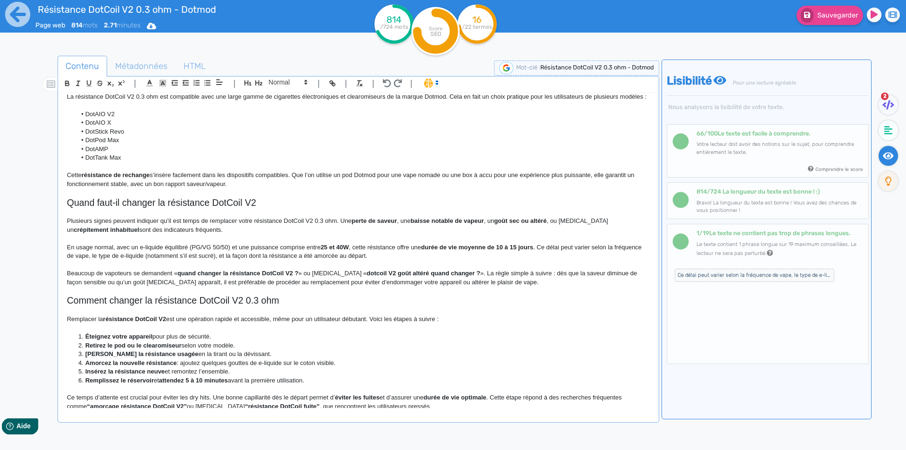
scroll to position [283, 0]
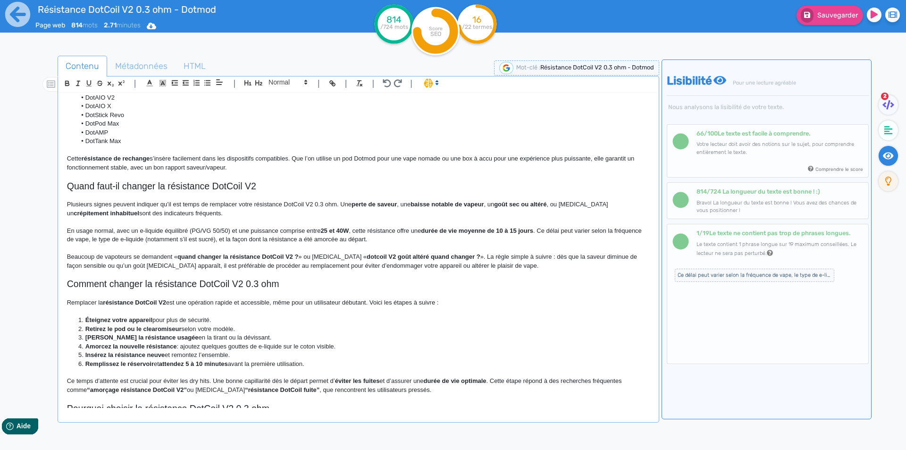
click at [257, 192] on h2 "Quand faut-il changer la résistance DotCoil V2" at bounding box center [358, 186] width 583 height 11
click at [358, 208] on strong "perte de saveur" at bounding box center [374, 204] width 45 height 7
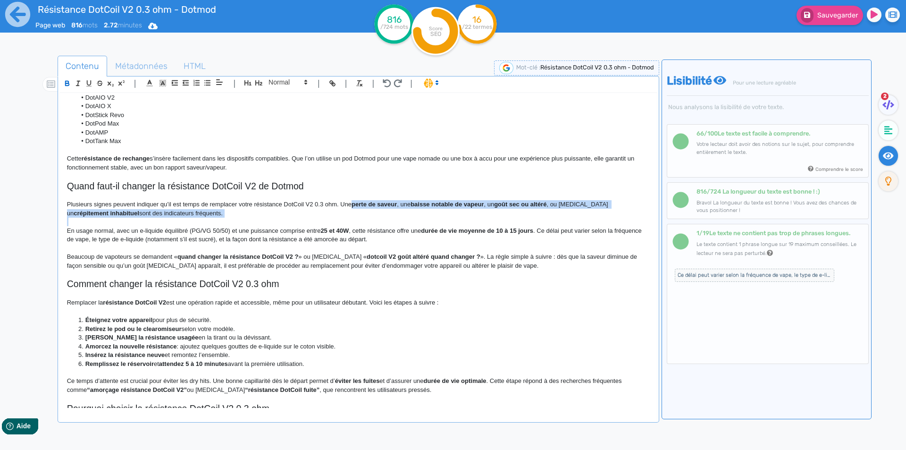
drag, startPoint x: 358, startPoint y: 212, endPoint x: 386, endPoint y: 223, distance: 30.5
click at [386, 218] on p "Plusieurs signes peuvent indiquer qu’il est temps de remplacer votre résistance…" at bounding box center [358, 208] width 583 height 17
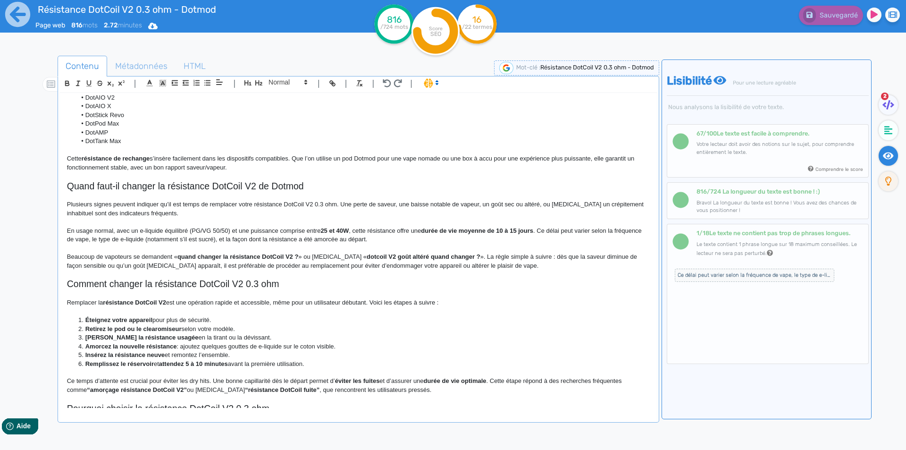
click at [483, 211] on p "Plusieurs signes peuvent indiquer qu’il est temps de remplacer votre résistance…" at bounding box center [358, 208] width 583 height 17
click at [527, 214] on p "Plusieurs signes peuvent indiquer qu’il est temps de remplacer votre résistance…" at bounding box center [358, 208] width 583 height 17
click at [535, 210] on p "Plusieurs signes peuvent indiquer qu’il est temps de remplacer votre résistance…" at bounding box center [358, 208] width 583 height 17
drag, startPoint x: 535, startPoint y: 210, endPoint x: 608, endPoint y: 211, distance: 73.2
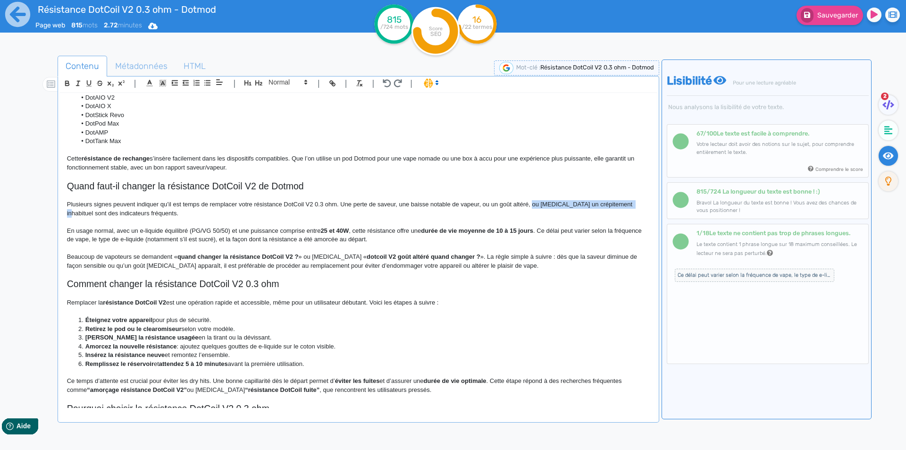
click at [608, 211] on p "Plusieurs signes peuvent indiquer qu’il est temps de remplacer votre résistance…" at bounding box center [358, 208] width 583 height 17
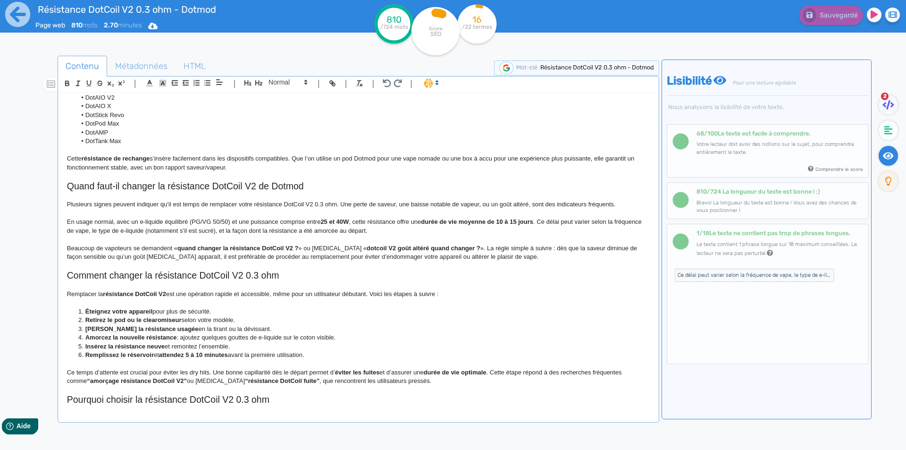
click at [324, 225] on strong "25 et 40W" at bounding box center [334, 221] width 28 height 7
drag, startPoint x: 324, startPoint y: 231, endPoint x: 341, endPoint y: 231, distance: 16.5
click at [341, 225] on strong "25 et 40W" at bounding box center [334, 221] width 28 height 7
click at [425, 235] on p "En usage normal, avec un e-liquide équilibré (PG/VG 50/50) et une puissance com…" at bounding box center [358, 226] width 583 height 17
click at [500, 225] on strong "durée de vie moyenne de 10 à 15 jours" at bounding box center [478, 221] width 112 height 7
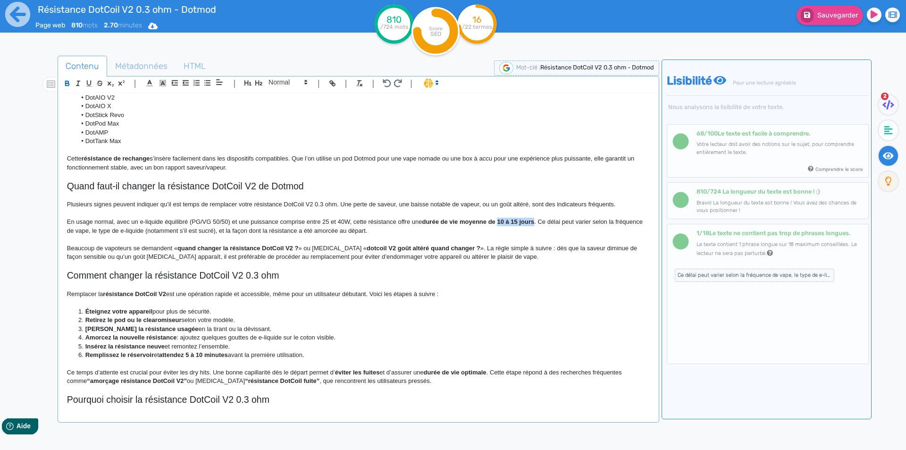
drag, startPoint x: 500, startPoint y: 230, endPoint x: 522, endPoint y: 231, distance: 21.7
click at [522, 225] on strong "durée de vie moyenne de 10 à 15 jours" at bounding box center [478, 221] width 112 height 7
click at [185, 235] on p "En usage normal, avec un e-liquide équilibré (PG/VG 50/50) et une puissance com…" at bounding box center [358, 226] width 583 height 17
drag, startPoint x: 185, startPoint y: 241, endPoint x: 227, endPoint y: 241, distance: 42.0
click at [227, 235] on p "En usage normal, avec un e-liquide équilibré (PG/VG 50/50) et une puissance com…" at bounding box center [358, 226] width 583 height 17
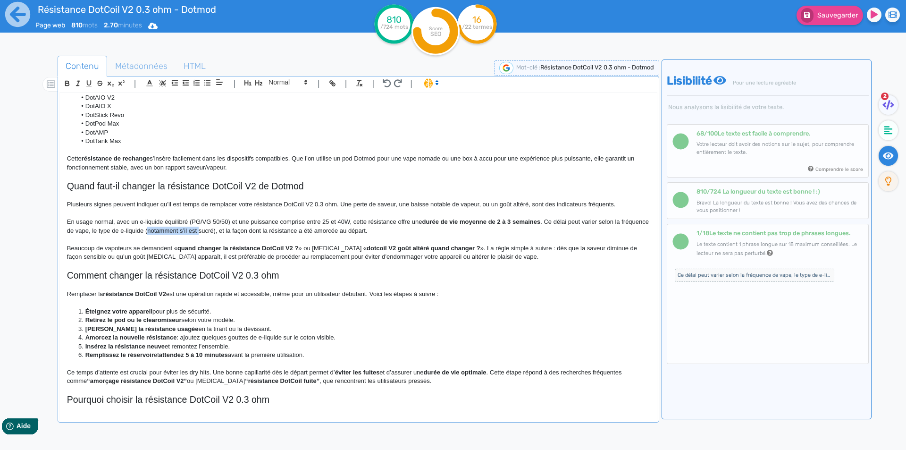
click at [230, 235] on p "En usage normal, avec un e-liquide équilibré (PG/VG 50/50) et une puissance com…" at bounding box center [358, 226] width 583 height 17
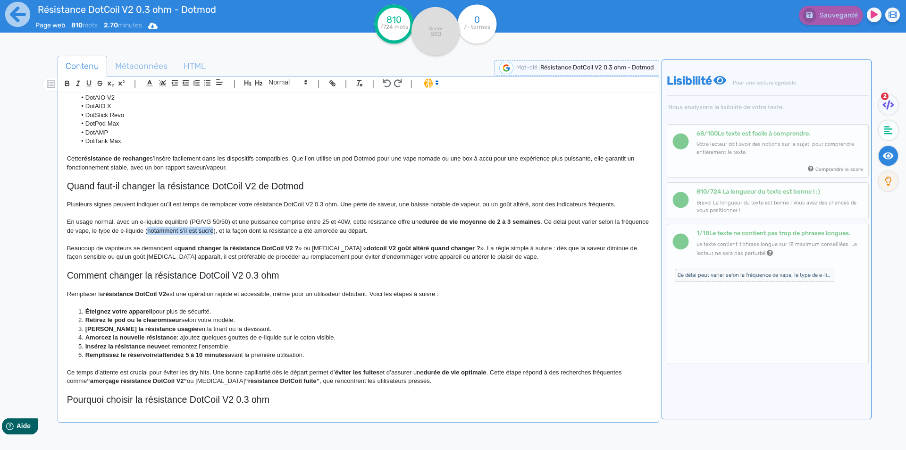
drag, startPoint x: 230, startPoint y: 241, endPoint x: 189, endPoint y: 240, distance: 41.5
click at [189, 235] on p "En usage normal, avec un e-liquide équilibré (PG/VG 50/50) et une puissance com…" at bounding box center [358, 226] width 583 height 17
click at [72, 256] on p "Beaucoup de vapoteurs se demandent « quand changer la résistance DotCoil V2 ? »…" at bounding box center [358, 252] width 583 height 17
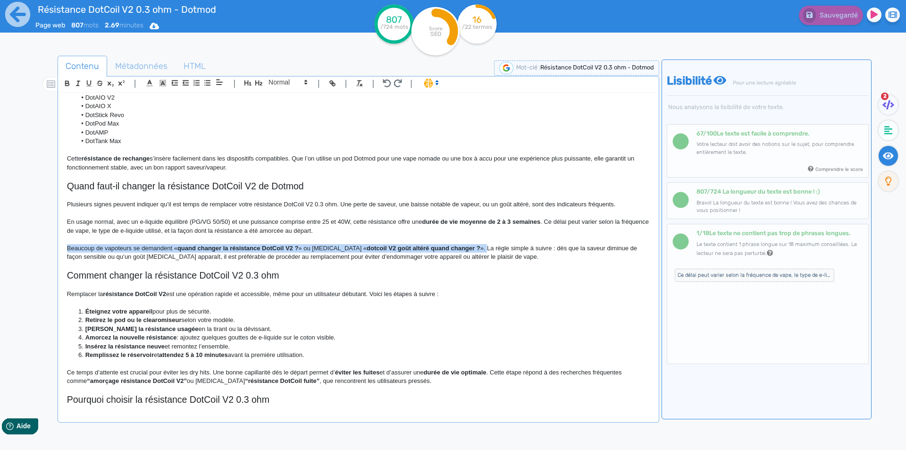
drag, startPoint x: 72, startPoint y: 256, endPoint x: 459, endPoint y: 256, distance: 386.5
click at [459, 256] on p "Beaucoup de vapoteurs se demandent « quand changer la résistance DotCoil V2 ? »…" at bounding box center [358, 252] width 583 height 17
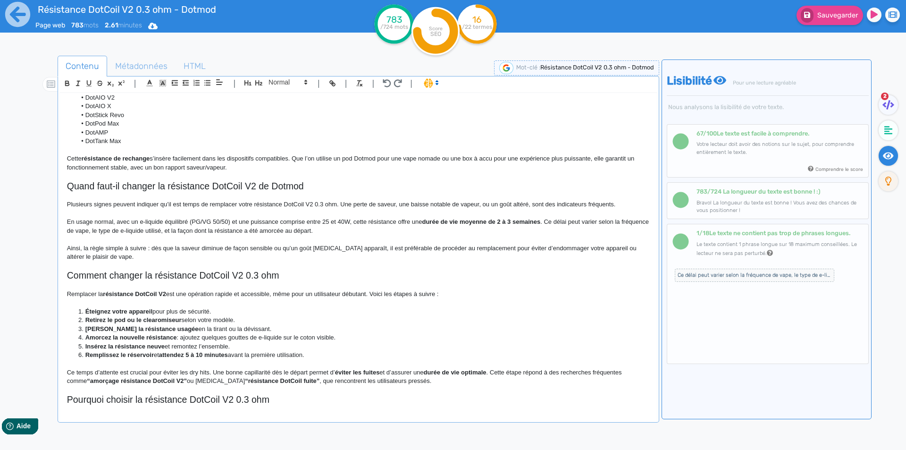
click at [106, 259] on p "Ainsi, la règle simple à suivre : dès que la saveur diminue de façon sensible o…" at bounding box center [358, 252] width 583 height 17
click at [126, 254] on p "Ainsi, la règle à suivre : dès que la saveur diminue de façon sensible ou qu’un…" at bounding box center [358, 252] width 583 height 17
click at [295, 258] on p "Ainsi, la règle à suivre est simple et à la portée de tous. Dès que la saveur d…" at bounding box center [358, 252] width 583 height 17
drag, startPoint x: 295, startPoint y: 258, endPoint x: 323, endPoint y: 258, distance: 27.8
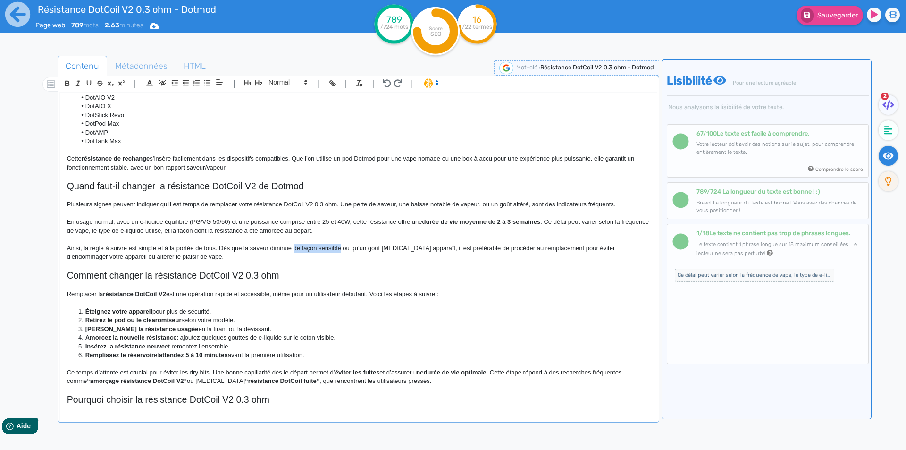
click at [323, 258] on p "Ainsi, la règle à suivre est simple et à la portée de tous. Dès que la saveur d…" at bounding box center [358, 252] width 583 height 17
click at [508, 256] on p "Ainsi, la règle à suivre est simple et à la portée de tous. Dès que la saveur d…" at bounding box center [358, 252] width 583 height 17
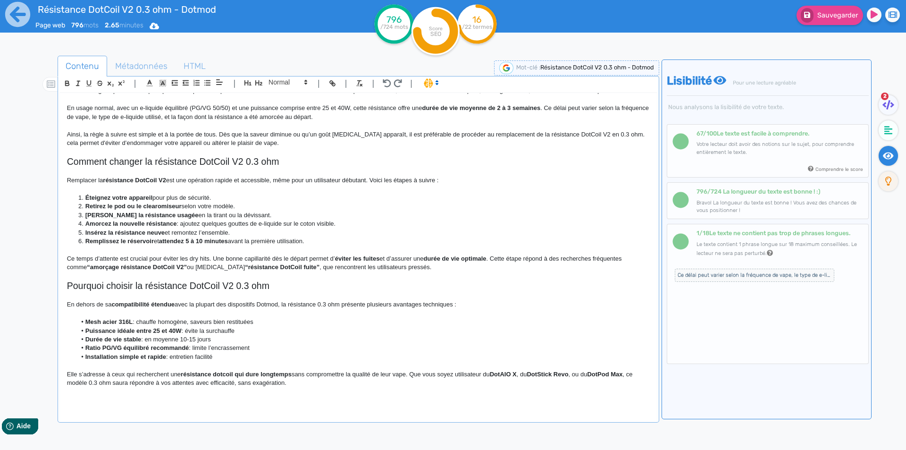
scroll to position [408, 0]
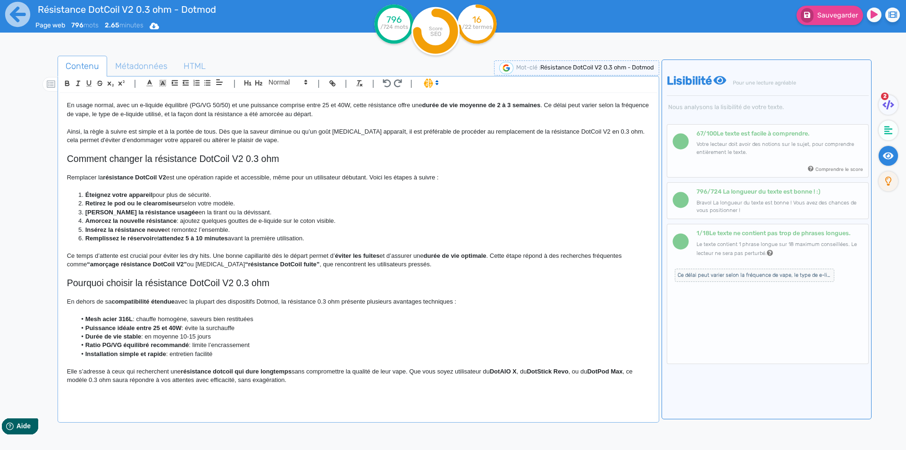
click at [217, 142] on p "Ainsi, la règle à suivre est simple et à la portée de tous. Dès que la saveur d…" at bounding box center [358, 135] width 583 height 17
click at [217, 141] on p "Ainsi, la règle à suivre est simple et à la portée de tous. Dès que la saveur d…" at bounding box center [358, 135] width 583 height 17
click at [220, 138] on p "Ainsi, la règle à suivre est simple et à la portée de tous. Dès que la saveur d…" at bounding box center [358, 135] width 583 height 17
click at [829, 14] on span "Sauvegarder" at bounding box center [837, 15] width 41 height 8
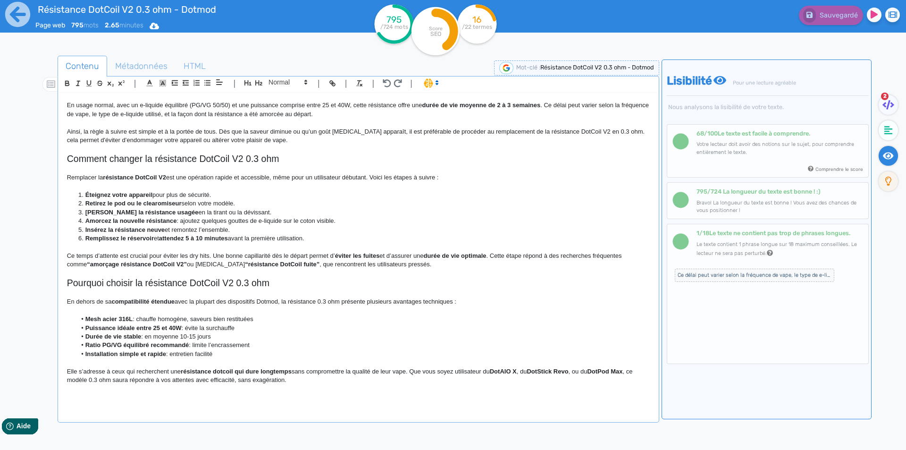
click at [118, 155] on h2 "Comment changer la résistance DotCoil V2 0.3 ohm" at bounding box center [358, 158] width 583 height 11
click at [233, 162] on h2 "Comment changer la résistance DotCoil V2 0.3 ohm" at bounding box center [358, 158] width 583 height 11
click at [244, 162] on h2 "Comment changer la résistance DotCoil V2 0.3 ohm" at bounding box center [358, 158] width 583 height 11
click at [123, 173] on p "Remplacer la résistance DotCoil V2 est une opération rapide et accessible, même…" at bounding box center [358, 177] width 583 height 8
click at [118, 178] on strong "résistance DotCoil V2" at bounding box center [134, 177] width 63 height 7
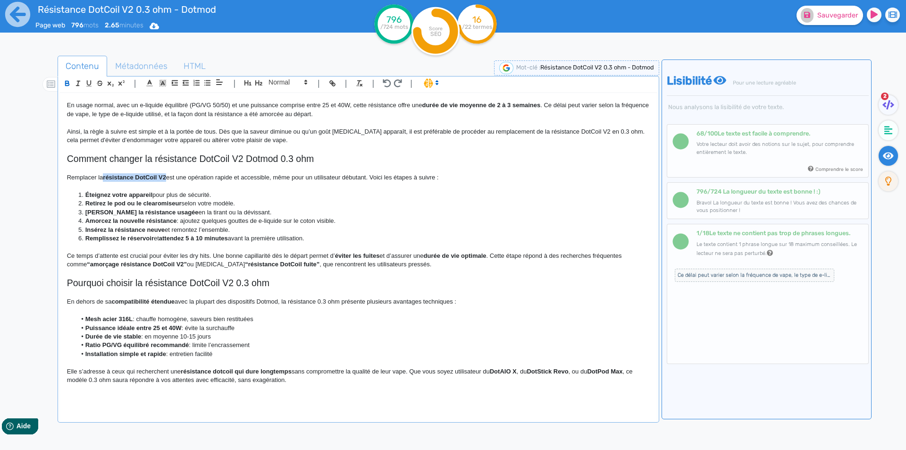
drag, startPoint x: 118, startPoint y: 178, endPoint x: 163, endPoint y: 176, distance: 45.8
click at [208, 187] on p at bounding box center [358, 186] width 583 height 8
click at [268, 176] on p "Remplacer la résistance DotCoil V2 est une opération rapide et accessible, même…" at bounding box center [358, 177] width 583 height 8
click at [332, 178] on p "Remplacer la résistance DotCoil V2 est une opération rapide et accessible, même…" at bounding box center [358, 177] width 583 height 8
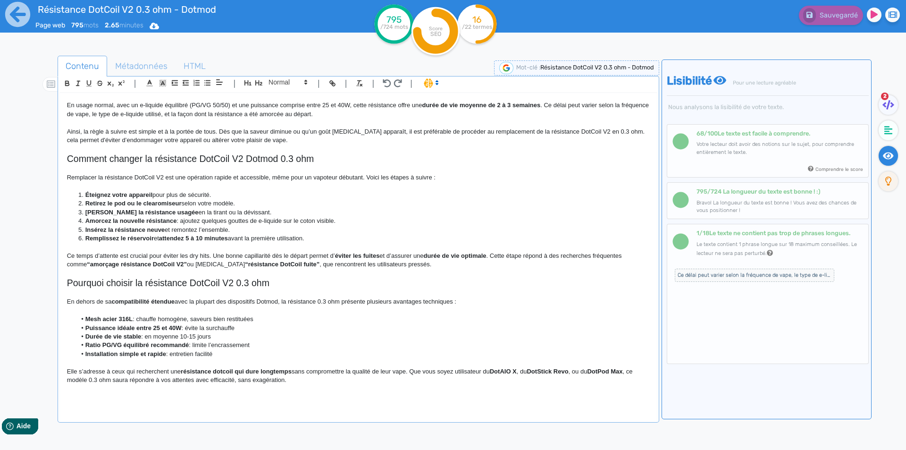
click at [90, 197] on strong "Éteignez votre appareil" at bounding box center [118, 194] width 67 height 7
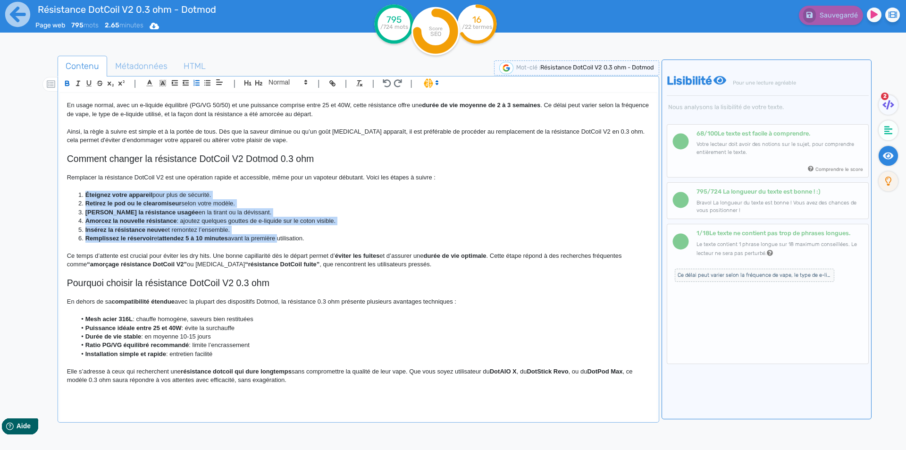
drag, startPoint x: 90, startPoint y: 197, endPoint x: 261, endPoint y: 242, distance: 176.6
click at [261, 242] on ol "Éteignez votre appareil pour plus de sécurité. Retirez le pod ou le clearomiseu…" at bounding box center [358, 217] width 583 height 52
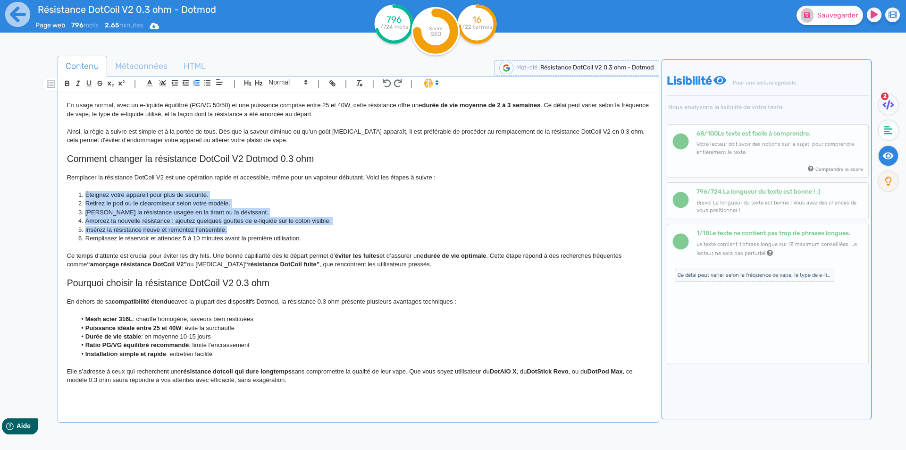
click at [120, 192] on li "Éteignez votre appareil pour plus de sécurité." at bounding box center [362, 195] width 573 height 8
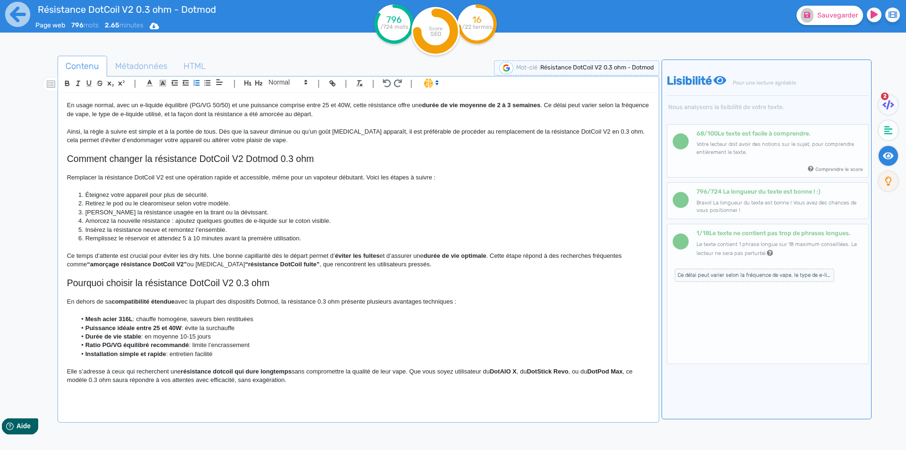
click at [120, 192] on li "Éteignez votre appareil pour plus de sécurité." at bounding box center [362, 195] width 573 height 8
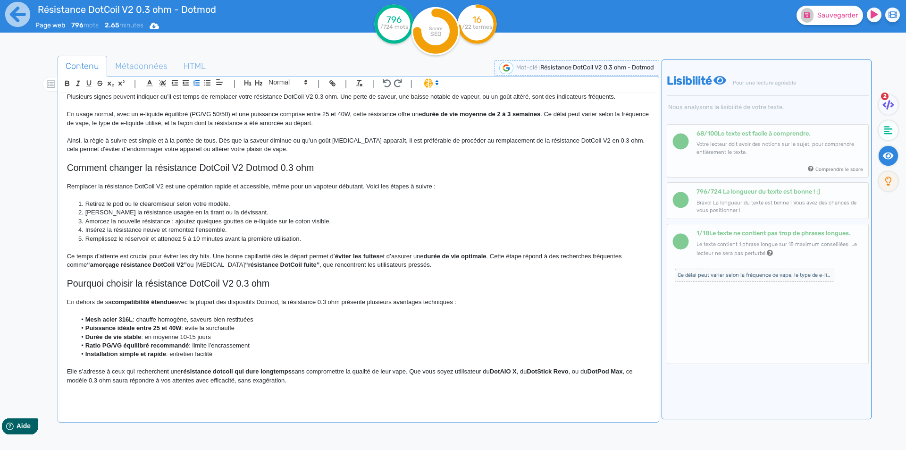
scroll to position [400, 0]
click at [120, 200] on li "Retirez le pod ou le clearomiseur selon votre modèle." at bounding box center [362, 204] width 573 height 8
click at [234, 208] on li "Détachez la résistance usagée en la tirant ou la dévissant." at bounding box center [362, 212] width 573 height 8
click at [235, 203] on li "Retirez la cartouche ou le clearomiseur selon votre modèle." at bounding box center [362, 204] width 573 height 8
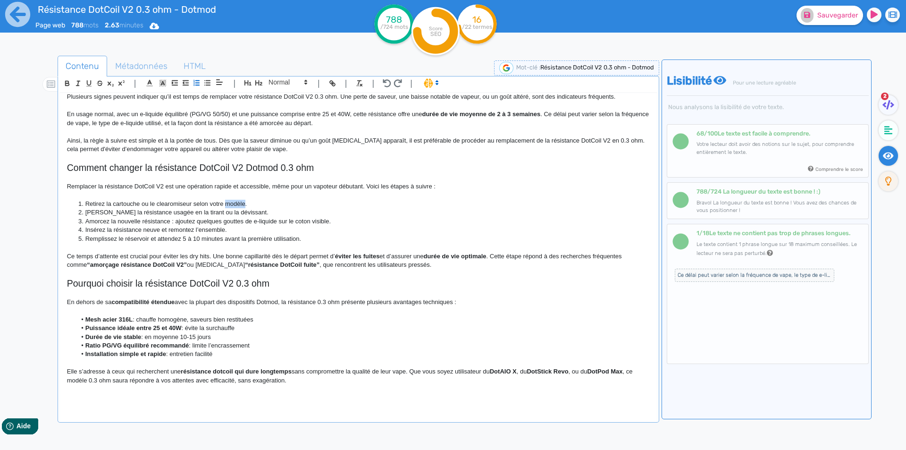
click at [235, 203] on li "Retirez la cartouche ou le clearomiseur selon votre modèle." at bounding box center [362, 204] width 573 height 8
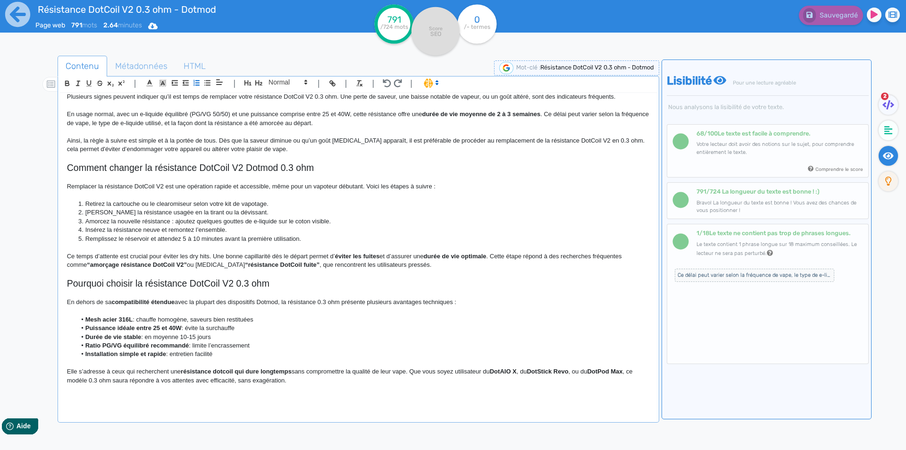
click at [205, 210] on li "Détachez la résistance usagée en la tirant ou la dévissant." at bounding box center [362, 212] width 573 height 8
drag, startPoint x: 205, startPoint y: 210, endPoint x: 236, endPoint y: 211, distance: 30.7
click at [236, 211] on li "Détachez la résistance usagée en la tirant ou la dévissant." at bounding box center [362, 212] width 573 height 8
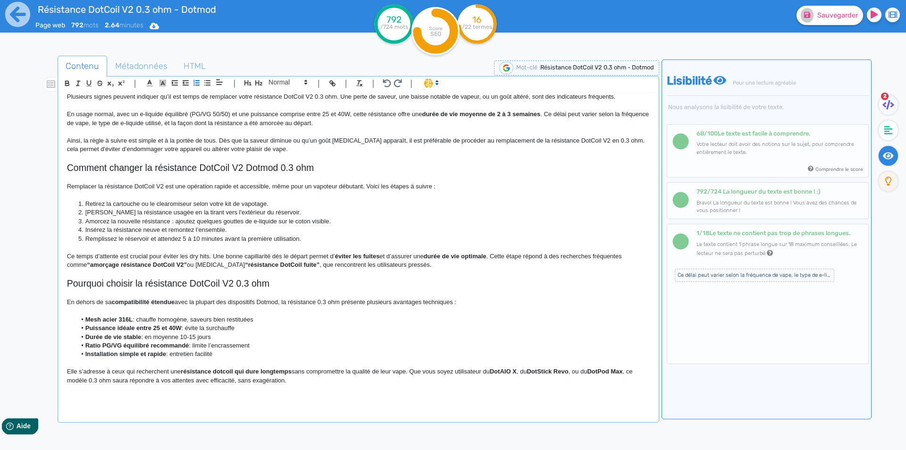
drag, startPoint x: 304, startPoint y: 208, endPoint x: 297, endPoint y: 214, distance: 9.7
click at [303, 210] on li "Détachez la résistance usagée en la tirant vers l'extérieur du réservoir." at bounding box center [362, 212] width 573 height 8
click at [297, 214] on li "Détachez la résistance usagée en la tirant vers l'extérieur du réservoir." at bounding box center [362, 212] width 573 height 8
click at [108, 221] on li "Amorcez la nouvelle résistance : ajoutez quelques gouttes de e-liquide sur le c…" at bounding box center [362, 221] width 573 height 8
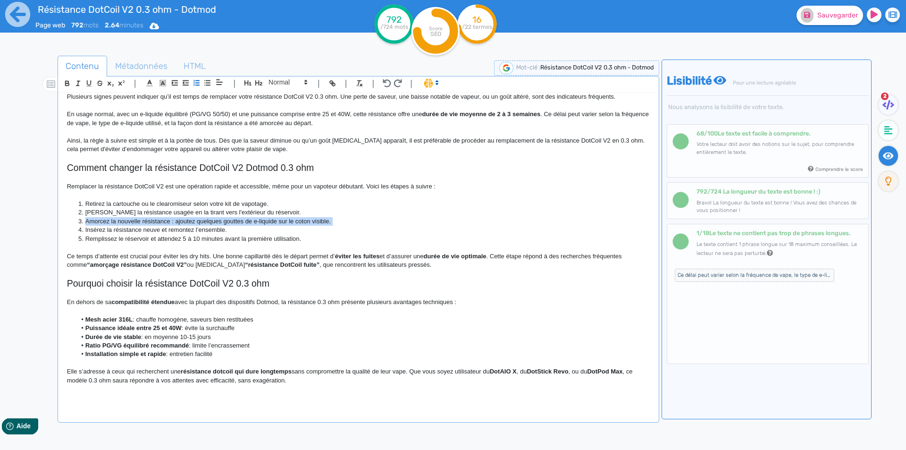
click at [108, 221] on li "Amorcez la nouvelle résistance : ajoutez quelques gouttes de e-liquide sur le c…" at bounding box center [362, 221] width 573 height 8
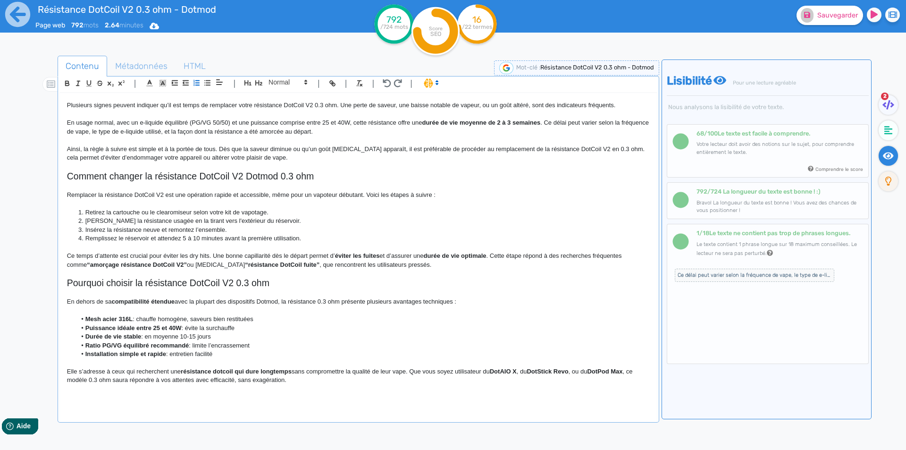
scroll to position [391, 0]
click at [345, 256] on strong "éviter les fuites" at bounding box center [357, 255] width 45 height 7
drag, startPoint x: 345, startPoint y: 256, endPoint x: 493, endPoint y: 258, distance: 147.7
click at [493, 258] on p "Ce temps d’attente est crucial pour éviter les dry hits. Une bonne capillarité …" at bounding box center [358, 260] width 583 height 17
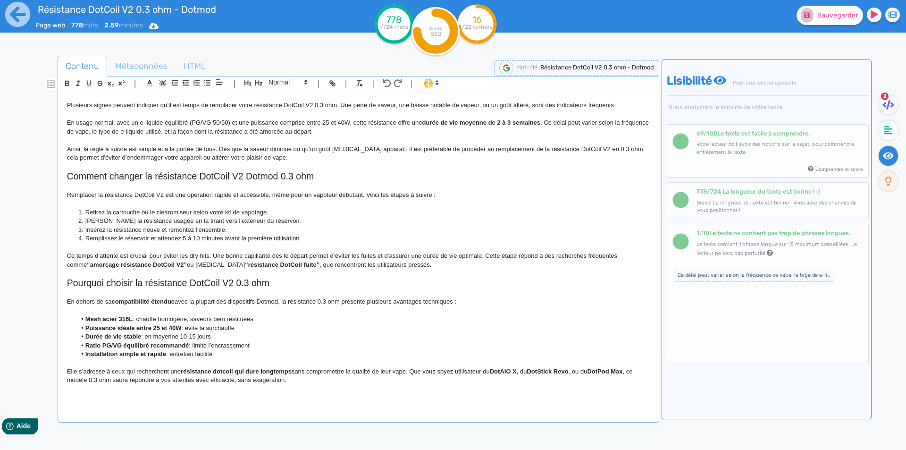
click at [493, 252] on p "Ce temps d’attente est crucial pour éviter les dry hits. Une bonne capillarité …" at bounding box center [358, 260] width 583 height 17
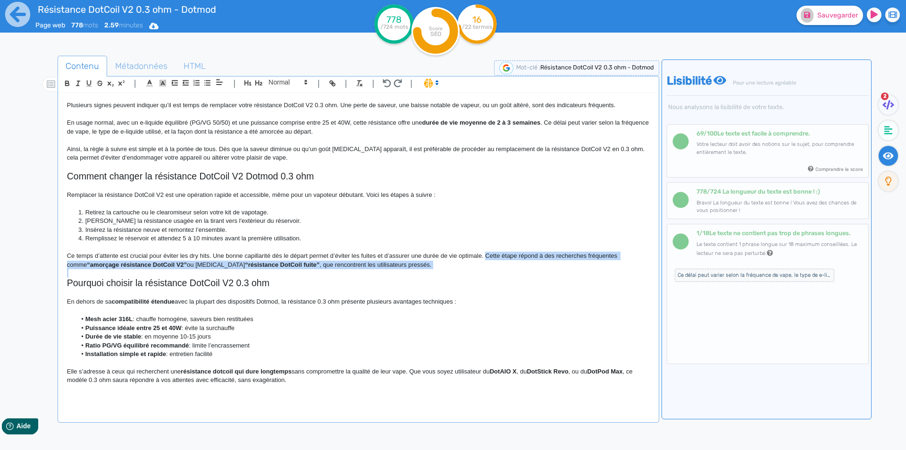
drag, startPoint x: 493, startPoint y: 252, endPoint x: 492, endPoint y: 266, distance: 13.2
click at [492, 266] on p "Ce temps d’attente est crucial pour éviter les dry hits. Une bonne capillarité …" at bounding box center [358, 260] width 583 height 17
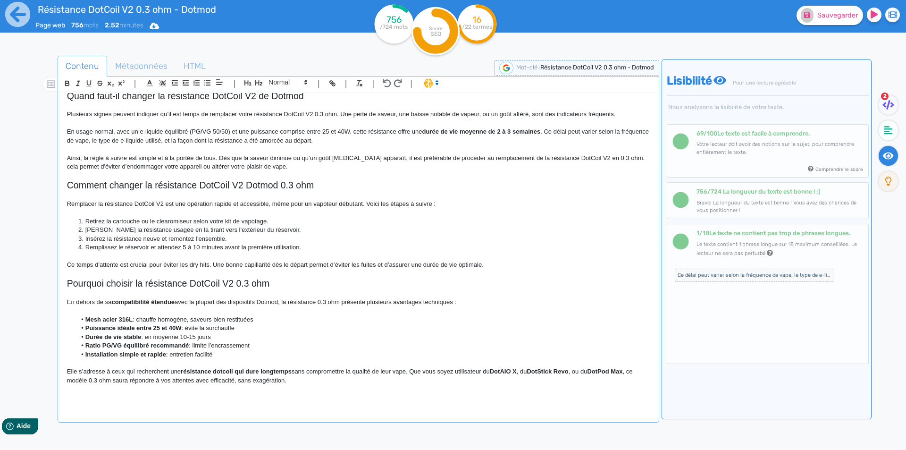
scroll to position [382, 0]
click at [282, 85] on span at bounding box center [287, 81] width 46 height 11
click at [283, 156] on span at bounding box center [288, 158] width 38 height 15
click at [122, 299] on strong "compatibilité étendue" at bounding box center [142, 301] width 63 height 7
drag, startPoint x: 122, startPoint y: 299, endPoint x: 157, endPoint y: 299, distance: 34.5
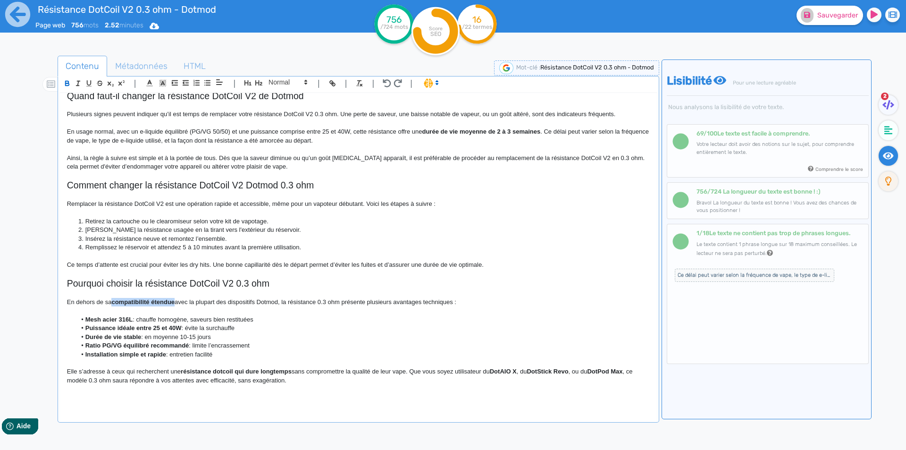
click at [157, 299] on strong "compatibilité étendue" at bounding box center [142, 301] width 63 height 7
click at [246, 302] on p "En dehors de sa compatibilité étendue avec la plupart des dispositifs Dotmod, l…" at bounding box center [358, 302] width 583 height 8
click at [229, 303] on p "En dehors de sa compatibilité étendue avec la plupart des kits e cigarette Dotm…" at bounding box center [358, 302] width 583 height 8
drag, startPoint x: 229, startPoint y: 303, endPoint x: 260, endPoint y: 302, distance: 30.7
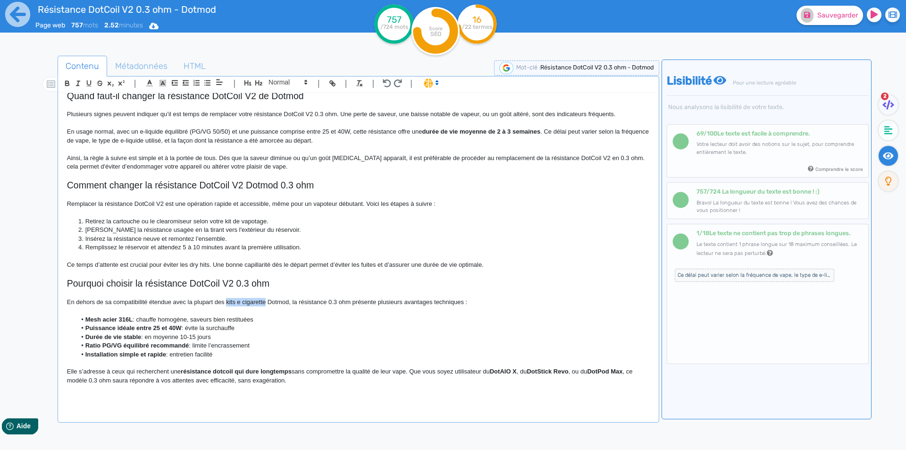
click at [260, 302] on p "En dehors de sa compatibilité étendue avec la plupart des kits e cigarette Dotm…" at bounding box center [358, 302] width 583 height 8
copy p "kits e cigarette"
click at [250, 304] on p "En dehors de sa compatibilité étendue avec la plupart des kits e cigarette Dotm…" at bounding box center [358, 302] width 583 height 8
click at [251, 304] on p "En dehors de sa compatibilité étendue avec la plupart des kits e cigarette Dotm…" at bounding box center [358, 302] width 583 height 8
click at [303, 317] on li "Mesh acier 316L : chauffe homogène, saveurs bien restituées" at bounding box center [362, 319] width 573 height 8
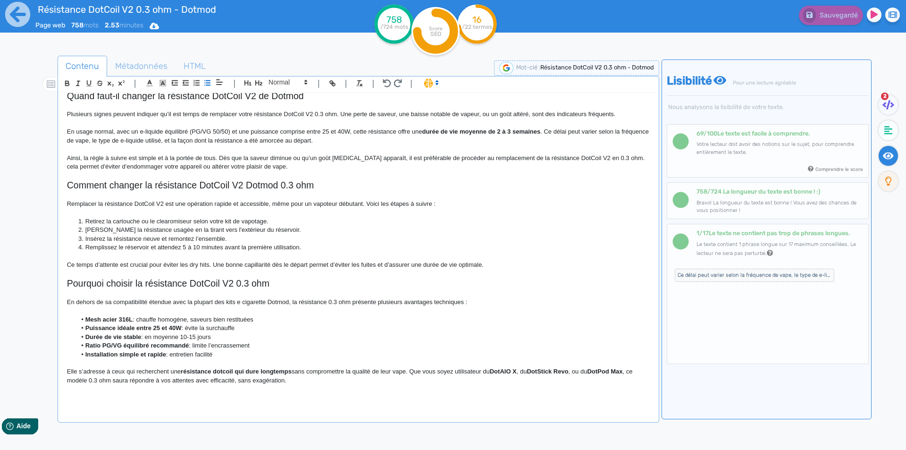
click at [329, 299] on p "En dehors de sa compatibilité étendue avec la plupart des kits e cigarette Dotm…" at bounding box center [358, 302] width 583 height 8
click at [93, 320] on strong "Mesh acier 316L" at bounding box center [108, 319] width 47 height 7
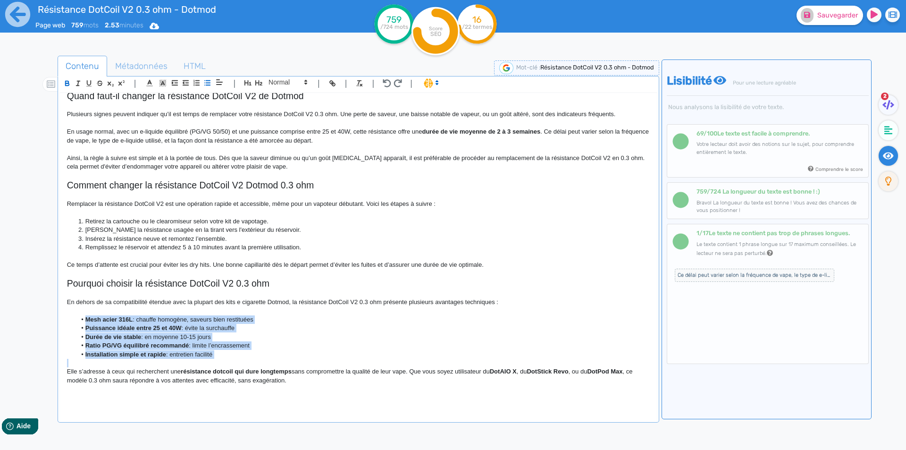
drag, startPoint x: 93, startPoint y: 320, endPoint x: 183, endPoint y: 359, distance: 97.2
click at [183, 359] on div "Résistance DotCoil V2 0.3 ohm - Dotmod Résistance DotCoil V2 0.3 ohm pour cigar…" at bounding box center [358, 250] width 597 height 315
click at [182, 361] on p at bounding box center [358, 363] width 583 height 8
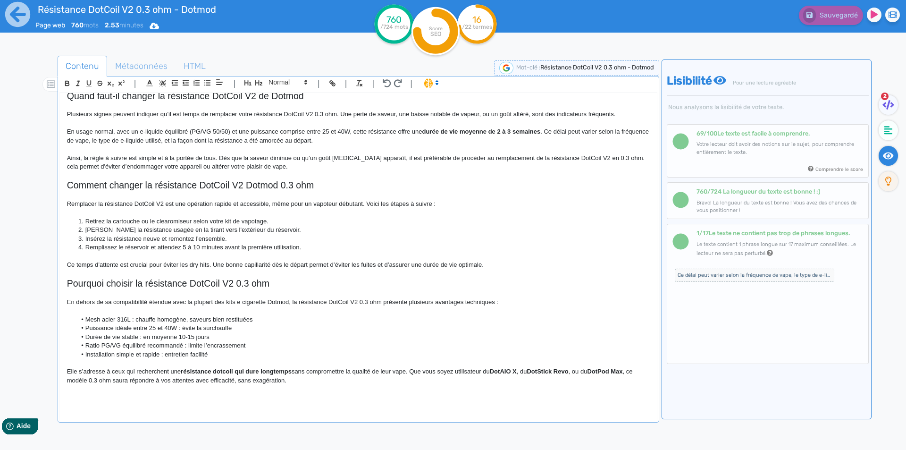
click at [182, 336] on li "Durée de vie stable : en moyenne 10-15 jours" at bounding box center [362, 337] width 573 height 8
drag, startPoint x: 182, startPoint y: 336, endPoint x: 188, endPoint y: 337, distance: 6.2
click at [188, 337] on li "Durée de vie stable : en moyenne 10-15 jours" at bounding box center [362, 337] width 573 height 8
click at [280, 350] on li "Installation simple et rapide : entretien facilité" at bounding box center [362, 354] width 573 height 8
click at [253, 344] on li "Ratio PG/VG équilibré recommandé : limite l’encrassement" at bounding box center [362, 345] width 573 height 8
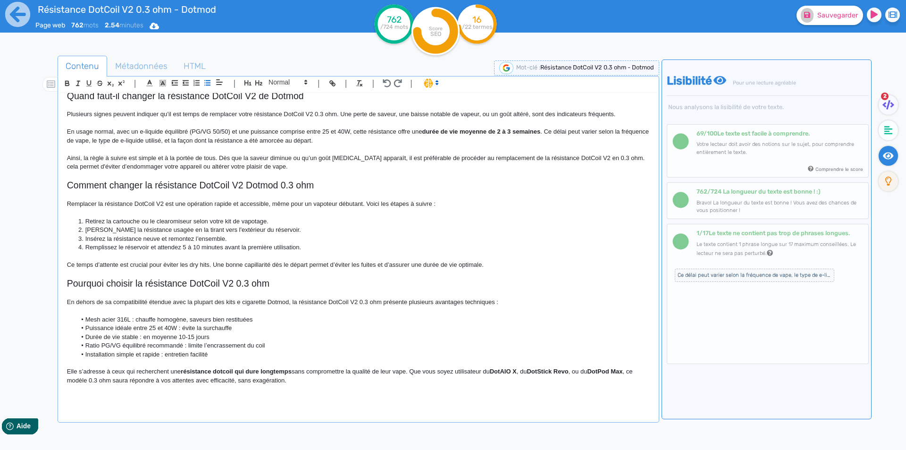
click at [191, 371] on strong "résistance dotcoil qui dure longtemps" at bounding box center [236, 371] width 111 height 7
click at [216, 373] on strong "résistance dotcoil qui dure longtemps" at bounding box center [236, 371] width 111 height 7
click at [237, 369] on strong "résistance Dotcoil qui dure longtemps" at bounding box center [236, 371] width 111 height 7
click at [225, 371] on strong "résistance Dotcoil qui dure longtemps" at bounding box center [236, 371] width 111 height 7
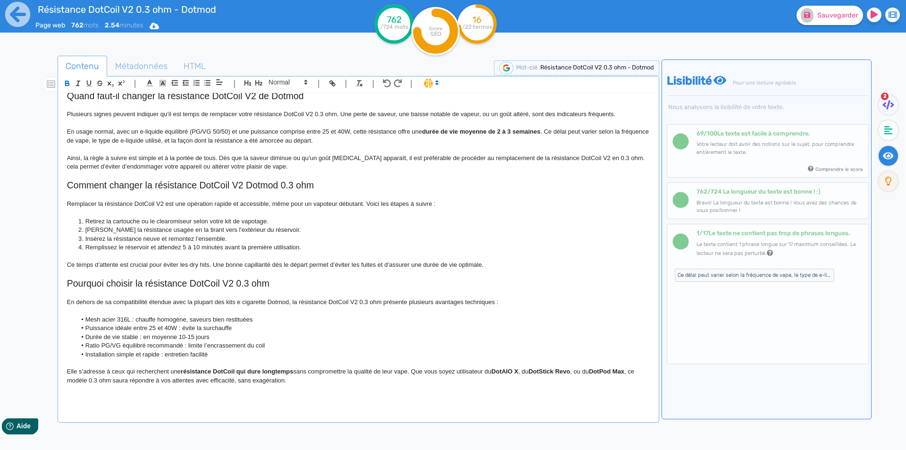
click at [240, 372] on strong "résistance DotCoil qui dure longtemps" at bounding box center [237, 371] width 112 height 7
click at [236, 371] on strong "résistance DotCoil qui dure longtemps" at bounding box center [237, 371] width 112 height 7
click at [190, 377] on p "Elle s’adresse à ceux qui recherchent une résistance DotCoil V2 qui dure longte…" at bounding box center [358, 375] width 583 height 17
click at [193, 374] on strong "résistance DotCoil V2 qui dure longtemps" at bounding box center [242, 371] width 122 height 7
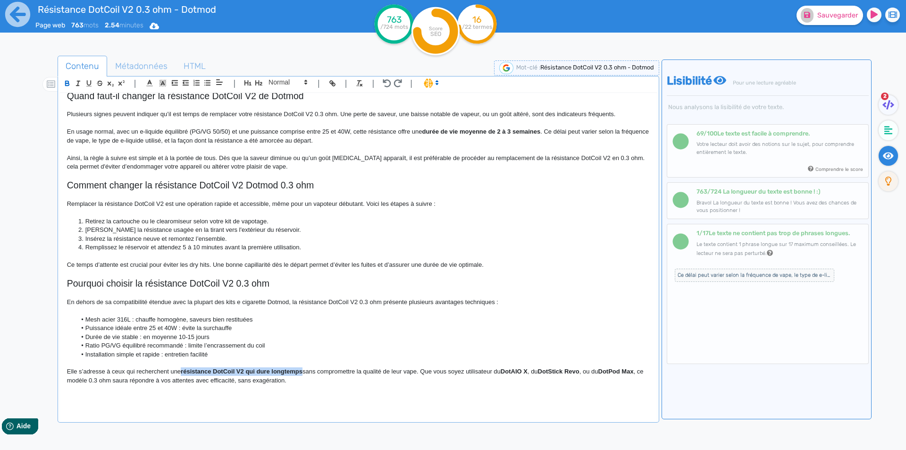
drag, startPoint x: 193, startPoint y: 374, endPoint x: 273, endPoint y: 373, distance: 80.2
click at [393, 369] on p "Elle s’adresse à ceux qui recherchent une résistance DotCoil V2 qui dure longte…" at bounding box center [358, 375] width 583 height 17
click at [475, 369] on p "Elle s’adresse à ceux qui recherchent une résistance DotCoil V2 qui dure longte…" at bounding box center [358, 375] width 583 height 17
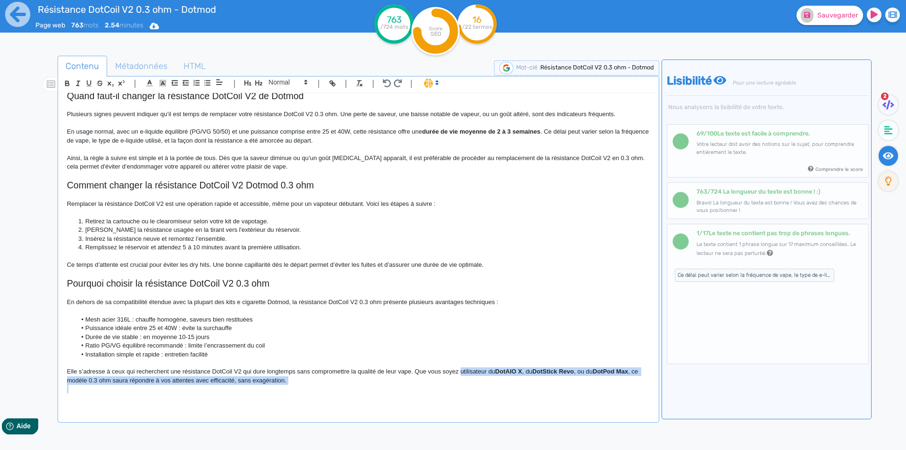
drag, startPoint x: 475, startPoint y: 369, endPoint x: 483, endPoint y: 382, distance: 15.7
click at [483, 382] on p "Elle s’adresse à ceux qui recherchent une résistance DotCoil V2 qui dure longte…" at bounding box center [358, 375] width 583 height 17
click at [483, 379] on p "Elle s’adresse à ceux qui recherchent une résistance DotCoil V2 qui dure longte…" at bounding box center [358, 375] width 583 height 17
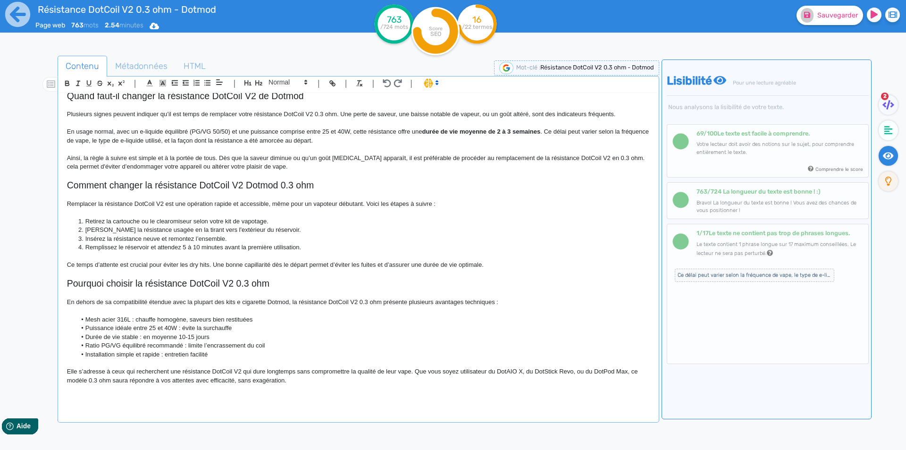
click at [496, 373] on p "Elle s’adresse à ceux qui recherchent une résistance DotCoil V2 qui dure longte…" at bounding box center [358, 375] width 583 height 17
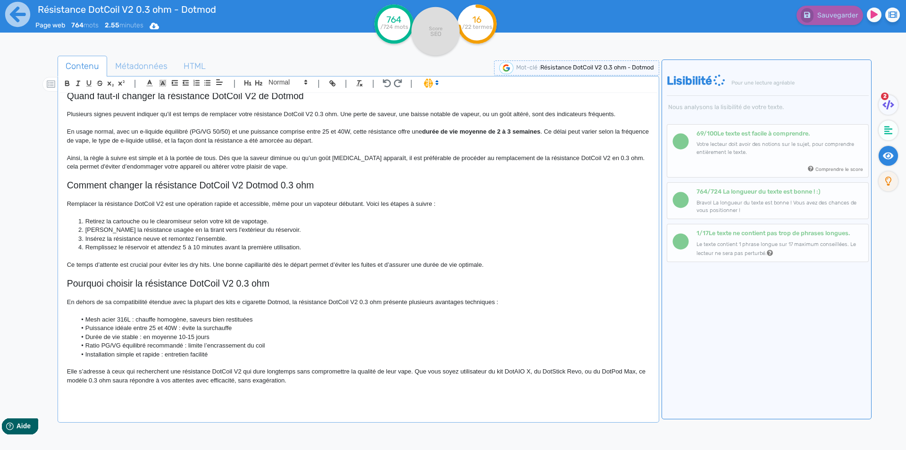
click at [317, 381] on p "Elle s’adresse à ceux qui recherchent une résistance DotCoil V2 qui dure longte…" at bounding box center [358, 375] width 583 height 17
click at [289, 379] on p "Elle s’adresse à ceux qui recherchent une résistance DotCoil V2 qui dure longte…" at bounding box center [358, 375] width 583 height 17
click at [287, 378] on p "Elle s’adresse à ceux qui recherchent une résistance DotCoil V2 qui dure longte…" at bounding box center [358, 375] width 583 height 17
drag, startPoint x: 287, startPoint y: 378, endPoint x: 256, endPoint y: 378, distance: 31.1
click at [256, 378] on p "Elle s’adresse à ceux qui recherchent une résistance DotCoil V2 qui dure longte…" at bounding box center [358, 375] width 583 height 17
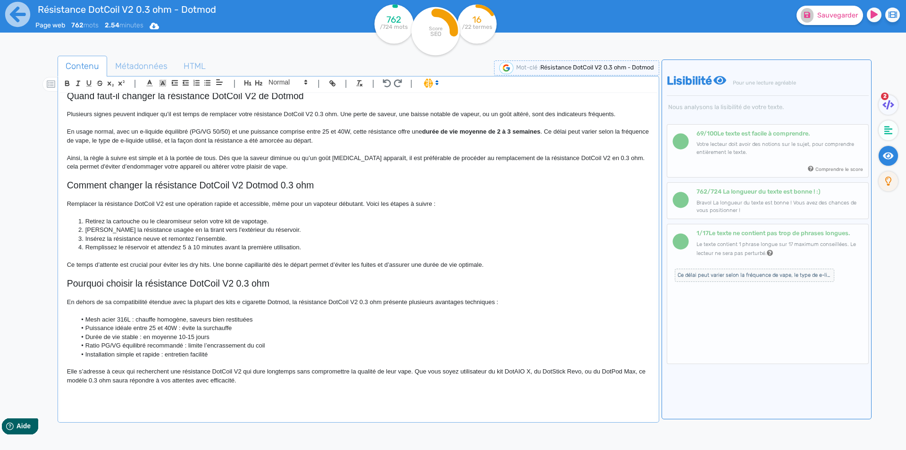
click at [278, 381] on p "Elle s’adresse à ceux qui recherchent une résistance DotCoil V2 qui dure longte…" at bounding box center [358, 375] width 583 height 17
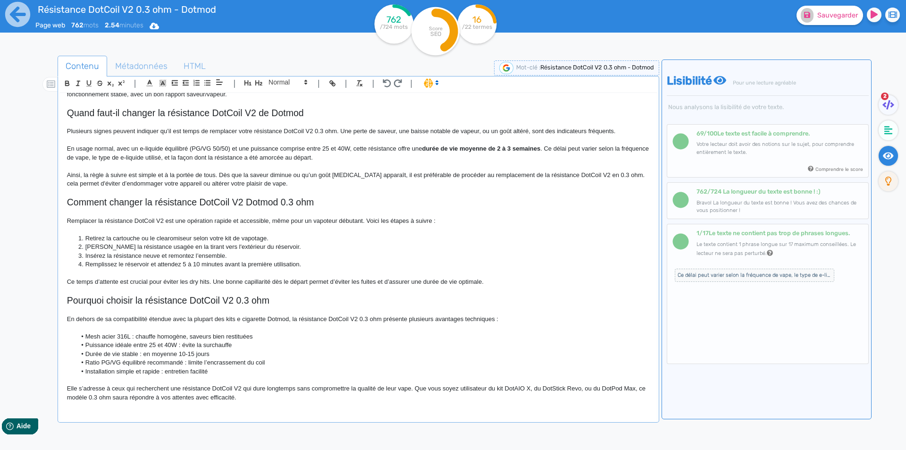
scroll to position [365, 0]
click at [806, 18] on fa-icon at bounding box center [807, 15] width 13 height 15
click at [265, 400] on p "Elle s’adresse à ceux qui recherchent une résistance DotCoil V2 qui dure longte…" at bounding box center [358, 392] width 583 height 17
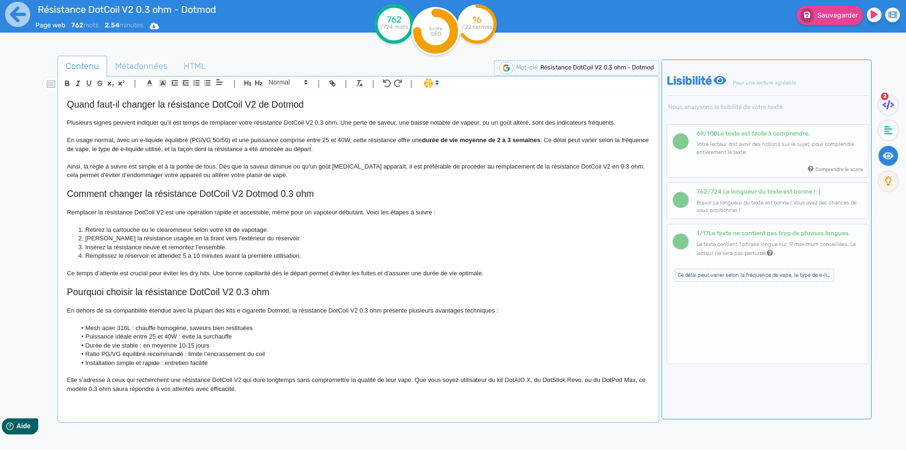
scroll to position [382, 0]
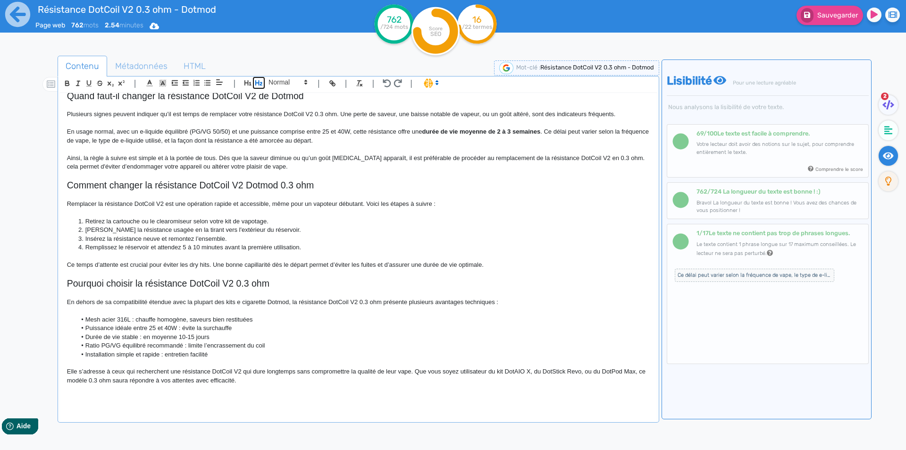
click at [255, 81] on icon "button" at bounding box center [259, 83] width 8 height 8
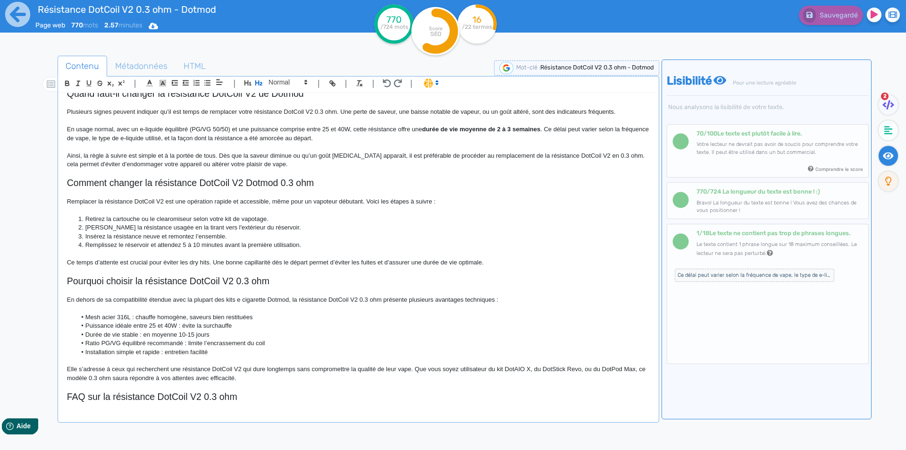
click at [202, 402] on h2 "FAQ sur la résistance DotCoil V2 0.3 ohm" at bounding box center [358, 396] width 583 height 11
click at [187, 396] on h2 "FAQ sur la résistance DotCoil V2 0.3 ohm" at bounding box center [358, 396] width 583 height 11
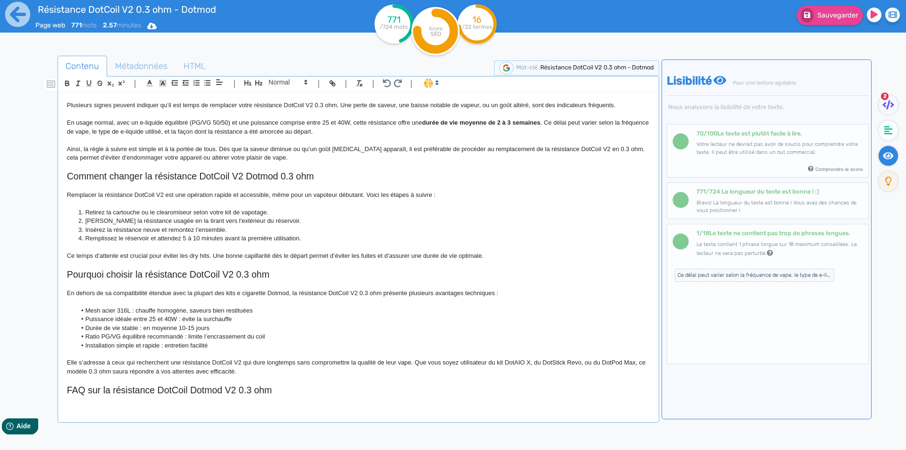
scroll to position [395, 0]
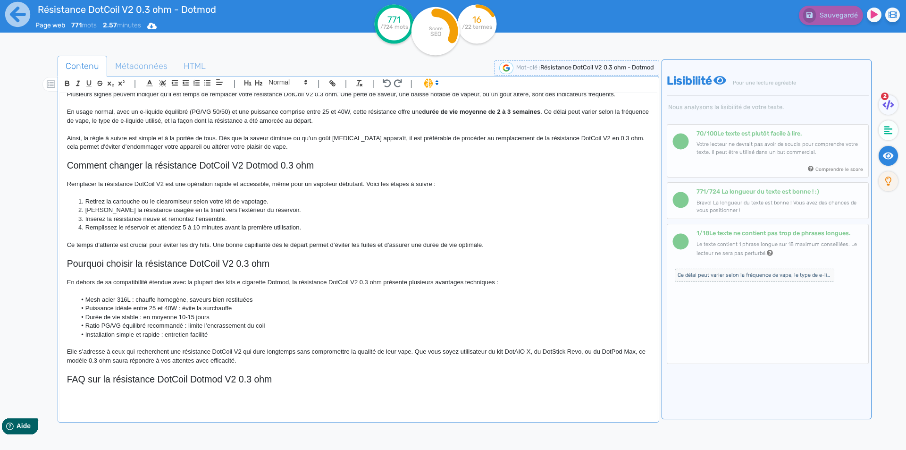
click at [127, 409] on div "Résistance DotCoil V2 0.3 ohm - Dotmod Résistance DotCoil V2 0.3 ohm pour cigar…" at bounding box center [358, 259] width 598 height 332
click at [129, 393] on p at bounding box center [358, 389] width 583 height 8
click at [129, 402] on p at bounding box center [358, 398] width 583 height 8
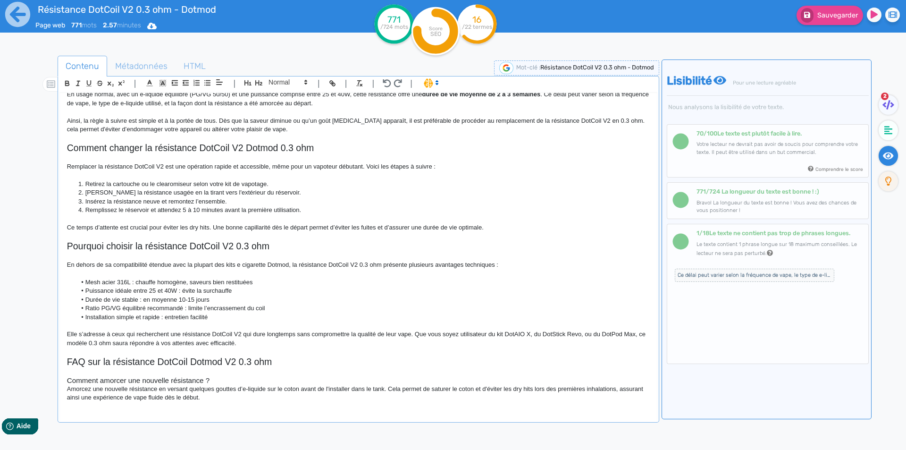
scroll to position [419, 0]
click at [217, 381] on h3 "Comment amorcer une nouvelle résistance ?" at bounding box center [358, 380] width 583 height 8
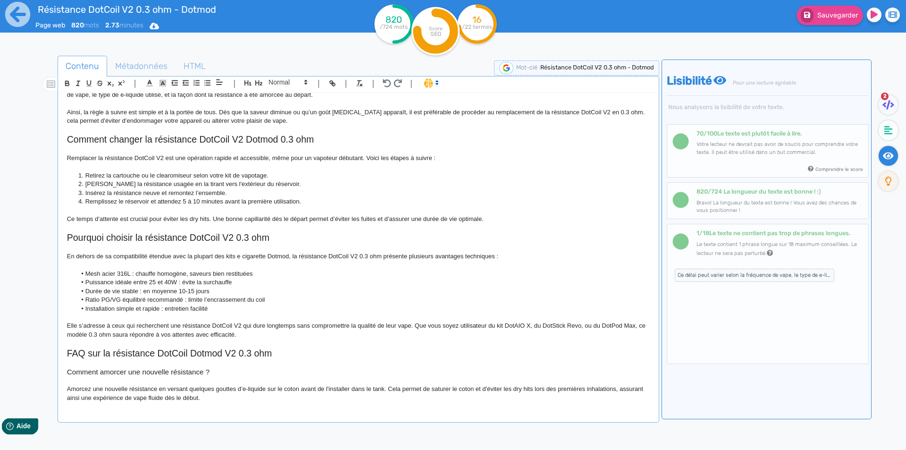
scroll to position [428, 0]
click at [245, 387] on p "Amorcez une nouvelle résistance en versant quelques gouttes d’e-liquide sur le …" at bounding box center [358, 393] width 583 height 17
click at [401, 400] on p "Amorcez une nouvelle résistance en versant quelques gouttes d’eliquide sur le c…" at bounding box center [358, 393] width 583 height 17
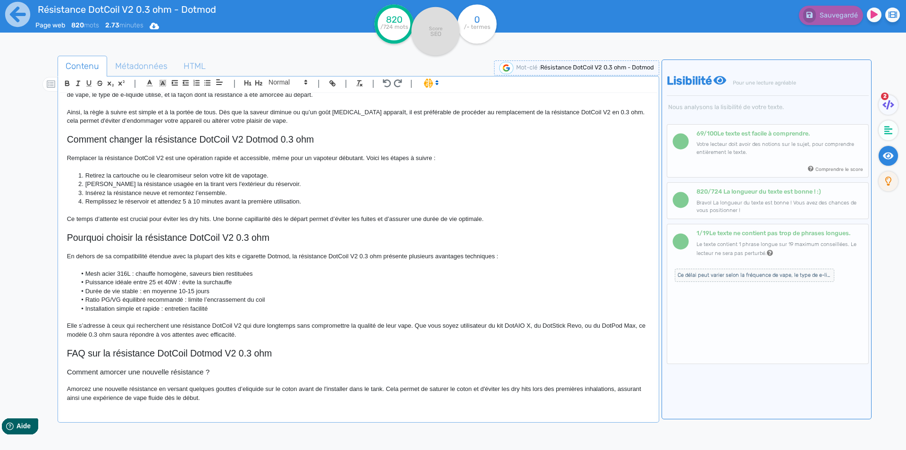
click at [463, 390] on p "Amorcez une nouvelle résistance en versant quelques gouttes d’eliquide sur le c…" at bounding box center [358, 393] width 583 height 17
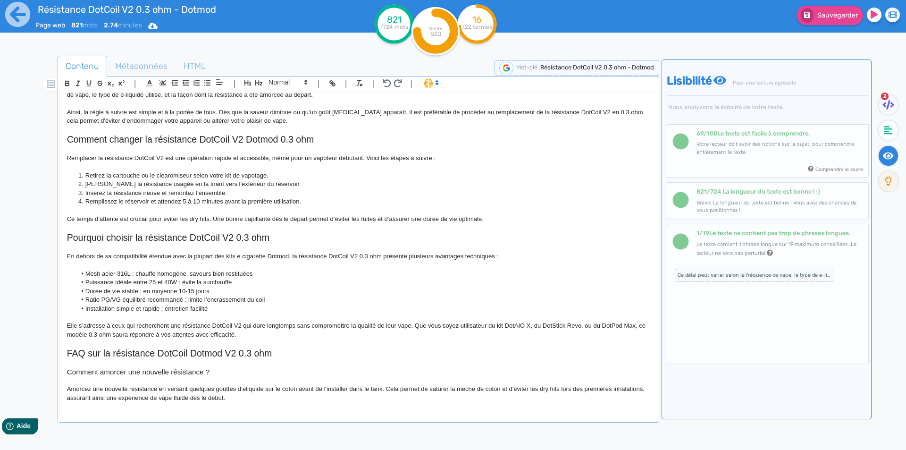
click at [106, 396] on p "Amorcez une nouvelle résistance en versant quelques gouttes d’eliquide sur le c…" at bounding box center [358, 393] width 583 height 17
drag, startPoint x: 106, startPoint y: 396, endPoint x: 244, endPoint y: 394, distance: 137.8
click at [244, 394] on p "Amorcez une nouvelle résistance en versant quelques gouttes d’eliquide sur le c…" at bounding box center [358, 393] width 583 height 17
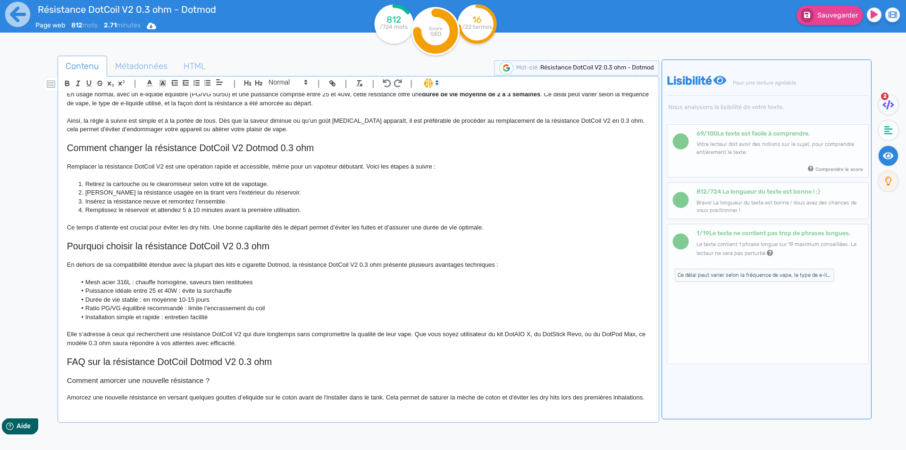
click at [241, 401] on p "Amorcez une nouvelle résistance en versant quelques gouttes d’eliquide sur le c…" at bounding box center [358, 397] width 583 height 8
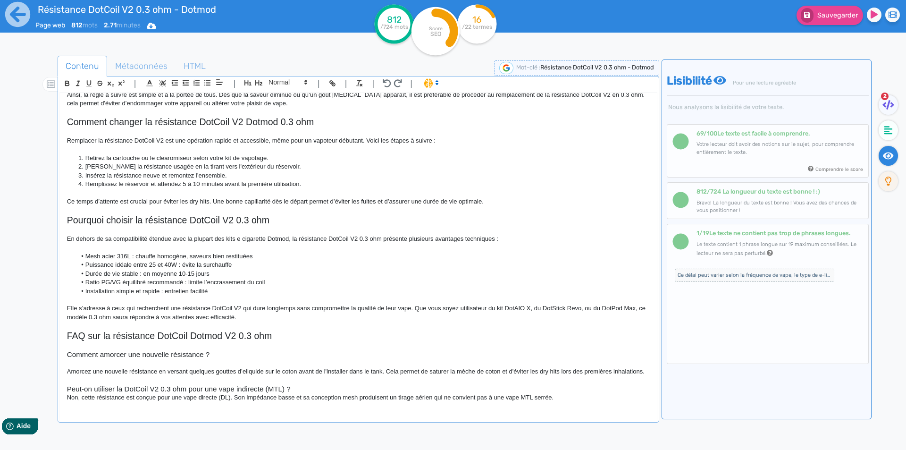
scroll to position [447, 0]
click at [306, 385] on p at bounding box center [358, 380] width 583 height 8
click at [304, 393] on h3 "Peut-on utiliser la DotCoil V2 0.3 ohm pour une vape indirecte (MTL) ?" at bounding box center [358, 389] width 583 height 8
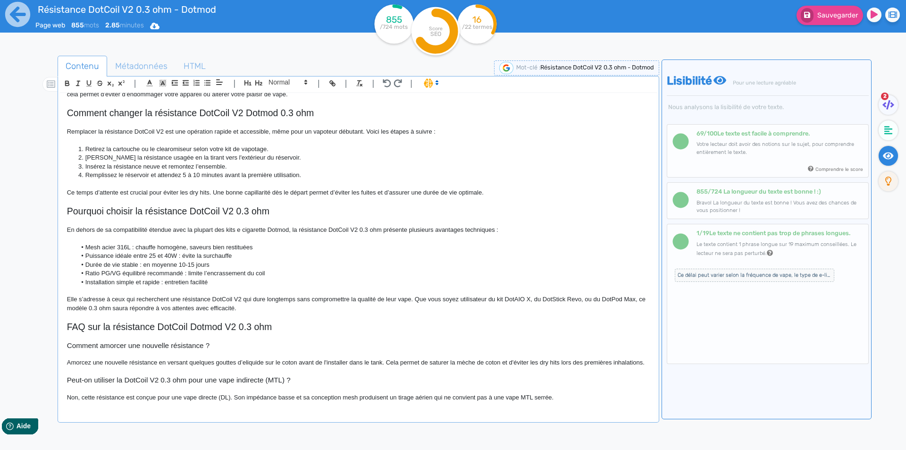
click at [265, 384] on h3 "Peut-on utiliser la DotCoil V2 0.3 ohm pour une vape indirecte (MTL) ?" at bounding box center [358, 380] width 583 height 8
click at [278, 384] on h3 "Peut-on utiliser la DotCoil V2 0.3 ohm pour une vape indirecte MTL) ?" at bounding box center [358, 380] width 583 height 8
click at [222, 399] on p "Non, cette résistance est conçue pour une vape directe (DL). Son impédance bass…" at bounding box center [358, 397] width 583 height 8
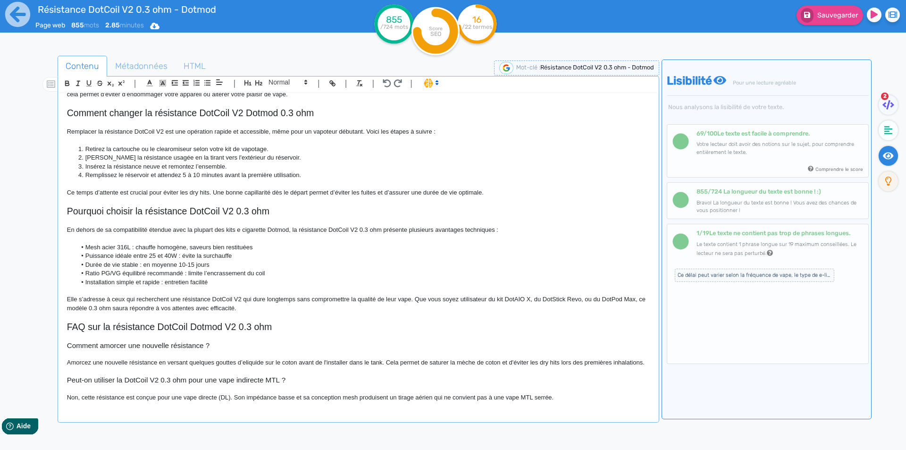
click at [219, 400] on p "Non, cette résistance est conçue pour une vape directe (DL). Son impédance bass…" at bounding box center [358, 397] width 583 height 8
click at [223, 399] on p "Non, cette résistance est conçue pour une vape directe (DL). Son impédance bass…" at bounding box center [358, 397] width 583 height 8
click at [591, 398] on p "Non, cette résistance est conçue pour une vape directe et aérienne. Son impédan…" at bounding box center [358, 397] width 583 height 8
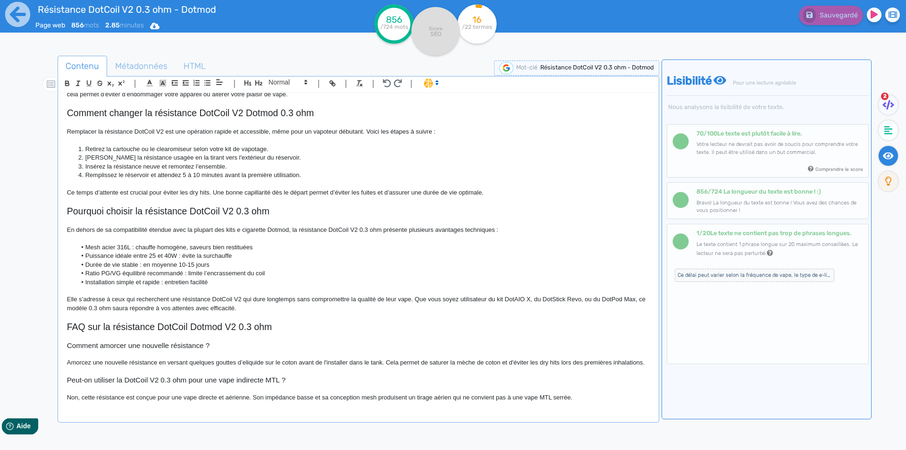
click at [551, 398] on p "Non, cette résistance est conçue pour une vape directe et aérienne. Son impédan…" at bounding box center [358, 397] width 583 height 8
click at [594, 395] on p "Non, cette résistance est conçue pour une vape directe et aérienne. Son impédan…" at bounding box center [358, 397] width 583 height 8
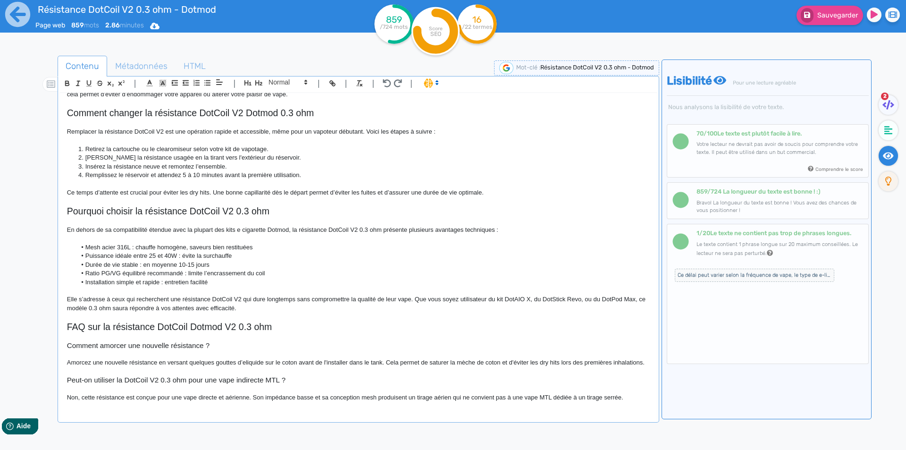
click at [621, 398] on p "Non, cette résistance est conçue pour une vape directe et aérienne. Son impédan…" at bounding box center [358, 397] width 583 height 8
click at [626, 398] on p "Non, cette résistance est conçue pour une vape directe et aérienne. Son impédan…" at bounding box center [358, 397] width 583 height 8
click at [812, 29] on div "Sauvegarder" at bounding box center [725, 23] width 362 height 46
click at [817, 18] on button "Sauvegarder" at bounding box center [830, 15] width 67 height 19
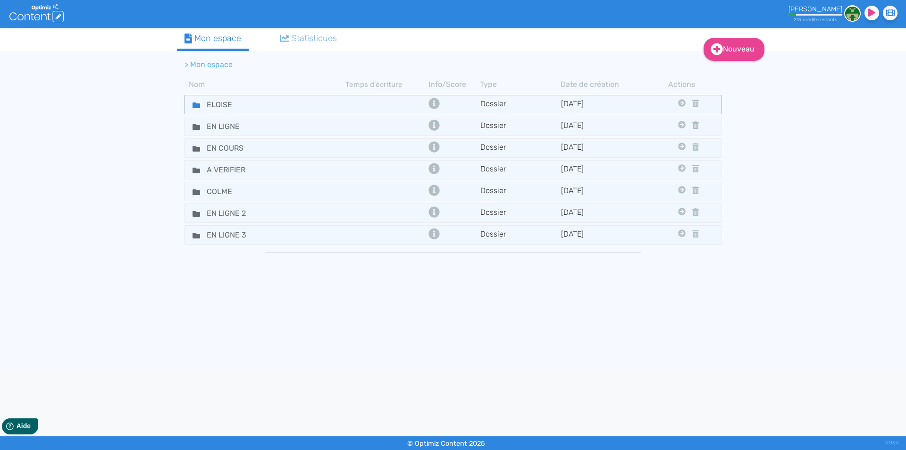
click at [191, 102] on fa-icon at bounding box center [192, 105] width 14 height 14
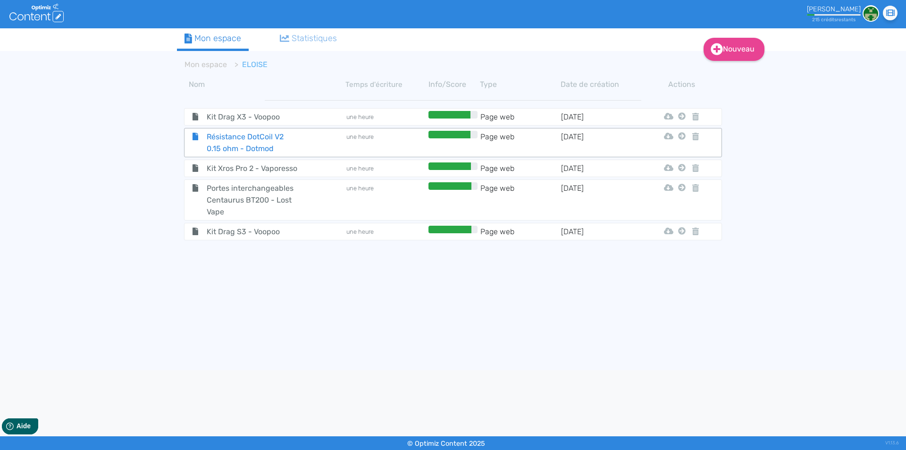
click at [226, 143] on span "Résistance DotCoil V2 0.15 ohm - Dotmod" at bounding box center [253, 143] width 106 height 24
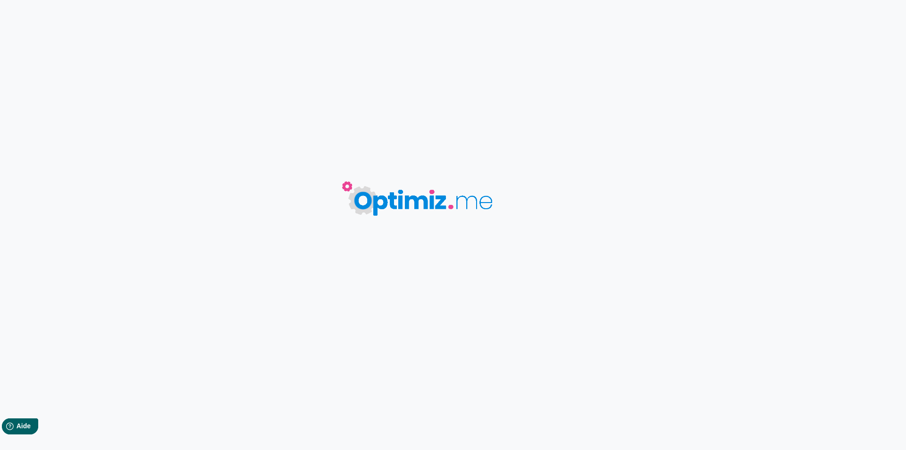
type input "Résistance DotCoil V2 0.15 ohm - Dotmod"
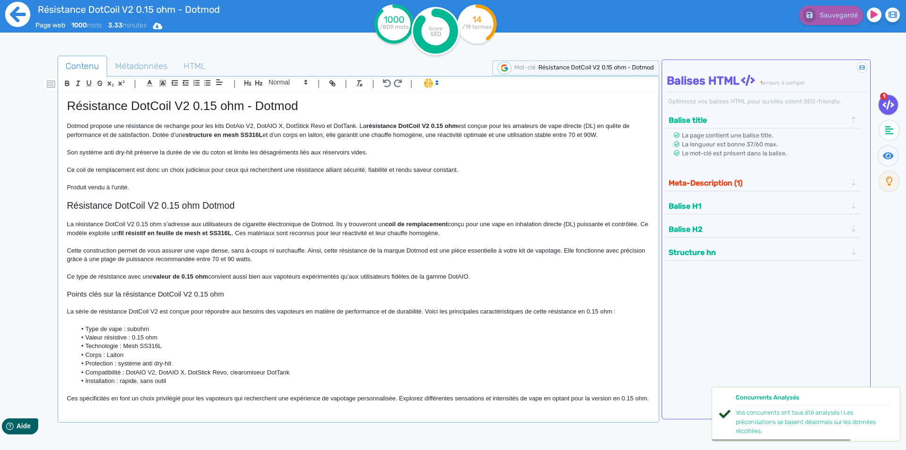
click at [13, 9] on icon at bounding box center [17, 14] width 25 height 25
